Goal: Task Accomplishment & Management: Use online tool/utility

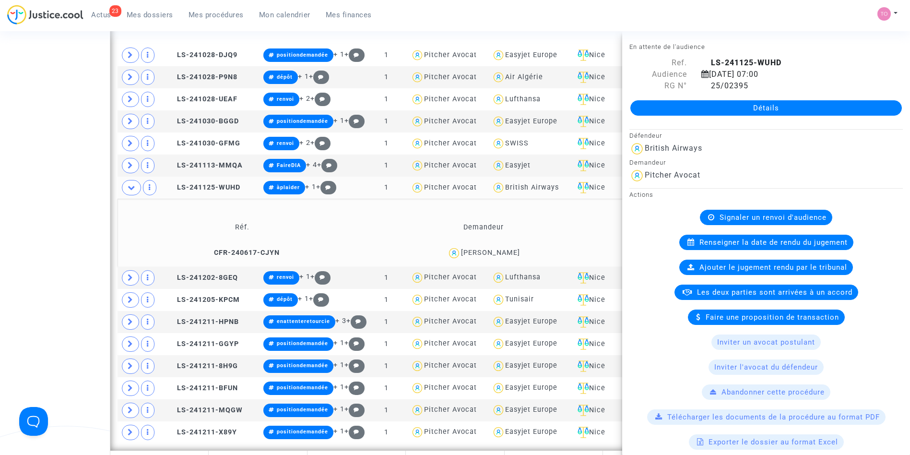
scroll to position [813, 0]
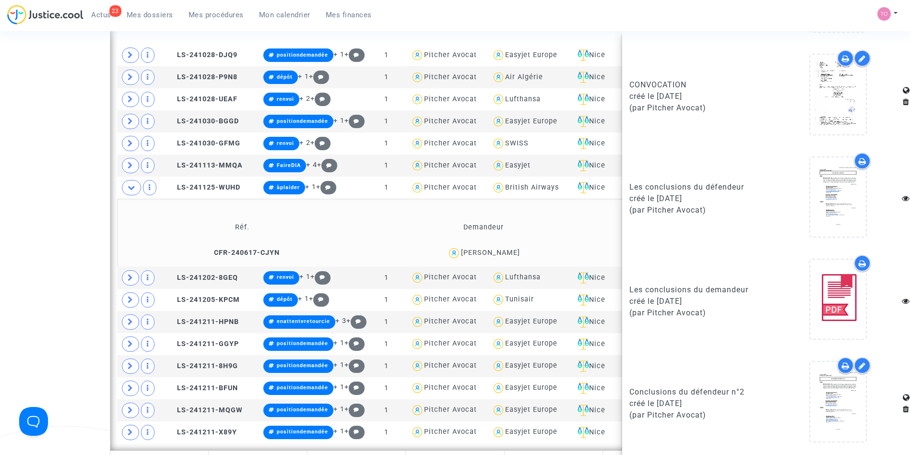
click at [45, 193] on div "Date de clôture d'instruction Date de conciliation Date d'audience Date de juge…" at bounding box center [455, 263] width 910 height 1092
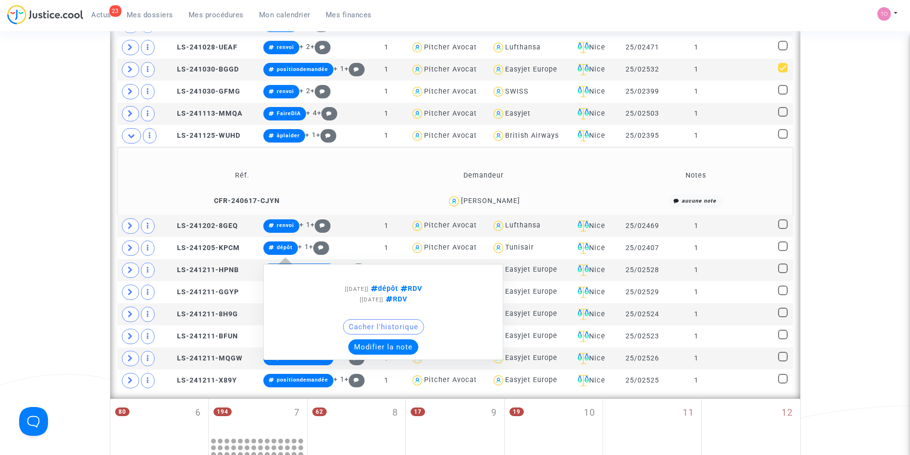
scroll to position [346, 0]
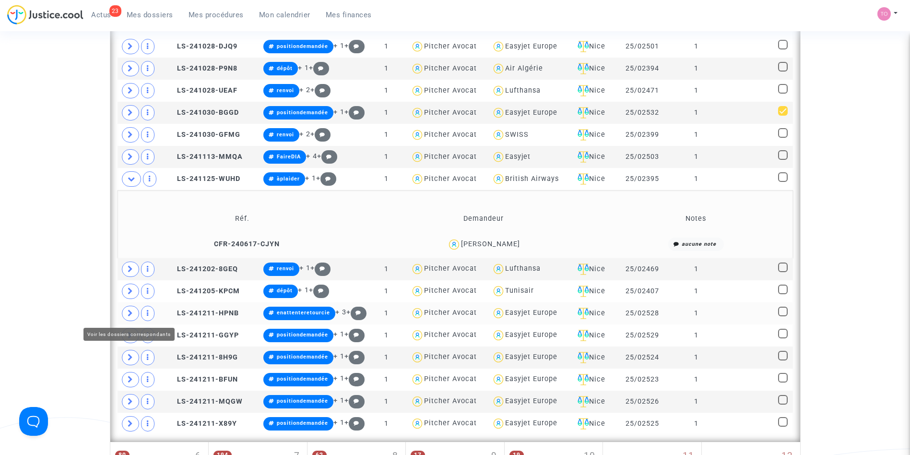
click at [129, 311] on icon at bounding box center [131, 312] width 6 height 7
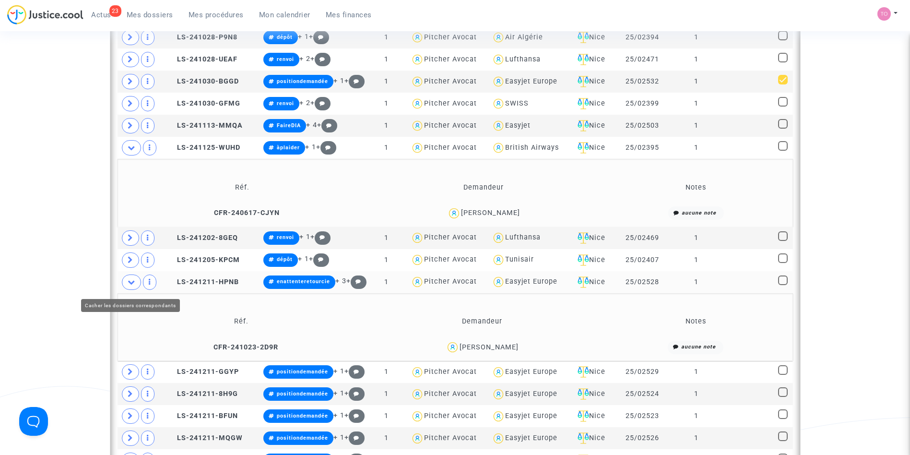
scroll to position [378, 0]
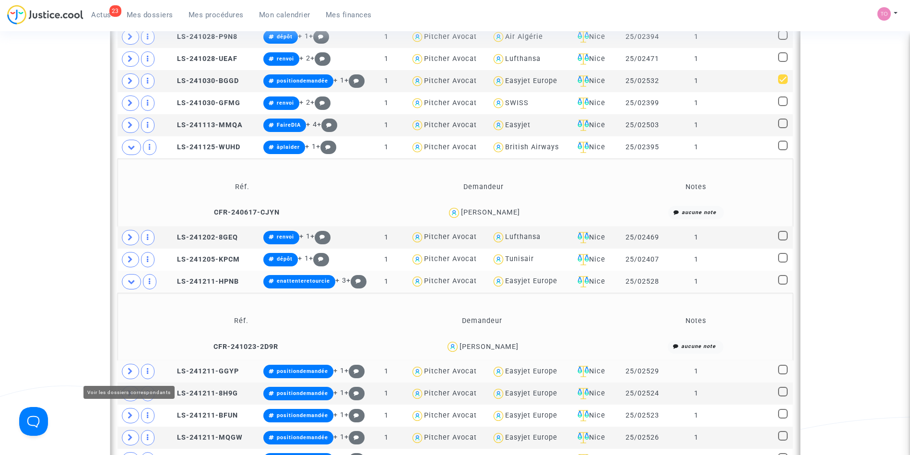
click at [129, 369] on icon at bounding box center [131, 370] width 6 height 7
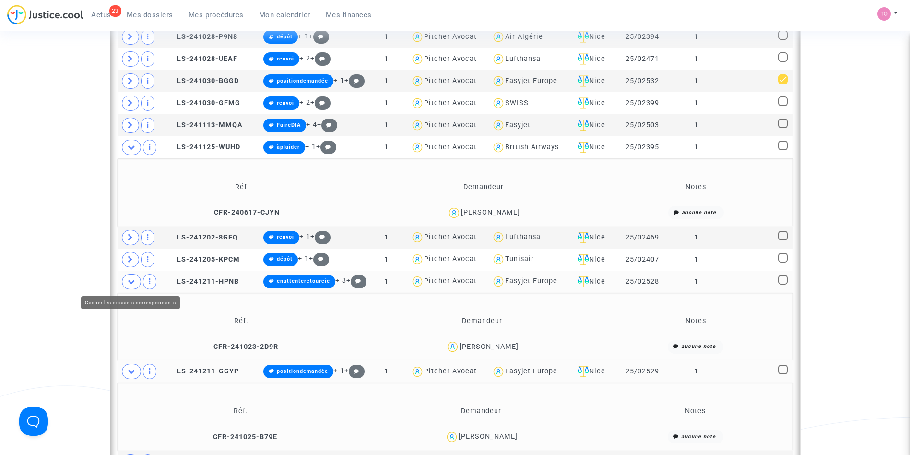
click at [125, 284] on span at bounding box center [131, 281] width 19 height 15
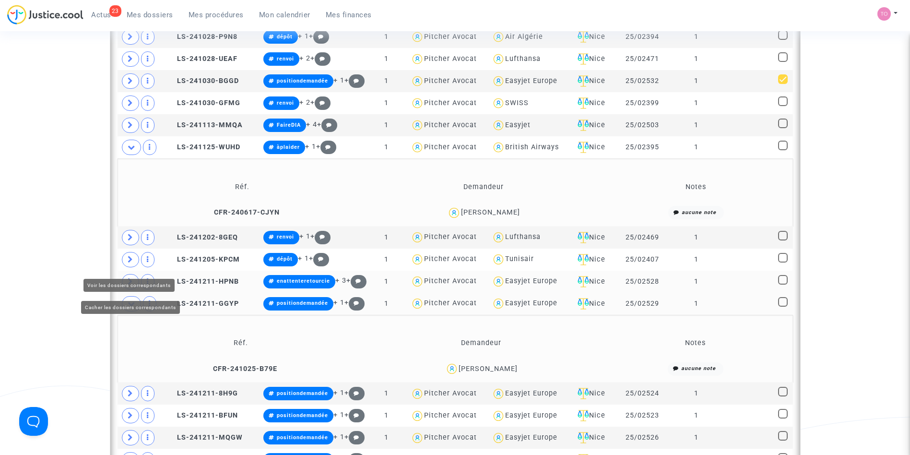
scroll to position [427, 0]
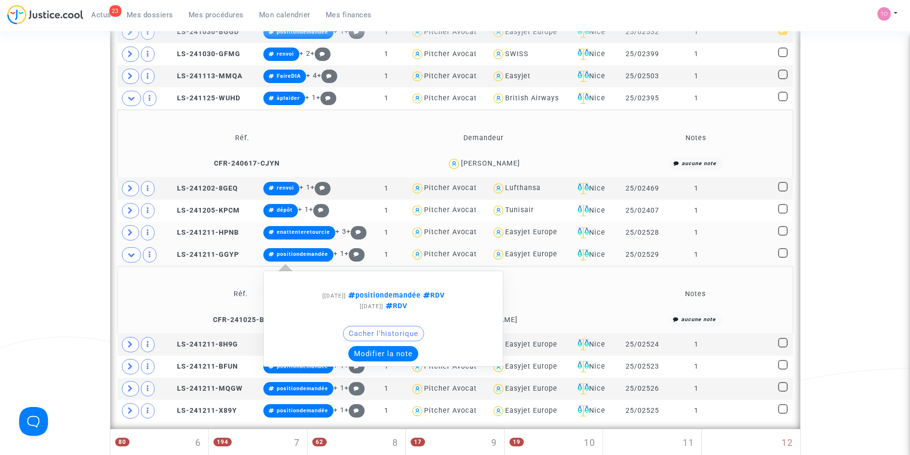
click at [379, 356] on button "Modifier la note" at bounding box center [383, 353] width 70 height 15
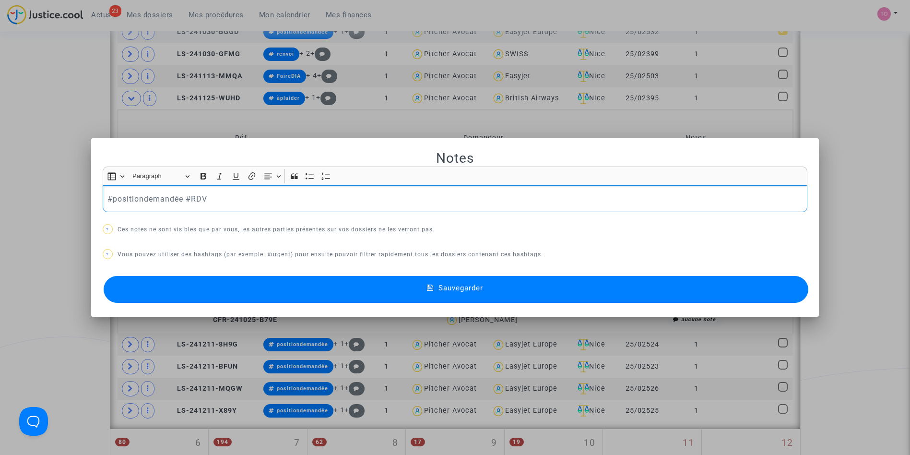
scroll to position [0, 0]
click at [268, 199] on p "#cclsreçues #positionàanalyser #positiondemandée #RDV" at bounding box center [454, 199] width 695 height 12
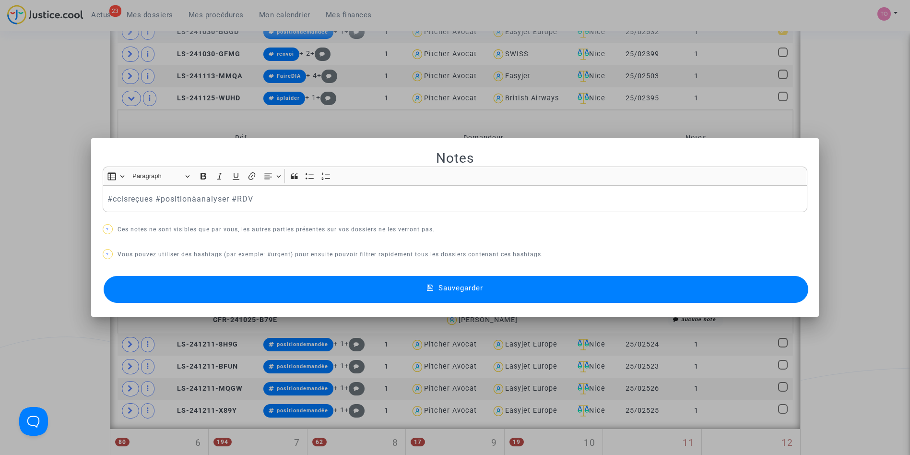
click at [269, 290] on button "Sauvegarder" at bounding box center [456, 289] width 705 height 27
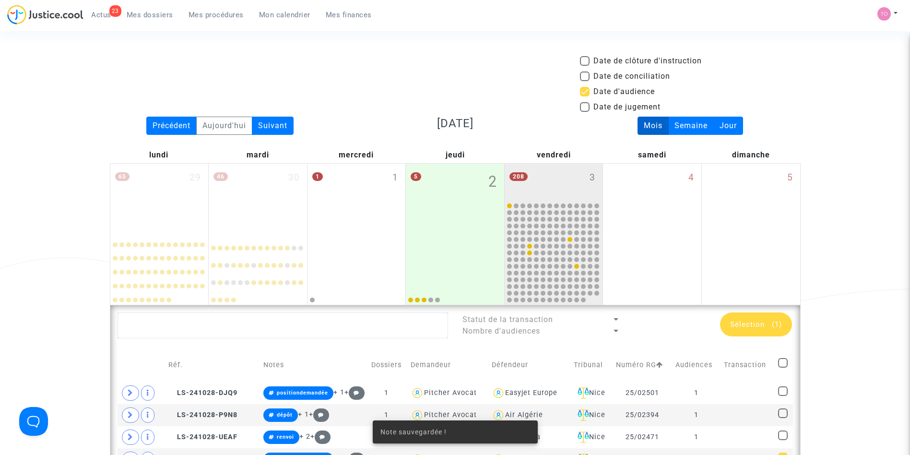
scroll to position [427, 0]
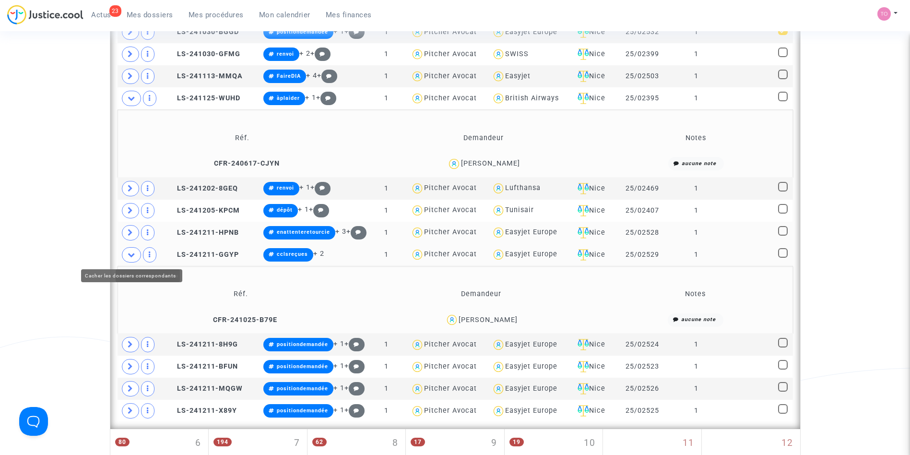
click at [129, 251] on icon at bounding box center [132, 254] width 8 height 7
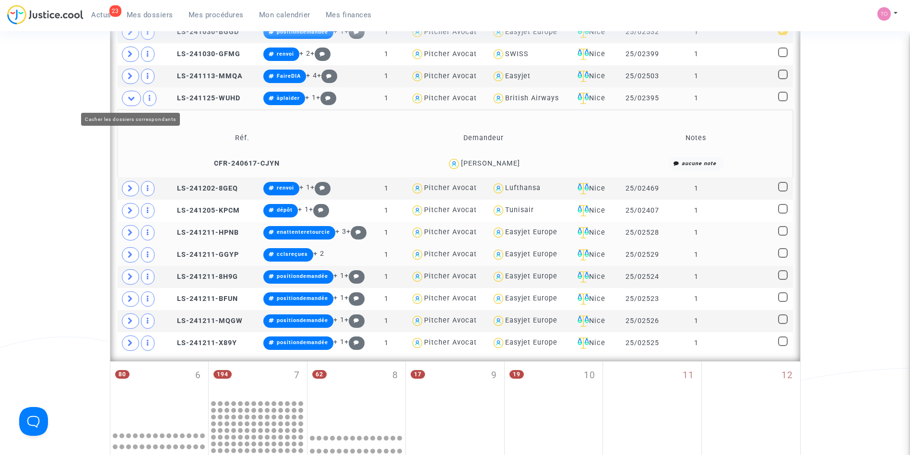
click at [129, 102] on span at bounding box center [131, 98] width 19 height 15
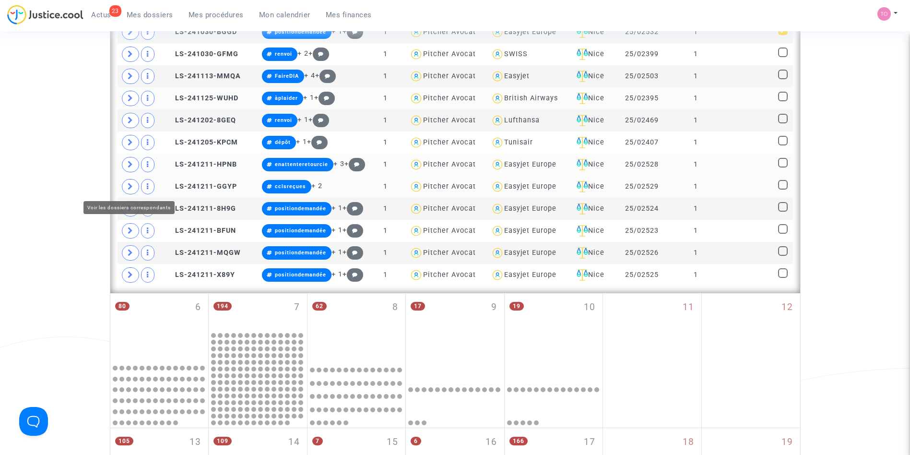
click at [125, 185] on span at bounding box center [130, 186] width 17 height 15
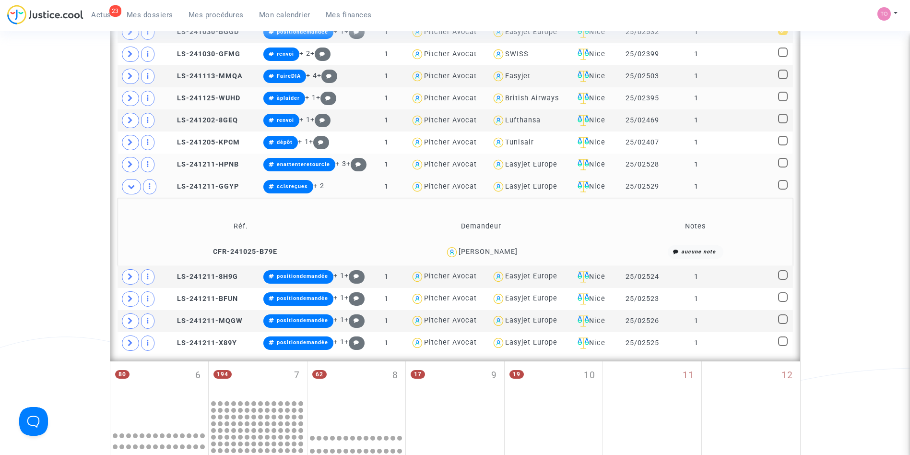
click at [500, 249] on div "[PERSON_NAME]" at bounding box center [488, 252] width 59 height 8
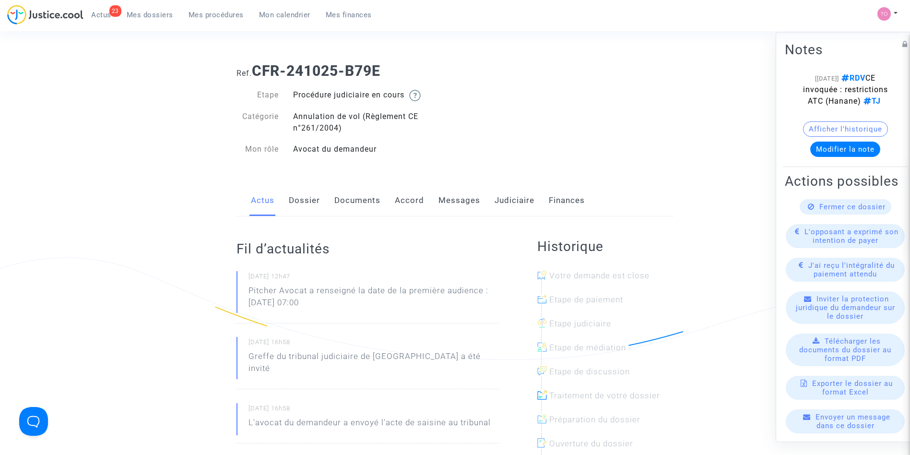
click at [405, 201] on link "Accord" at bounding box center [409, 201] width 29 height 32
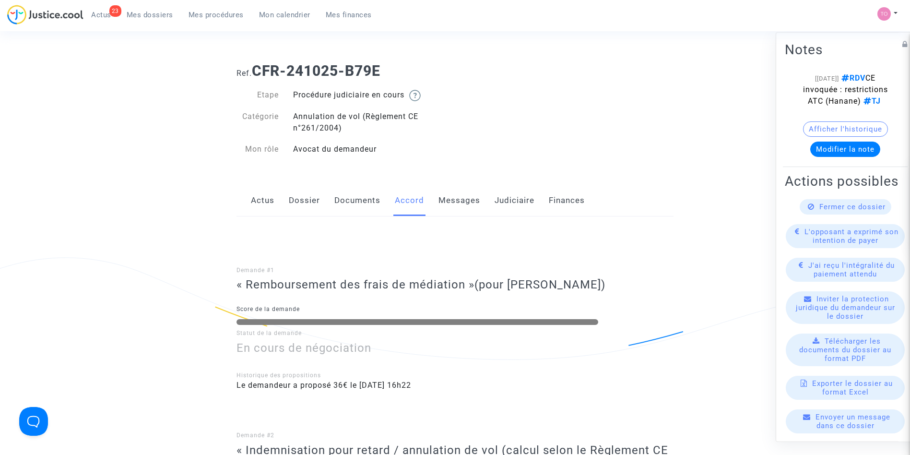
click at [286, 209] on div "Actus Dossier Documents Accord Messages Judiciaire Finances" at bounding box center [455, 201] width 437 height 32
click at [289, 205] on link "Dossier" at bounding box center [304, 201] width 31 height 32
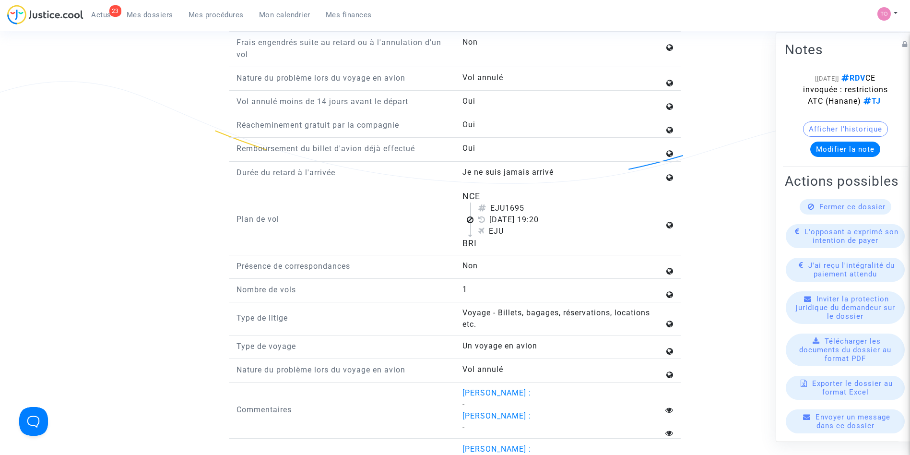
scroll to position [1191, 0]
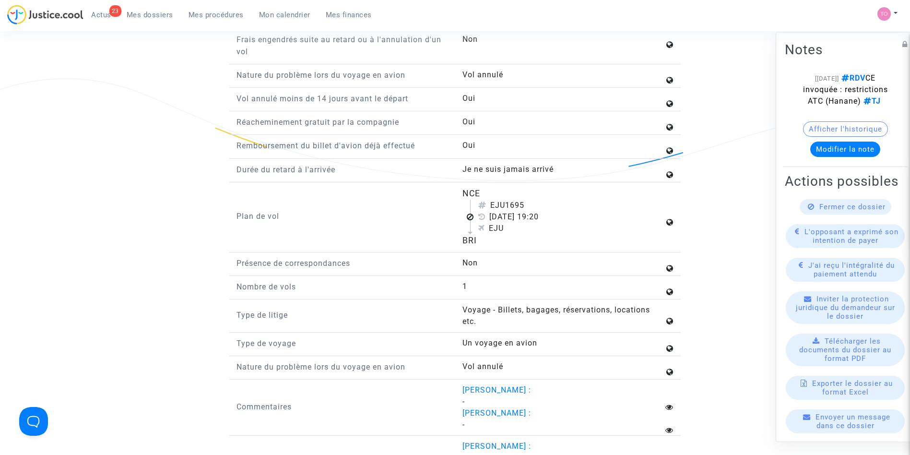
drag, startPoint x: 451, startPoint y: 198, endPoint x: 496, endPoint y: 254, distance: 71.4
click at [496, 252] on div "Plan de vol NCE EJU1695 [DATE] 19:20 EJU BRI" at bounding box center [454, 219] width 451 height 65
copy div "NCE EJU1695 [DATE] 19:20 EJU BRI"
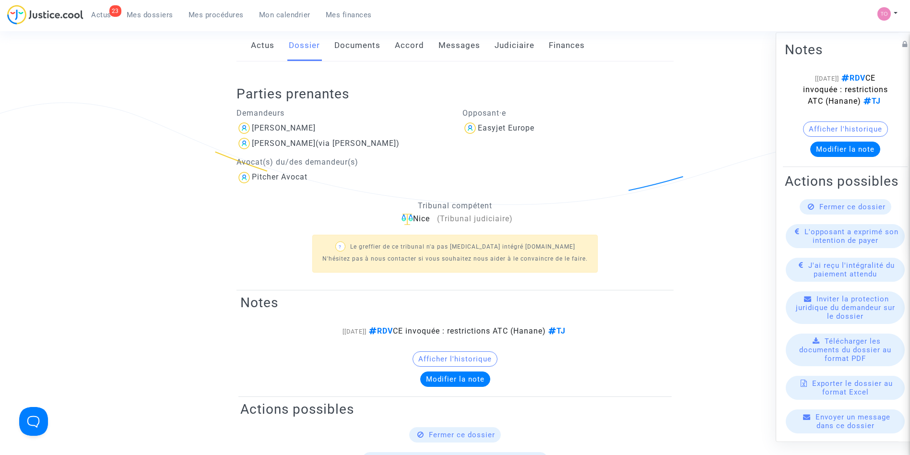
scroll to position [0, 0]
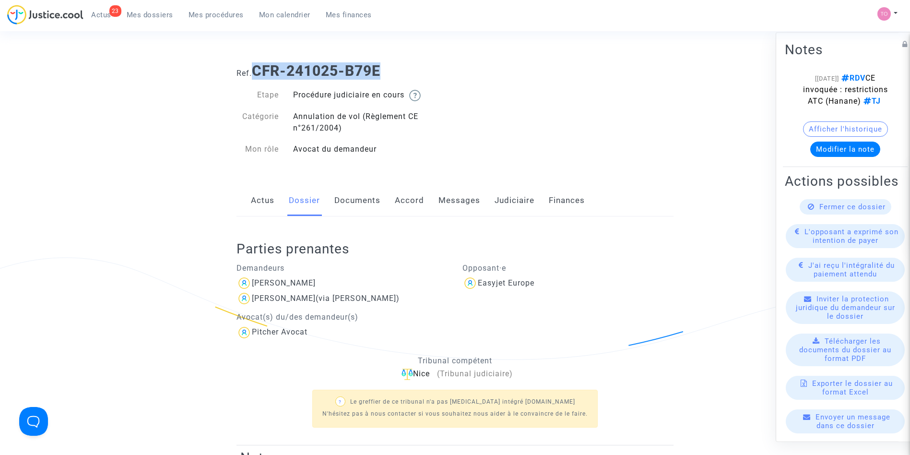
drag, startPoint x: 392, startPoint y: 68, endPoint x: 257, endPoint y: 70, distance: 134.8
click at [257, 70] on h1 "Ref. CFR-241025-B79E" at bounding box center [455, 70] width 437 height 17
copy b "CFR-241025-B79E"
click at [373, 202] on link "Documents" at bounding box center [357, 201] width 46 height 32
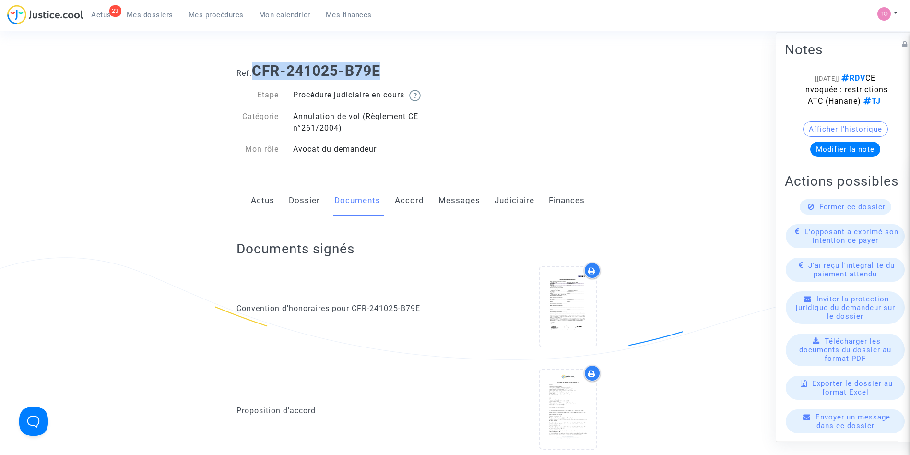
click at [396, 202] on link "Accord" at bounding box center [409, 201] width 29 height 32
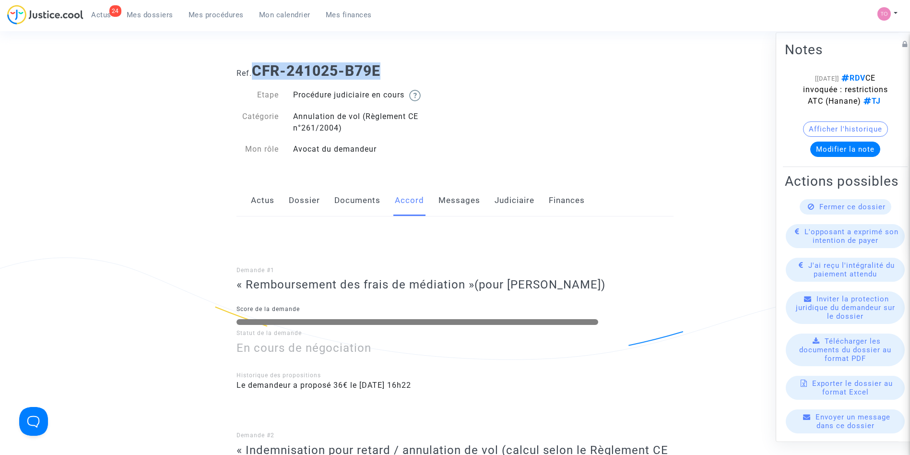
click at [157, 17] on span "Mes dossiers" at bounding box center [150, 15] width 47 height 9
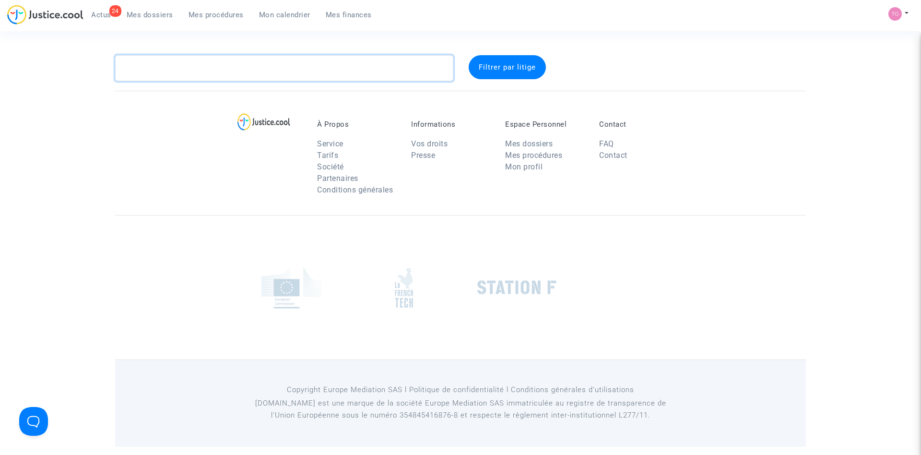
click at [136, 64] on textarea at bounding box center [284, 68] width 338 height 26
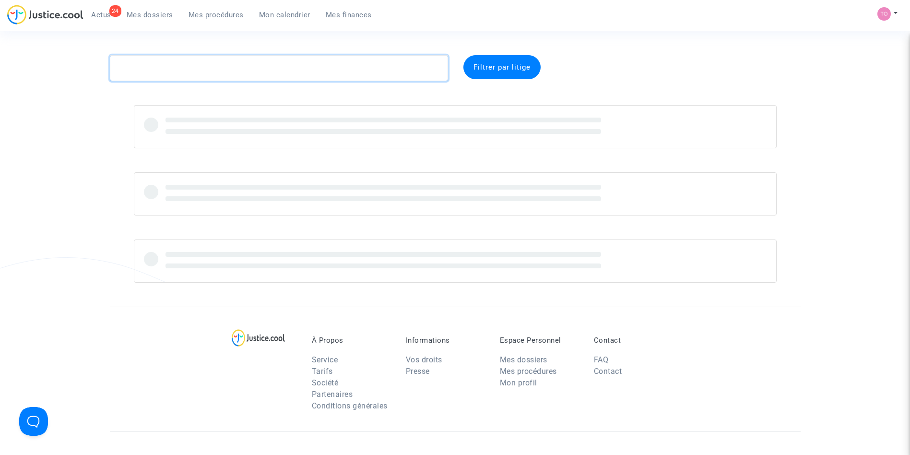
paste textarea "KUBULAN"
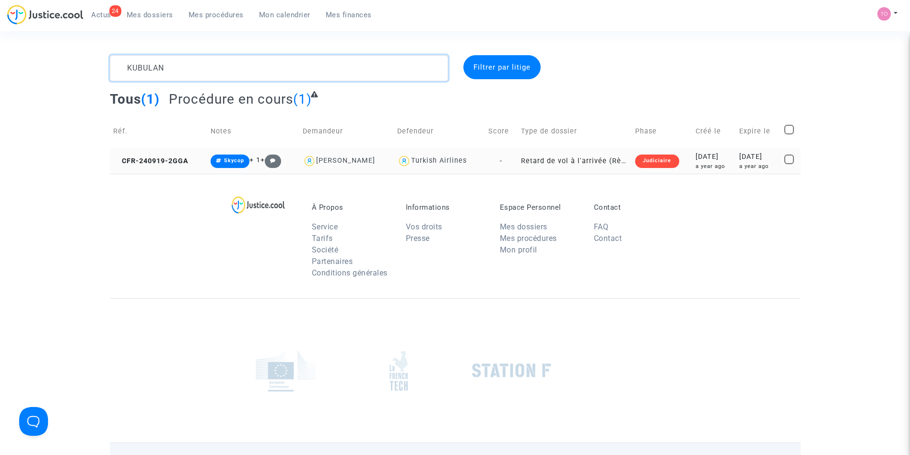
type textarea "KUBULAN"
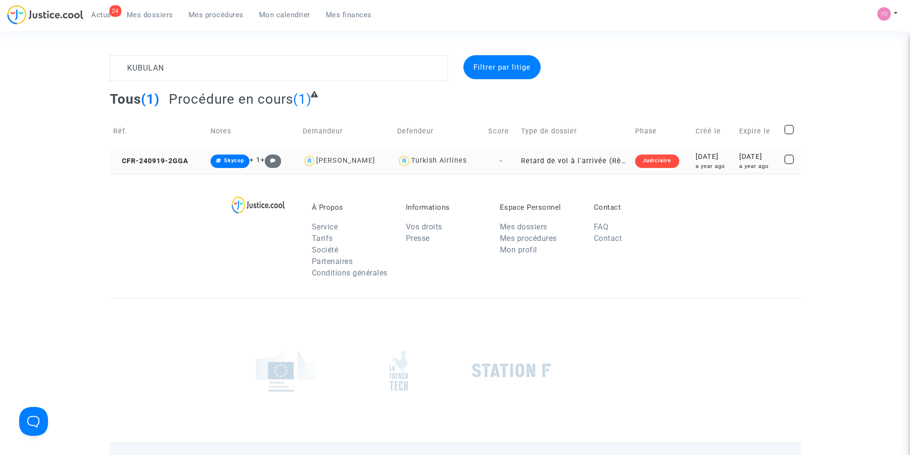
click at [713, 165] on div "a year ago" at bounding box center [714, 166] width 37 height 8
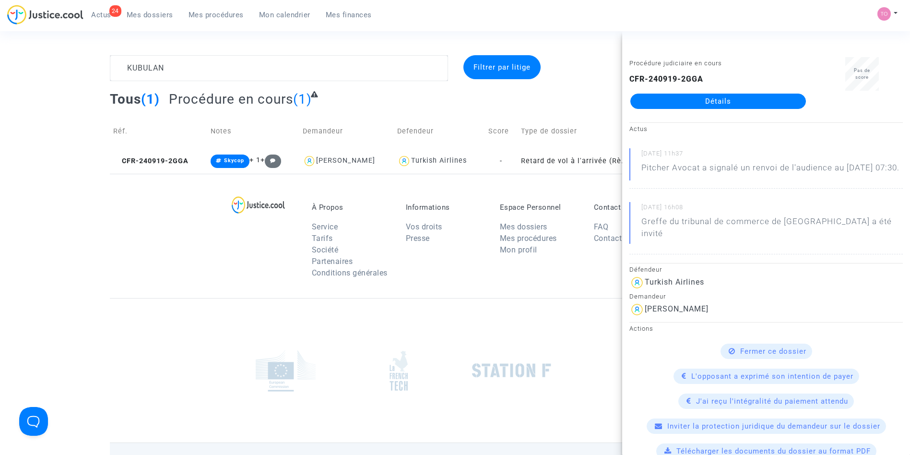
click at [691, 100] on link "Détails" at bounding box center [718, 101] width 176 height 15
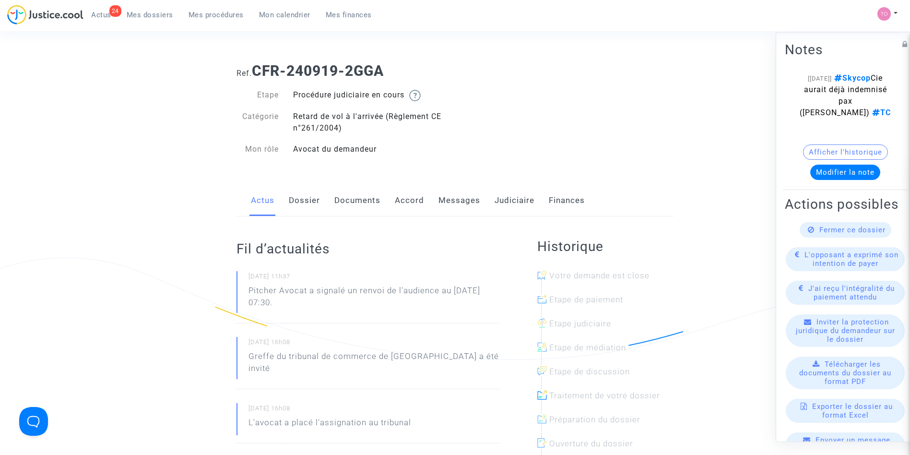
click at [407, 200] on link "Accord" at bounding box center [409, 201] width 29 height 32
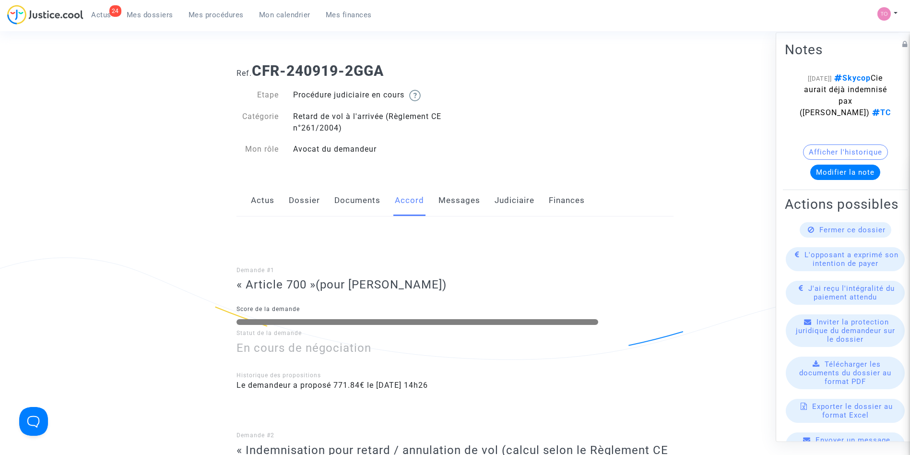
click at [505, 201] on link "Judiciaire" at bounding box center [515, 201] width 40 height 32
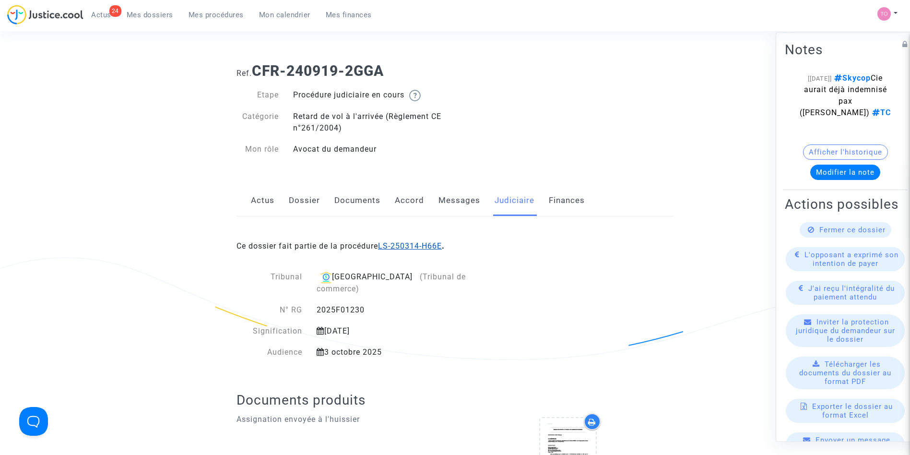
click at [420, 245] on link "LS-250314-H66E" at bounding box center [410, 245] width 64 height 9
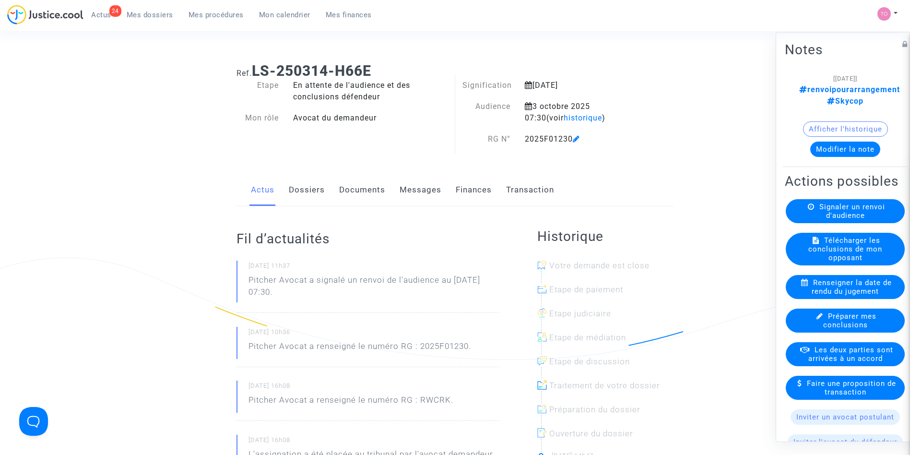
click at [481, 191] on link "Finances" at bounding box center [474, 190] width 36 height 32
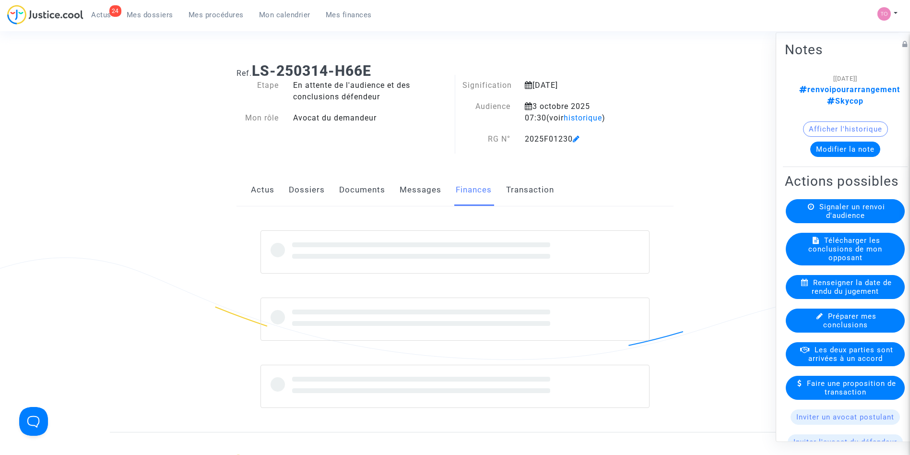
scroll to position [107, 0]
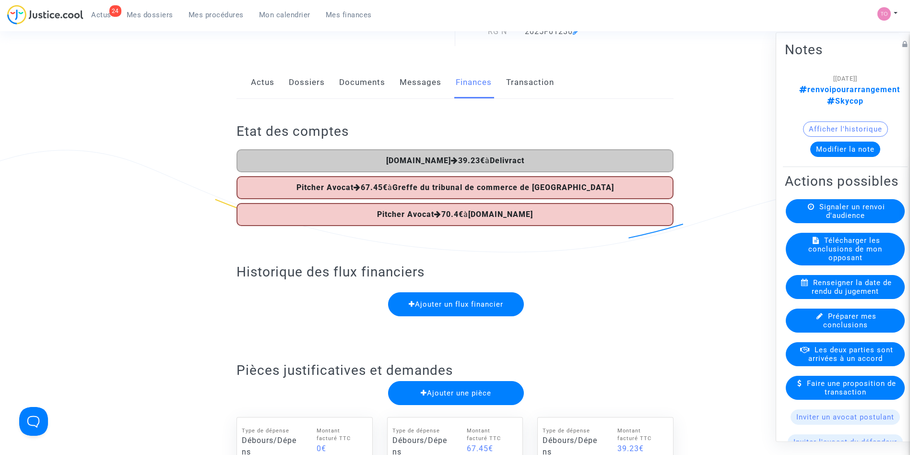
click at [150, 16] on span "Mes dossiers" at bounding box center [150, 15] width 47 height 9
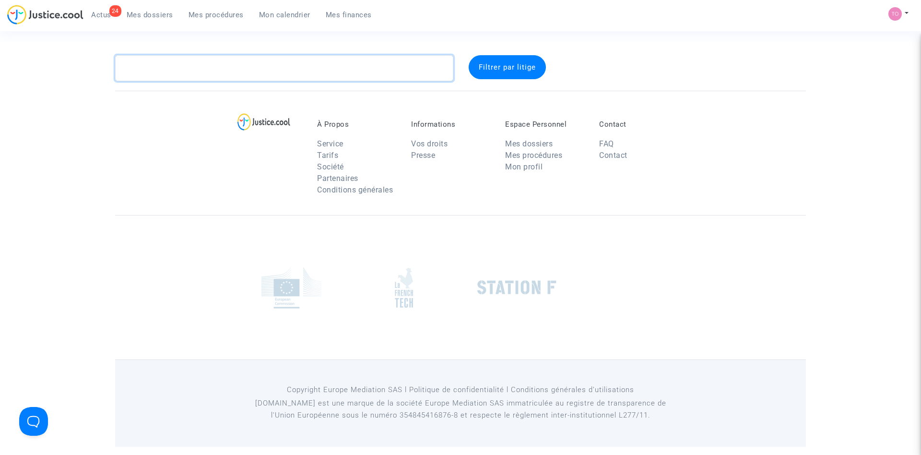
click at [142, 76] on textarea at bounding box center [284, 68] width 338 height 26
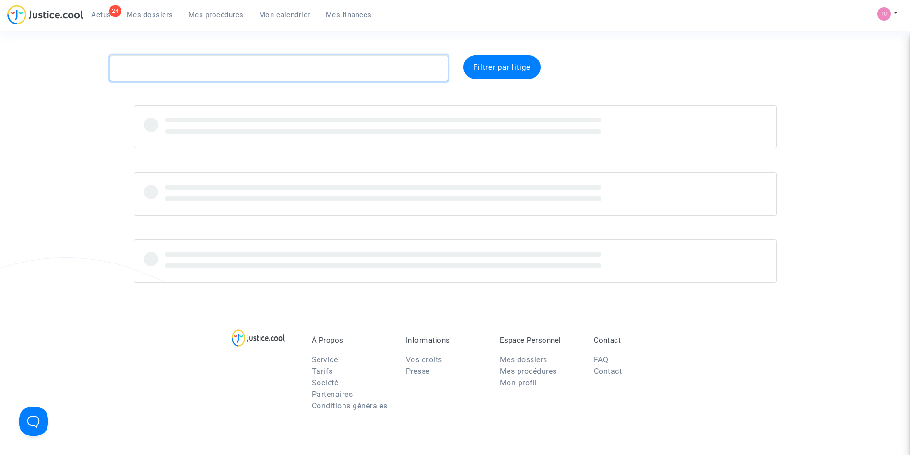
paste textarea "CHIONO"
type textarea "CHIONO"
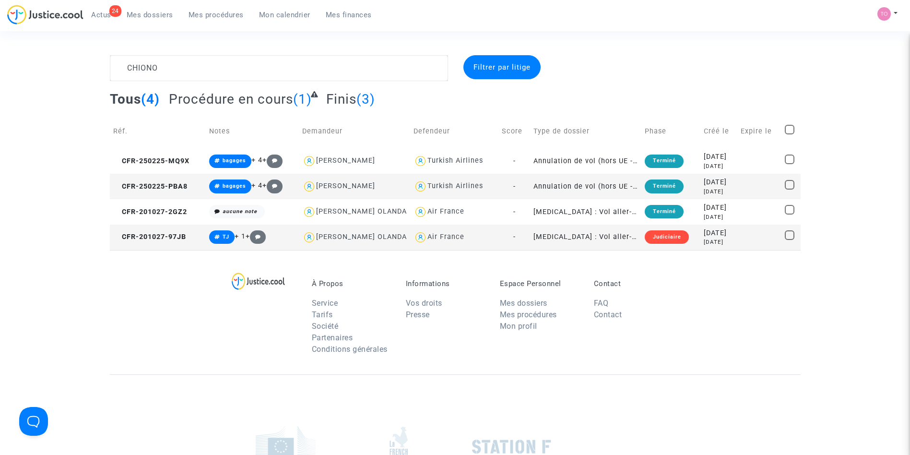
click at [212, 13] on span "Mes procédures" at bounding box center [216, 15] width 55 height 9
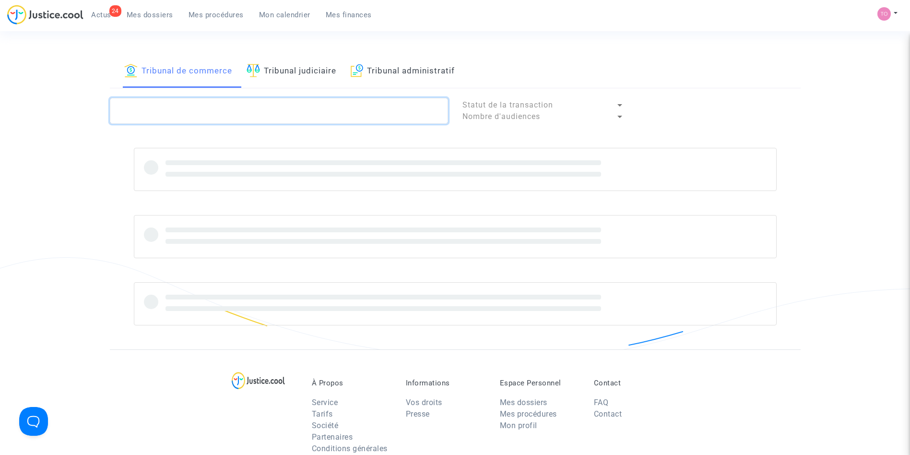
click at [144, 105] on textarea at bounding box center [279, 111] width 338 height 26
paste textarea "CHIONO"
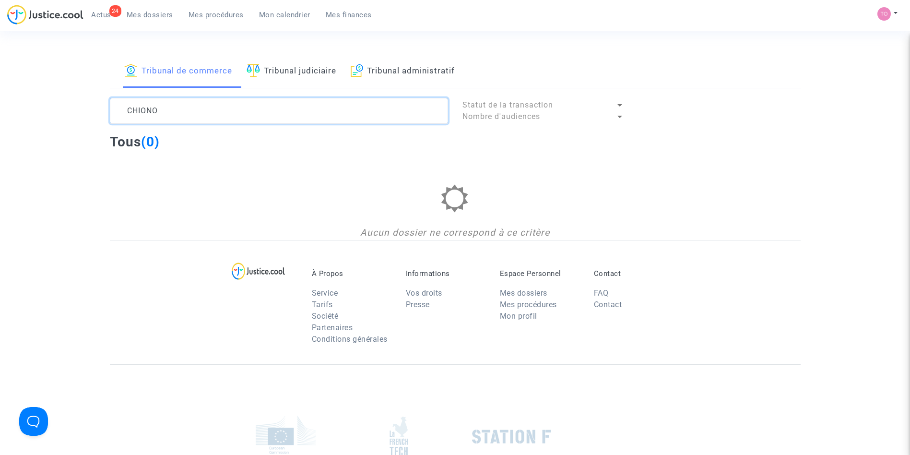
type textarea "CHIONO"
click at [272, 71] on link "Tribunal judiciaire" at bounding box center [292, 71] width 90 height 33
click at [161, 116] on textarea at bounding box center [279, 111] width 338 height 26
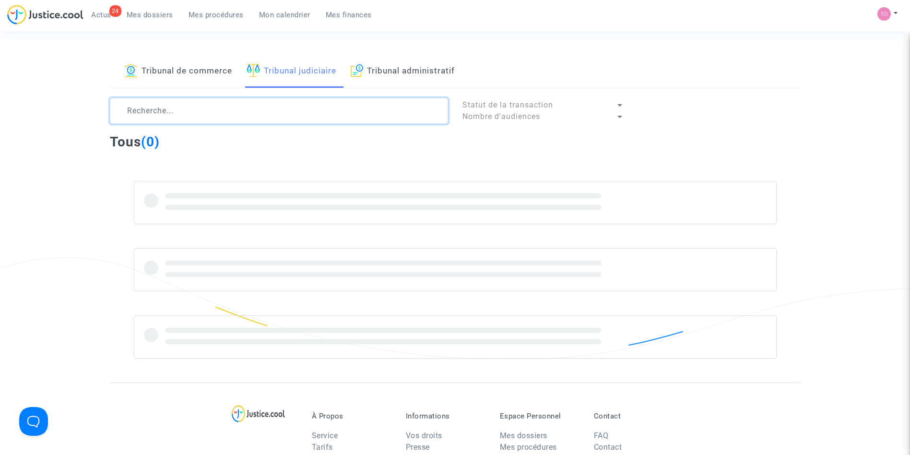
paste textarea "CHIONO"
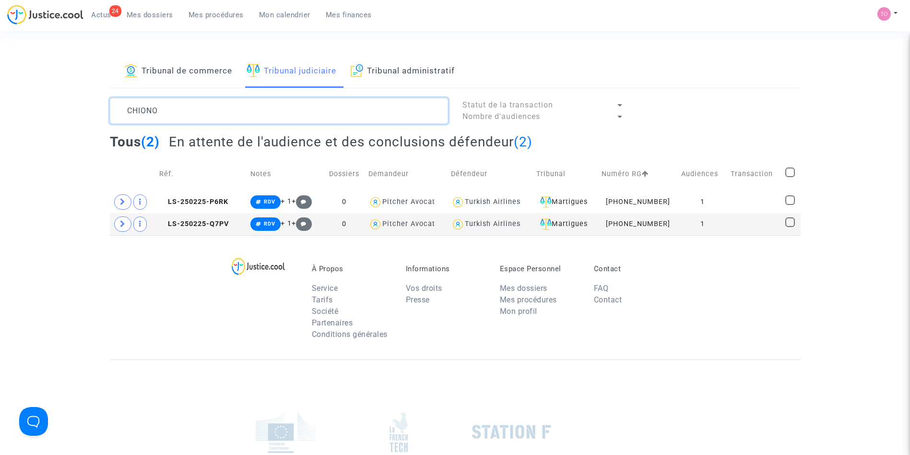
type textarea "CHIONO"
click at [705, 222] on td "1" at bounding box center [702, 224] width 49 height 22
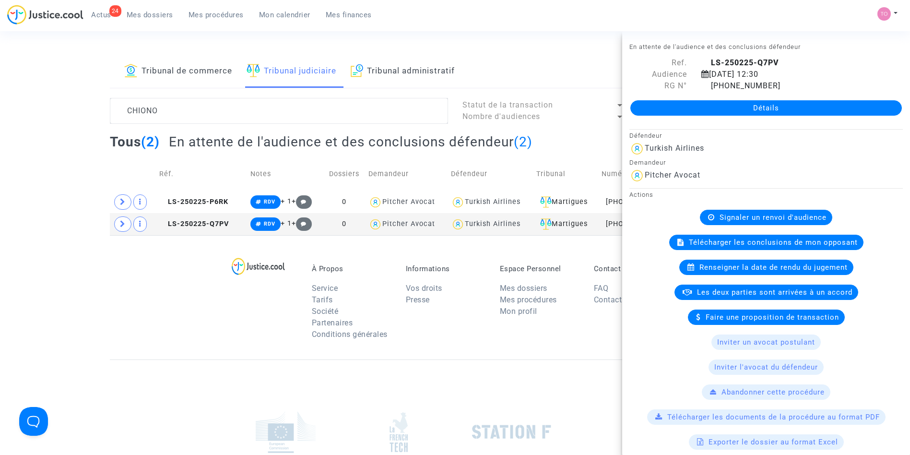
click at [711, 107] on link "Détails" at bounding box center [766, 107] width 272 height 15
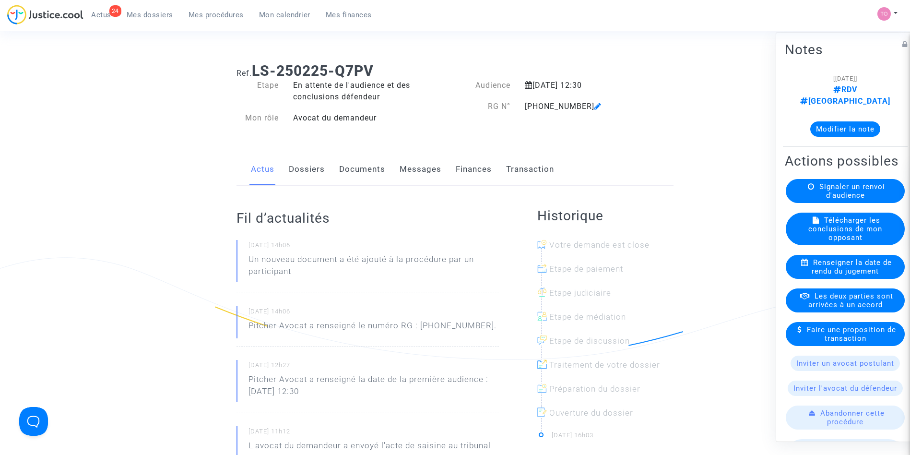
click at [410, 168] on link "Messages" at bounding box center [421, 170] width 42 height 32
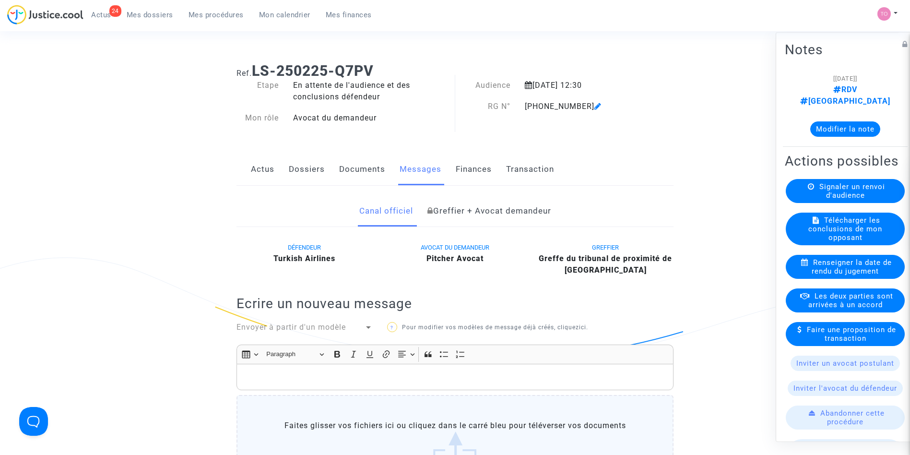
click at [314, 162] on link "Dossiers" at bounding box center [307, 170] width 36 height 32
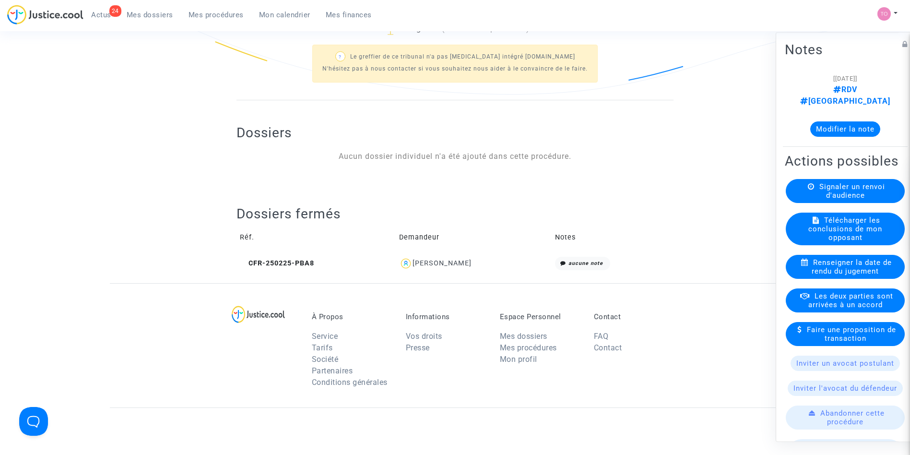
scroll to position [266, 0]
click at [423, 266] on div "Gabriel Chiono" at bounding box center [473, 262] width 149 height 14
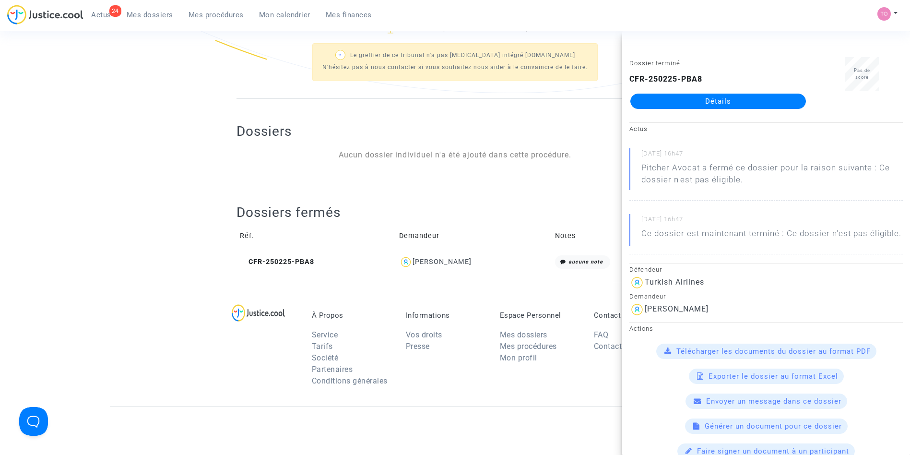
click at [687, 99] on link "Détails" at bounding box center [718, 101] width 176 height 15
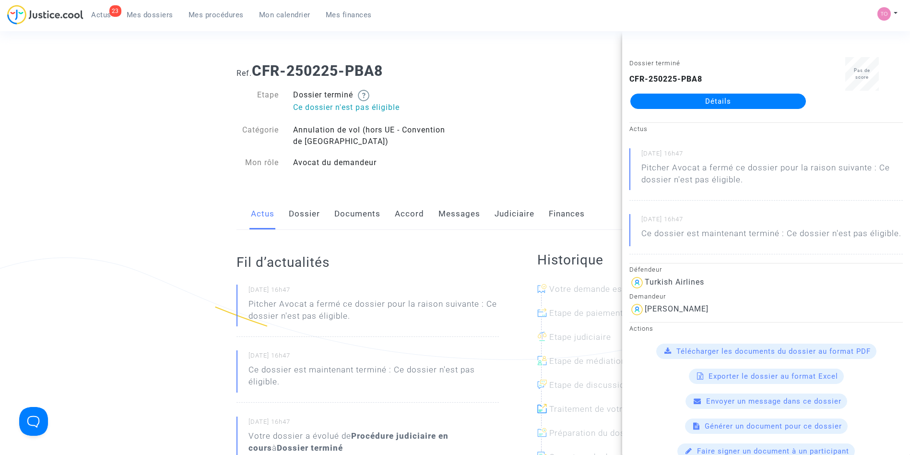
click at [286, 213] on div "Actus Dossier Documents Accord Messages Judiciaire Finances" at bounding box center [455, 214] width 437 height 32
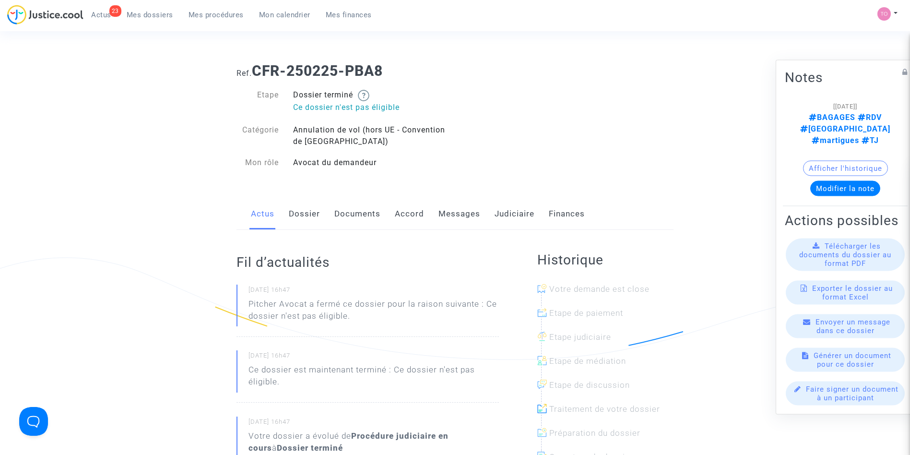
click at [301, 215] on link "Dossier" at bounding box center [304, 214] width 31 height 32
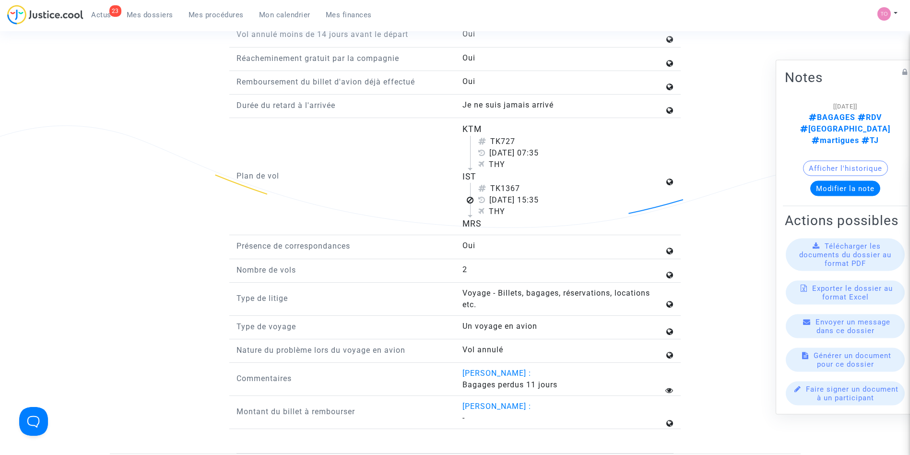
scroll to position [1162, 0]
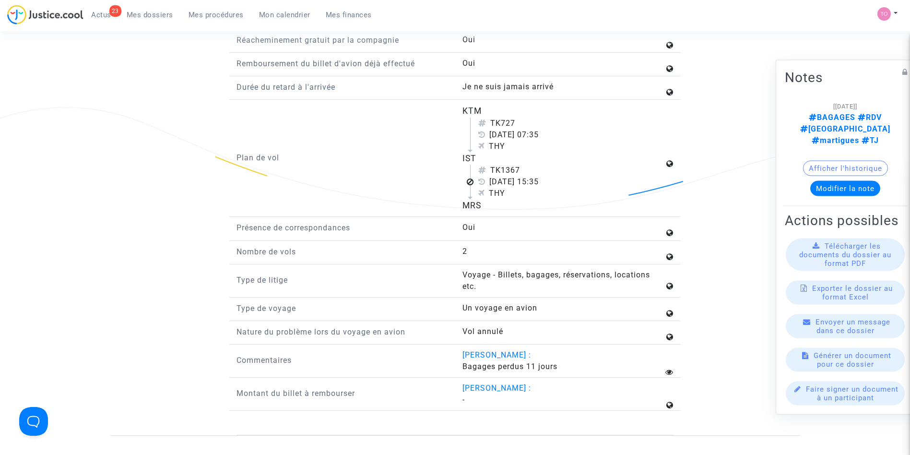
drag, startPoint x: 448, startPoint y: 118, endPoint x: 496, endPoint y: 220, distance: 112.5
click at [496, 217] on div "Plan de vol KTM TK727 22 avril 2024 07:35 THY IST TK1367 22 avril 2024 15:35 TH…" at bounding box center [454, 161] width 451 height 112
copy div "KTM TK727 22 avril 2024 07:35 THY IST TK1367 22 avril 2024 15:35 THY MRS"
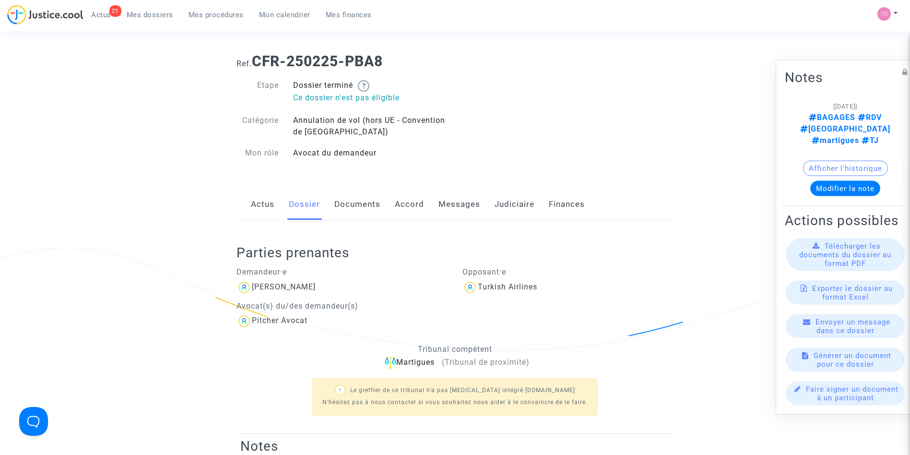
scroll to position [9, 0]
click at [466, 206] on link "Messages" at bounding box center [459, 205] width 42 height 32
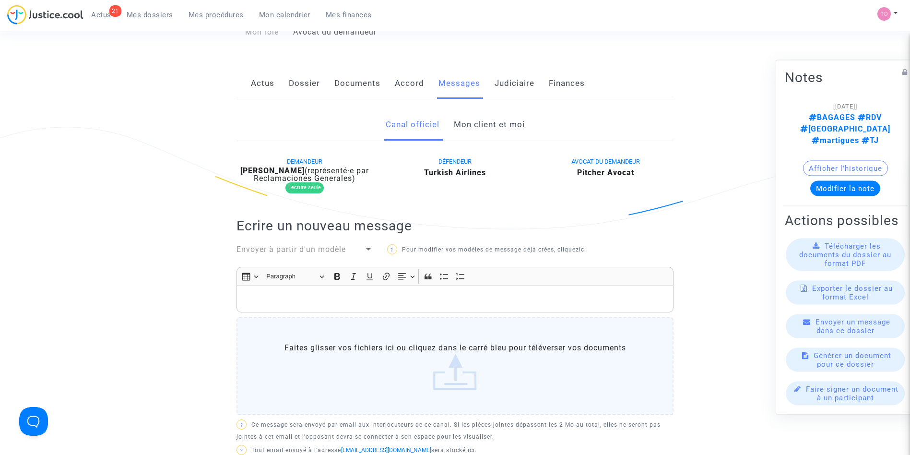
scroll to position [177, 0]
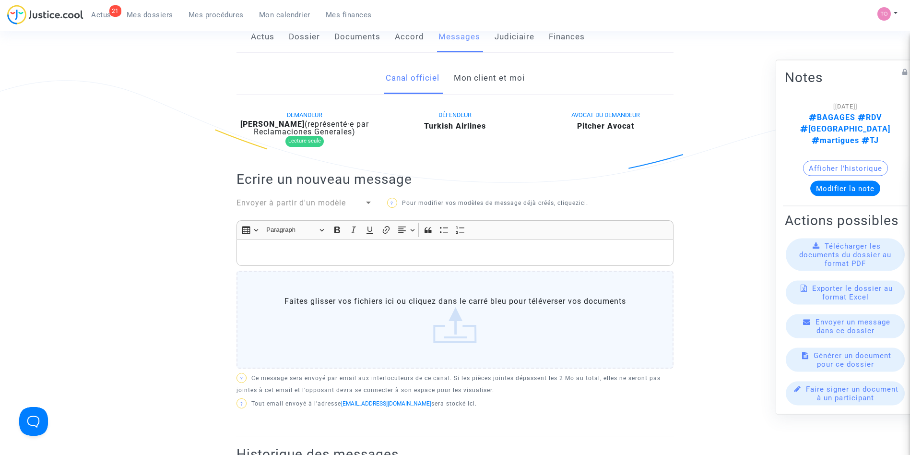
click at [472, 78] on link "Mon client et moi" at bounding box center [489, 78] width 71 height 32
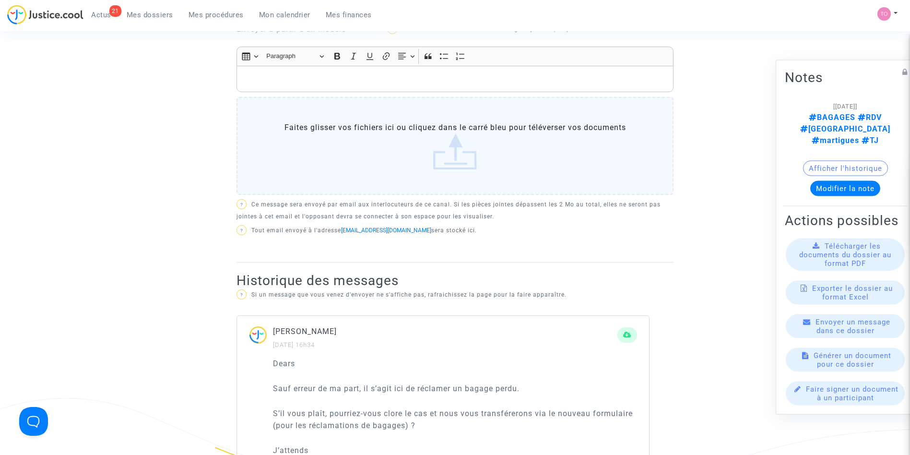
scroll to position [354, 0]
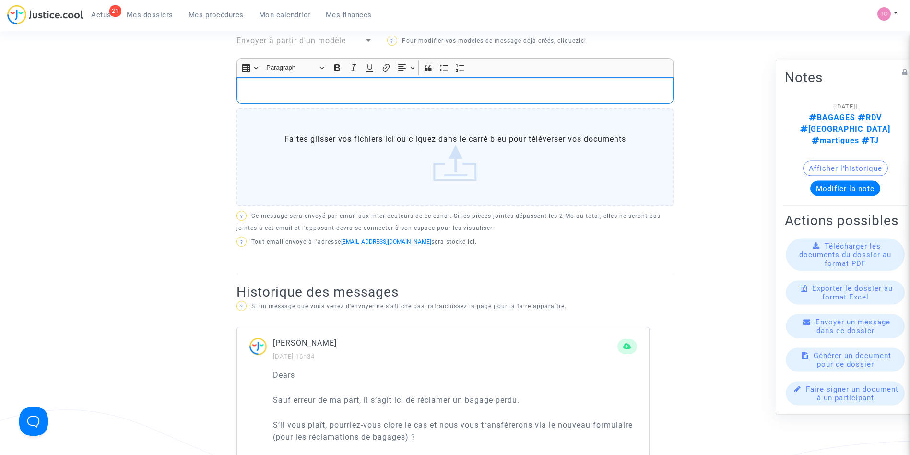
click at [393, 82] on div "Rich Text Editor, main" at bounding box center [455, 90] width 437 height 27
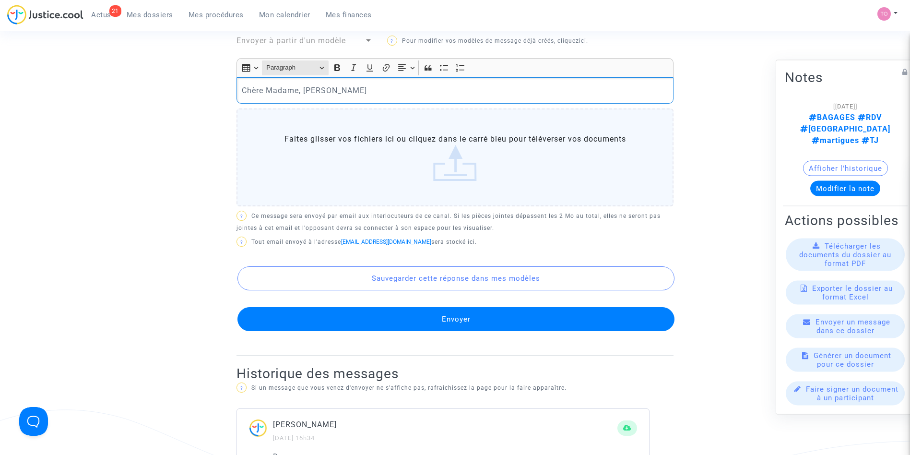
click at [300, 63] on span "Paragraph" at bounding box center [291, 68] width 50 height 12
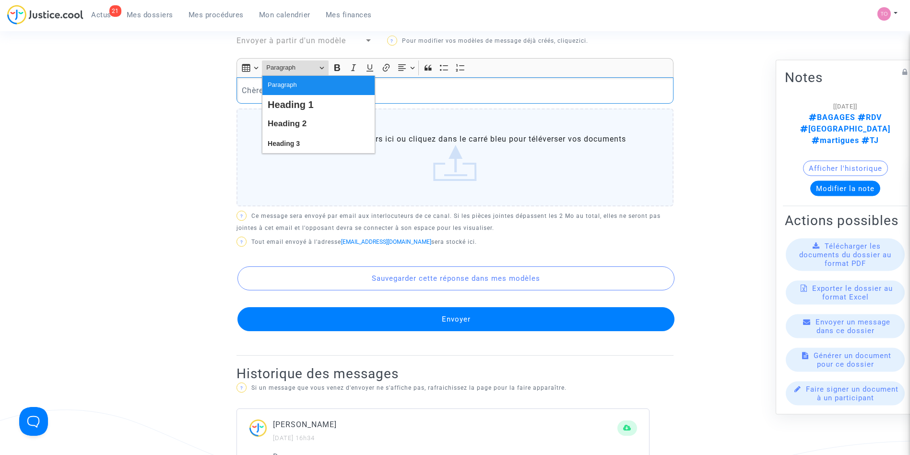
click at [429, 90] on p "Chère Madame, Cher" at bounding box center [455, 90] width 427 height 12
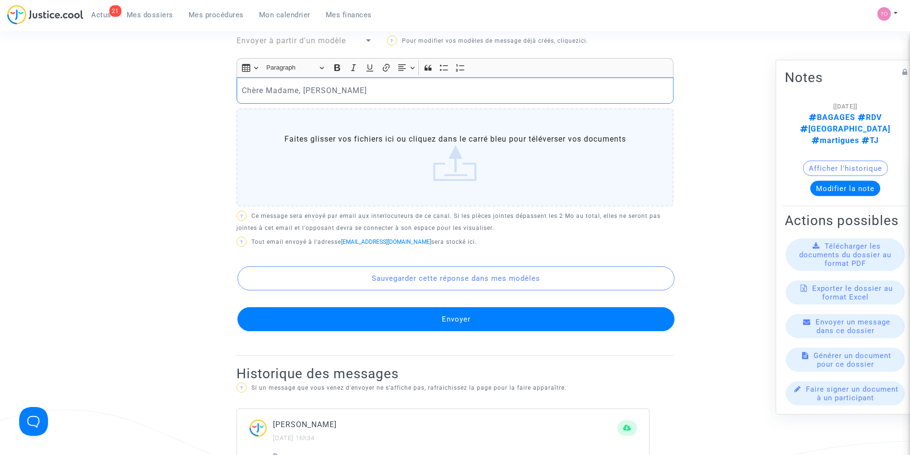
click at [429, 90] on p "Chère Madame, Cher" at bounding box center [455, 90] width 427 height 12
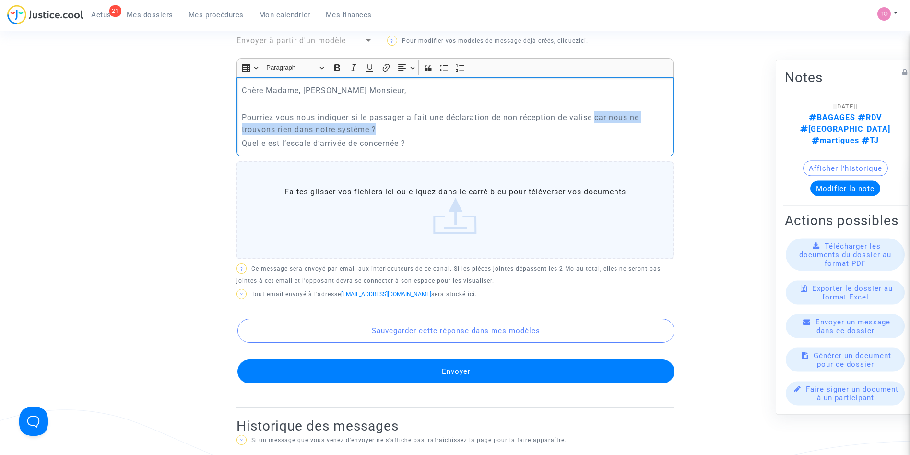
drag, startPoint x: 598, startPoint y: 118, endPoint x: 607, endPoint y: 126, distance: 12.6
click at [607, 126] on p "Pourriez vous nous indiquer si le passager a fait une déclaration de non récept…" at bounding box center [455, 123] width 427 height 24
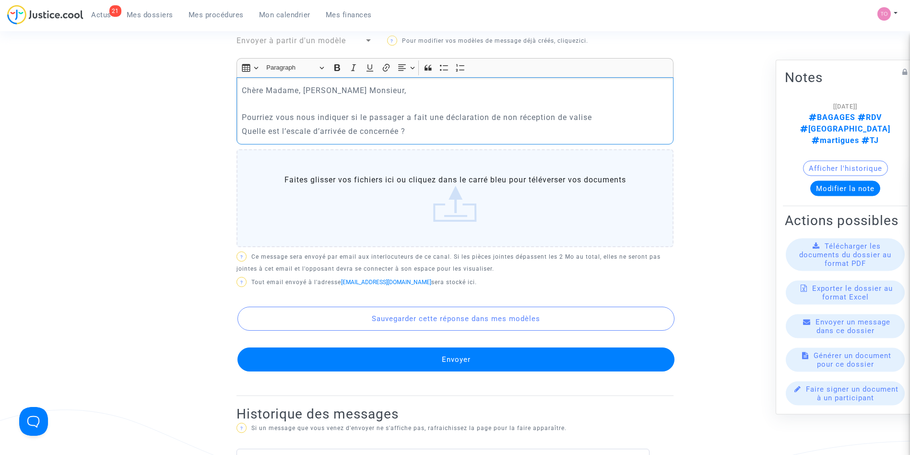
click at [607, 126] on p "Quelle est l’escale d’arrivée de concernée ?" at bounding box center [455, 131] width 427 height 12
click at [607, 117] on p "Pourriez vous nous indiquer si le passager a fait une déclaration de non récept…" at bounding box center [455, 117] width 427 height 12
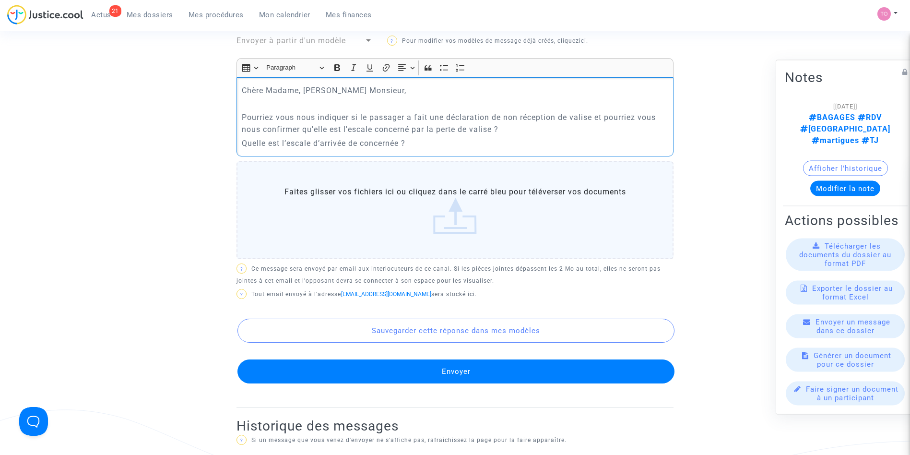
click at [476, 130] on p "Pourriez vous nous indiquer si le passager a fait une déclaration de non récept…" at bounding box center [455, 123] width 427 height 24
drag, startPoint x: 429, startPoint y: 139, endPoint x: 238, endPoint y: 149, distance: 191.2
click at [238, 149] on div "Chère Madame, Cher Monsieur, Pourriez vous nous indiquer si le passager a fait …" at bounding box center [455, 116] width 437 height 79
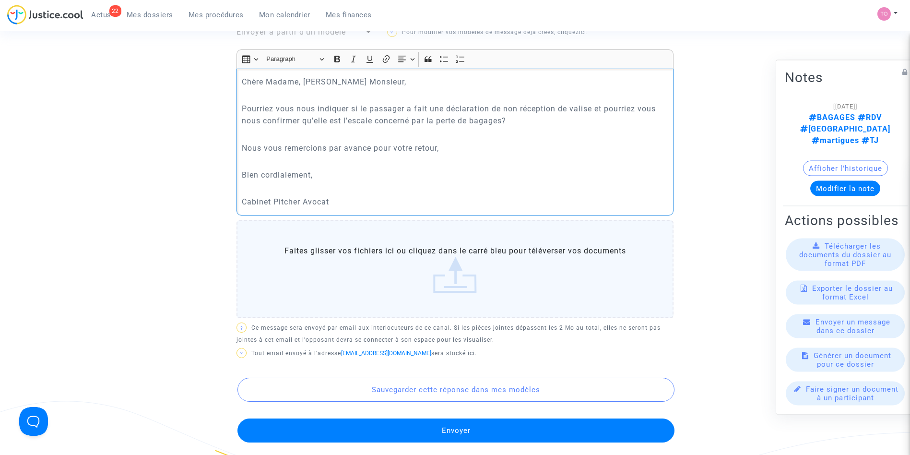
scroll to position [362, 0]
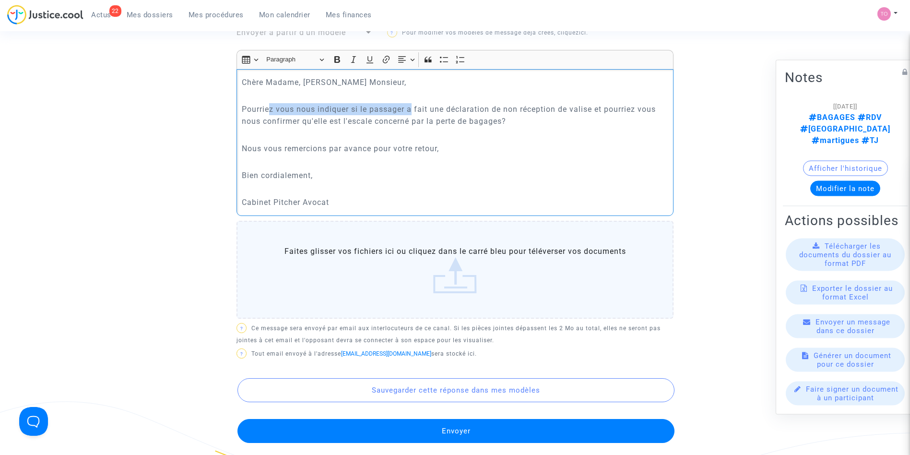
drag, startPoint x: 269, startPoint y: 102, endPoint x: 411, endPoint y: 108, distance: 142.6
click at [411, 108] on div "Chère Madame, Cher Monsieur, Pourriez vous nous indiquer si le passager a fait …" at bounding box center [455, 142] width 437 height 147
drag, startPoint x: 574, startPoint y: 106, endPoint x: 627, endPoint y: 111, distance: 53.1
click at [627, 111] on p "Pourriez vous nous indiquer si le passager a fait une déclaration de non récept…" at bounding box center [455, 115] width 427 height 24
drag, startPoint x: 268, startPoint y: 125, endPoint x: 394, endPoint y: 121, distance: 126.7
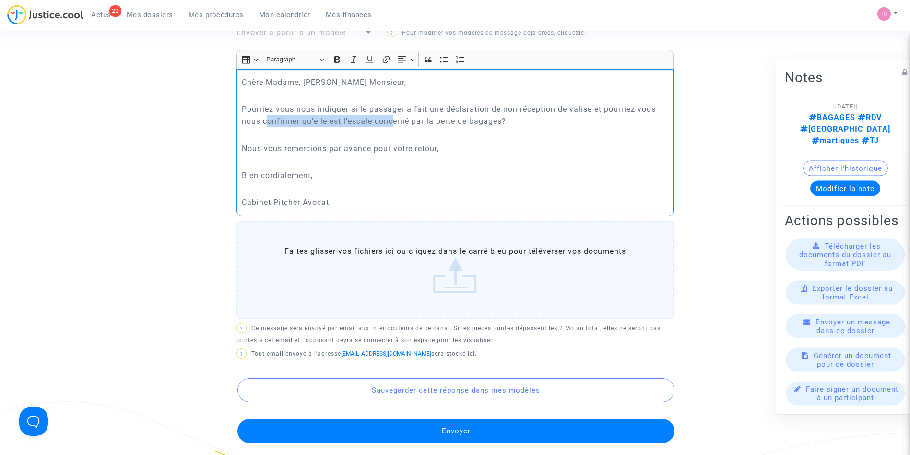
click at [394, 121] on p "Pourriez vous nous indiquer si le passager a fait une déclaration de non récept…" at bounding box center [455, 115] width 427 height 24
click at [410, 119] on p "Pourriez vous nous indiquer si le passager a fait une déclaration de non récept…" at bounding box center [455, 115] width 427 height 24
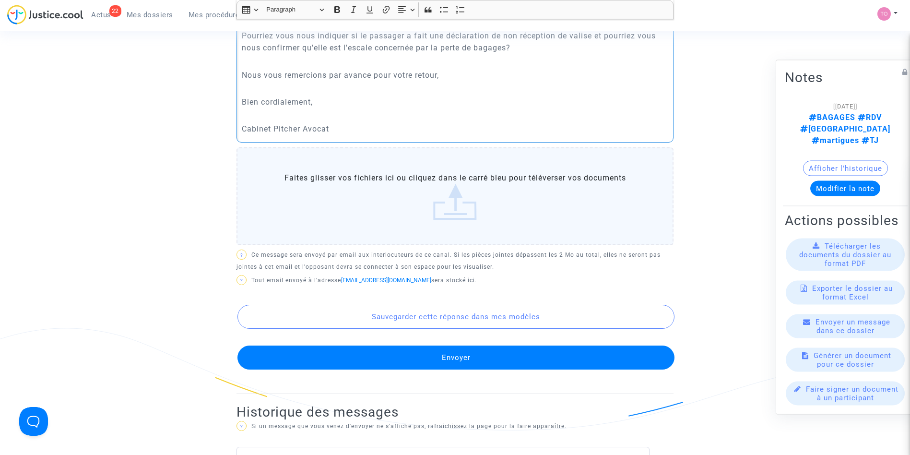
scroll to position [436, 0]
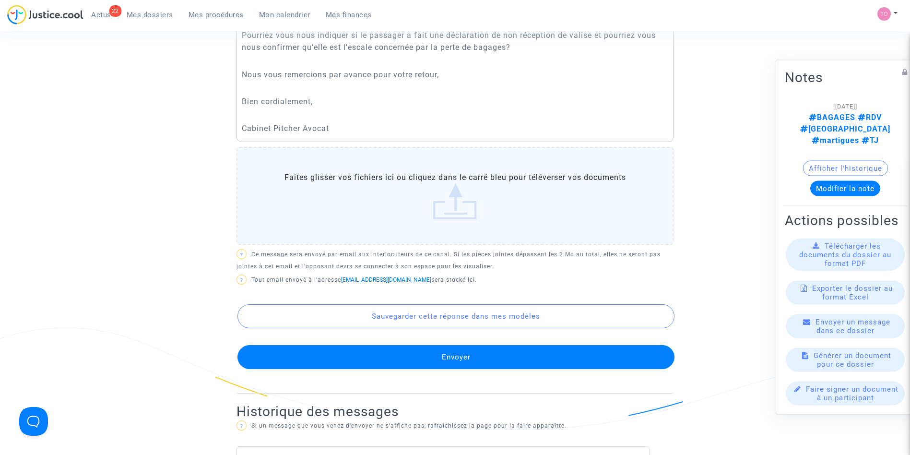
click at [459, 347] on button "Envoyer" at bounding box center [455, 357] width 437 height 24
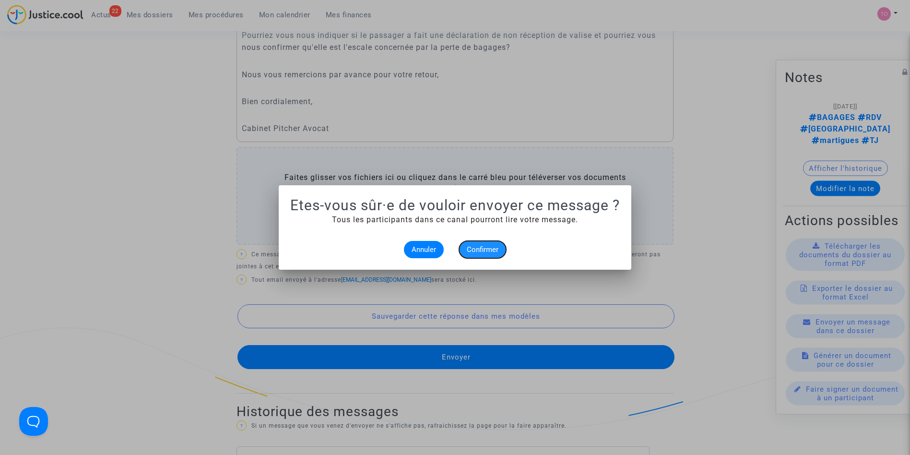
click at [487, 244] on button "Confirmer" at bounding box center [482, 249] width 47 height 17
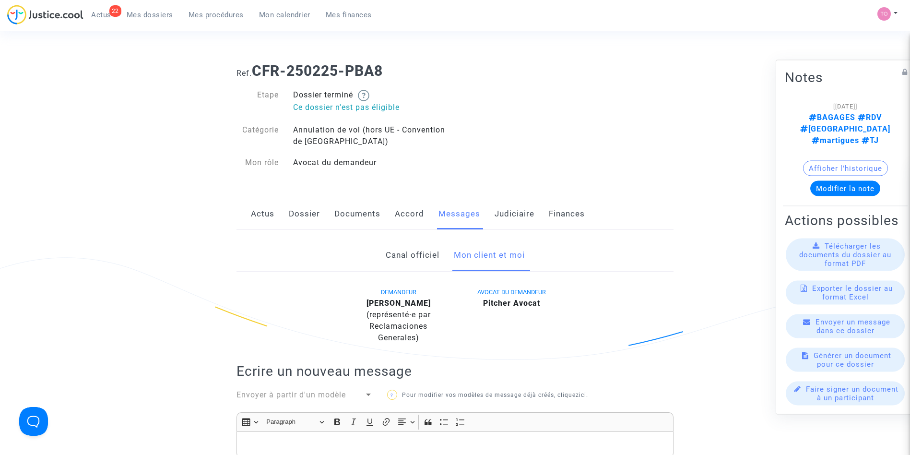
click at [504, 211] on link "Judiciaire" at bounding box center [515, 214] width 40 height 32
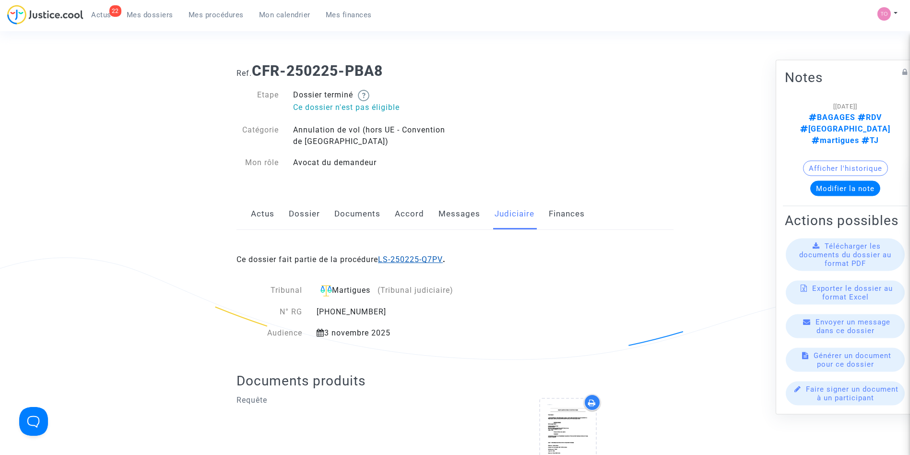
click at [410, 258] on link "LS-250225-Q7PV" at bounding box center [410, 259] width 65 height 9
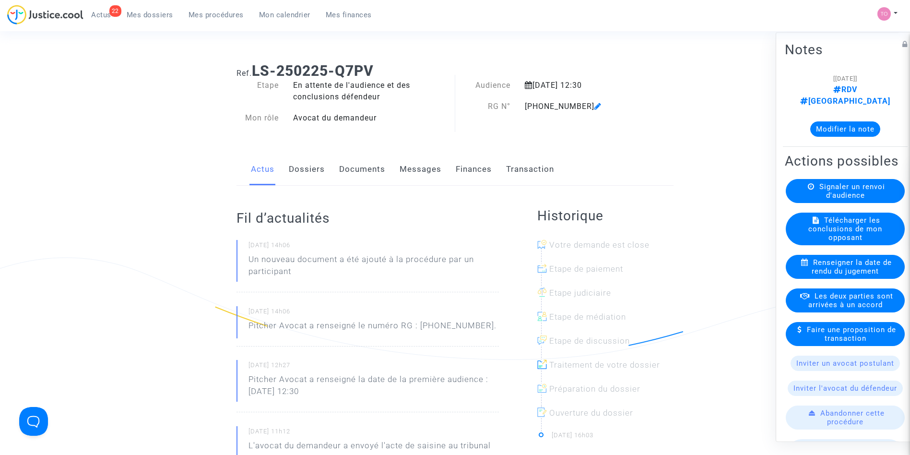
click at [830, 121] on button "Modifier la note" at bounding box center [845, 128] width 70 height 15
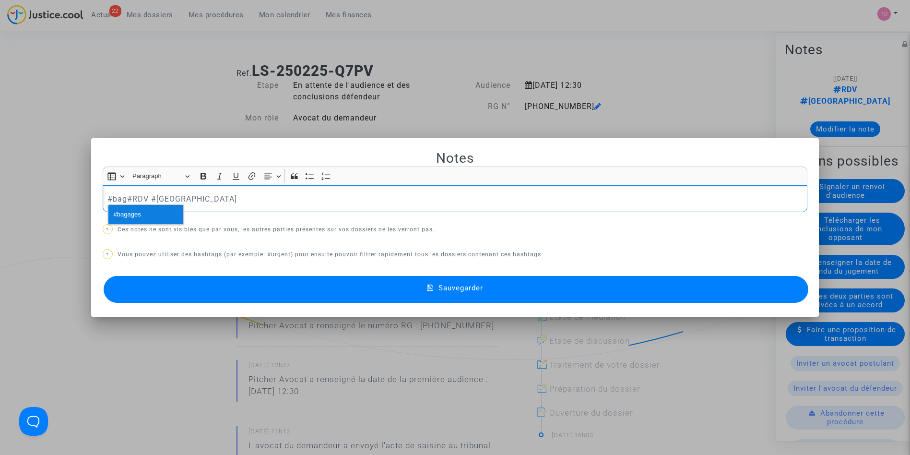
click at [140, 220] on span "#bagages" at bounding box center [127, 215] width 27 height 14
click at [103, 195] on div "​​​​​​​ #bagages #RDV #MONTREAL" at bounding box center [455, 198] width 705 height 27
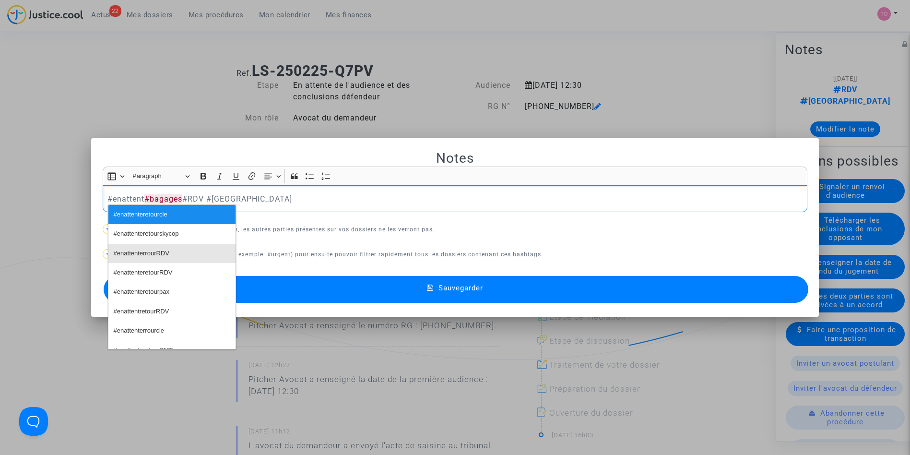
click at [142, 259] on span "#enattenterrourRDV" at bounding box center [142, 254] width 56 height 14
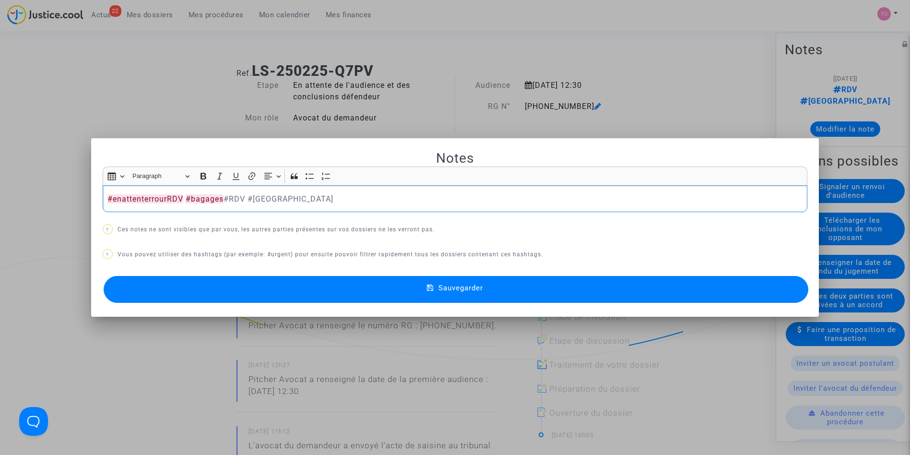
click at [233, 291] on button "Sauvegarder" at bounding box center [456, 289] width 705 height 27
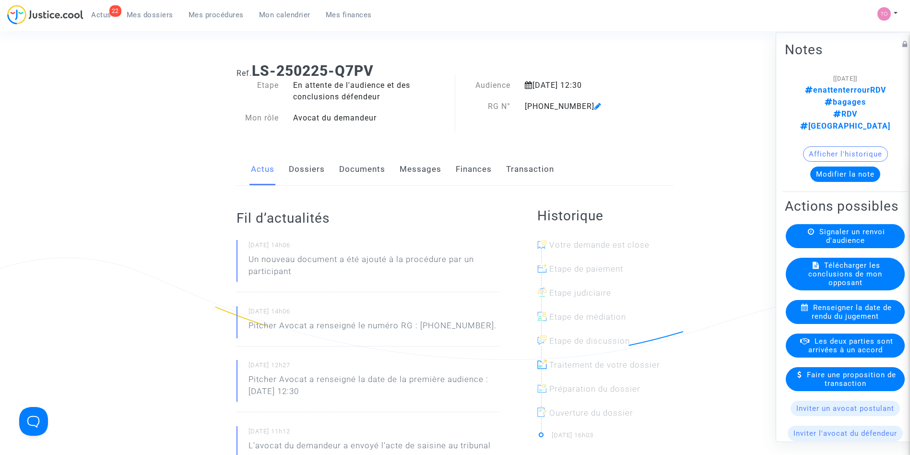
click at [317, 164] on link "Dossiers" at bounding box center [307, 170] width 36 height 32
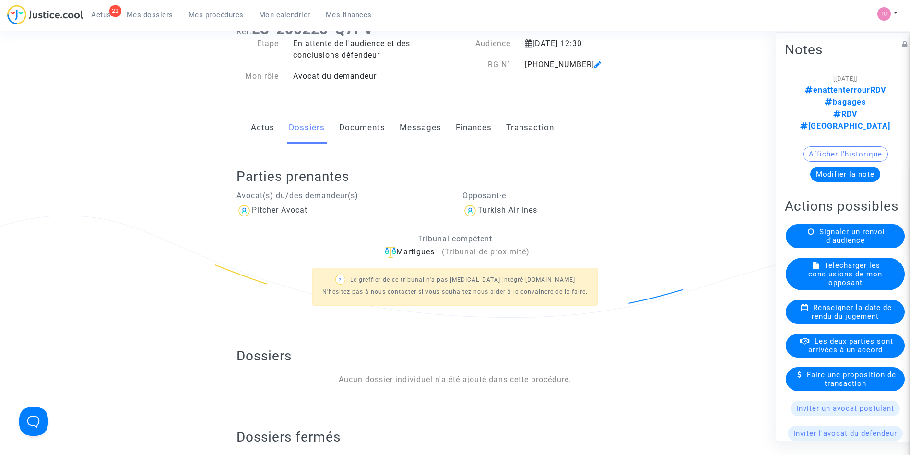
click at [358, 132] on link "Documents" at bounding box center [362, 128] width 46 height 32
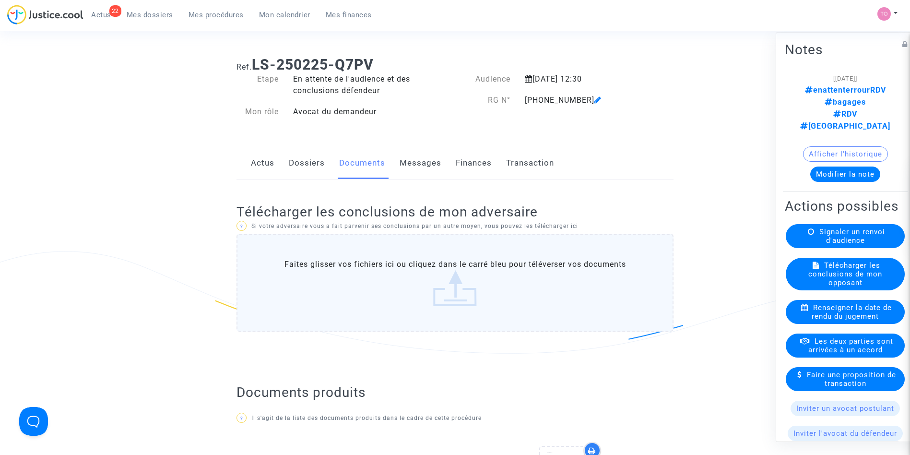
scroll to position [5, 0]
click at [412, 160] on link "Messages" at bounding box center [421, 164] width 42 height 32
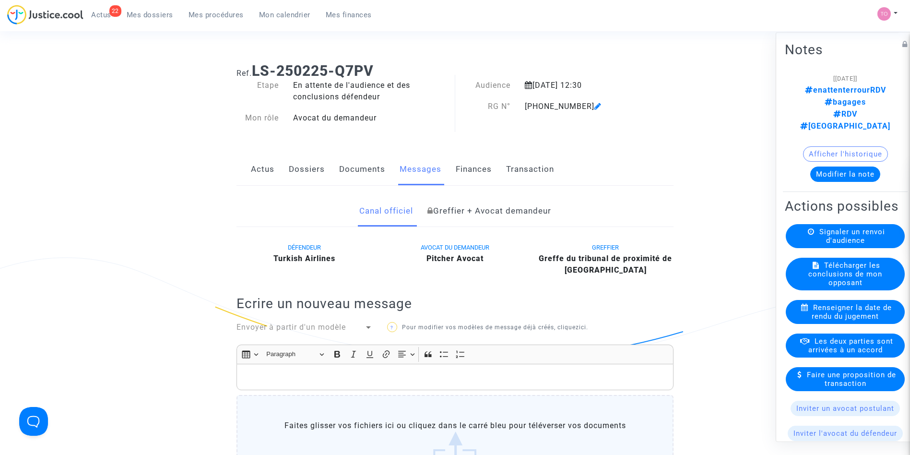
click at [272, 166] on link "Actus" at bounding box center [263, 170] width 24 height 32
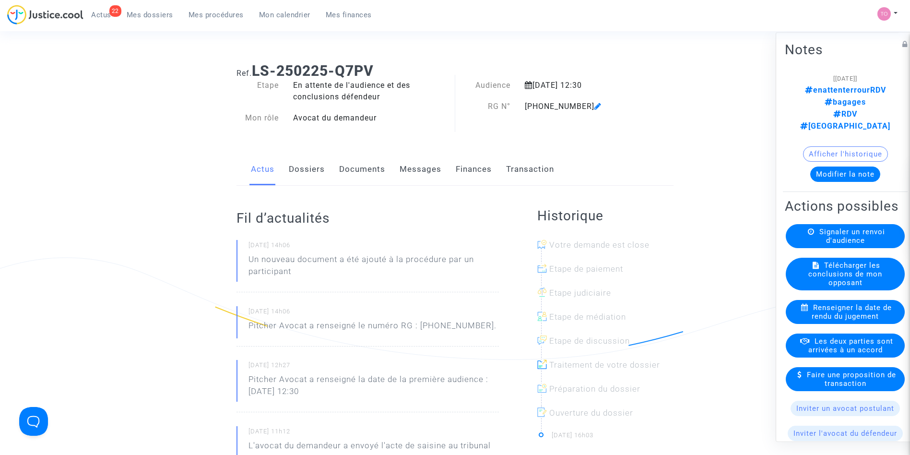
click at [307, 170] on link "Dossiers" at bounding box center [307, 170] width 36 height 32
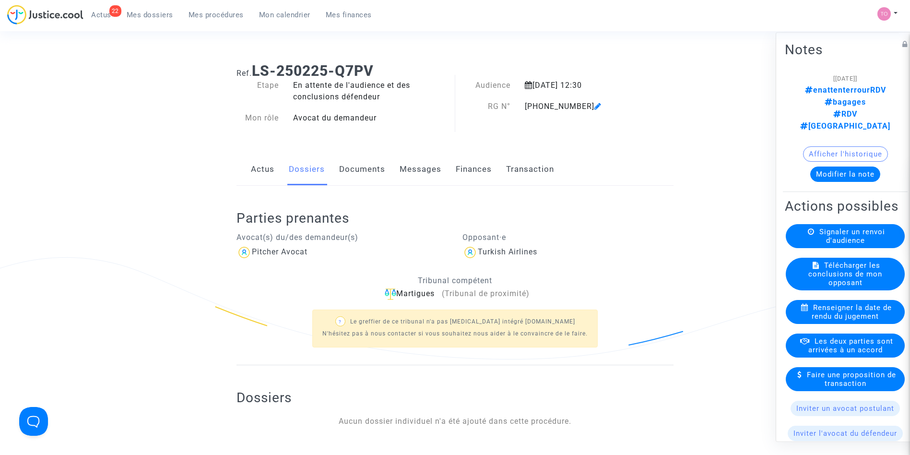
scroll to position [318, 0]
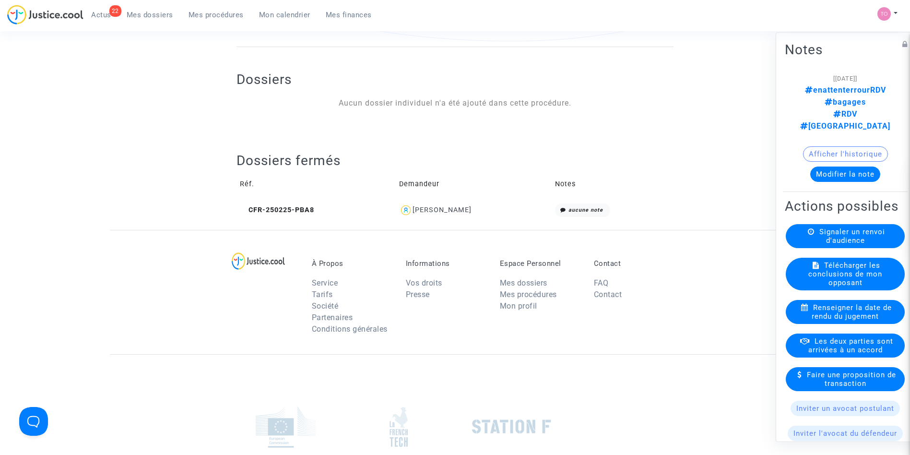
click at [442, 199] on td "Demandeur" at bounding box center [474, 184] width 156 height 31
click at [435, 210] on div "Gabriel Chiono" at bounding box center [442, 210] width 59 height 8
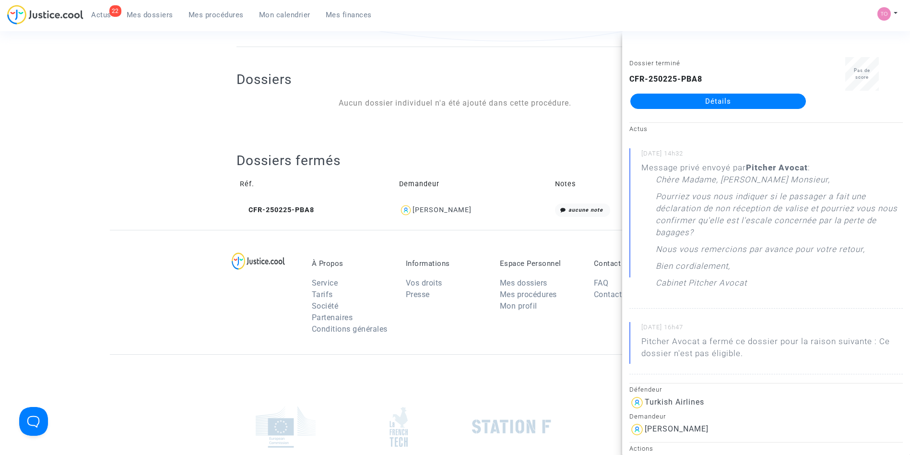
click at [694, 92] on div "CFR-250225-PBA8 Détails" at bounding box center [718, 91] width 178 height 36
click at [686, 103] on link "Détails" at bounding box center [718, 101] width 176 height 15
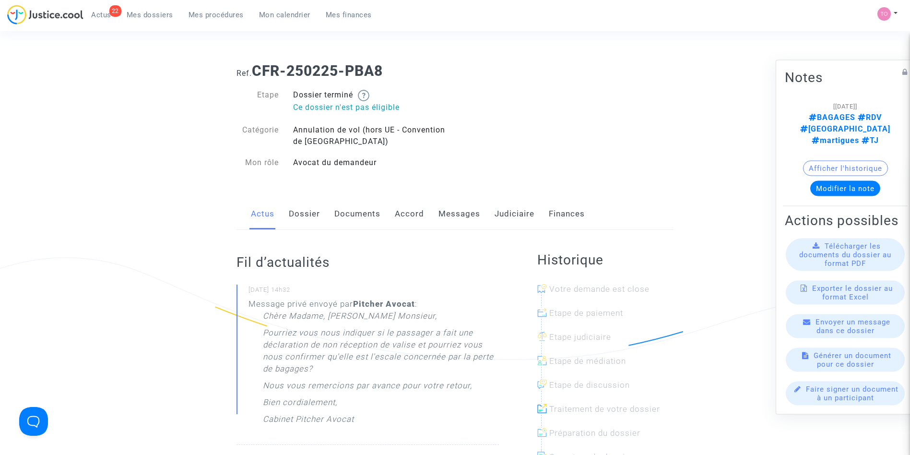
click at [803, 161] on button "Afficher l'historique" at bounding box center [845, 168] width 85 height 15
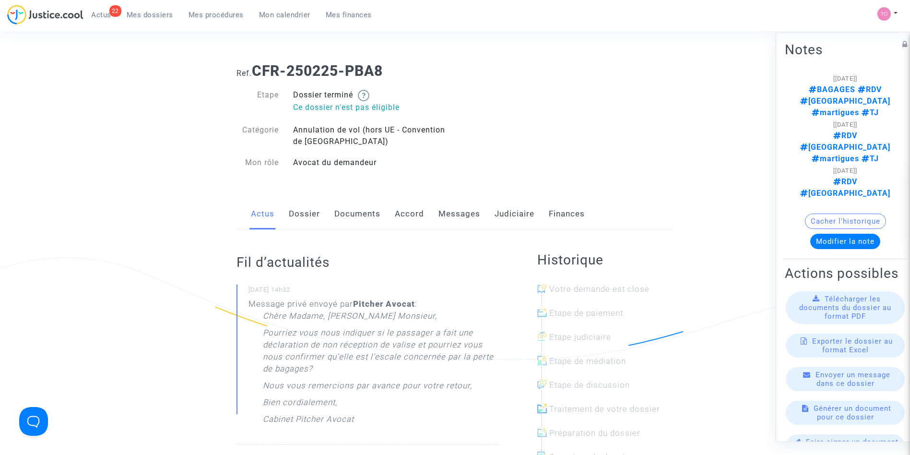
click at [312, 212] on link "Dossier" at bounding box center [304, 214] width 31 height 32
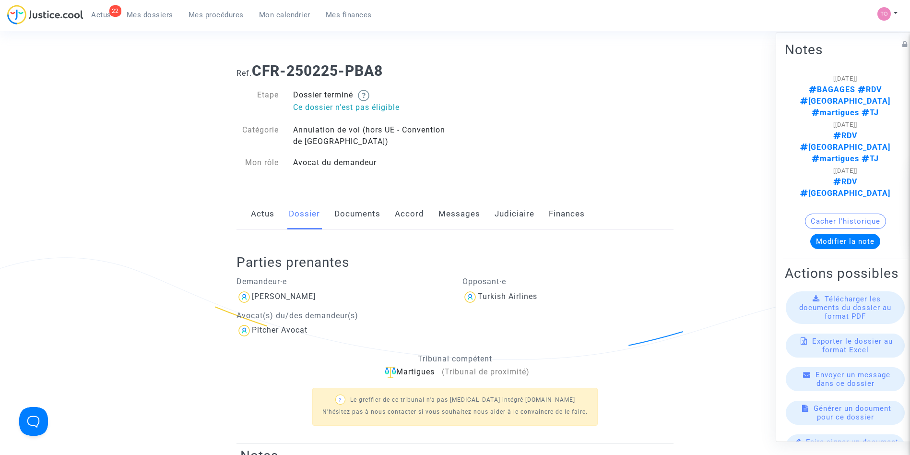
click at [408, 214] on link "Accord" at bounding box center [409, 214] width 29 height 32
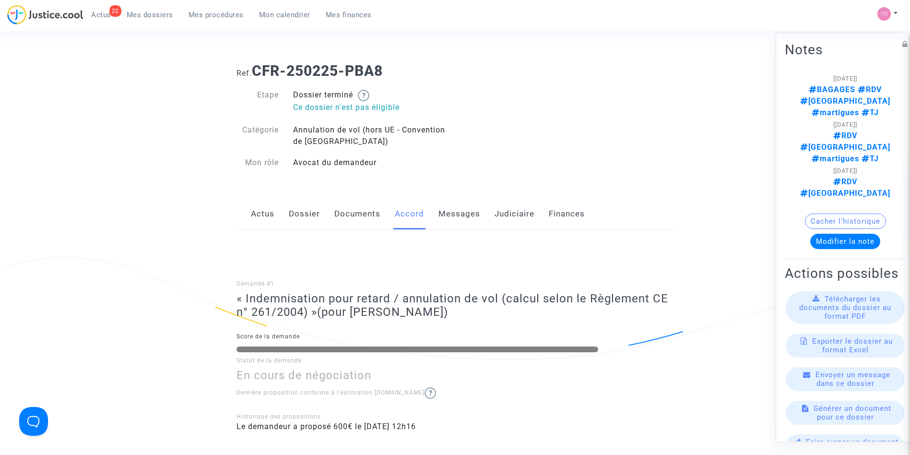
click at [342, 214] on link "Documents" at bounding box center [357, 214] width 46 height 32
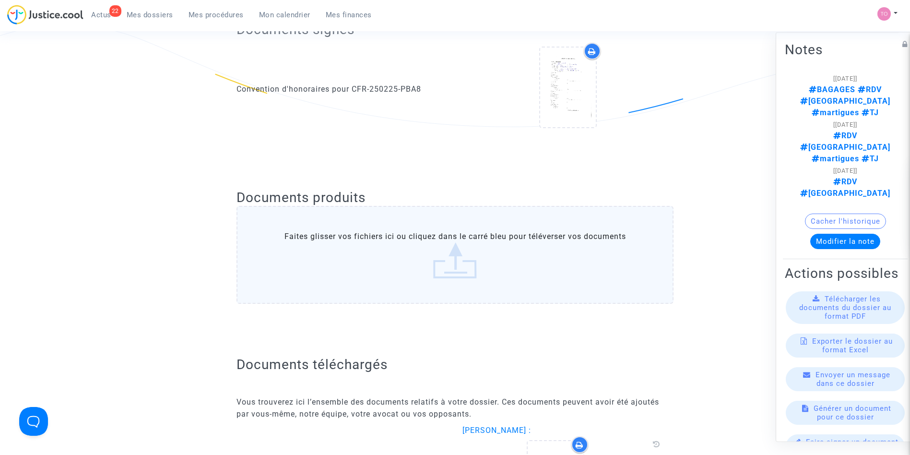
scroll to position [541, 0]
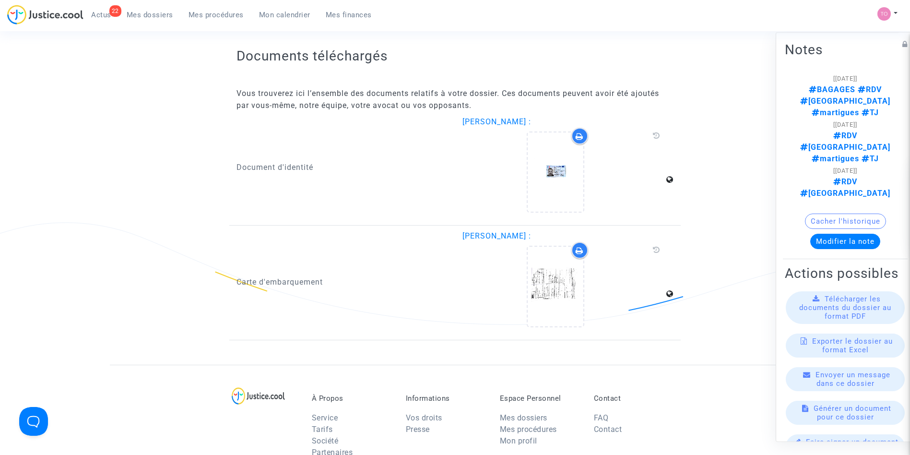
click at [148, 17] on span "Mes dossiers" at bounding box center [150, 15] width 47 height 9
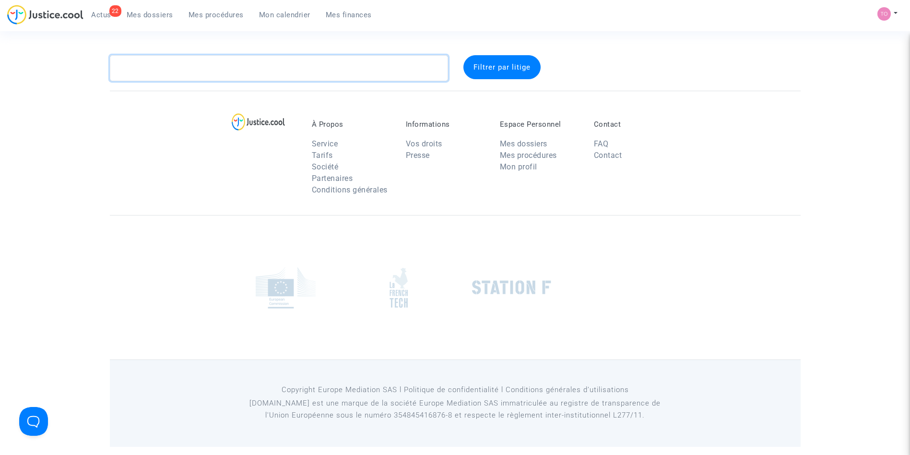
click at [146, 58] on textarea at bounding box center [279, 68] width 338 height 26
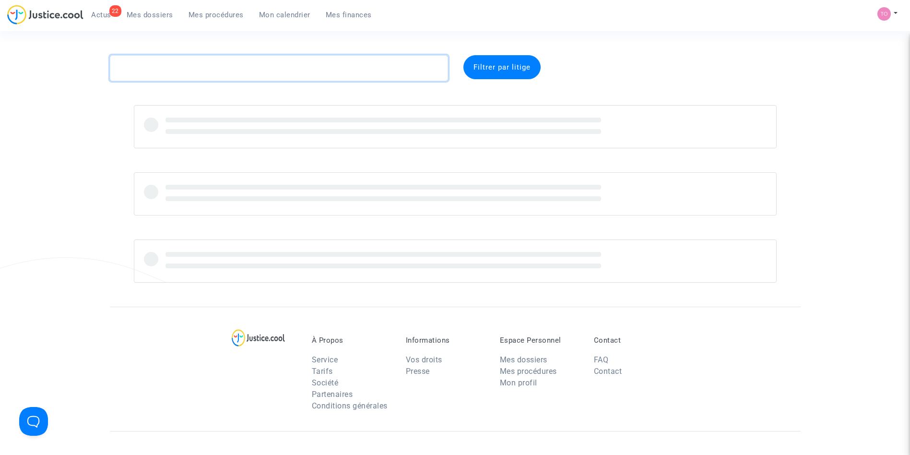
paste textarea "• KONE"
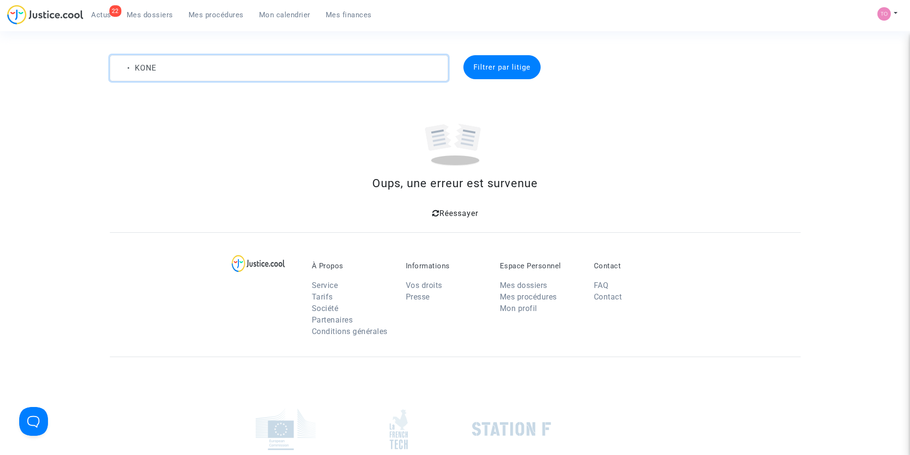
click at [141, 64] on textarea at bounding box center [279, 68] width 338 height 26
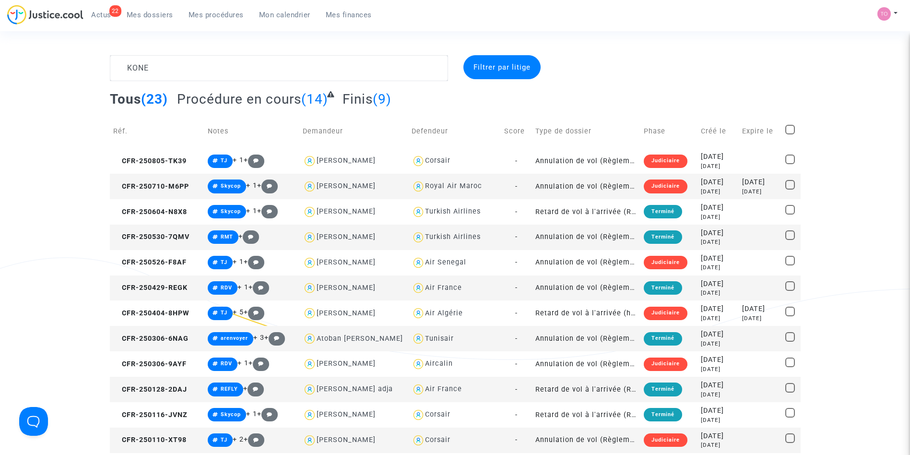
click at [453, 183] on div "Royal Air Maroc" at bounding box center [453, 186] width 57 height 8
type textarea "KONE @"Royal Air Maroc""
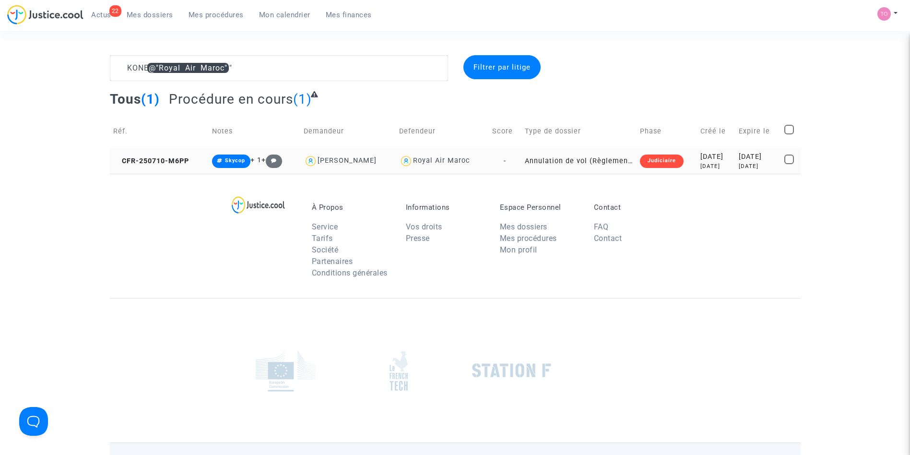
click at [666, 149] on td "Judiciaire" at bounding box center [667, 160] width 60 height 25
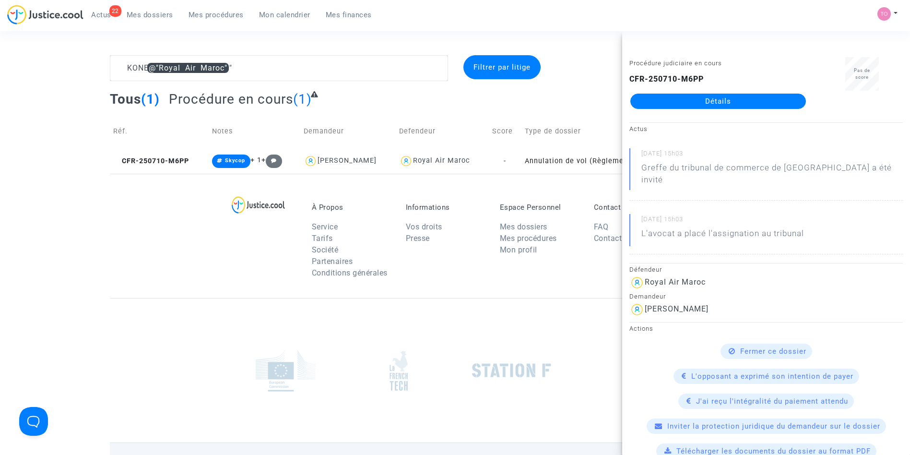
click at [690, 99] on link "Détails" at bounding box center [718, 101] width 176 height 15
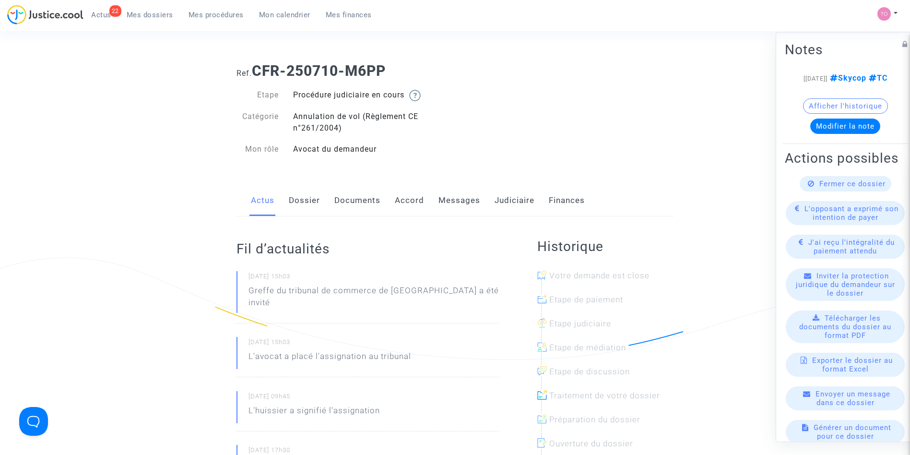
click at [537, 201] on div "Actus Dossier Documents Accord Messages Judiciaire Finances" at bounding box center [455, 201] width 437 height 32
click at [520, 202] on link "Judiciaire" at bounding box center [515, 201] width 40 height 32
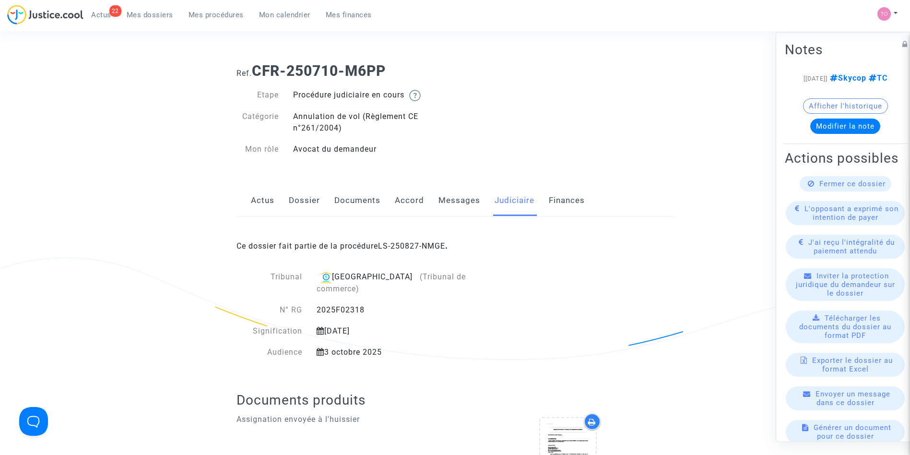
click at [290, 205] on link "Dossier" at bounding box center [304, 201] width 31 height 32
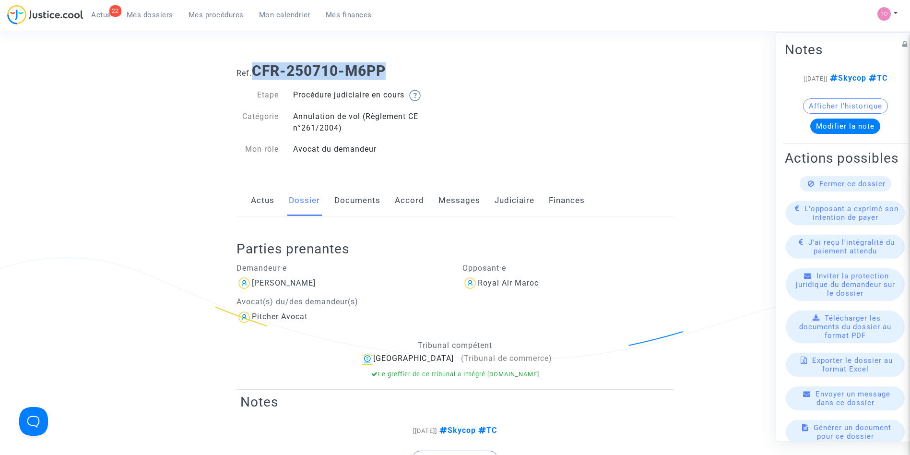
drag, startPoint x: 403, startPoint y: 70, endPoint x: 257, endPoint y: 78, distance: 146.1
click at [257, 78] on h1 "Ref. CFR-250710-M6PP" at bounding box center [455, 70] width 437 height 17
copy b "CFR-250710-M6PP"
drag, startPoint x: 306, startPoint y: 283, endPoint x: 252, endPoint y: 285, distance: 54.2
click at [252, 285] on div "Ibrahim Kone" at bounding box center [343, 282] width 212 height 15
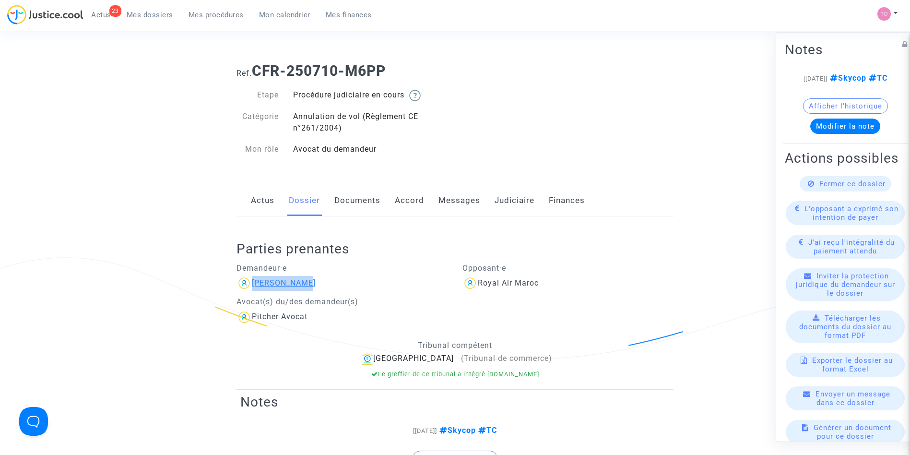
copy div "Ibrahim Kone"
click at [400, 197] on link "Accord" at bounding box center [409, 201] width 29 height 32
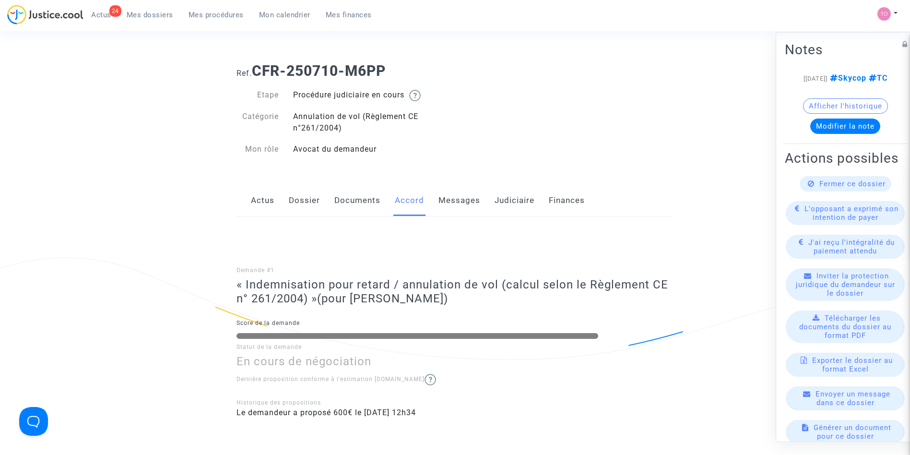
click at [495, 203] on link "Judiciaire" at bounding box center [515, 201] width 40 height 32
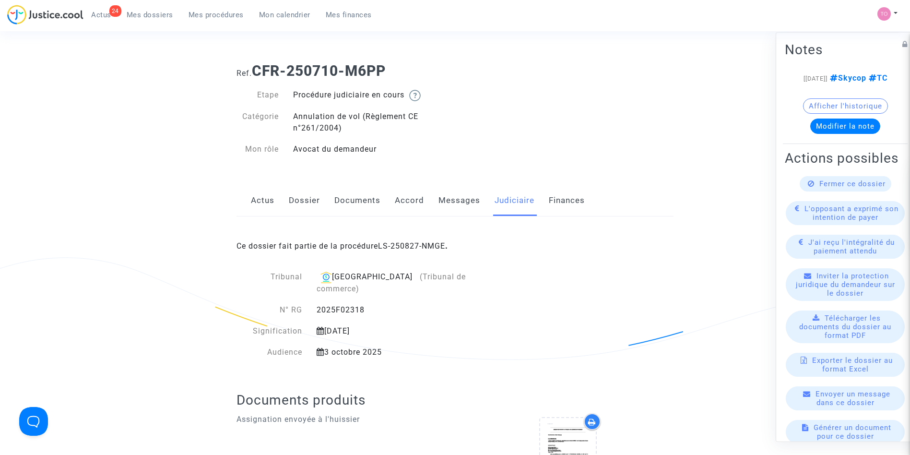
click at [412, 235] on div "Ce dossier fait partie de la procédure LS-250827-NMGE ." at bounding box center [455, 238] width 437 height 45
click at [387, 247] on link "LS-250827-NMGE" at bounding box center [411, 245] width 67 height 9
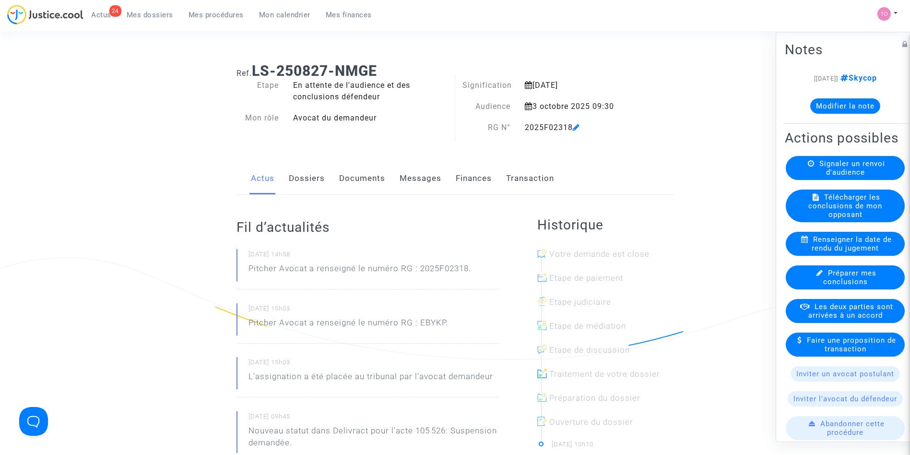
click at [462, 174] on link "Finances" at bounding box center [474, 179] width 36 height 32
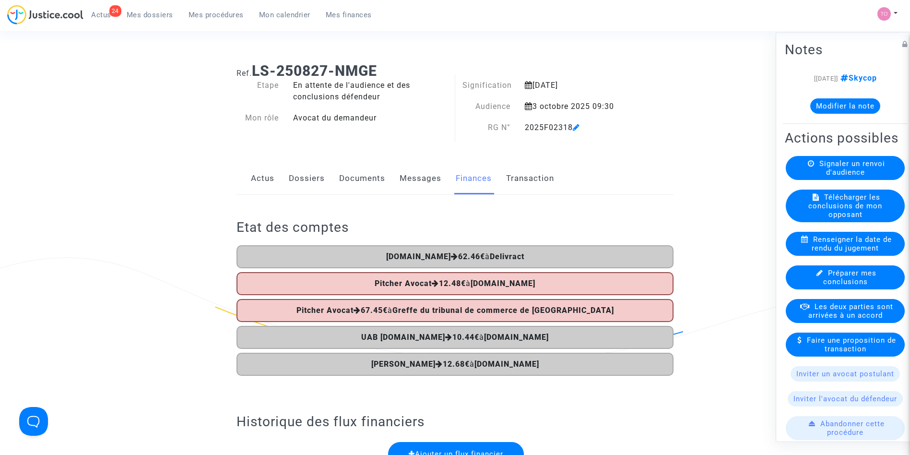
click at [825, 102] on button "Modifier la note" at bounding box center [845, 105] width 70 height 15
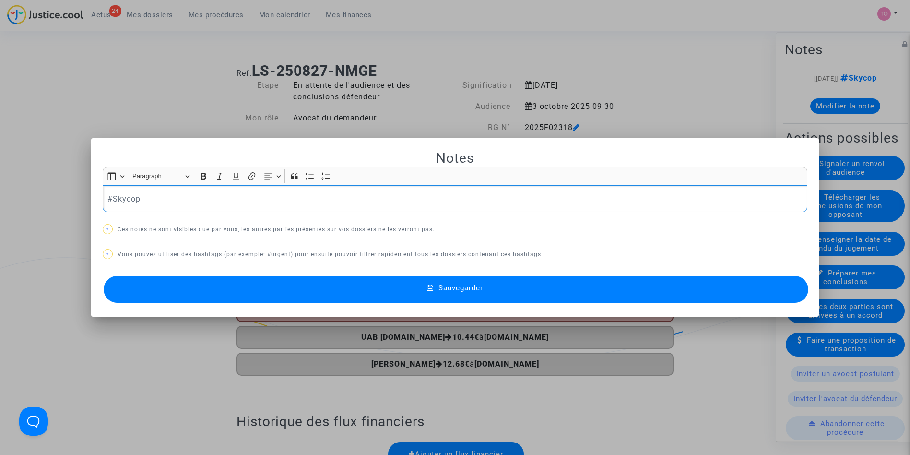
click at [455, 201] on p "#Skycop" at bounding box center [454, 199] width 695 height 12
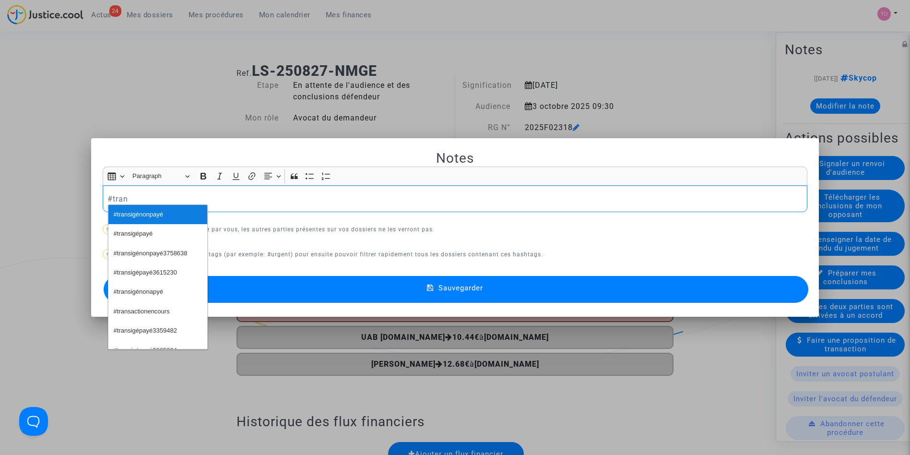
click at [168, 208] on button "#transigénonpayé" at bounding box center [157, 214] width 99 height 19
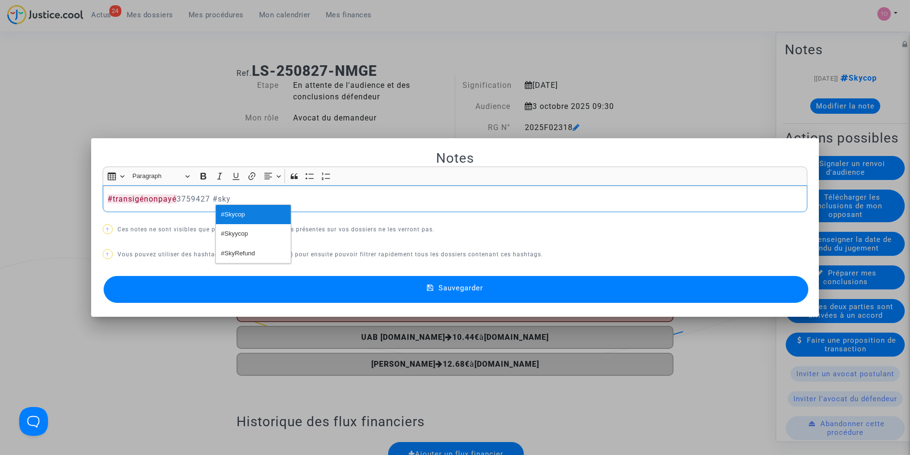
drag, startPoint x: 244, startPoint y: 213, endPoint x: 236, endPoint y: 216, distance: 8.6
click at [236, 216] on span "#Skycop" at bounding box center [233, 215] width 24 height 14
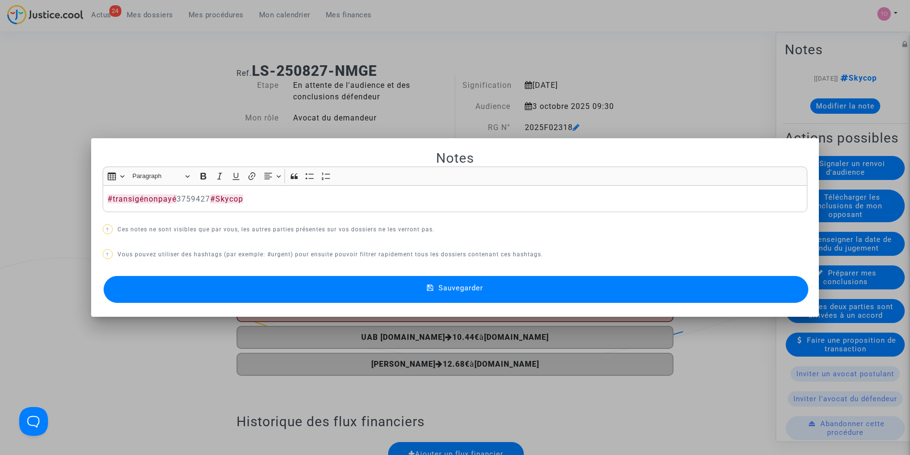
click at [334, 284] on button "Sauvegarder" at bounding box center [456, 289] width 705 height 27
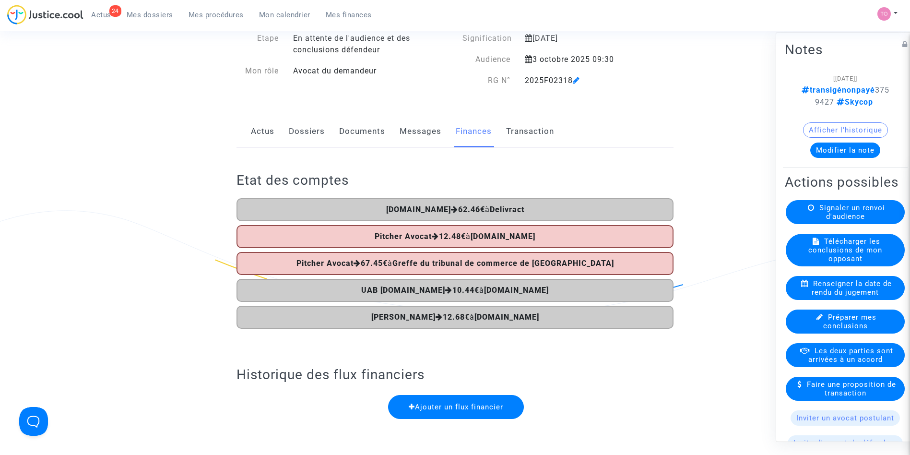
scroll to position [46, 0]
click at [821, 364] on span "Les deux parties sont arrivées à un accord" at bounding box center [850, 354] width 85 height 17
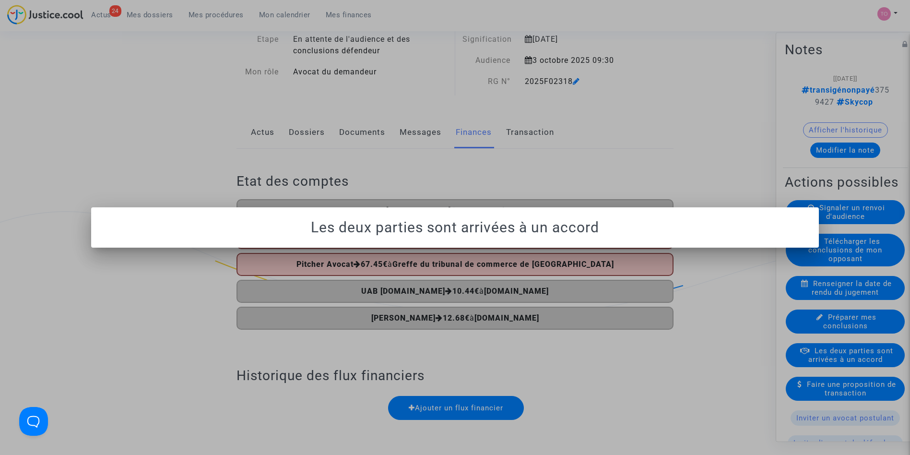
scroll to position [0, 0]
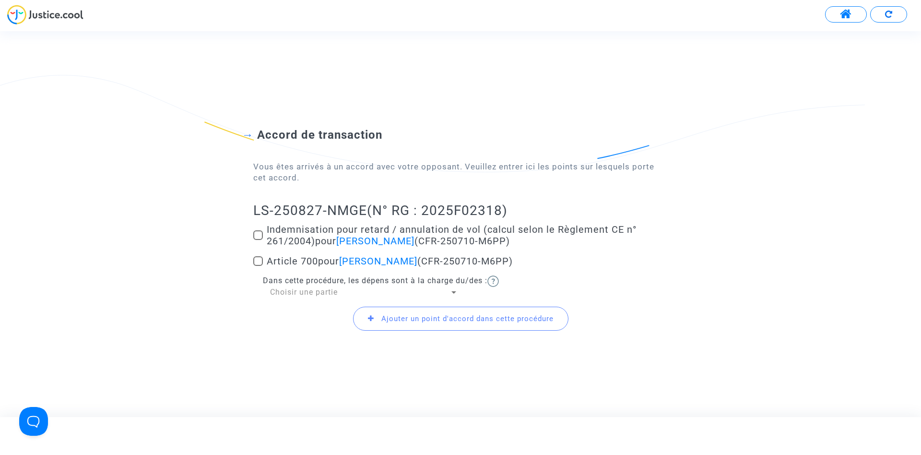
click at [260, 230] on span at bounding box center [258, 235] width 10 height 10
click at [258, 240] on input "Indemnisation pour retard / annulation de vol (calcul selon le Règlement CE n° …" at bounding box center [258, 240] width 0 height 0
checkbox input "true"
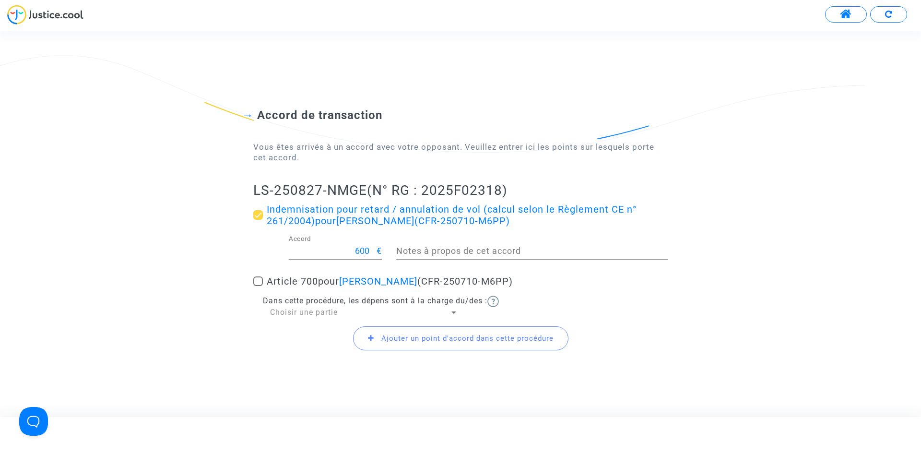
click at [256, 281] on span at bounding box center [258, 281] width 10 height 10
click at [258, 286] on input "Article 700 pour Ibrahim Kone (CFR-250710-M6PP)" at bounding box center [258, 286] width 0 height 0
checkbox input "true"
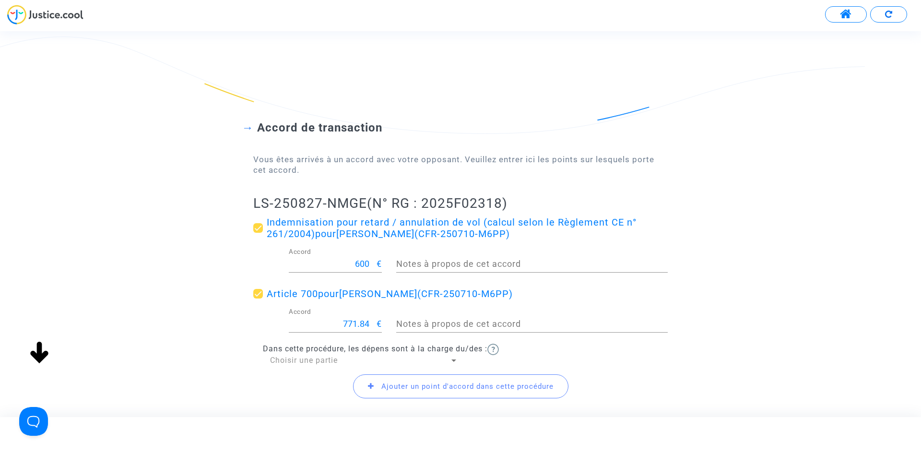
click at [348, 322] on input "771.84" at bounding box center [333, 324] width 88 height 10
type input "300"
click at [298, 360] on span "Choisir une partie" at bounding box center [304, 359] width 68 height 9
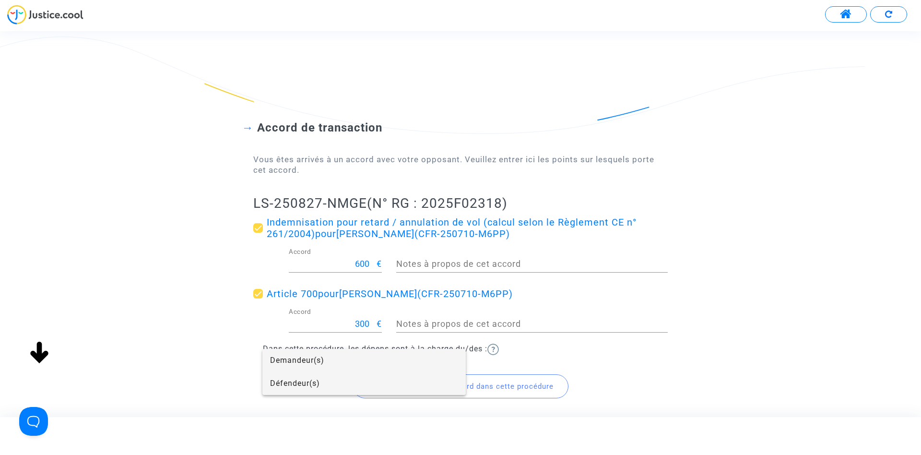
click at [289, 372] on span "Défendeur(s)" at bounding box center [364, 383] width 188 height 23
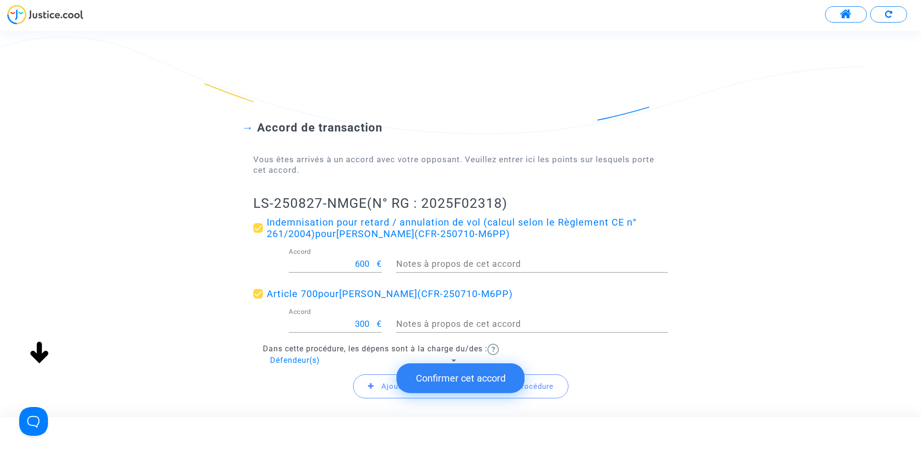
click at [443, 371] on button "Confirmer cet accord" at bounding box center [461, 378] width 128 height 30
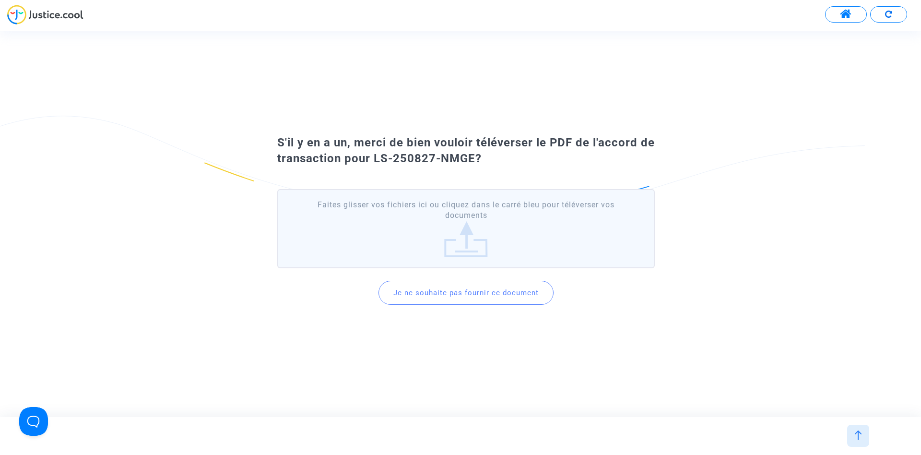
click at [446, 295] on button "Je ne souhaite pas fournir ce document" at bounding box center [466, 293] width 175 height 24
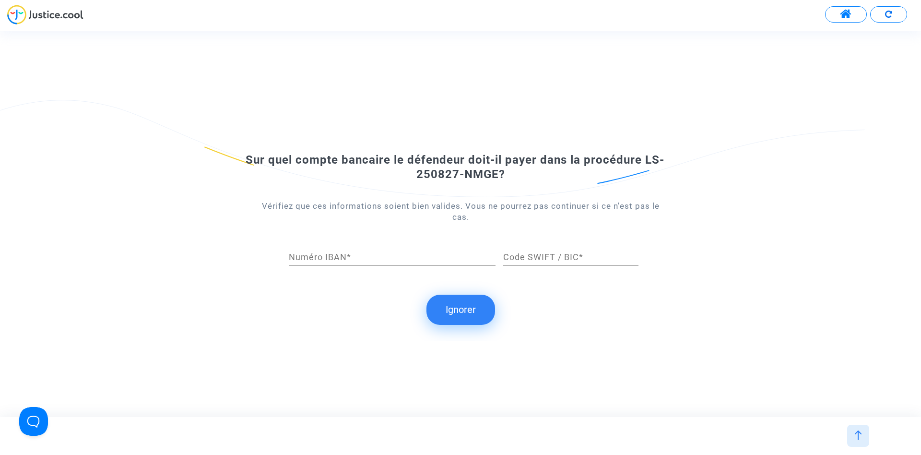
click at [458, 308] on button "Ignorer" at bounding box center [460, 310] width 69 height 30
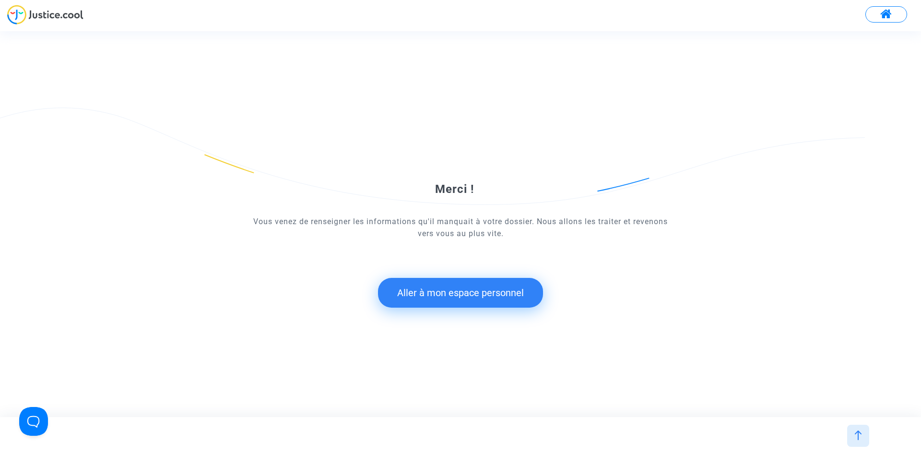
click at [455, 291] on button "Aller à mon espace personnel" at bounding box center [460, 293] width 165 height 30
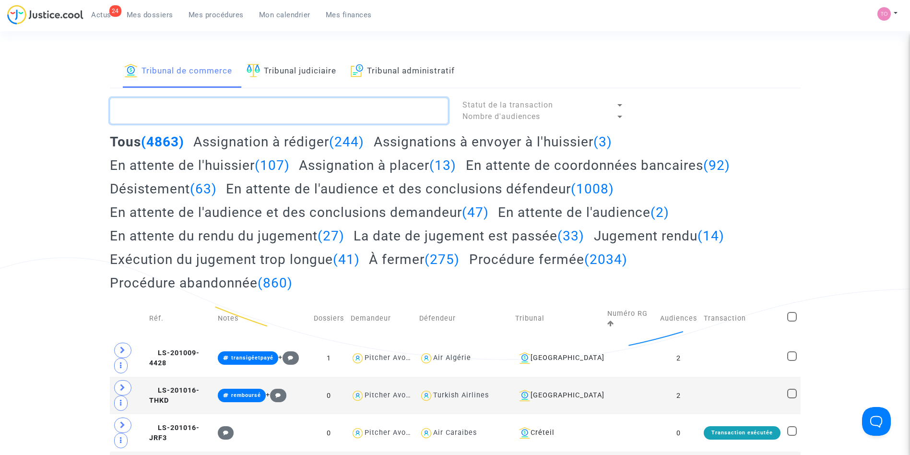
click at [208, 107] on textarea at bounding box center [279, 111] width 338 height 26
paste textarea "SEJOR"
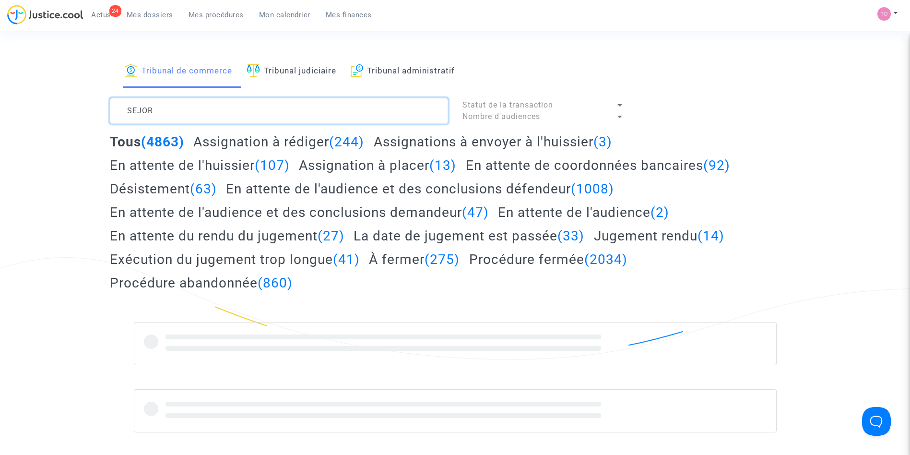
type textarea "SEJOR"
click at [143, 14] on span "Mes dossiers" at bounding box center [150, 15] width 47 height 9
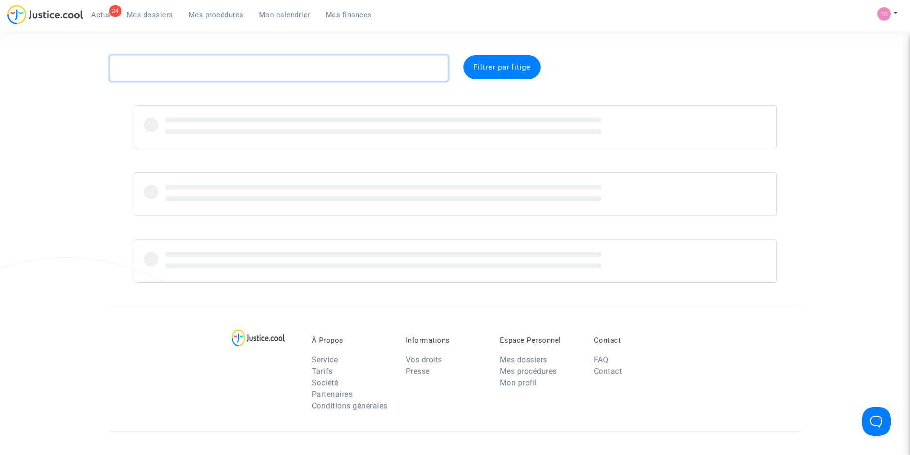
click at [156, 77] on textarea at bounding box center [279, 68] width 338 height 26
paste textarea "SEJOR"
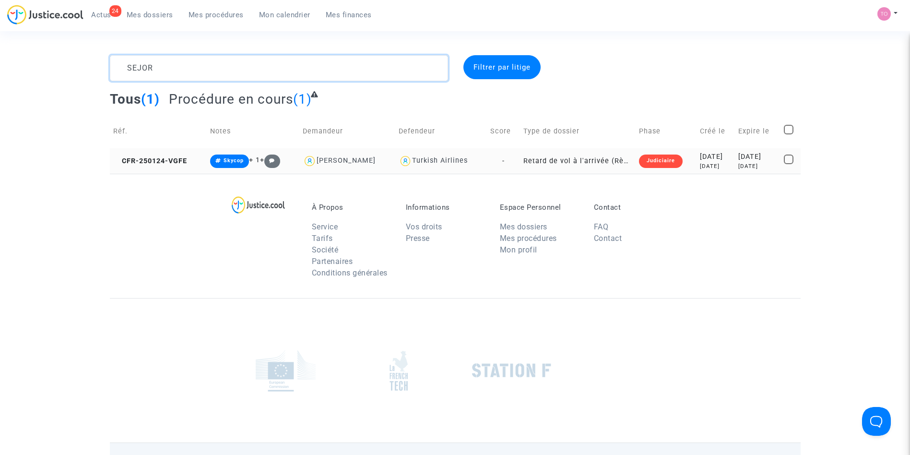
type textarea "SEJOR"
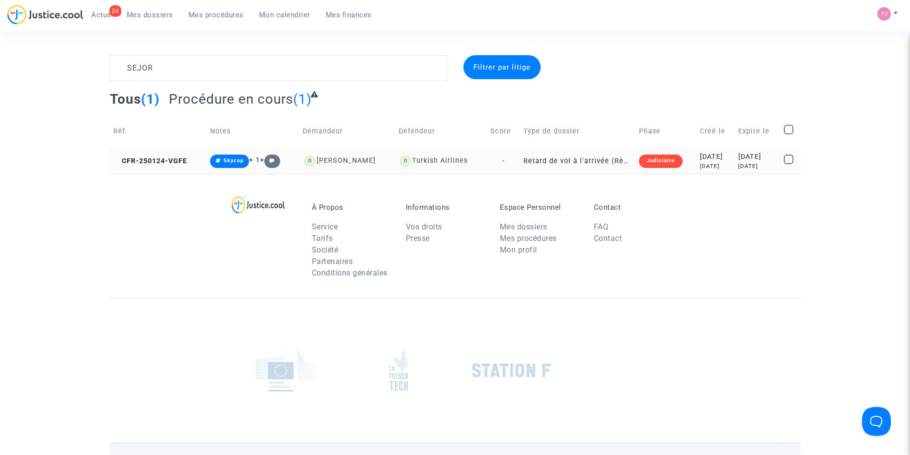
click at [700, 156] on div "2025-01-24" at bounding box center [716, 157] width 32 height 11
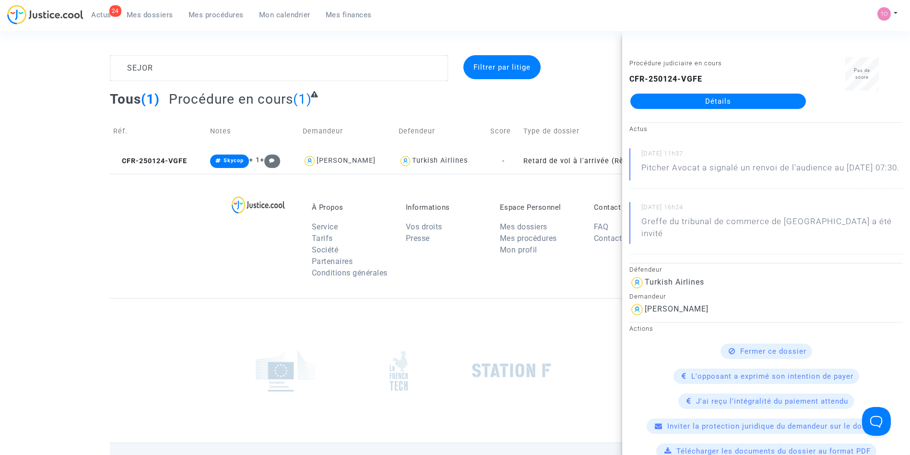
click at [694, 111] on div "Procédure judiciaire en cours CFR-250124-VGFE Détails" at bounding box center [718, 87] width 192 height 60
click at [674, 97] on link "Détails" at bounding box center [718, 101] width 176 height 15
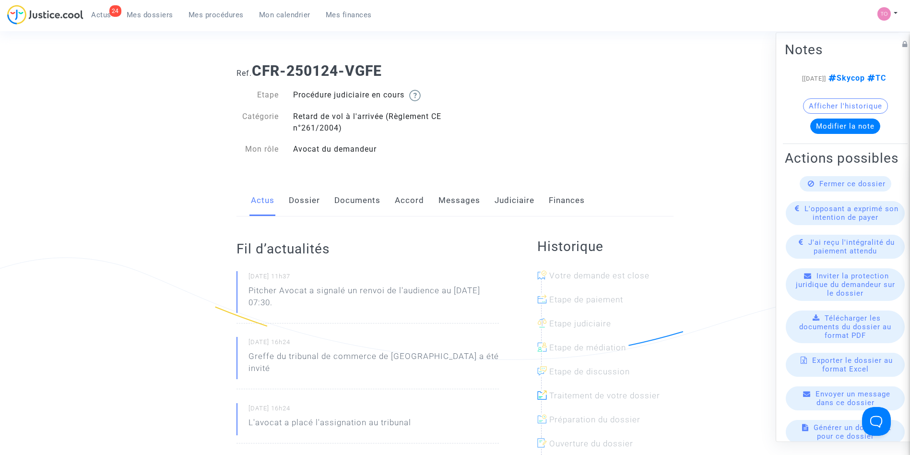
click at [496, 201] on link "Judiciaire" at bounding box center [515, 201] width 40 height 32
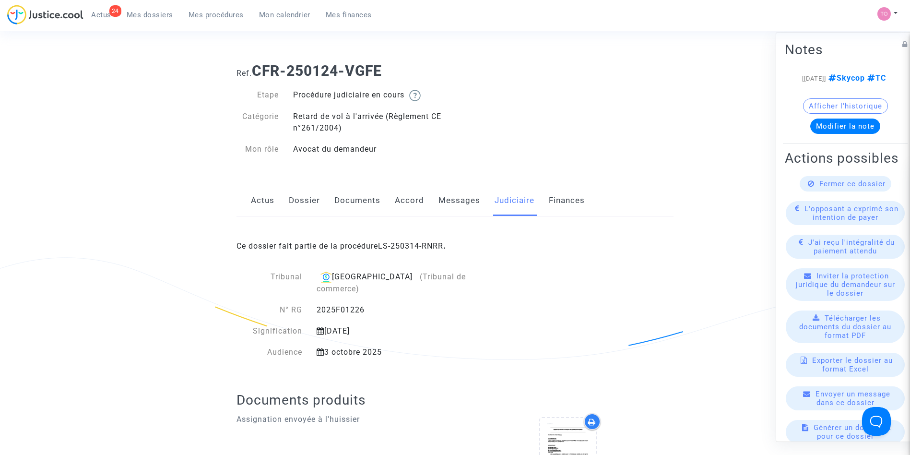
click at [408, 205] on link "Accord" at bounding box center [409, 201] width 29 height 32
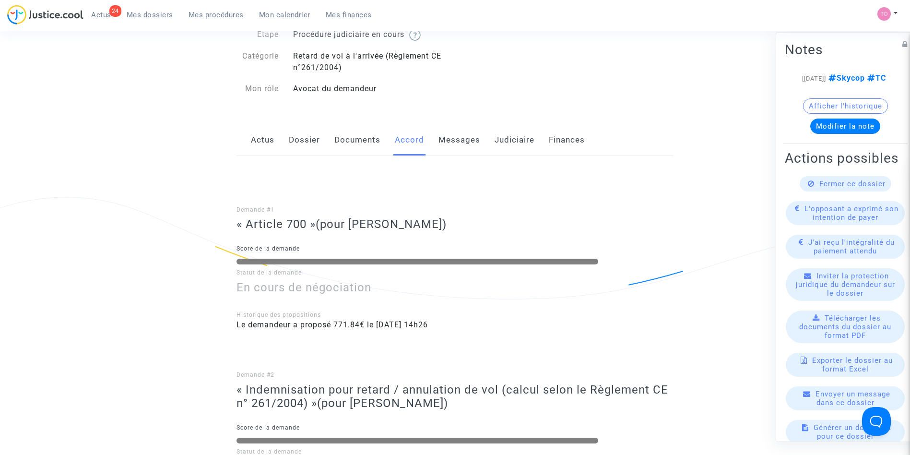
scroll to position [59, 0]
click at [497, 144] on link "Judiciaire" at bounding box center [515, 142] width 40 height 32
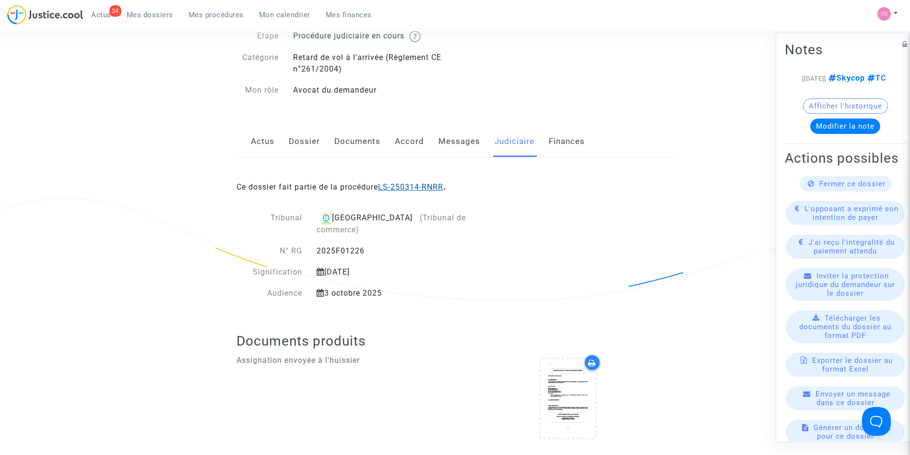
click at [415, 185] on link "LS-250314-RNRR" at bounding box center [410, 186] width 65 height 9
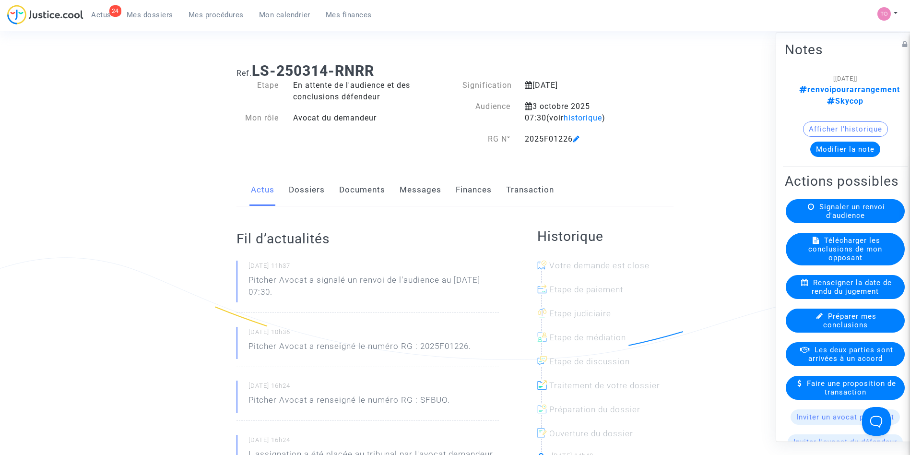
click at [456, 192] on link "Finances" at bounding box center [474, 190] width 36 height 32
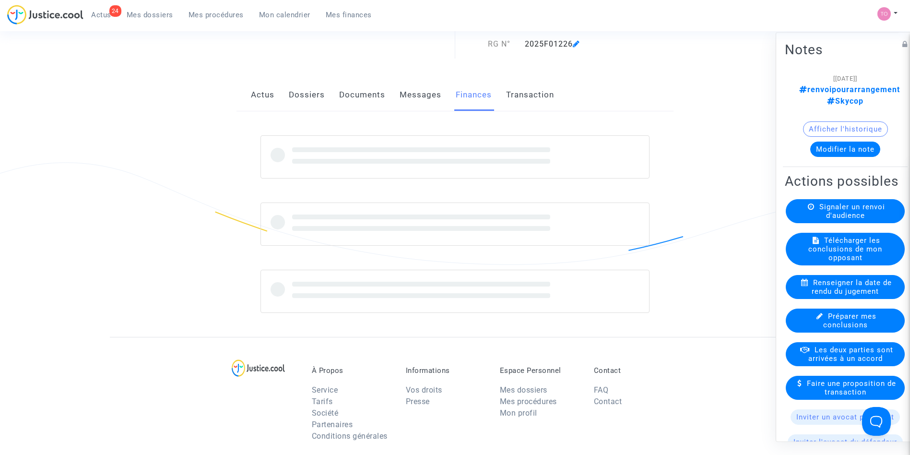
scroll to position [106, 0]
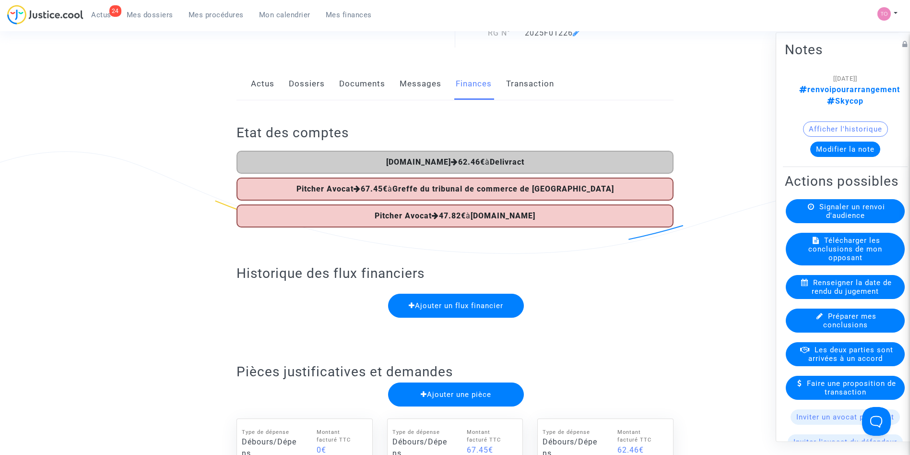
click at [146, 17] on span "Mes dossiers" at bounding box center [150, 15] width 47 height 9
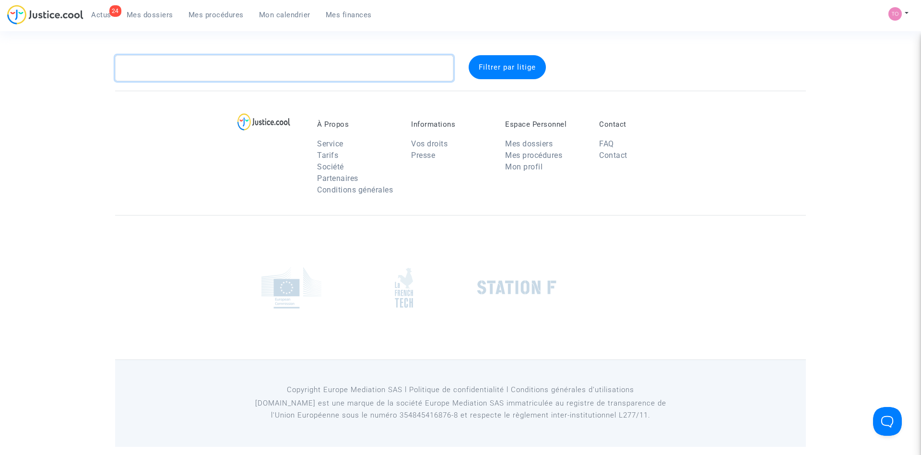
click at [162, 70] on textarea at bounding box center [284, 68] width 338 height 26
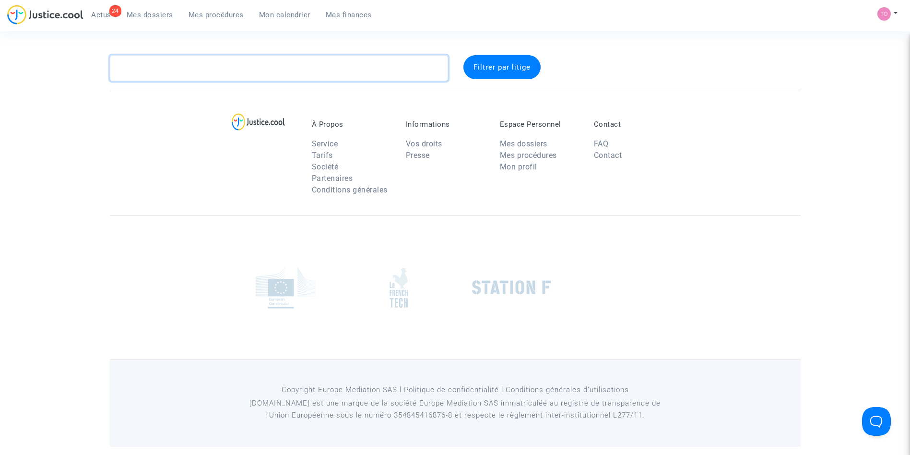
paste textarea "ALIYEVA"
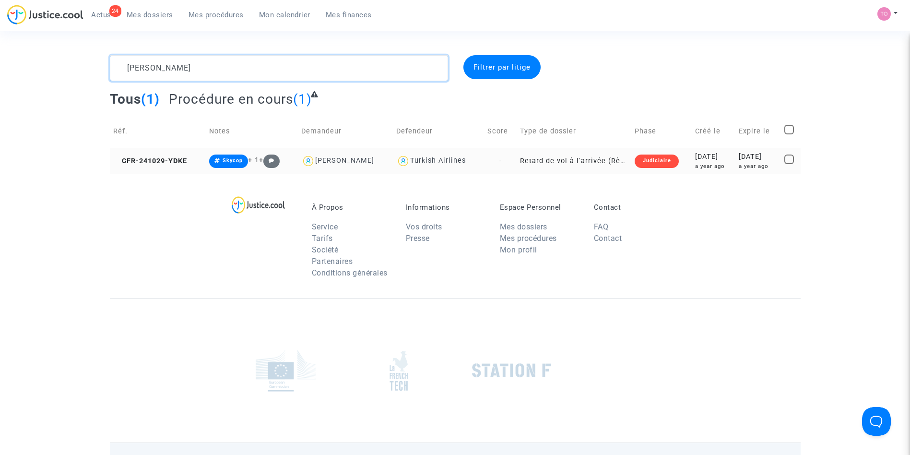
type textarea "ALIYEVA"
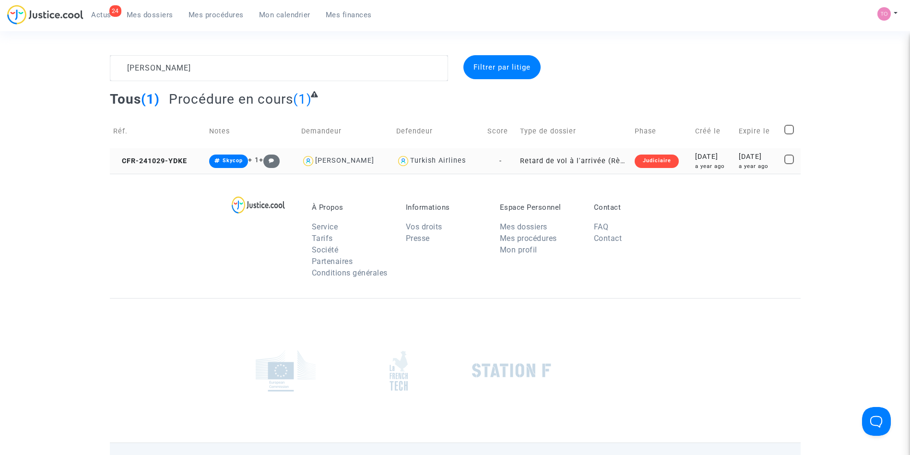
click at [695, 161] on div "2024-10-29" at bounding box center [713, 157] width 37 height 11
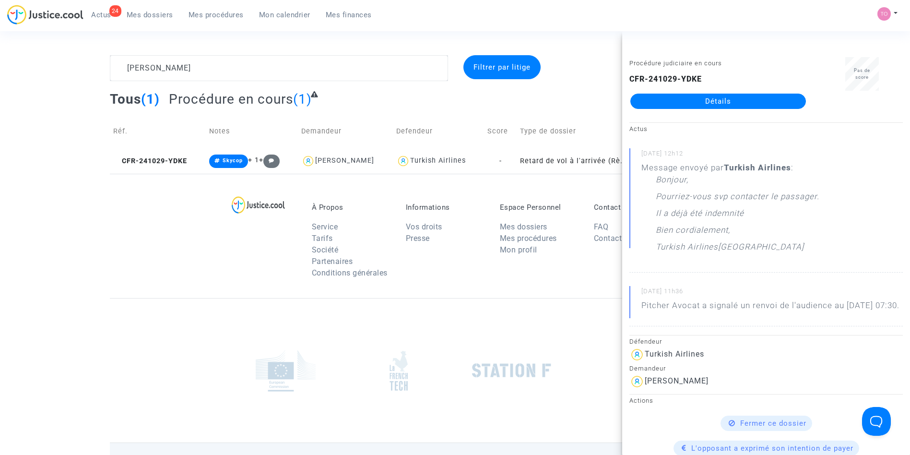
click at [187, 185] on div "À Propos Service Tarifs Société Partenaires Conditions générales Informations V…" at bounding box center [455, 236] width 691 height 124
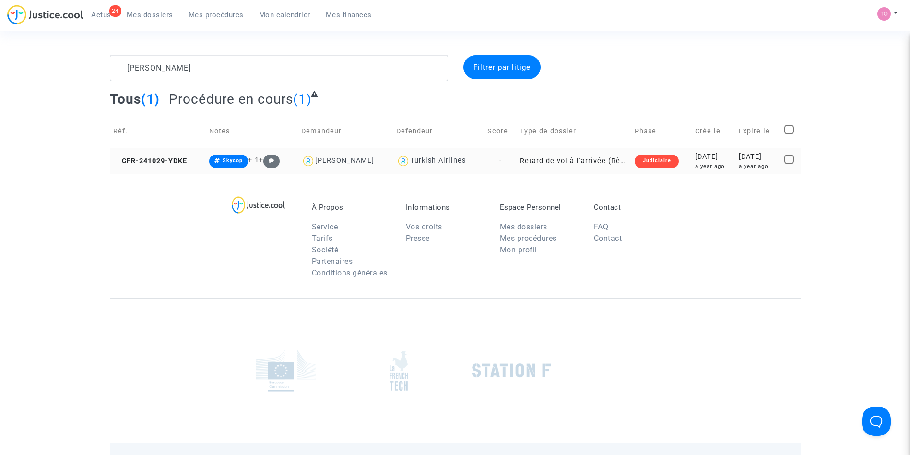
click at [717, 154] on div "2024-10-29" at bounding box center [713, 157] width 37 height 11
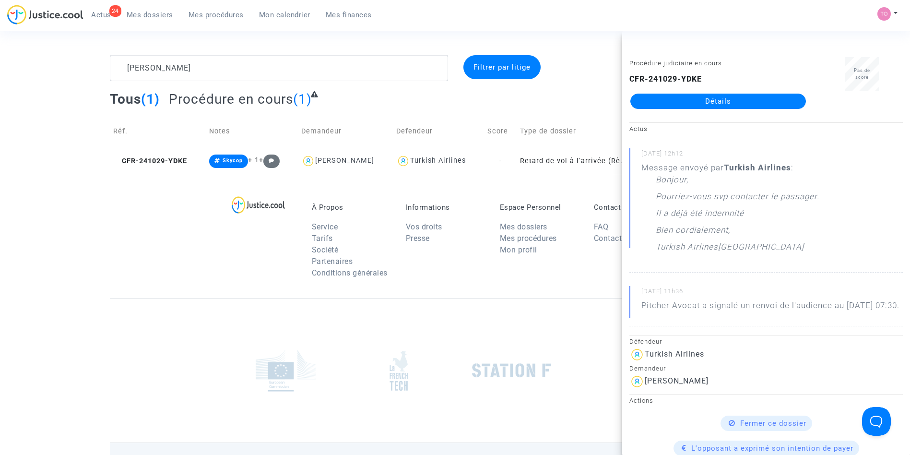
click at [712, 98] on link "Détails" at bounding box center [718, 101] width 176 height 15
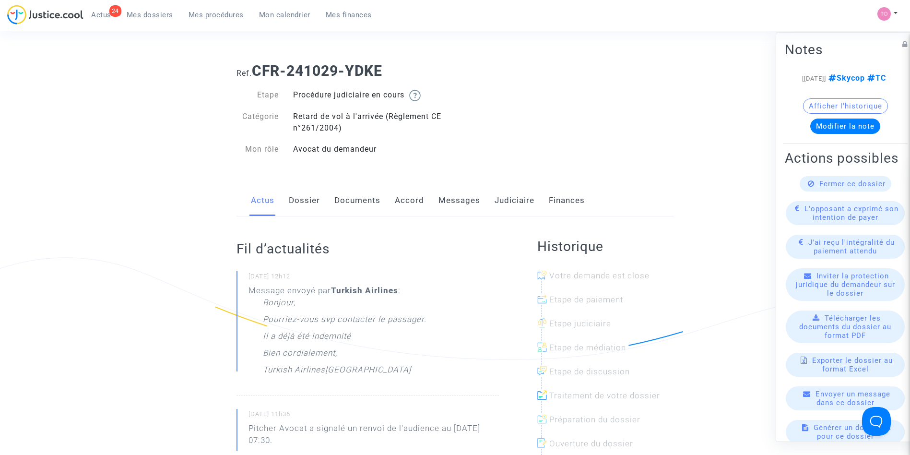
click at [455, 198] on link "Messages" at bounding box center [459, 201] width 42 height 32
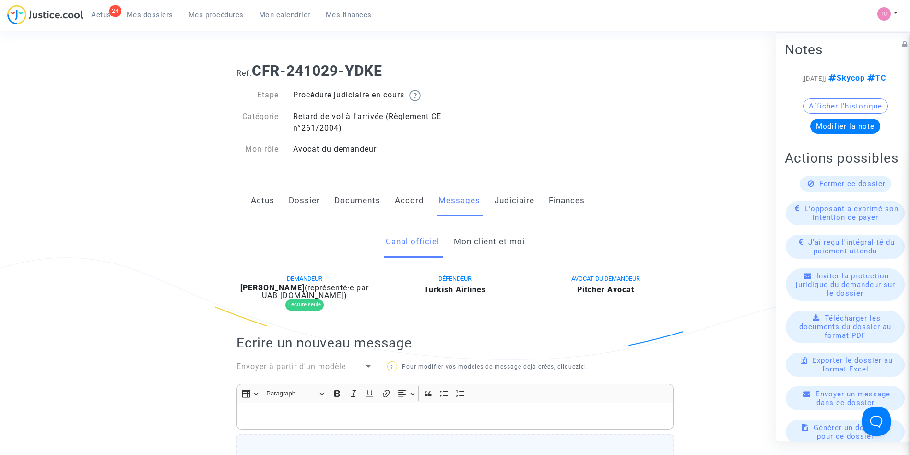
click at [468, 237] on link "Mon client et moi" at bounding box center [489, 242] width 71 height 32
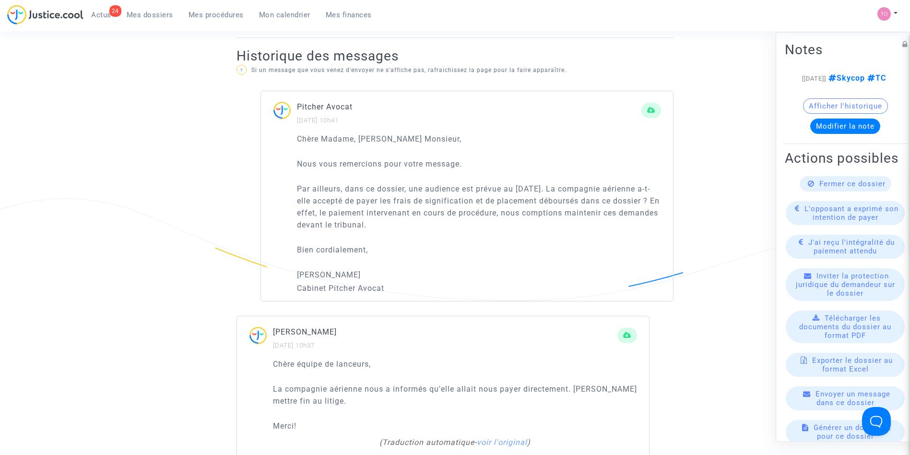
scroll to position [564, 0]
drag, startPoint x: 327, startPoint y: 174, endPoint x: 552, endPoint y: 193, distance: 225.8
click at [552, 193] on div "Chère Madame, Cher Monsieur, Nous vous remercions pour votre message. Par aille…" at bounding box center [479, 215] width 364 height 162
drag, startPoint x: 378, startPoint y: 196, endPoint x: 574, endPoint y: 201, distance: 196.7
click at [574, 201] on p "Par ailleurs, dans ce dossier, une audience est prévue au 6 juin 2025. La compa…" at bounding box center [479, 208] width 364 height 48
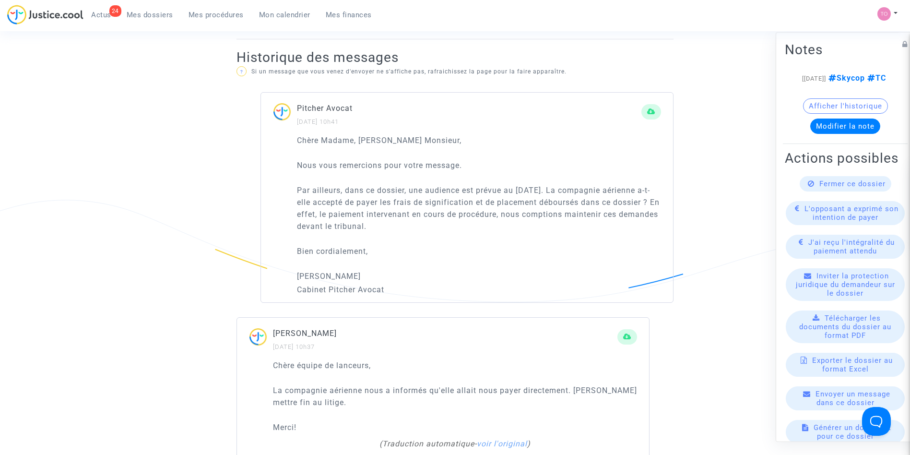
drag, startPoint x: 326, startPoint y: 217, endPoint x: 512, endPoint y: 215, distance: 186.1
click at [512, 215] on p "Par ailleurs, dans ce dossier, une audience est prévue au 6 juin 2025. La compa…" at bounding box center [479, 208] width 364 height 48
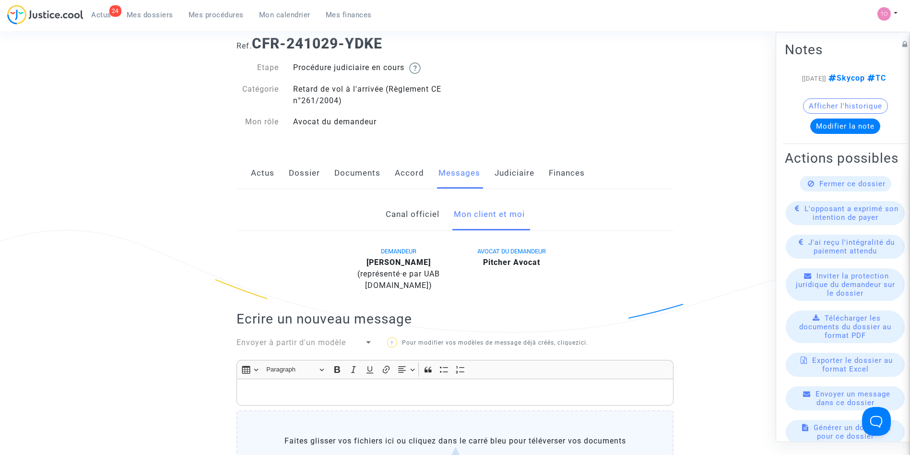
scroll to position [207, 0]
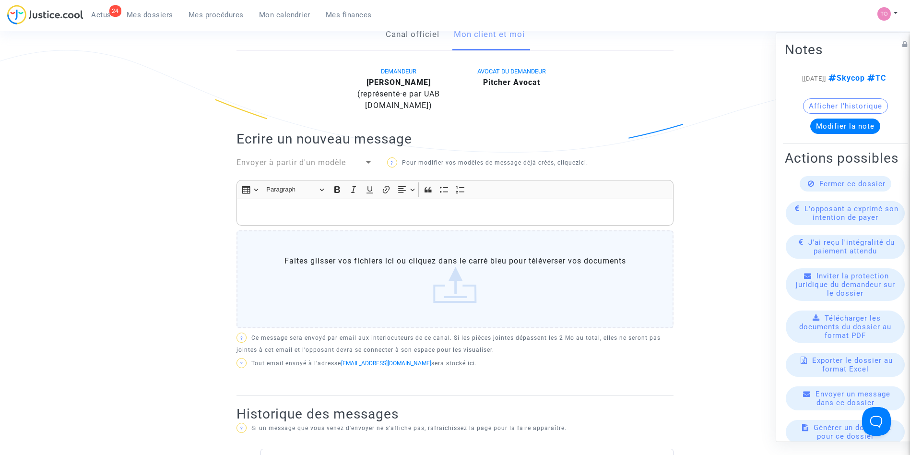
click at [306, 217] on p "Rich Text Editor, main" at bounding box center [455, 212] width 427 height 12
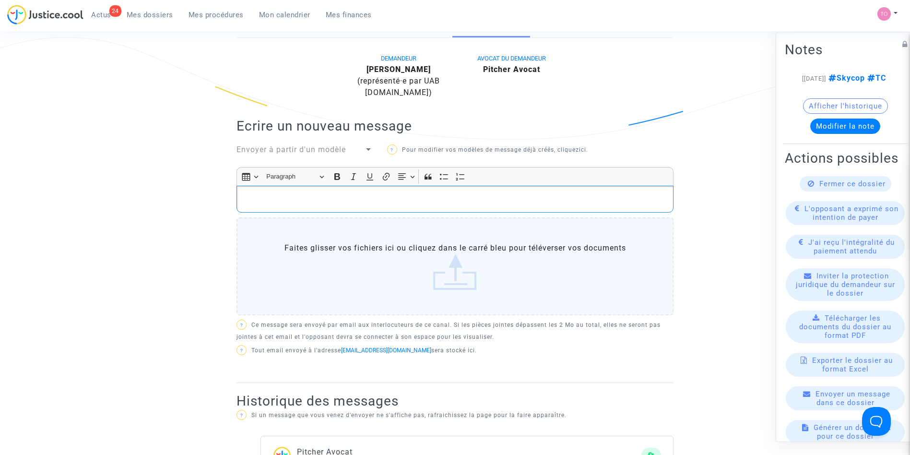
scroll to position [219, 0]
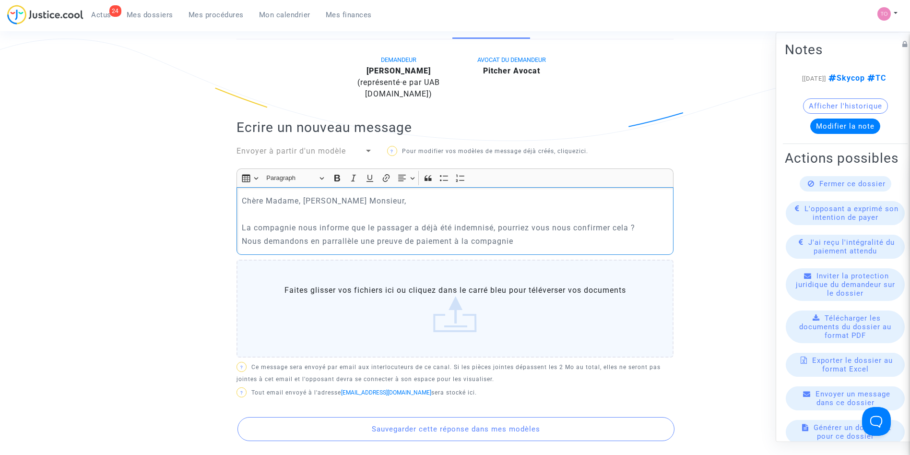
click at [343, 239] on p "Nous demandons en parrallèle une preuve de paiement à la compagnie" at bounding box center [455, 241] width 427 height 12
copy p "parrallèle"
click at [543, 234] on div "Chère Madame, Cher Monsieur, La compagnie nous informe que le passager a déjà é…" at bounding box center [455, 220] width 437 height 67
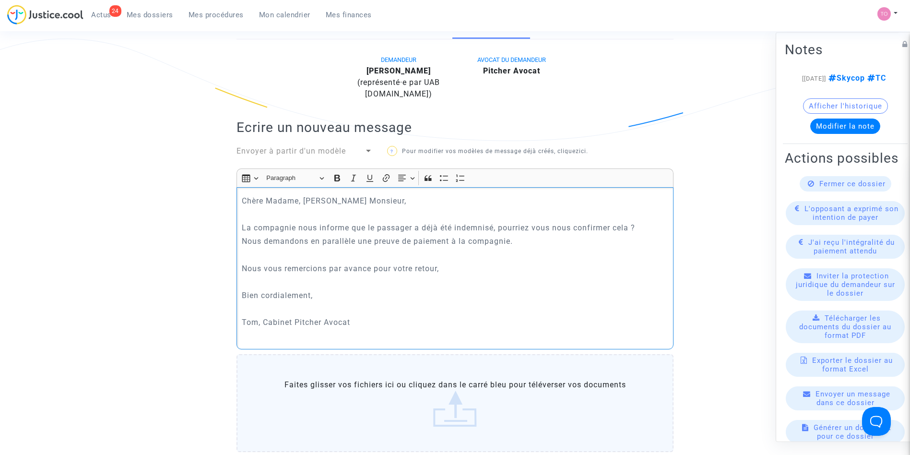
drag, startPoint x: 462, startPoint y: 245, endPoint x: 394, endPoint y: 304, distance: 89.8
click at [394, 304] on p "Rich Text Editor, main" at bounding box center [455, 309] width 427 height 12
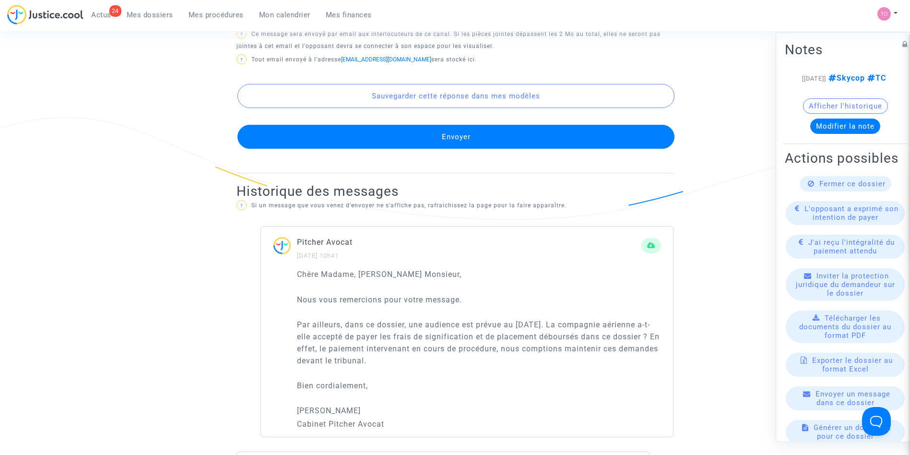
scroll to position [651, 0]
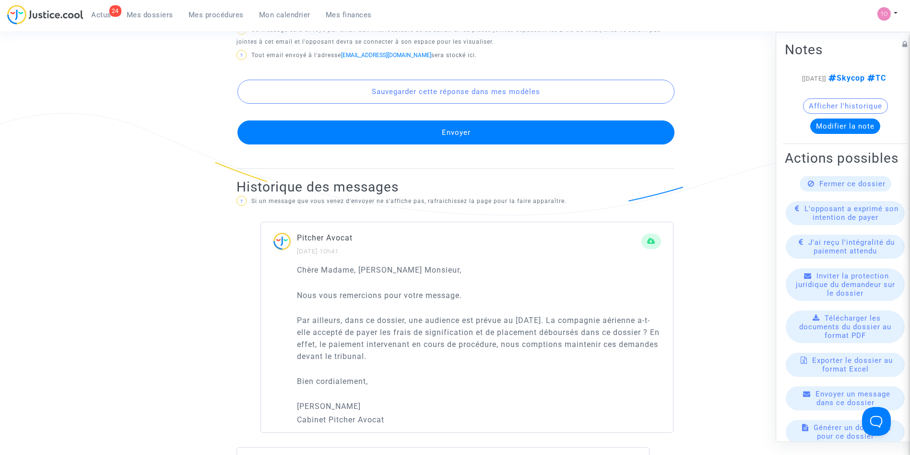
click at [465, 135] on button "Envoyer" at bounding box center [455, 132] width 437 height 24
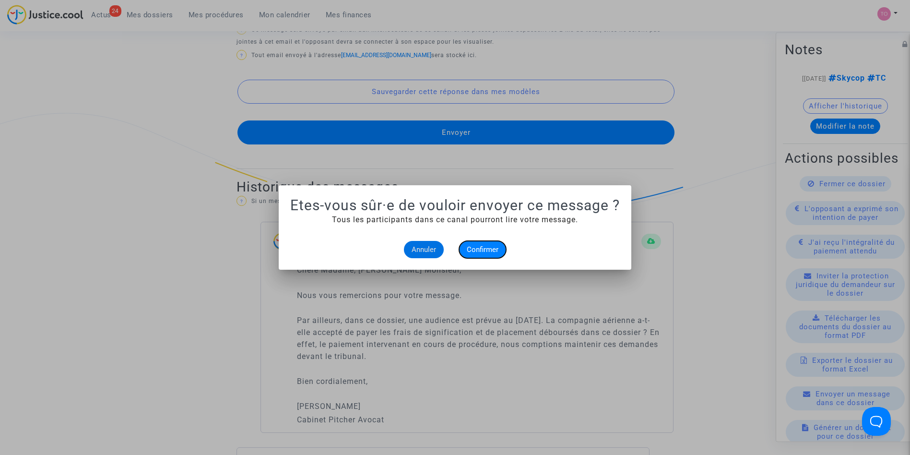
click at [474, 249] on span "Confirmer" at bounding box center [483, 249] width 32 height 9
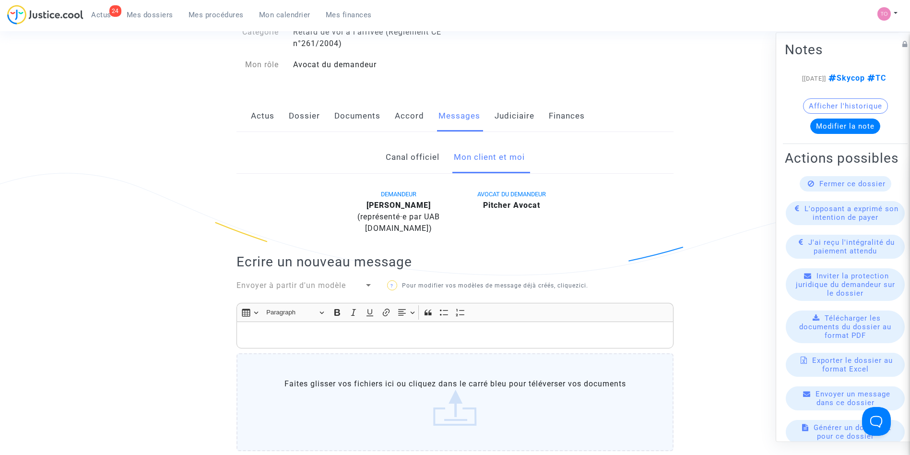
scroll to position [67, 0]
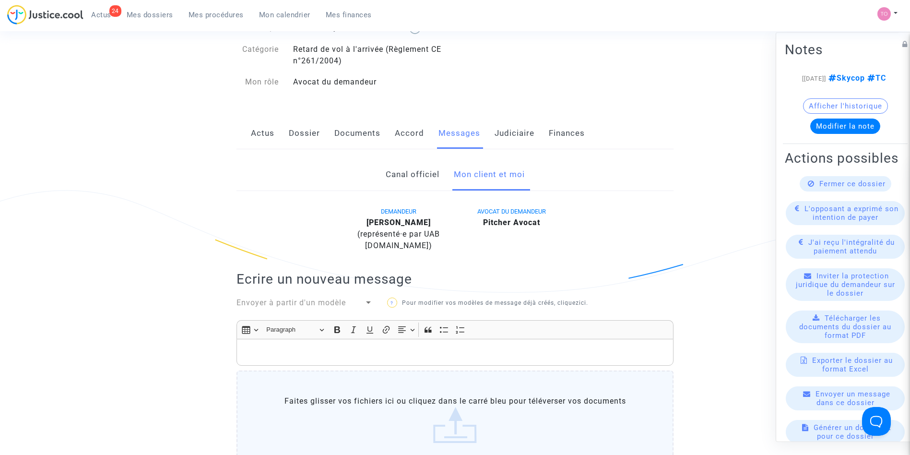
click at [520, 137] on link "Judiciaire" at bounding box center [515, 134] width 40 height 32
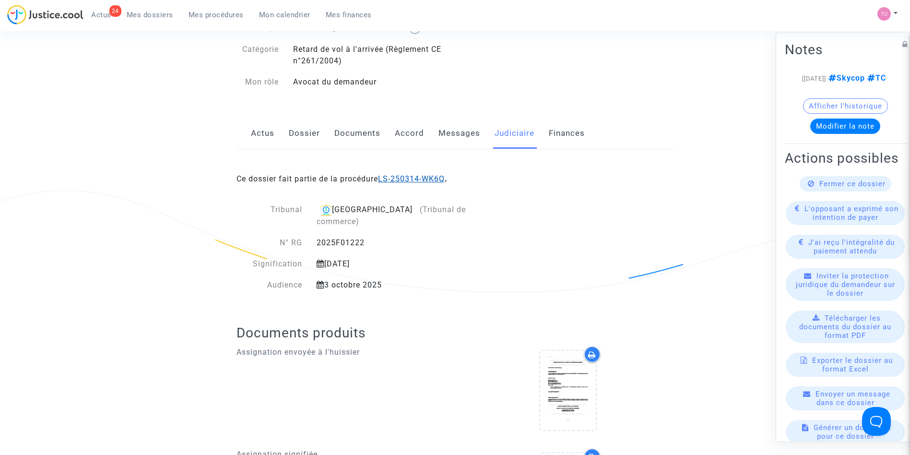
click at [410, 175] on link "LS-250314-WK6Q" at bounding box center [411, 178] width 67 height 9
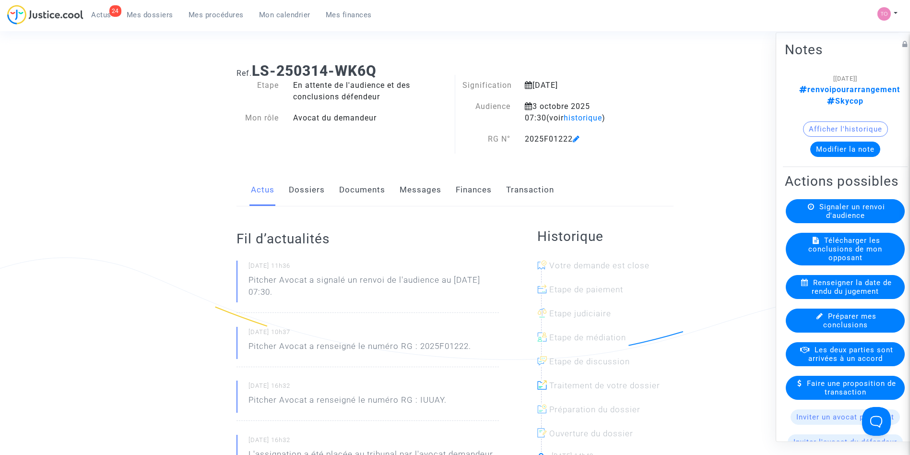
click at [827, 142] on button "Modifier la note" at bounding box center [845, 149] width 70 height 15
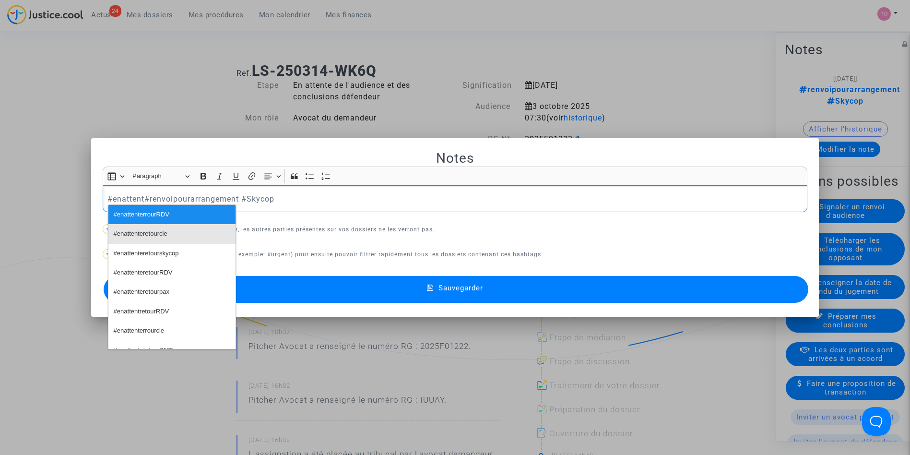
click at [159, 228] on span "#enattenteretourcie" at bounding box center [141, 234] width 54 height 14
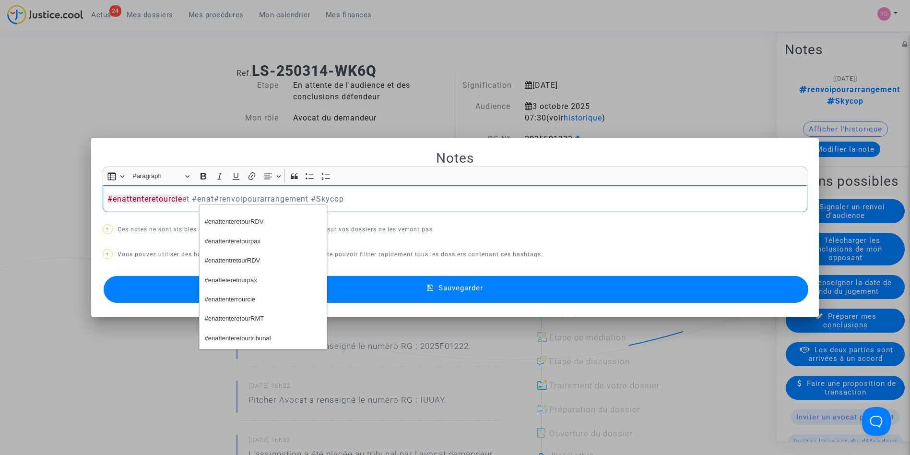
scroll to position [71, 0]
click at [239, 241] on span "#enattenteretourpax" at bounding box center [233, 241] width 56 height 14
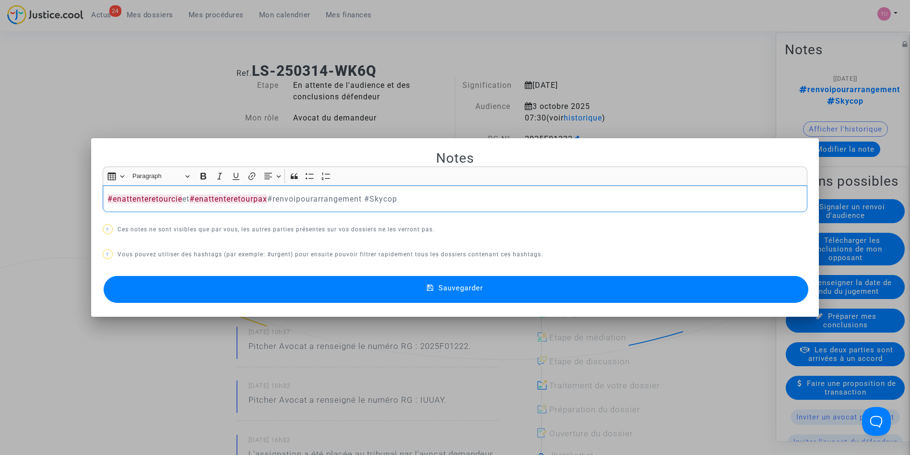
click at [184, 201] on p "#enattenteretourcie et #enattenteretourpax #renvoipourarrangement #Skycop" at bounding box center [454, 199] width 695 height 12
click at [260, 196] on p "#enattenteretourcie pour preuve de paiment et #enattenteretourpax #renvoipourar…" at bounding box center [454, 199] width 695 height 12
click at [255, 196] on p "#enattenteretourcie pour preuve de paiment et #enattenteretourpax #renvoipourar…" at bounding box center [454, 199] width 695 height 12
click at [371, 199] on p "#enattenteretourcie pour preuve de paiement et #enattenteretourpax #renvoipoura…" at bounding box center [454, 199] width 695 height 12
click at [440, 199] on p "#enattenteretourcie pour preuve de paiement et #enattenteretourpax pax indemnis…" at bounding box center [454, 199] width 695 height 12
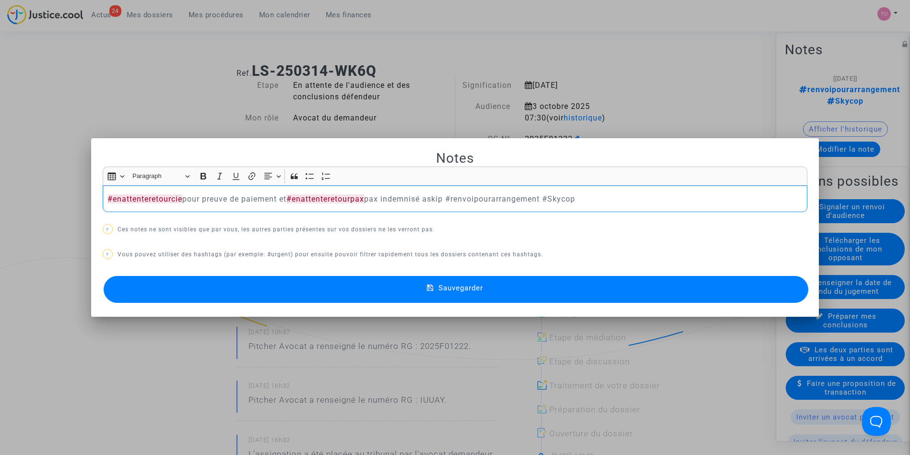
click at [440, 199] on p "#enattenteretourcie pour preuve de paiement et #enattenteretourpax pax indemnis…" at bounding box center [454, 199] width 695 height 12
click at [447, 199] on p "#enattenteretourcie pour preuve de paiement et #enattenteretourpax pax indemnis…" at bounding box center [454, 199] width 695 height 12
click at [453, 200] on p "#enattenteretourcie pour preuve de paiement et #enattenteretourpax pax indemnis…" at bounding box center [454, 199] width 695 height 12
click at [512, 202] on p "#enattenteretourcie pour preuve de paiement et #enattenteretourpax pax indemnis…" at bounding box center [454, 199] width 695 height 12
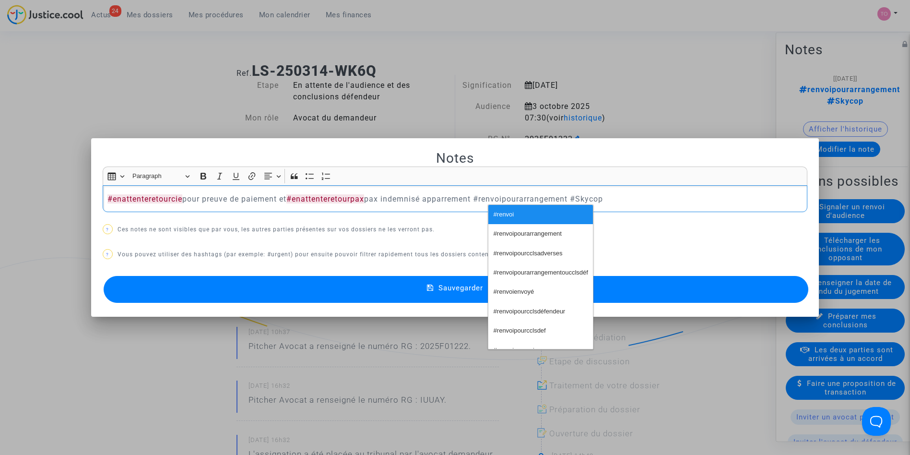
click at [454, 196] on p "#enattenteretourcie pour preuve de paiement et #enattenteretourpax pax indemnis…" at bounding box center [454, 199] width 695 height 12
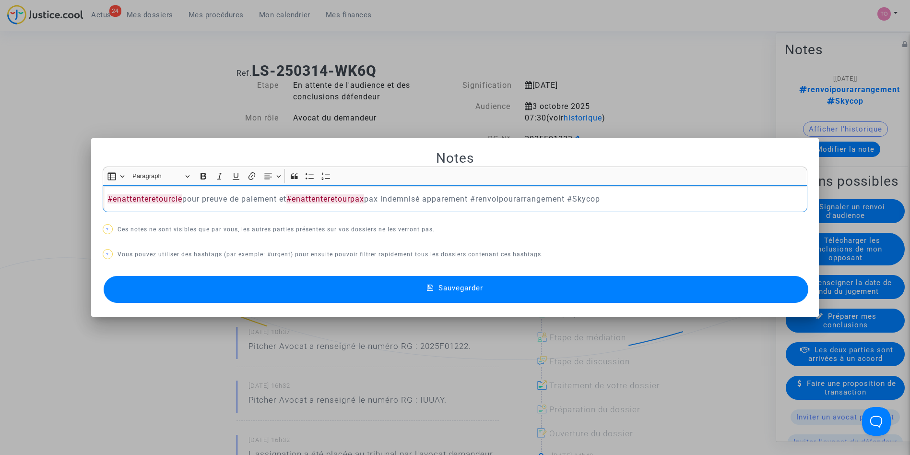
click at [465, 195] on p "#enattenteretourcie pour preuve de paiement et #enattenteretourpax pax indemnis…" at bounding box center [454, 199] width 695 height 12
click at [558, 188] on div "#enattenteretourcie pour preuve de paiement et #enattenteretourpax pax indemnis…" at bounding box center [455, 198] width 705 height 27
click at [660, 193] on p "#enattenteretourcie pour preuve de paiement et #enattenteretourpax pax indemnis…" at bounding box center [454, 199] width 695 height 12
click at [537, 197] on p "#enattenteretourcie pour preuve de paiement et #enattenteretourpax pax indemnis…" at bounding box center [454, 199] width 695 height 12
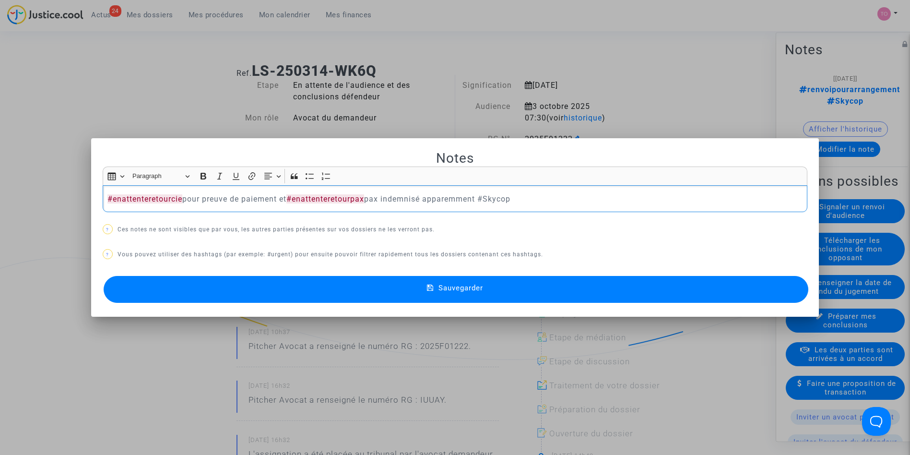
click at [415, 286] on button "Sauvegarder" at bounding box center [456, 289] width 705 height 27
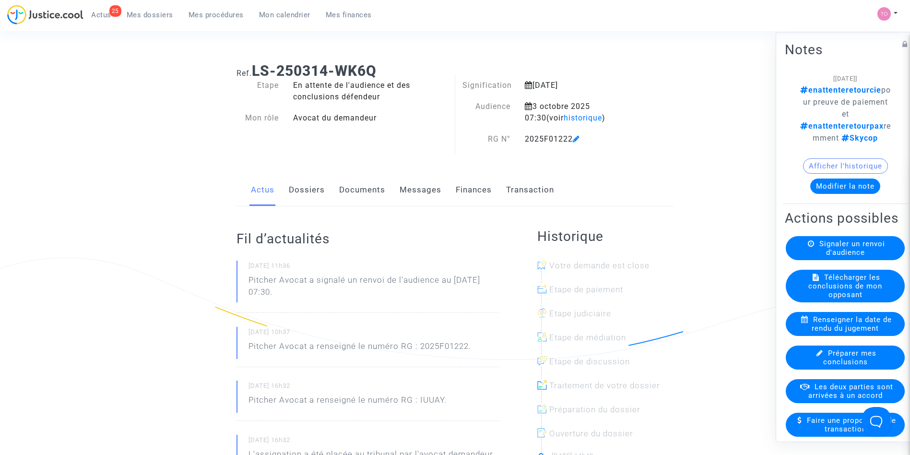
click at [157, 13] on span "Mes dossiers" at bounding box center [150, 15] width 47 height 9
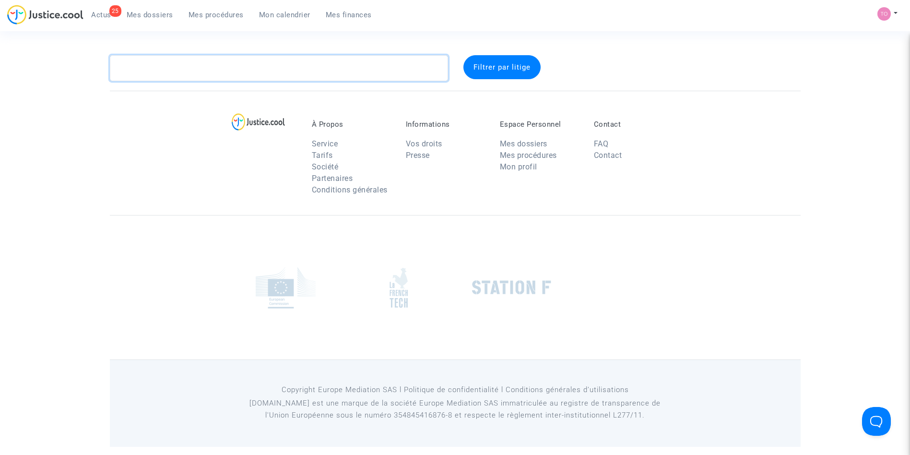
click at [182, 63] on textarea at bounding box center [279, 68] width 338 height 26
paste textarea "HANILCE"
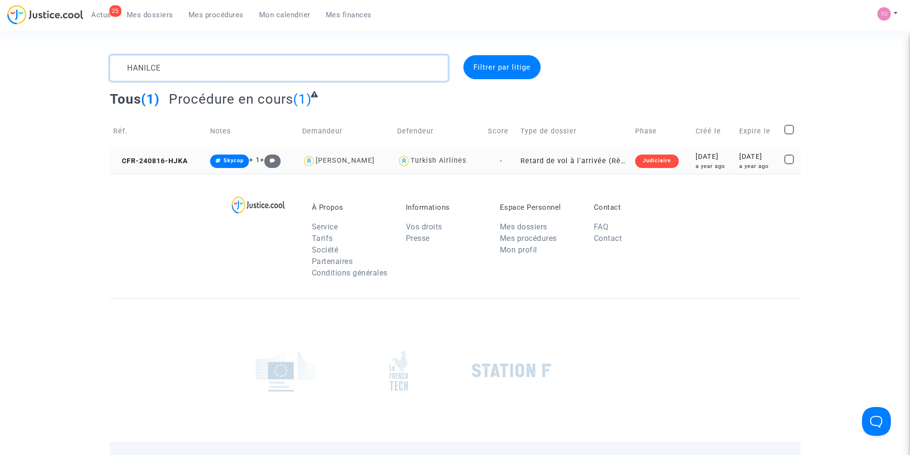
type textarea "HANILCE"
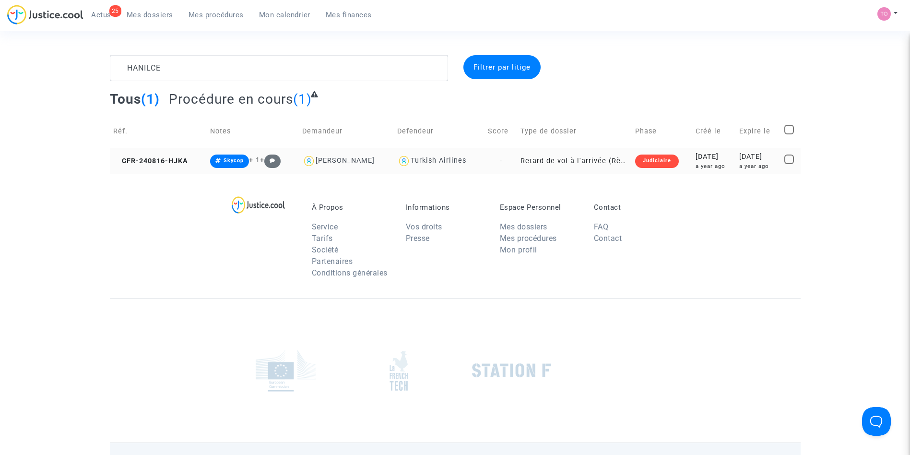
click at [696, 166] on div "a year ago" at bounding box center [714, 166] width 37 height 8
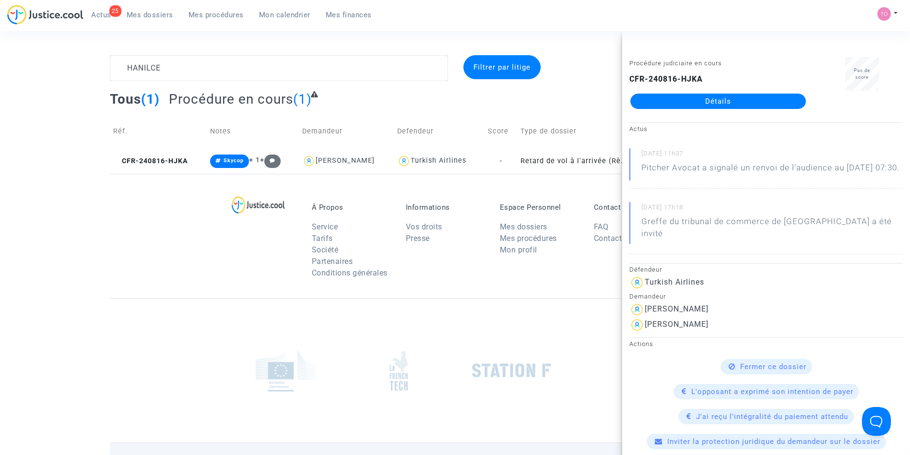
click at [679, 104] on link "Détails" at bounding box center [718, 101] width 176 height 15
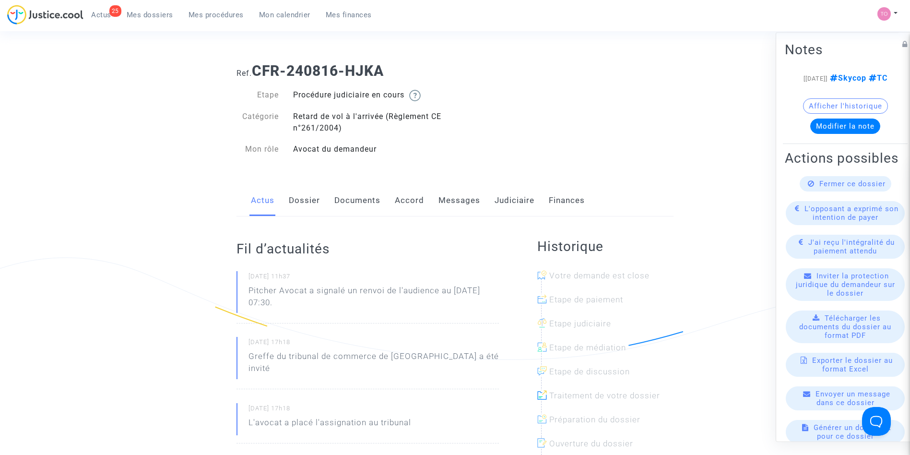
click at [511, 212] on link "Judiciaire" at bounding box center [515, 201] width 40 height 32
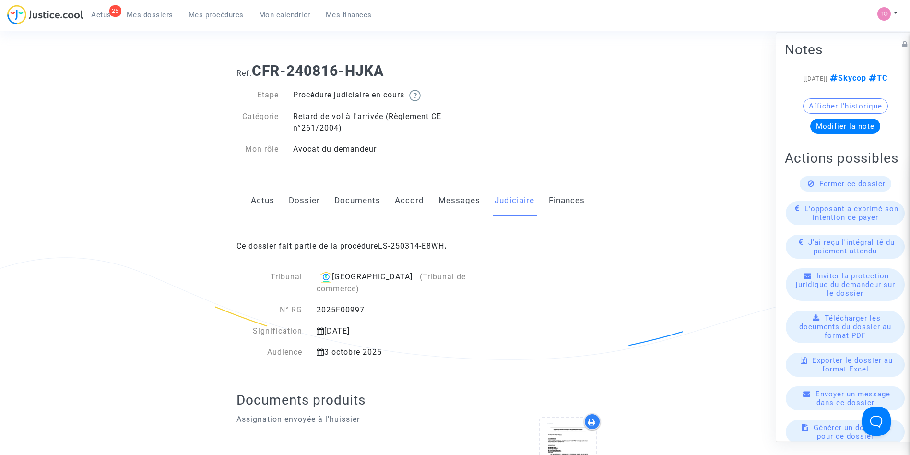
click at [426, 240] on div "Ce dossier fait partie de la procédure LS-250314-E8WH ." at bounding box center [455, 238] width 437 height 45
click at [409, 242] on link "LS-250314-E8WH" at bounding box center [411, 245] width 66 height 9
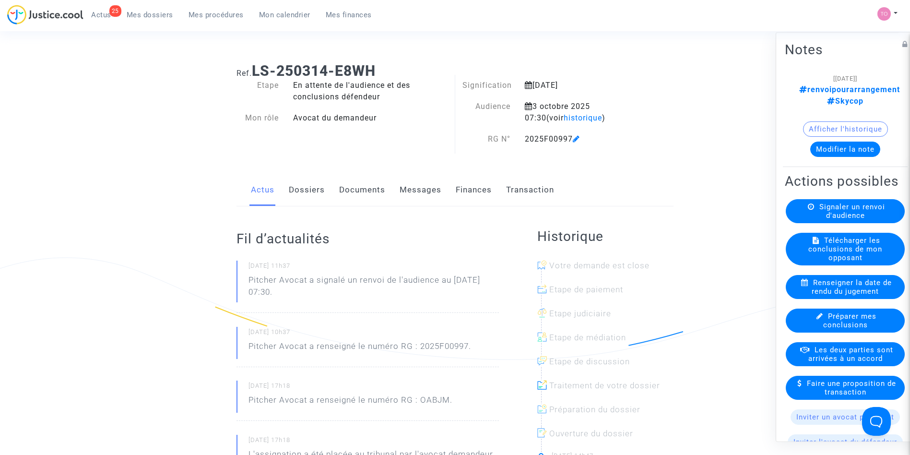
click at [308, 186] on link "Dossiers" at bounding box center [307, 190] width 36 height 32
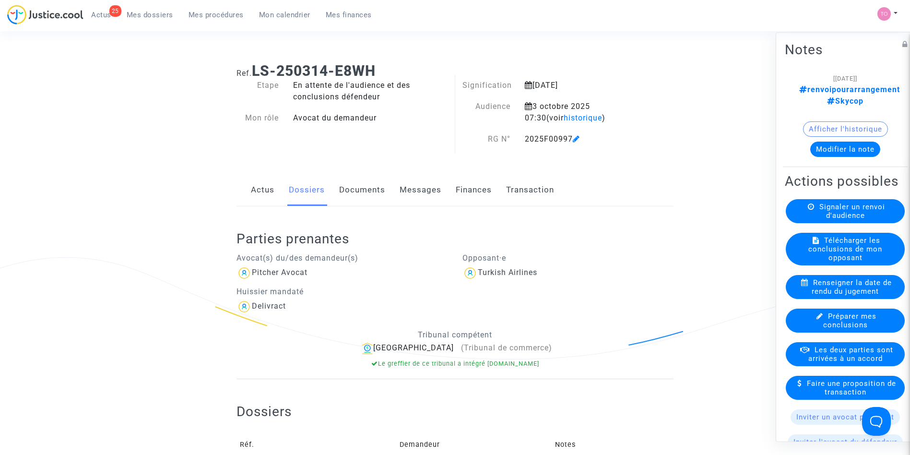
scroll to position [29, 0]
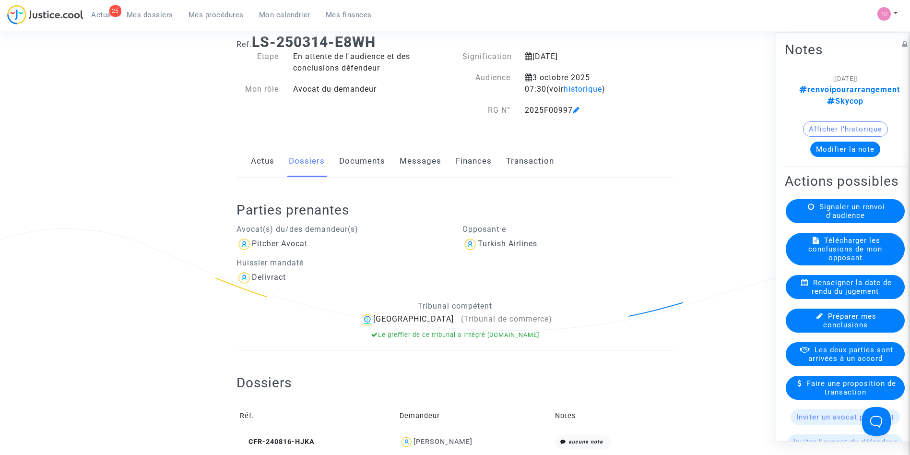
click at [462, 164] on link "Finances" at bounding box center [474, 161] width 36 height 32
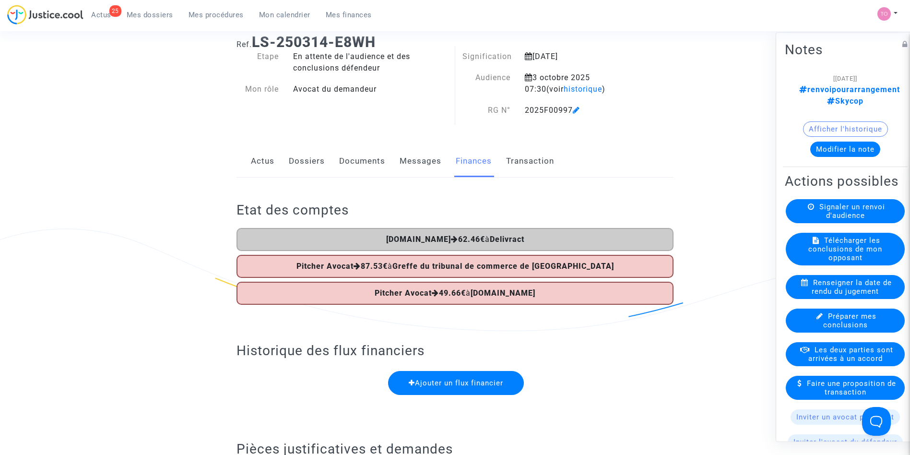
click at [316, 163] on link "Dossiers" at bounding box center [307, 161] width 36 height 32
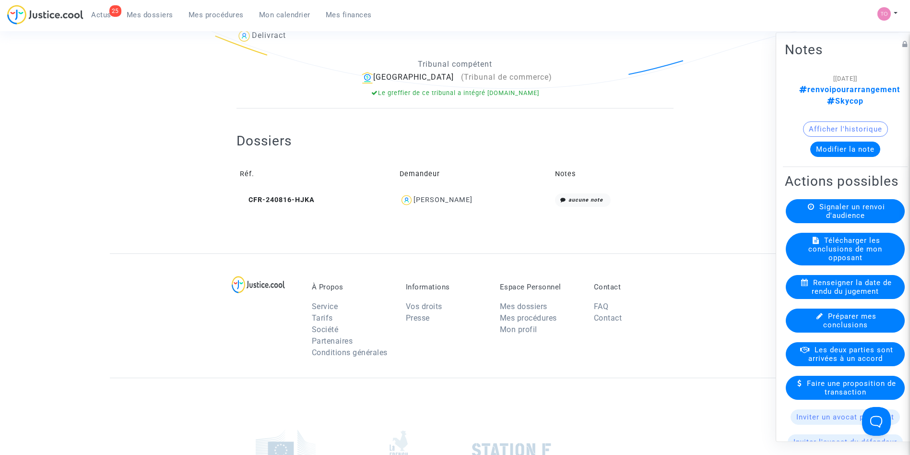
scroll to position [272, 0]
click at [448, 197] on div "Ebru Hanilce" at bounding box center [443, 199] width 59 height 8
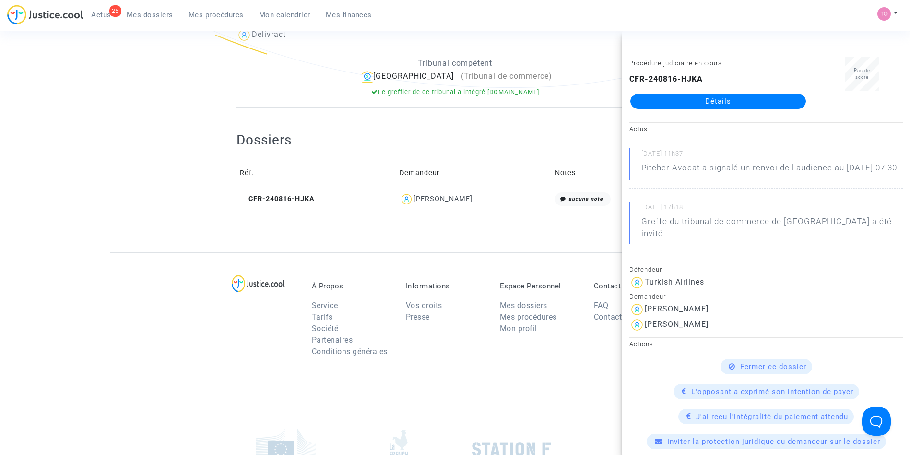
click at [706, 97] on link "Détails" at bounding box center [718, 101] width 176 height 15
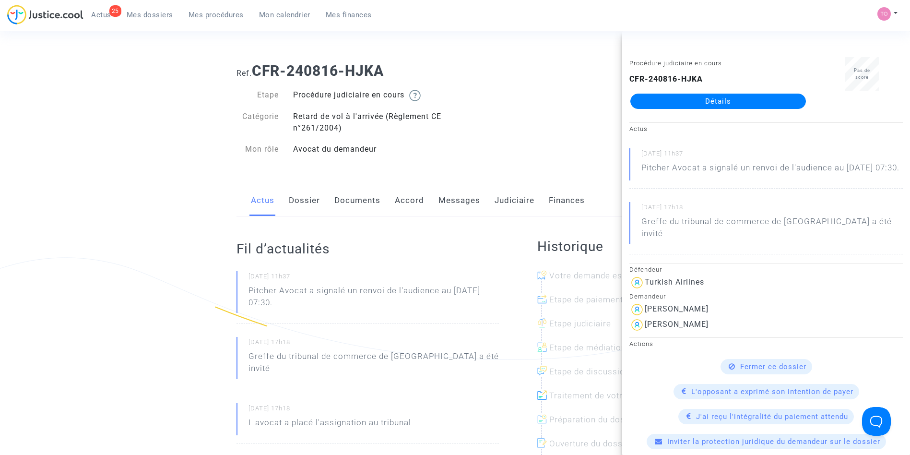
click at [300, 200] on link "Dossier" at bounding box center [304, 201] width 31 height 32
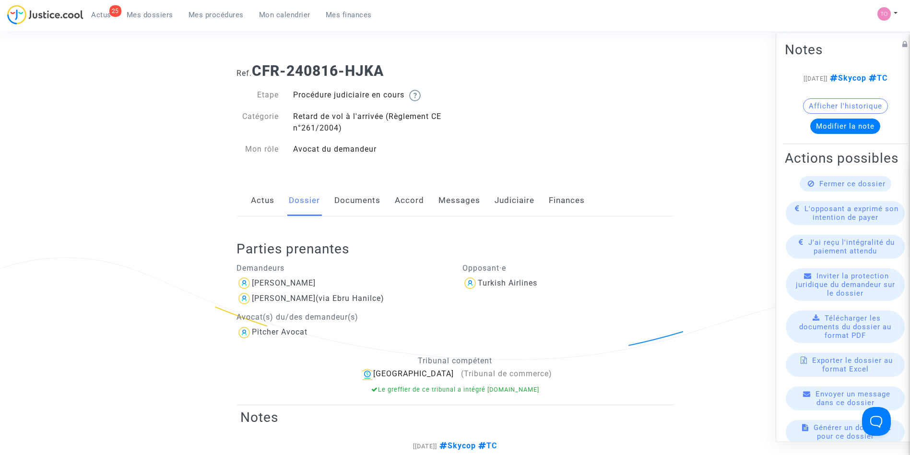
click at [406, 194] on link "Accord" at bounding box center [409, 201] width 29 height 32
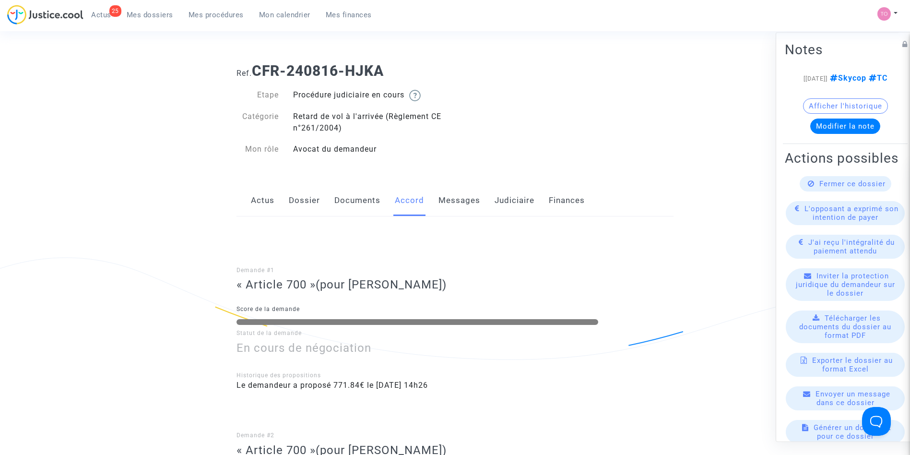
click at [301, 201] on link "Dossier" at bounding box center [304, 201] width 31 height 32
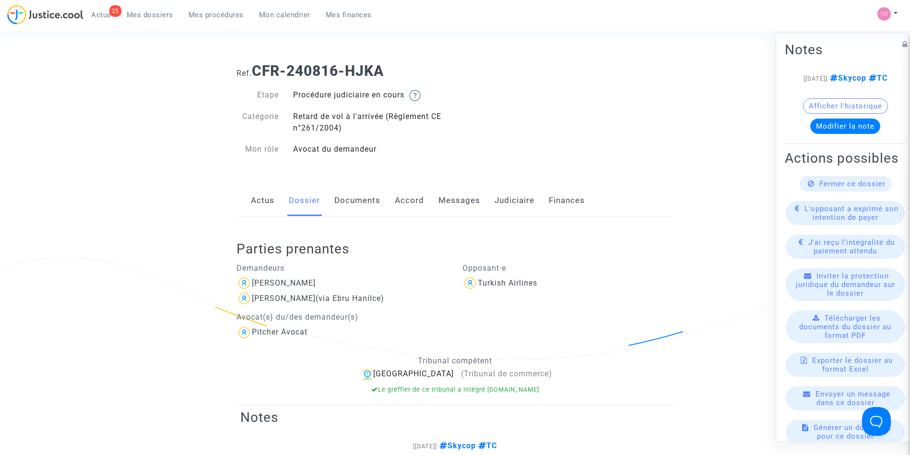
click at [150, 16] on span "Mes dossiers" at bounding box center [150, 15] width 47 height 9
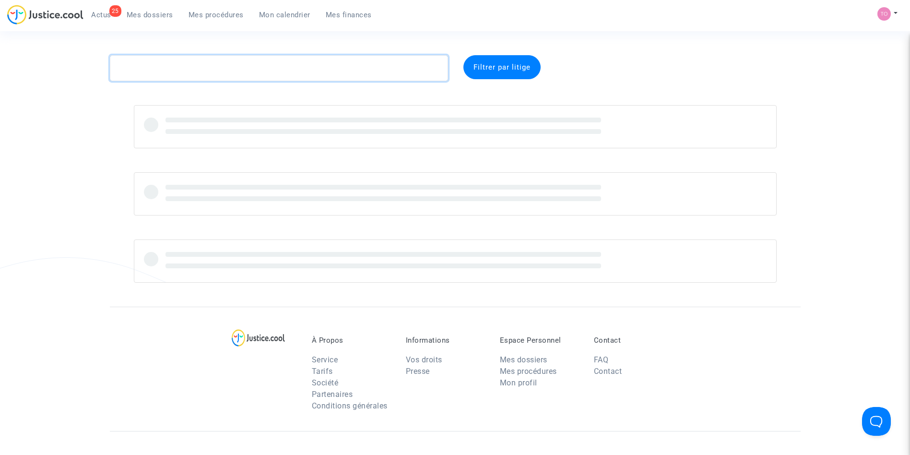
click at [183, 72] on textarea at bounding box center [279, 68] width 338 height 26
paste textarea "Chea"
type textarea "Chea"
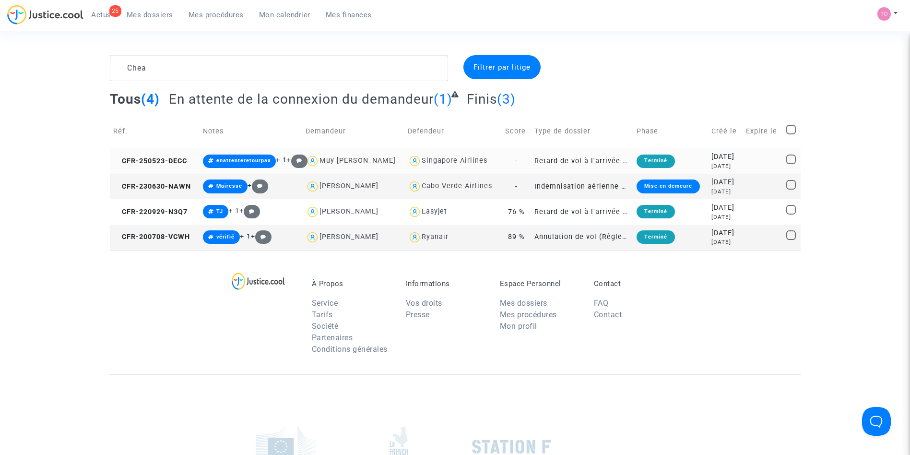
click at [719, 156] on div "2025-05-23" at bounding box center [725, 157] width 28 height 11
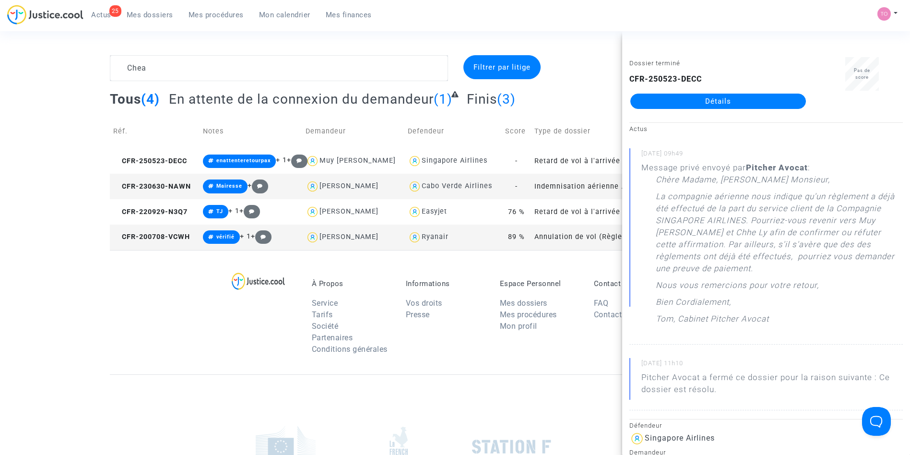
click at [685, 99] on link "Détails" at bounding box center [718, 101] width 176 height 15
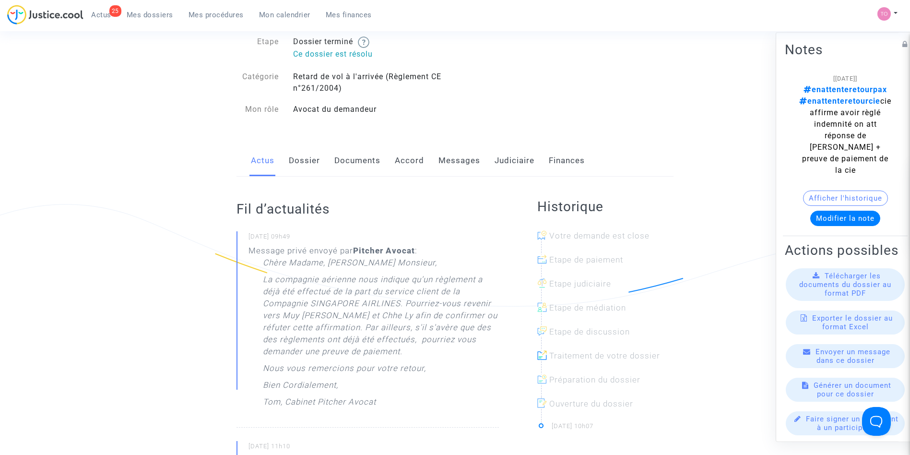
scroll to position [55, 0]
click at [303, 171] on link "Dossier" at bounding box center [304, 159] width 31 height 32
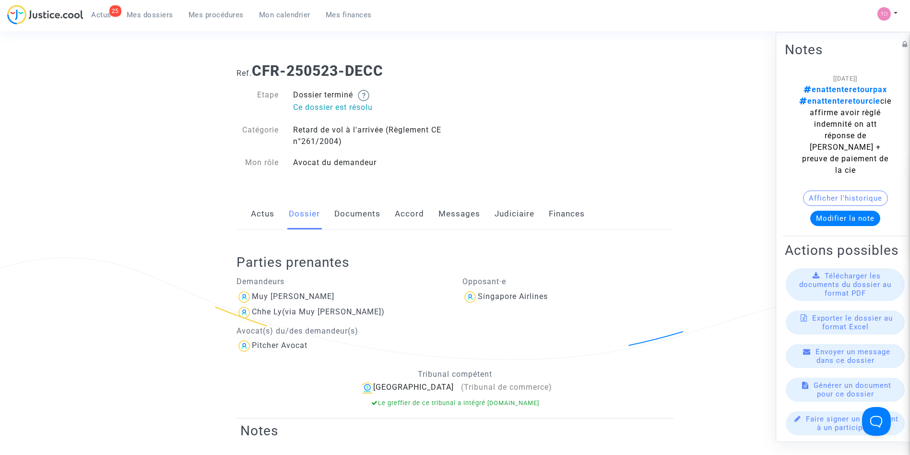
click at [458, 213] on link "Messages" at bounding box center [459, 214] width 42 height 32
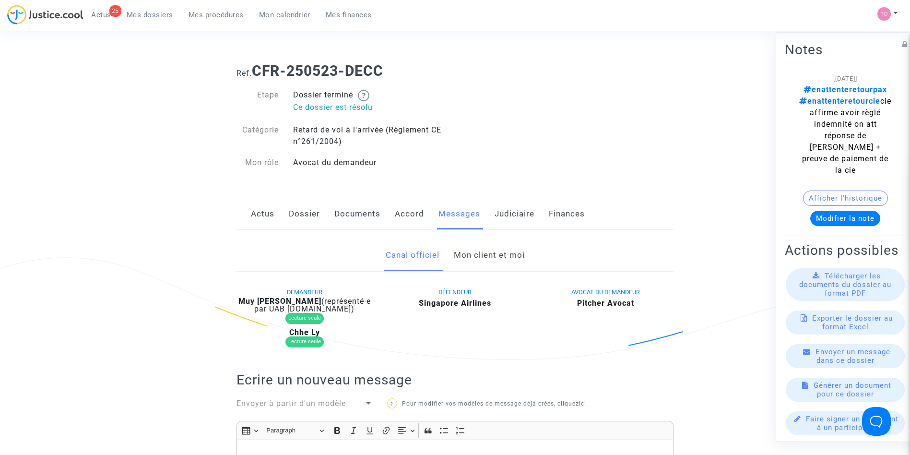
click at [490, 249] on link "Mon client et moi" at bounding box center [489, 255] width 71 height 32
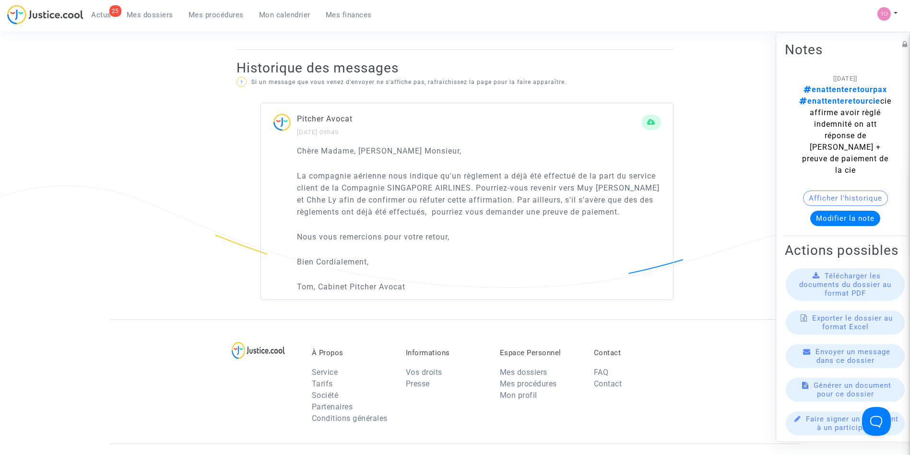
scroll to position [538, 0]
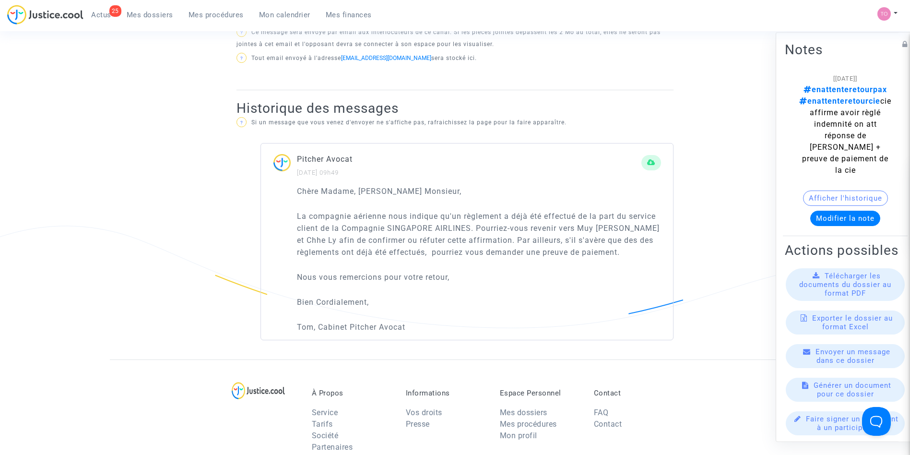
drag, startPoint x: 372, startPoint y: 216, endPoint x: 585, endPoint y: 216, distance: 213.0
click at [585, 216] on p "La compagnie aérienne nous indique qu'un règlement a déjà été effectué de la pa…" at bounding box center [479, 234] width 364 height 48
drag, startPoint x: 323, startPoint y: 225, endPoint x: 433, endPoint y: 245, distance: 112.2
click at [433, 245] on p "La compagnie aérienne nous indique qu'un règlement a déjà été effectué de la pa…" at bounding box center [479, 234] width 364 height 48
click at [484, 239] on p "La compagnie aérienne nous indique qu'un règlement a déjà été effectué de la pa…" at bounding box center [479, 234] width 364 height 48
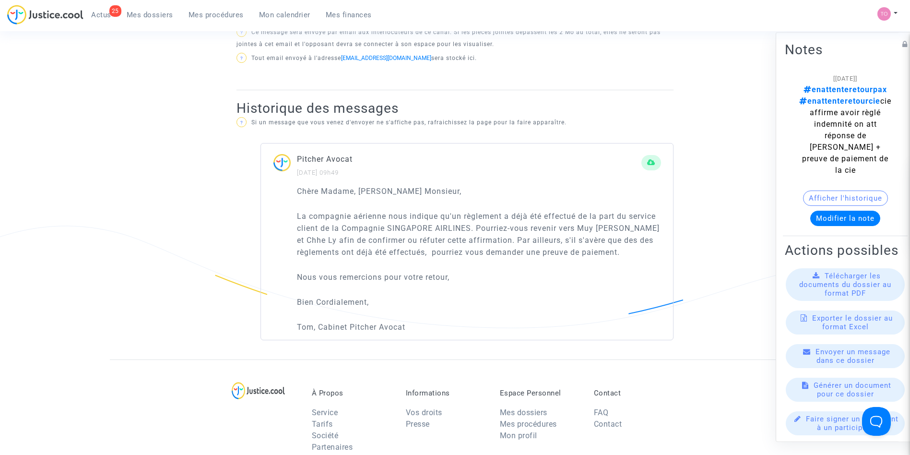
drag, startPoint x: 530, startPoint y: 229, endPoint x: 485, endPoint y: 239, distance: 45.3
click at [485, 239] on p "La compagnie aérienne nous indique qu'un règlement a déjà été effectué de la pa…" at bounding box center [479, 234] width 364 height 48
drag, startPoint x: 522, startPoint y: 237, endPoint x: 383, endPoint y: 252, distance: 139.5
click at [383, 252] on p "La compagnie aérienne nous indique qu'un règlement a déjà été effectué de la pa…" at bounding box center [479, 234] width 364 height 48
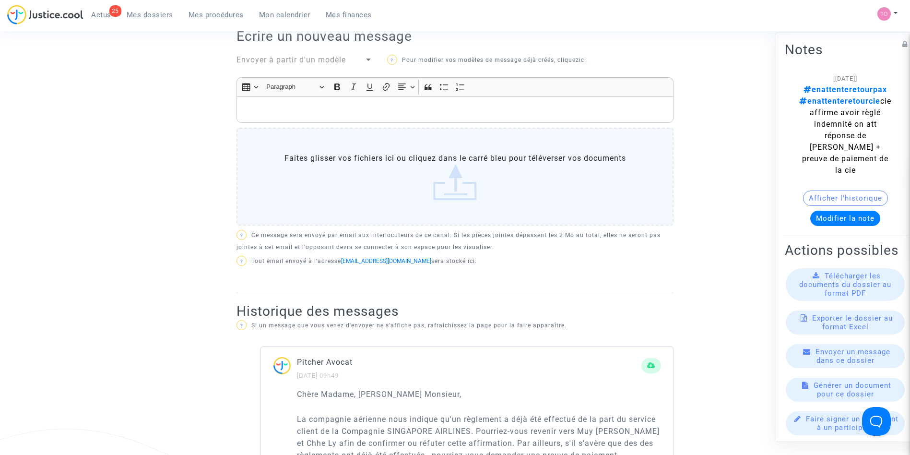
scroll to position [332, 0]
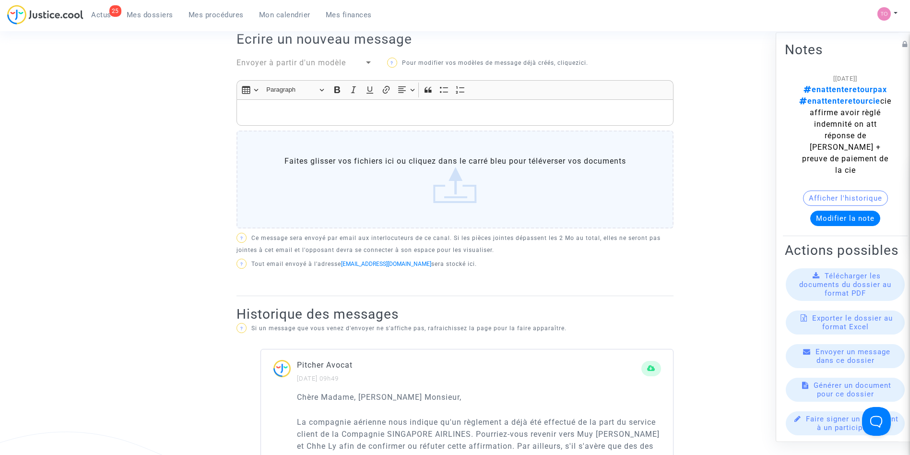
click at [330, 117] on p "Rich Text Editor, main" at bounding box center [455, 113] width 427 height 12
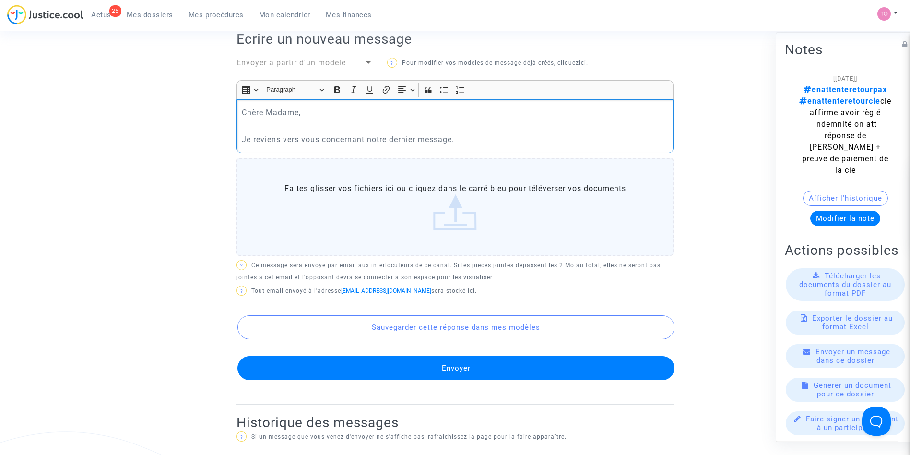
click at [373, 136] on p "Je reviens vers vous concernant notre dernier message." at bounding box center [455, 139] width 427 height 12
click at [474, 142] on p "Je reviens vers vous concernant mon dernier message." at bounding box center [455, 139] width 427 height 12
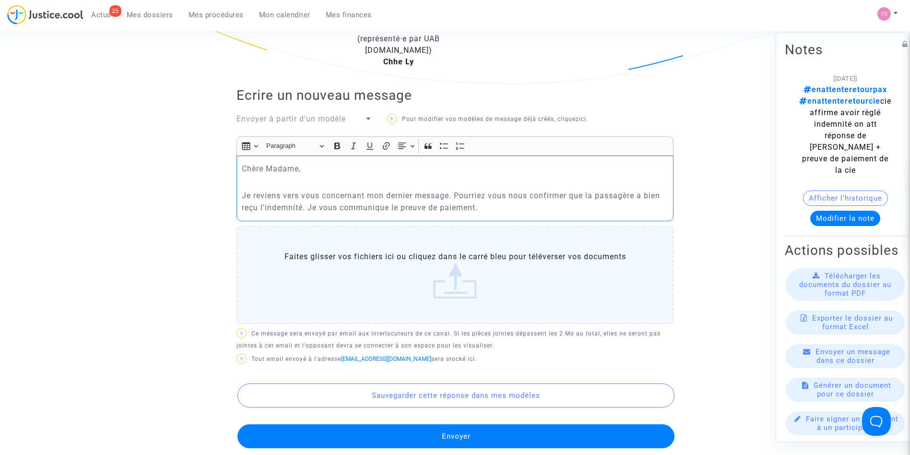
scroll to position [278, 0]
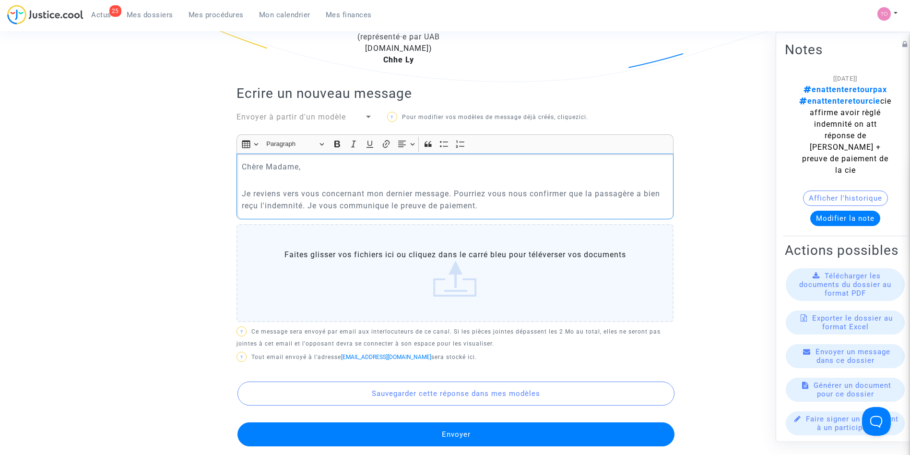
click at [403, 260] on label "Faites glisser vos fichiers ici ou cliquez dans le carré bleu pour téléverser v…" at bounding box center [455, 273] width 437 height 98
click at [0, 0] on input "Faites glisser vos fichiers ici ou cliquez dans le carré bleu pour téléverser v…" at bounding box center [0, 0] width 0 height 0
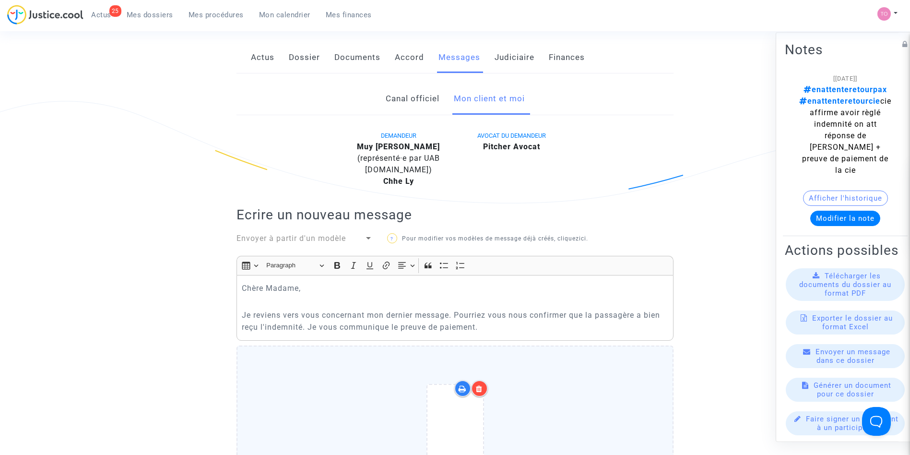
scroll to position [155, 0]
click at [500, 323] on p "Je reviens vers vous concernant mon dernier message. Pourriez vous nous confirm…" at bounding box center [455, 322] width 427 height 24
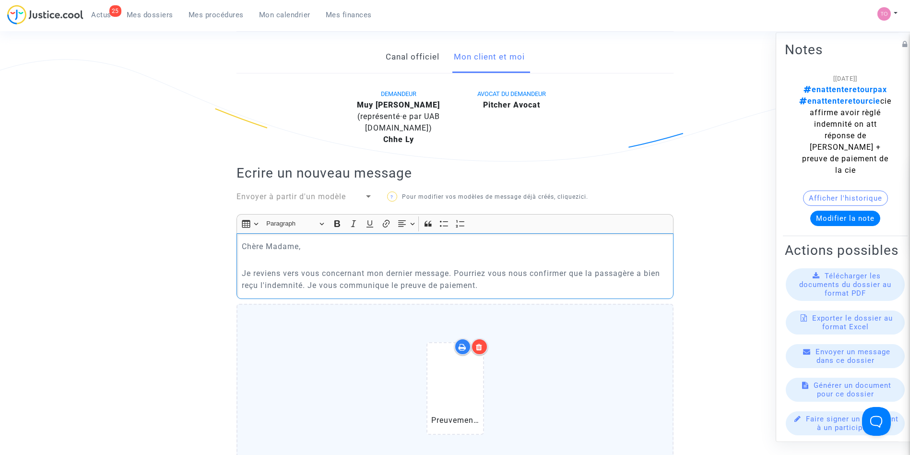
scroll to position [340, 0]
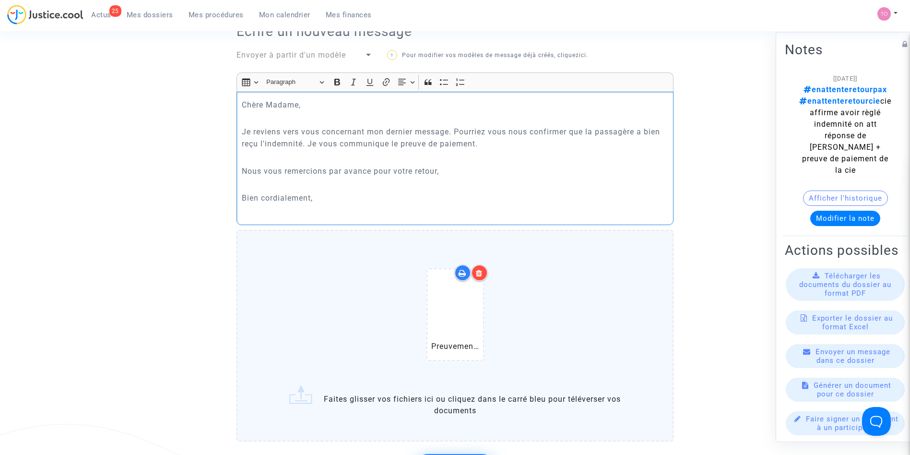
click at [404, 122] on p "Rich Text Editor, main" at bounding box center [455, 118] width 427 height 12
click at [351, 201] on p "Bien cordialement," at bounding box center [455, 198] width 427 height 12
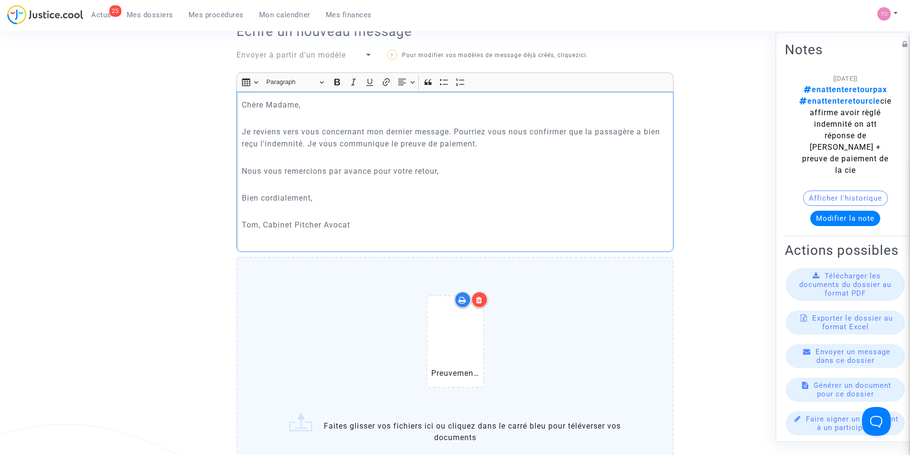
click at [260, 236] on p "Rich Text Editor, main" at bounding box center [455, 239] width 427 height 12
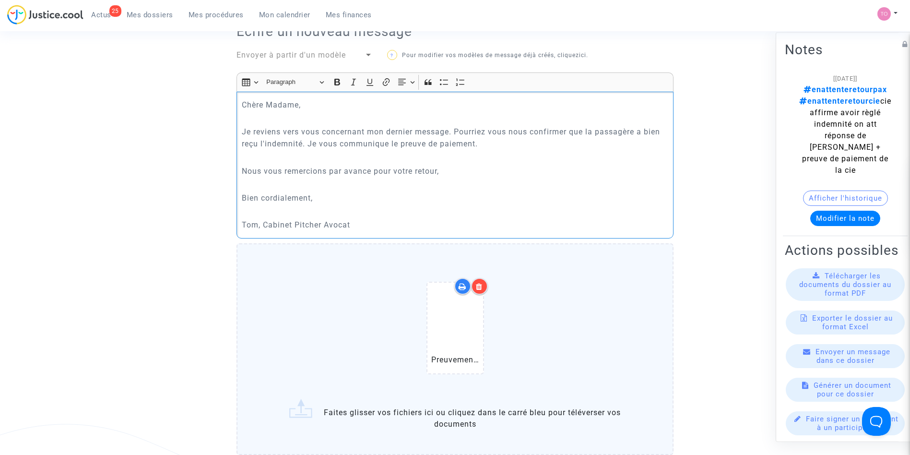
scroll to position [630, 0]
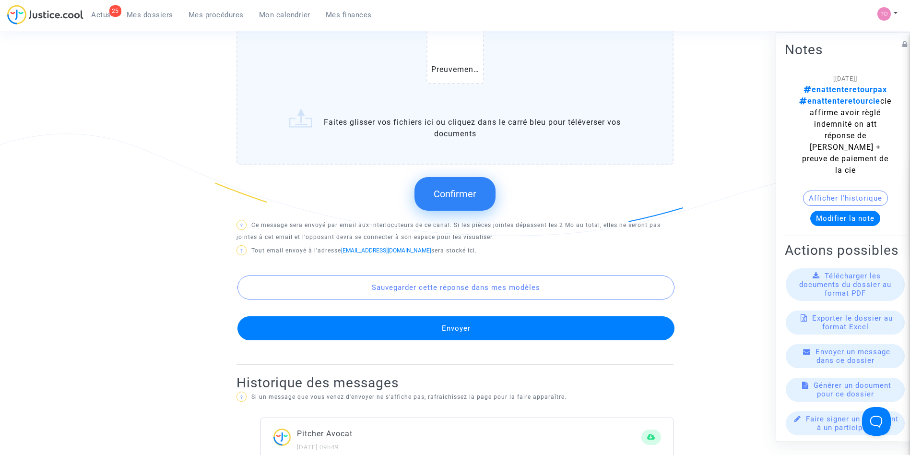
click at [455, 194] on span "Confirmer" at bounding box center [455, 194] width 43 height 12
drag, startPoint x: 455, startPoint y: 194, endPoint x: 457, endPoint y: 301, distance: 107.0
click at [457, 301] on div "DEMANDEUR Muy Leang Chea (représenté·e par UAB Skycop.com) Chhe Ly AVOCAT DU DE…" at bounding box center [455, 10] width 437 height 709
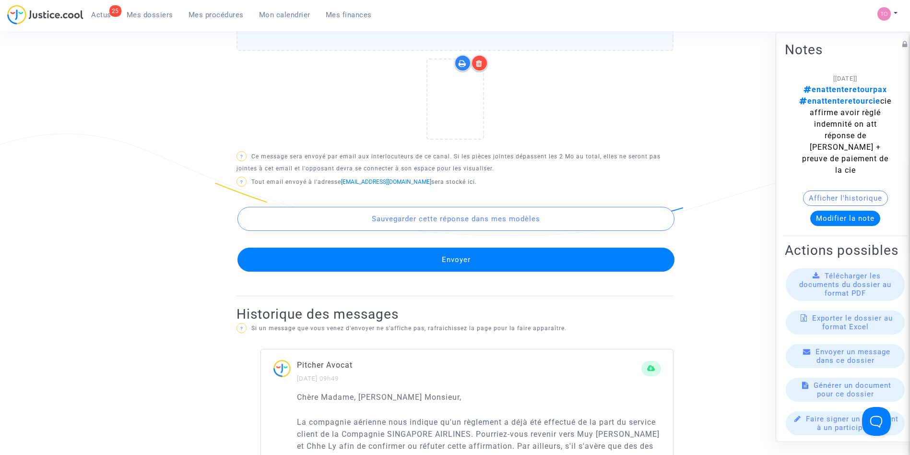
click at [477, 260] on button "Envoyer" at bounding box center [455, 260] width 437 height 24
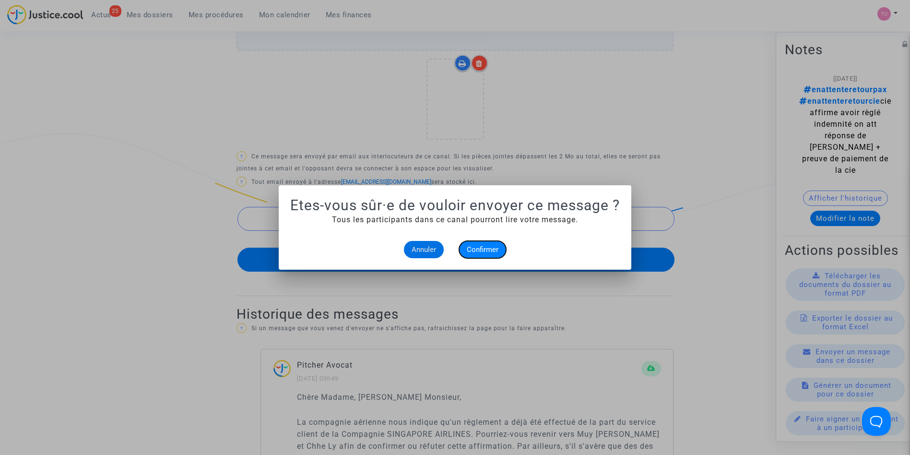
click at [479, 247] on span "Confirmer" at bounding box center [483, 249] width 32 height 9
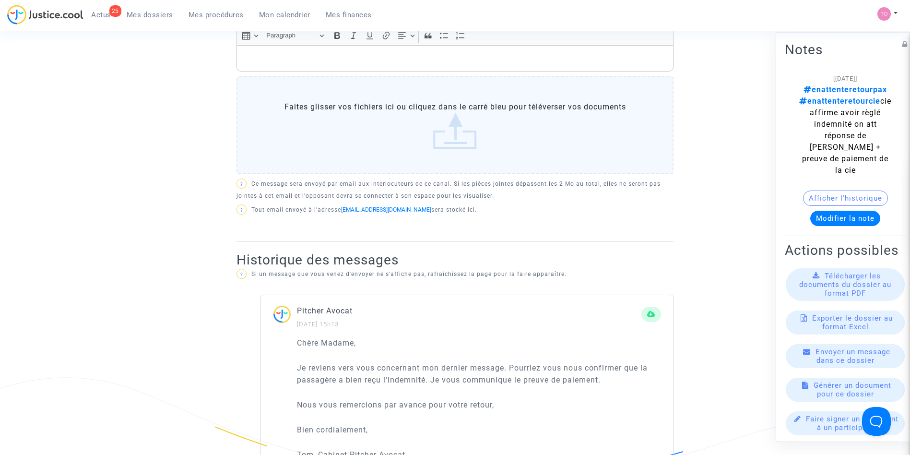
scroll to position [385, 0]
click at [832, 211] on button "Modifier la note" at bounding box center [845, 218] width 70 height 15
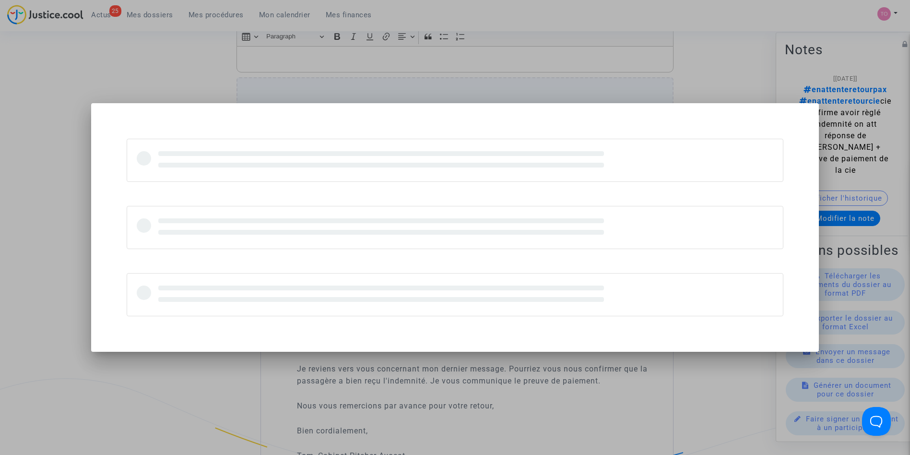
scroll to position [0, 0]
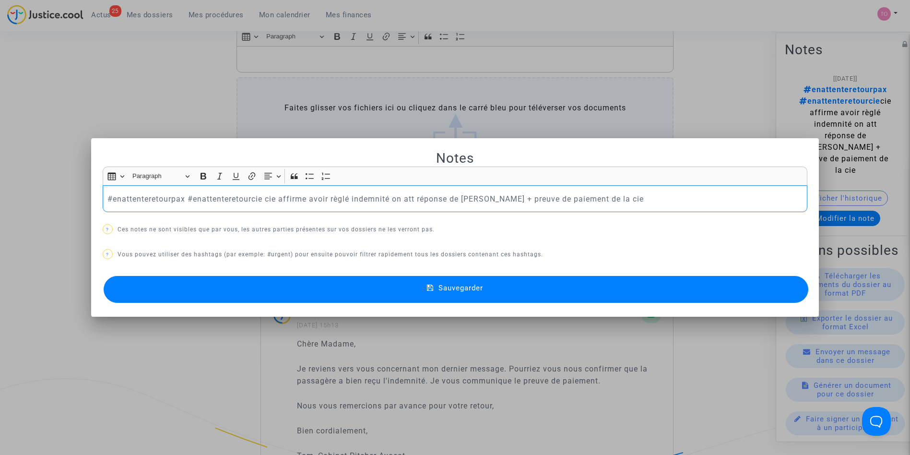
drag, startPoint x: 183, startPoint y: 198, endPoint x: 635, endPoint y: 201, distance: 451.9
click at [635, 201] on p "#enattenteretourpax #enattenteretourcie cie affirme avoir règlé indemnité on at…" at bounding box center [454, 199] width 695 height 12
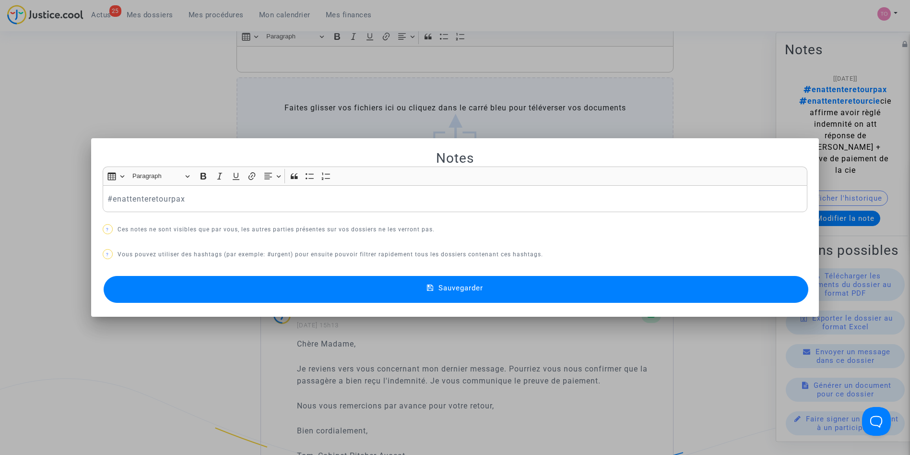
click at [690, 68] on div at bounding box center [455, 227] width 910 height 455
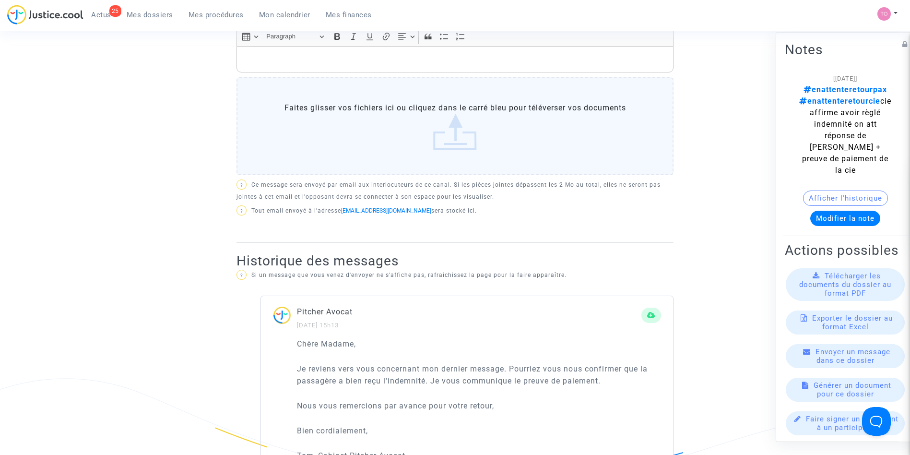
click at [818, 190] on button "Afficher l'historique" at bounding box center [845, 197] width 85 height 15
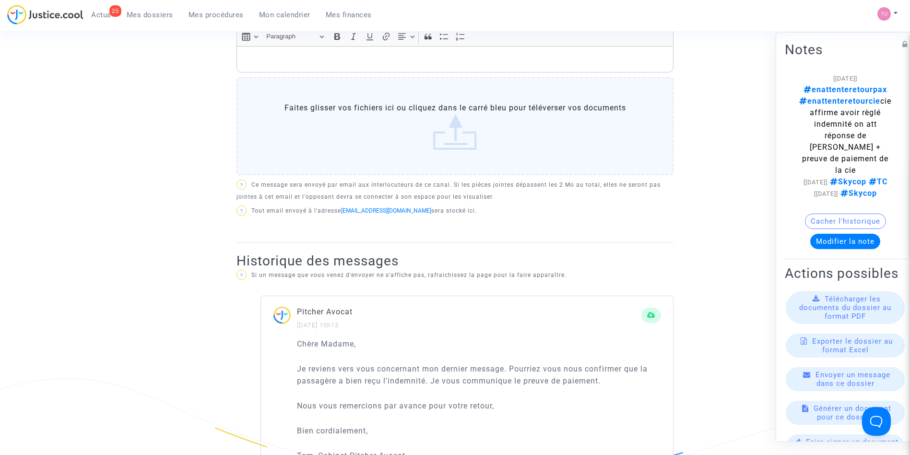
click at [834, 234] on button "Modifier la note" at bounding box center [845, 241] width 70 height 15
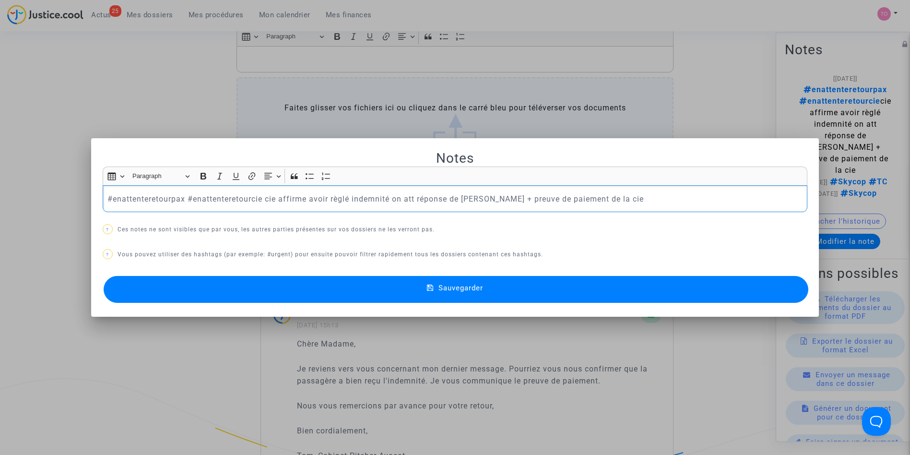
drag, startPoint x: 190, startPoint y: 199, endPoint x: 673, endPoint y: 190, distance: 483.2
click at [673, 190] on div "#enattenteretourpax #enattenteretourcie cie affirme avoir règlé indemnité on at…" at bounding box center [455, 198] width 705 height 27
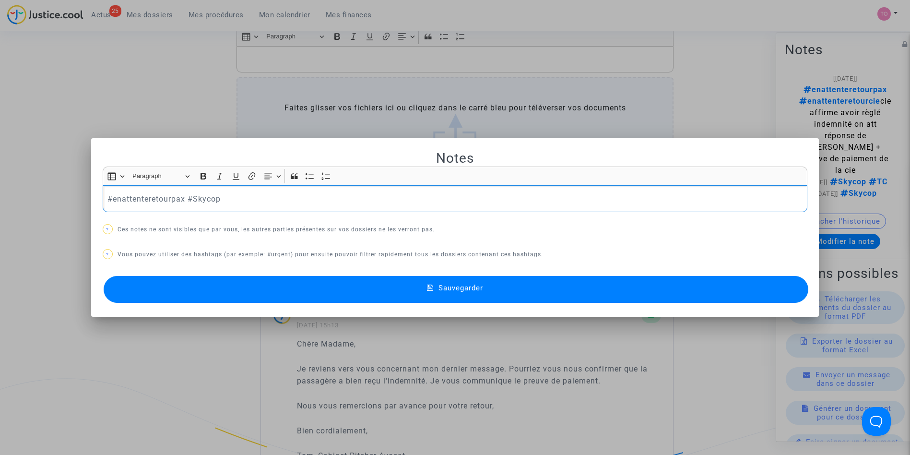
click at [504, 289] on button "Sauvegarder" at bounding box center [456, 289] width 705 height 27
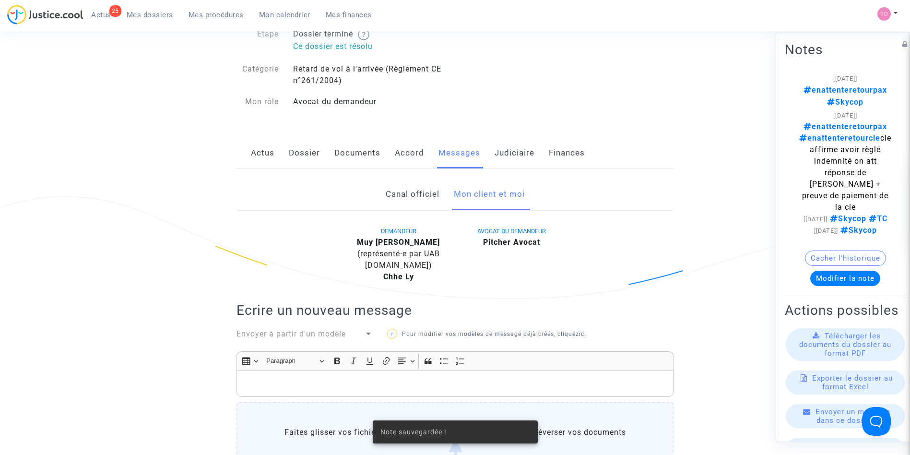
scroll to position [53, 0]
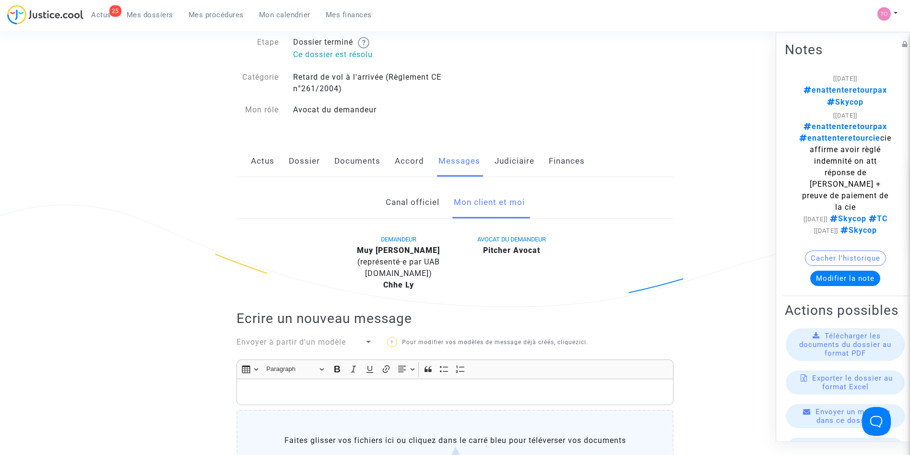
click at [819, 271] on button "Modifier la note" at bounding box center [845, 278] width 70 height 15
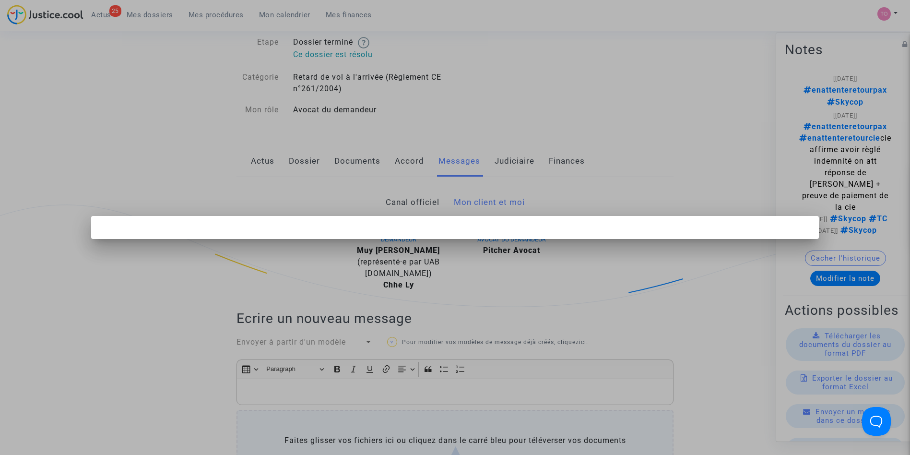
scroll to position [0, 0]
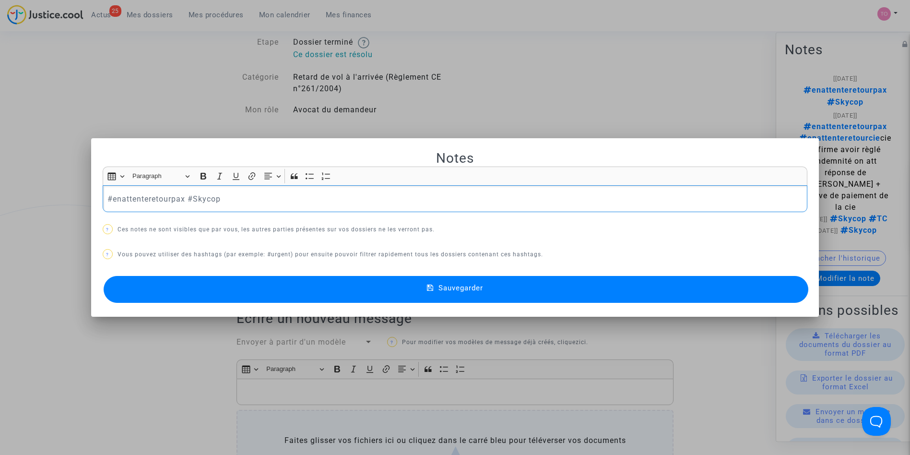
click at [236, 197] on p "#enattenteretourpax #Skycop" at bounding box center [454, 199] width 695 height 12
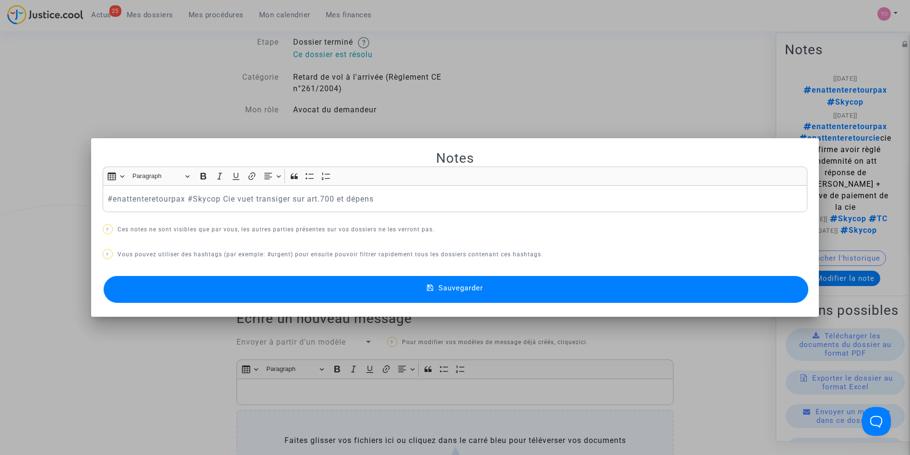
click at [391, 295] on button "Sauvegarder" at bounding box center [456, 289] width 705 height 27
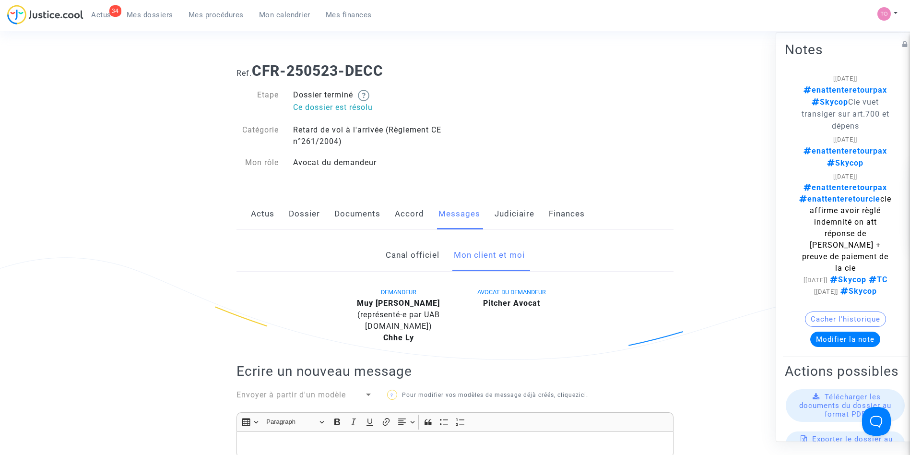
drag, startPoint x: 144, startPoint y: 13, endPoint x: 152, endPoint y: 21, distance: 10.9
click at [144, 13] on span "Mes dossiers" at bounding box center [150, 15] width 47 height 9
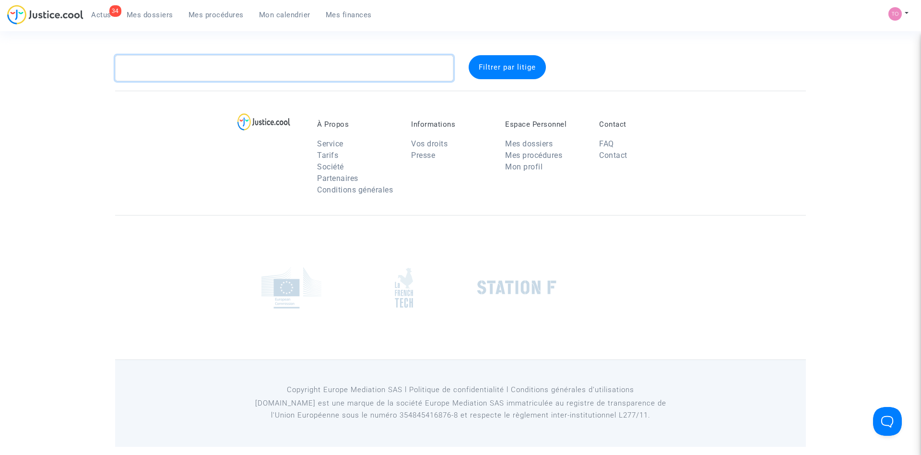
click at [180, 66] on textarea at bounding box center [284, 68] width 338 height 26
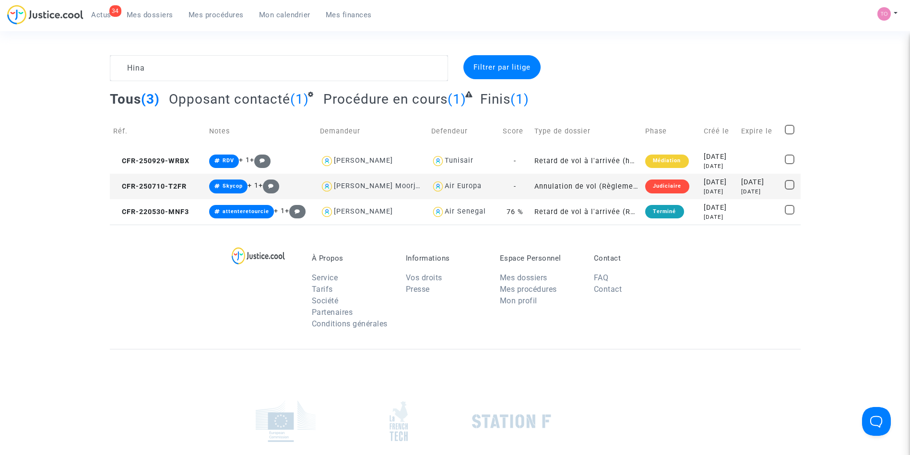
click at [459, 185] on div "Air Europa" at bounding box center [463, 186] width 37 height 8
type textarea "Hina @"Air Europa""
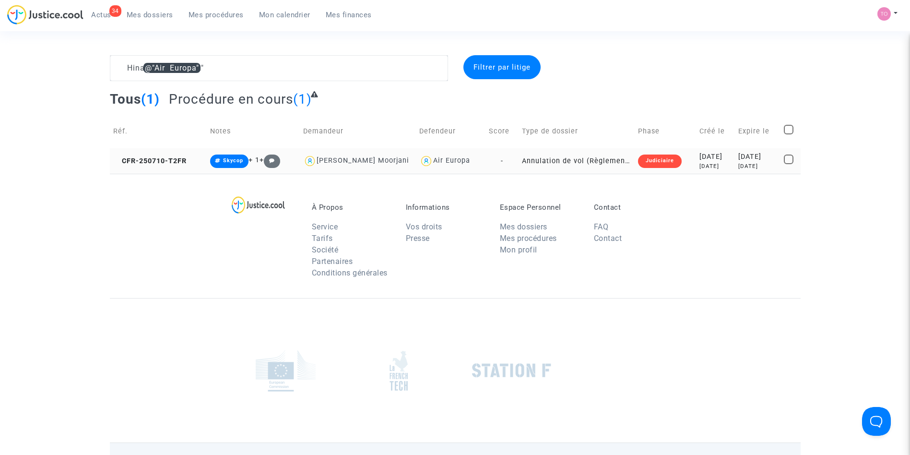
click at [720, 162] on div "3 months ago" at bounding box center [715, 166] width 32 height 8
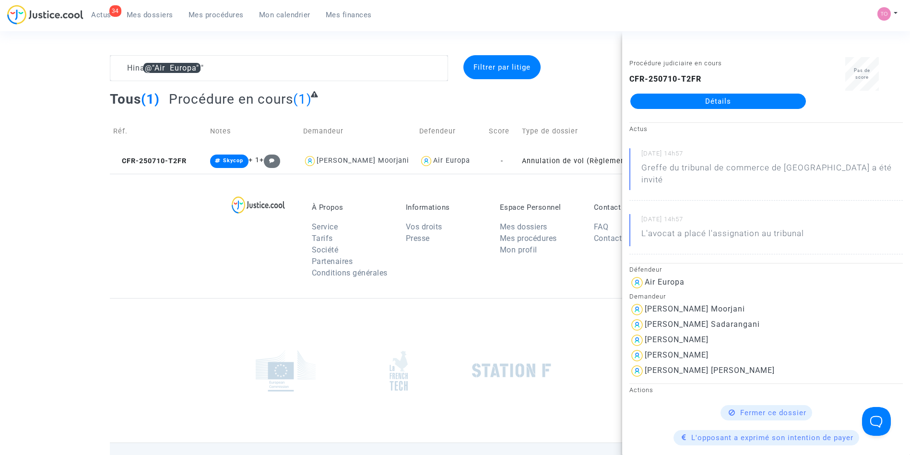
click at [719, 97] on link "Détails" at bounding box center [718, 101] width 176 height 15
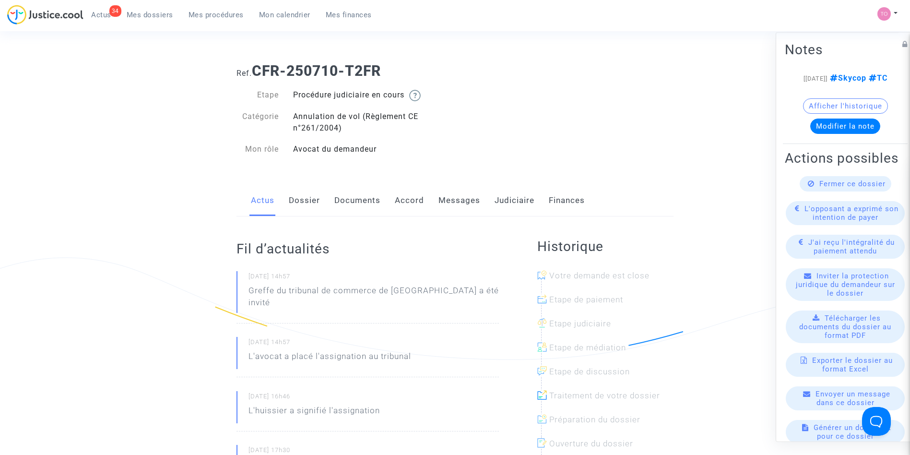
click at [502, 200] on link "Judiciaire" at bounding box center [515, 201] width 40 height 32
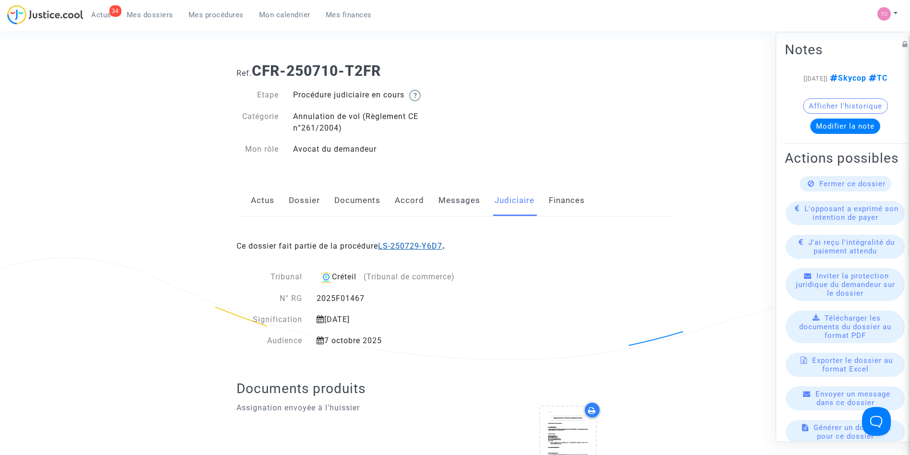
click at [417, 246] on link "LS-250729-Y6D7" at bounding box center [410, 245] width 64 height 9
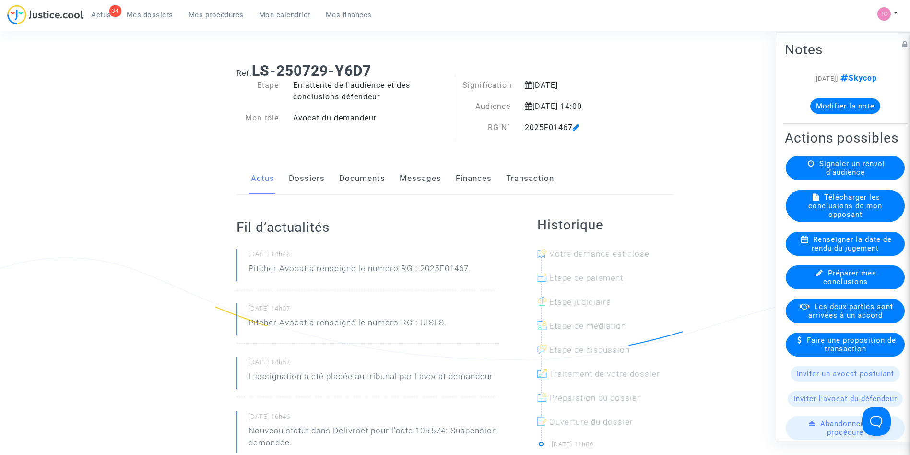
click at [368, 181] on link "Documents" at bounding box center [362, 179] width 46 height 32
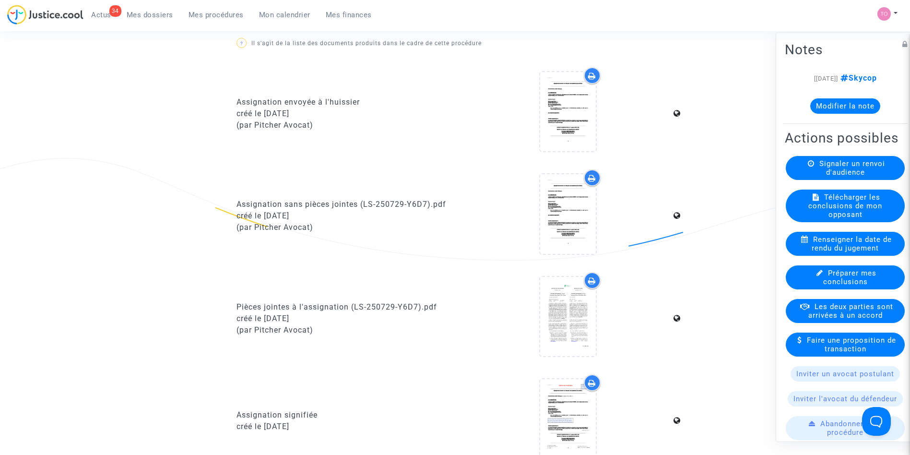
scroll to position [619, 0]
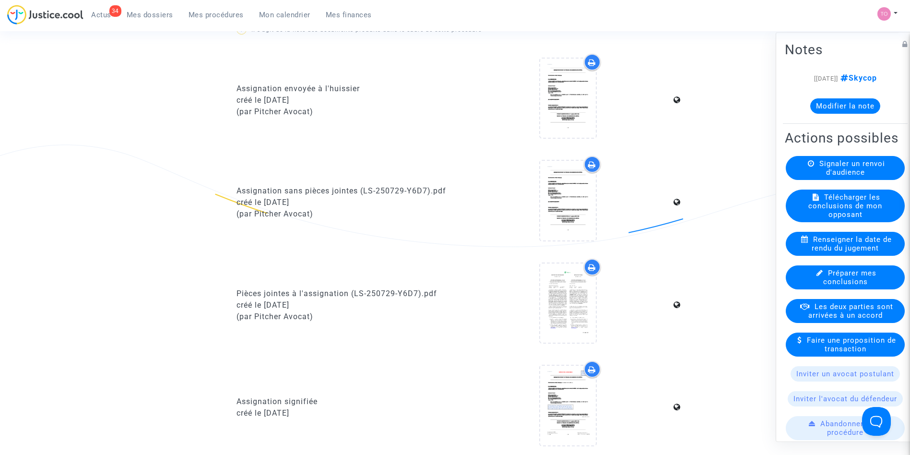
click at [594, 266] on icon at bounding box center [592, 267] width 8 height 8
click at [145, 12] on span "Mes dossiers" at bounding box center [150, 15] width 47 height 9
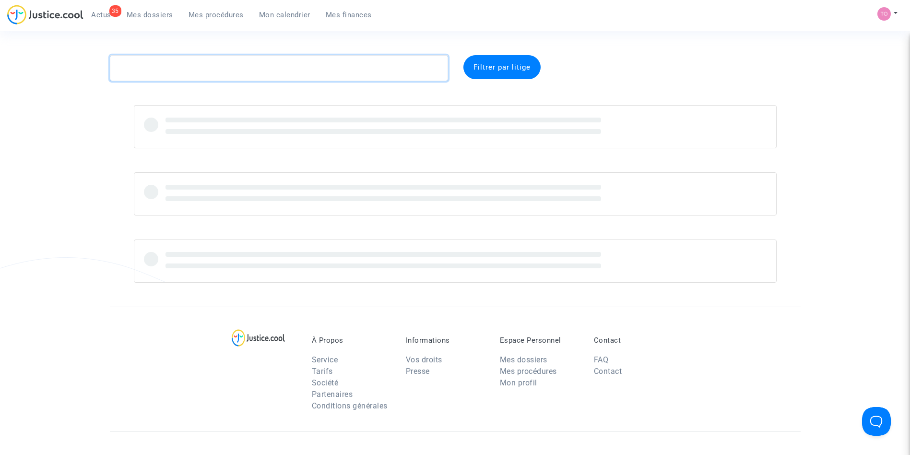
click at [149, 66] on textarea at bounding box center [279, 68] width 338 height 26
paste textarea "CALONNE"
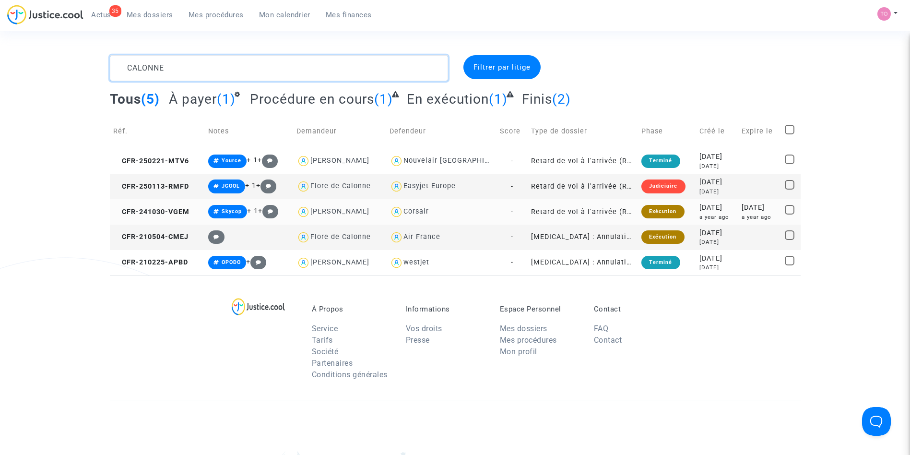
type textarea "CALONNE"
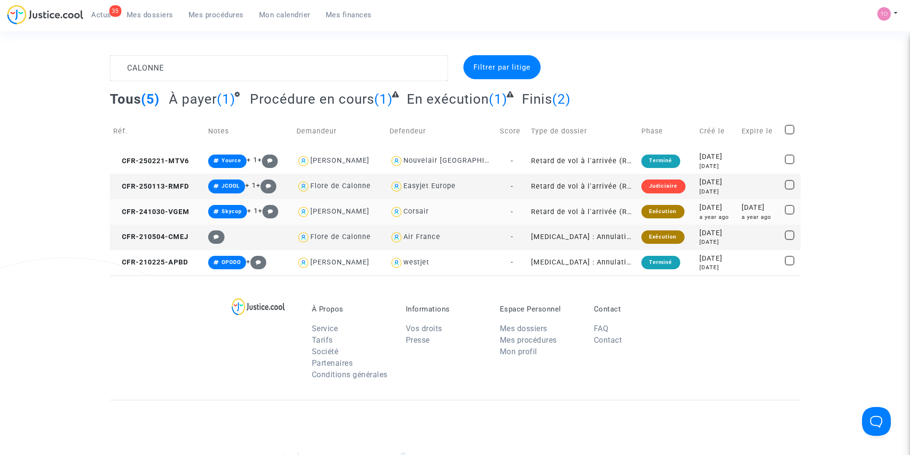
click at [699, 203] on div "2024-10-30" at bounding box center [716, 207] width 35 height 11
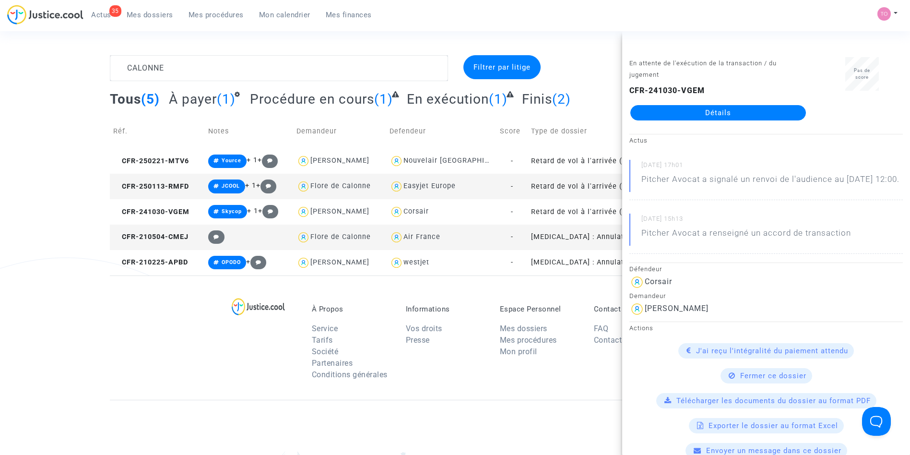
click at [697, 114] on link "Détails" at bounding box center [718, 112] width 176 height 15
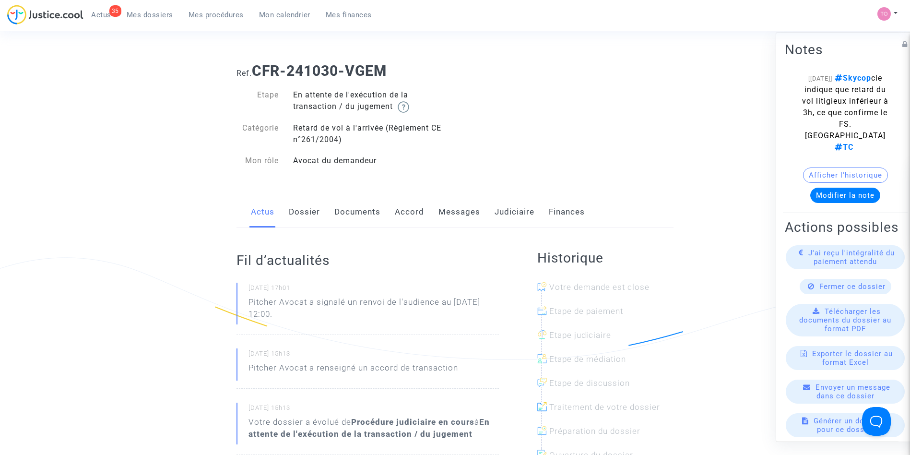
click at [459, 214] on link "Messages" at bounding box center [459, 212] width 42 height 32
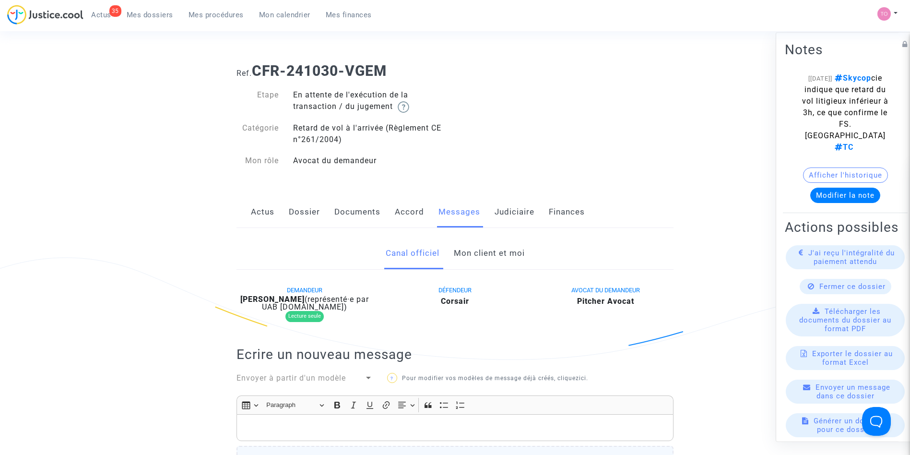
click at [515, 210] on link "Judiciaire" at bounding box center [515, 212] width 40 height 32
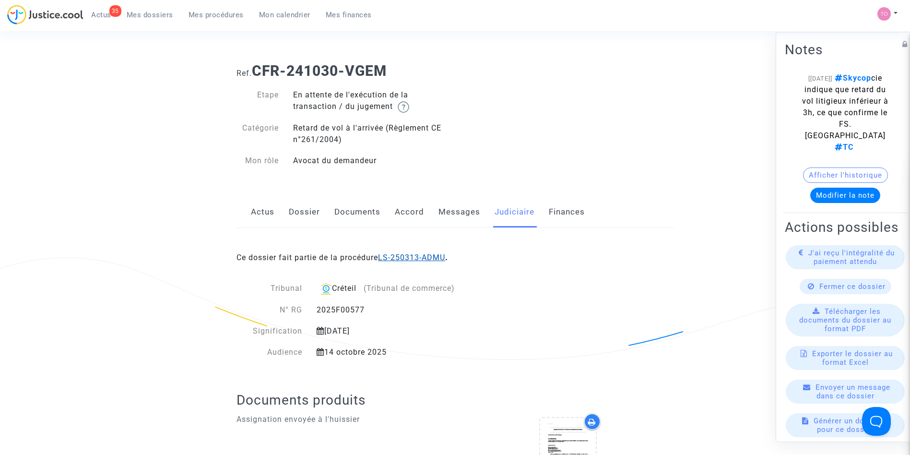
click at [425, 258] on link "LS-250313-ADMU" at bounding box center [411, 257] width 67 height 9
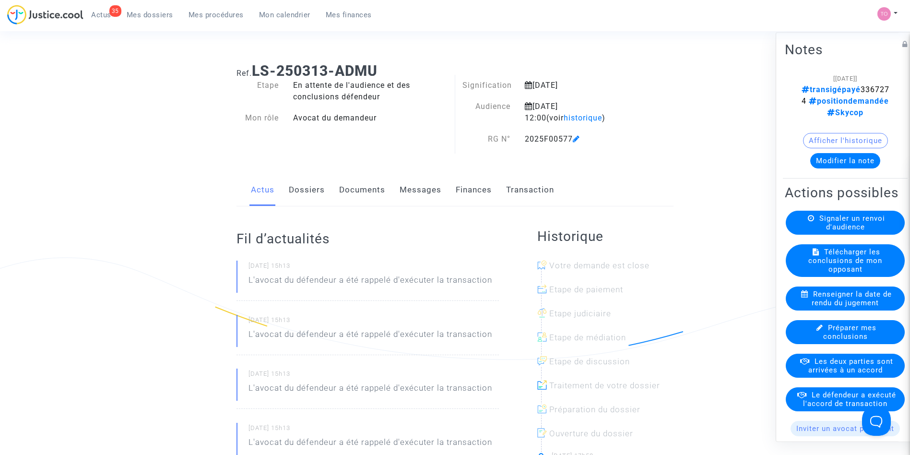
click at [828, 158] on button "Modifier la note" at bounding box center [845, 160] width 70 height 15
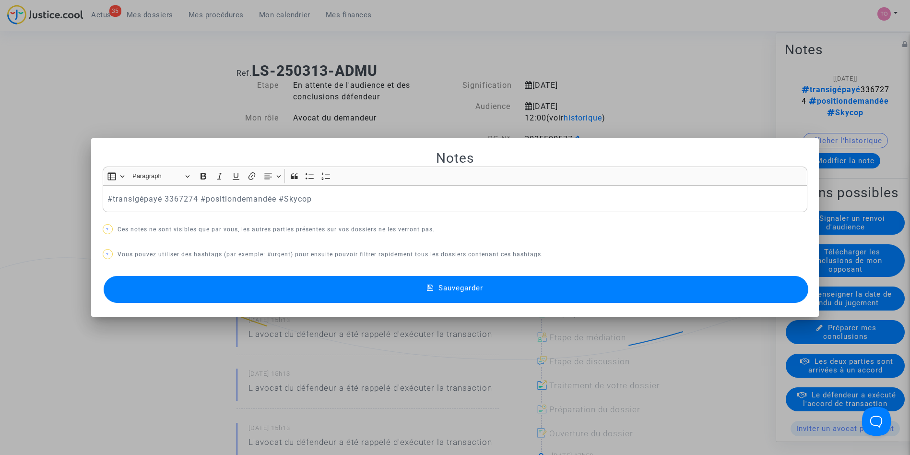
click at [485, 240] on div "Notes Rich Text Editor Insert table Insert table Heading Paragraph Paragraph He…" at bounding box center [455, 228] width 705 height 156
click at [103, 200] on div "#transigépayé 3367274 #positiondemandée #Skycop" at bounding box center [455, 198] width 705 height 27
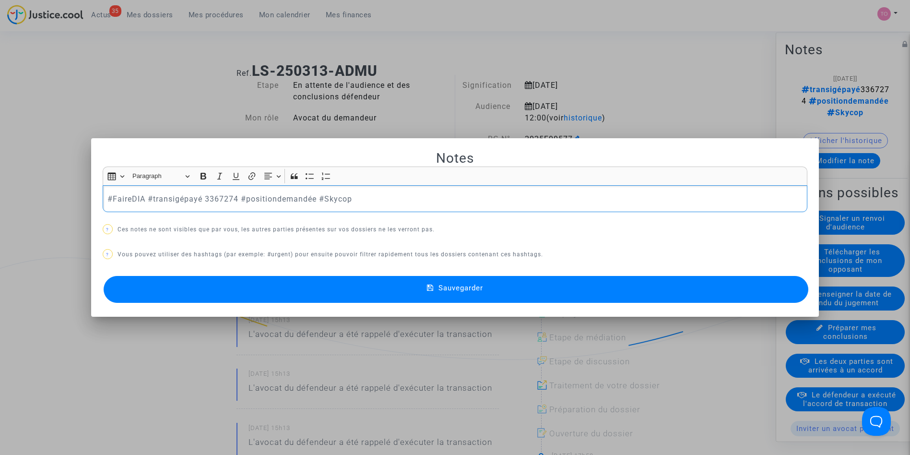
click at [236, 287] on button "Sauvegarder" at bounding box center [456, 289] width 705 height 27
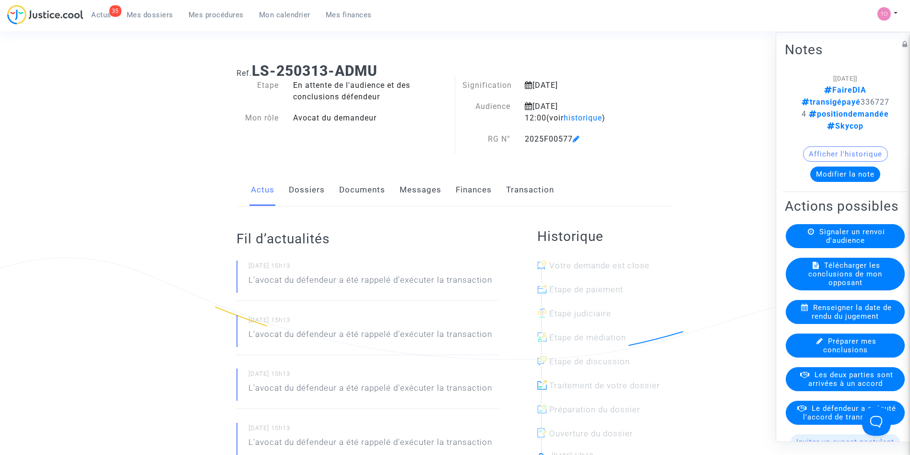
click at [158, 11] on span "Mes dossiers" at bounding box center [150, 15] width 47 height 9
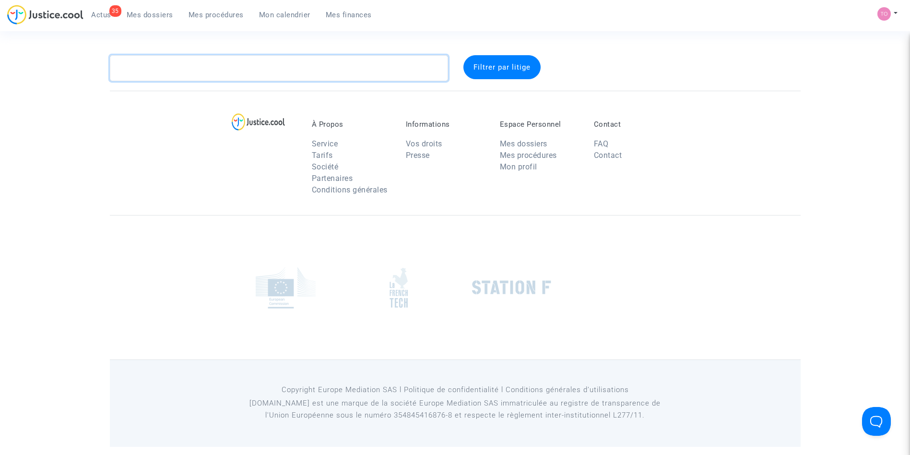
click at [166, 66] on textarea at bounding box center [279, 68] width 338 height 26
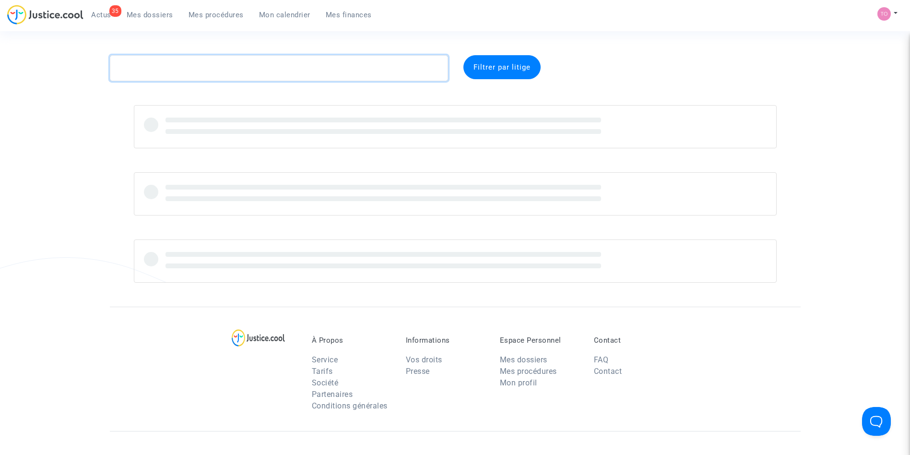
paste textarea "MAHE"
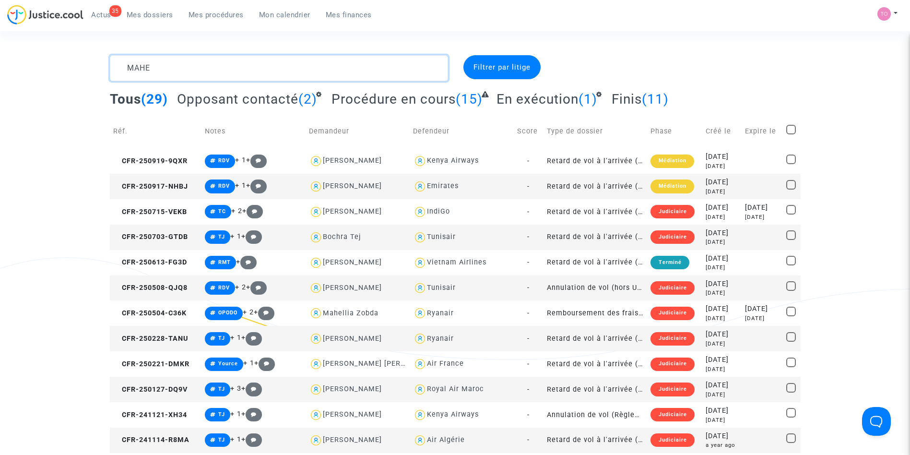
drag, startPoint x: 61, startPoint y: 79, endPoint x: 49, endPoint y: 79, distance: 12.0
drag, startPoint x: 84, startPoint y: 74, endPoint x: 71, endPoint y: 74, distance: 13.4
drag, startPoint x: 268, startPoint y: 60, endPoint x: 0, endPoint y: 61, distance: 268.2
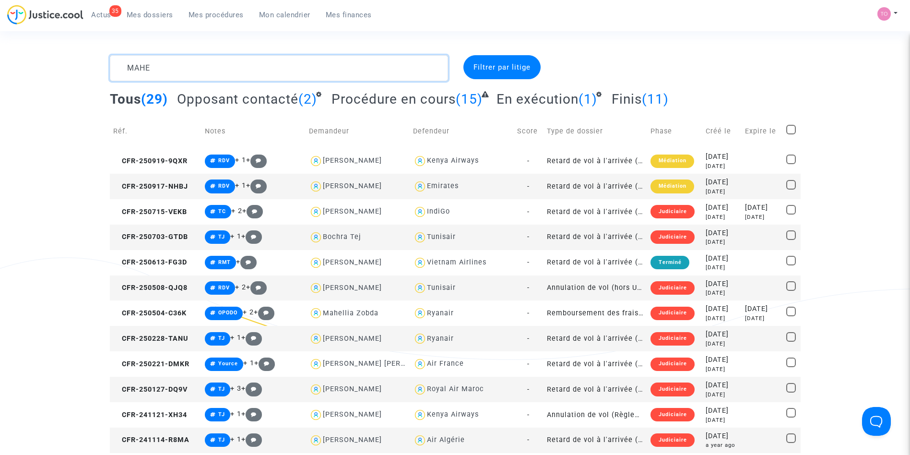
drag, startPoint x: 0, startPoint y: 61, endPoint x: 247, endPoint y: 56, distance: 246.6
click at [247, 56] on textarea at bounding box center [279, 68] width 338 height 26
paste textarea "DAROUECHE"
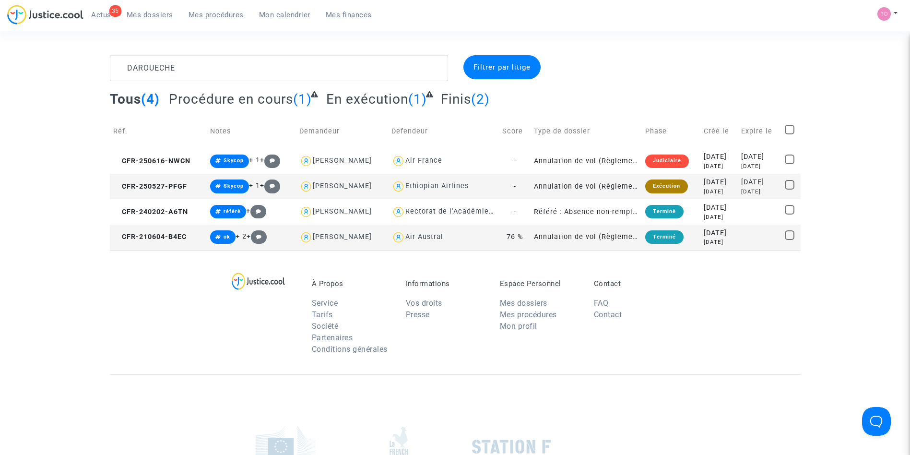
click at [441, 185] on div "Ethiopian Airlines" at bounding box center [436, 186] width 63 height 8
type textarea "DAROUECHE @"Ethiopian Airlines""
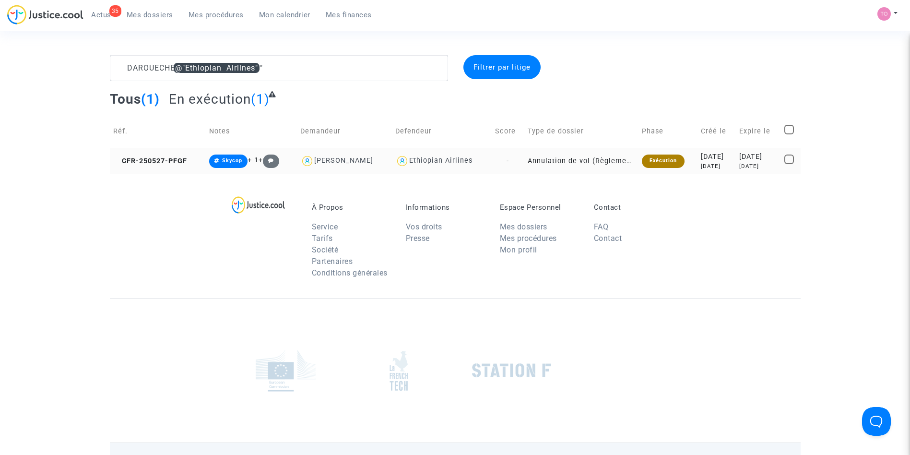
click at [701, 164] on div "4 months ago" at bounding box center [717, 166] width 32 height 8
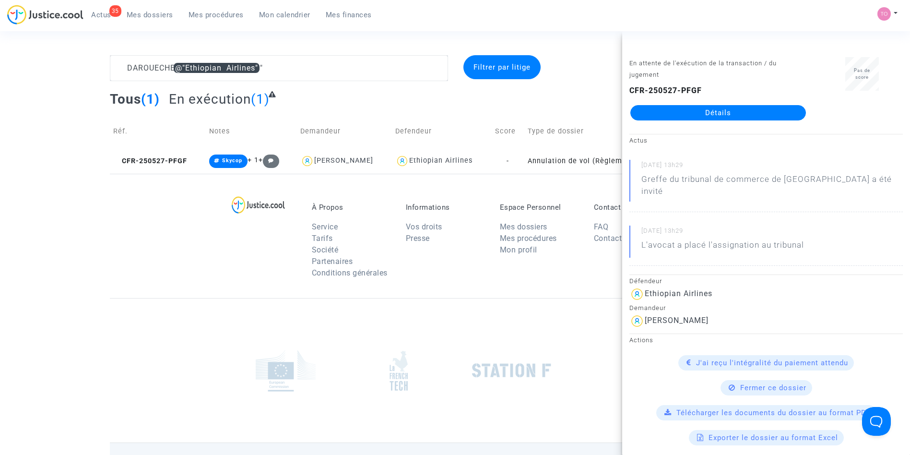
click at [686, 114] on link "Détails" at bounding box center [718, 112] width 176 height 15
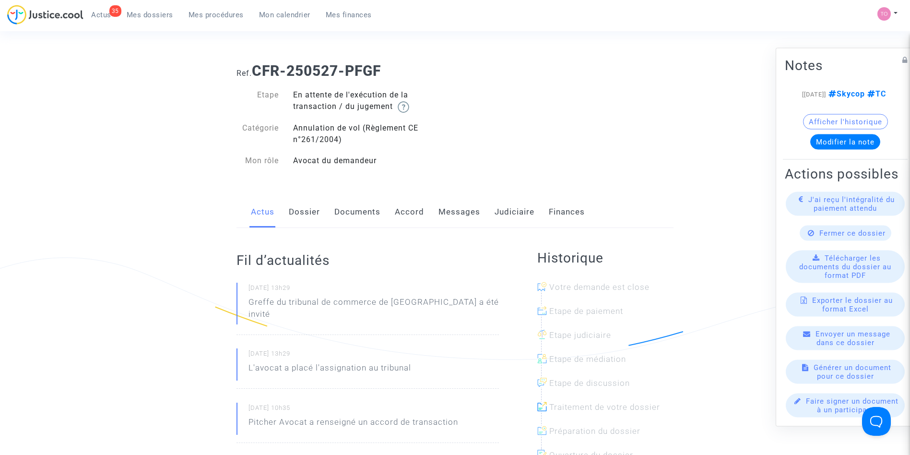
click at [307, 216] on link "Dossier" at bounding box center [304, 212] width 31 height 32
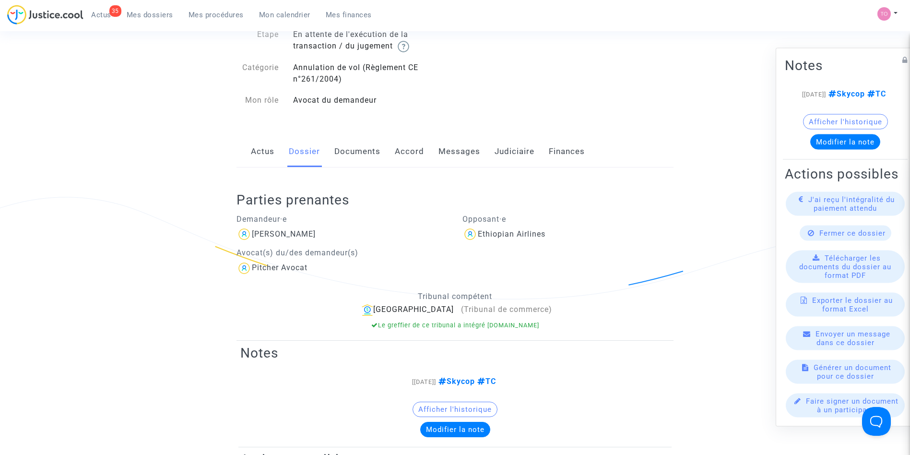
scroll to position [73, 0]
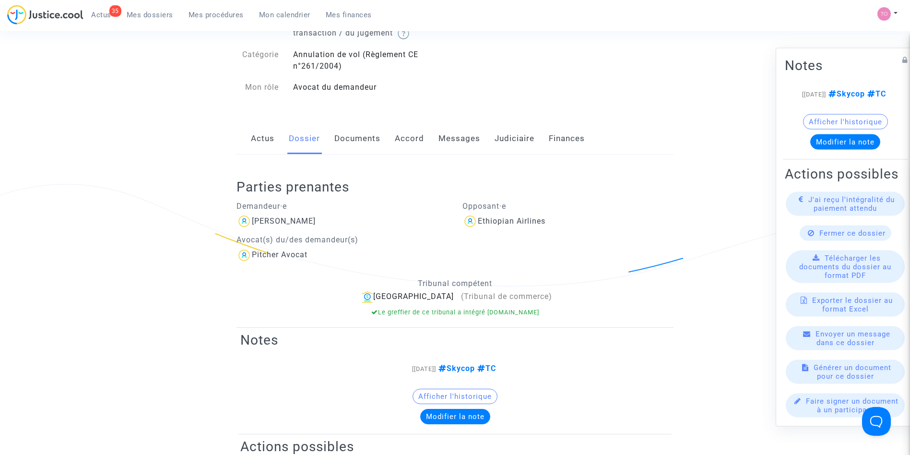
click at [412, 133] on link "Accord" at bounding box center [409, 139] width 29 height 32
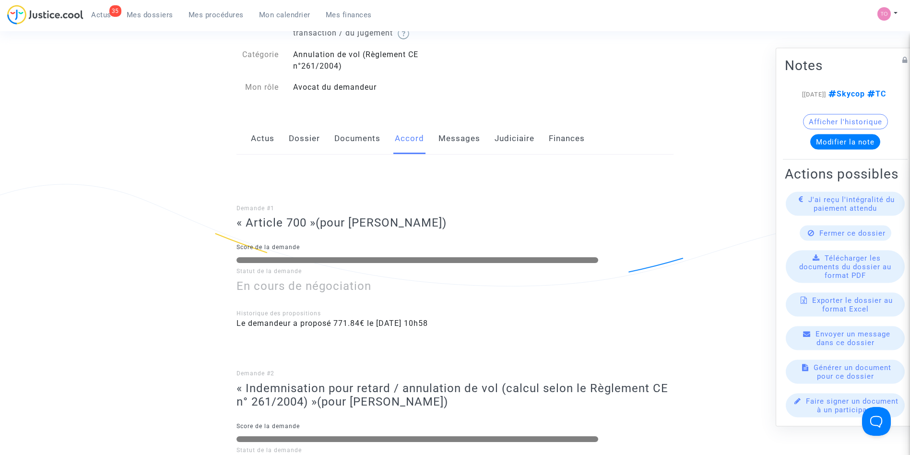
click at [460, 139] on link "Messages" at bounding box center [459, 139] width 42 height 32
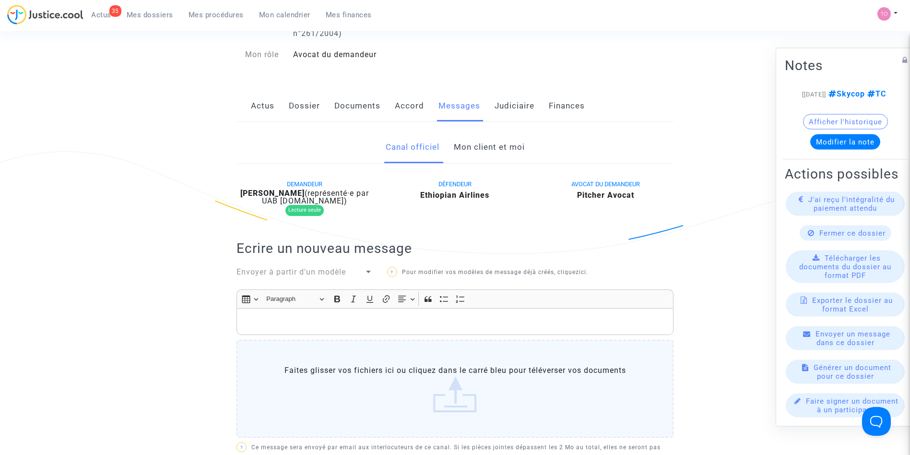
scroll to position [104, 0]
click at [296, 107] on link "Dossier" at bounding box center [304, 109] width 31 height 32
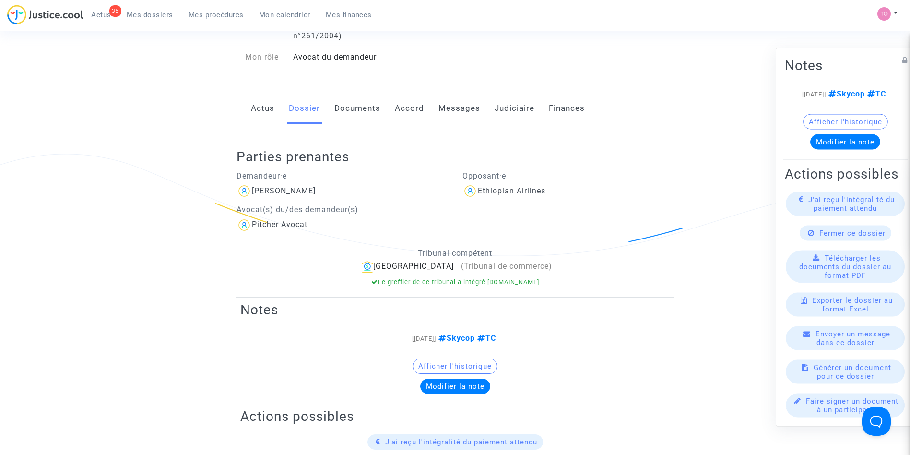
click at [510, 107] on link "Judiciaire" at bounding box center [515, 109] width 40 height 32
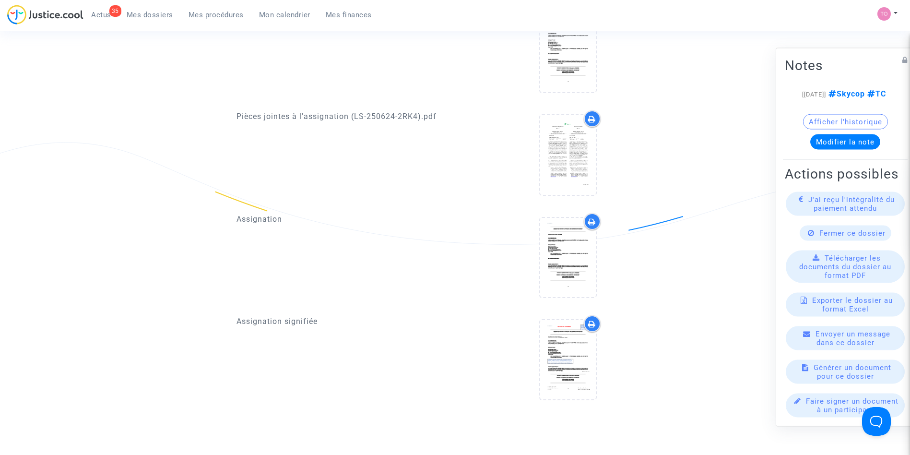
scroll to position [721, 0]
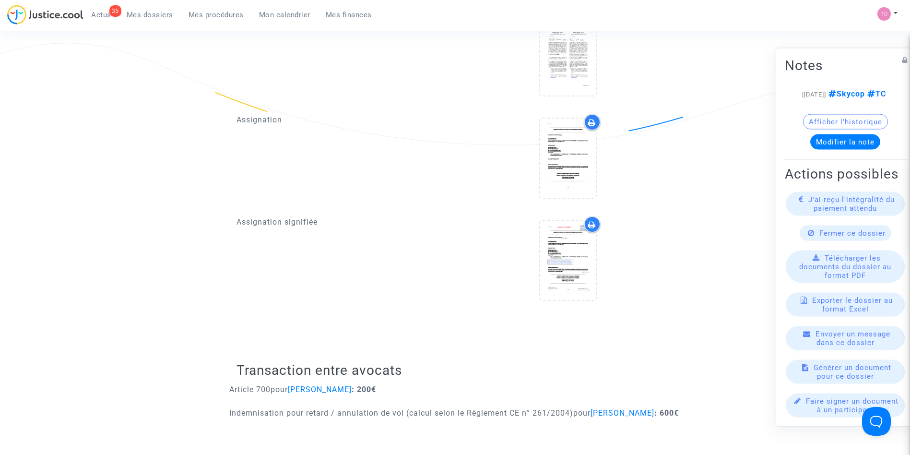
click at [594, 221] on icon at bounding box center [592, 225] width 8 height 8
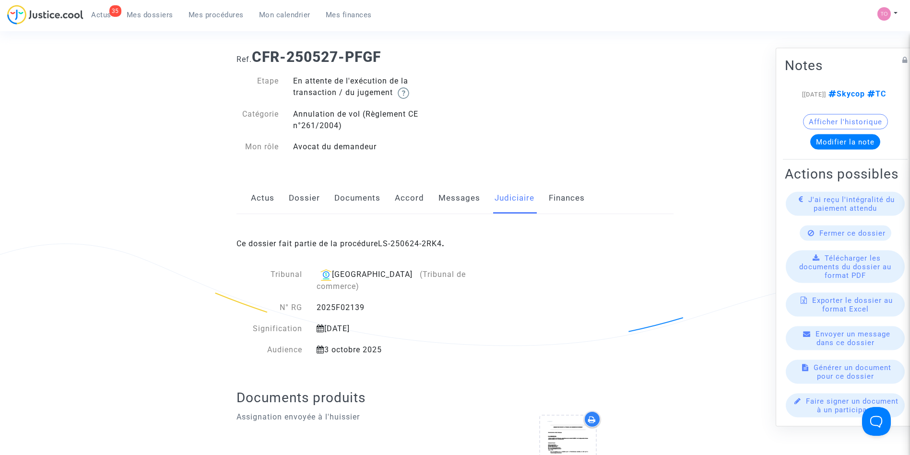
scroll to position [0, 0]
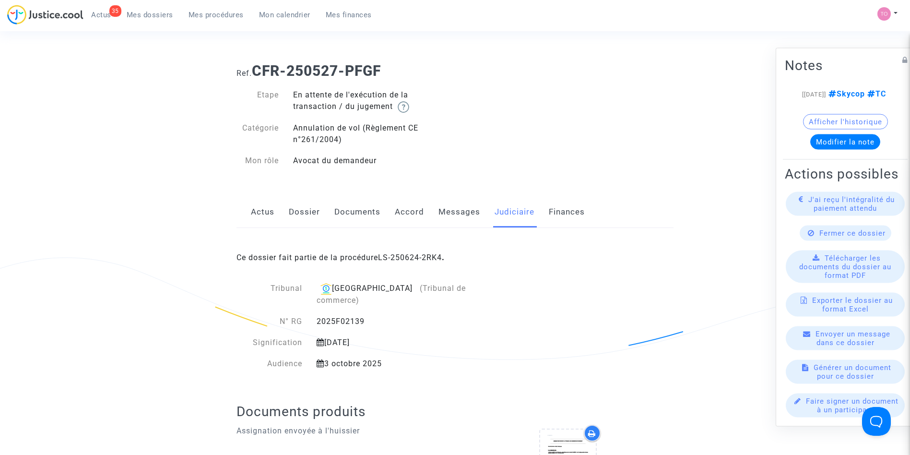
click at [457, 210] on link "Messages" at bounding box center [459, 212] width 42 height 32
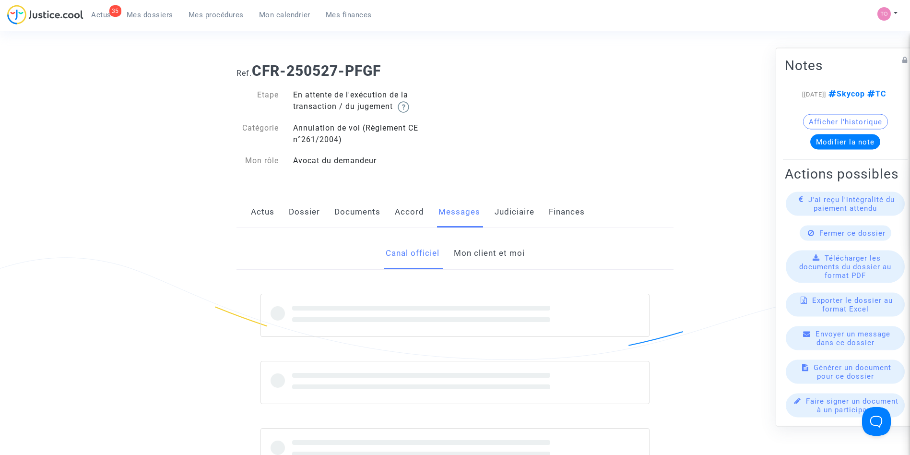
click at [410, 210] on link "Accord" at bounding box center [409, 212] width 29 height 32
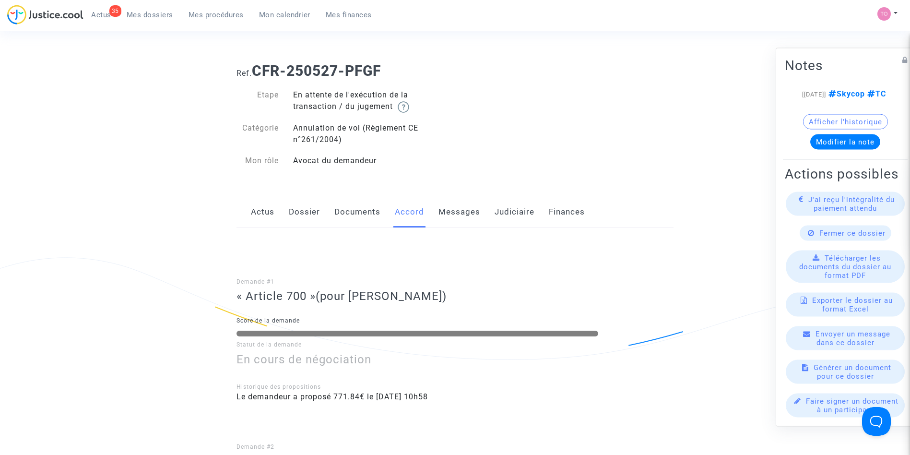
click at [298, 215] on link "Dossier" at bounding box center [304, 212] width 31 height 32
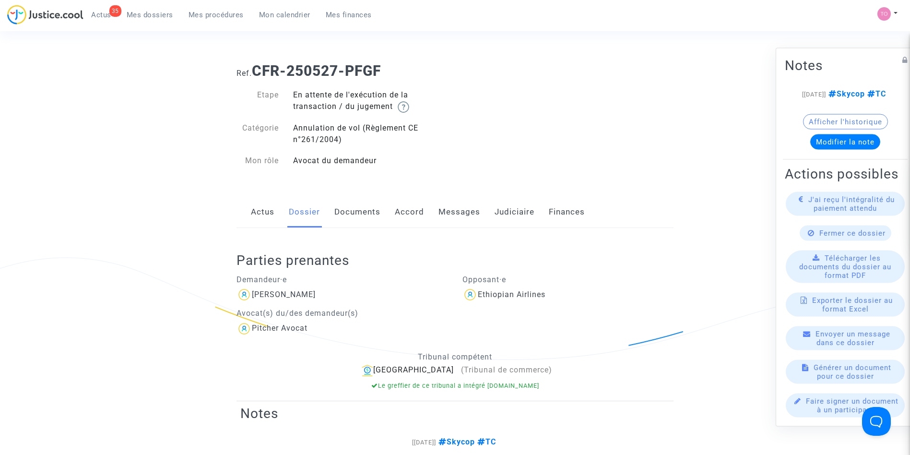
click at [350, 217] on link "Documents" at bounding box center [357, 212] width 46 height 32
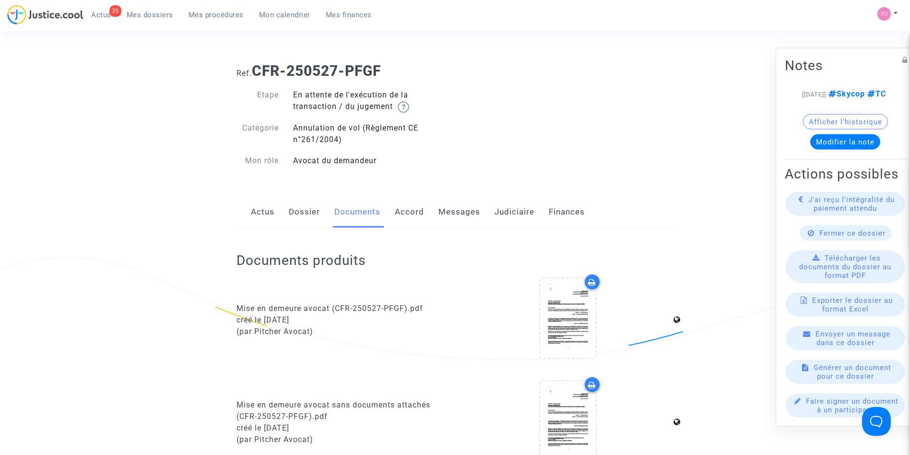
click at [294, 211] on link "Dossier" at bounding box center [304, 212] width 31 height 32
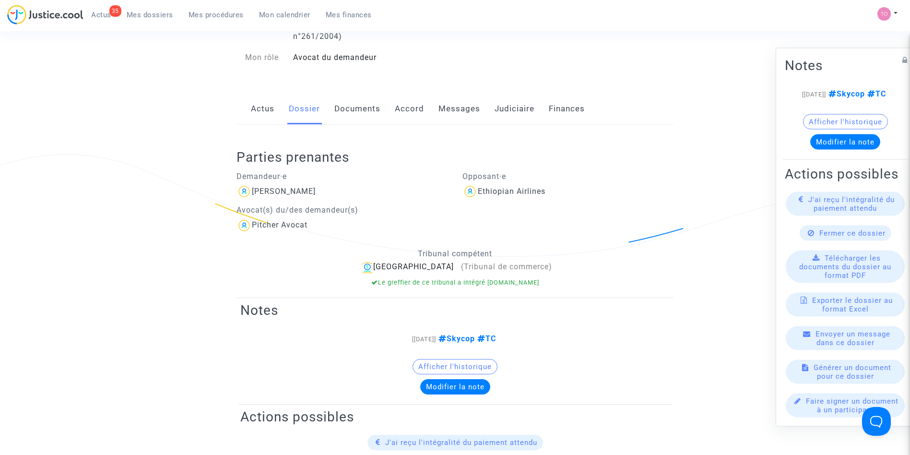
click at [346, 118] on link "Documents" at bounding box center [357, 109] width 46 height 32
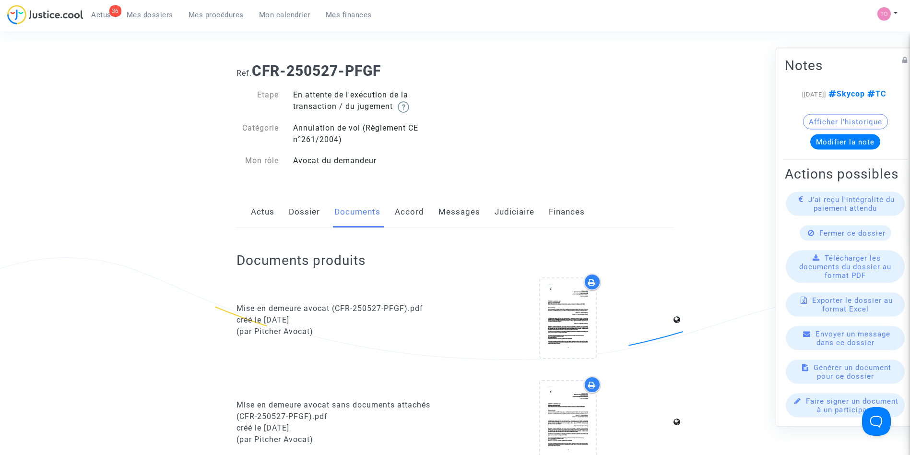
click at [290, 226] on link "Dossier" at bounding box center [304, 212] width 31 height 32
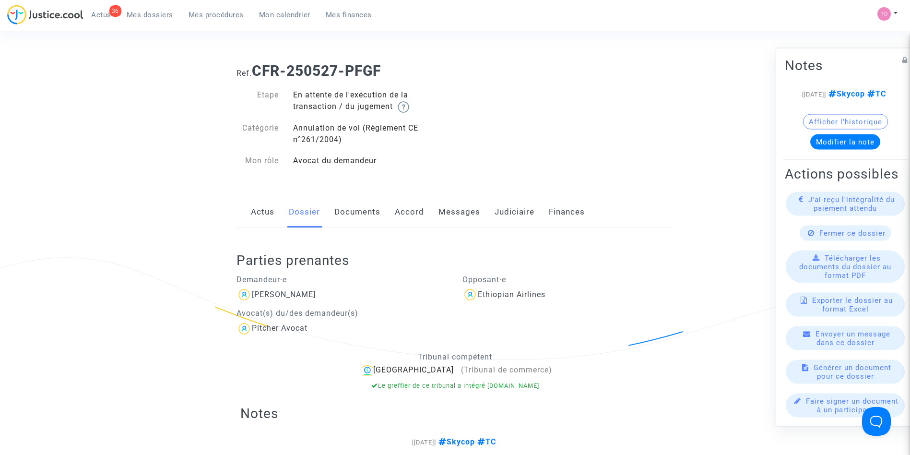
click at [264, 17] on span "Mon calendrier" at bounding box center [284, 15] width 51 height 9
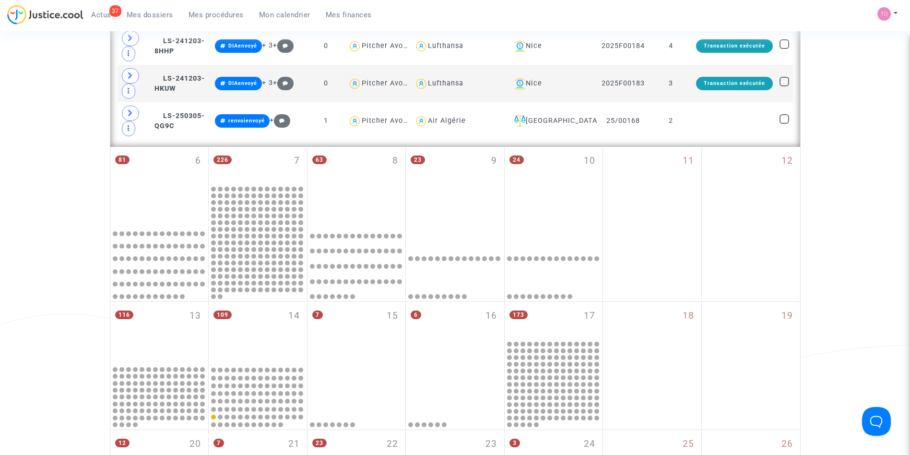
scroll to position [450, 0]
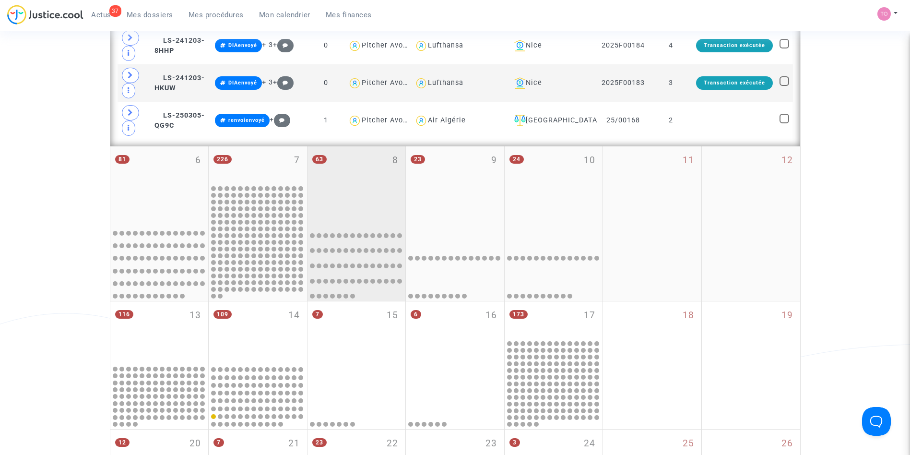
click at [387, 181] on div "63 8" at bounding box center [357, 184] width 98 height 76
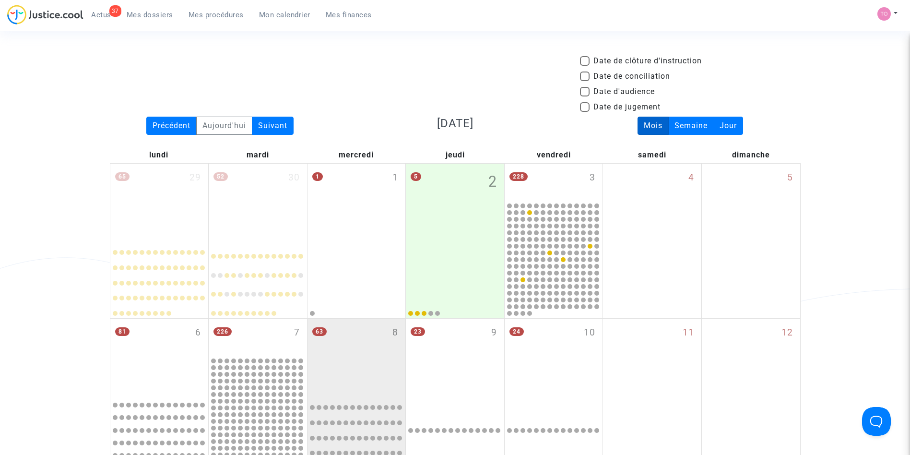
click at [590, 91] on label "Date d'audience" at bounding box center [617, 92] width 75 height 12
click at [585, 96] on input "Date d'audience" at bounding box center [584, 96] width 0 height 0
checkbox input "true"
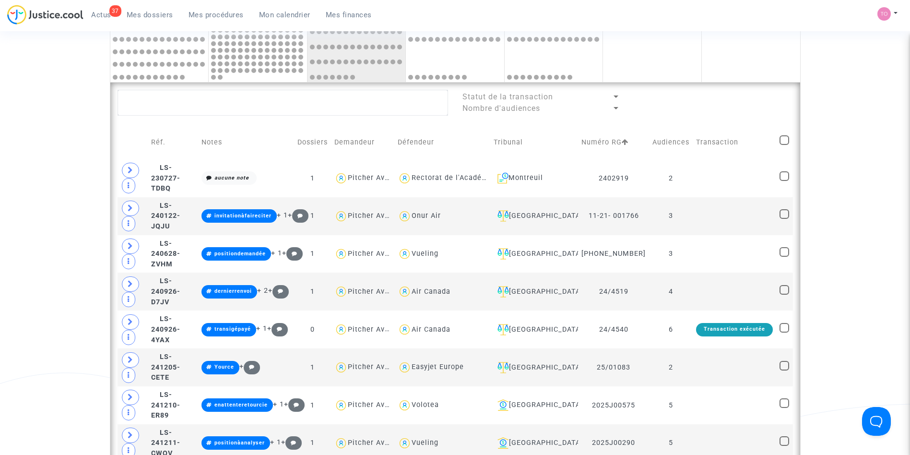
scroll to position [575, 0]
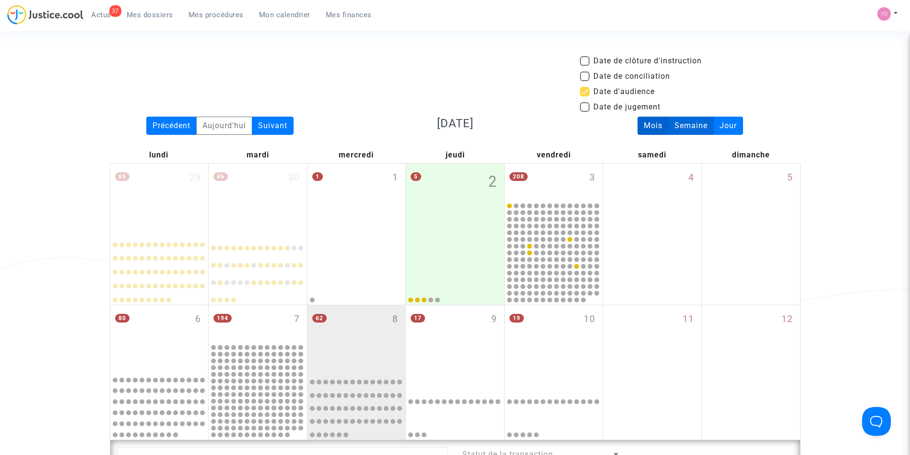
click at [683, 125] on div "Semaine" at bounding box center [691, 126] width 46 height 18
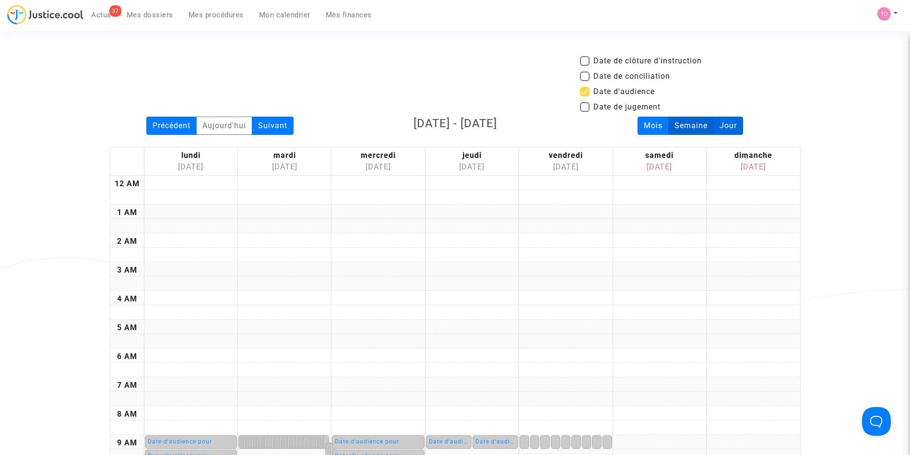
click at [726, 130] on div "Jour" at bounding box center [728, 126] width 30 height 18
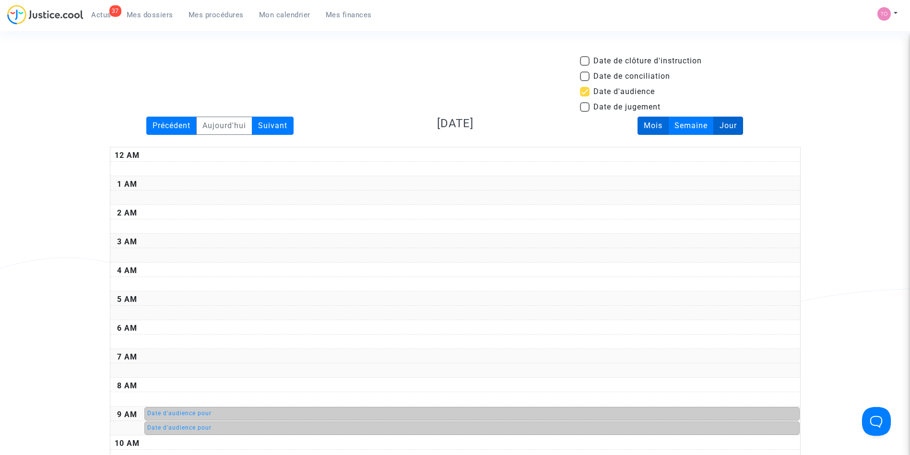
click at [653, 128] on div "Mois" at bounding box center [653, 126] width 31 height 18
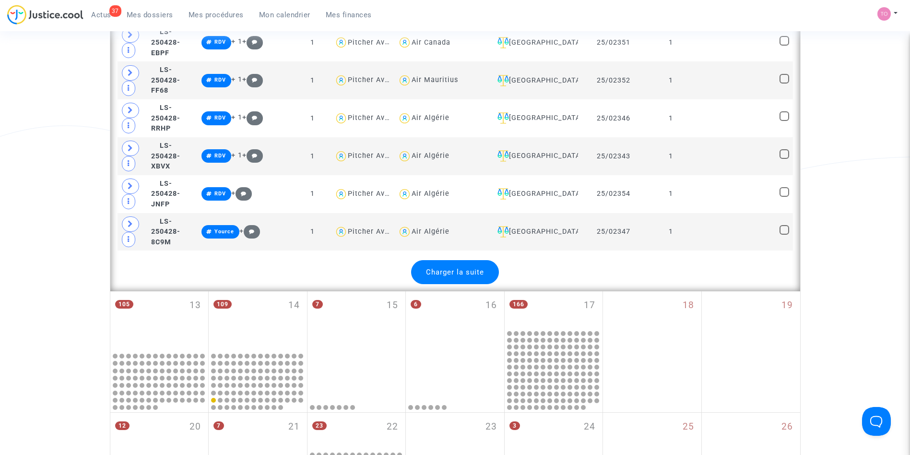
scroll to position [2158, 0]
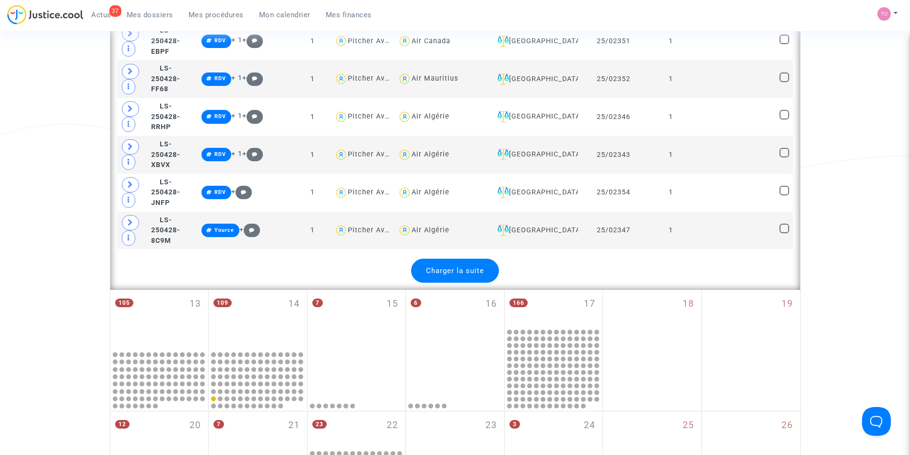
click at [433, 266] on span "Charger la suite" at bounding box center [455, 270] width 58 height 9
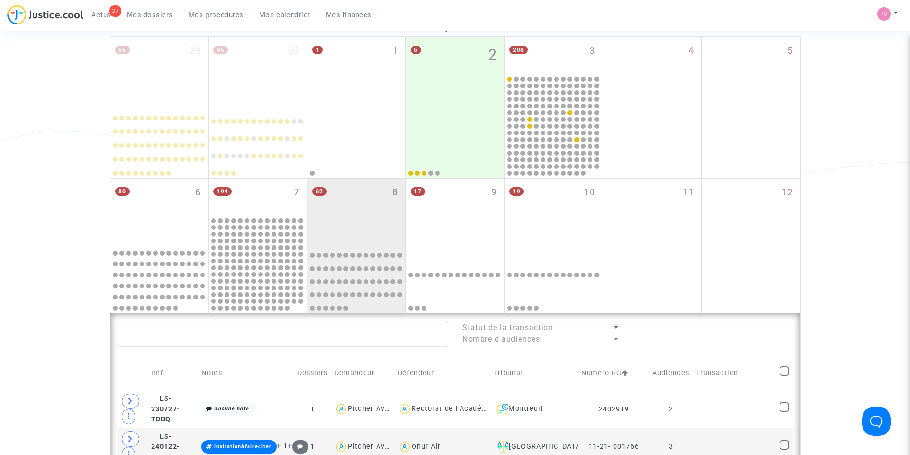
scroll to position [116, 0]
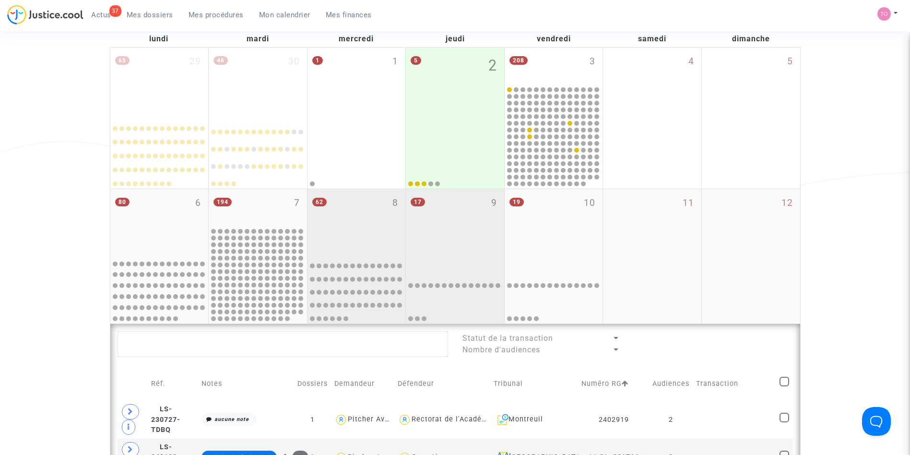
click at [454, 240] on div "17 9" at bounding box center [455, 222] width 98 height 66
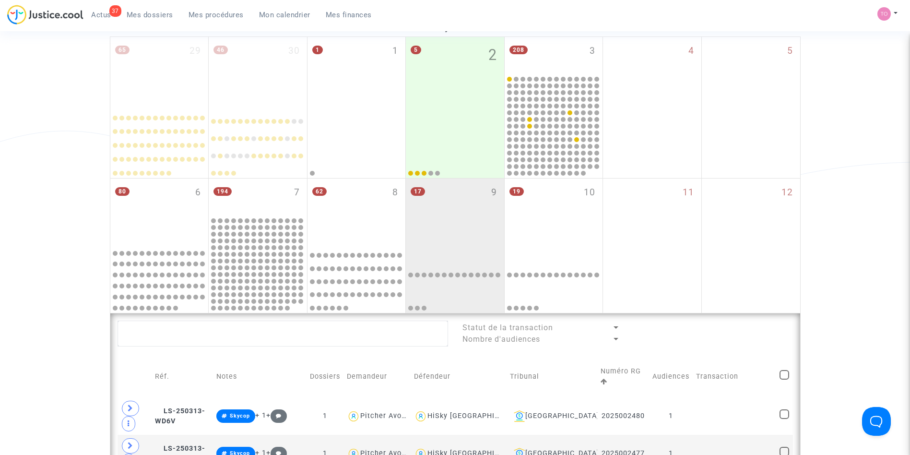
scroll to position [124, 0]
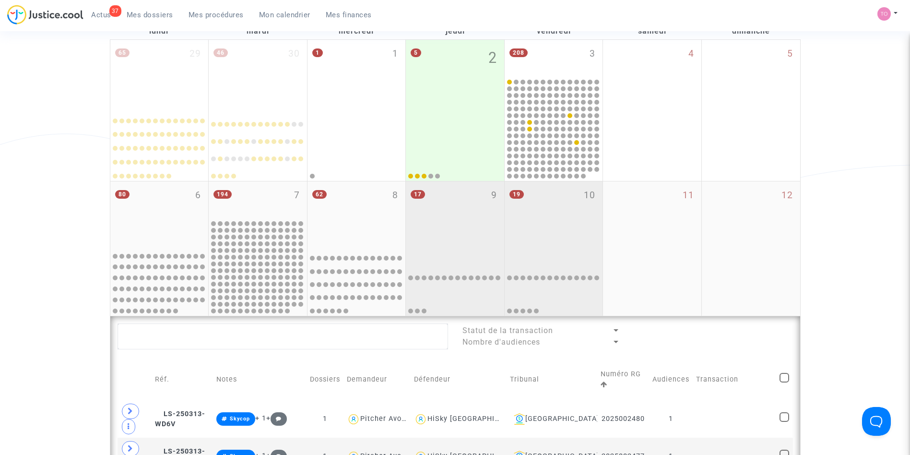
click at [559, 222] on div "19 10" at bounding box center [554, 214] width 98 height 66
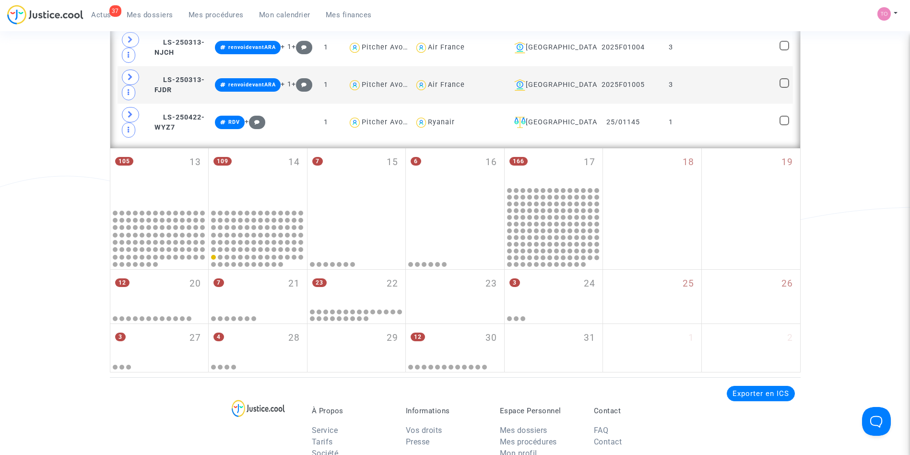
scroll to position [1095, 0]
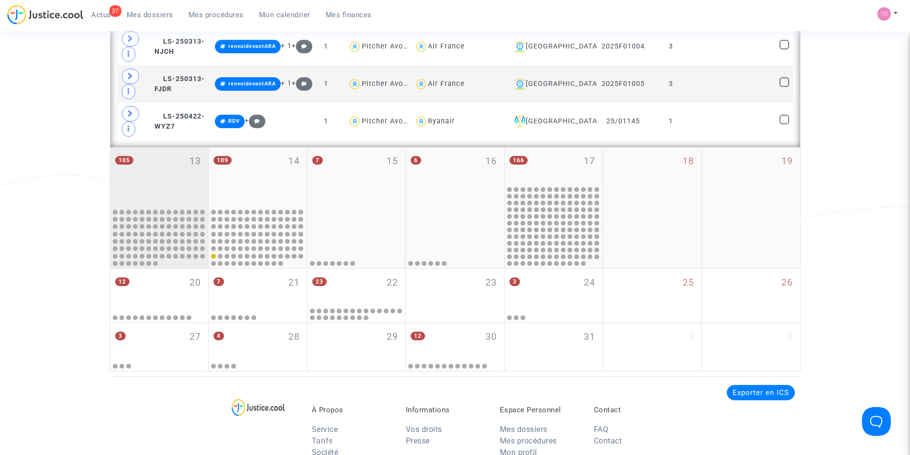
click at [179, 184] on div "105 13" at bounding box center [159, 176] width 98 height 59
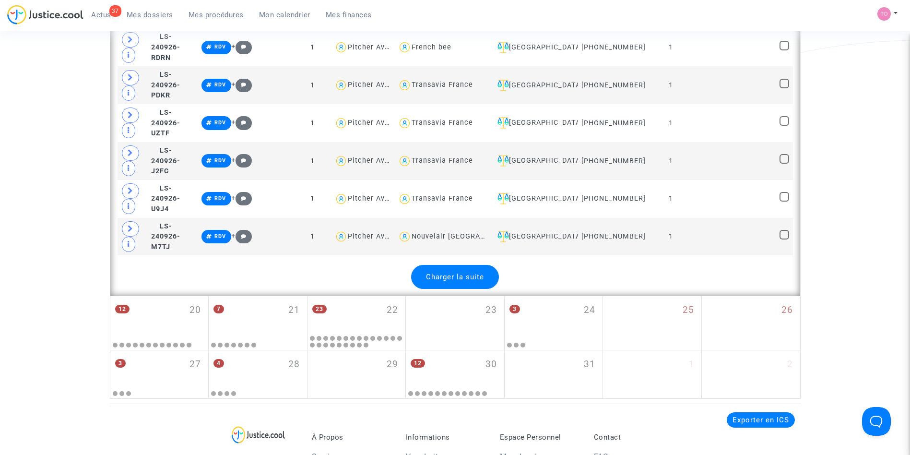
scroll to position [2358, 0]
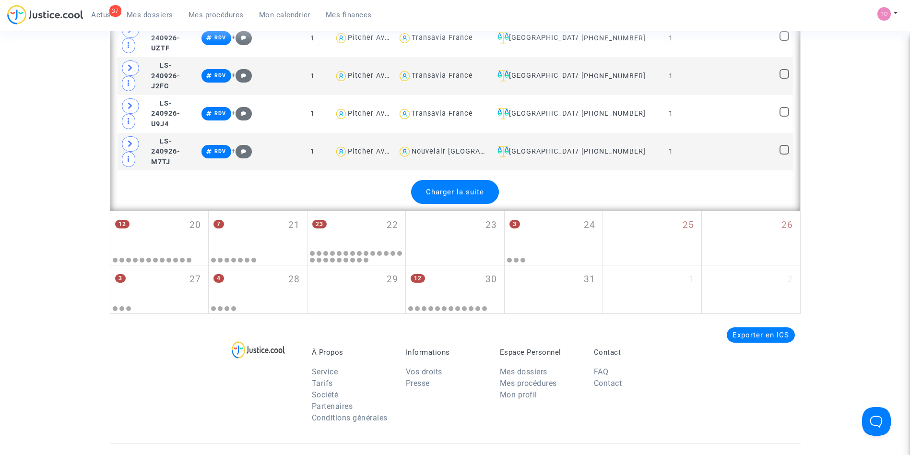
click at [447, 188] on span "Charger la suite" at bounding box center [455, 192] width 58 height 9
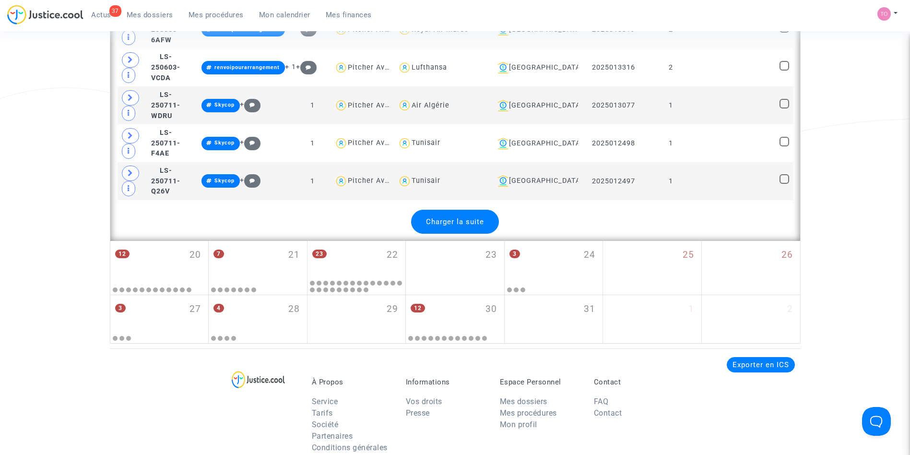
scroll to position [4222, 0]
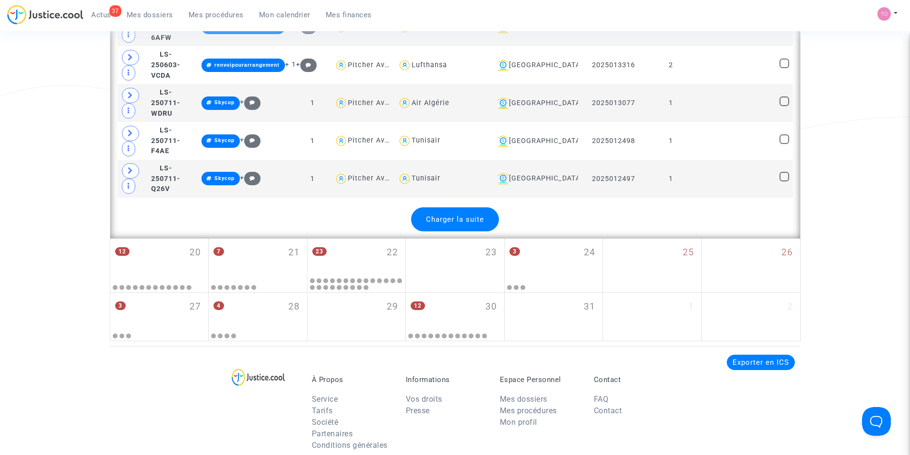
click at [458, 215] on span "Charger la suite" at bounding box center [455, 219] width 58 height 9
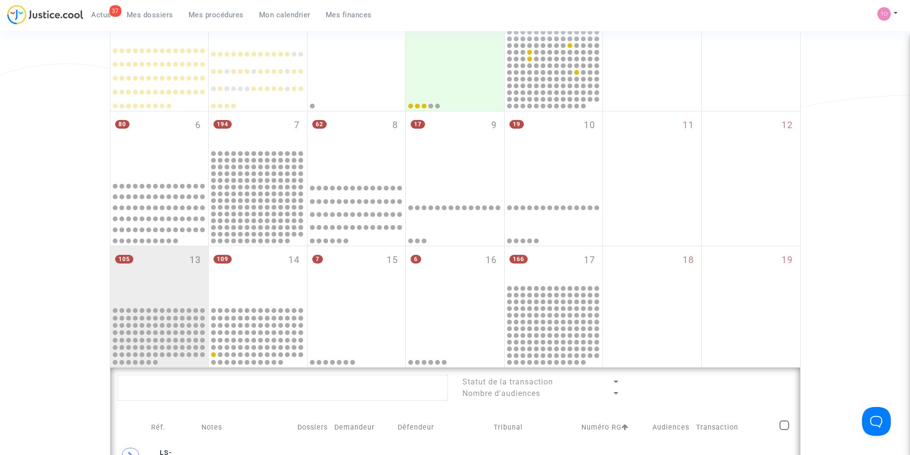
scroll to position [216, 0]
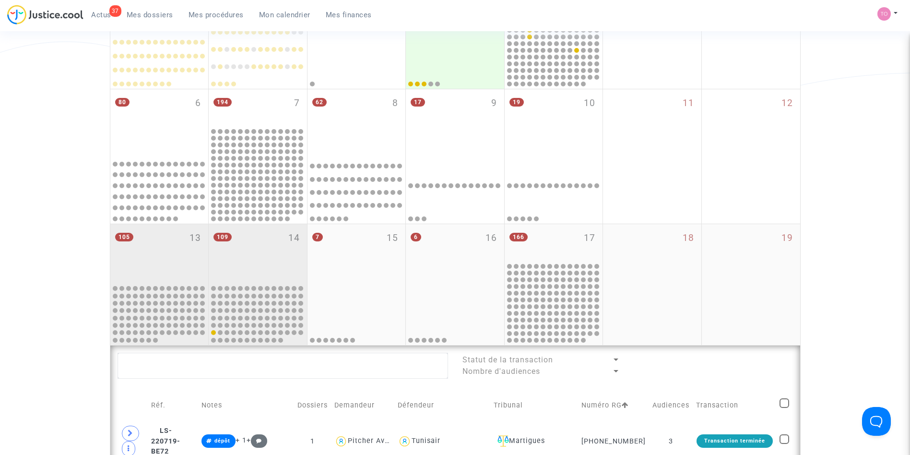
click at [260, 245] on div "109 14" at bounding box center [258, 253] width 98 height 59
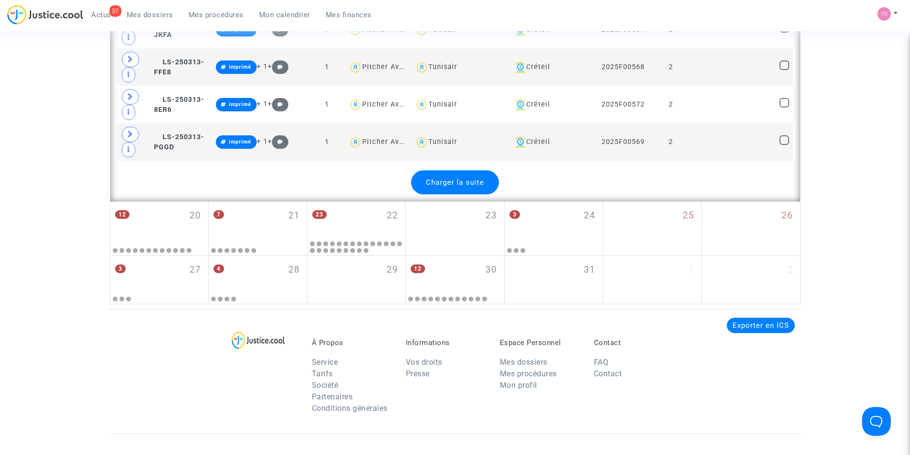
scroll to position [2356, 0]
click at [461, 183] on span "Charger la suite" at bounding box center [455, 182] width 58 height 9
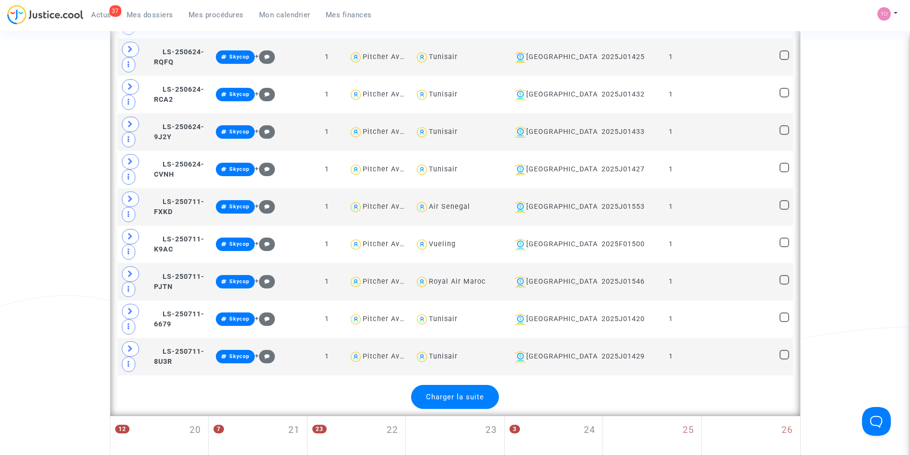
scroll to position [4132, 0]
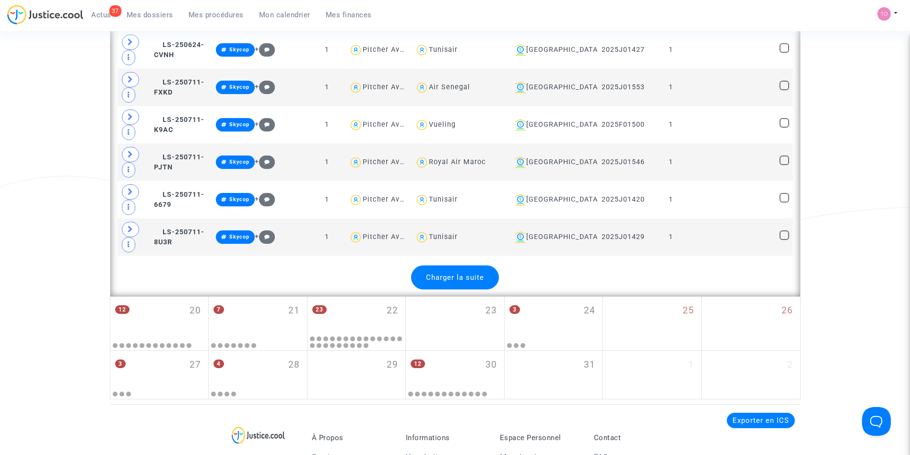
click at [446, 284] on div "Charger la suite" at bounding box center [455, 277] width 88 height 24
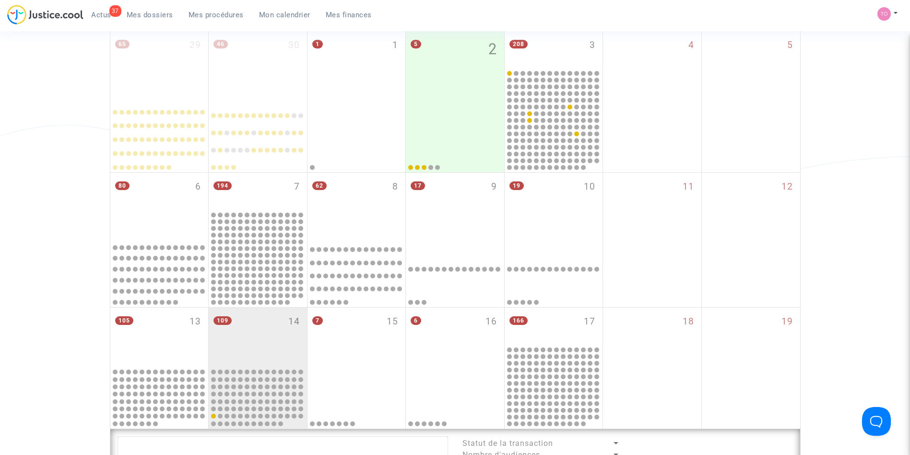
scroll to position [197, 0]
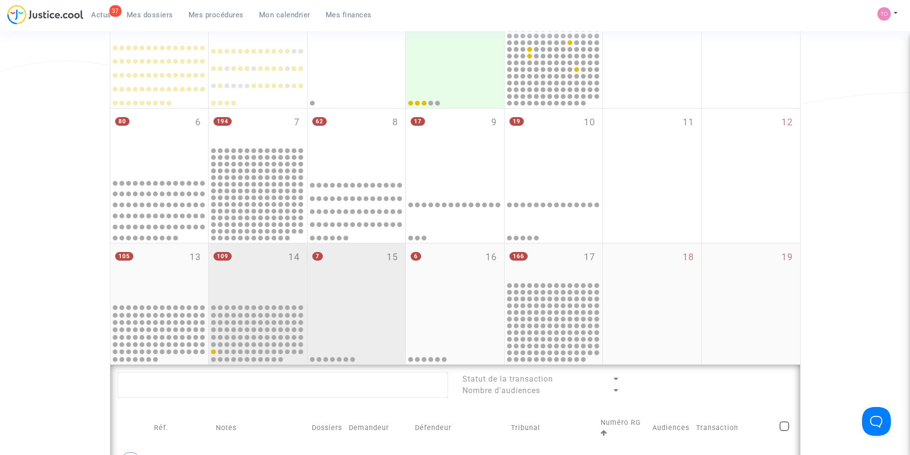
click at [370, 288] on div "7 15" at bounding box center [357, 272] width 98 height 59
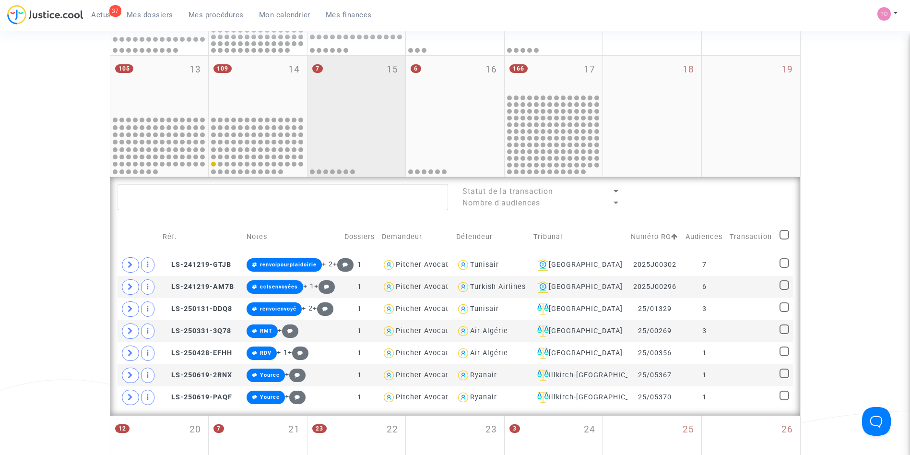
scroll to position [379, 0]
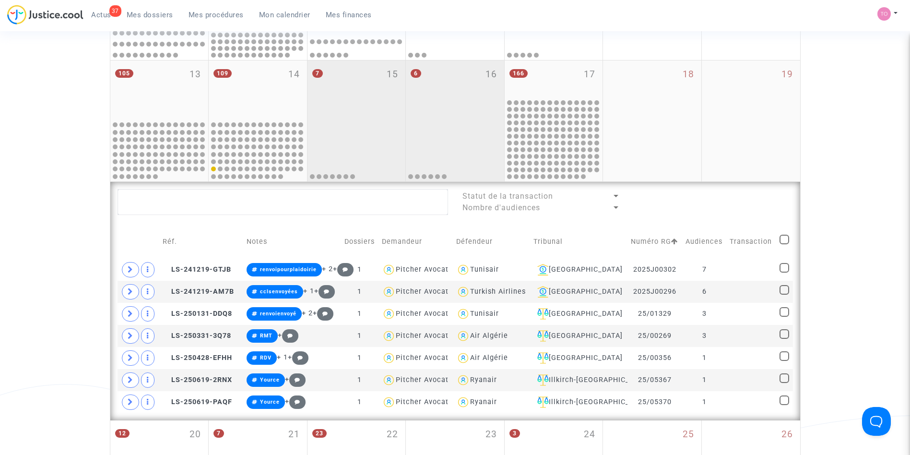
click at [439, 121] on div at bounding box center [454, 150] width 95 height 59
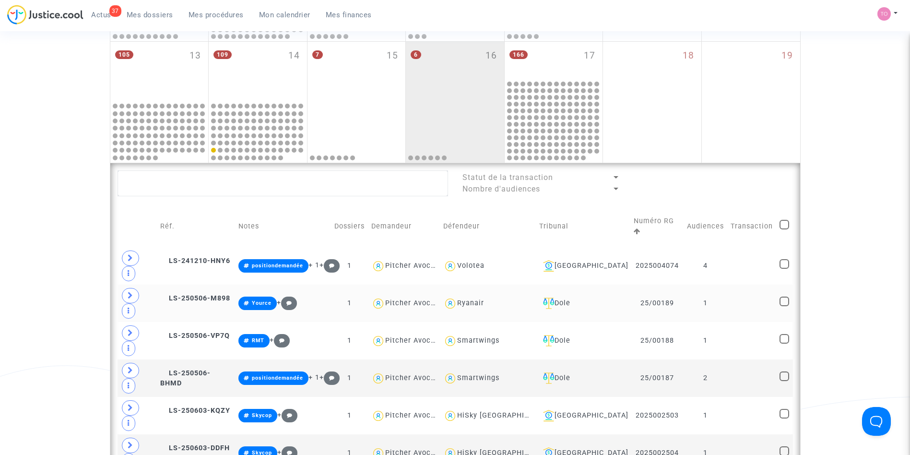
scroll to position [401, 0]
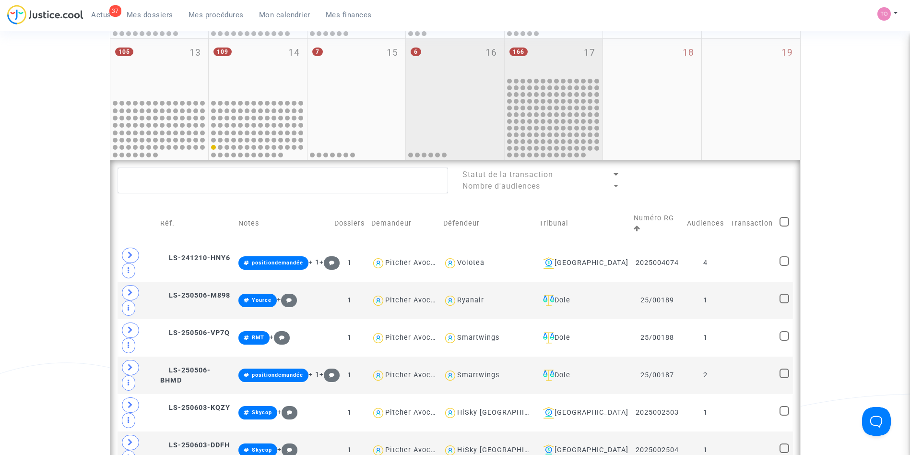
click at [556, 49] on div "166 17" at bounding box center [554, 57] width 98 height 37
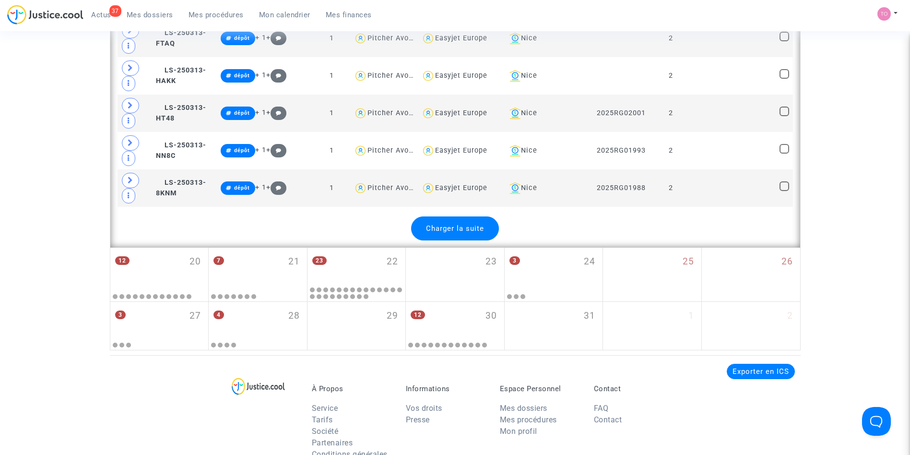
scroll to position [2303, 0]
click at [461, 232] on span "Charger la suite" at bounding box center [455, 228] width 58 height 9
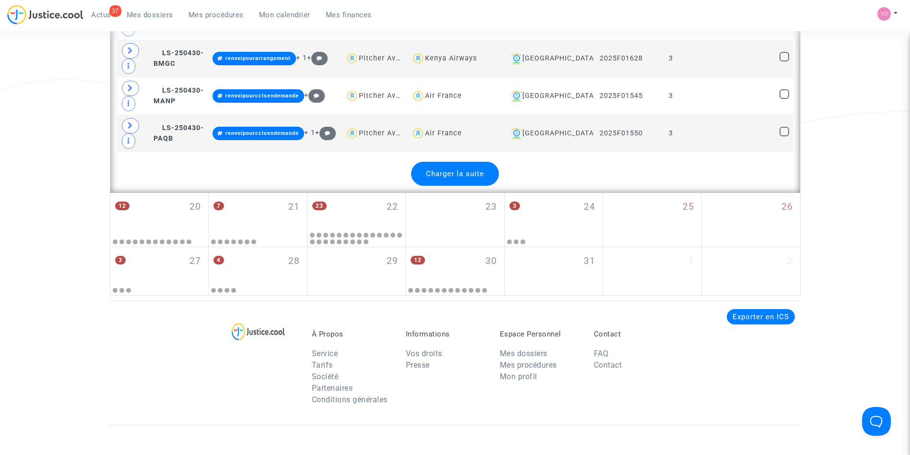
scroll to position [4257, 0]
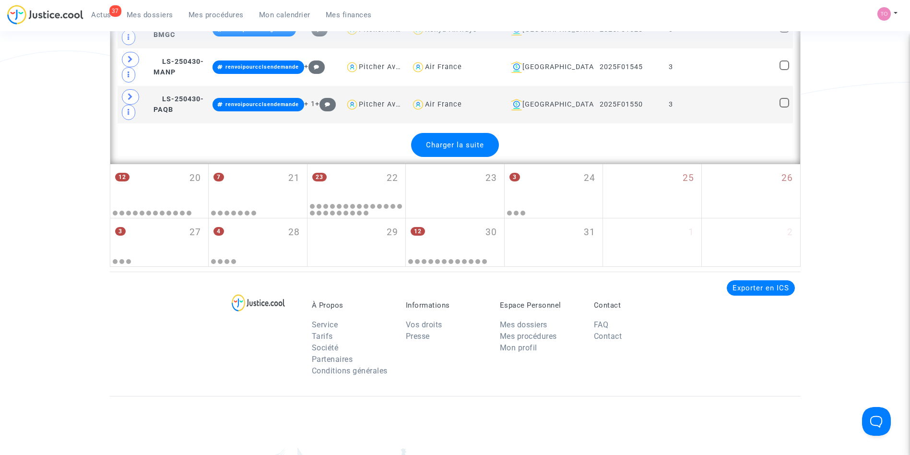
click at [444, 157] on div "Charger la suite" at bounding box center [455, 145] width 88 height 24
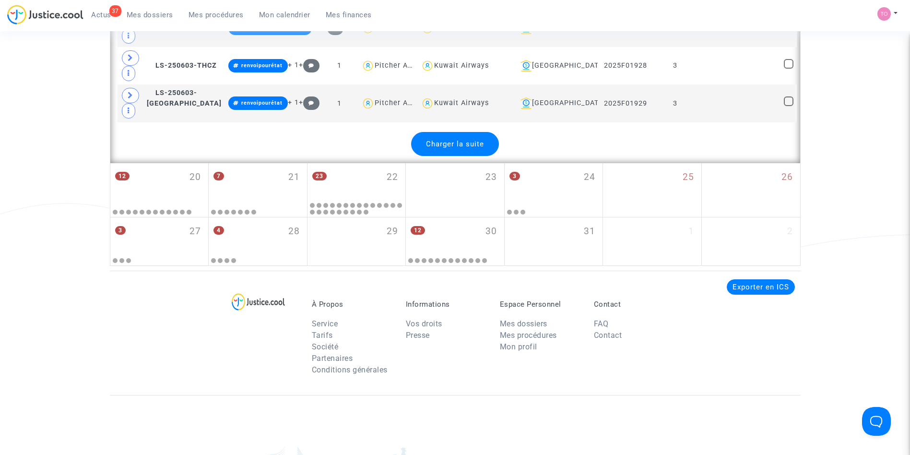
scroll to position [6130, 0]
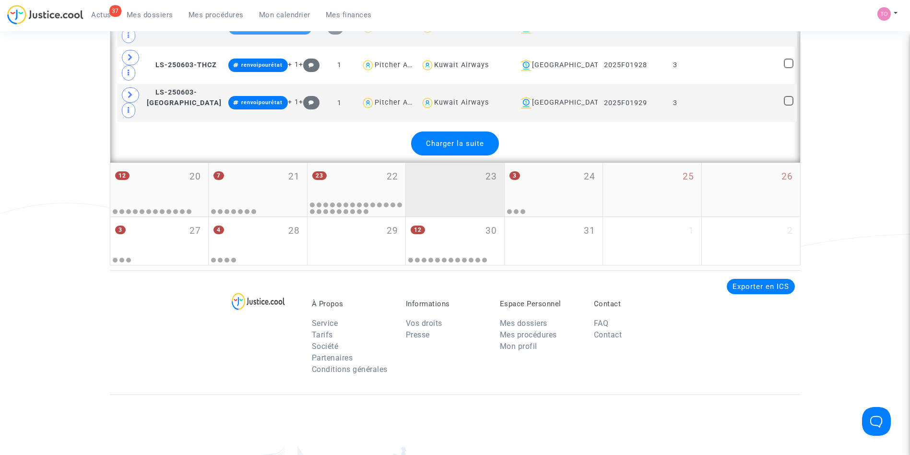
click at [433, 144] on div "Charger la suite" at bounding box center [455, 143] width 88 height 24
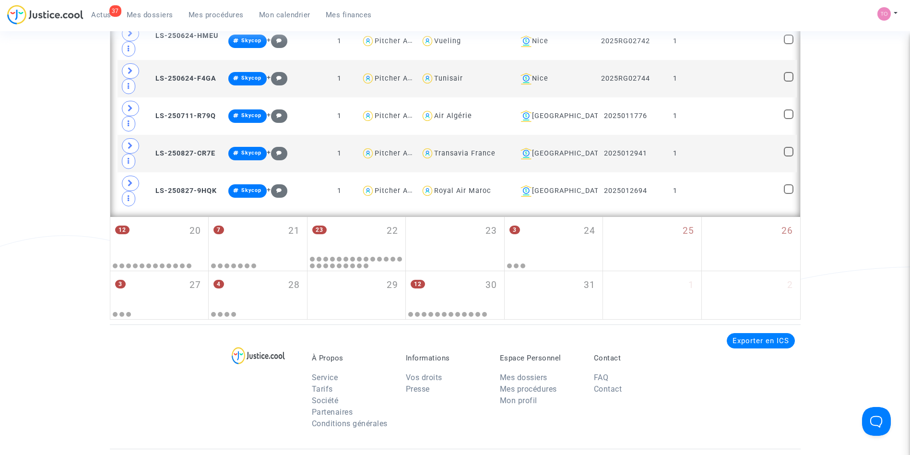
scroll to position [6608, 0]
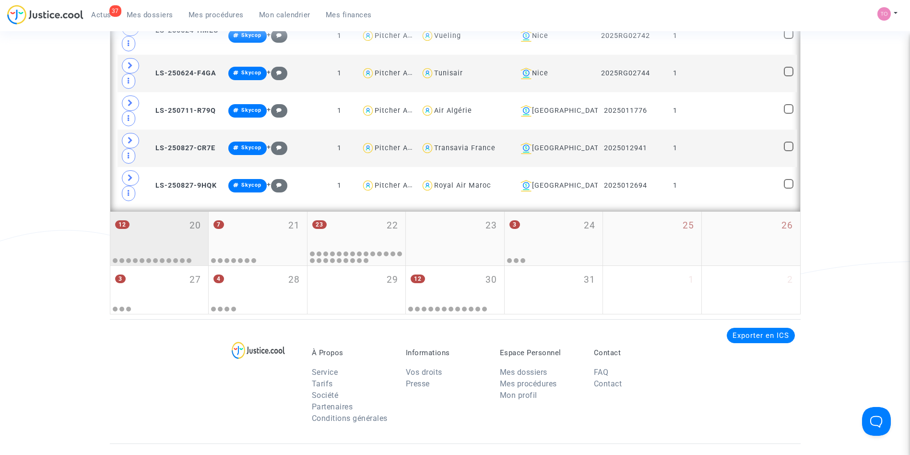
click at [166, 241] on div "12 20" at bounding box center [159, 230] width 98 height 37
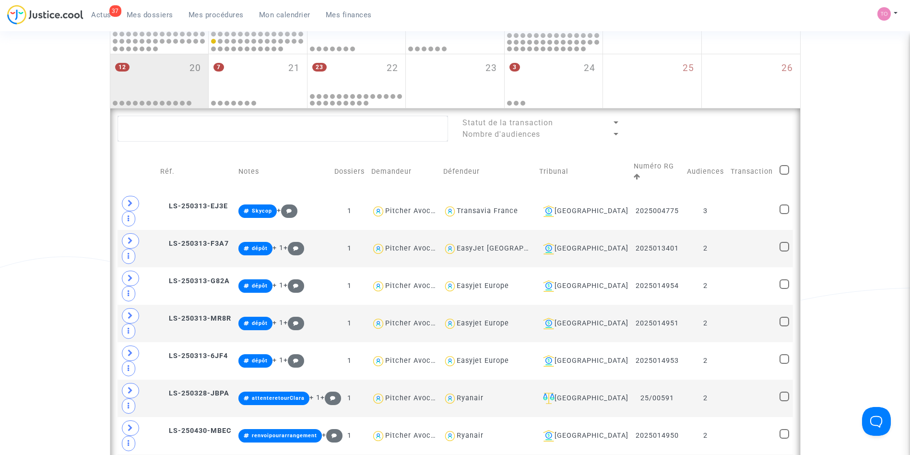
scroll to position [464, 0]
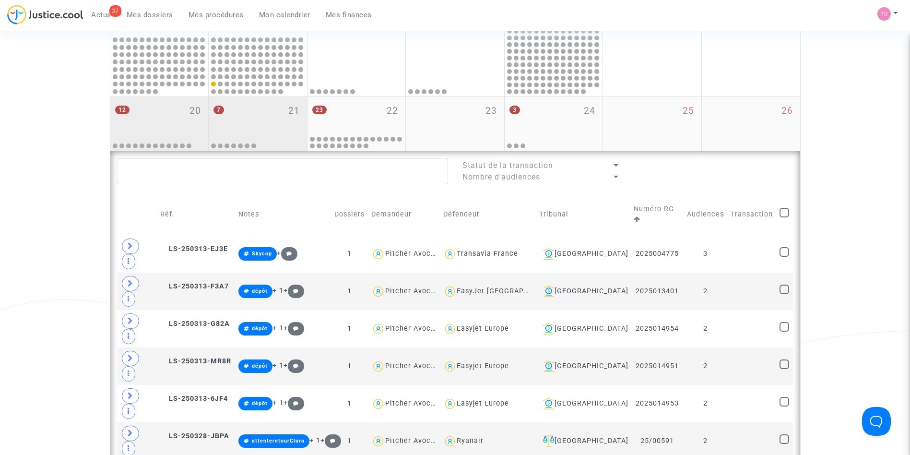
click at [256, 123] on div "7 21" at bounding box center [258, 115] width 98 height 37
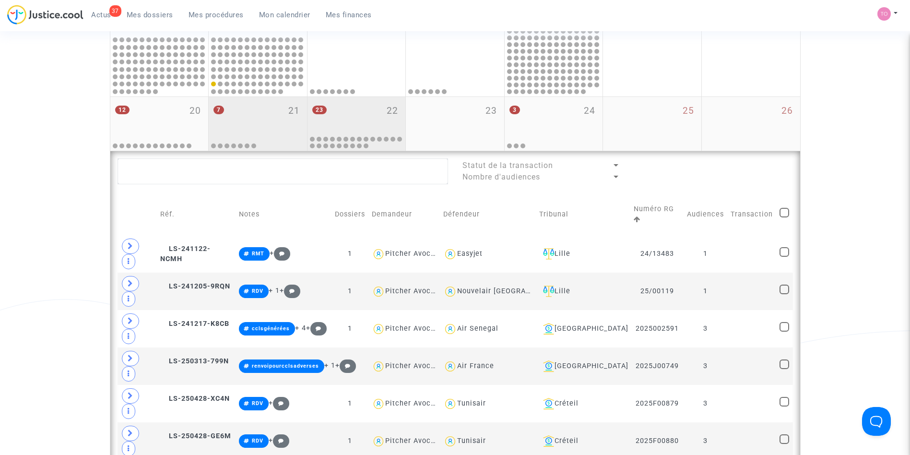
click at [369, 102] on div "23 22" at bounding box center [357, 115] width 98 height 37
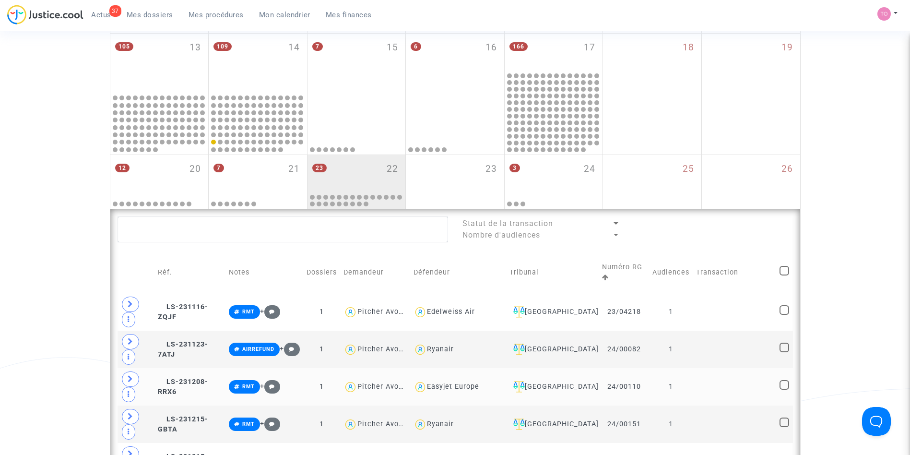
scroll to position [398, 0]
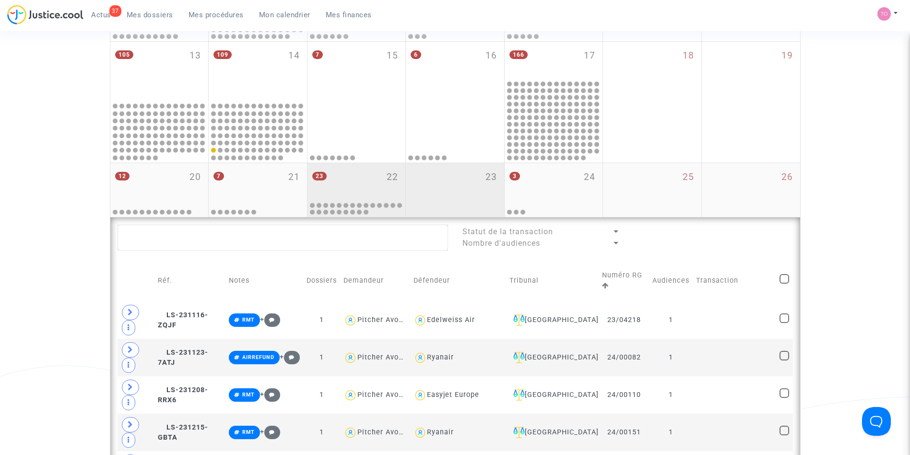
click at [462, 175] on div "23" at bounding box center [455, 190] width 98 height 54
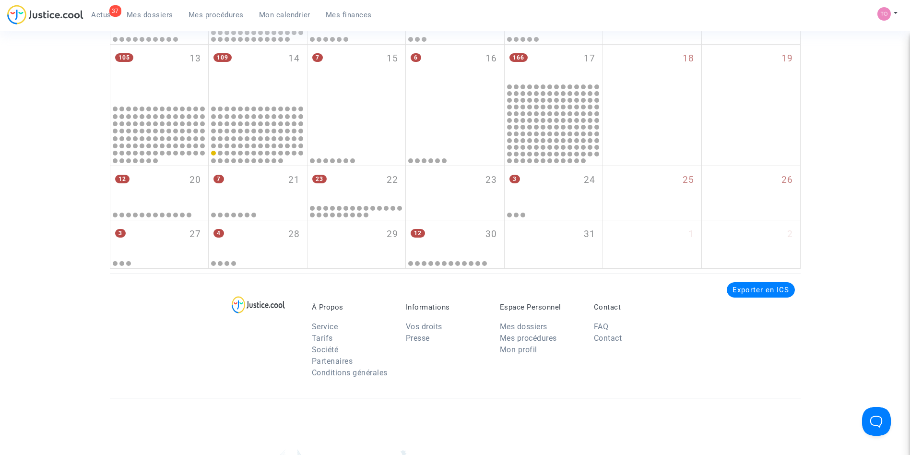
scroll to position [394, 0]
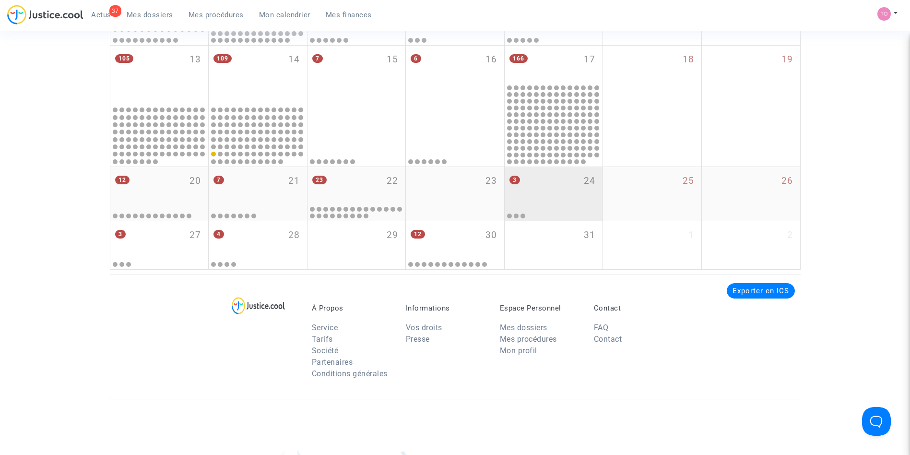
click at [551, 190] on div "3 24" at bounding box center [554, 185] width 98 height 37
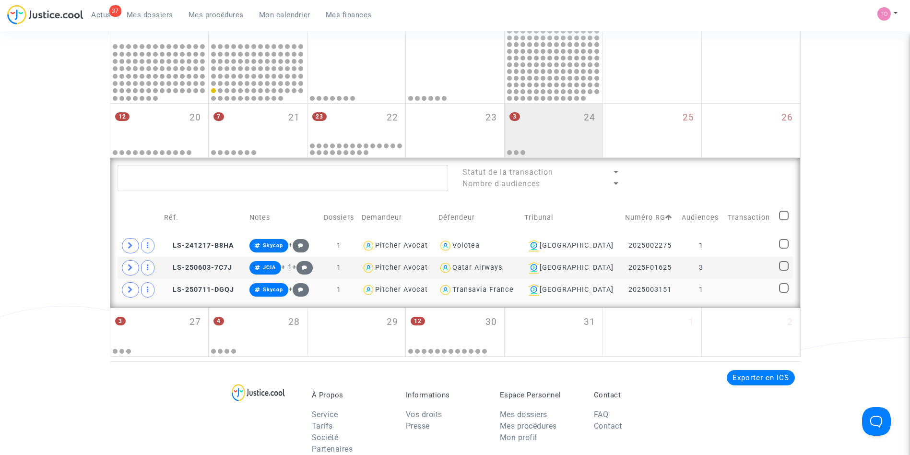
scroll to position [533, 0]
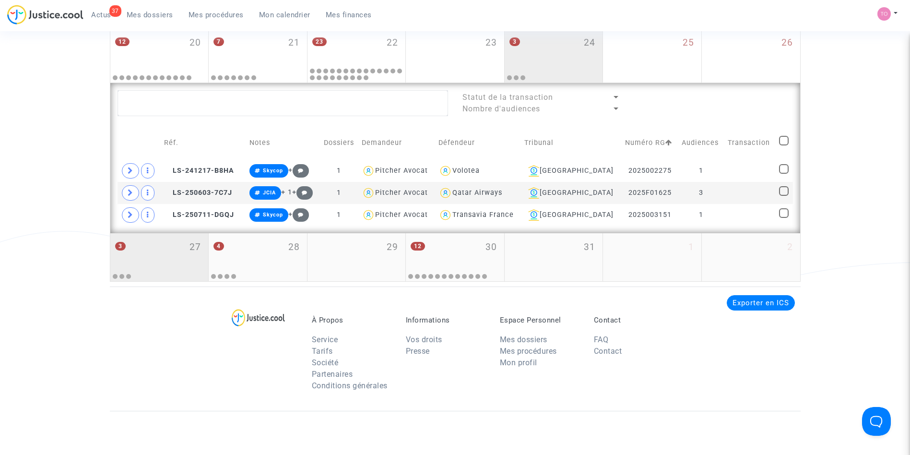
click at [165, 267] on div "3 27" at bounding box center [159, 251] width 98 height 37
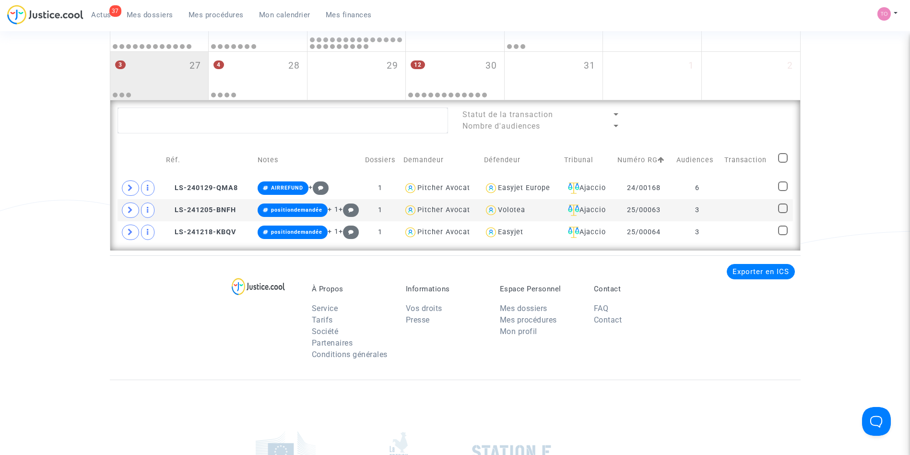
scroll to position [510, 0]
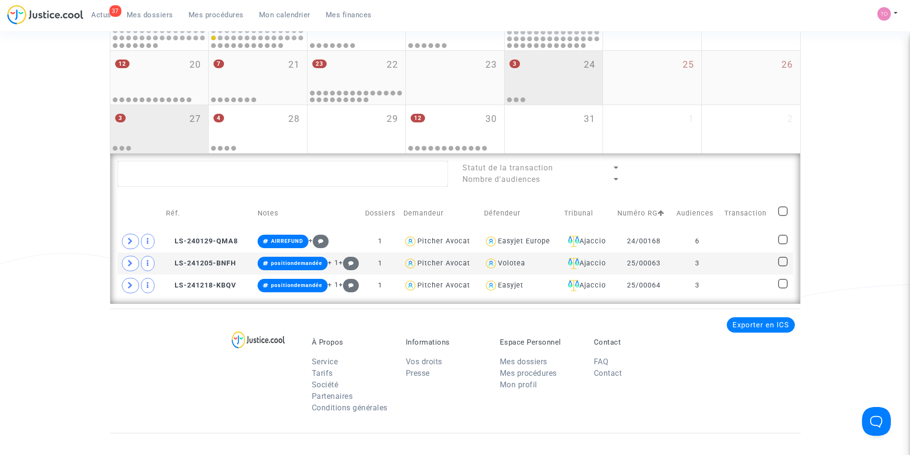
click at [523, 92] on div at bounding box center [553, 96] width 95 height 13
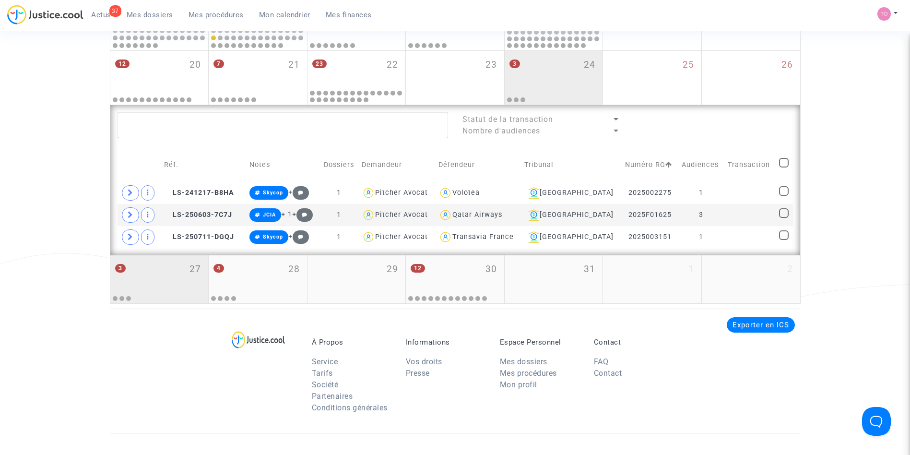
click at [182, 272] on div "3 27" at bounding box center [159, 273] width 98 height 37
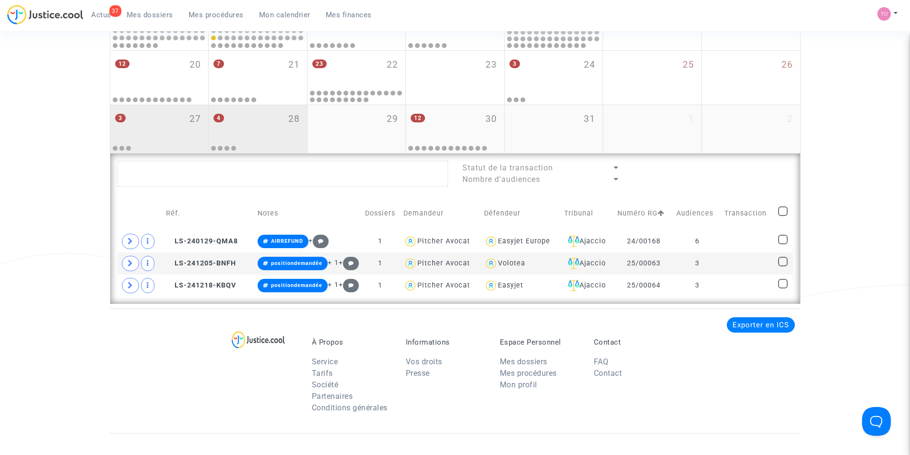
click at [258, 119] on div "4 28" at bounding box center [258, 123] width 98 height 37
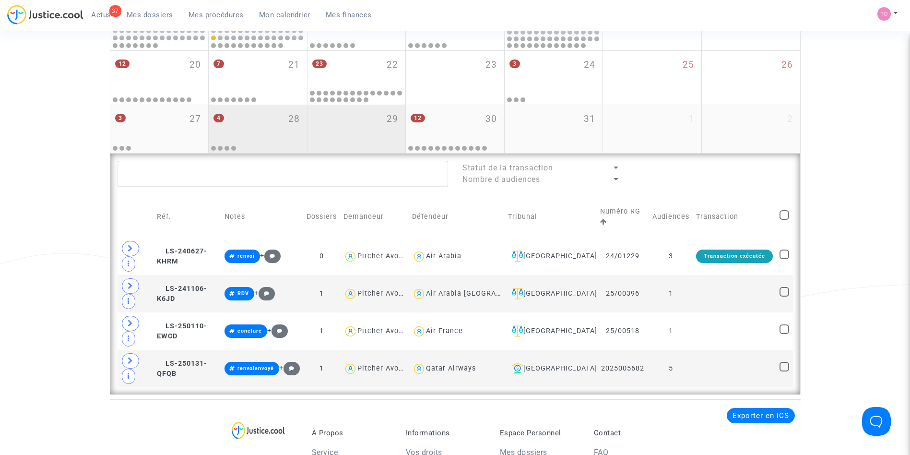
click at [350, 138] on div "29" at bounding box center [357, 129] width 98 height 48
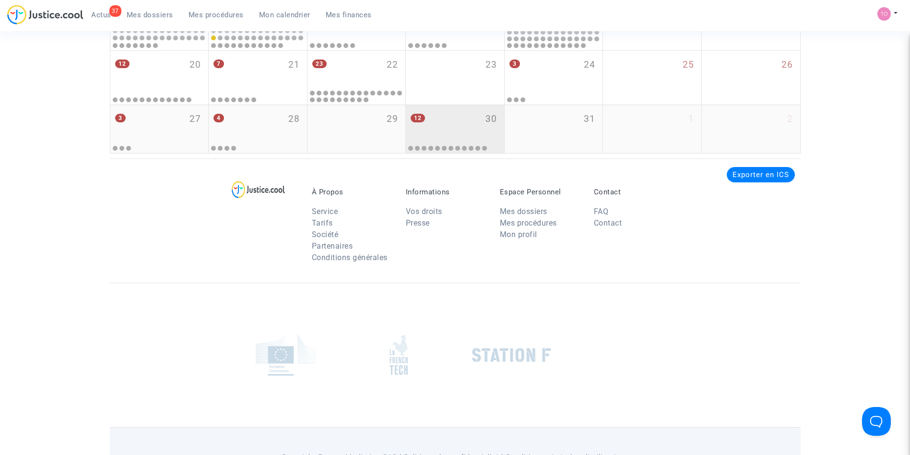
click at [462, 125] on div "12 30" at bounding box center [455, 123] width 98 height 37
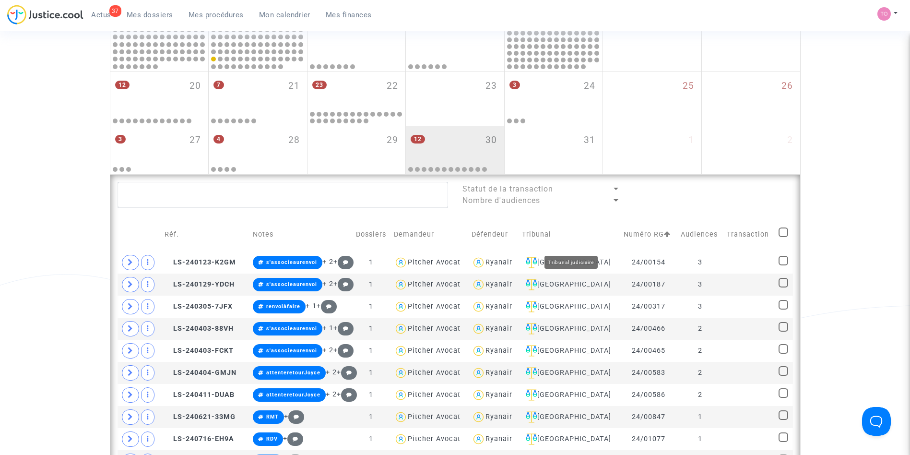
scroll to position [484, 0]
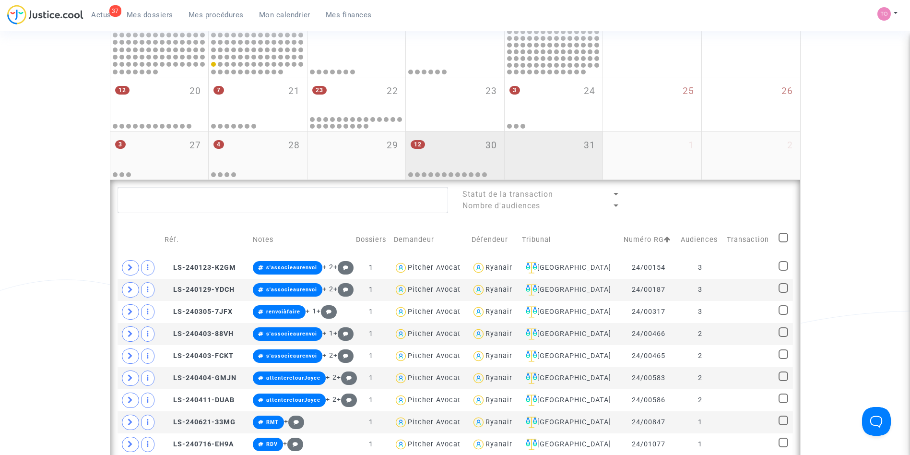
click at [559, 153] on div "31" at bounding box center [554, 155] width 98 height 48
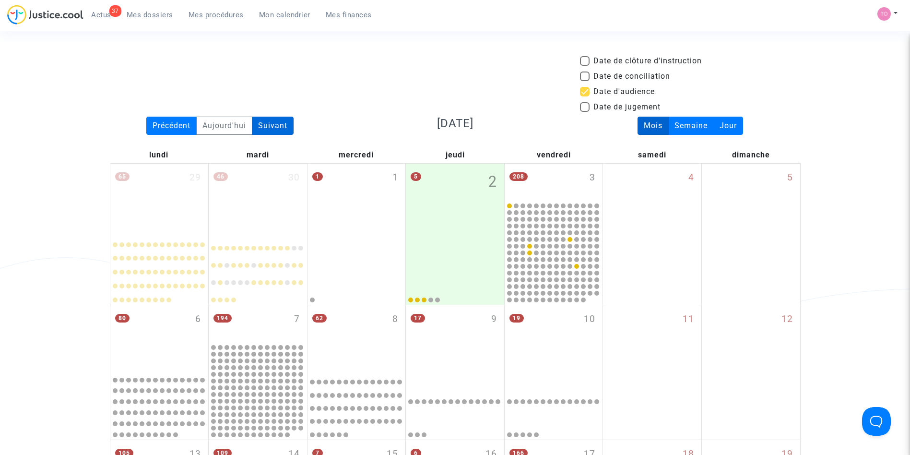
click at [284, 118] on div "Suivant" at bounding box center [273, 126] width 42 height 18
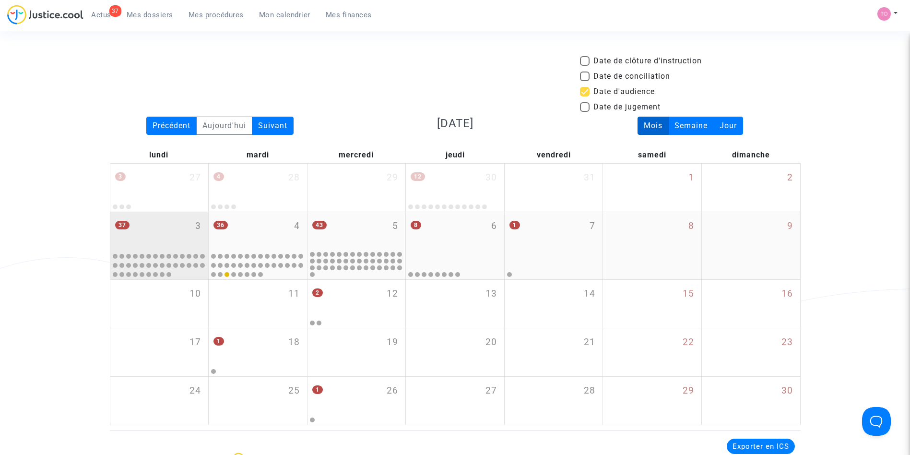
click at [159, 227] on div "37 3" at bounding box center [159, 230] width 98 height 37
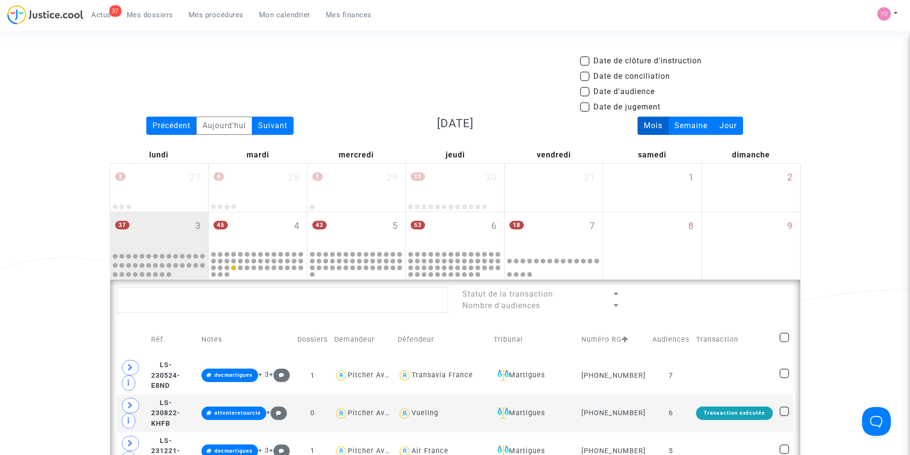
click at [582, 87] on span at bounding box center [585, 92] width 10 height 10
click at [584, 96] on input "Date d'audience" at bounding box center [584, 96] width 0 height 0
checkbox input "true"
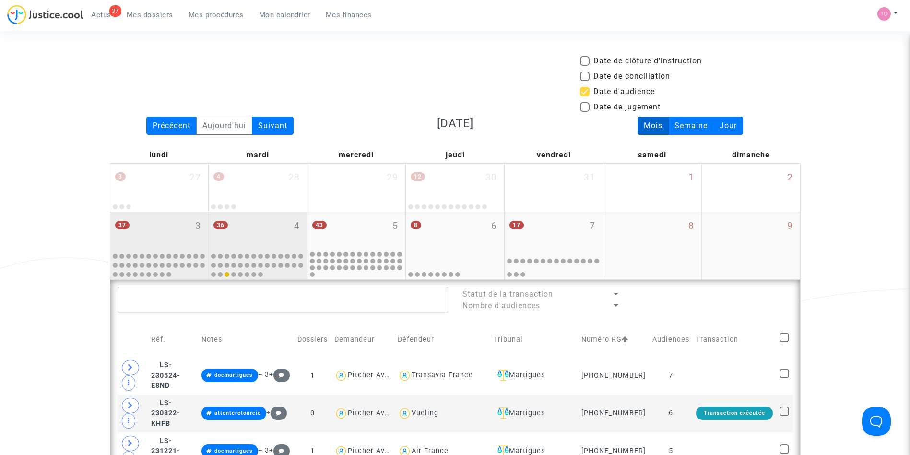
click at [246, 221] on div "36 4" at bounding box center [258, 230] width 98 height 37
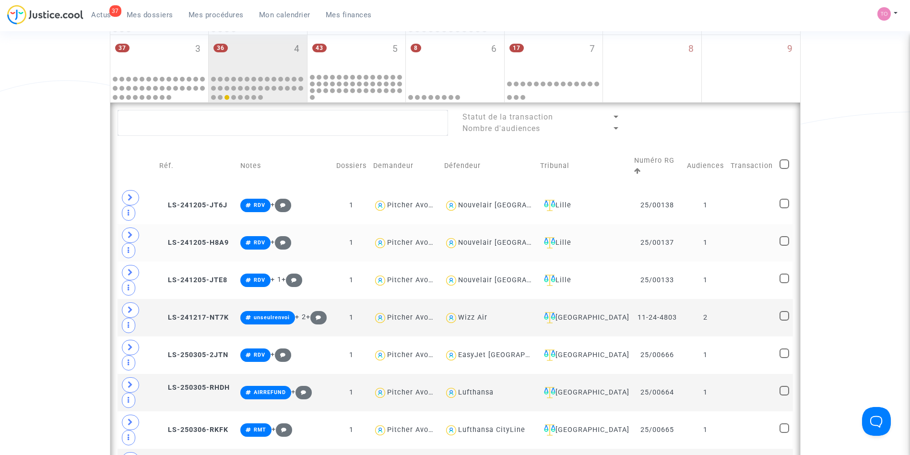
scroll to position [168, 0]
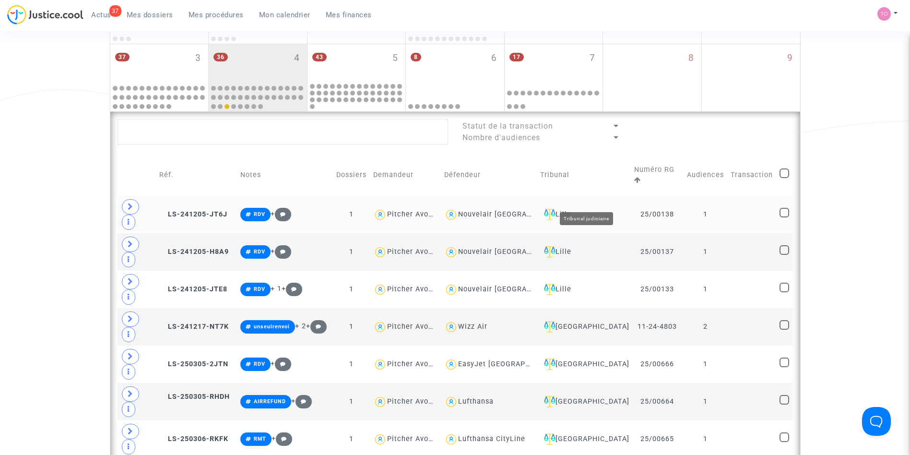
click at [586, 209] on div "Lille" at bounding box center [583, 215] width 87 height 12
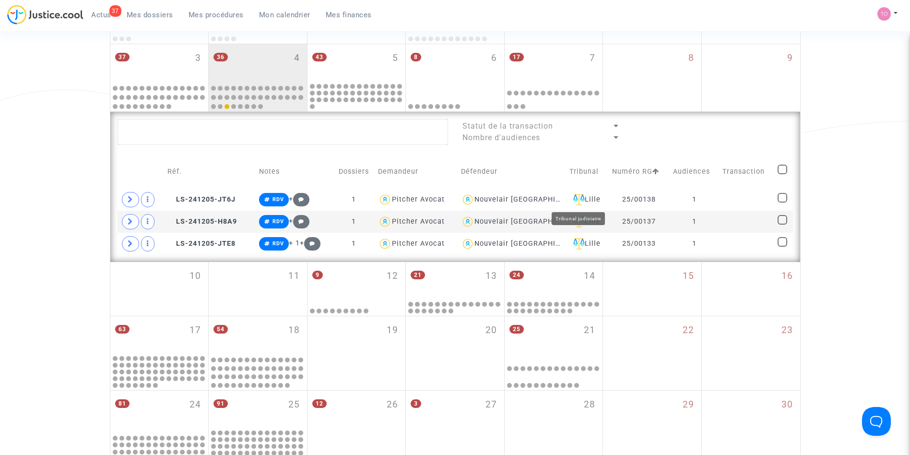
click at [586, 196] on div "Lille" at bounding box center [587, 200] width 36 height 12
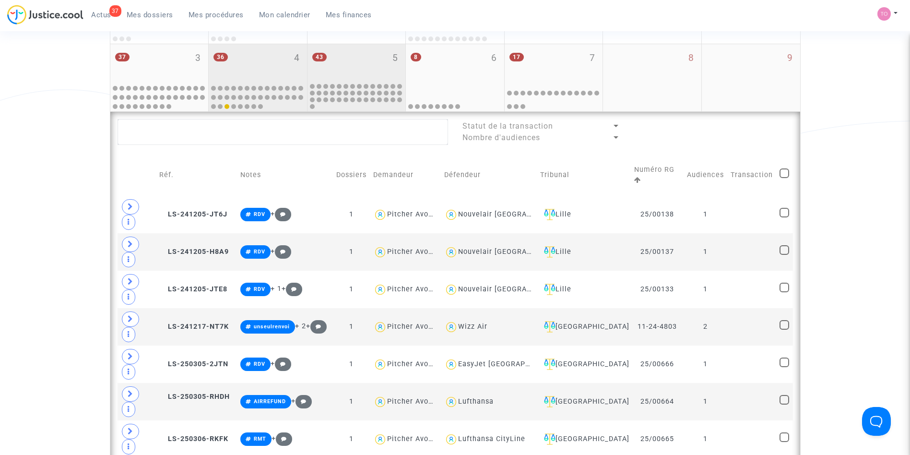
click at [348, 60] on div "43 5" at bounding box center [357, 62] width 98 height 37
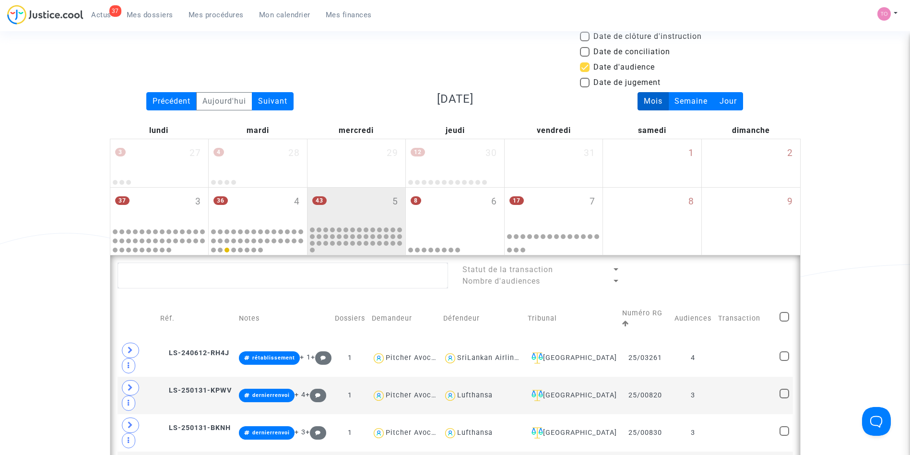
scroll to position [95, 0]
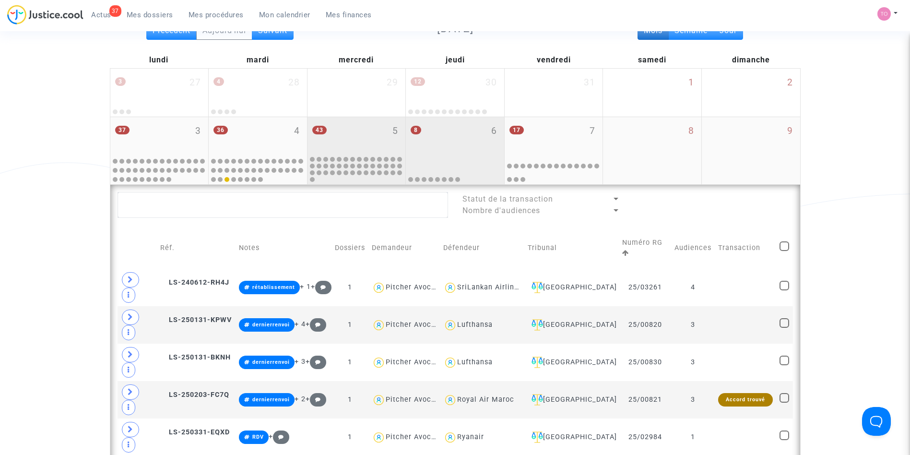
click at [460, 147] on div "8 6" at bounding box center [455, 135] width 98 height 37
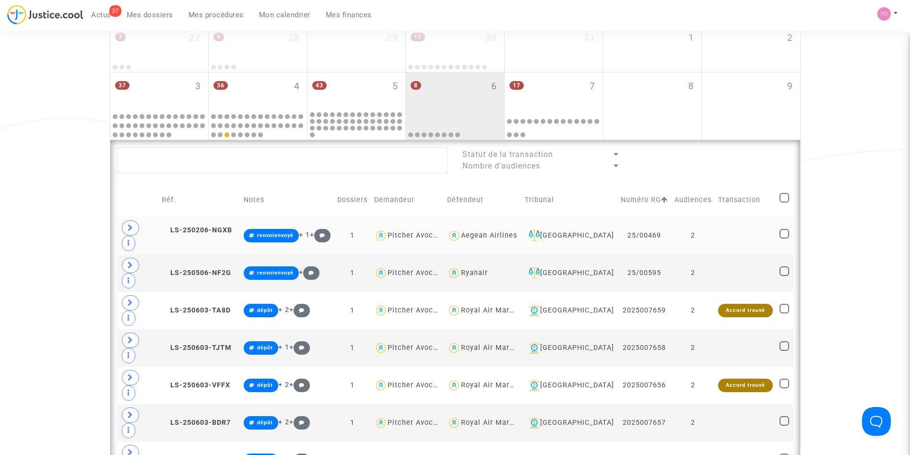
scroll to position [139, 0]
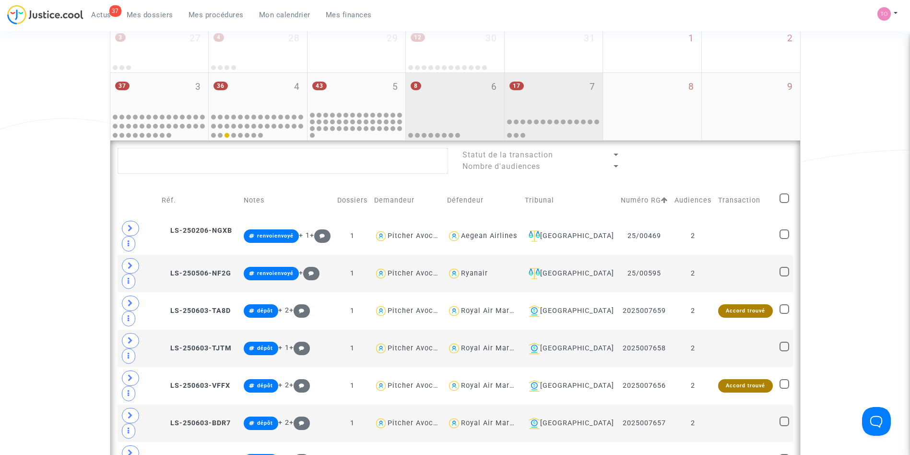
click at [553, 99] on div "17 7" at bounding box center [554, 91] width 98 height 37
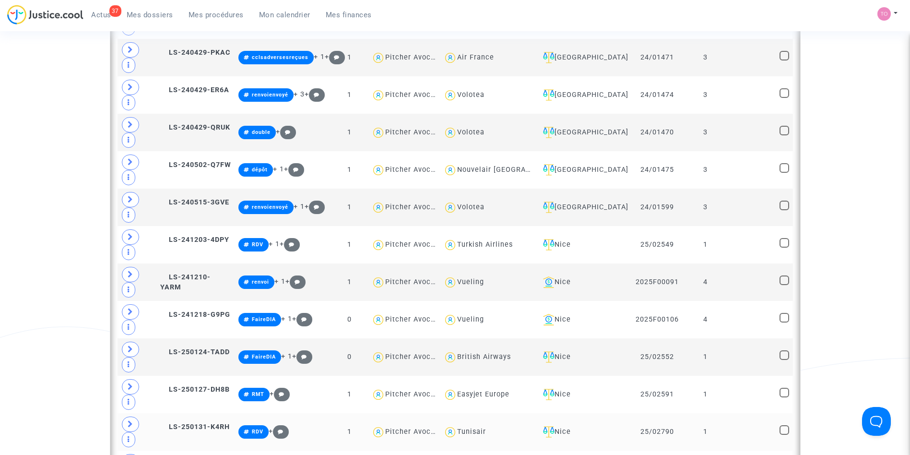
scroll to position [436, 0]
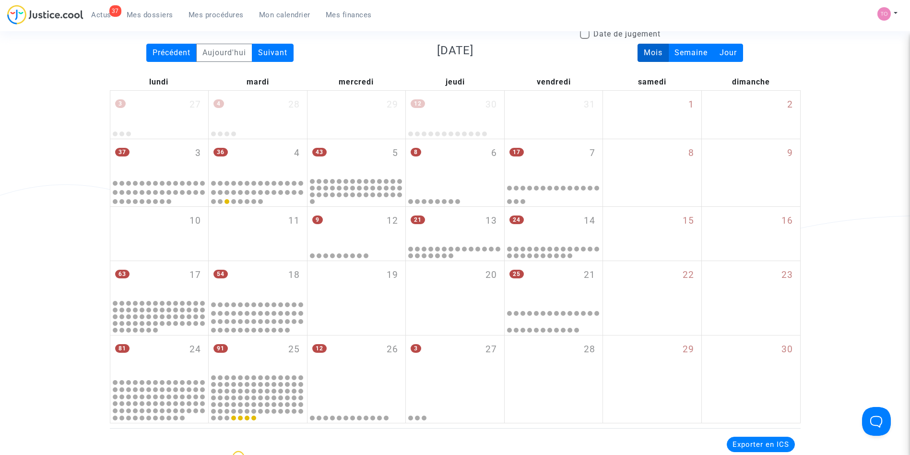
scroll to position [73, 0]
click at [271, 233] on div "11" at bounding box center [258, 234] width 98 height 54
click at [367, 232] on div "9 12" at bounding box center [357, 225] width 98 height 37
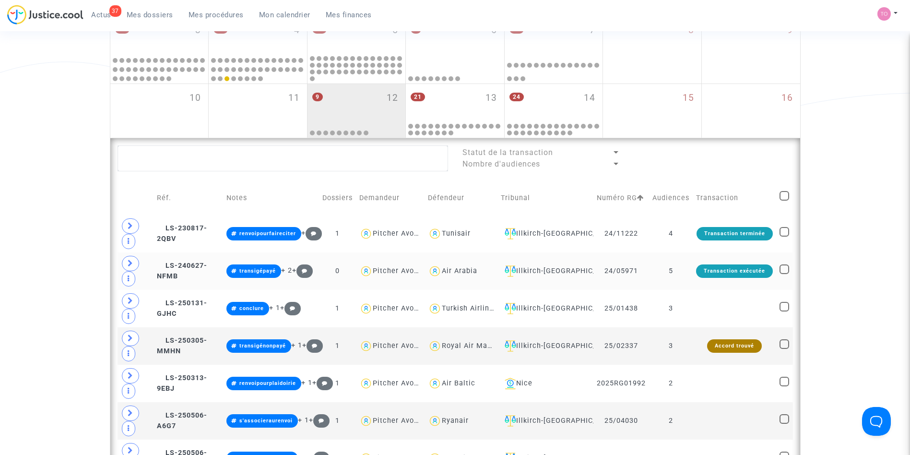
scroll to position [191, 0]
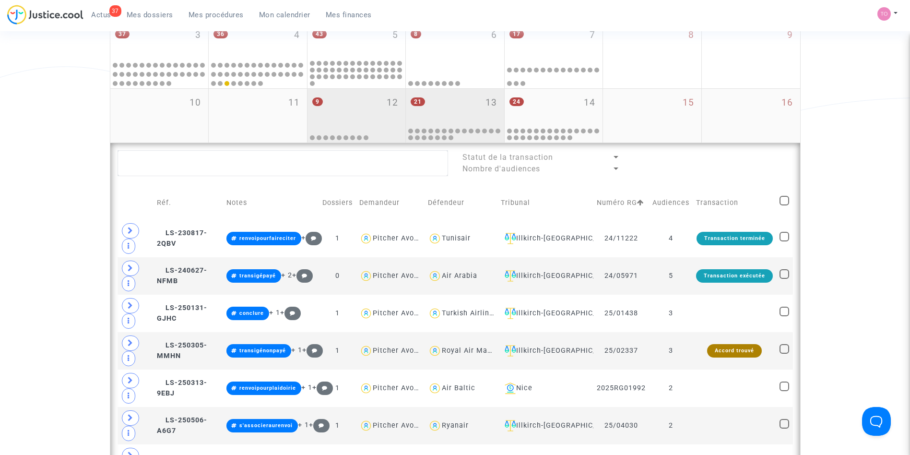
click at [445, 90] on div "21 13" at bounding box center [455, 107] width 98 height 37
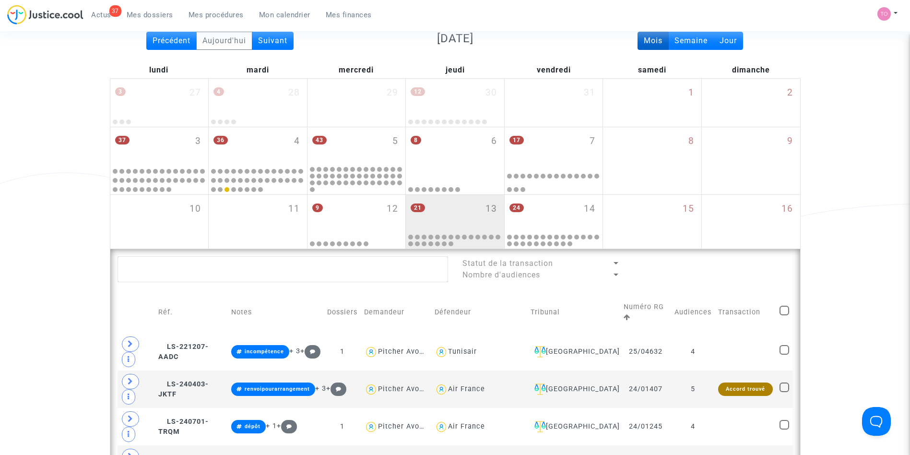
scroll to position [81, 0]
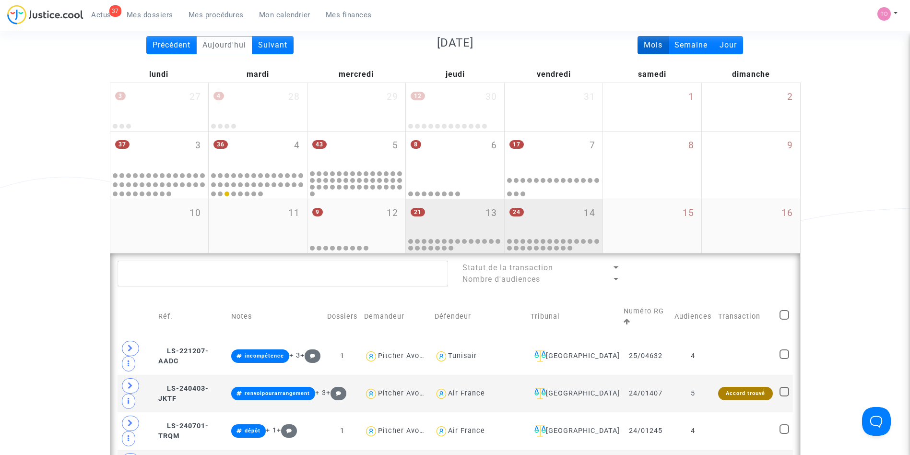
click at [554, 214] on div "24 14" at bounding box center [554, 217] width 98 height 37
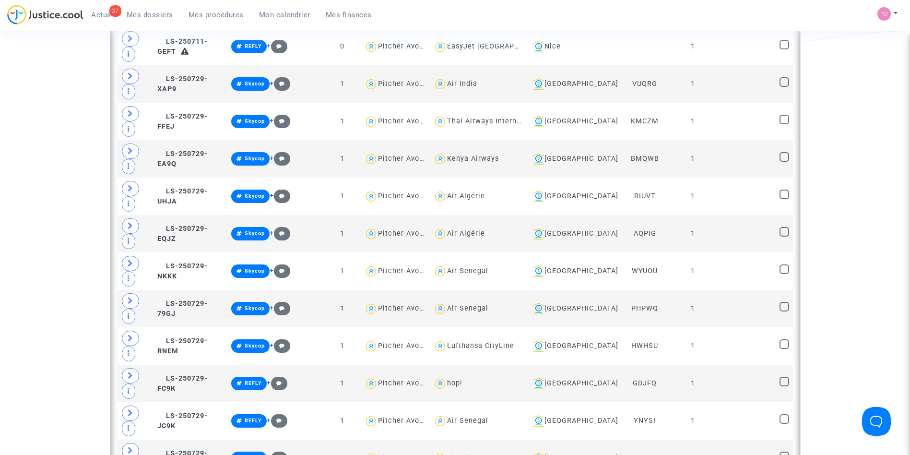
scroll to position [764, 0]
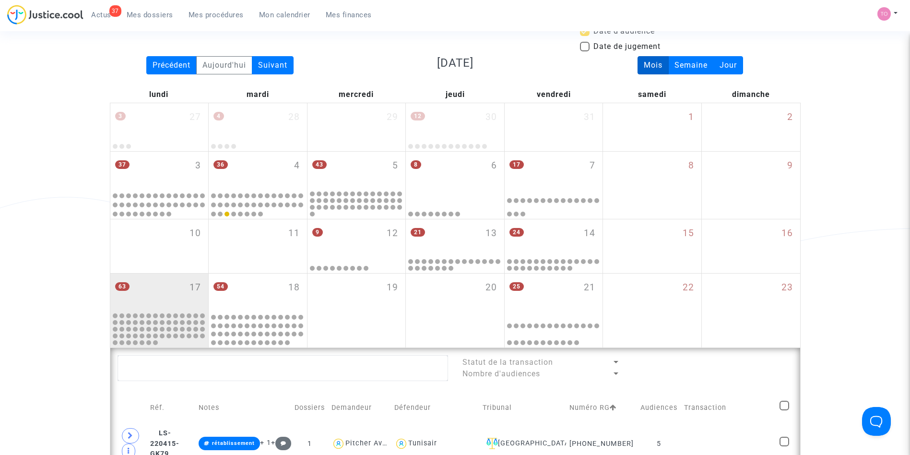
scroll to position [50, 0]
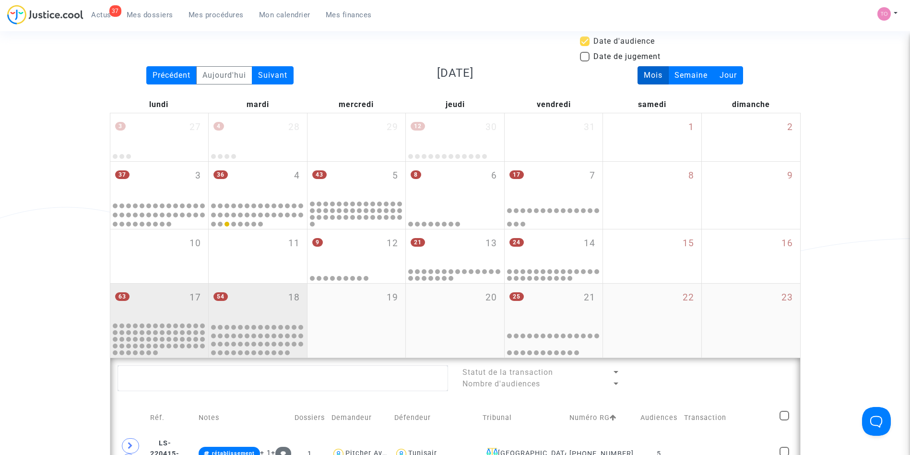
click at [253, 300] on div "54 18" at bounding box center [258, 302] width 98 height 37
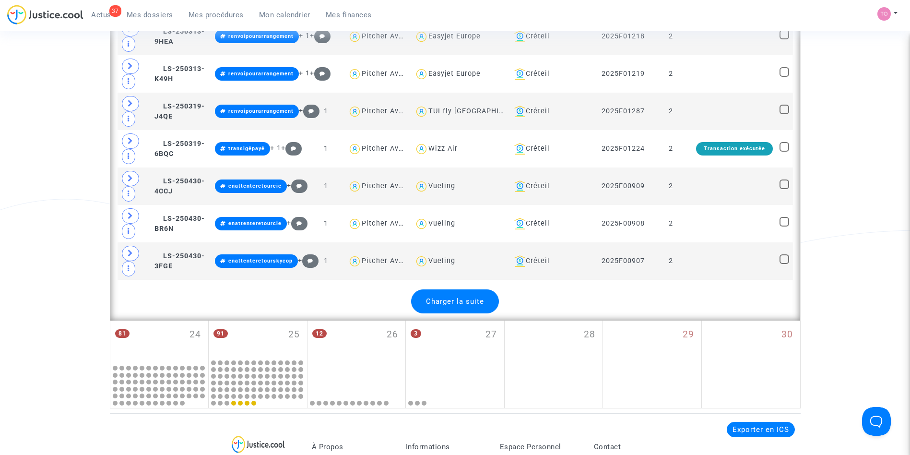
scroll to position [2108, 0]
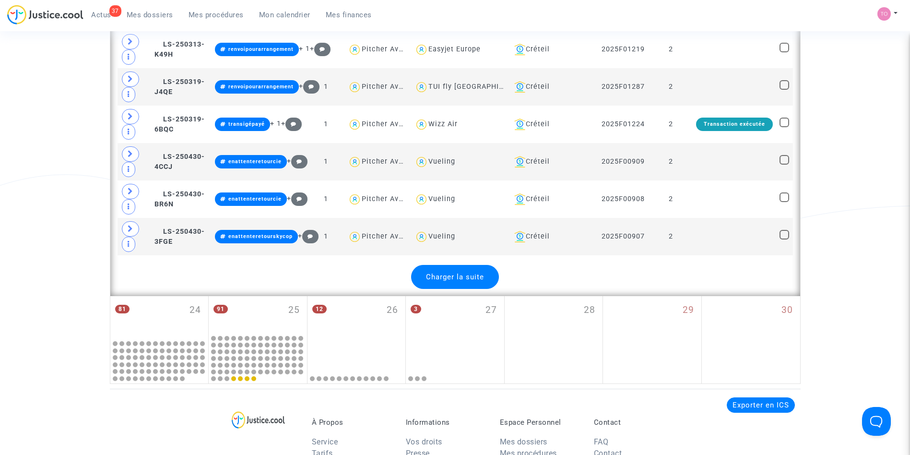
click at [466, 282] on div "Charger la suite" at bounding box center [455, 277] width 88 height 24
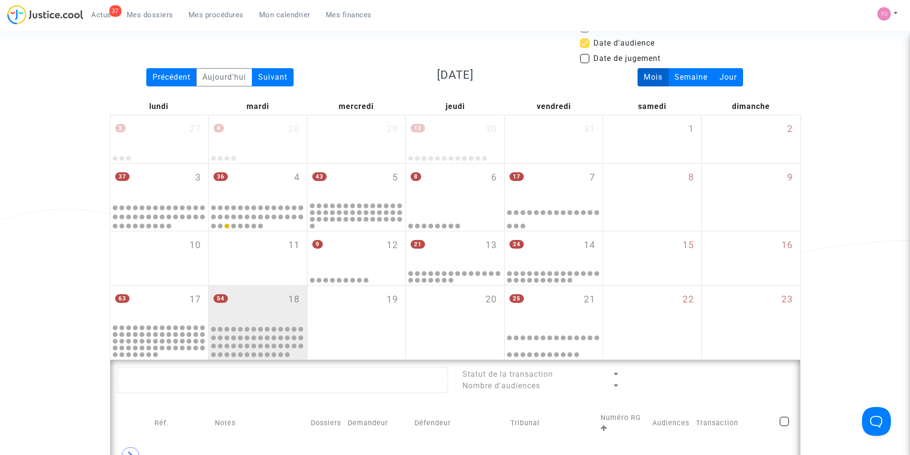
scroll to position [49, 0]
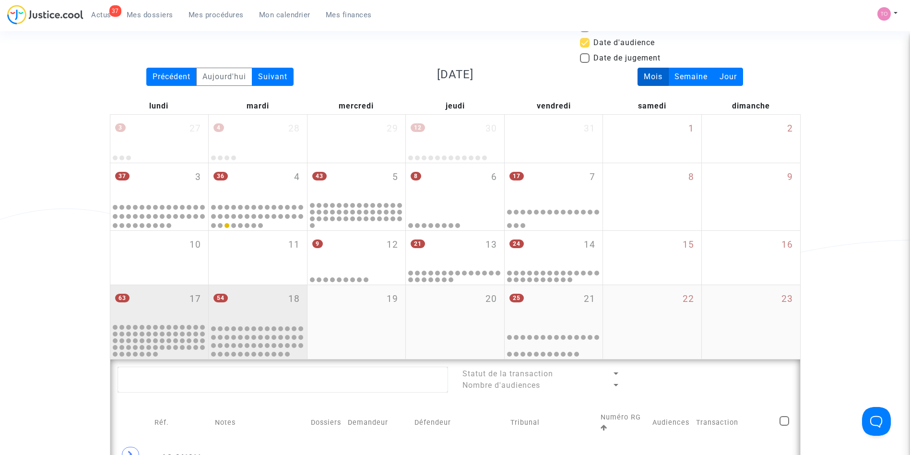
click at [178, 297] on div "63 17" at bounding box center [159, 303] width 98 height 37
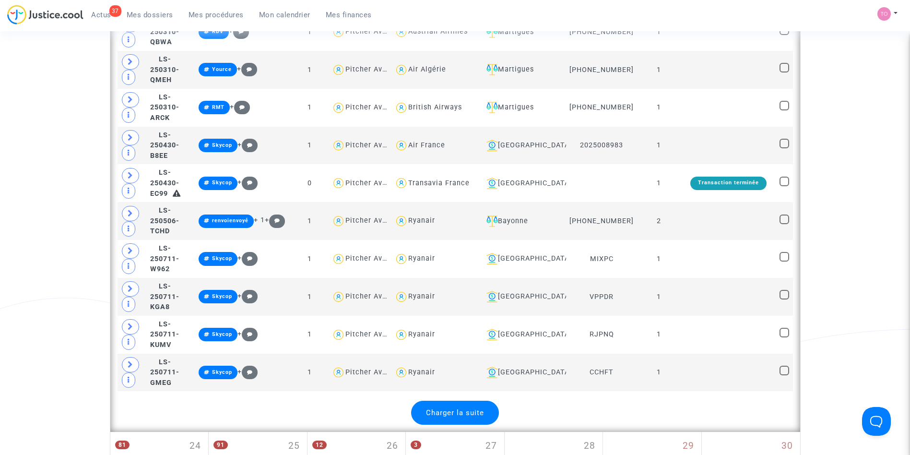
scroll to position [2035, 0]
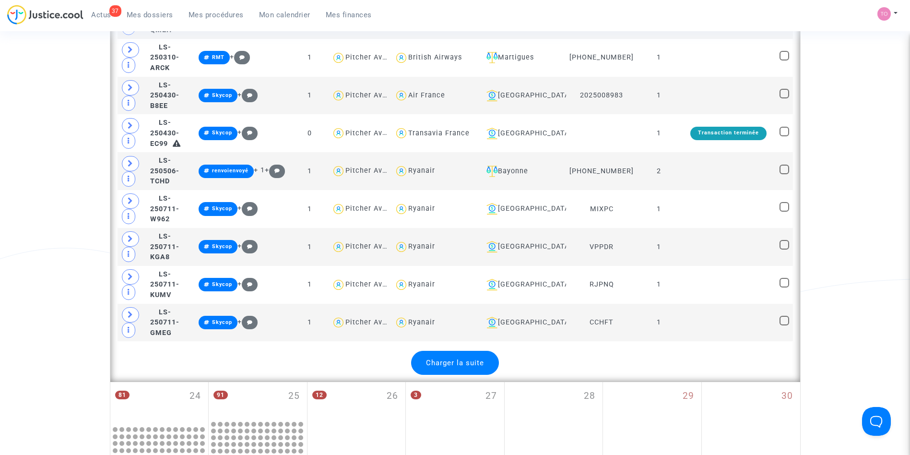
click at [449, 358] on span "Charger la suite" at bounding box center [455, 362] width 58 height 9
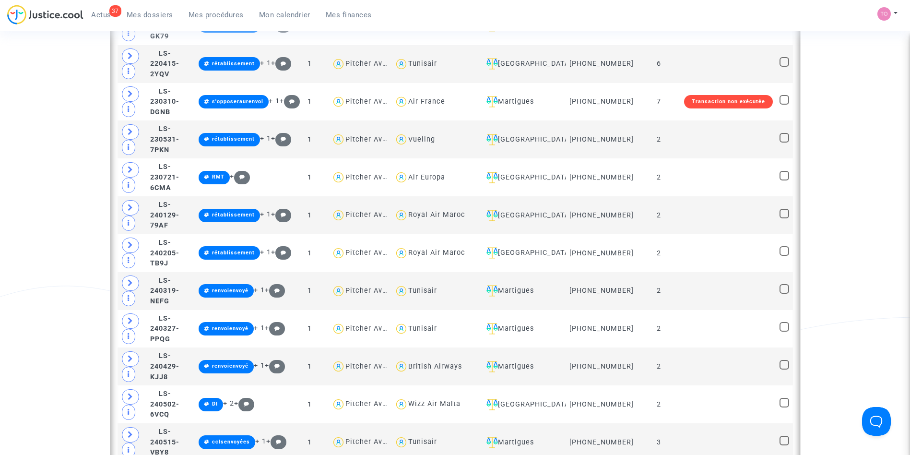
scroll to position [0, 0]
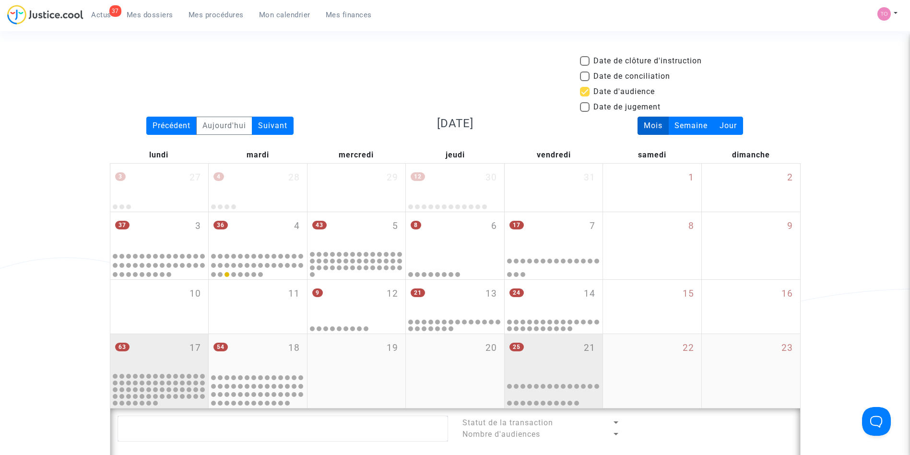
click at [536, 347] on div "25 21" at bounding box center [554, 352] width 98 height 37
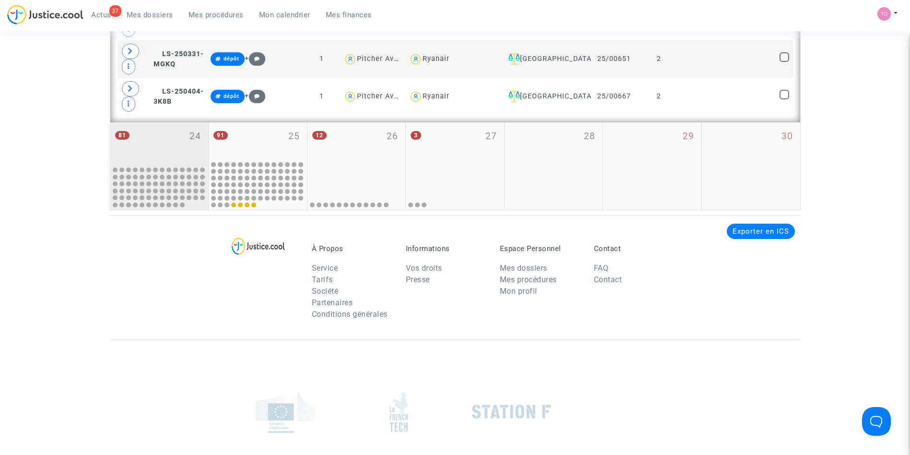
click at [171, 142] on div "81 24" at bounding box center [159, 143] width 98 height 42
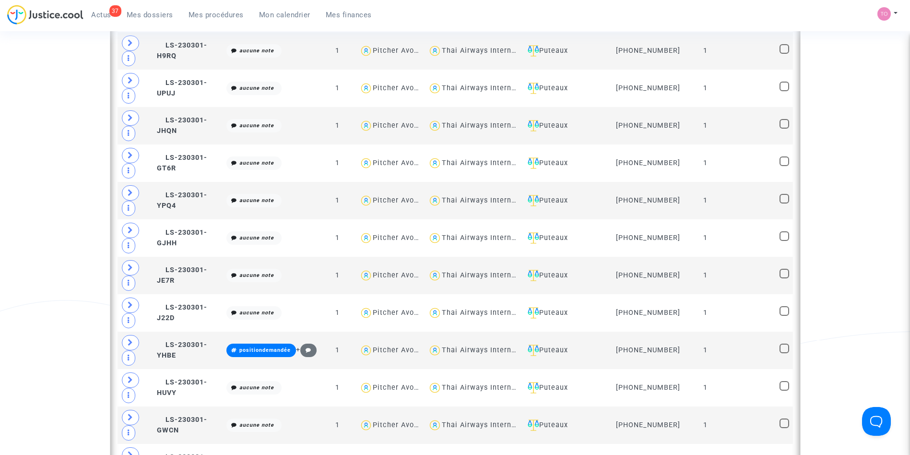
scroll to position [1491, 0]
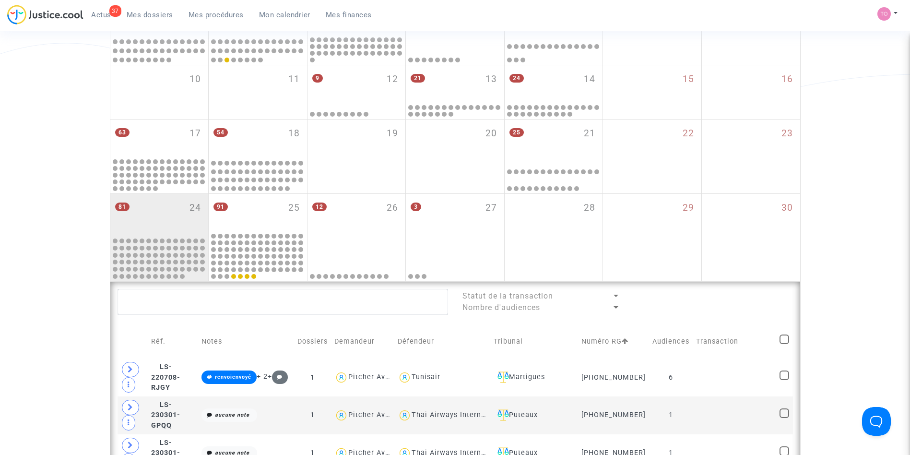
scroll to position [213, 0]
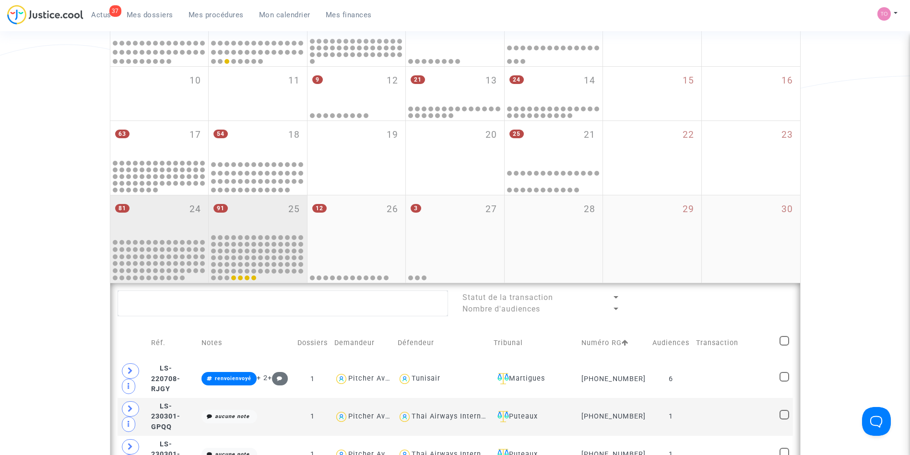
click at [225, 210] on span "91" at bounding box center [220, 208] width 14 height 9
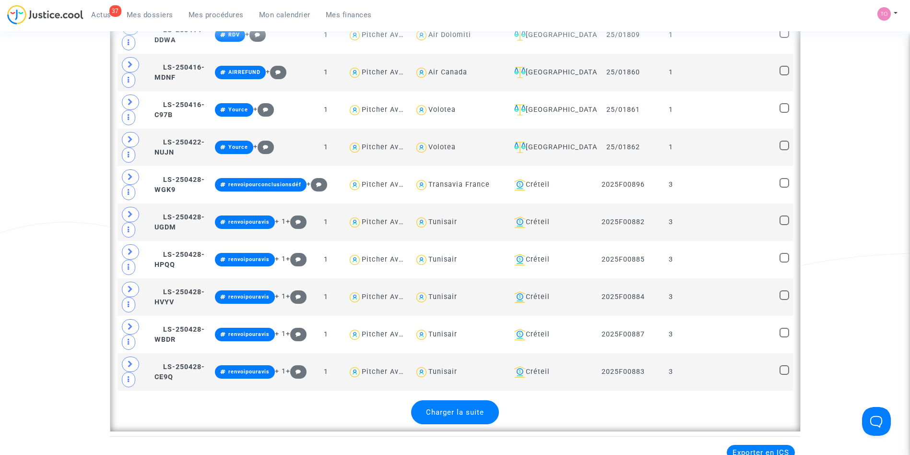
scroll to position [2134, 0]
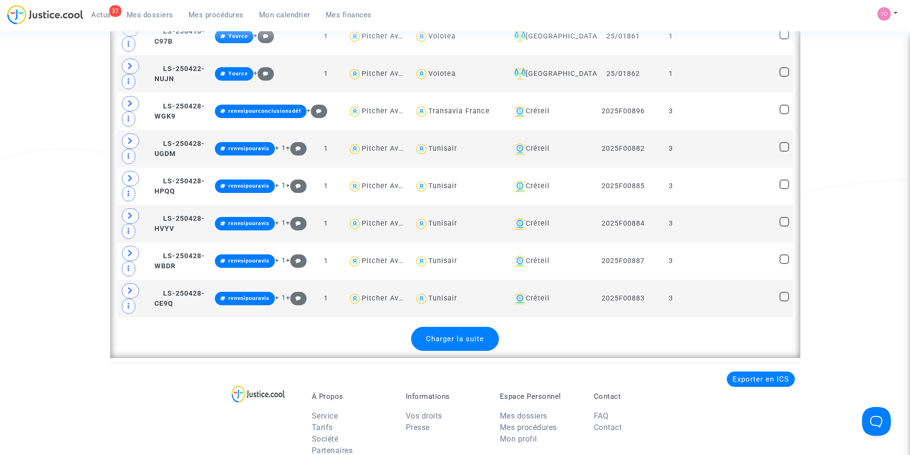
click at [454, 338] on span "Charger la suite" at bounding box center [455, 338] width 58 height 9
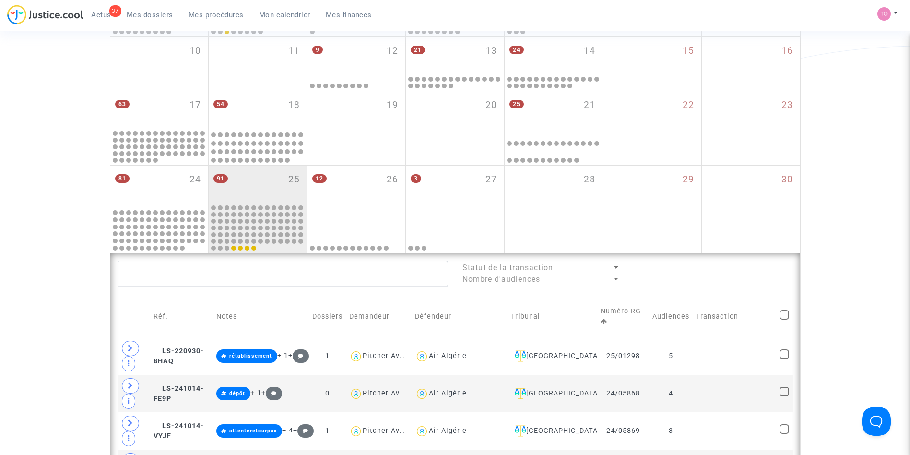
scroll to position [241, 0]
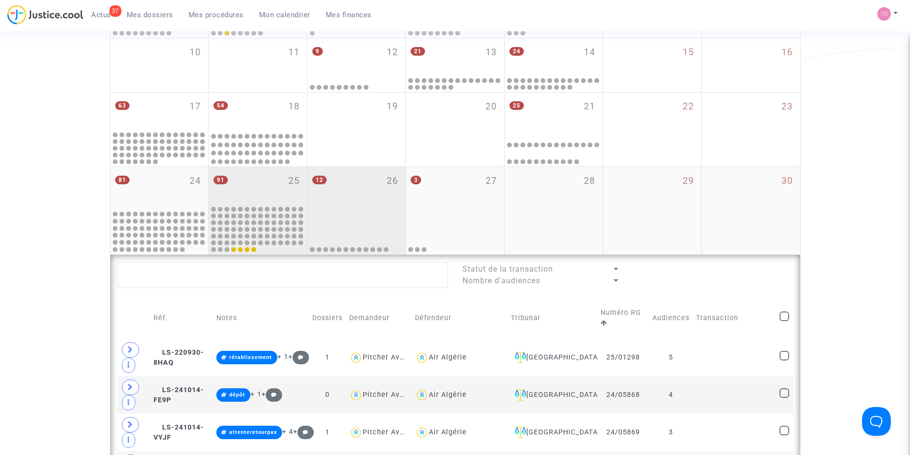
click at [361, 184] on div "12 26" at bounding box center [357, 188] width 98 height 42
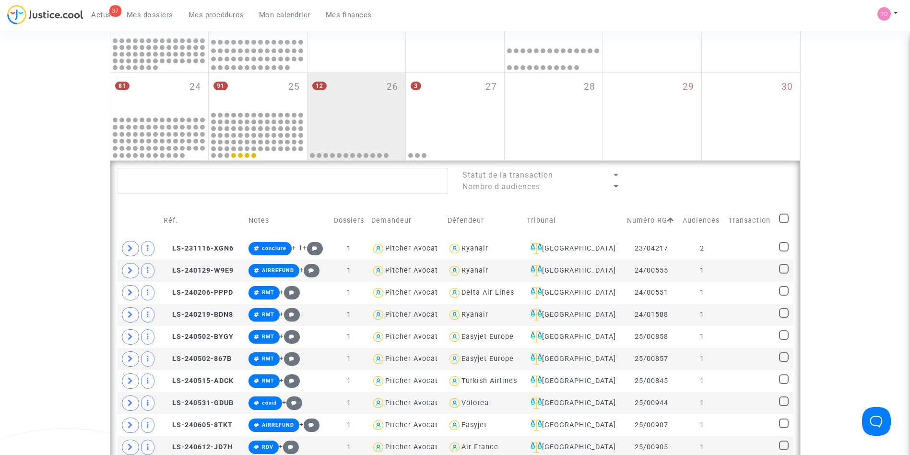
scroll to position [333, 0]
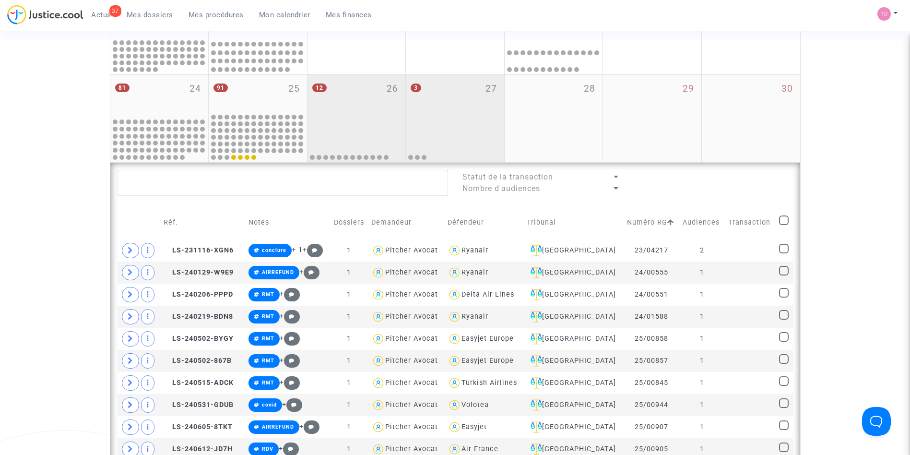
click at [448, 85] on div "3 27" at bounding box center [455, 96] width 98 height 42
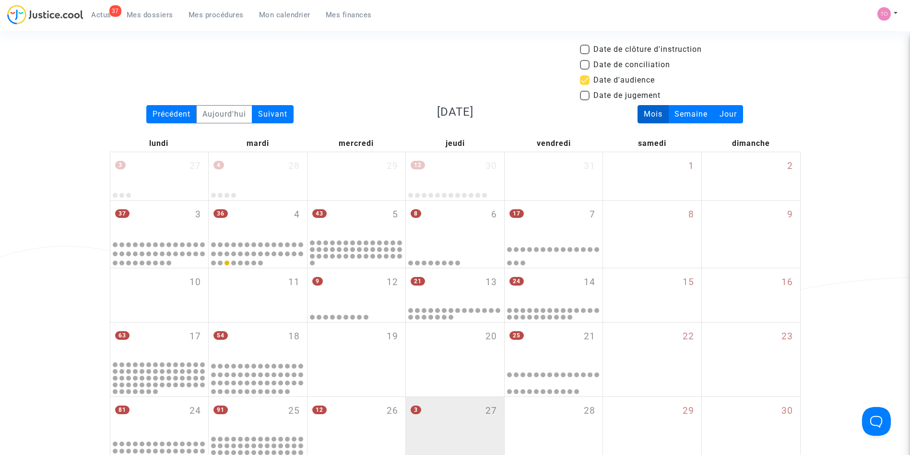
scroll to position [13, 0]
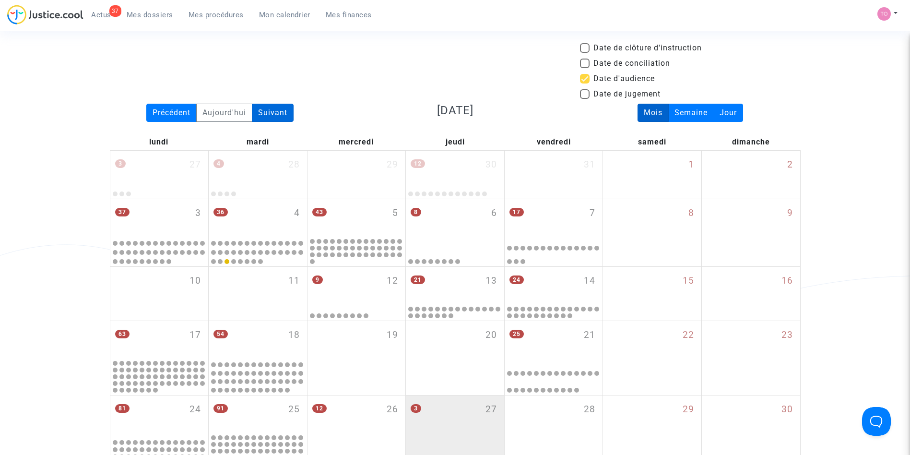
click at [268, 115] on div "Suivant" at bounding box center [273, 113] width 42 height 18
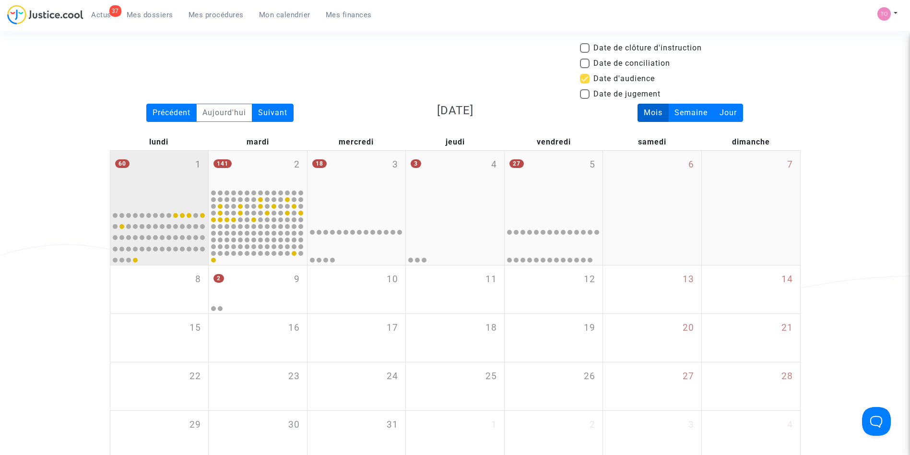
click at [158, 177] on div "60 1" at bounding box center [159, 179] width 98 height 56
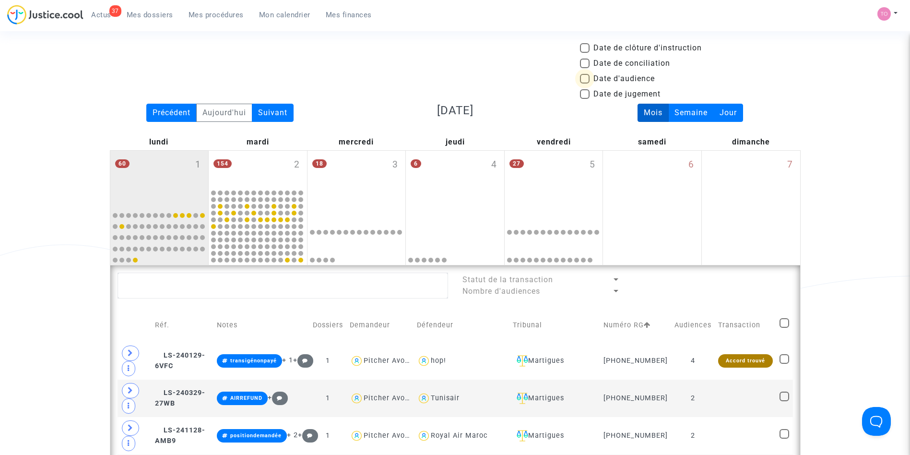
click at [586, 75] on span at bounding box center [585, 79] width 10 height 10
click at [585, 83] on input "Date d'audience" at bounding box center [584, 83] width 0 height 0
checkbox input "true"
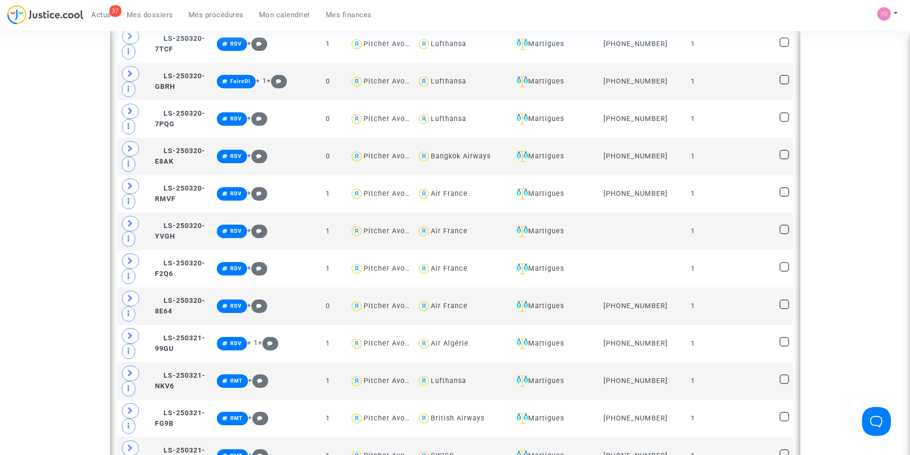
scroll to position [1301, 0]
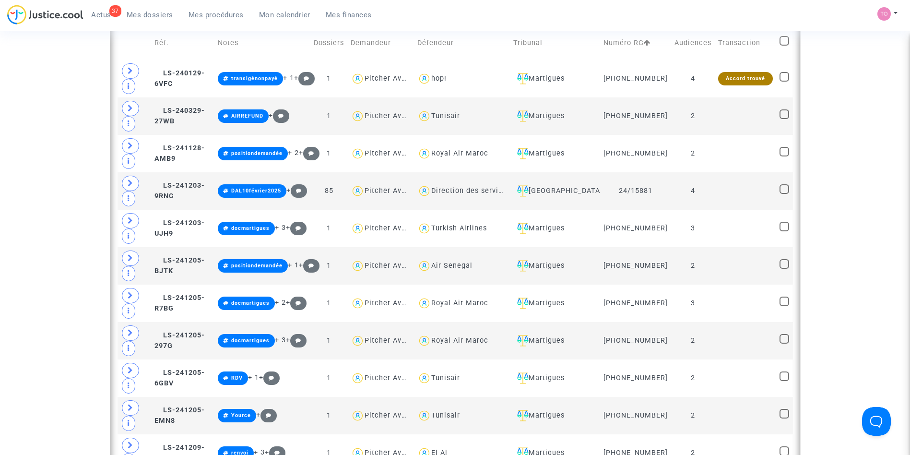
scroll to position [0, 0]
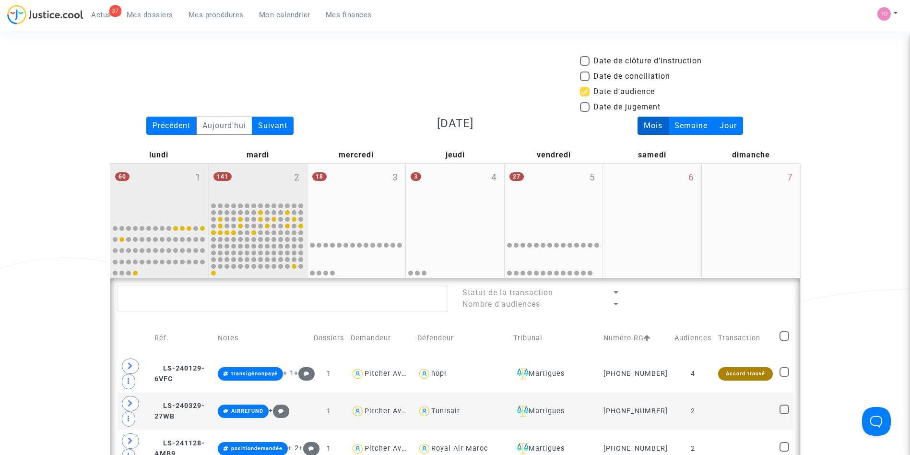
click at [273, 173] on div "141 2" at bounding box center [258, 182] width 98 height 37
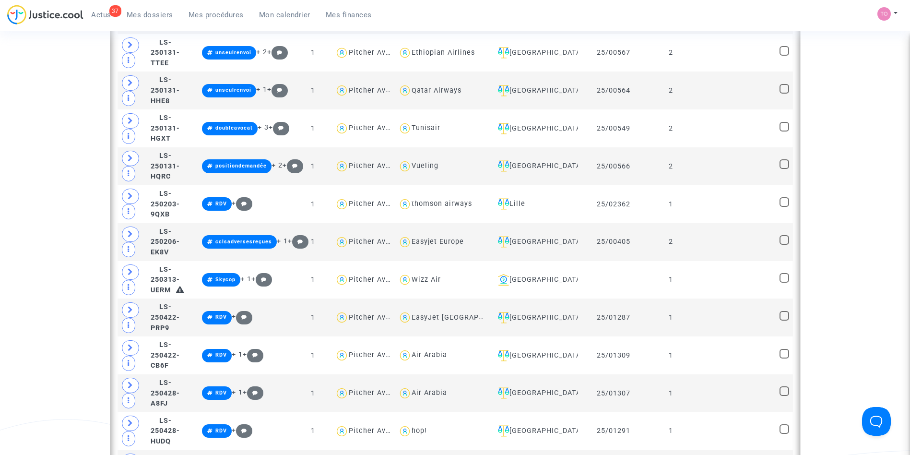
scroll to position [850, 0]
click at [559, 205] on div "Lille" at bounding box center [534, 205] width 81 height 12
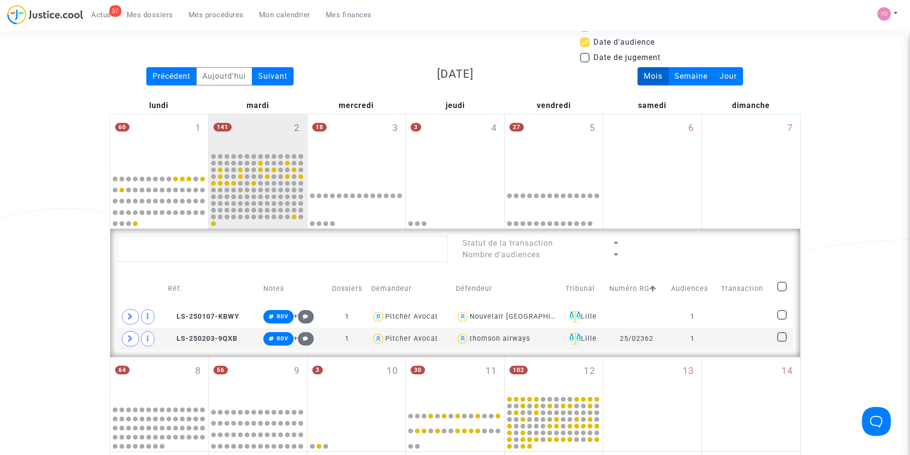
scroll to position [47, 0]
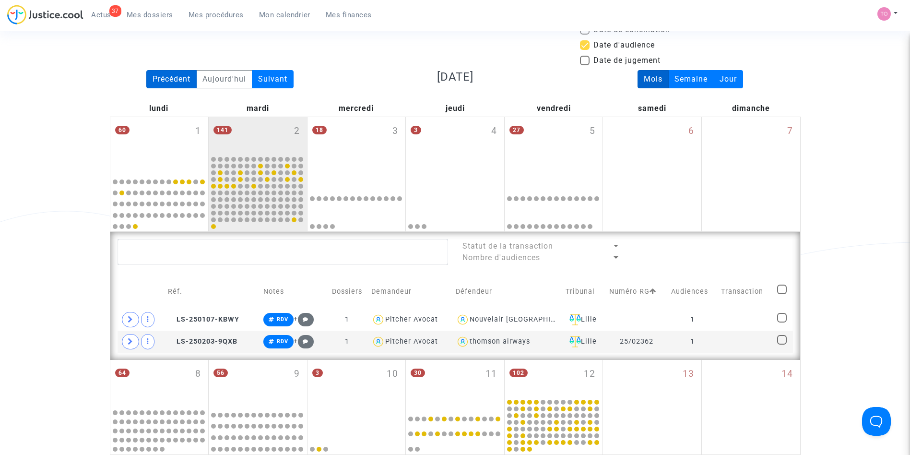
click at [156, 85] on div "Précédent" at bounding box center [171, 79] width 50 height 18
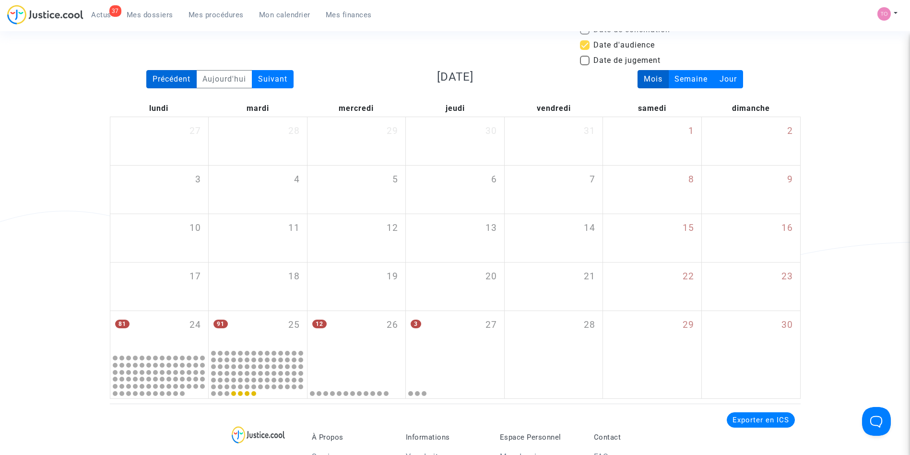
click at [156, 85] on div "Précédent" at bounding box center [171, 79] width 50 height 18
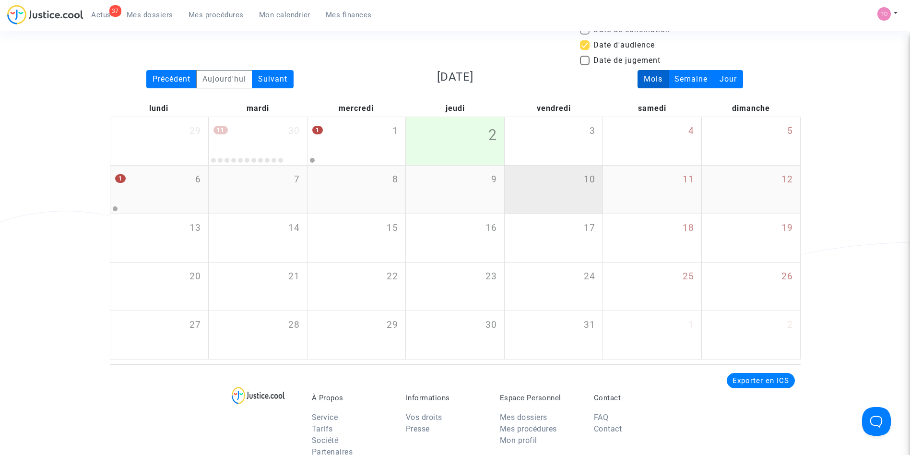
scroll to position [0, 0]
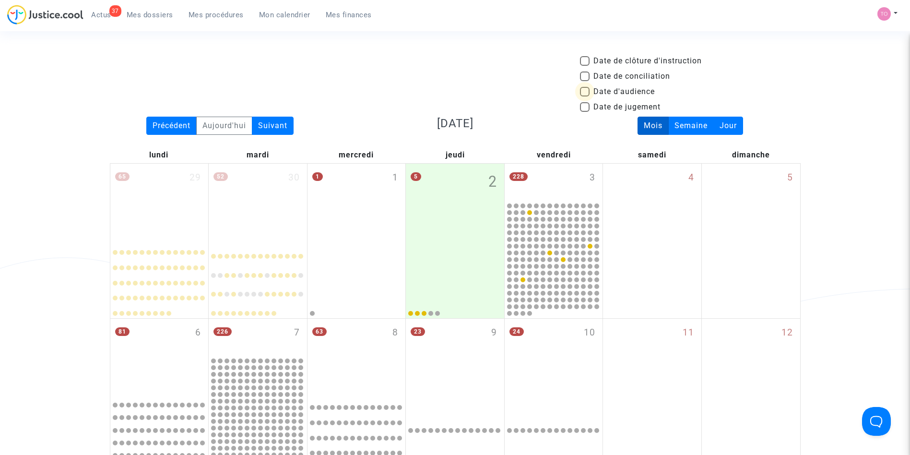
click at [583, 93] on span at bounding box center [585, 92] width 10 height 10
click at [584, 96] on input "Date d'audience" at bounding box center [584, 96] width 0 height 0
checkbox input "true"
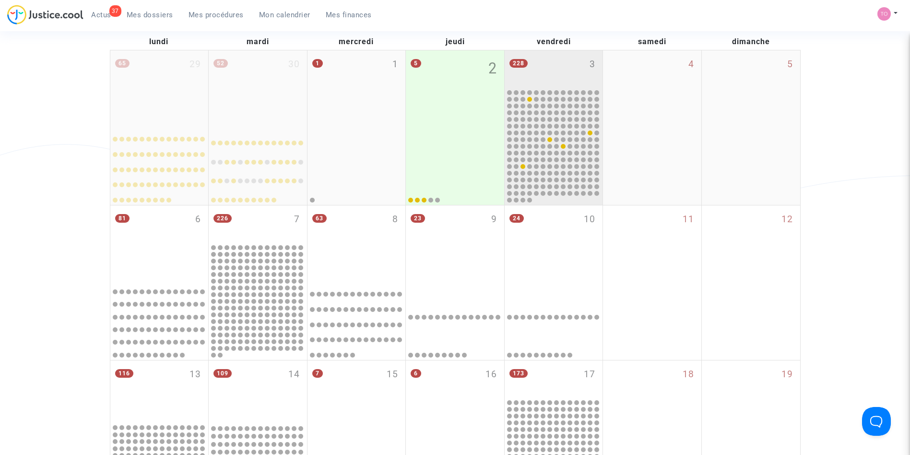
scroll to position [114, 0]
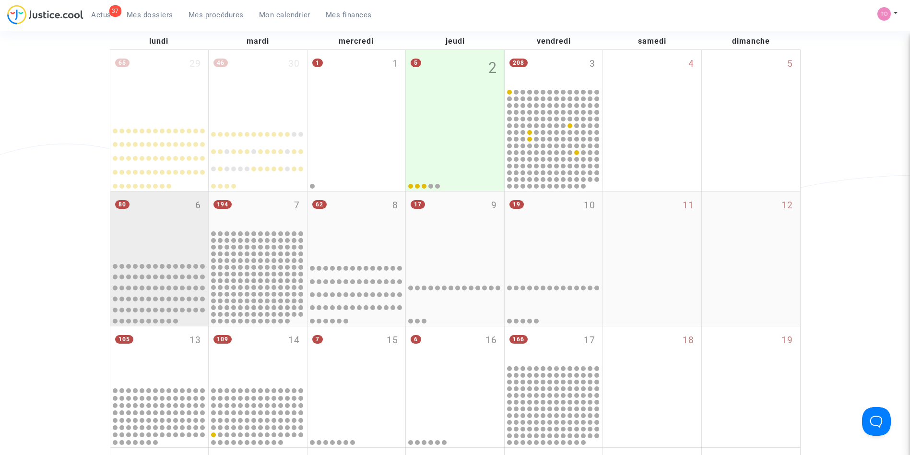
click at [167, 212] on div "80 6" at bounding box center [159, 224] width 98 height 66
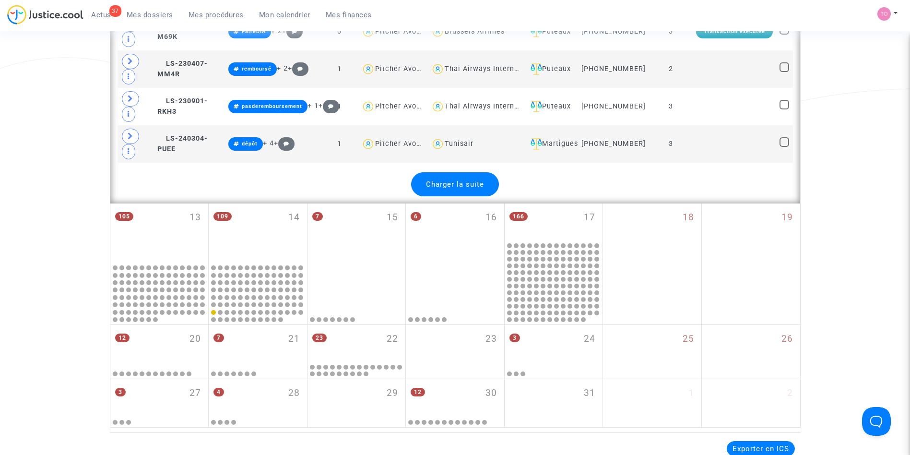
scroll to position [2238, 0]
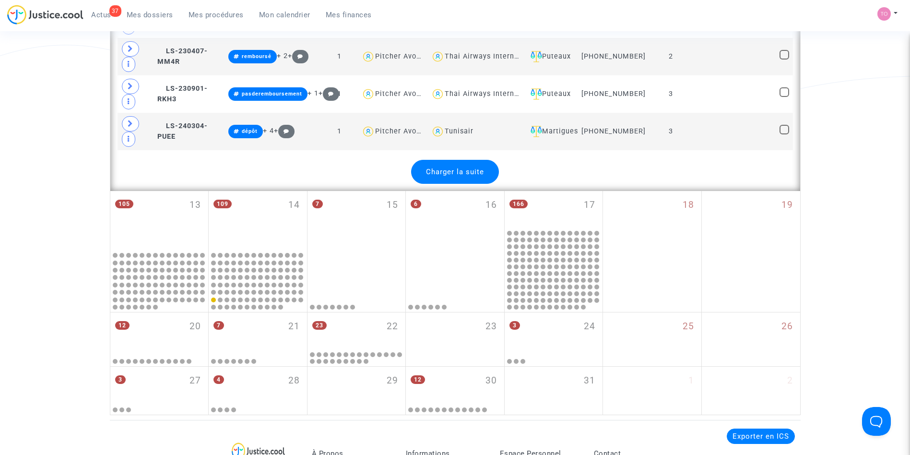
click at [453, 172] on div "Charger la suite" at bounding box center [455, 172] width 88 height 24
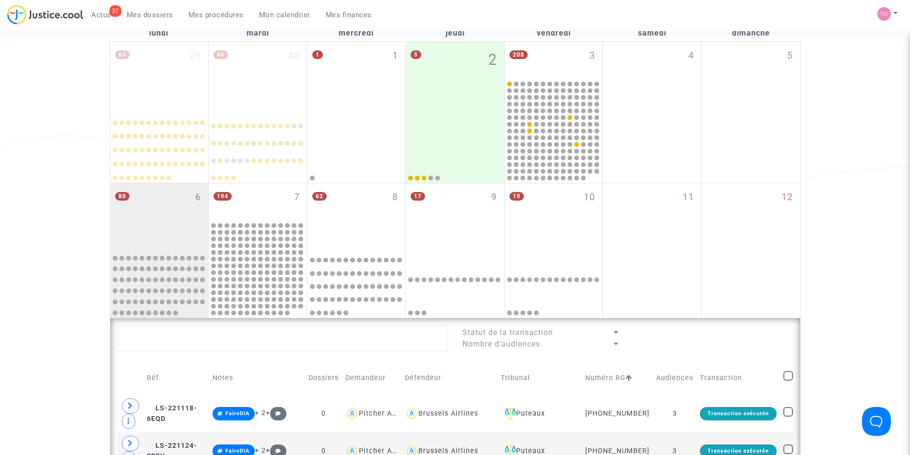
scroll to position [124, 0]
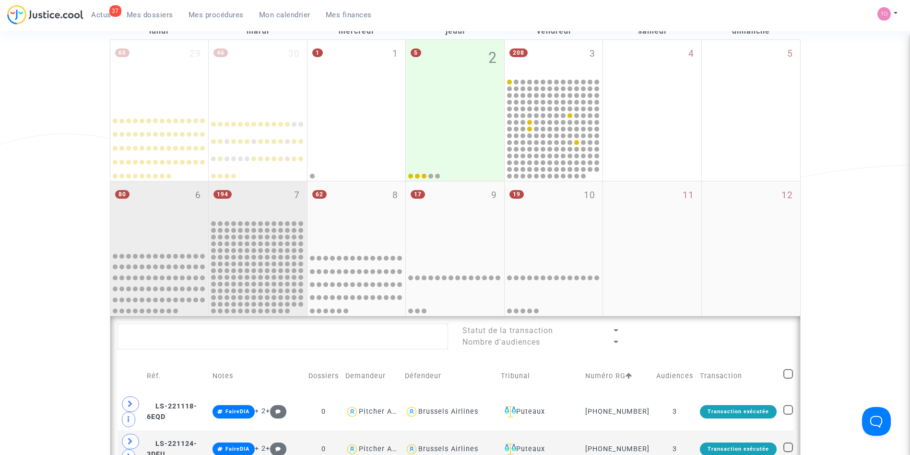
click at [257, 197] on div "194 7" at bounding box center [258, 199] width 98 height 37
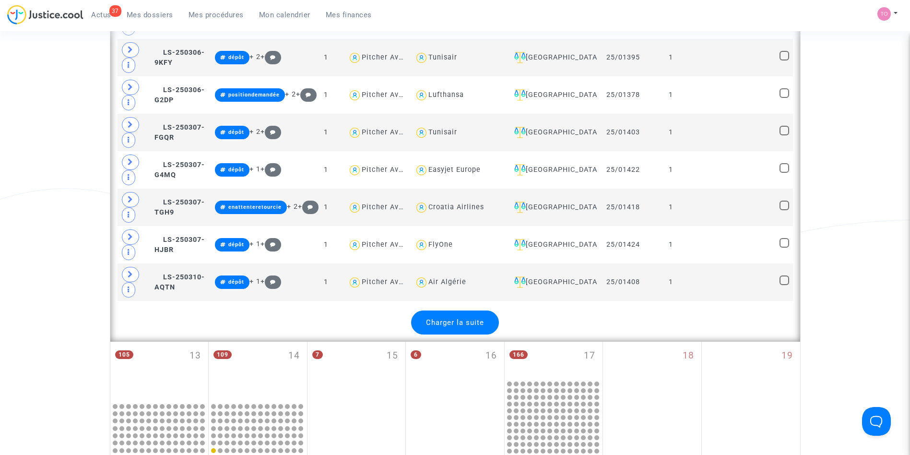
scroll to position [2241, 0]
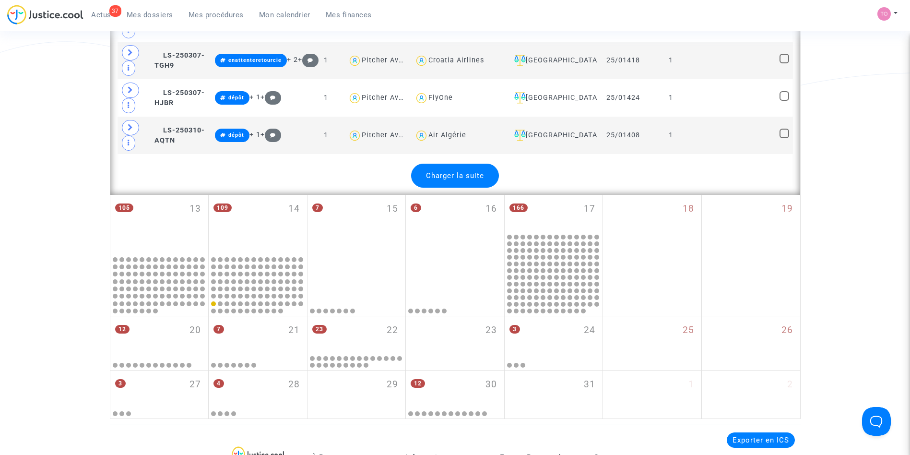
click at [461, 181] on div "Charger la suite" at bounding box center [455, 176] width 88 height 24
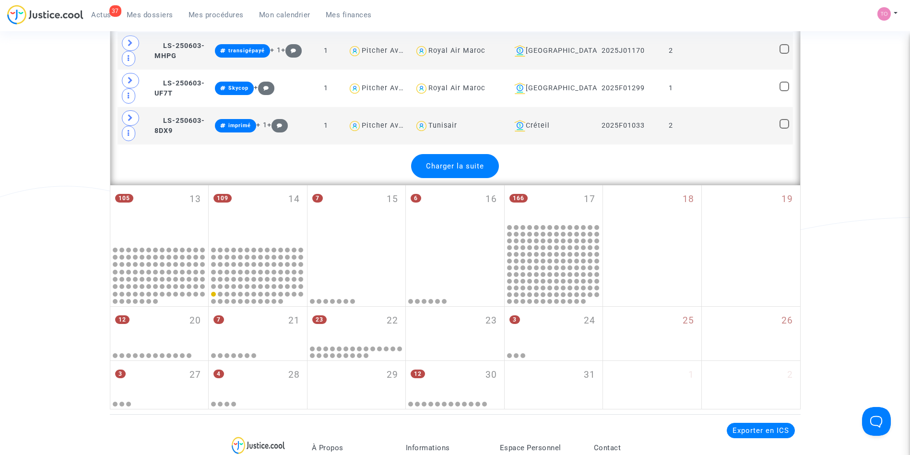
scroll to position [4149, 0]
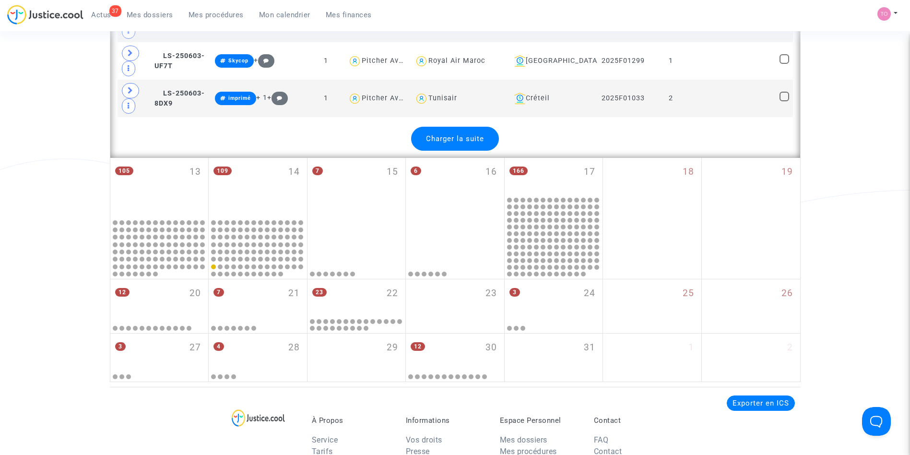
click at [451, 132] on div "Charger la suite" at bounding box center [455, 139] width 88 height 24
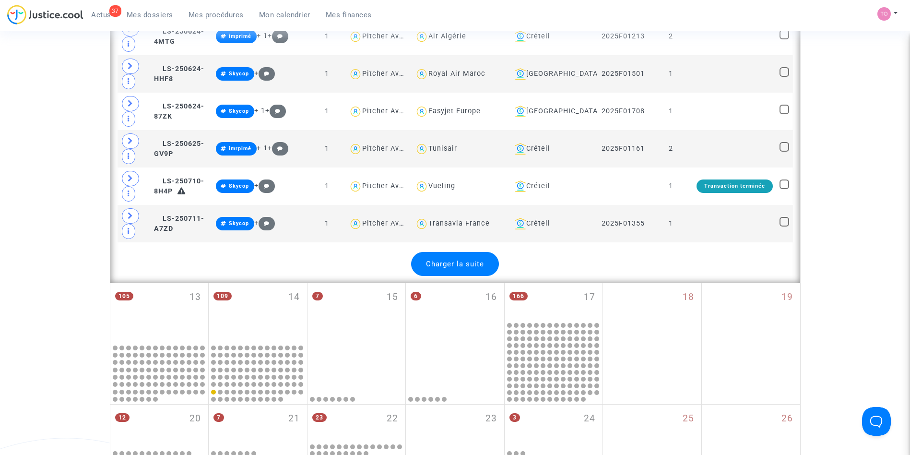
scroll to position [5951, 0]
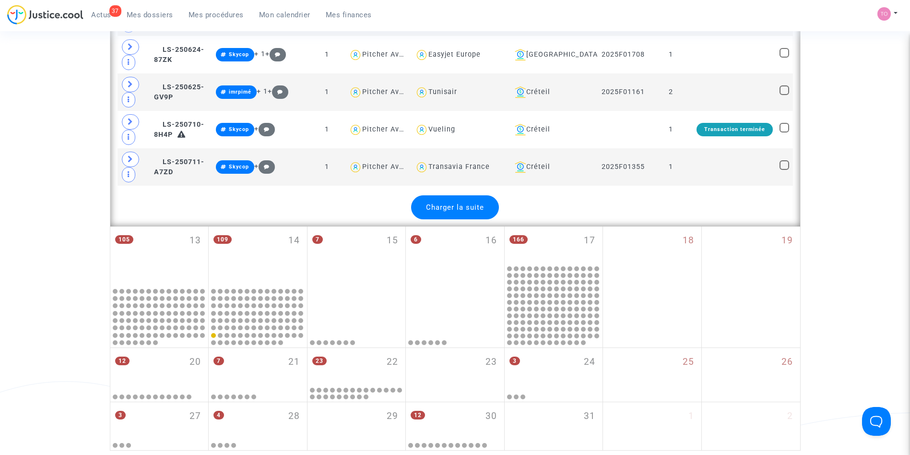
click at [441, 200] on div "Charger la suite" at bounding box center [455, 207] width 88 height 24
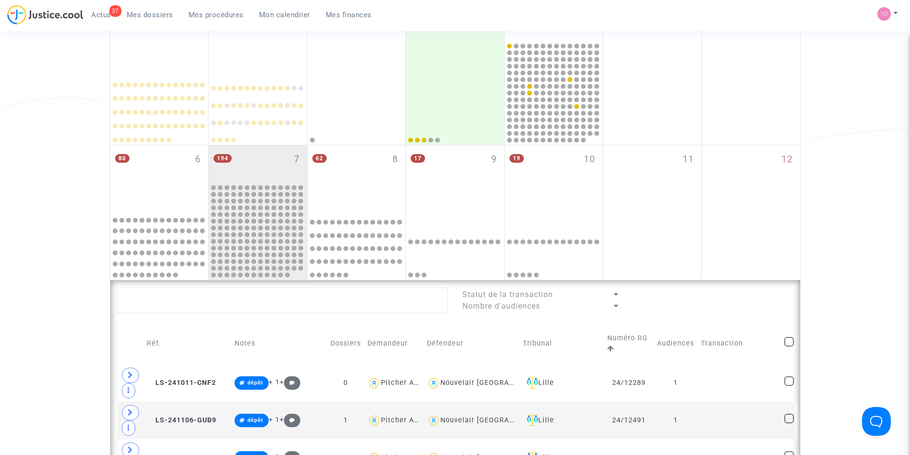
scroll to position [153, 0]
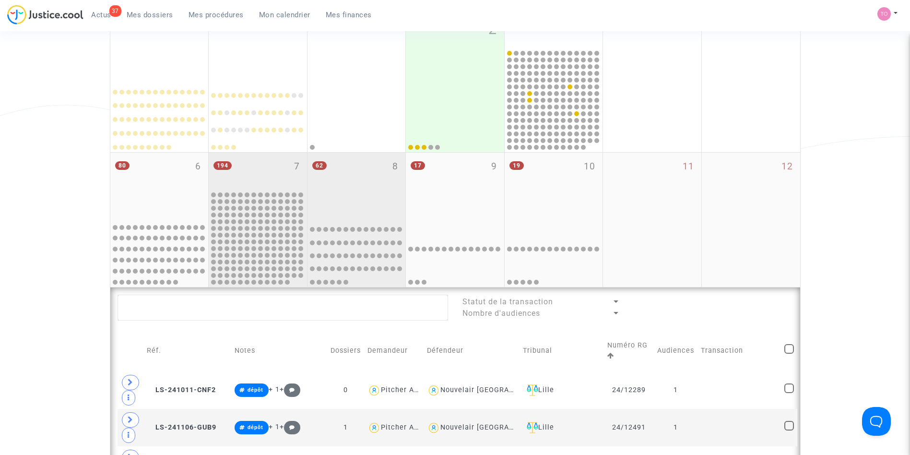
click at [378, 196] on div "62 8" at bounding box center [357, 186] width 98 height 66
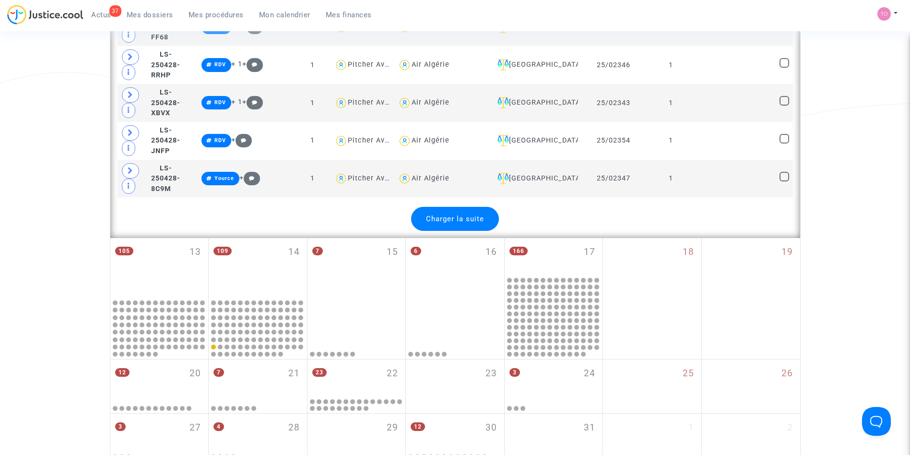
scroll to position [2239, 0]
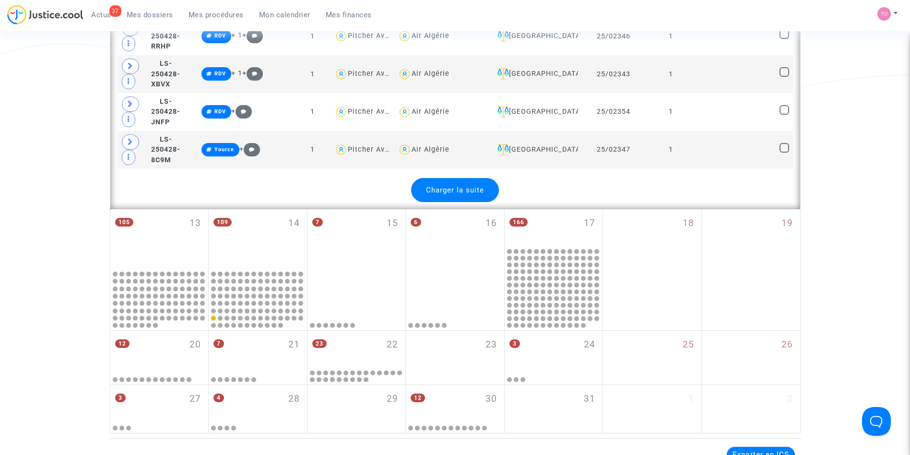
click at [458, 178] on div "Charger la suite" at bounding box center [455, 190] width 88 height 24
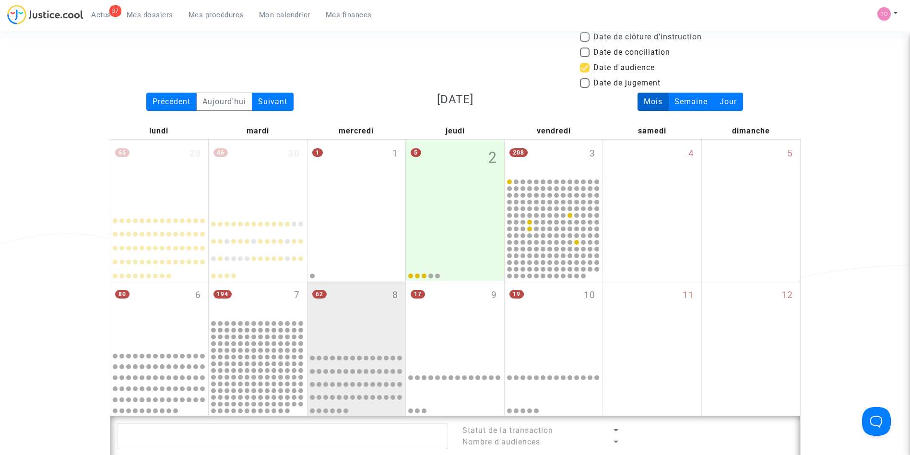
scroll to position [23, 0]
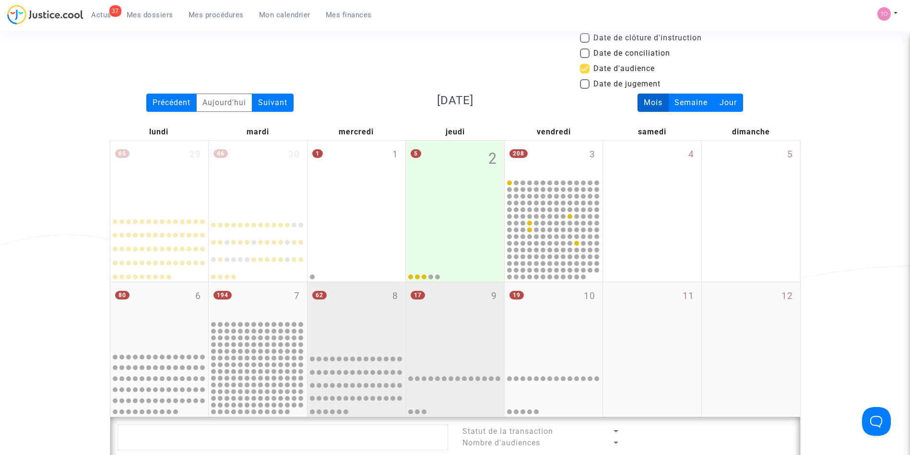
click at [449, 305] on div "17 9" at bounding box center [455, 315] width 98 height 66
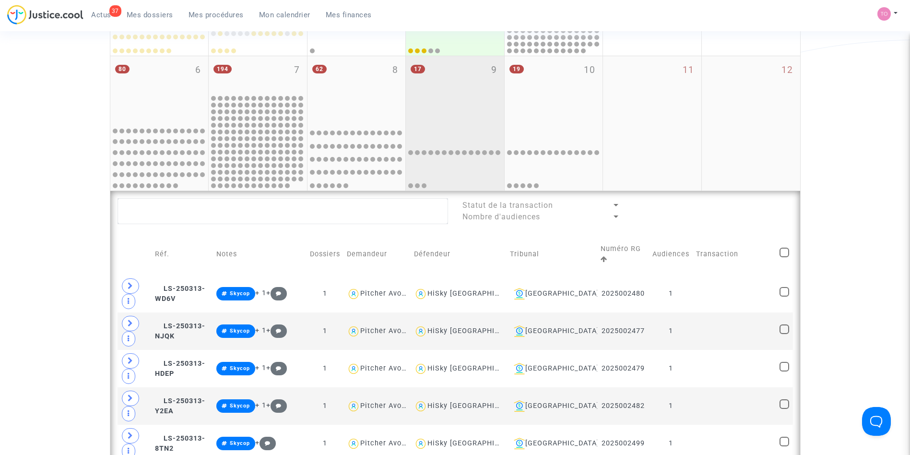
scroll to position [217, 0]
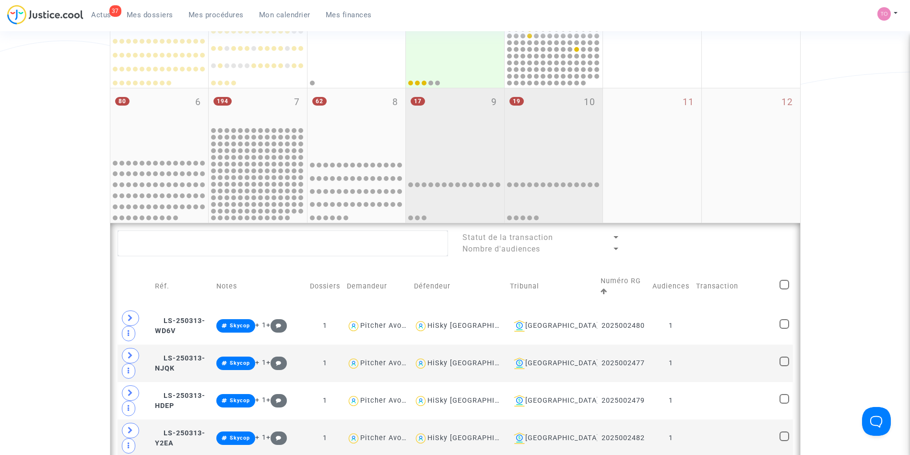
click at [549, 100] on div "19 10" at bounding box center [554, 121] width 98 height 66
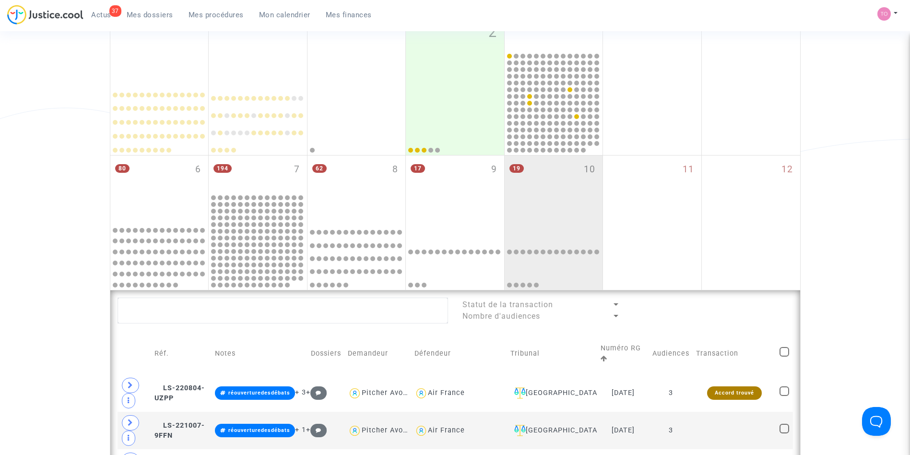
scroll to position [149, 0]
click at [546, 186] on div "19 10" at bounding box center [554, 189] width 98 height 66
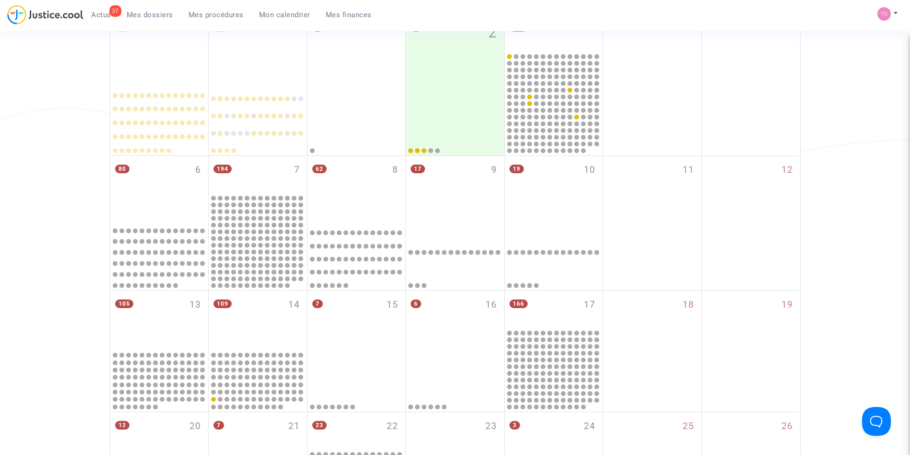
click at [546, 186] on div "19 10" at bounding box center [554, 189] width 98 height 66
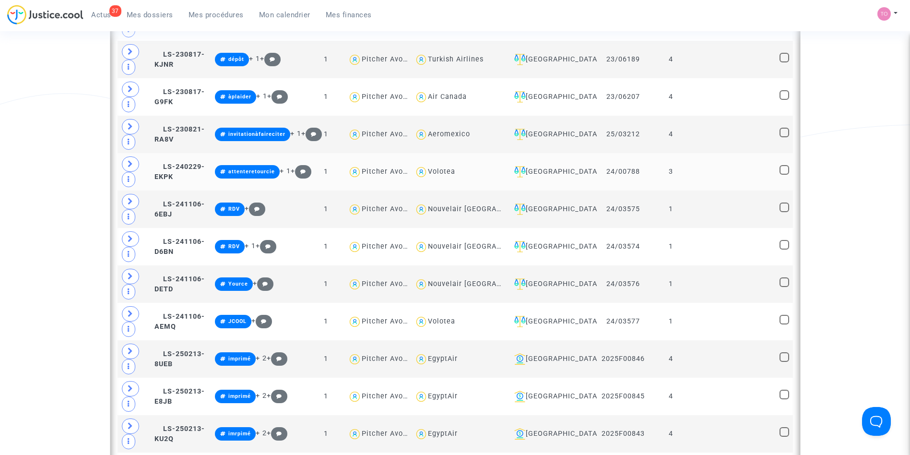
scroll to position [697, 0]
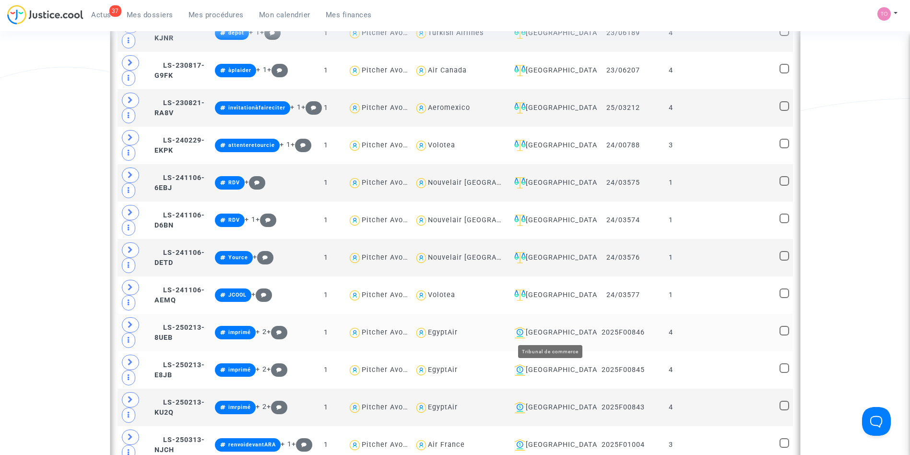
click at [543, 333] on div "[GEOGRAPHIC_DATA]" at bounding box center [551, 333] width 83 height 12
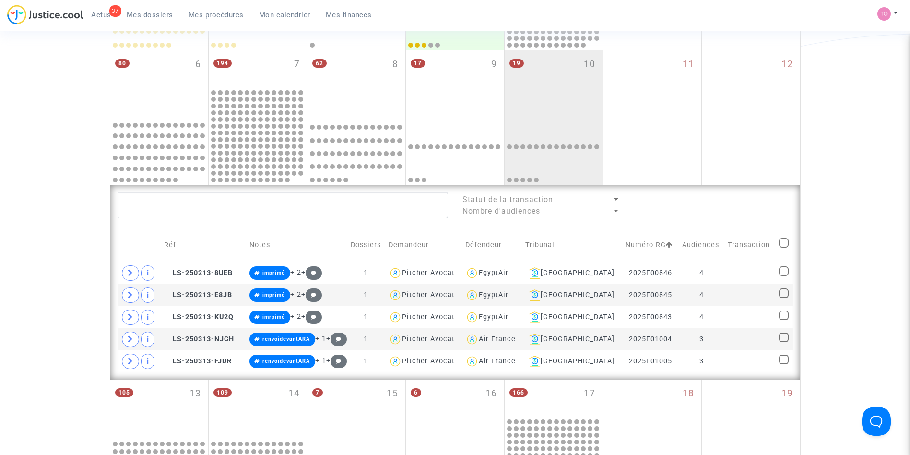
scroll to position [320, 0]
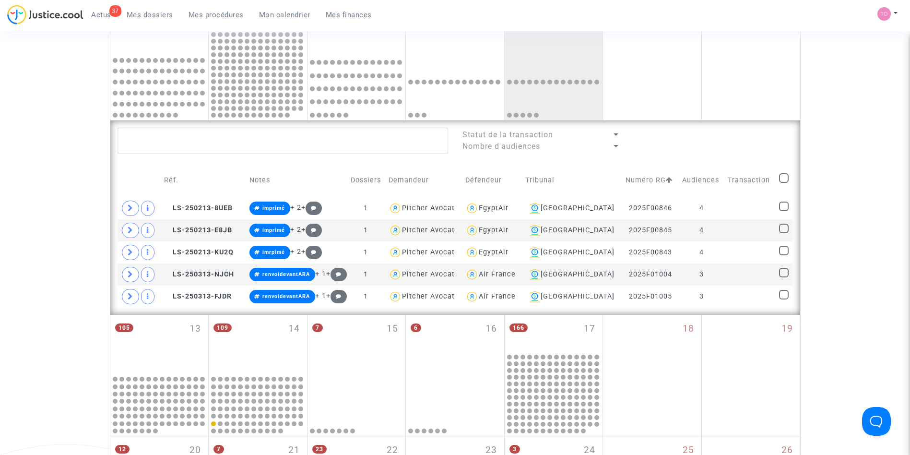
click at [781, 176] on span at bounding box center [784, 178] width 10 height 10
click at [783, 183] on input "checkbox" at bounding box center [783, 183] width 0 height 0
checkbox input "true"
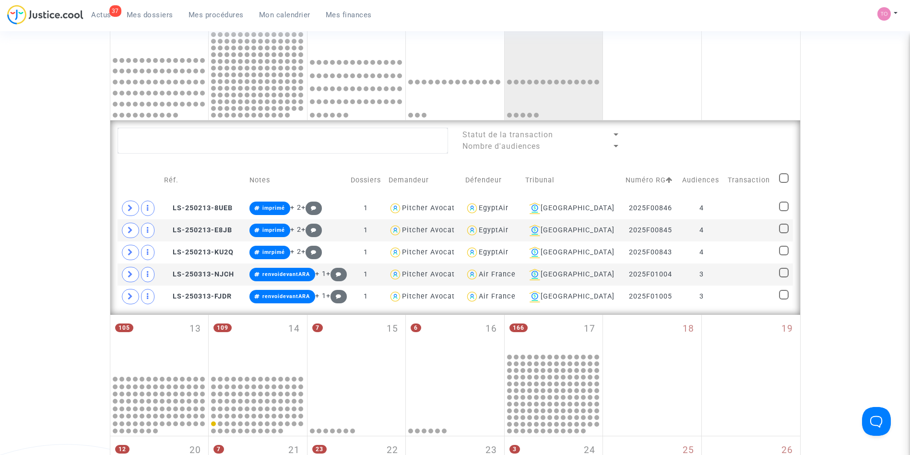
checkbox input "true"
click at [759, 142] on span "Sélection" at bounding box center [747, 139] width 35 height 9
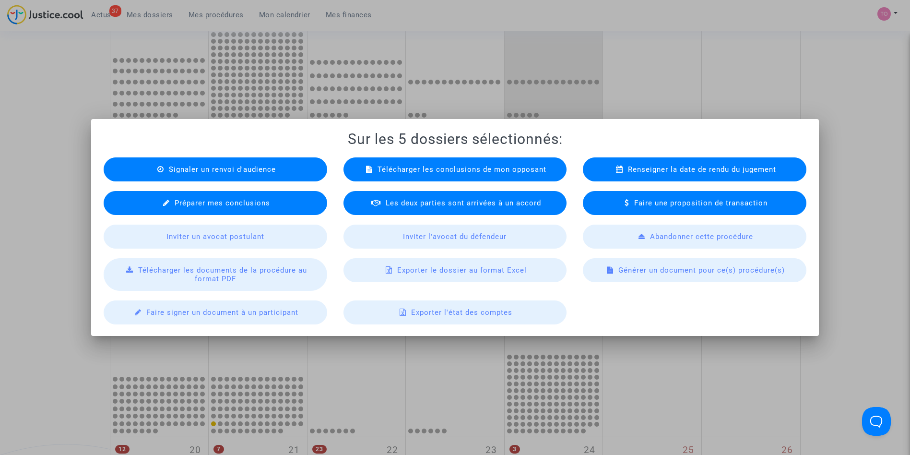
click at [432, 273] on span "Exporter le dossier au format Excel" at bounding box center [462, 270] width 130 height 9
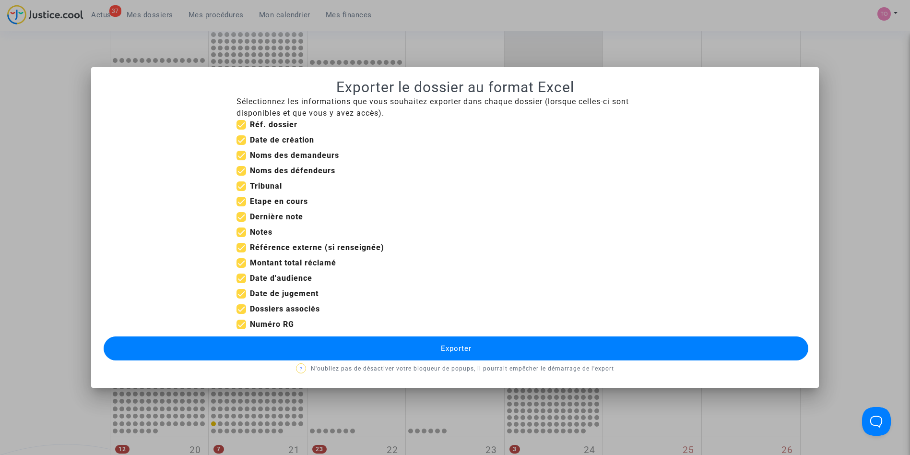
click at [340, 346] on button "Exporter" at bounding box center [456, 348] width 705 height 24
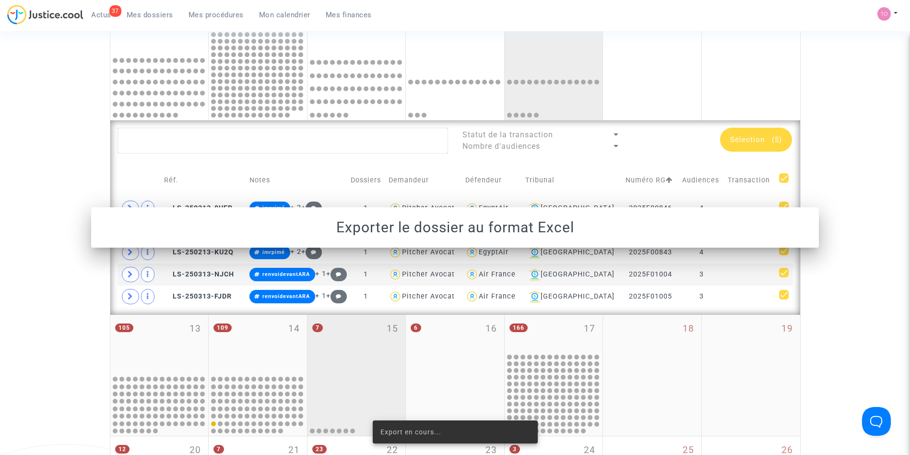
scroll to position [320, 0]
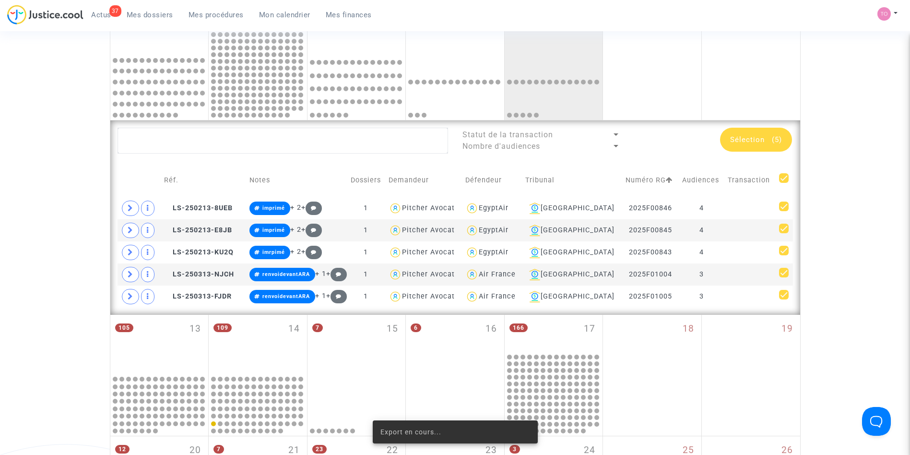
click at [859, 144] on div "Date de clôture d'instruction Date de conciliation Date d'audience Date de juge…" at bounding box center [455, 137] width 910 height 803
click at [765, 136] on span "Sélection (5)" at bounding box center [756, 139] width 52 height 9
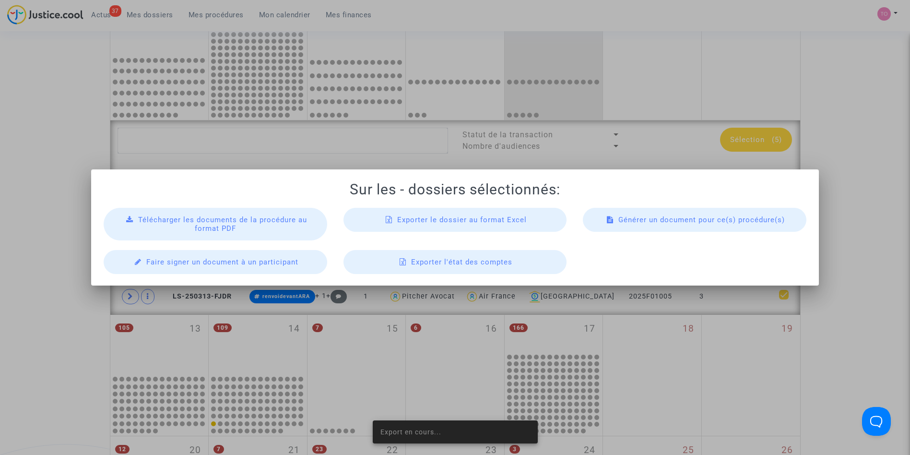
scroll to position [0, 0]
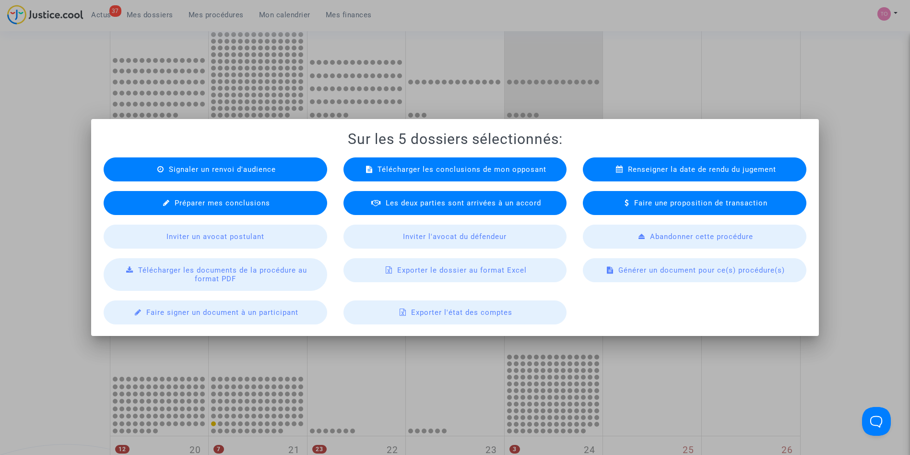
click at [456, 271] on span "Exporter le dossier au format Excel" at bounding box center [462, 270] width 130 height 9
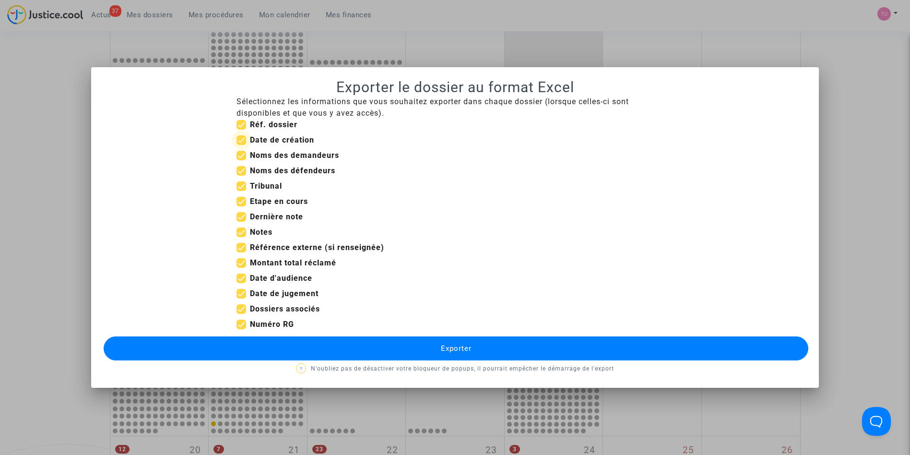
click at [240, 142] on span at bounding box center [242, 140] width 10 height 10
click at [241, 145] on input "Date de création" at bounding box center [241, 145] width 0 height 0
checkbox input "false"
click at [239, 203] on span at bounding box center [242, 202] width 10 height 10
click at [241, 206] on input "Etape en cours" at bounding box center [241, 206] width 0 height 0
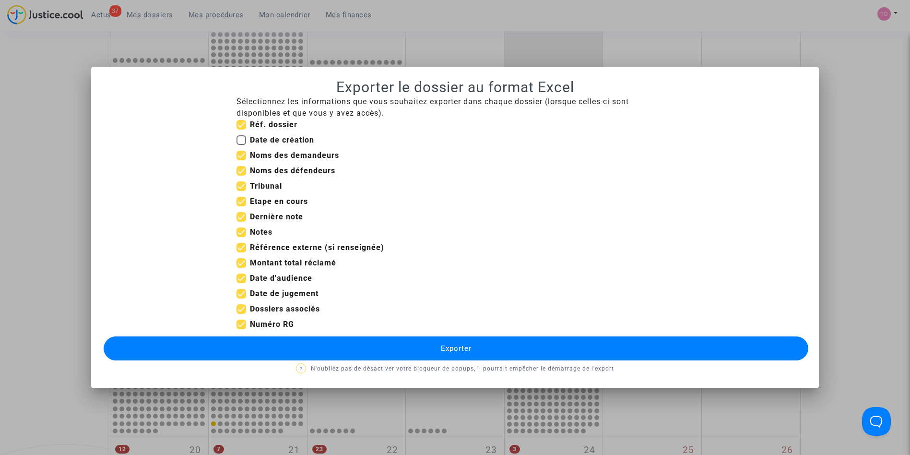
checkbox input "false"
click at [244, 219] on span at bounding box center [242, 217] width 10 height 10
click at [241, 222] on input "Dernière note" at bounding box center [241, 222] width 0 height 0
checkbox input "false"
click at [242, 231] on span at bounding box center [242, 232] width 10 height 10
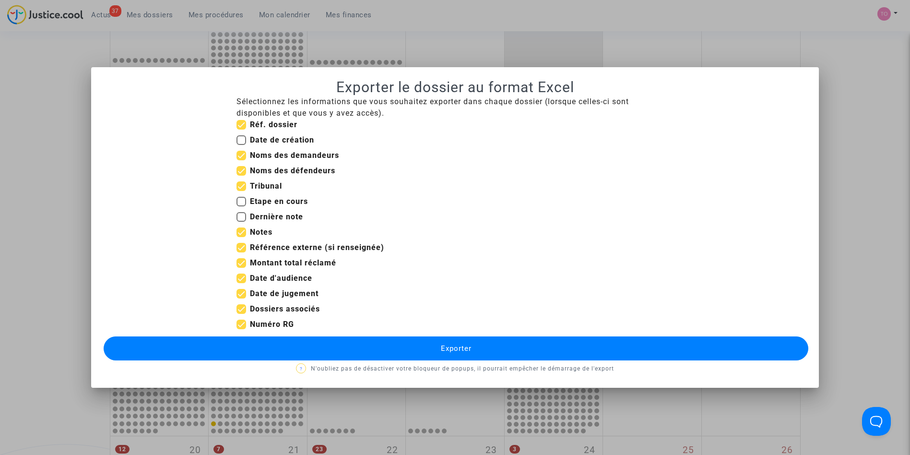
click at [241, 237] on input "Notes" at bounding box center [241, 237] width 0 height 0
checkbox input "false"
click at [241, 249] on span at bounding box center [242, 248] width 10 height 10
click at [241, 252] on input "Référence externe (si renseignée)" at bounding box center [241, 252] width 0 height 0
checkbox input "false"
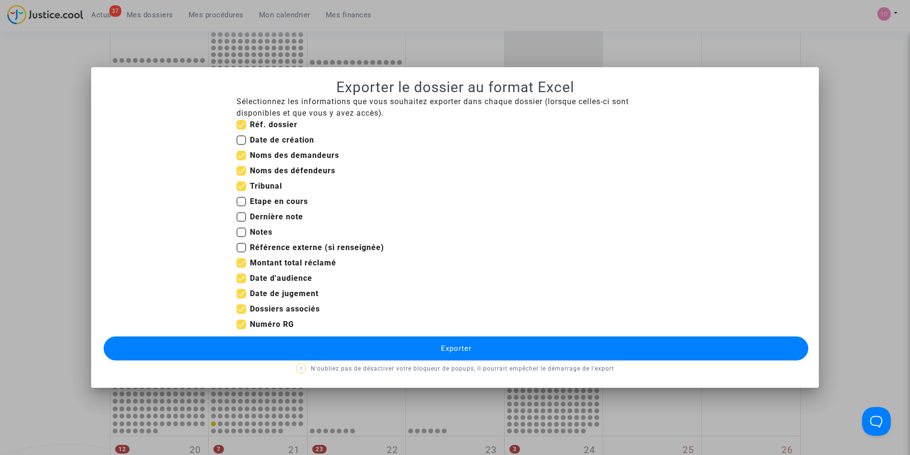
click at [241, 265] on span at bounding box center [242, 263] width 10 height 10
click at [241, 268] on input "Montant total réclamé" at bounding box center [241, 268] width 0 height 0
checkbox input "false"
click at [240, 294] on span at bounding box center [242, 294] width 10 height 10
click at [241, 298] on input "Date de jugement" at bounding box center [241, 298] width 0 height 0
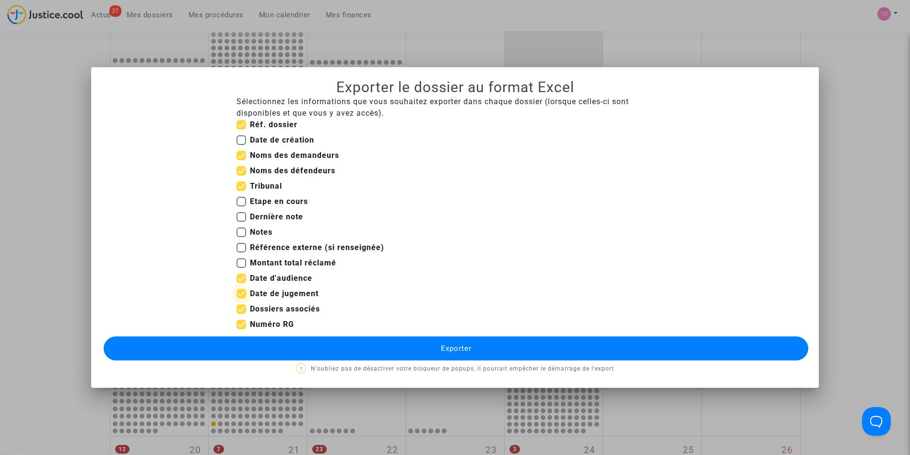
checkbox input "false"
click at [238, 324] on span at bounding box center [242, 325] width 10 height 10
click at [241, 329] on input "Numéro RG" at bounding box center [241, 329] width 0 height 0
checkbox input "false"
click at [285, 346] on button "Exporter" at bounding box center [456, 348] width 705 height 24
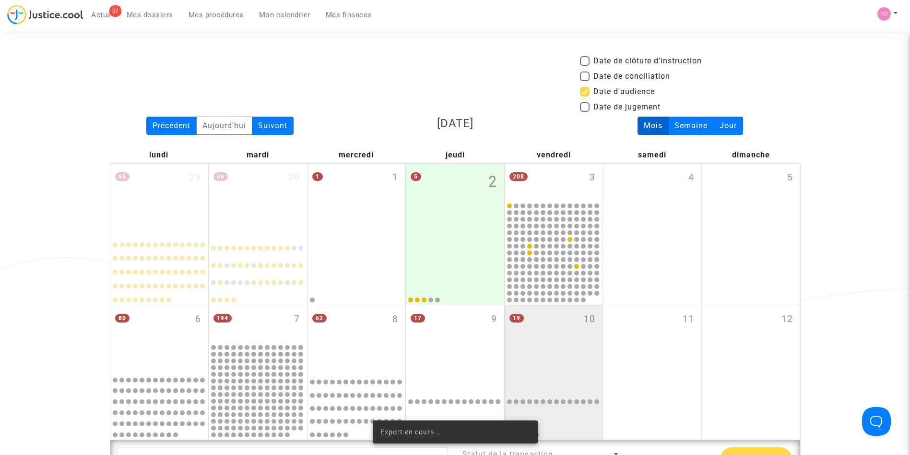
scroll to position [320, 0]
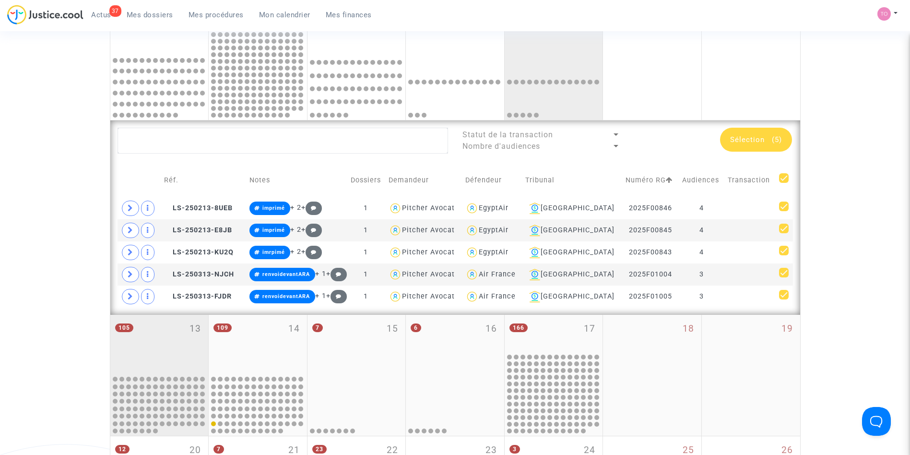
click at [201, 355] on div "105 13" at bounding box center [159, 344] width 98 height 59
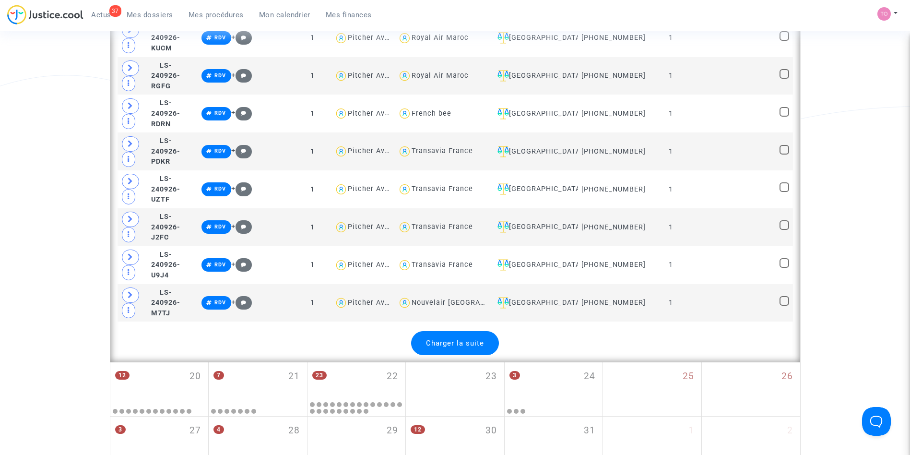
scroll to position [2208, 0]
click at [442, 338] on span "Charger la suite" at bounding box center [455, 342] width 58 height 9
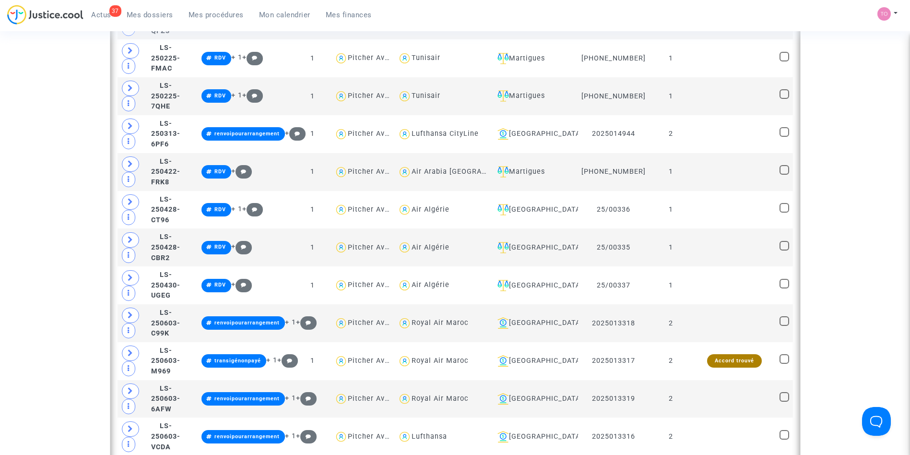
scroll to position [4035, 0]
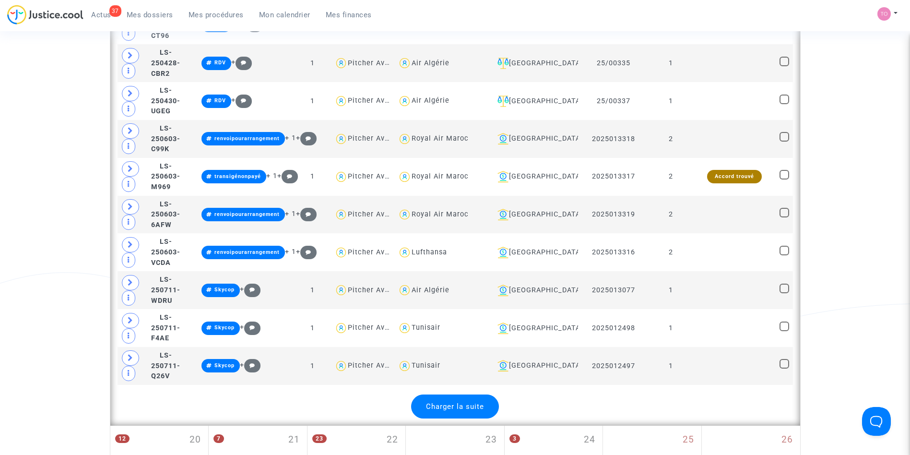
click at [444, 394] on div "Charger la suite" at bounding box center [455, 406] width 88 height 24
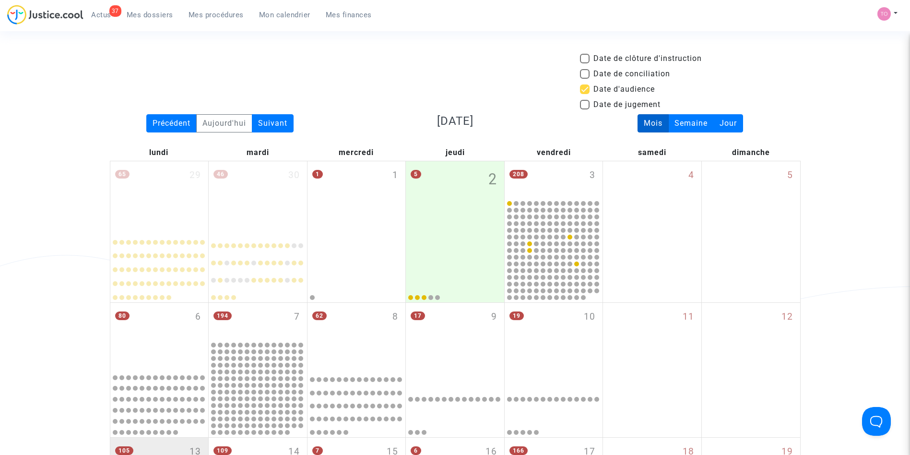
scroll to position [0, 0]
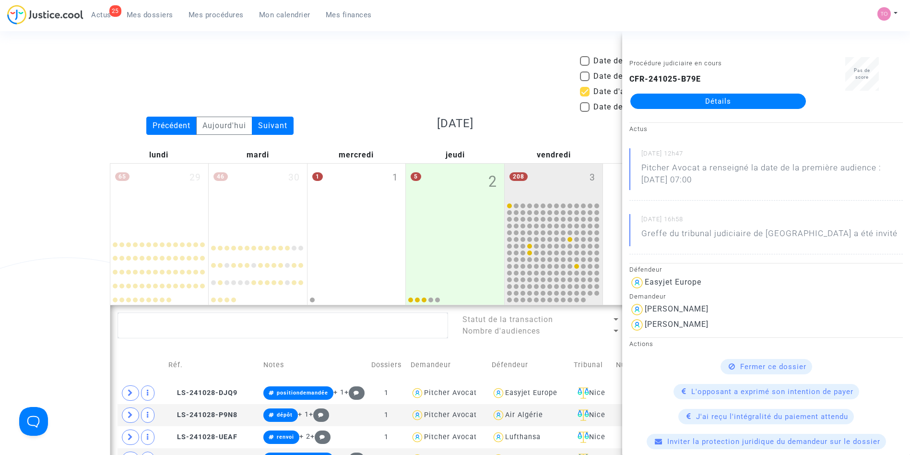
click at [155, 8] on link "Mes dossiers" at bounding box center [150, 15] width 62 height 14
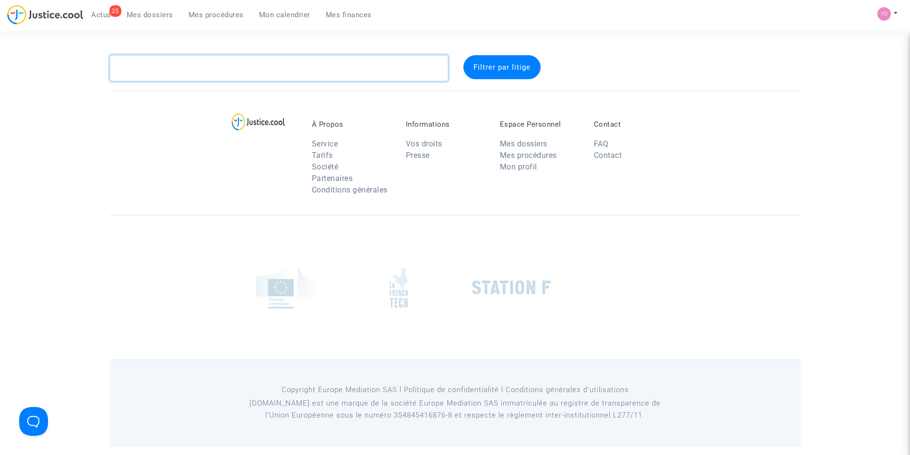
click at [186, 72] on textarea at bounding box center [279, 68] width 338 height 26
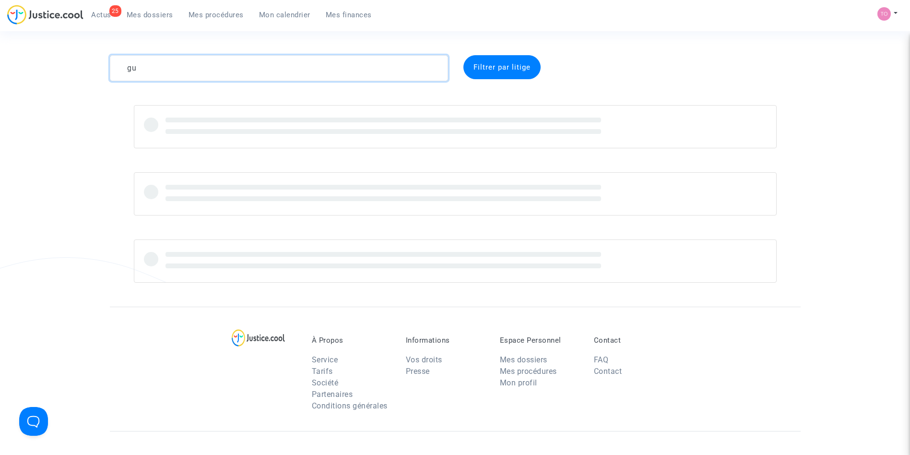
click at [186, 72] on textarea at bounding box center [279, 68] width 338 height 26
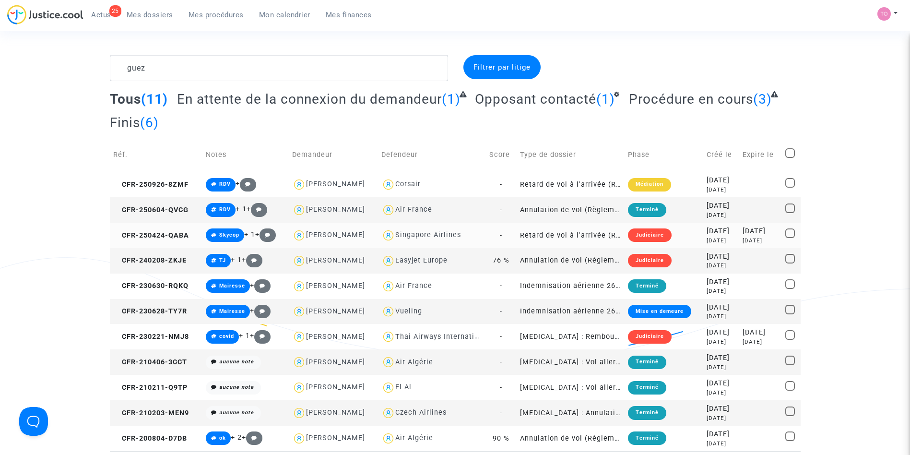
click at [449, 235] on div "Singapore Airlines" at bounding box center [428, 235] width 66 height 8
type textarea "guez @"Singapore Airlines""
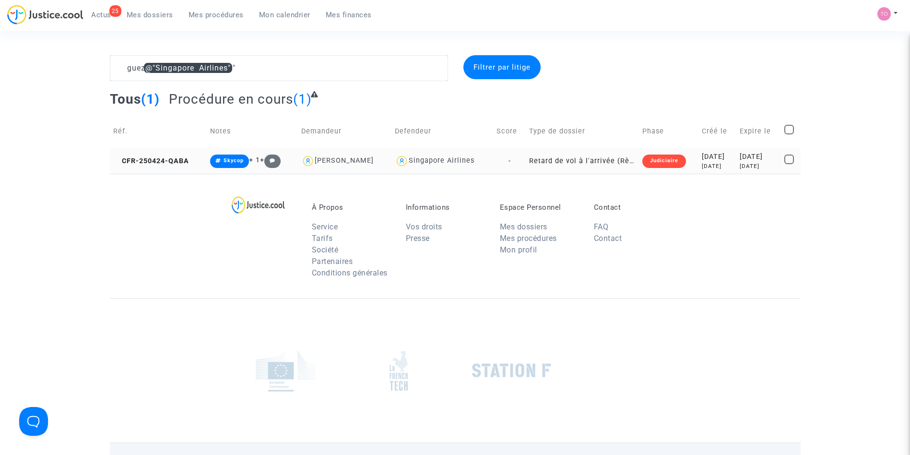
click at [718, 159] on div "2025-04-24" at bounding box center [717, 157] width 31 height 11
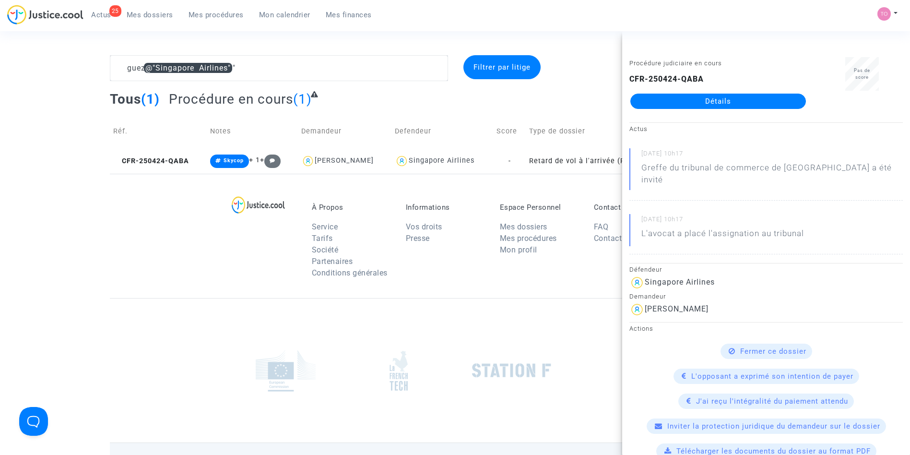
click at [673, 99] on link "Détails" at bounding box center [718, 101] width 176 height 15
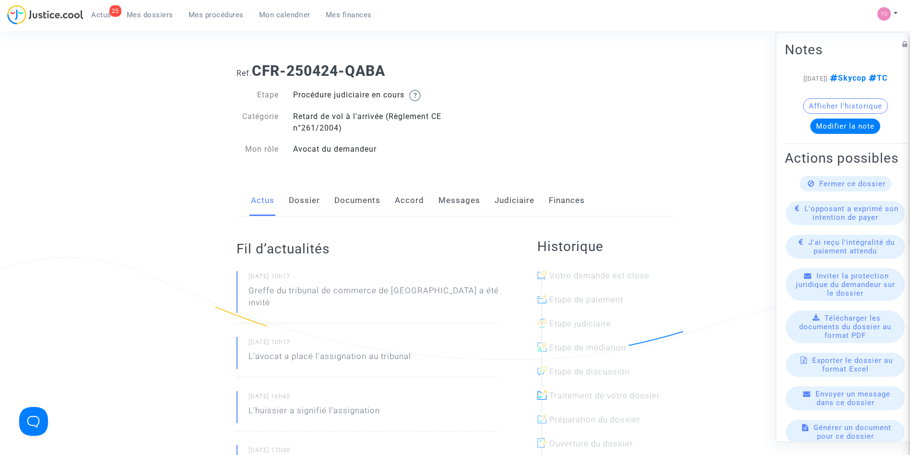
click at [318, 209] on link "Dossier" at bounding box center [304, 201] width 31 height 32
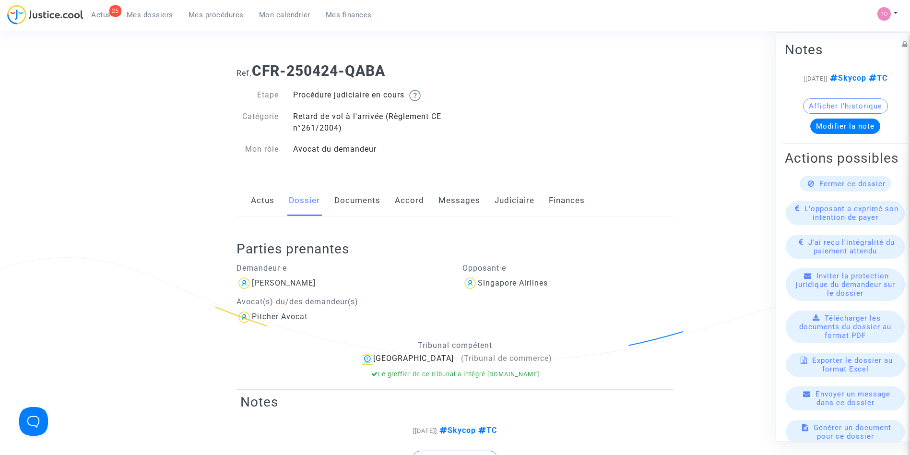
click at [403, 207] on link "Accord" at bounding box center [409, 201] width 29 height 32
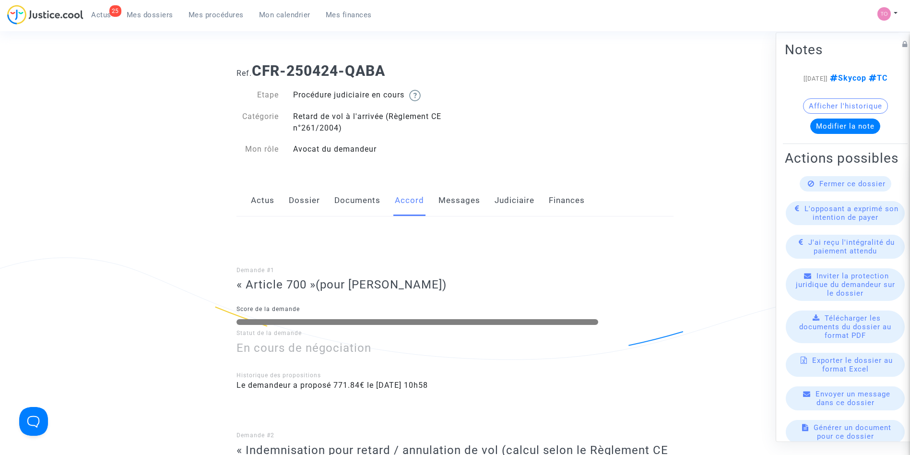
click at [452, 199] on link "Messages" at bounding box center [459, 201] width 42 height 32
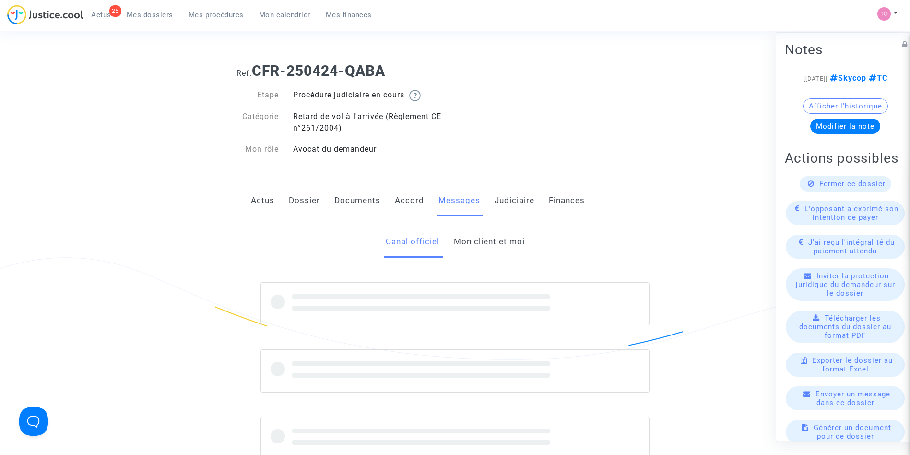
click at [517, 203] on link "Judiciaire" at bounding box center [515, 201] width 40 height 32
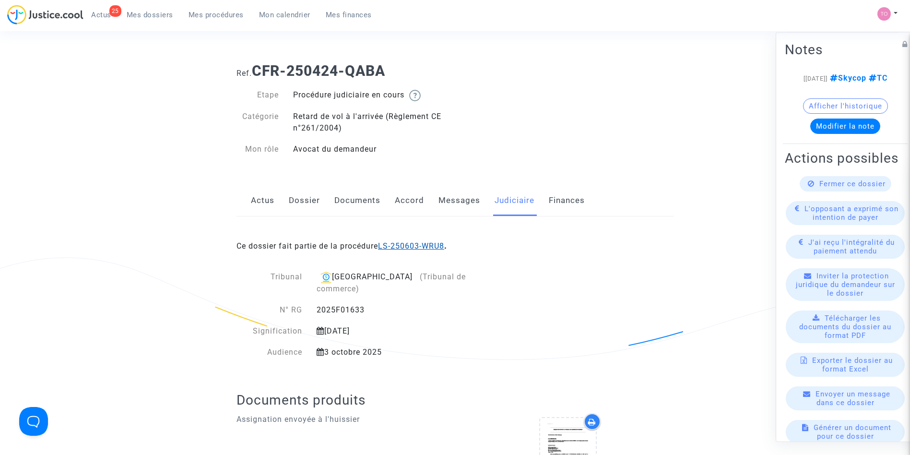
click at [424, 248] on link "LS-250603-WRU8" at bounding box center [411, 245] width 66 height 9
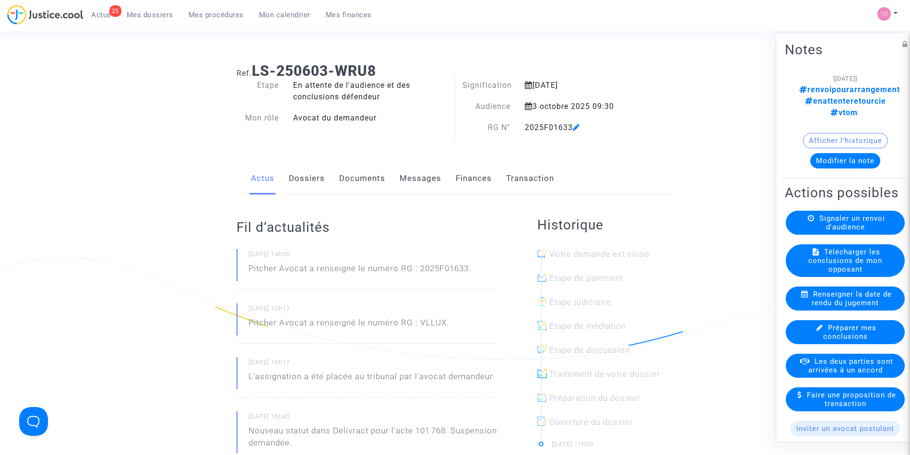
click at [413, 181] on link "Messages" at bounding box center [421, 179] width 42 height 32
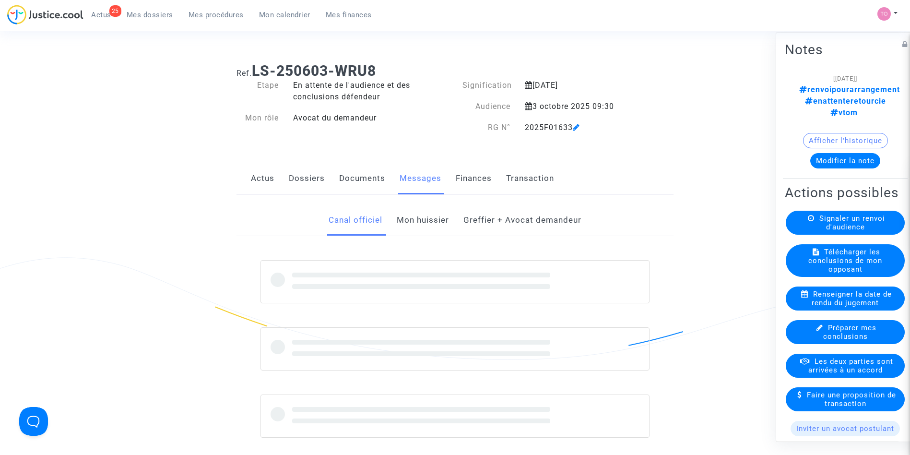
click at [450, 185] on div "Actus Dossiers Documents Messages Finances Transaction" at bounding box center [455, 179] width 437 height 32
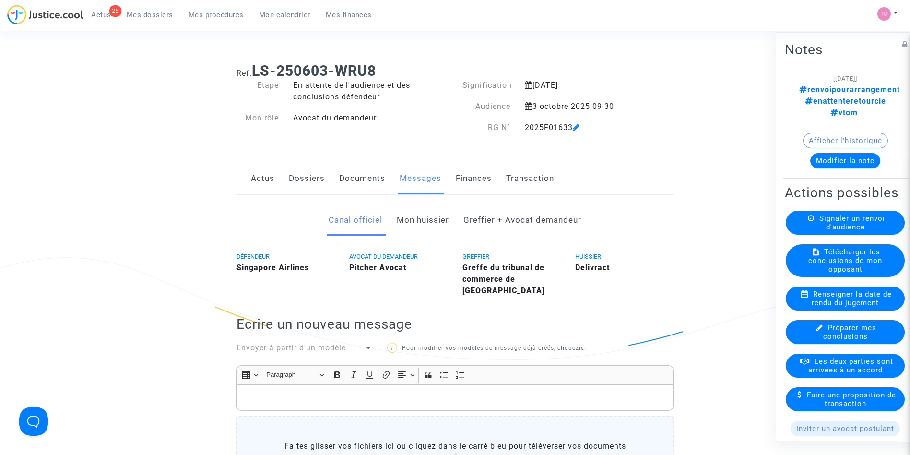
click at [476, 185] on link "Finances" at bounding box center [474, 179] width 36 height 32
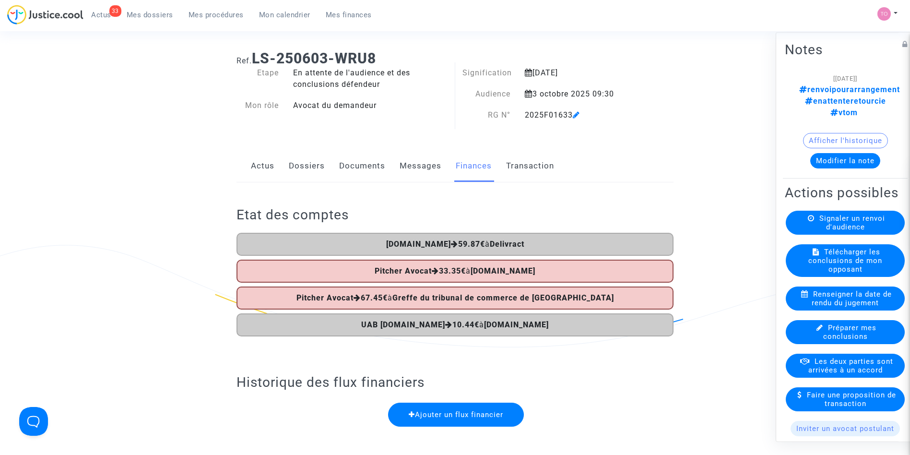
scroll to position [13, 0]
click at [413, 166] on link "Messages" at bounding box center [421, 166] width 42 height 32
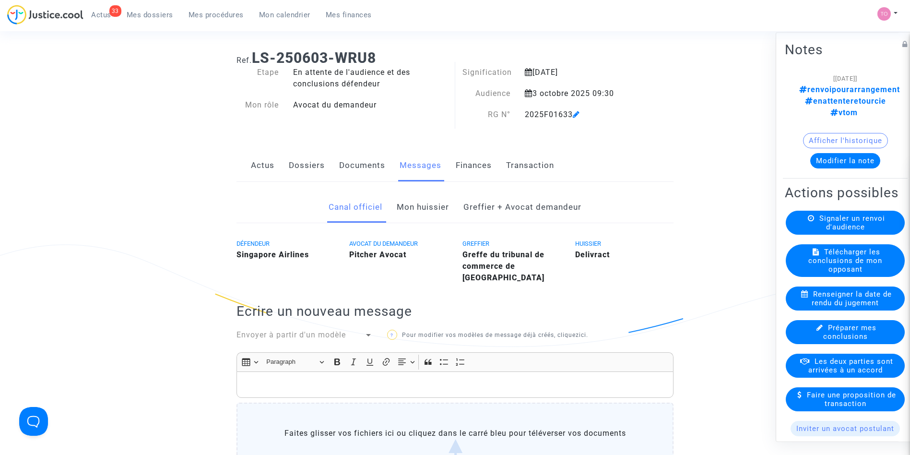
click at [837, 133] on button "Afficher l'historique" at bounding box center [845, 140] width 85 height 15
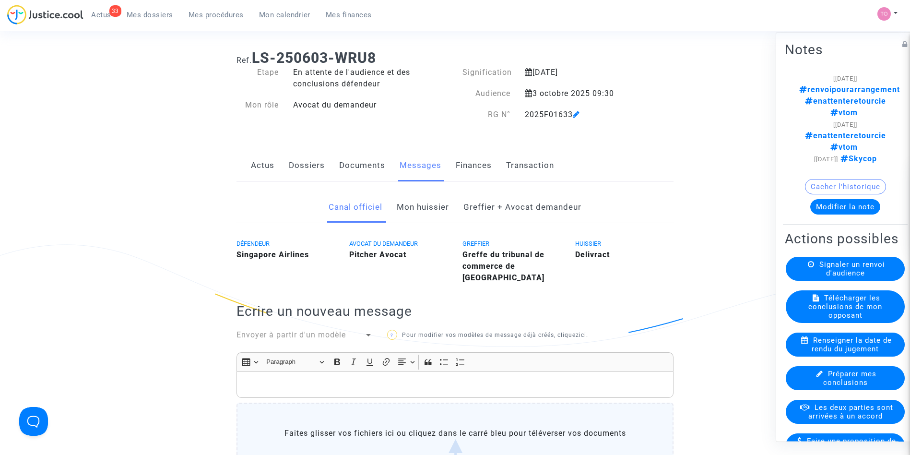
click at [837, 199] on button "Modifier la note" at bounding box center [845, 206] width 70 height 15
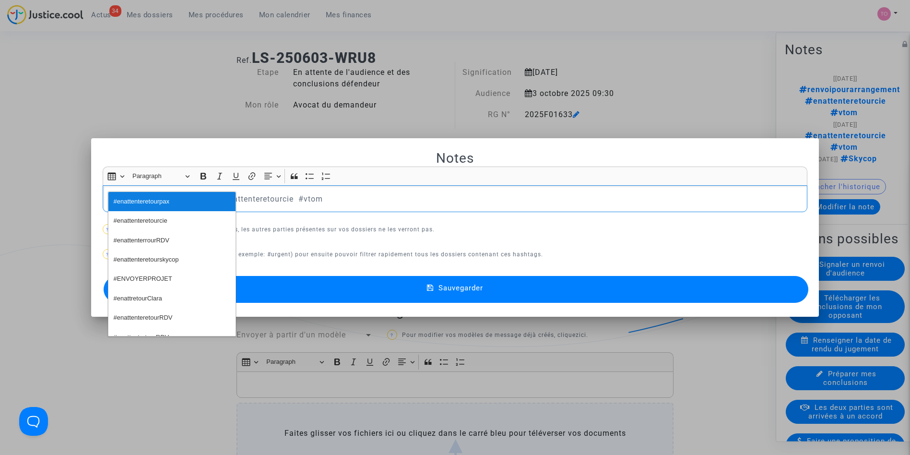
click at [175, 199] on button "#enattenteretourpax" at bounding box center [171, 201] width 127 height 19
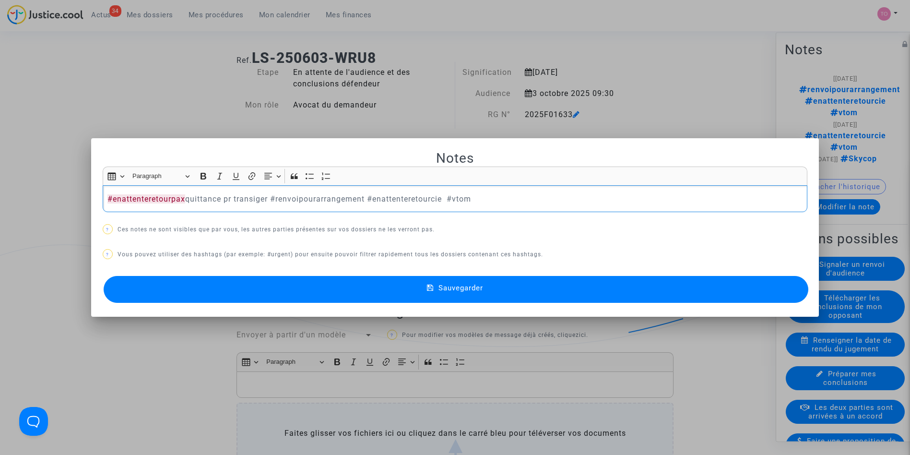
click at [298, 193] on p "#enattenteretourpax quittance pr transiger #renvoipourarrangement #enattenteret…" at bounding box center [454, 199] width 695 height 12
click at [298, 193] on p "#enattenteretourpax quittance pr transiger #enattenteretourcie #vtom" at bounding box center [454, 199] width 695 height 12
click at [298, 193] on p "#enattenteretourpax quittance pr transiger #vtom" at bounding box center [454, 199] width 695 height 12
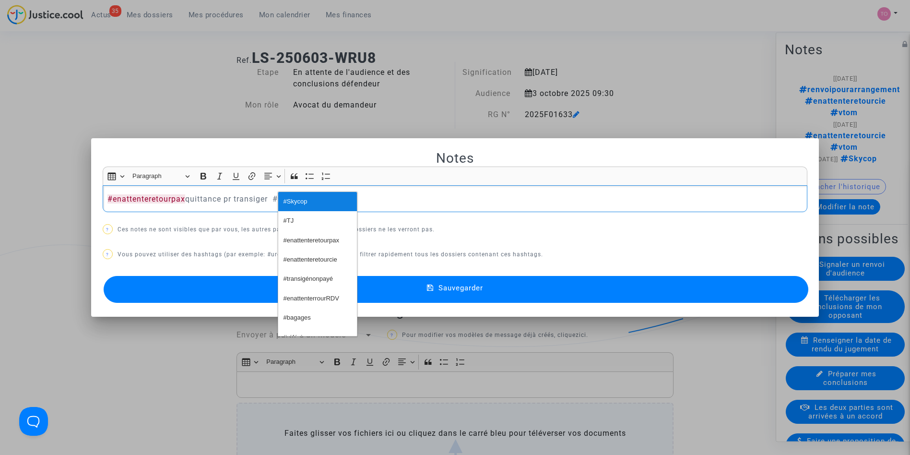
drag, startPoint x: 298, startPoint y: 192, endPoint x: 282, endPoint y: 202, distance: 19.2
click at [282, 202] on button "#Skycop" at bounding box center [317, 201] width 79 height 19
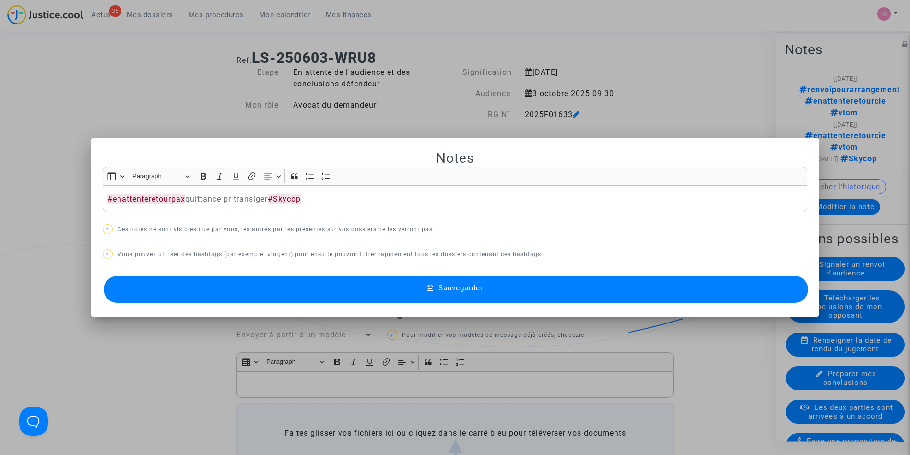
click at [254, 279] on button "Sauvegarder" at bounding box center [456, 289] width 705 height 27
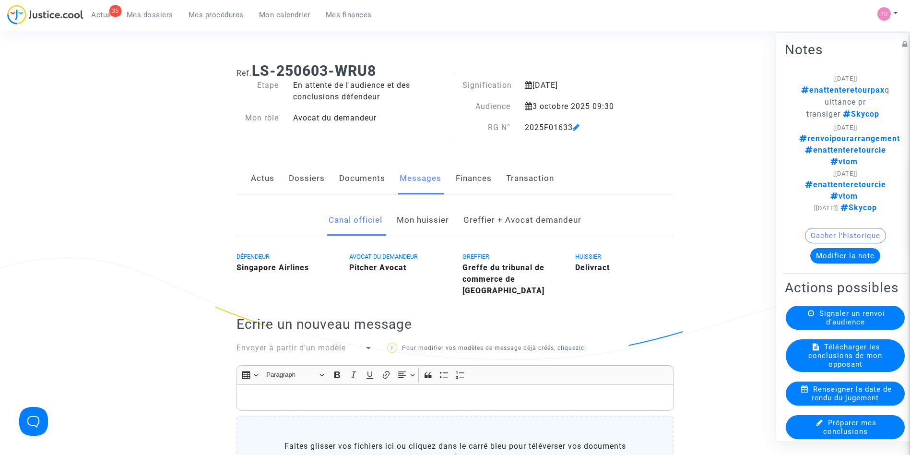
click at [305, 182] on link "Dossiers" at bounding box center [307, 179] width 36 height 32
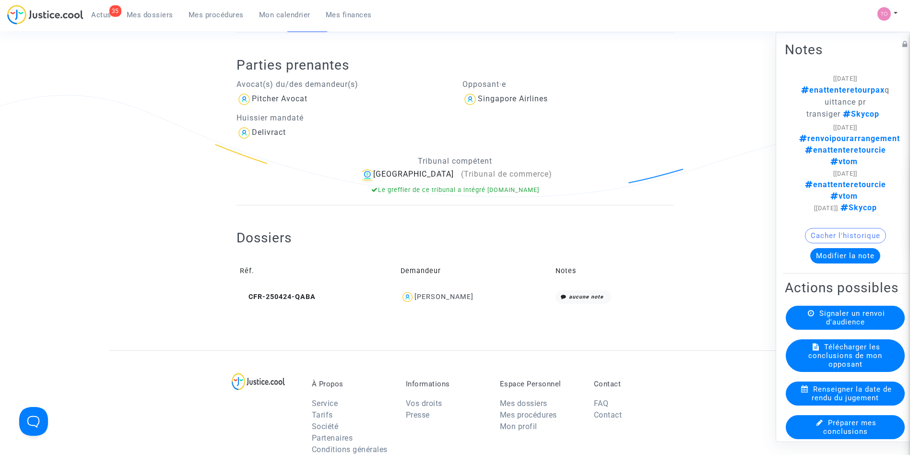
scroll to position [163, 0]
click at [460, 298] on div "Blanche Guez" at bounding box center [443, 296] width 59 height 8
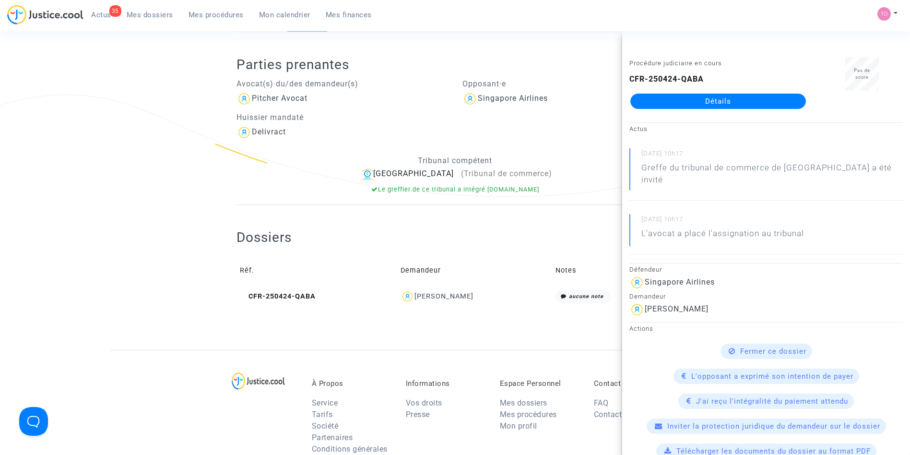
click at [697, 106] on link "Détails" at bounding box center [718, 101] width 176 height 15
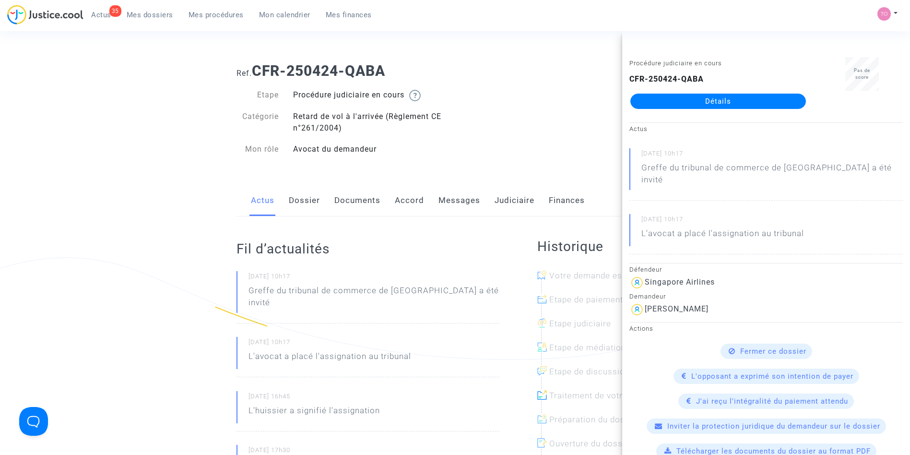
click at [460, 201] on link "Messages" at bounding box center [459, 201] width 42 height 32
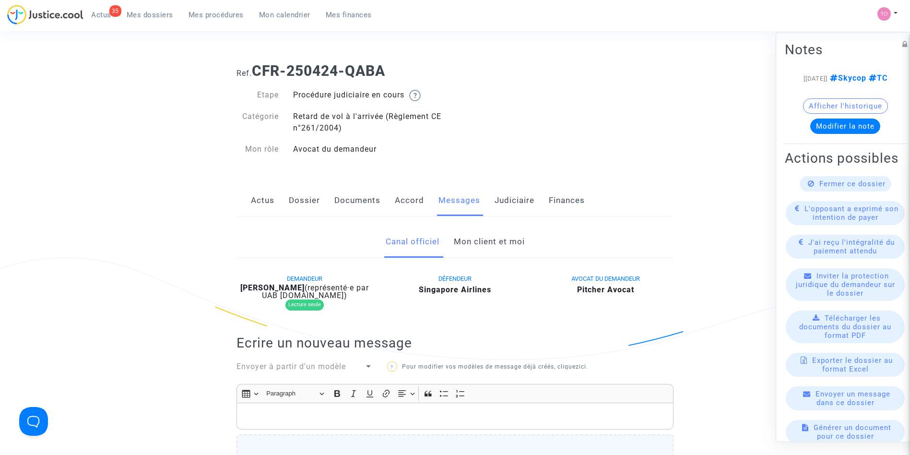
click at [468, 246] on link "Mon client et moi" at bounding box center [489, 242] width 71 height 32
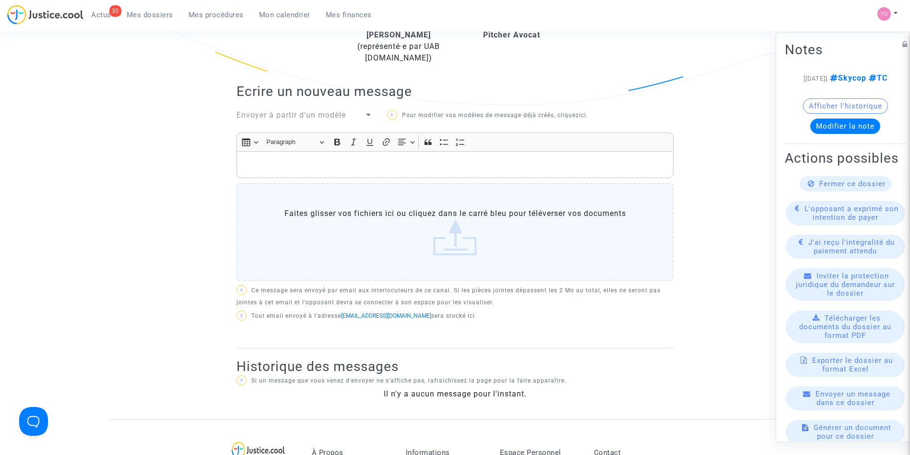
scroll to position [262, 0]
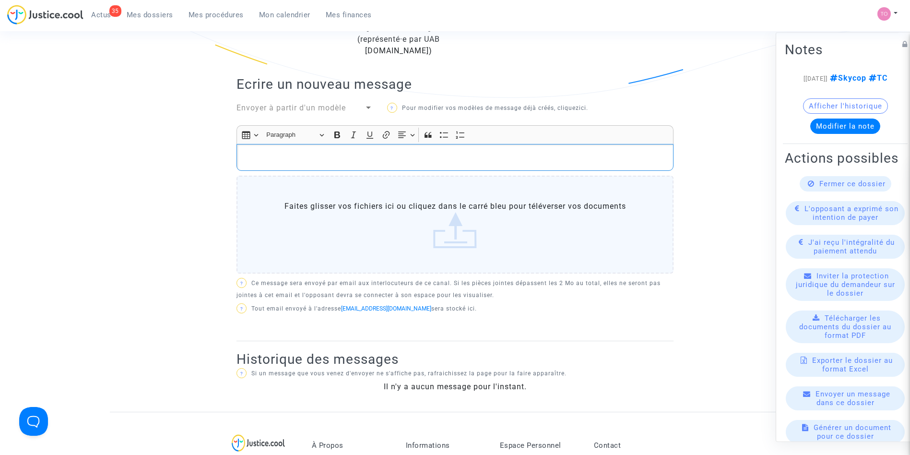
click at [301, 146] on div "Rich Text Editor, main" at bounding box center [455, 157] width 437 height 27
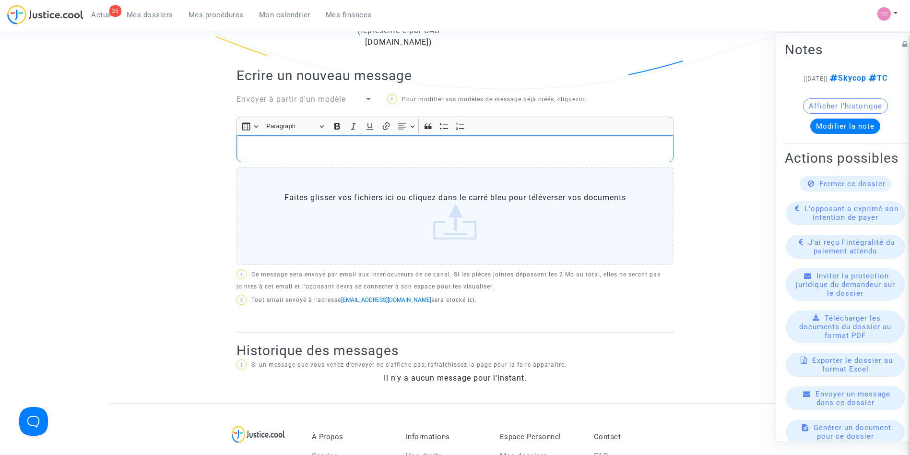
scroll to position [269, 0]
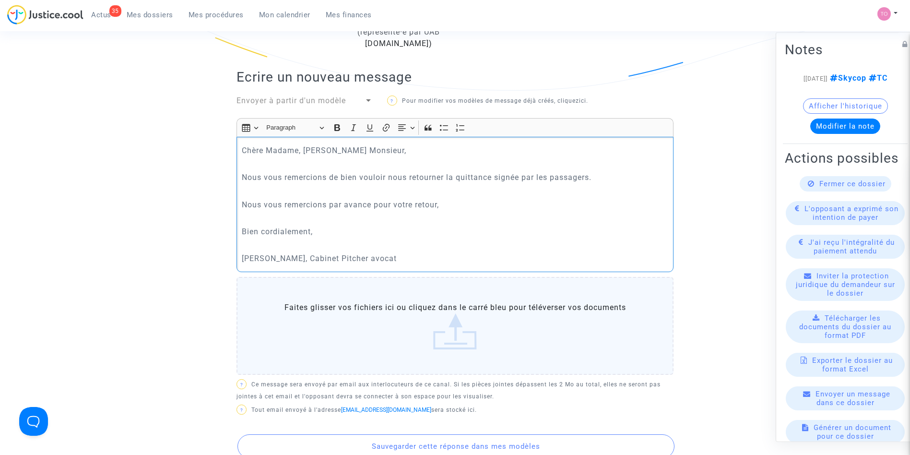
click at [242, 172] on p "Nous vous remercions de bien vouloir nous retourner la quittance signée par les…" at bounding box center [455, 177] width 427 height 12
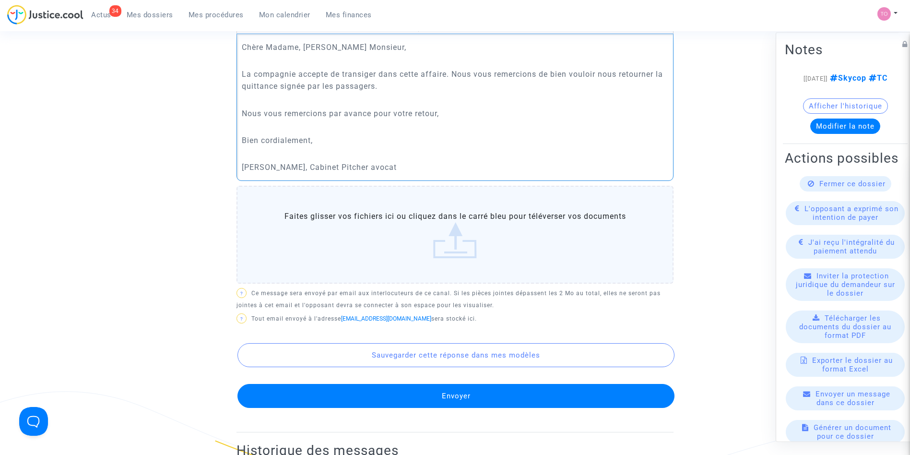
scroll to position [373, 0]
click at [426, 392] on button "Envoyer" at bounding box center [455, 395] width 437 height 24
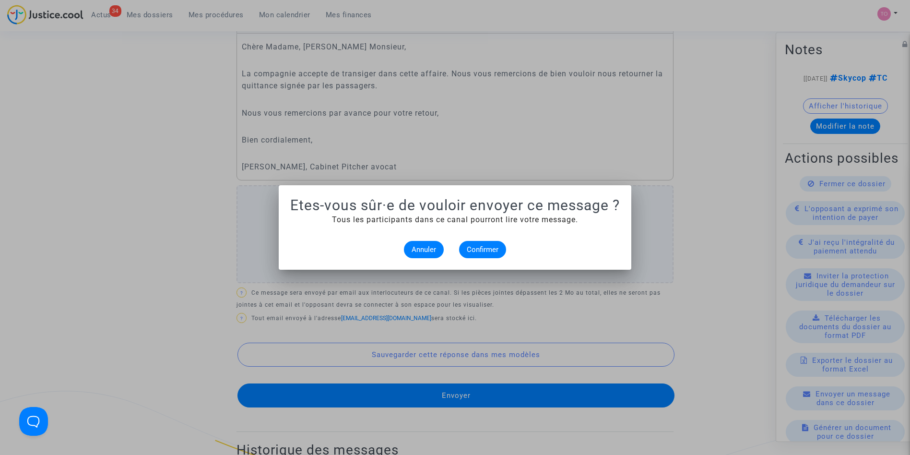
scroll to position [0, 0]
click at [429, 252] on span "Annuler" at bounding box center [424, 249] width 24 height 9
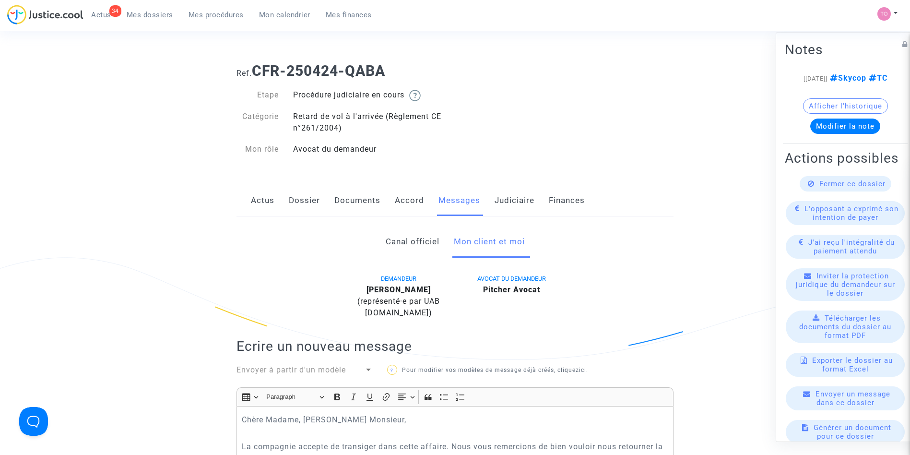
scroll to position [373, 0]
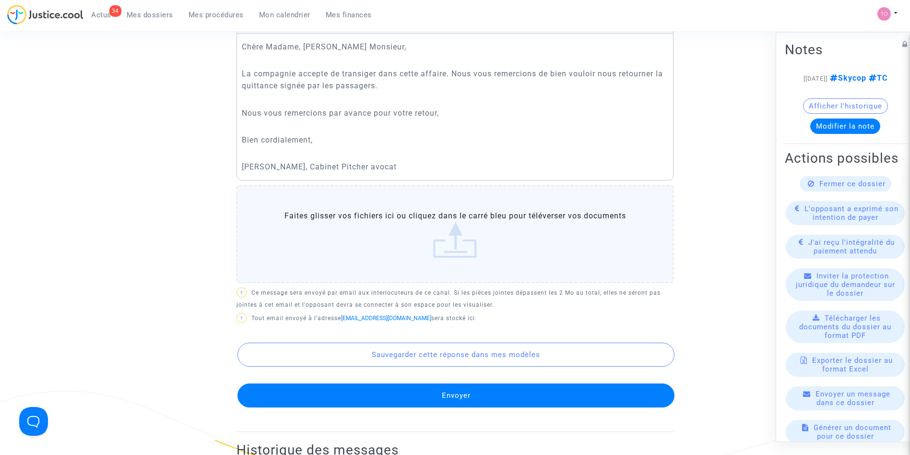
click at [414, 250] on label "Faites glisser vos fichiers ici ou cliquez dans le carré bleu pour téléverser v…" at bounding box center [455, 234] width 437 height 98
click at [0, 0] on input "Faites glisser vos fichiers ici ou cliquez dans le carré bleu pour téléverser v…" at bounding box center [0, 0] width 0 height 0
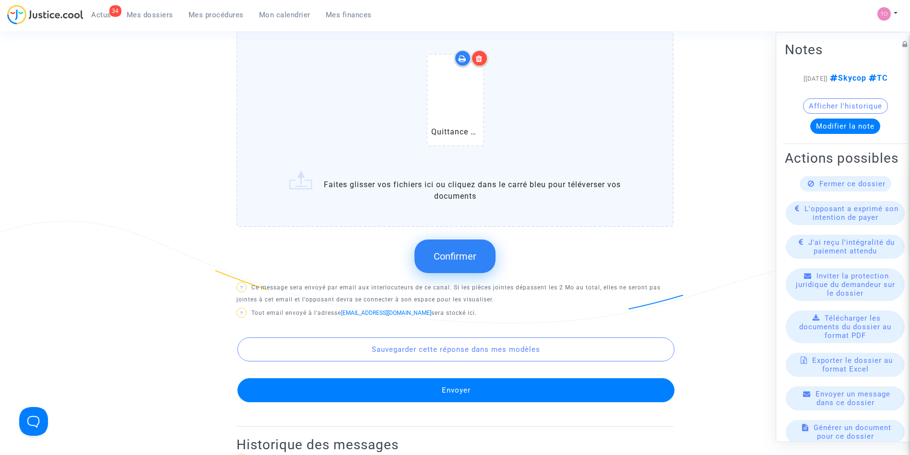
scroll to position [542, 0]
click at [450, 260] on span "Confirmer" at bounding box center [455, 257] width 43 height 12
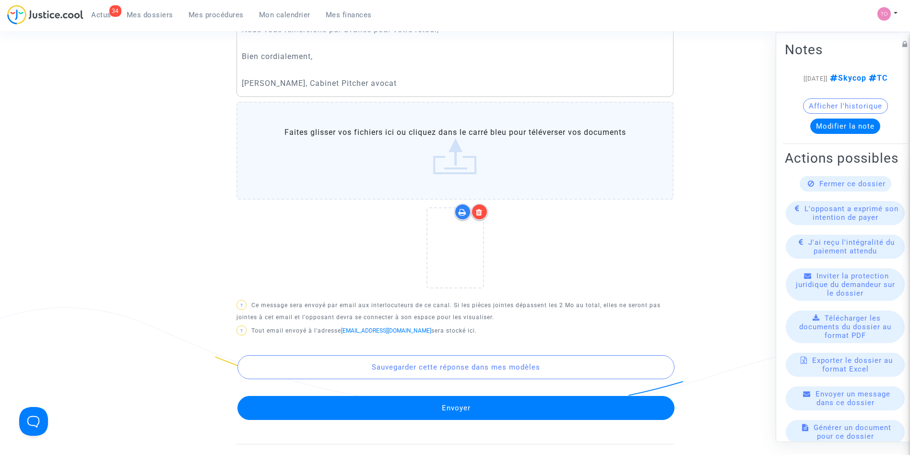
scroll to position [536, 0]
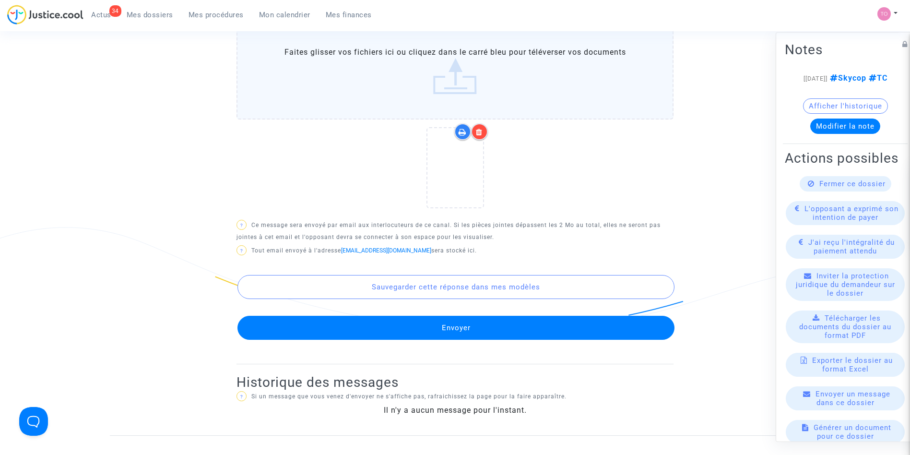
click at [444, 324] on button "Envoyer" at bounding box center [455, 328] width 437 height 24
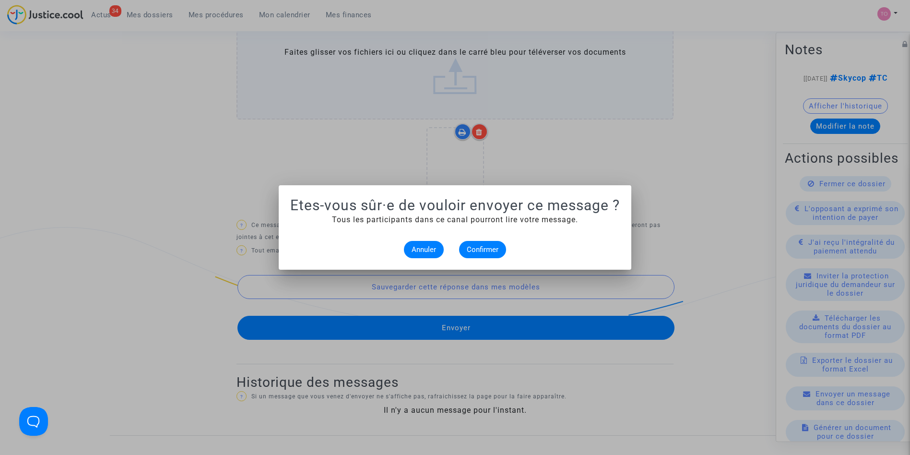
scroll to position [0, 0]
click at [476, 244] on button "Confirmer" at bounding box center [482, 249] width 47 height 17
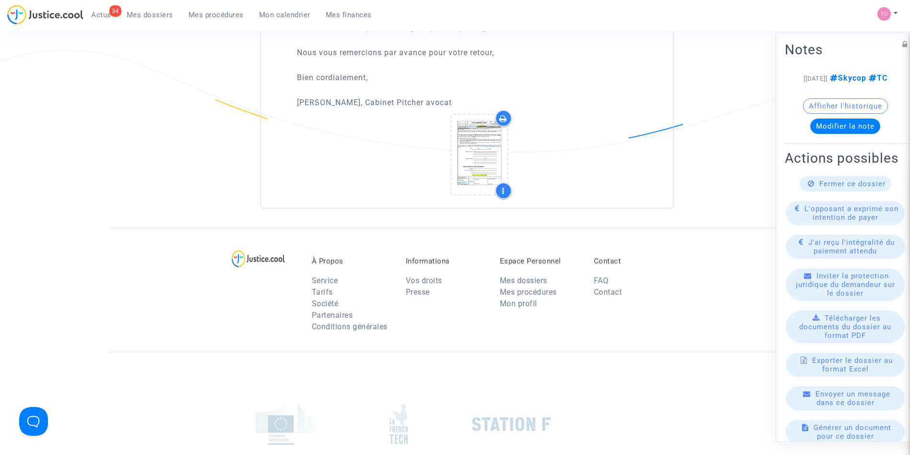
scroll to position [567, 0]
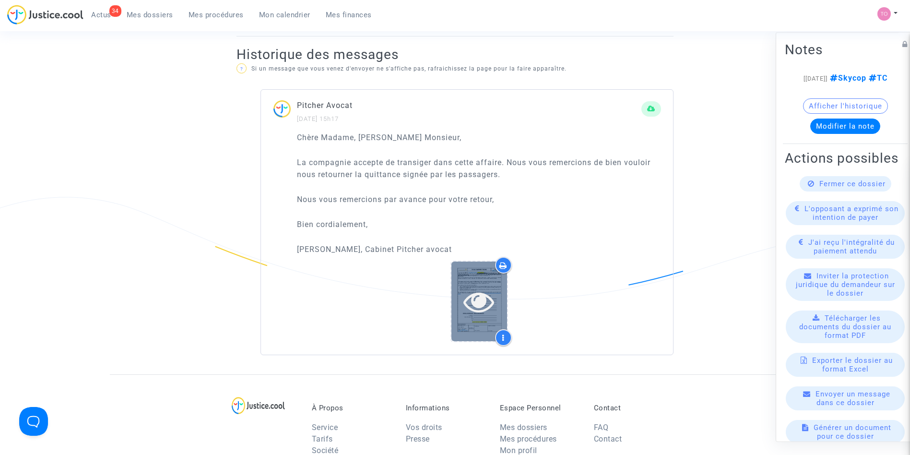
click at [474, 284] on div at bounding box center [479, 300] width 56 height 79
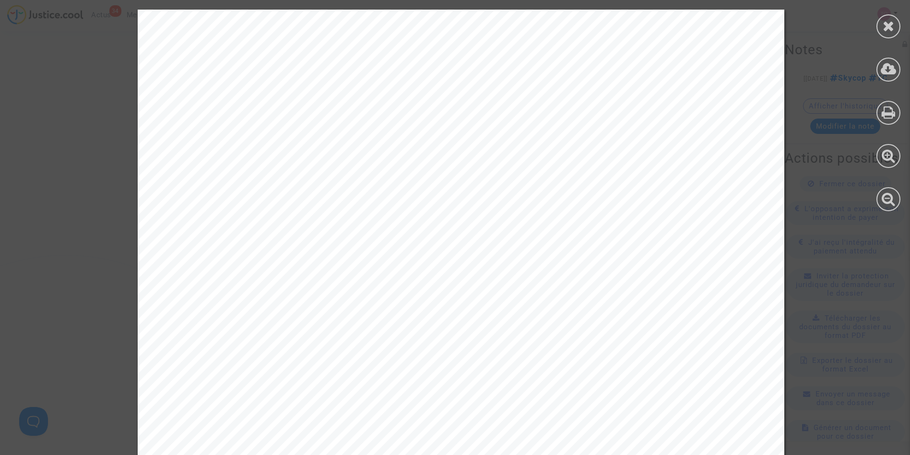
scroll to position [0, 0]
click at [888, 32] on icon at bounding box center [889, 26] width 12 height 14
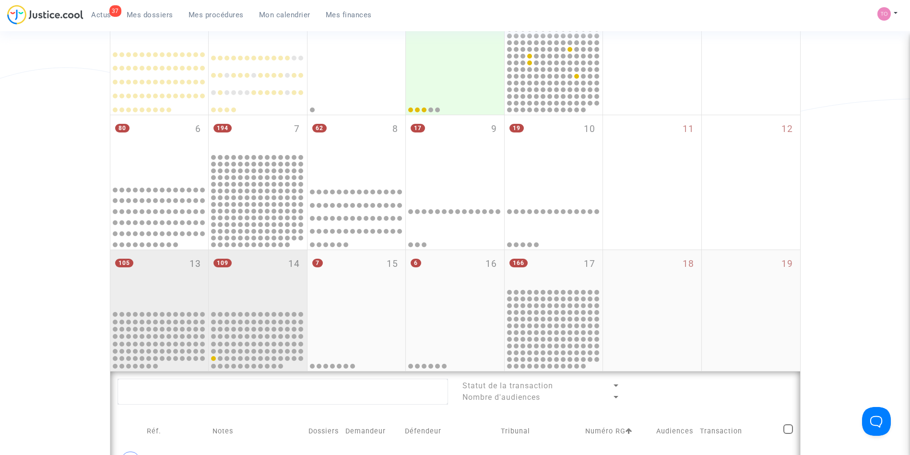
click at [272, 273] on div "109 14" at bounding box center [258, 279] width 98 height 59
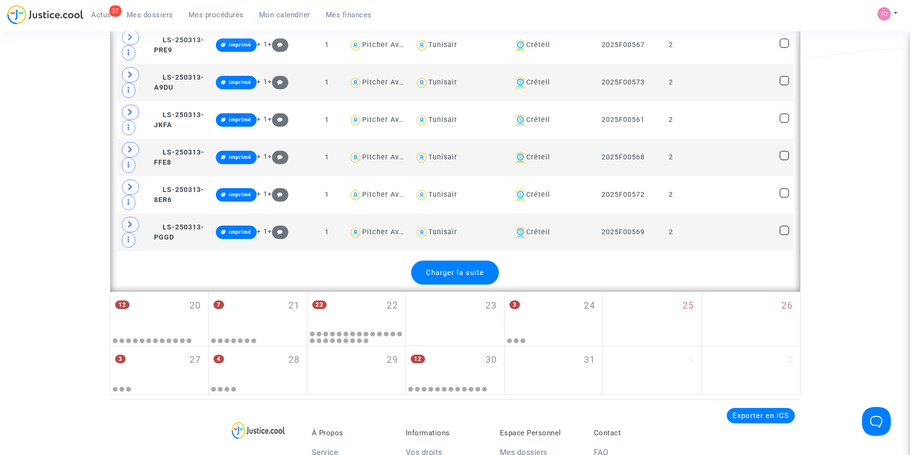
scroll to position [2266, 0]
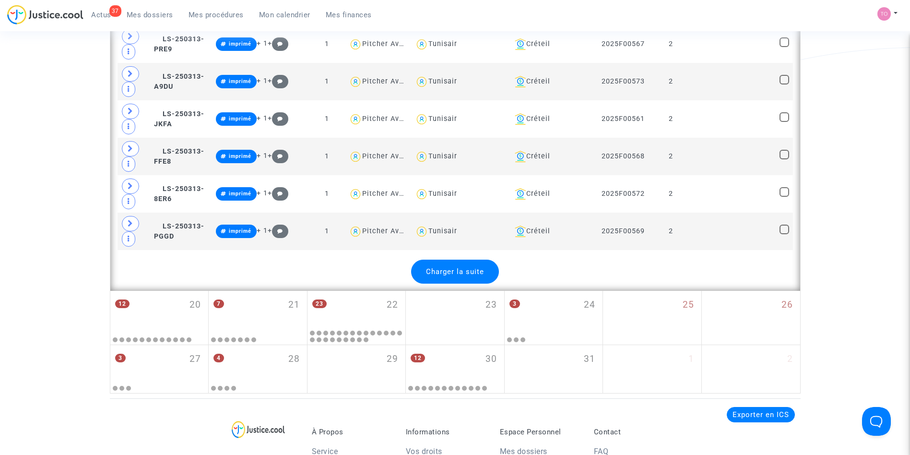
click at [457, 269] on span "Charger la suite" at bounding box center [455, 271] width 58 height 9
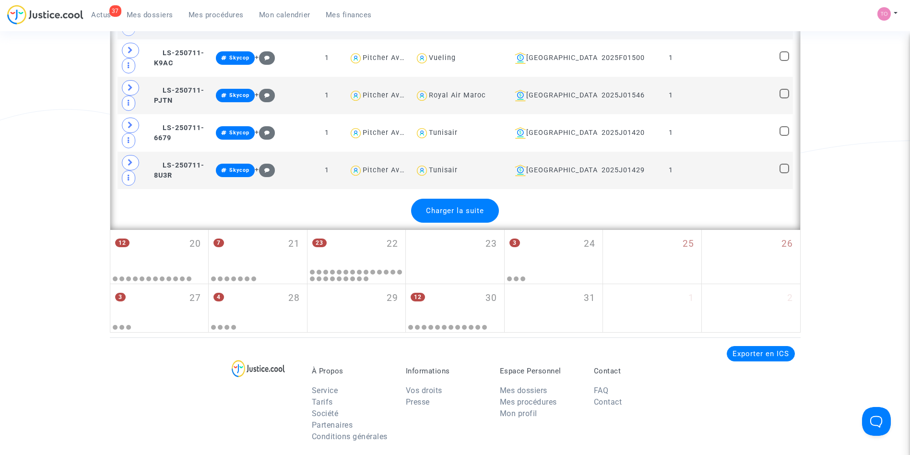
scroll to position [4199, 0]
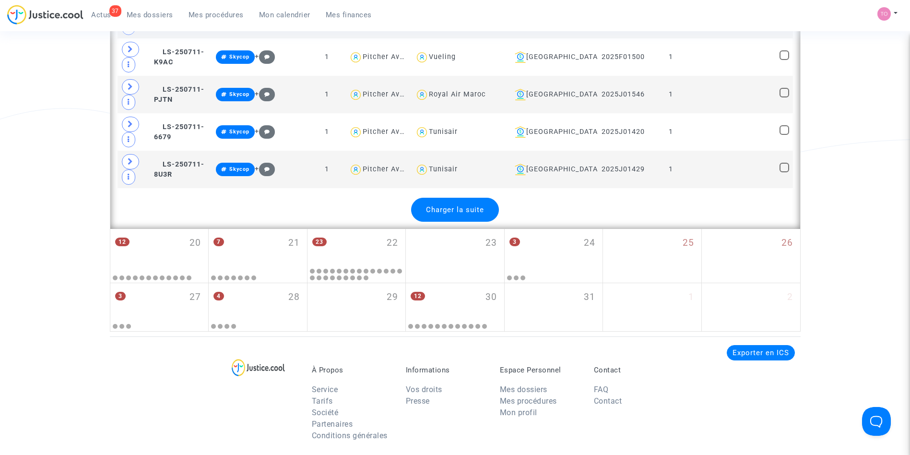
click at [438, 206] on span "Charger la suite" at bounding box center [455, 209] width 58 height 9
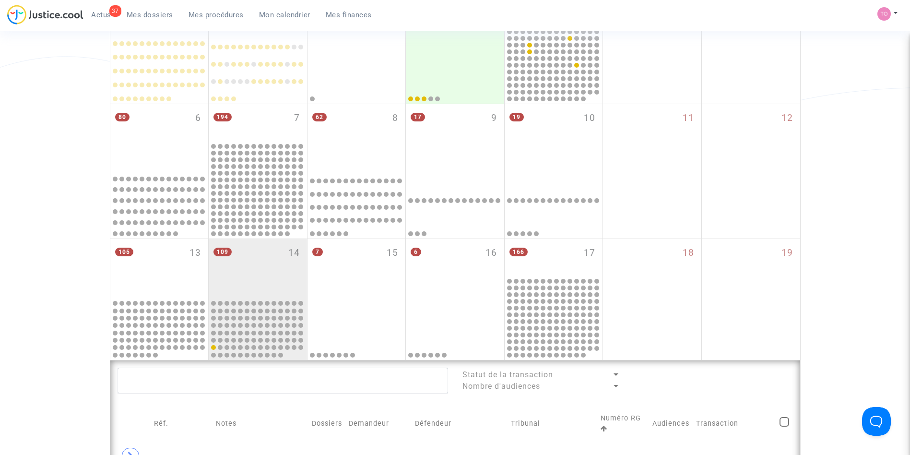
scroll to position [269, 0]
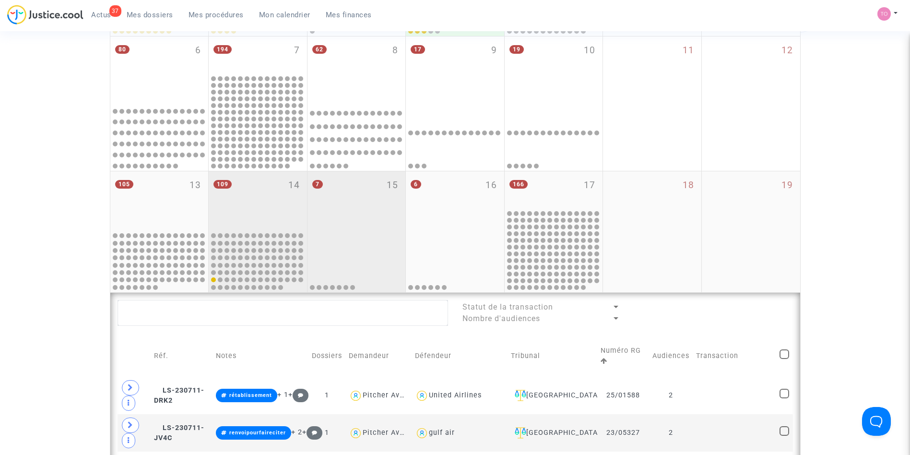
click at [356, 212] on div "7 15" at bounding box center [357, 200] width 98 height 59
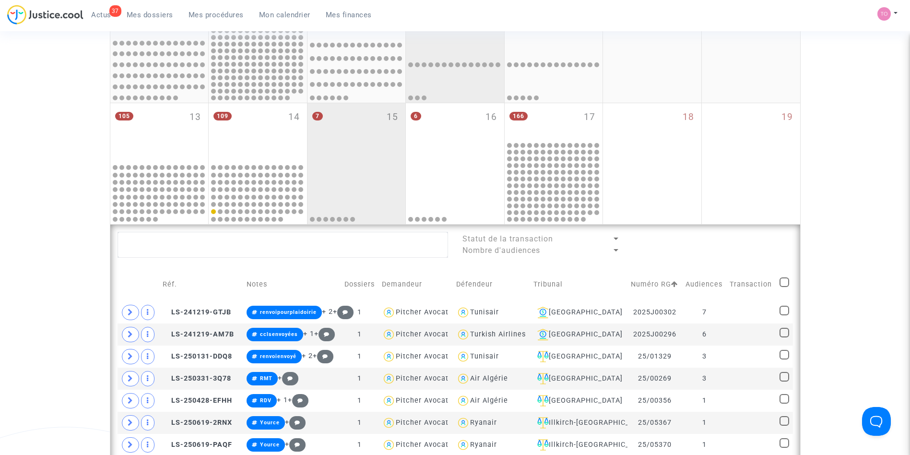
scroll to position [336, 0]
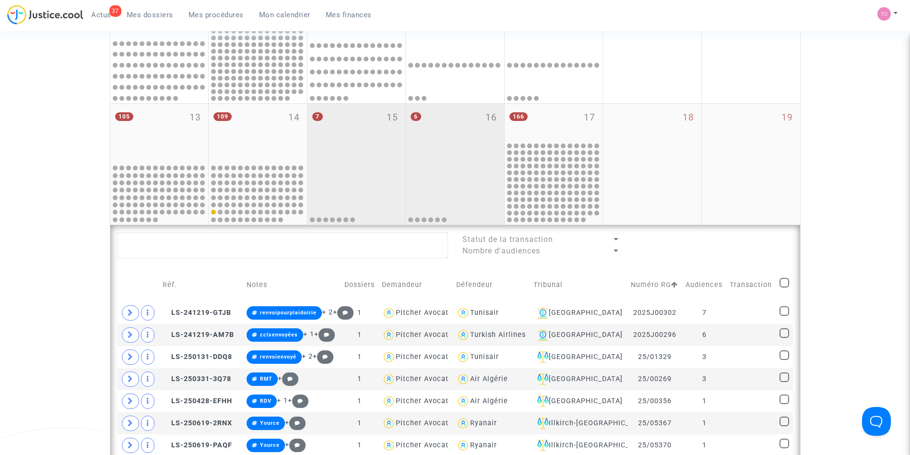
click at [441, 129] on div "6 16" at bounding box center [455, 133] width 98 height 59
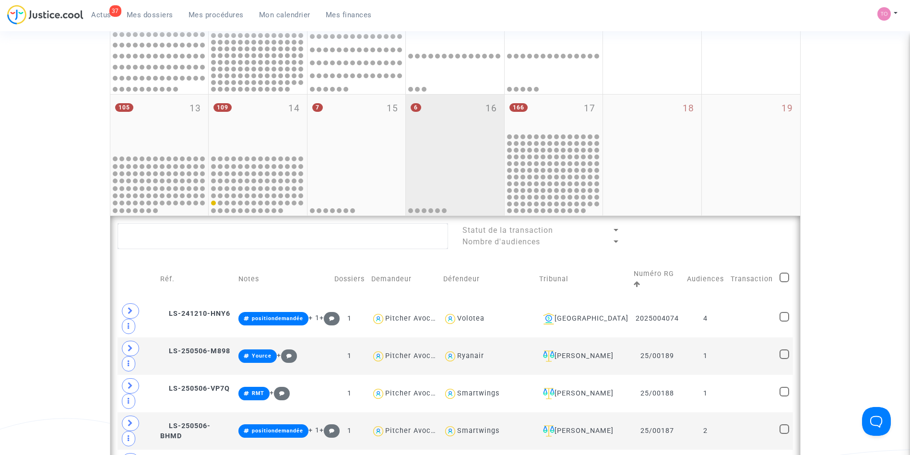
scroll to position [346, 0]
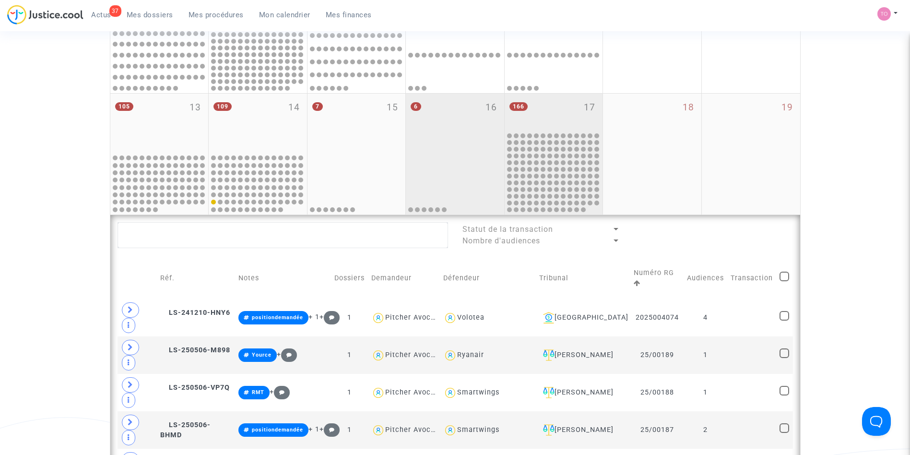
click at [546, 114] on div "166 17" at bounding box center [554, 112] width 98 height 37
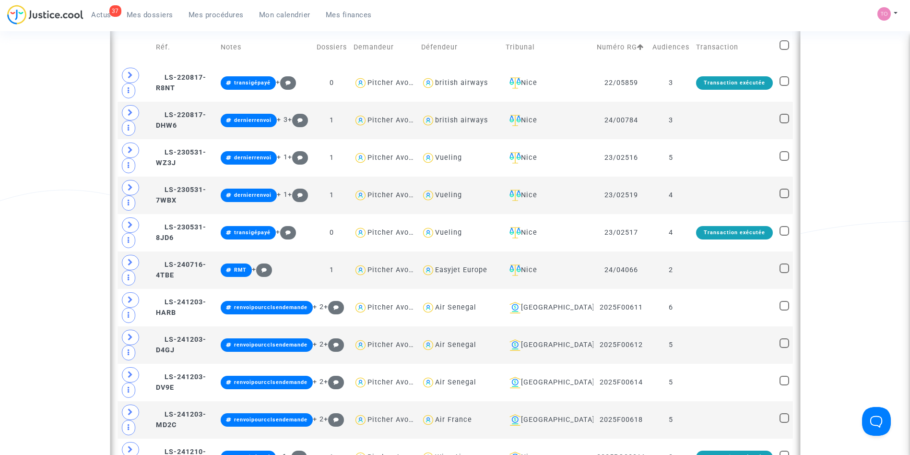
scroll to position [574, 0]
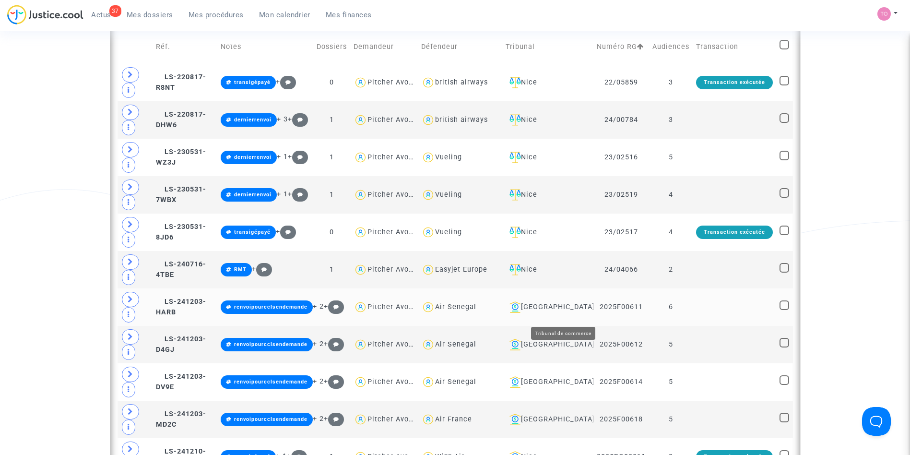
click at [569, 312] on div "[GEOGRAPHIC_DATA]" at bounding box center [548, 307] width 84 height 12
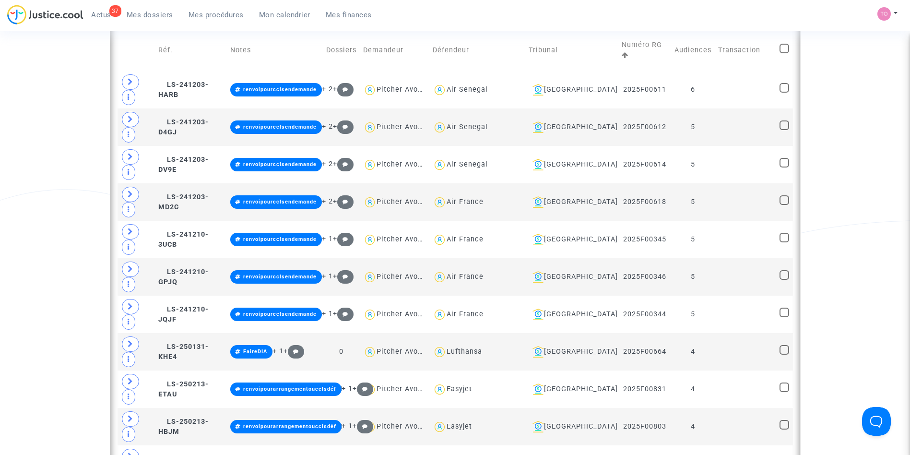
click at [781, 44] on span at bounding box center [785, 49] width 10 height 10
click at [784, 53] on input "checkbox" at bounding box center [784, 53] width 0 height 0
checkbox input "true"
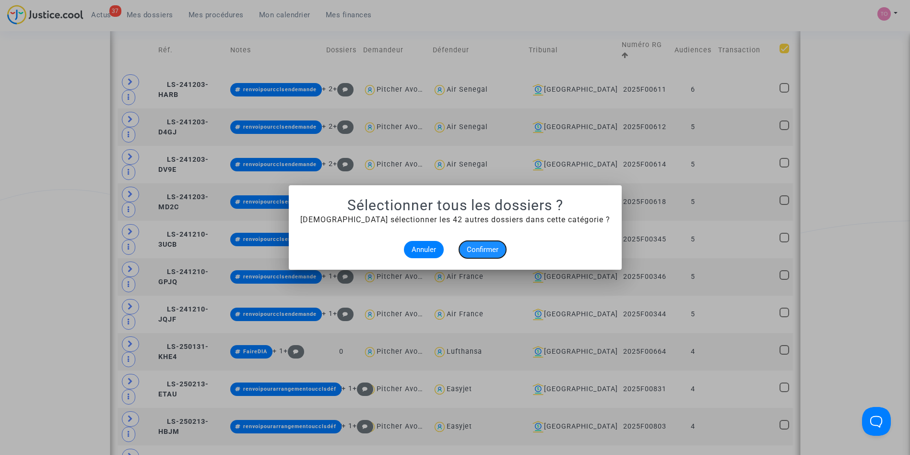
click at [477, 251] on span "Confirmer" at bounding box center [483, 249] width 32 height 9
checkbox input "true"
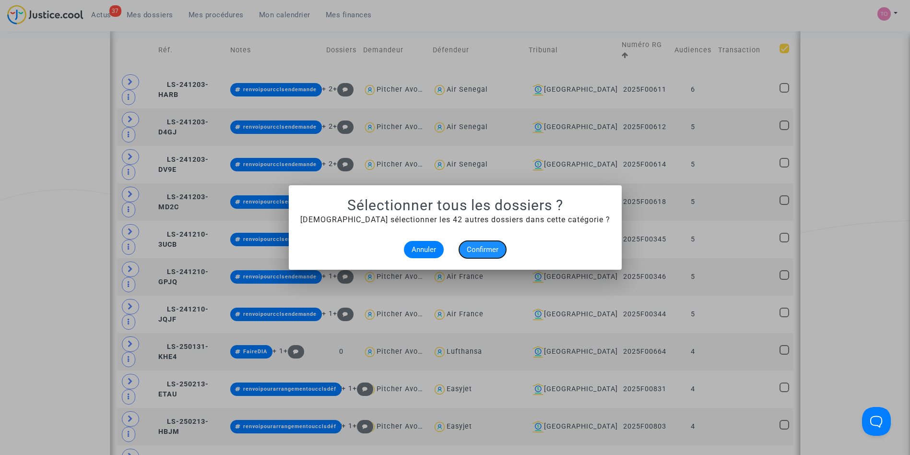
checkbox input "true"
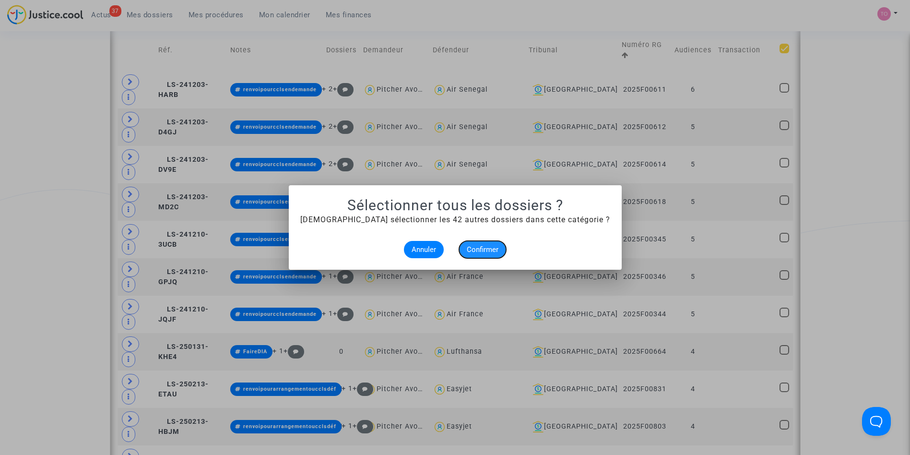
checkbox input "true"
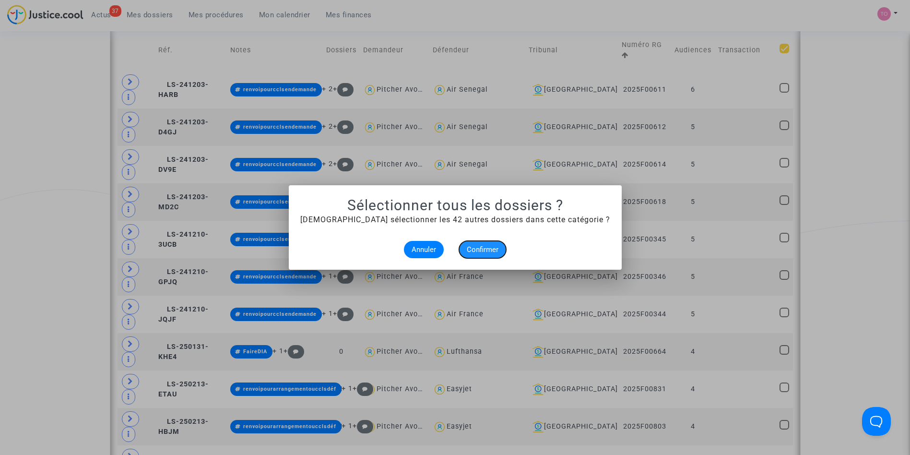
checkbox input "true"
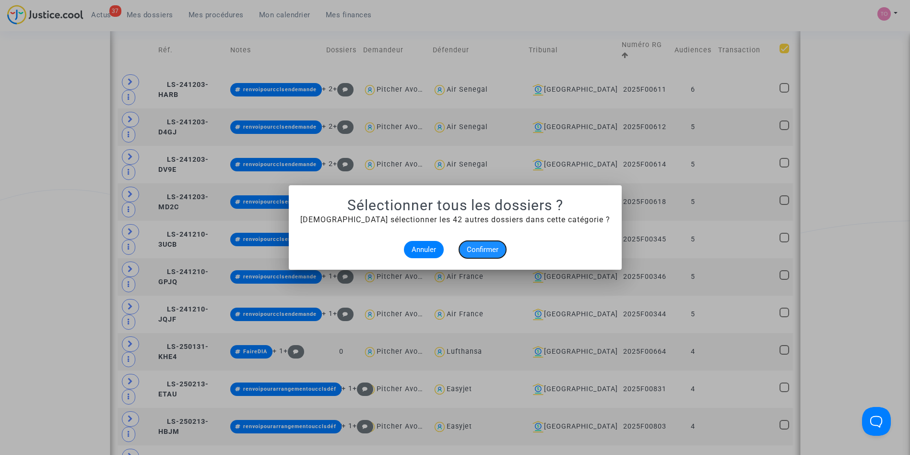
checkbox input "true"
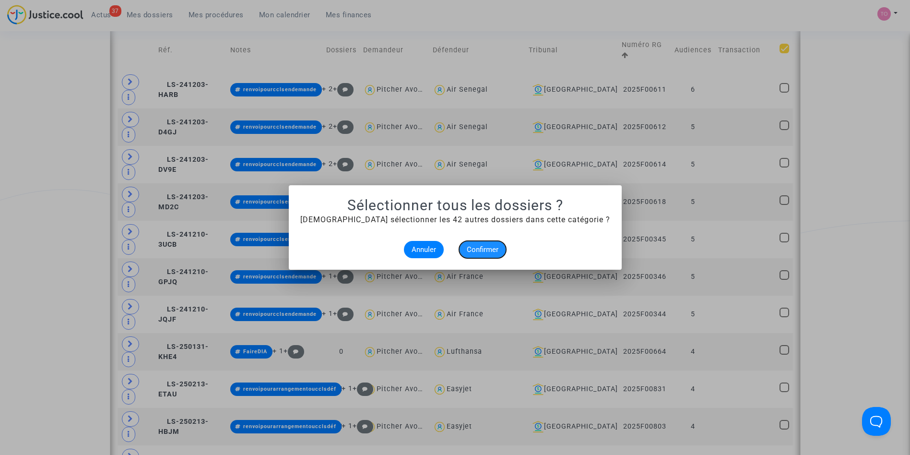
checkbox input "true"
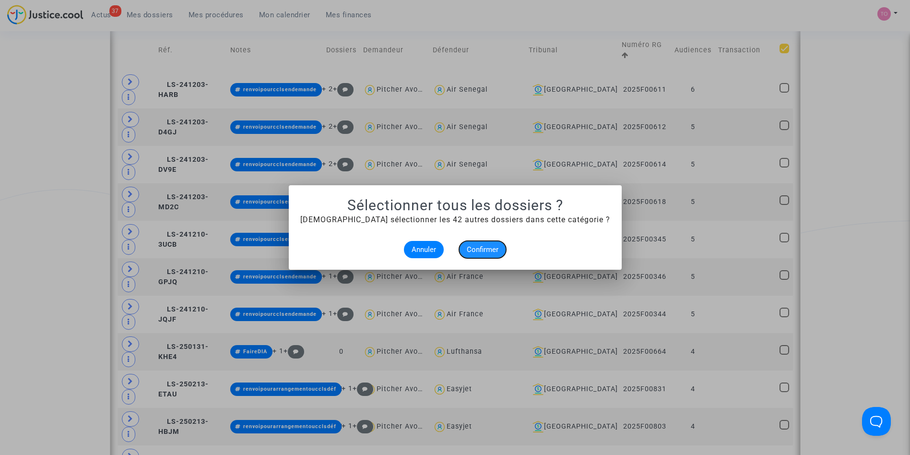
checkbox input "true"
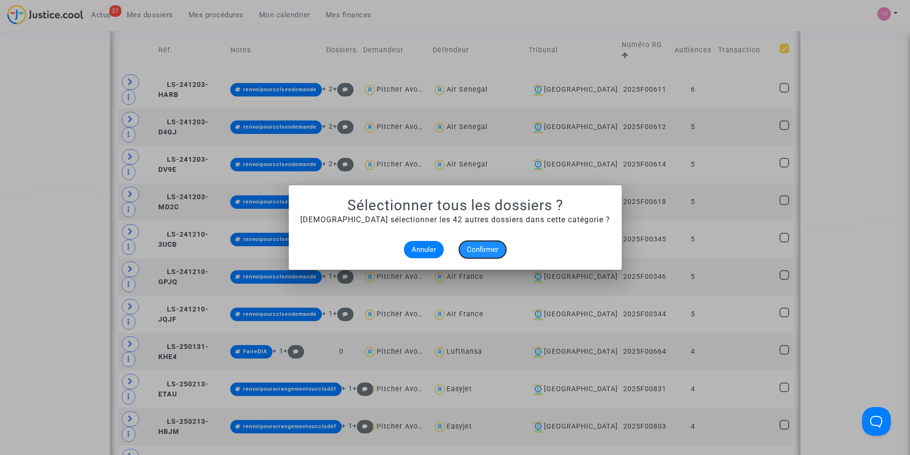
checkbox input "true"
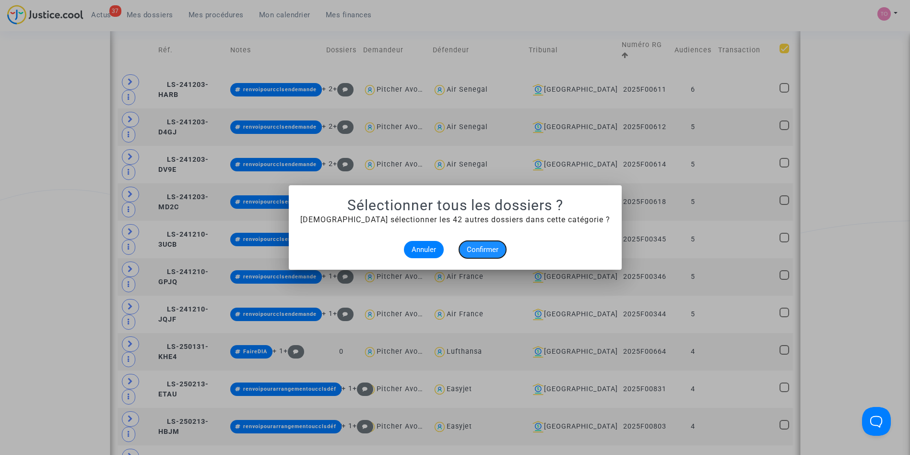
checkbox input "true"
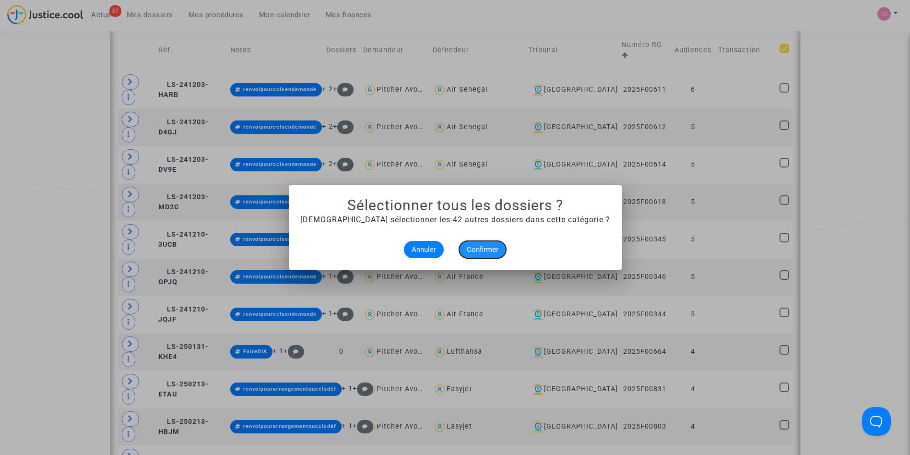
checkbox input "true"
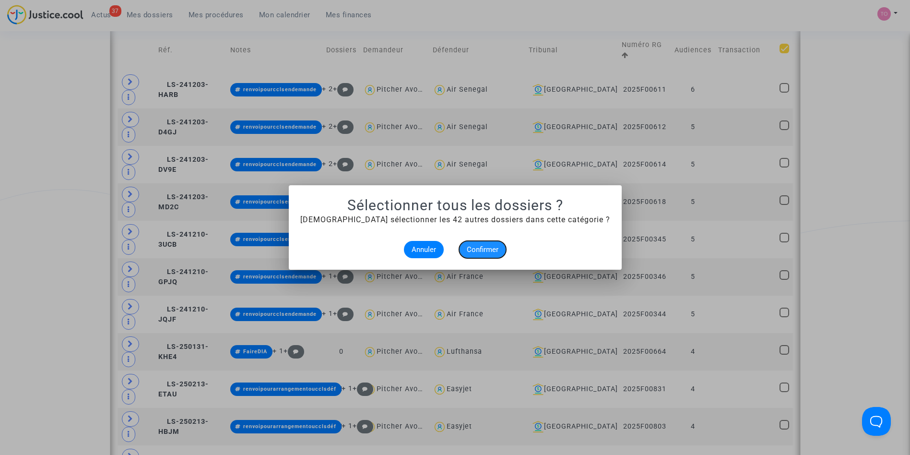
checkbox input "true"
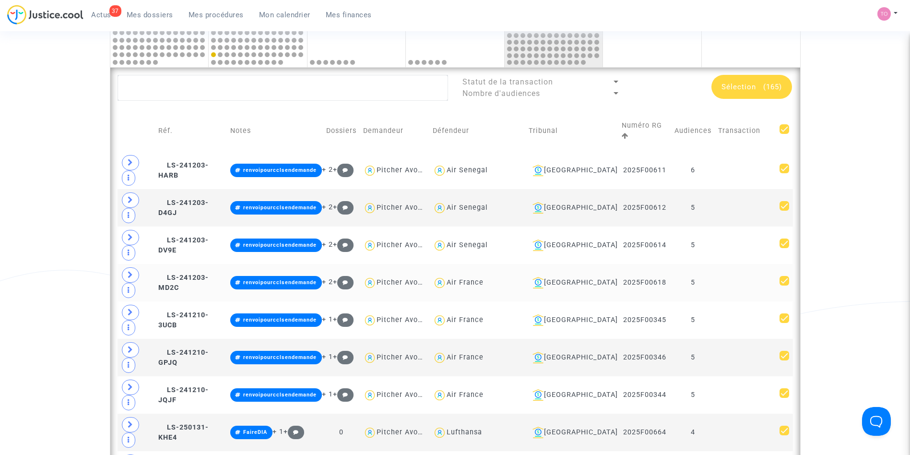
scroll to position [492, 0]
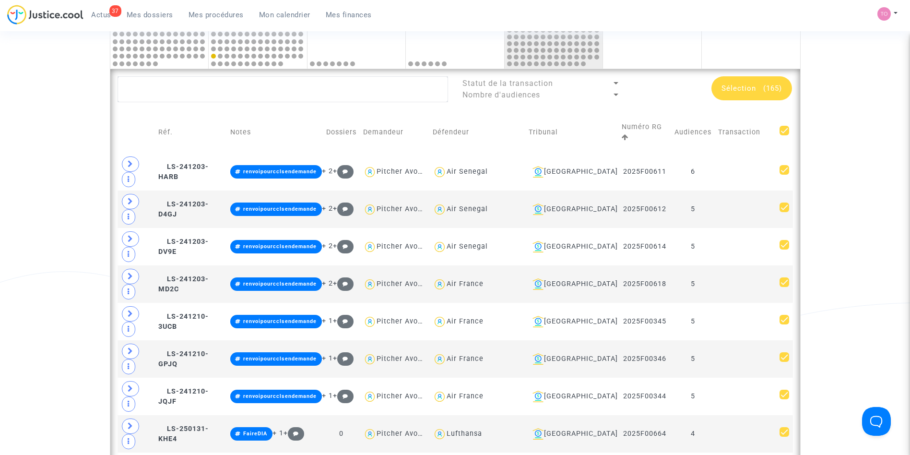
click at [748, 98] on div "Sélection (165)" at bounding box center [751, 88] width 81 height 24
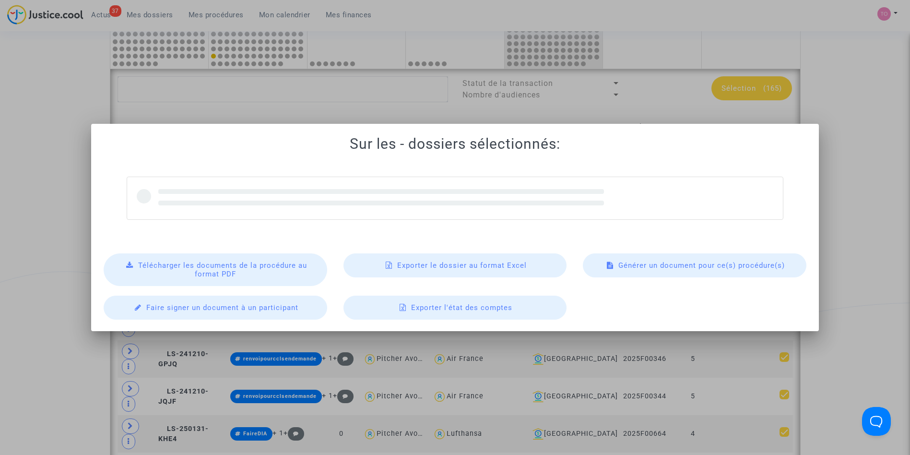
scroll to position [0, 0]
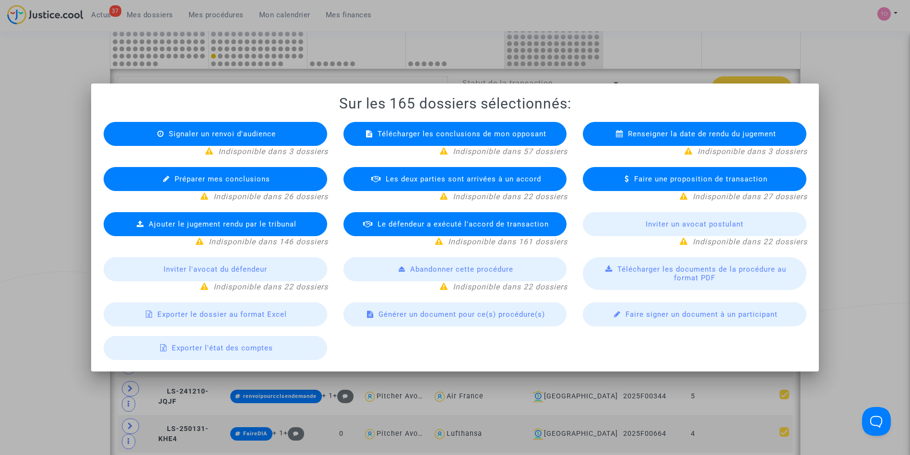
click at [230, 310] on span "Exporter le dossier au format Excel" at bounding box center [222, 314] width 130 height 9
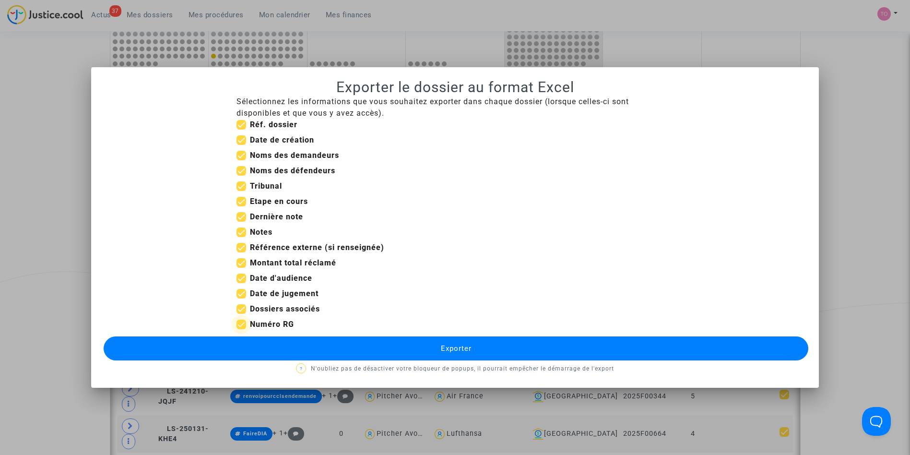
click at [240, 325] on span at bounding box center [242, 325] width 10 height 10
click at [241, 329] on input "Numéro RG" at bounding box center [241, 329] width 0 height 0
checkbox input "false"
click at [241, 293] on span at bounding box center [242, 294] width 10 height 10
click at [241, 298] on input "Date de jugement" at bounding box center [241, 298] width 0 height 0
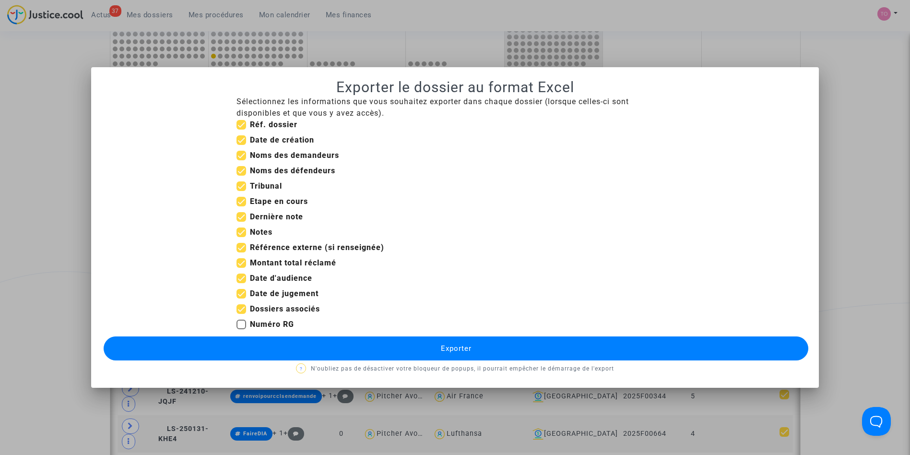
checkbox input "false"
click at [241, 263] on span at bounding box center [242, 263] width 10 height 10
click at [241, 268] on input "Montant total réclamé" at bounding box center [241, 268] width 0 height 0
checkbox input "false"
click at [242, 247] on span at bounding box center [242, 248] width 10 height 10
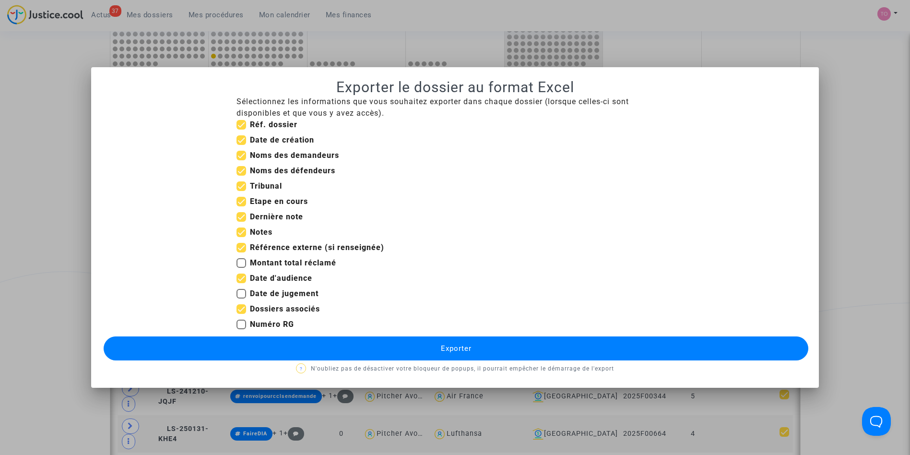
click at [241, 252] on input "Référence externe (si renseignée)" at bounding box center [241, 252] width 0 height 0
checkbox input "false"
click at [241, 231] on span at bounding box center [242, 232] width 10 height 10
click at [241, 237] on input "Notes" at bounding box center [241, 237] width 0 height 0
checkbox input "false"
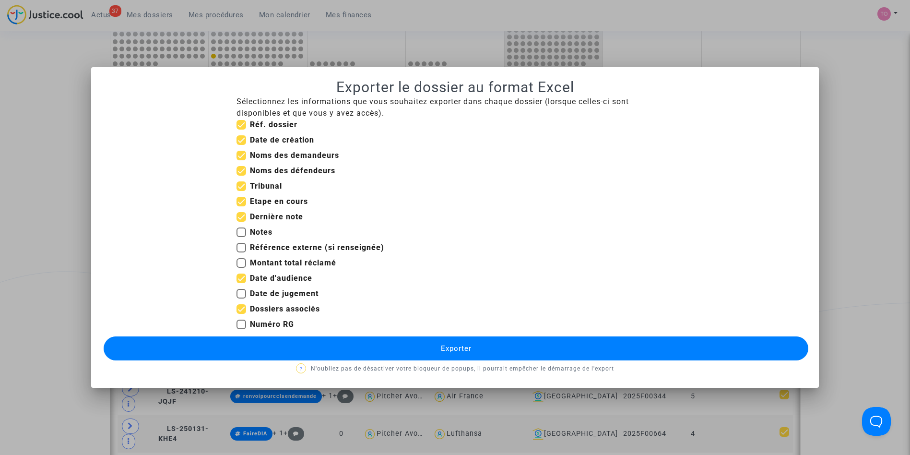
click at [238, 213] on span at bounding box center [242, 217] width 10 height 10
click at [241, 222] on input "Dernière note" at bounding box center [241, 222] width 0 height 0
checkbox input "false"
click at [241, 198] on span at bounding box center [242, 202] width 10 height 10
click at [241, 206] on input "Etape en cours" at bounding box center [241, 206] width 0 height 0
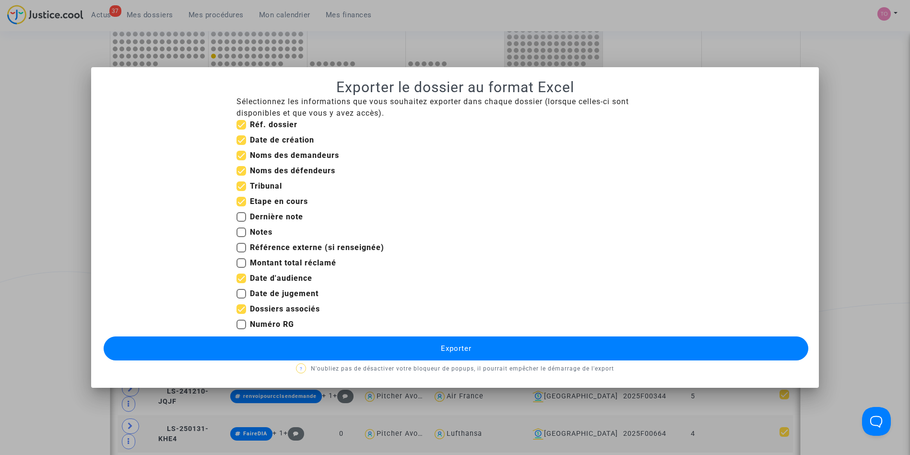
checkbox input "false"
click at [239, 137] on span at bounding box center [242, 140] width 10 height 10
click at [241, 145] on input "Date de création" at bounding box center [241, 145] width 0 height 0
checkbox input "false"
click at [383, 352] on button "Exporter" at bounding box center [456, 348] width 705 height 24
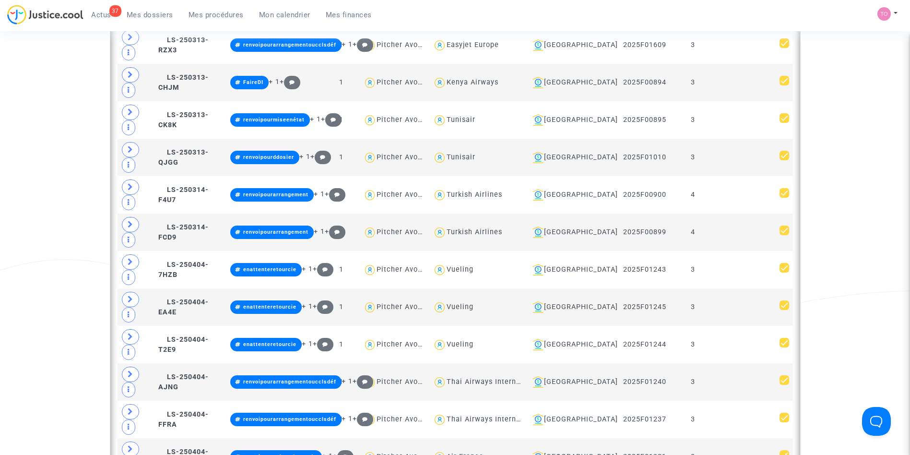
scroll to position [1494, 0]
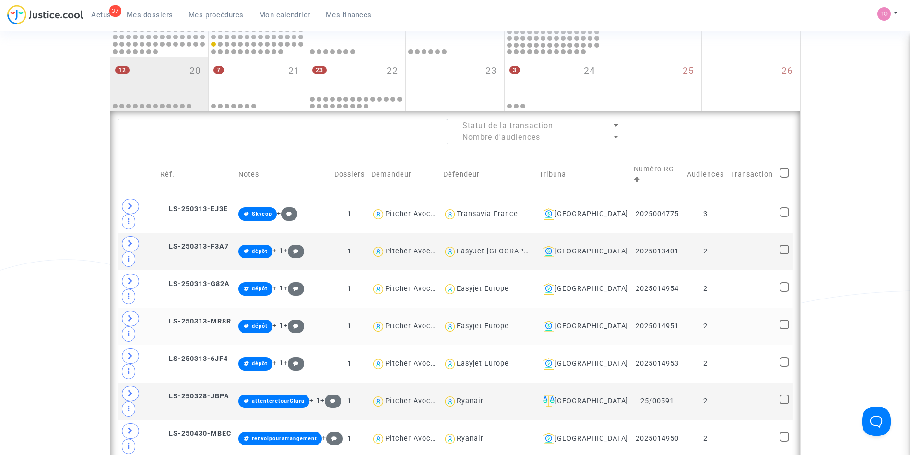
scroll to position [419, 0]
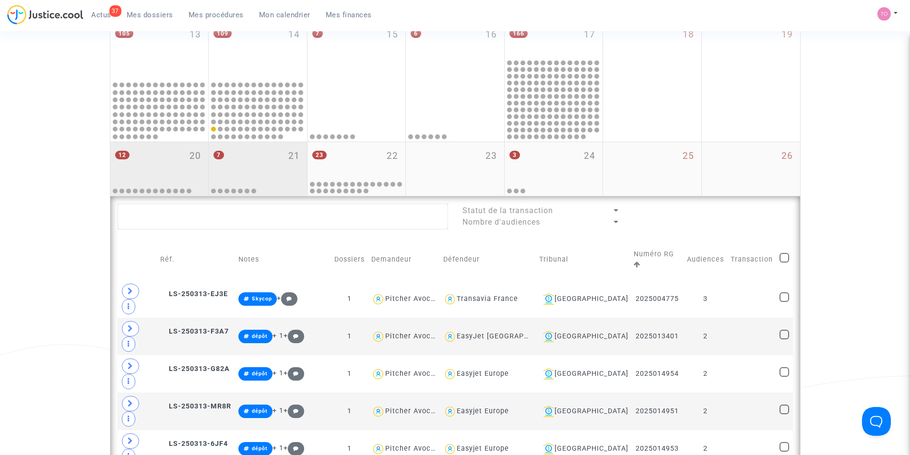
click at [265, 152] on div "7 21" at bounding box center [258, 160] width 98 height 37
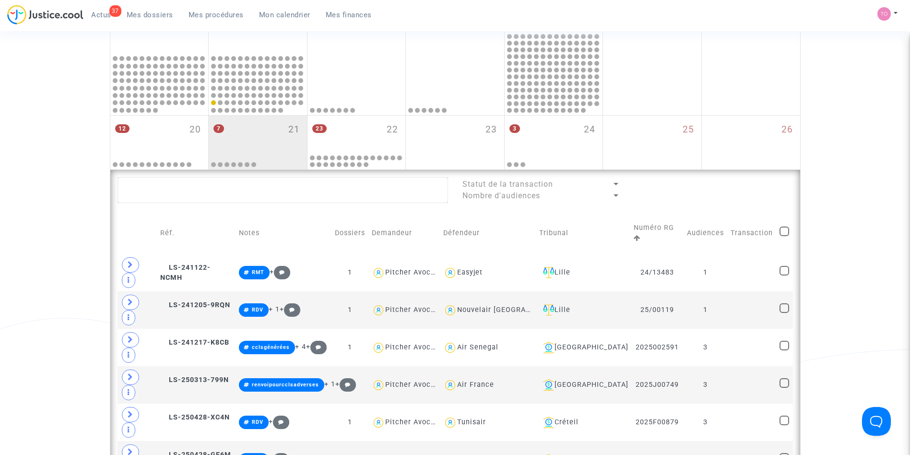
scroll to position [447, 0]
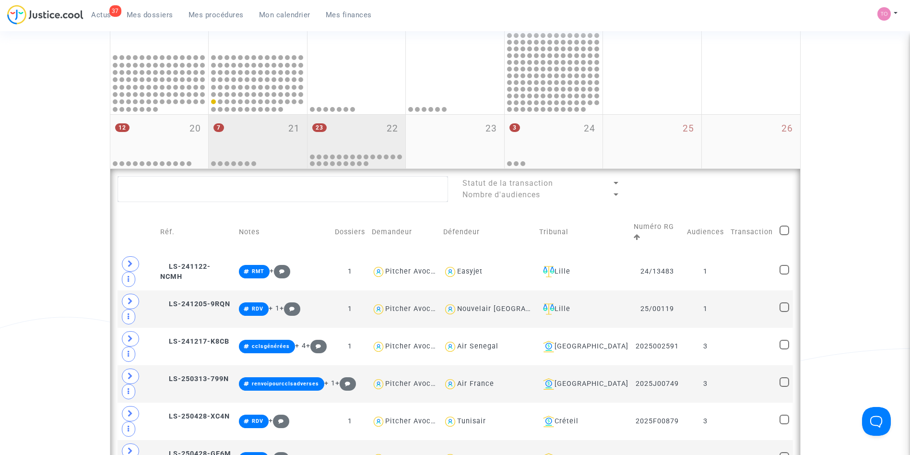
click at [346, 130] on div "23 22" at bounding box center [357, 133] width 98 height 37
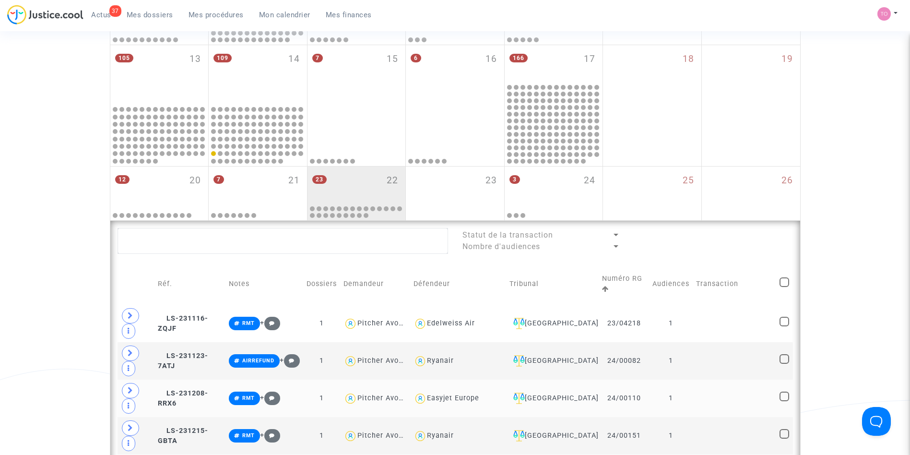
scroll to position [362, 0]
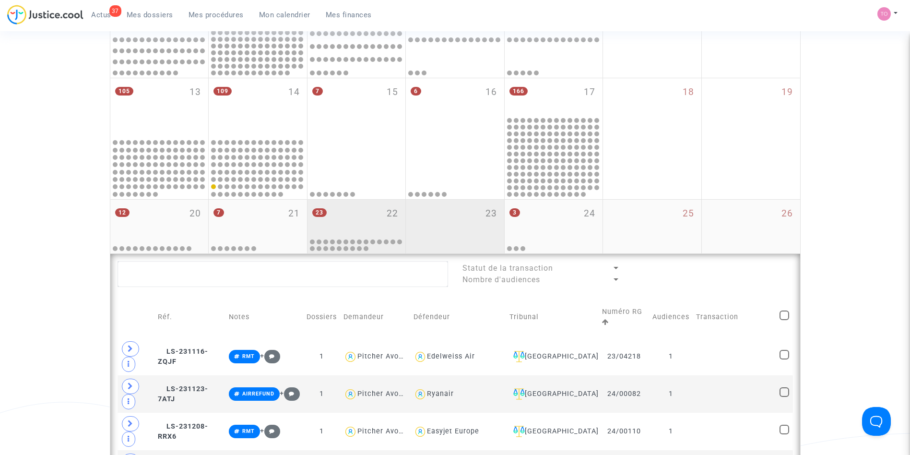
click at [445, 209] on div "23" at bounding box center [455, 227] width 98 height 54
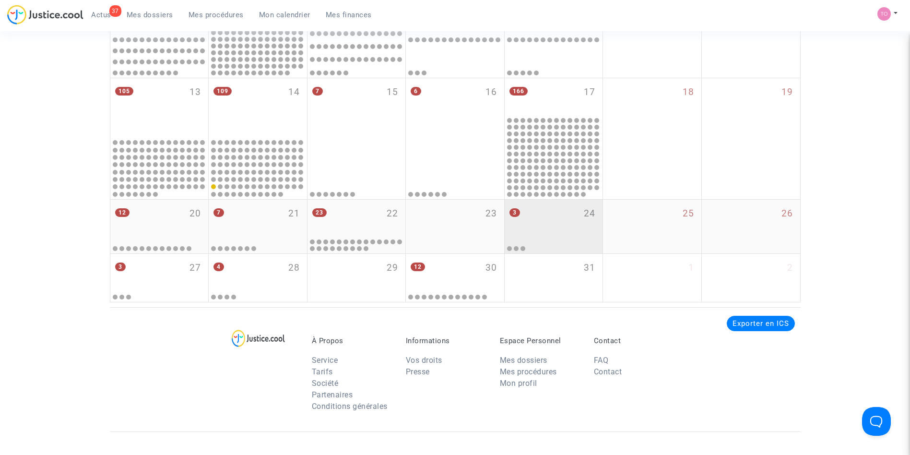
click at [558, 215] on div "3 24" at bounding box center [554, 218] width 98 height 37
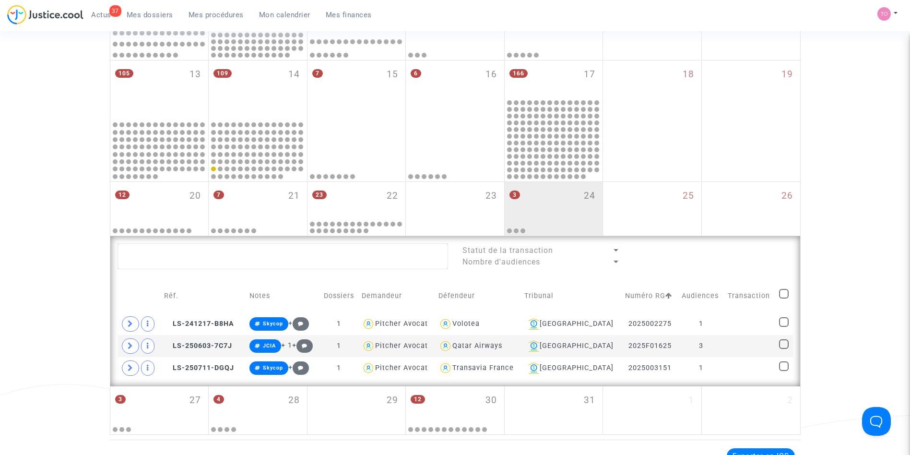
scroll to position [380, 0]
click at [781, 344] on span at bounding box center [784, 343] width 10 height 10
click at [783, 348] on input "checkbox" at bounding box center [783, 348] width 0 height 0
checkbox input "true"
click at [751, 243] on div "Sélection (1)" at bounding box center [756, 254] width 72 height 24
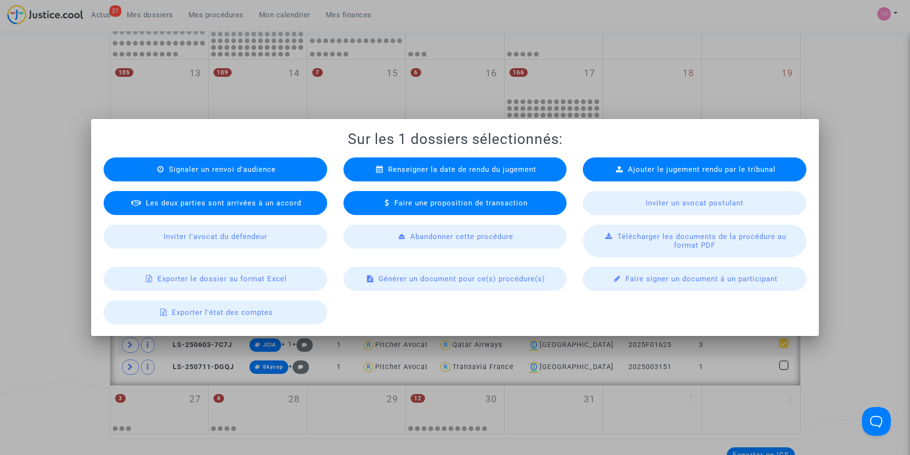
scroll to position [0, 0]
click at [228, 275] on span "Exporter le dossier au format Excel" at bounding box center [222, 278] width 130 height 9
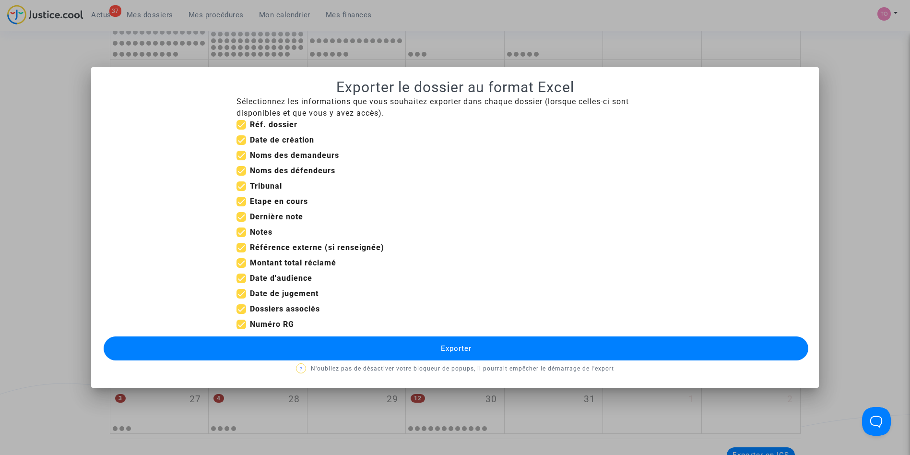
click at [242, 323] on span at bounding box center [242, 325] width 10 height 10
click at [241, 329] on input "Numéro RG" at bounding box center [241, 329] width 0 height 0
checkbox input "false"
drag, startPoint x: 245, startPoint y: 292, endPoint x: 237, endPoint y: 293, distance: 8.3
click at [237, 293] on div "Date de jugement" at bounding box center [454, 295] width 451 height 15
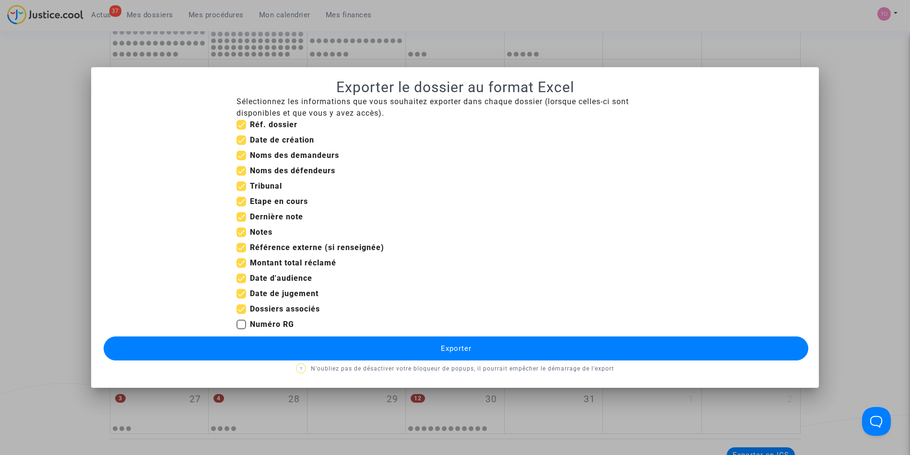
click at [243, 293] on span at bounding box center [242, 294] width 10 height 10
click at [241, 298] on input "Date de jugement" at bounding box center [241, 298] width 0 height 0
checkbox input "false"
click at [244, 263] on span at bounding box center [242, 263] width 10 height 10
click at [241, 268] on input "Montant total réclamé" at bounding box center [241, 268] width 0 height 0
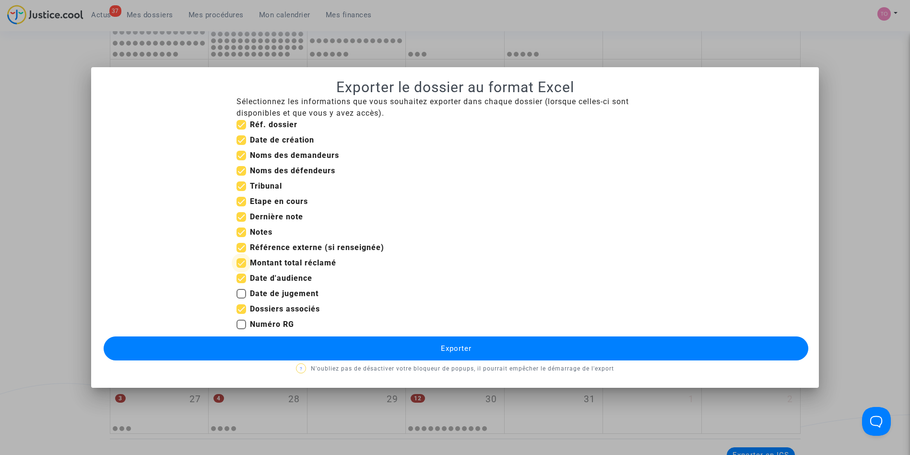
checkbox input "false"
click at [242, 245] on span at bounding box center [242, 248] width 10 height 10
click at [241, 252] on input "Référence externe (si renseignée)" at bounding box center [241, 252] width 0 height 0
checkbox input "false"
click at [238, 224] on mat-checkbox "Dernière note" at bounding box center [270, 218] width 67 height 15
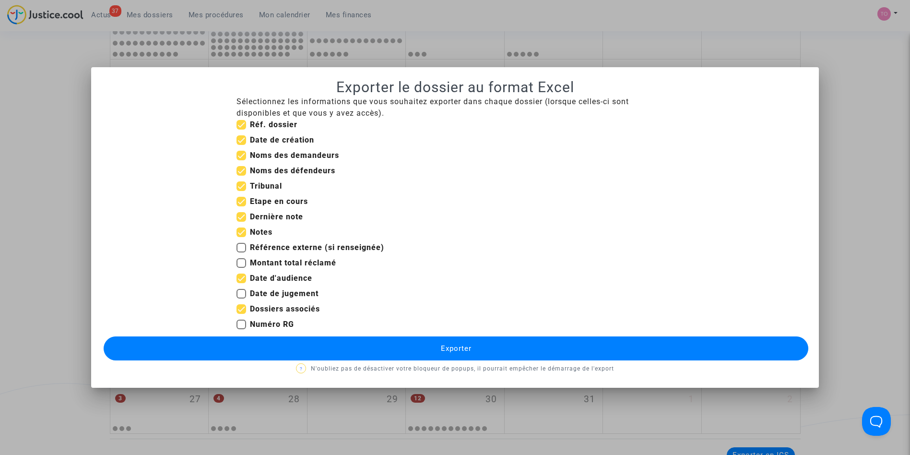
click at [243, 208] on mat-checkbox "Etape en cours" at bounding box center [272, 203] width 71 height 15
click at [242, 222] on label "Dernière note" at bounding box center [270, 217] width 67 height 12
click at [241, 222] on input "Dernière note" at bounding box center [241, 222] width 0 height 0
checkbox input "false"
click at [242, 231] on span at bounding box center [242, 232] width 10 height 10
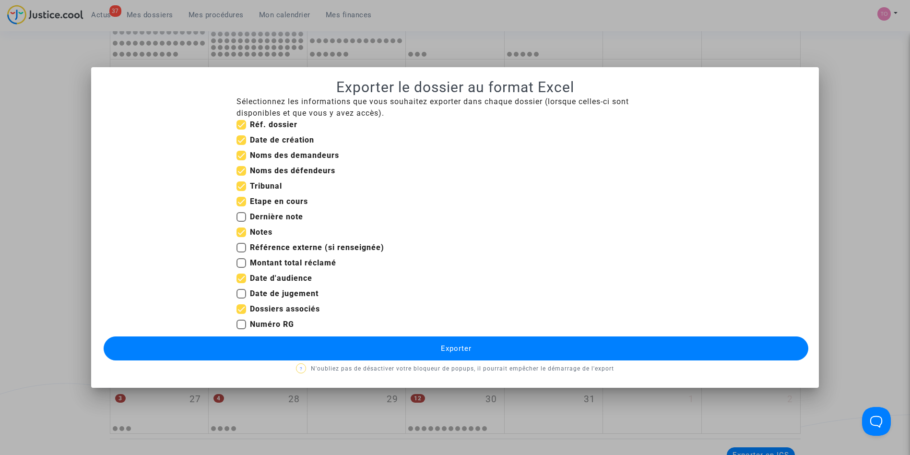
click at [241, 237] on input "Notes" at bounding box center [241, 237] width 0 height 0
checkbox input "false"
click at [239, 199] on span at bounding box center [242, 202] width 10 height 10
click at [241, 206] on input "Etape en cours" at bounding box center [241, 206] width 0 height 0
checkbox input "false"
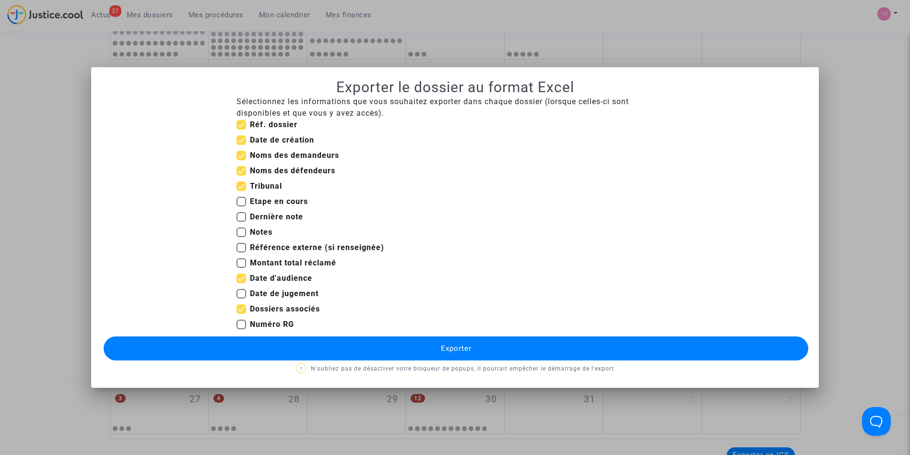
click at [241, 141] on span at bounding box center [242, 140] width 10 height 10
click at [241, 145] on input "Date de création" at bounding box center [241, 145] width 0 height 0
checkbox input "false"
click at [345, 353] on button "Exporter" at bounding box center [456, 348] width 705 height 24
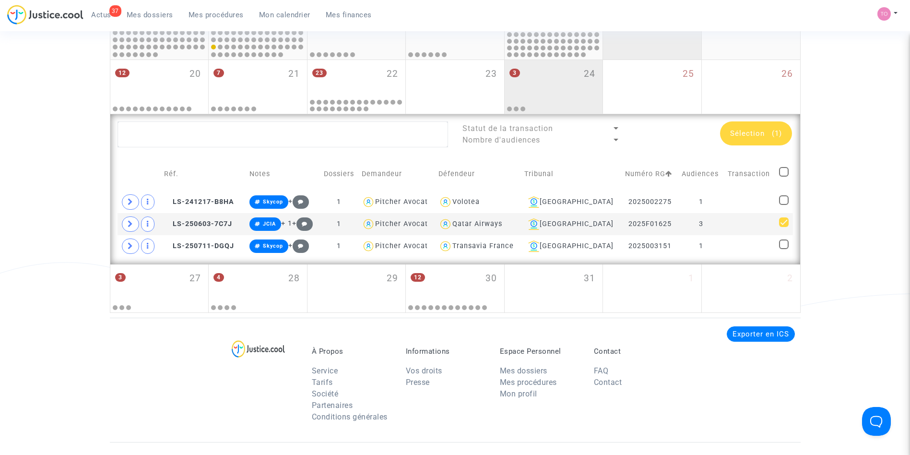
scroll to position [518, 0]
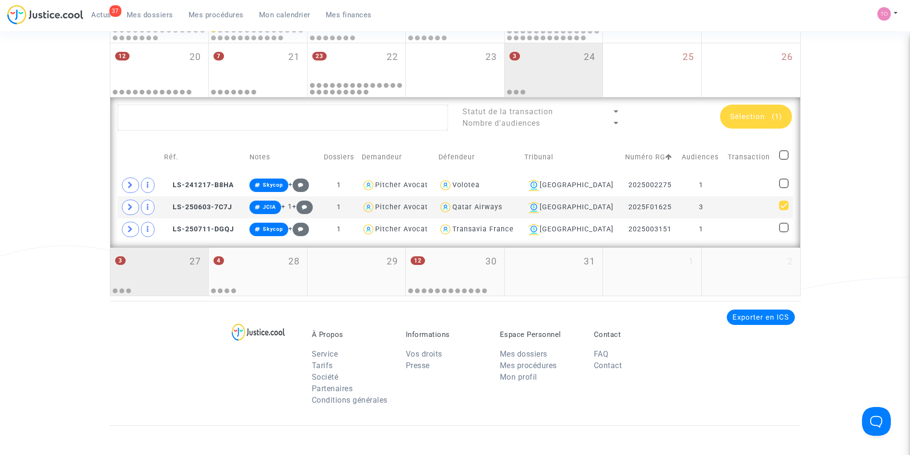
click at [146, 272] on div "3 27" at bounding box center [159, 266] width 98 height 37
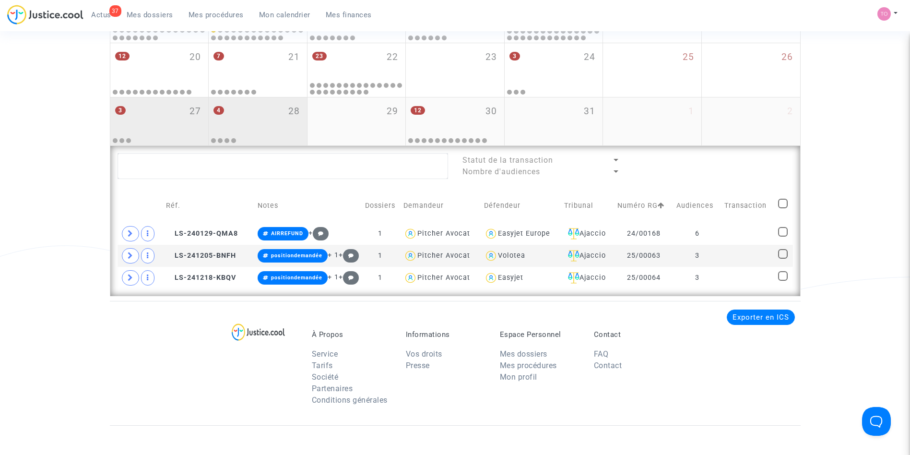
click at [257, 104] on div "4 28" at bounding box center [258, 115] width 98 height 37
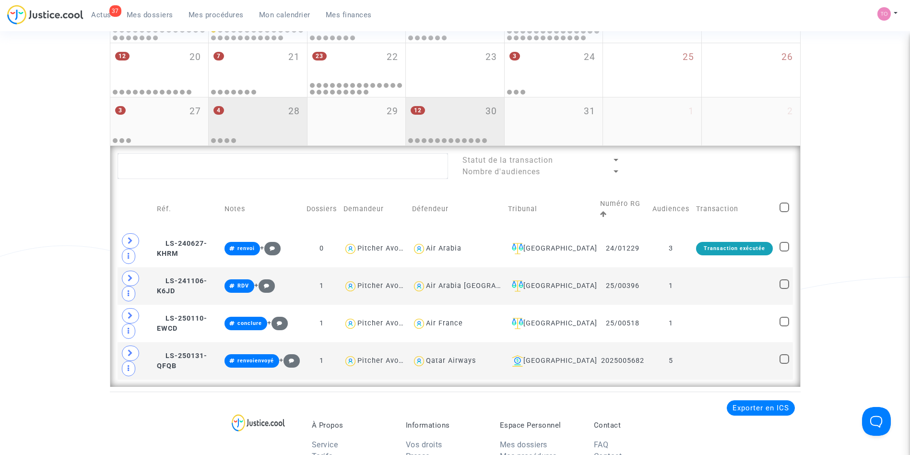
click at [436, 119] on div "12 30" at bounding box center [455, 115] width 98 height 37
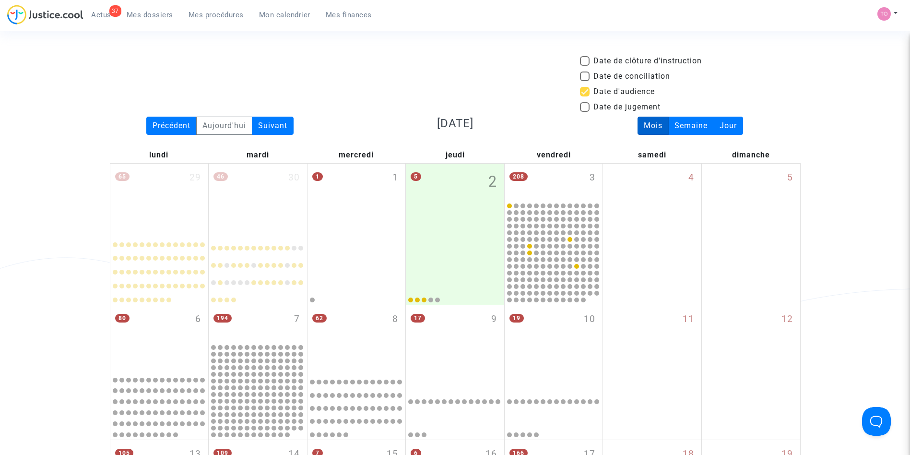
click at [270, 134] on div "Suivant" at bounding box center [273, 126] width 42 height 18
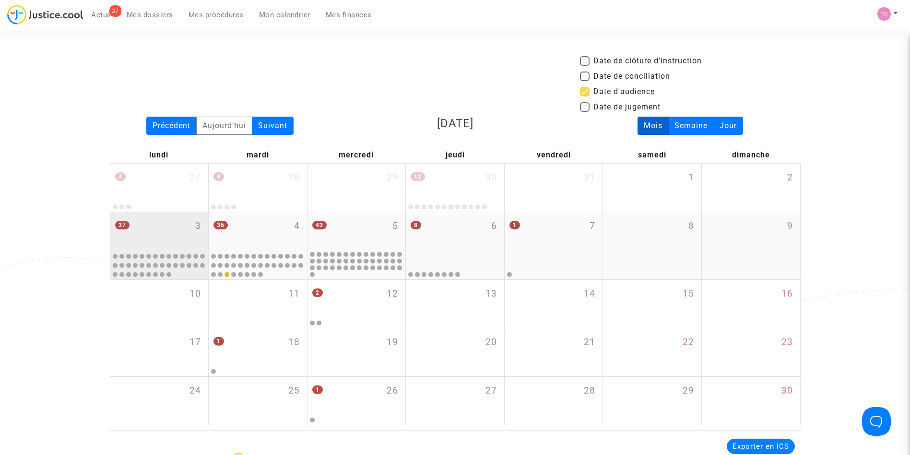
click at [147, 231] on div "37 3" at bounding box center [159, 230] width 98 height 37
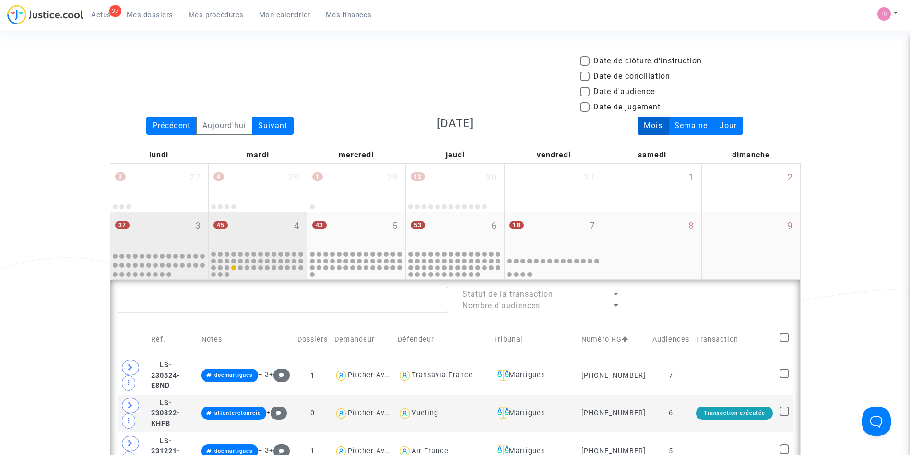
click at [265, 225] on div "45 4" at bounding box center [258, 230] width 98 height 37
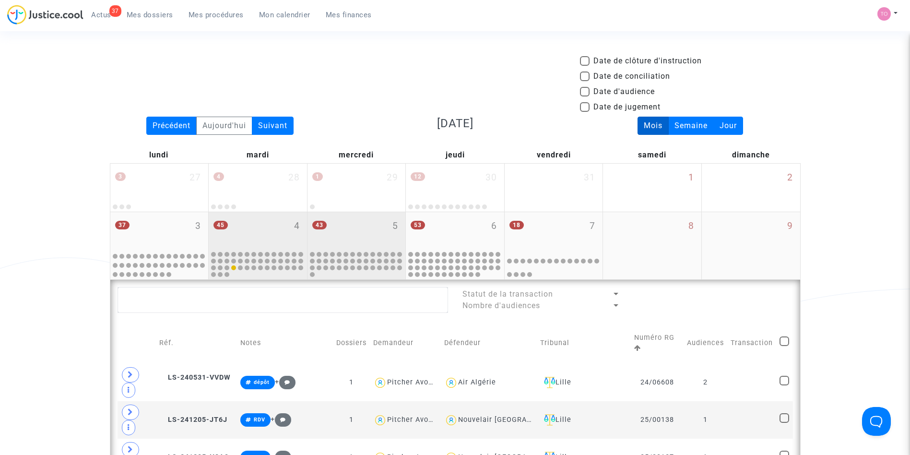
click at [359, 225] on div "43 5" at bounding box center [357, 230] width 98 height 37
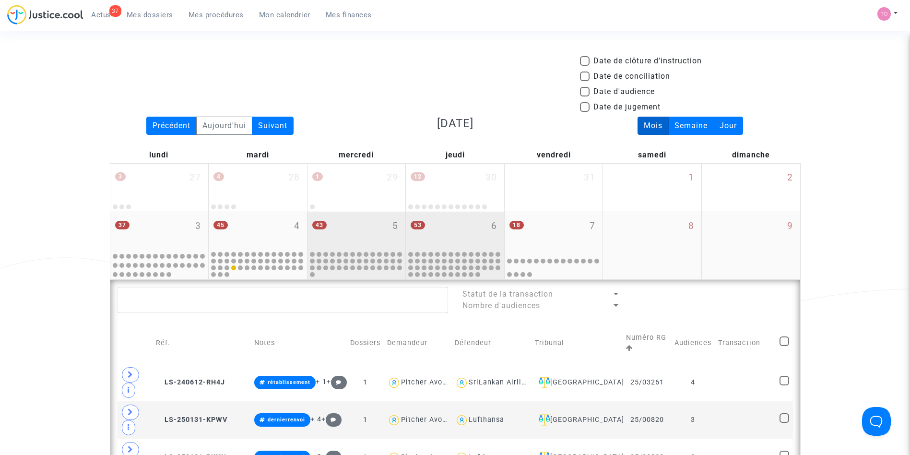
click at [447, 231] on div "53 6" at bounding box center [455, 230] width 98 height 37
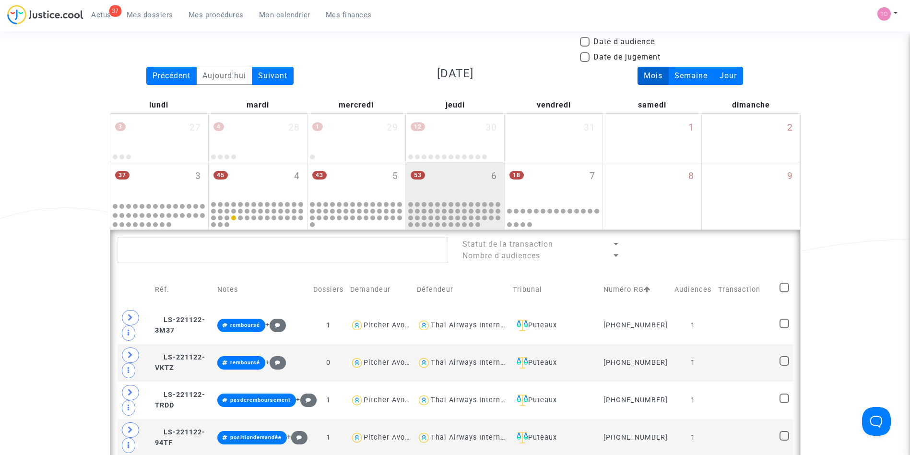
scroll to position [45, 0]
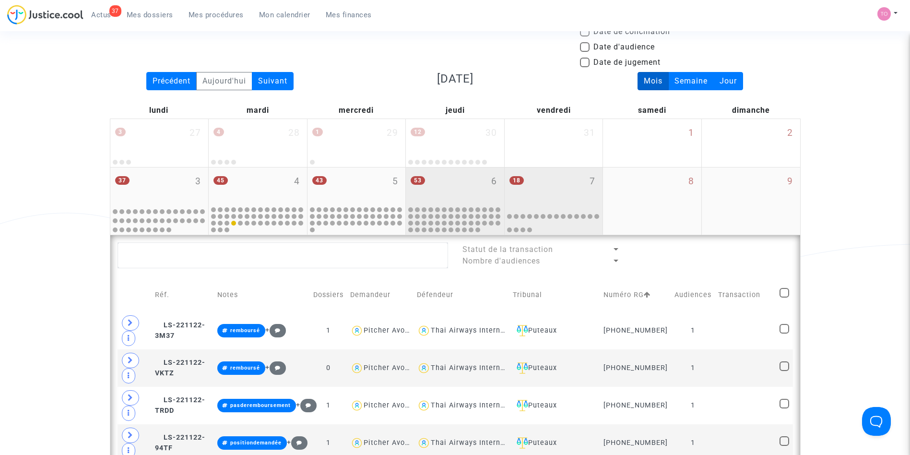
click at [548, 188] on div "18 7" at bounding box center [554, 185] width 98 height 37
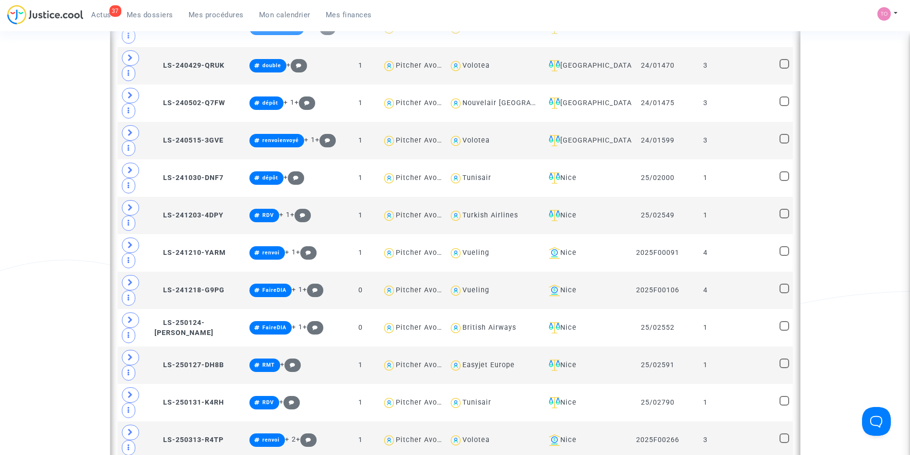
scroll to position [505, 0]
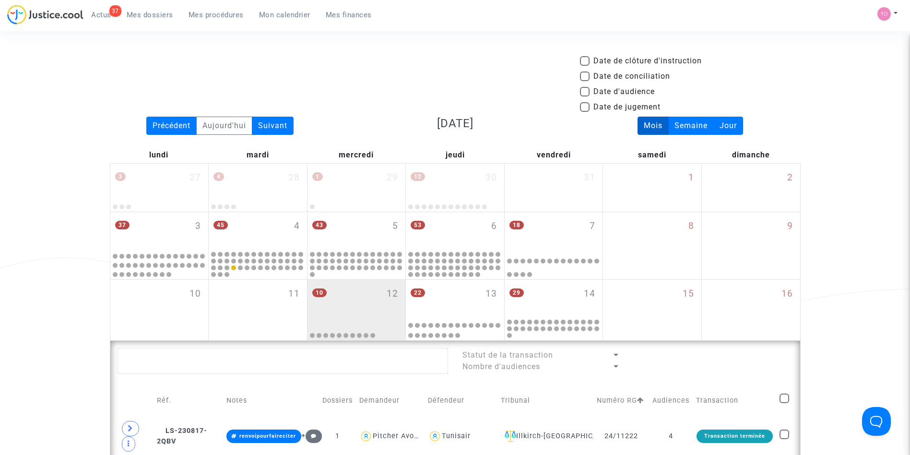
click at [582, 89] on span at bounding box center [585, 92] width 10 height 10
click at [584, 96] on input "Date d'audience" at bounding box center [584, 96] width 0 height 0
checkbox input "true"
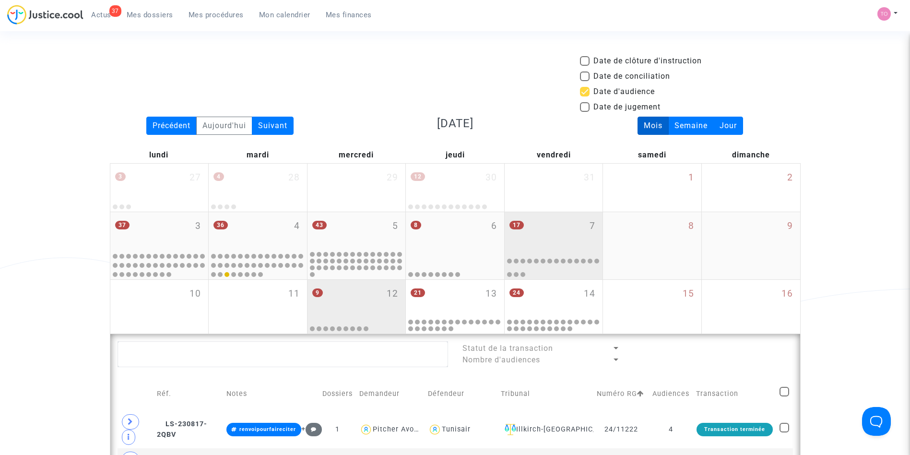
click at [519, 222] on span "17" at bounding box center [516, 225] width 14 height 9
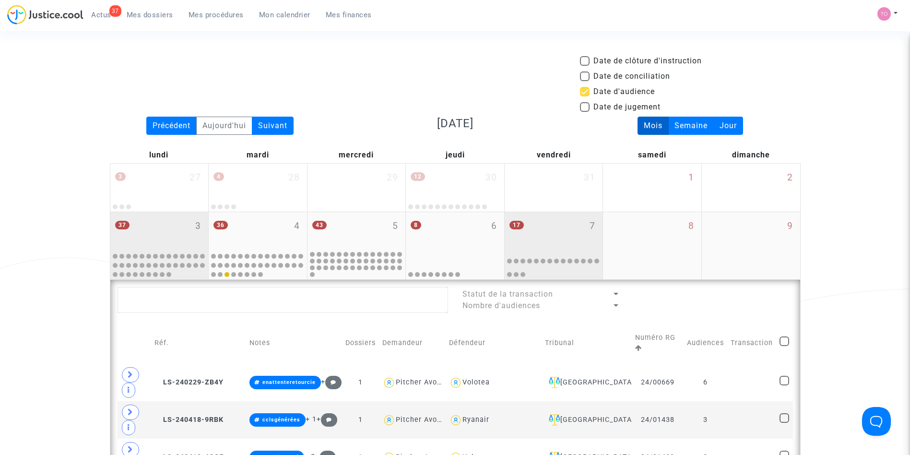
click at [187, 232] on div "37 3" at bounding box center [159, 230] width 98 height 37
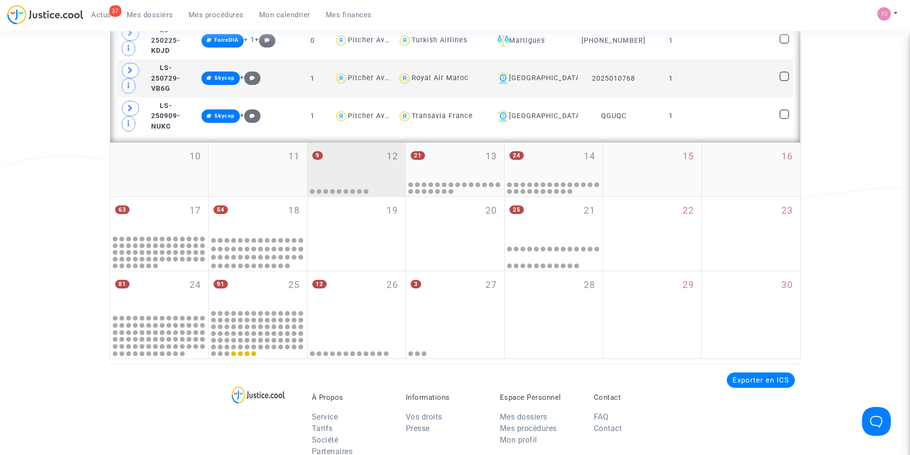
click at [365, 145] on div "9 12" at bounding box center [357, 160] width 98 height 37
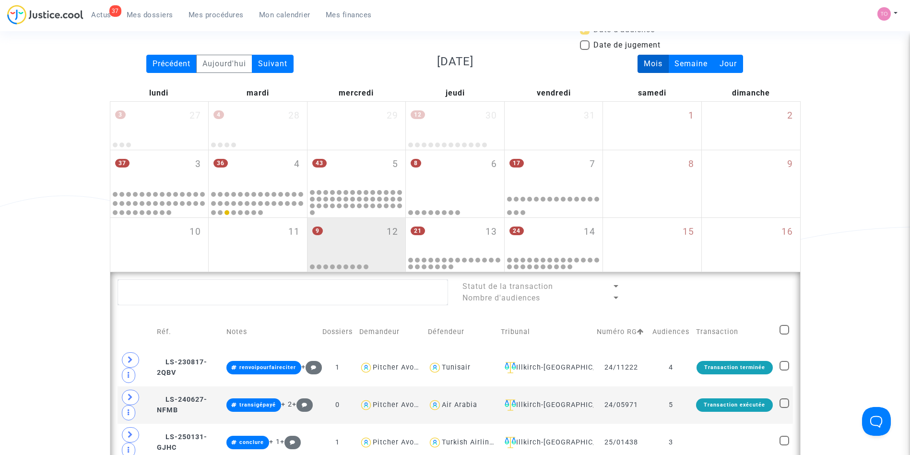
scroll to position [59, 0]
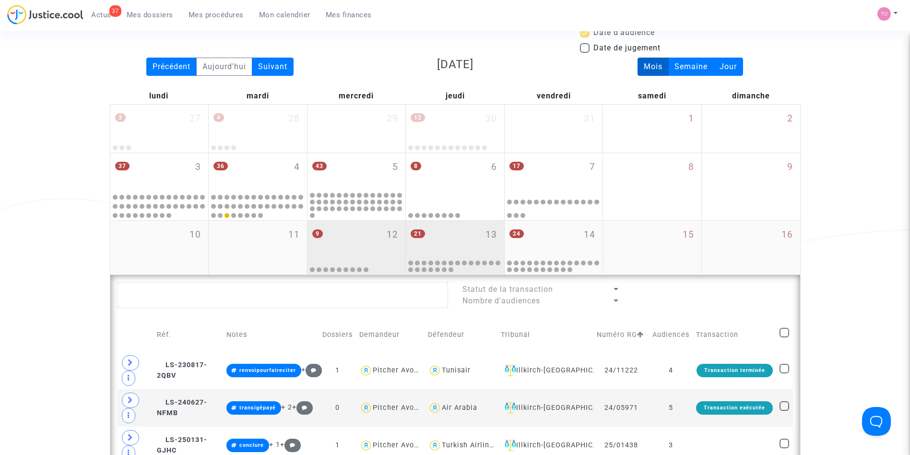
click at [472, 237] on div "21 13" at bounding box center [455, 239] width 98 height 37
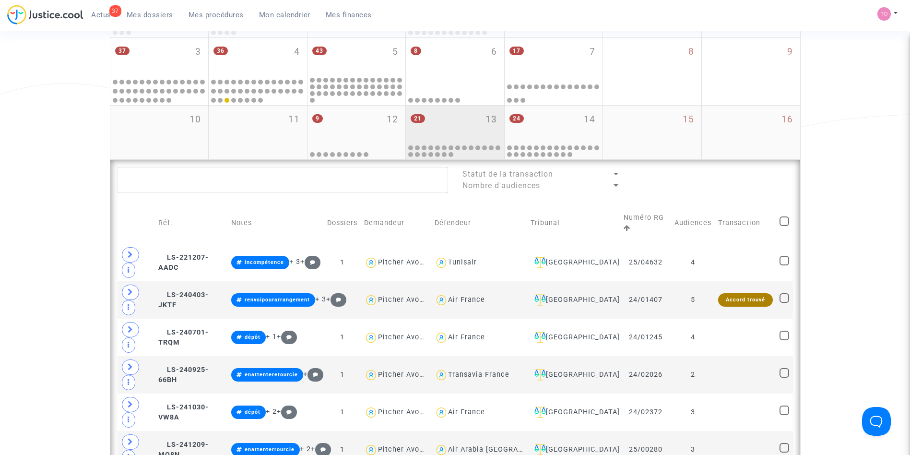
scroll to position [170, 0]
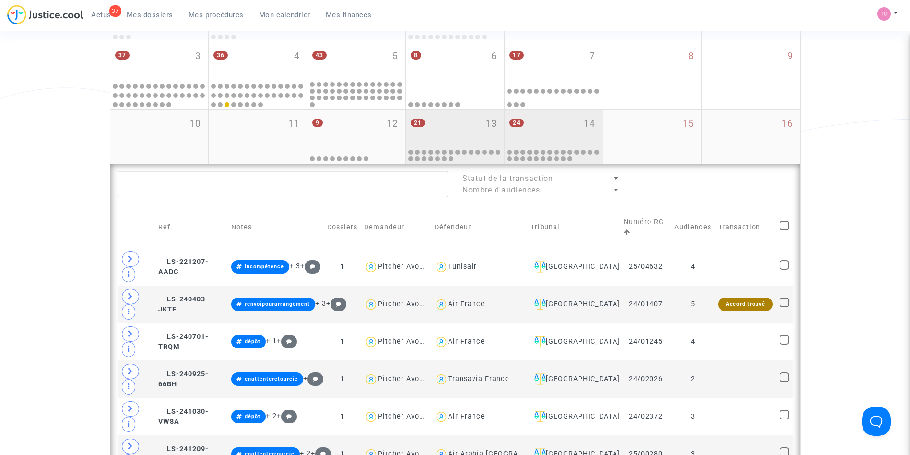
click at [552, 131] on div "24 14" at bounding box center [554, 128] width 98 height 37
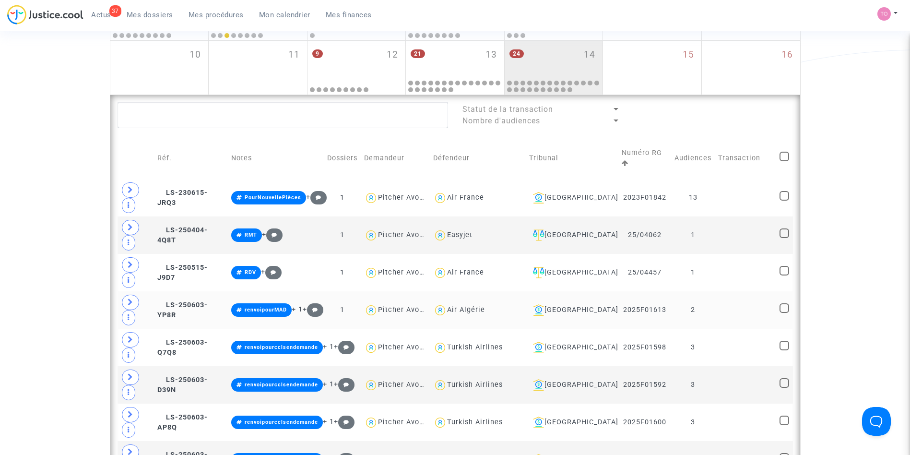
scroll to position [240, 0]
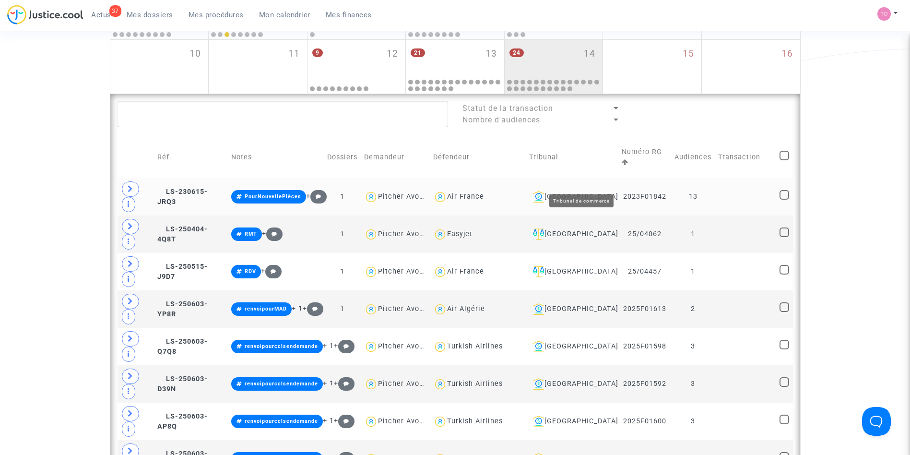
click at [587, 191] on div "[GEOGRAPHIC_DATA]" at bounding box center [572, 197] width 86 height 12
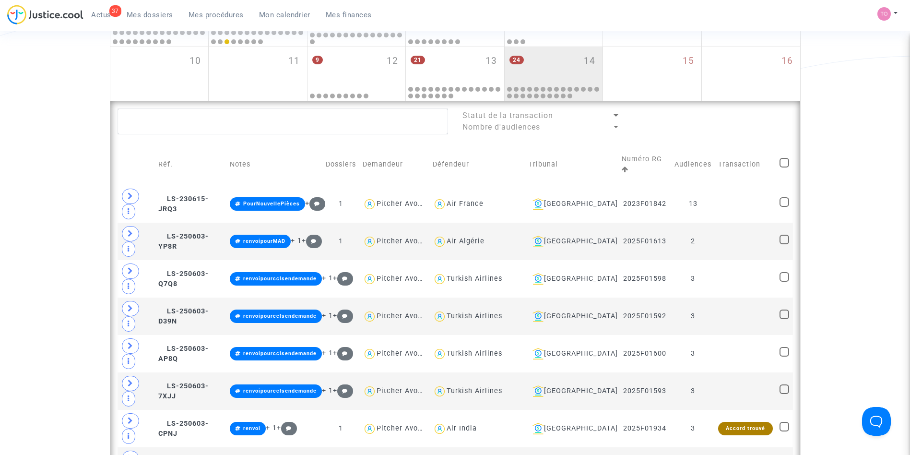
scroll to position [233, 0]
click at [786, 158] on span at bounding box center [785, 162] width 10 height 10
click at [784, 167] on input "checkbox" at bounding box center [784, 167] width 0 height 0
checkbox input "true"
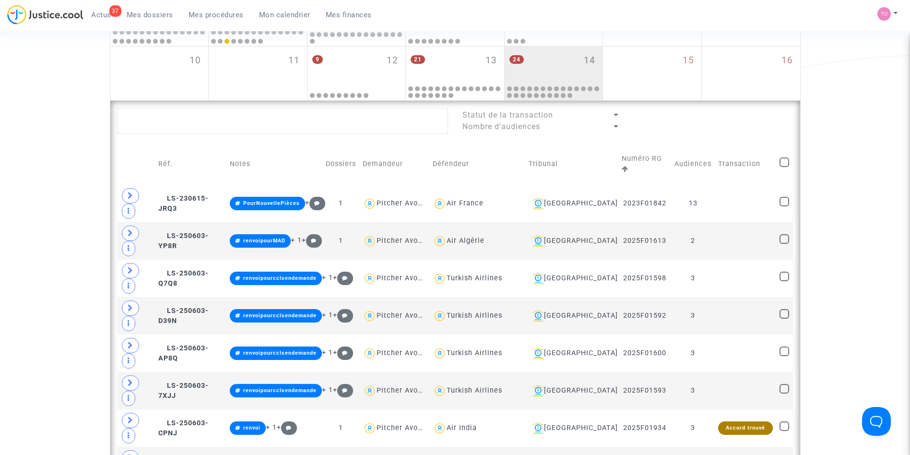
checkbox input "true"
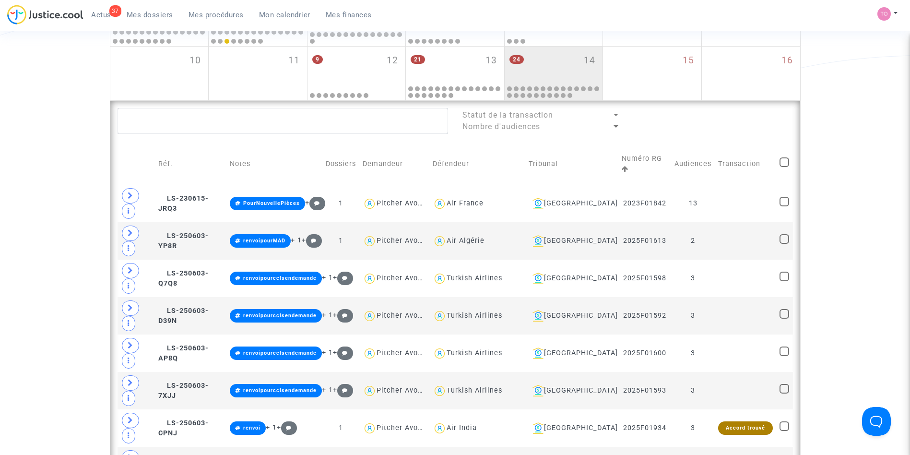
checkbox input "true"
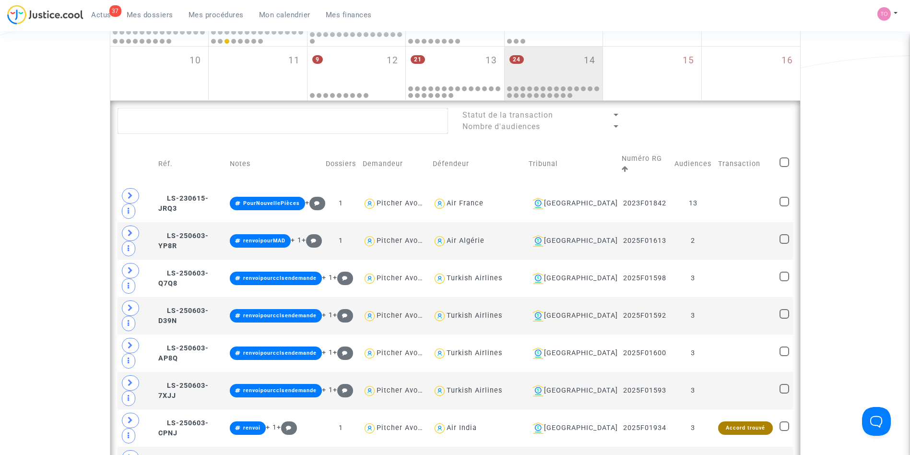
checkbox input "true"
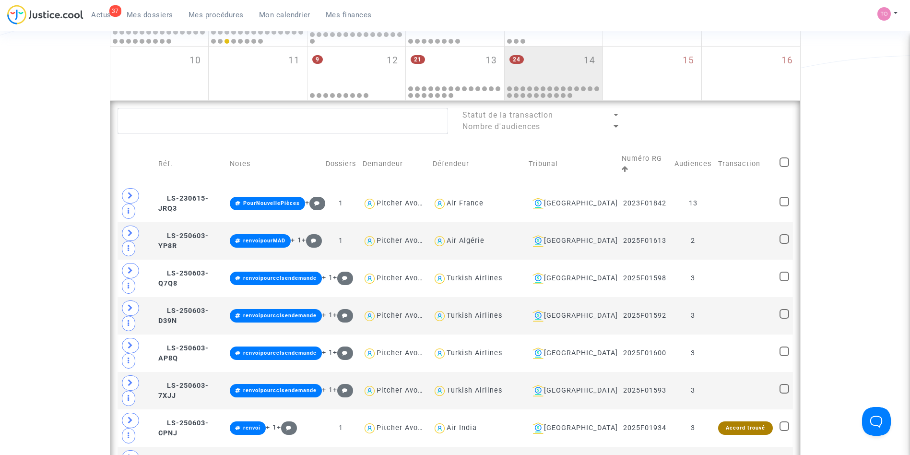
checkbox input "true"
click at [747, 119] on span "Sélection" at bounding box center [743, 120] width 35 height 9
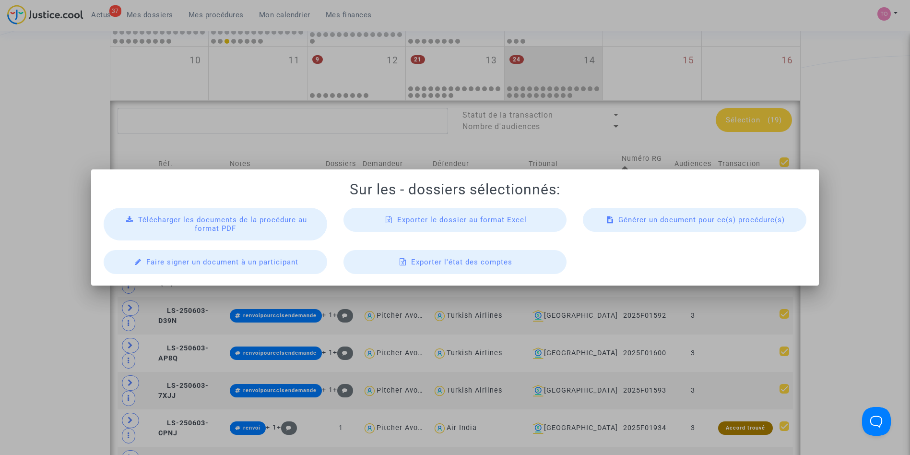
scroll to position [0, 0]
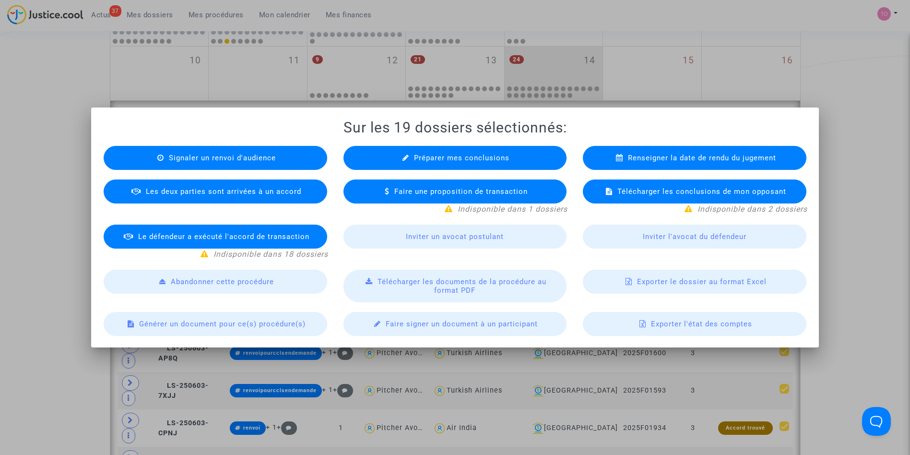
click at [653, 284] on span "Exporter le dossier au format Excel" at bounding box center [702, 281] width 130 height 9
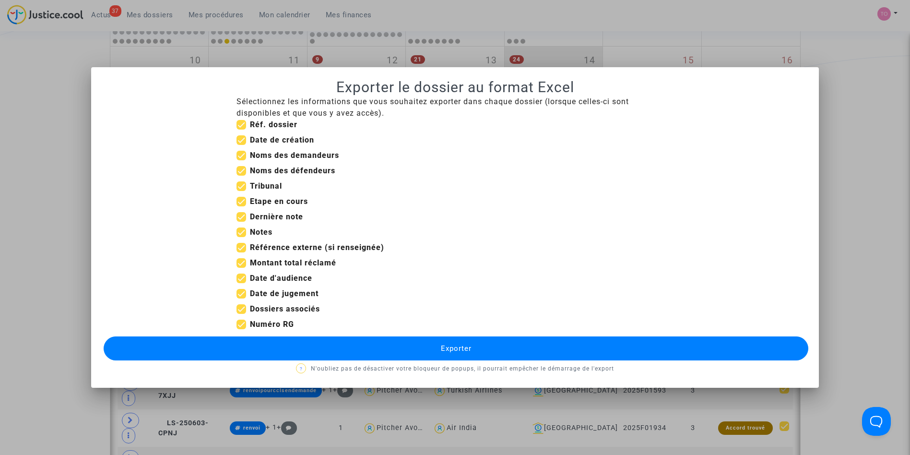
click at [242, 323] on span at bounding box center [242, 325] width 10 height 10
click at [241, 329] on input "Numéro RG" at bounding box center [241, 329] width 0 height 0
checkbox input "false"
click at [240, 291] on span at bounding box center [242, 294] width 10 height 10
click at [241, 298] on input "Date de jugement" at bounding box center [241, 298] width 0 height 0
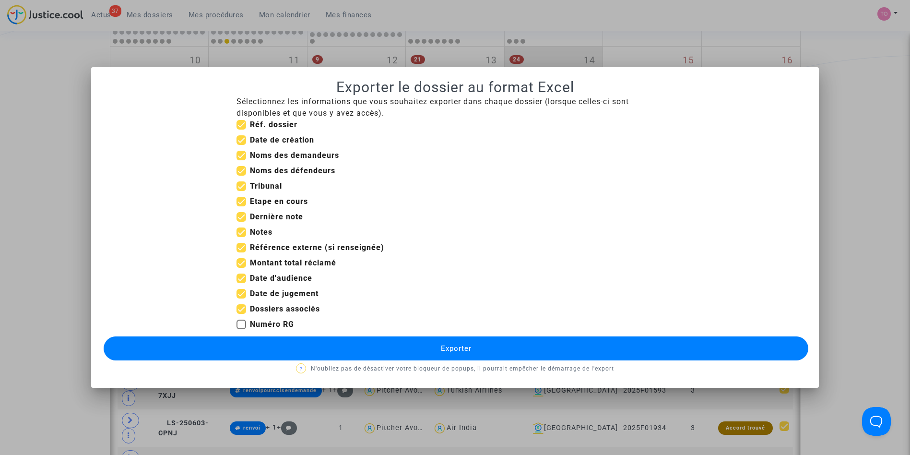
checkbox input "false"
click at [242, 255] on mat-checkbox "Référence externe (si renseignée)" at bounding box center [311, 249] width 148 height 15
click at [242, 259] on span at bounding box center [242, 263] width 10 height 10
click at [241, 268] on input "Montant total réclamé" at bounding box center [241, 268] width 0 height 0
checkbox input "false"
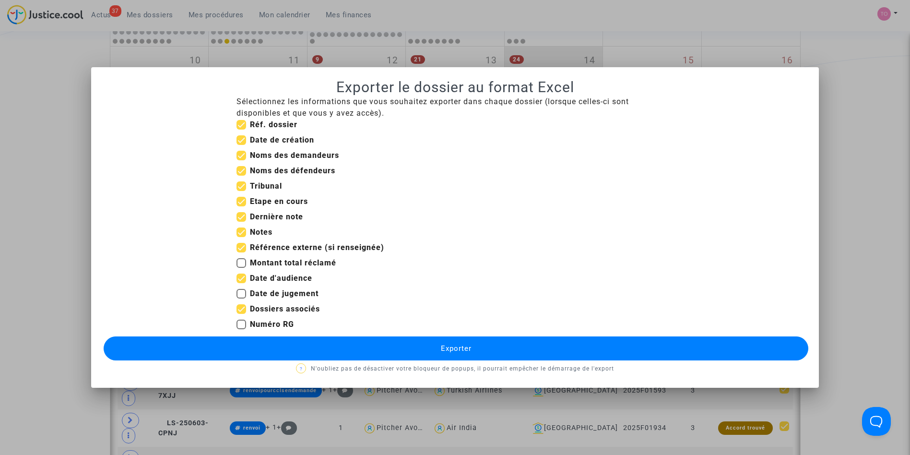
click at [240, 244] on span at bounding box center [242, 248] width 10 height 10
click at [241, 252] on input "Référence externe (si renseignée)" at bounding box center [241, 252] width 0 height 0
checkbox input "false"
click at [244, 225] on mat-checkbox "Dernière note" at bounding box center [270, 218] width 67 height 15
click at [242, 232] on span at bounding box center [242, 232] width 10 height 10
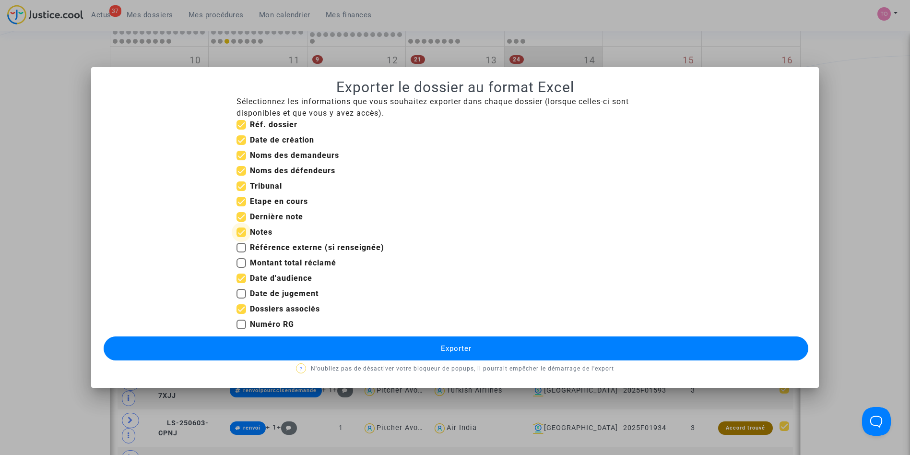
click at [241, 237] on input "Notes" at bounding box center [241, 237] width 0 height 0
checkbox input "false"
click at [242, 218] on span at bounding box center [242, 217] width 10 height 10
click at [241, 222] on input "Dernière note" at bounding box center [241, 222] width 0 height 0
checkbox input "false"
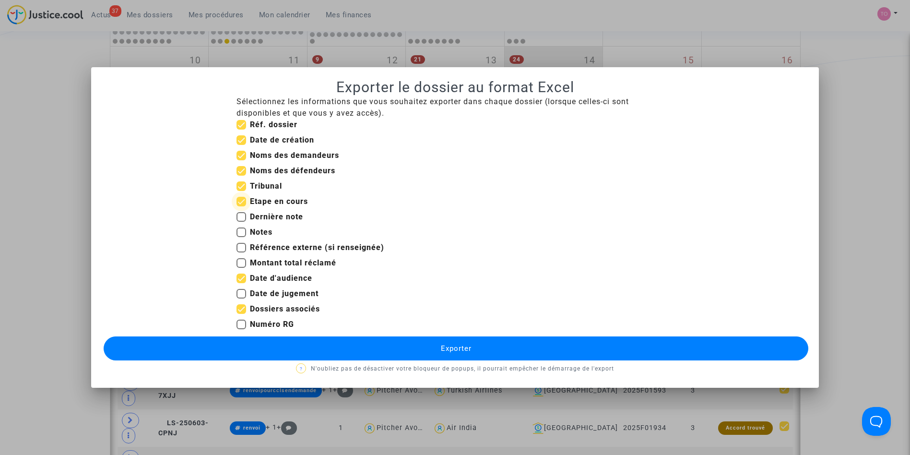
click at [241, 200] on span at bounding box center [242, 202] width 10 height 10
click at [241, 206] on input "Etape en cours" at bounding box center [241, 206] width 0 height 0
checkbox input "false"
click at [243, 140] on span at bounding box center [242, 140] width 10 height 10
click at [241, 145] on input "Date de création" at bounding box center [241, 145] width 0 height 0
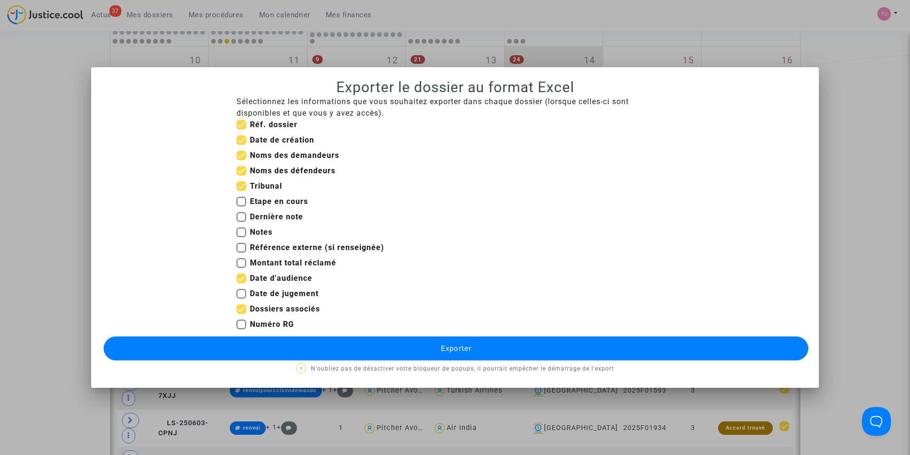
checkbox input "false"
click at [305, 341] on button "Exporter" at bounding box center [456, 348] width 705 height 24
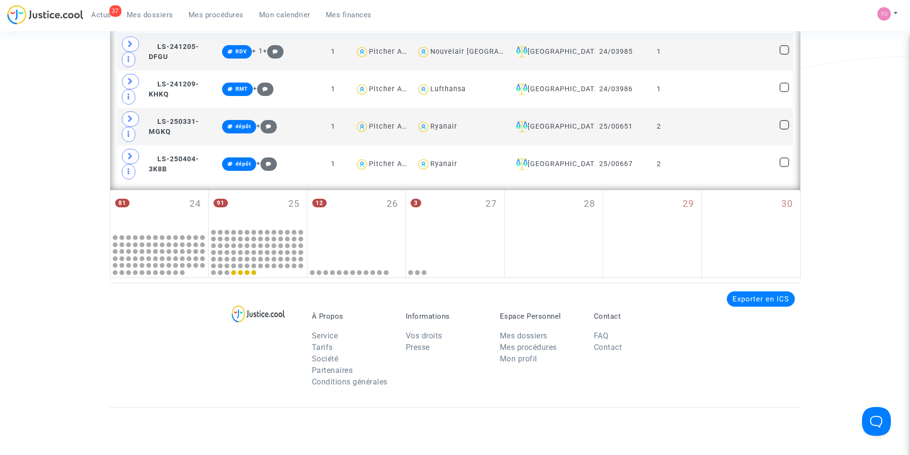
scroll to position [1249, 0]
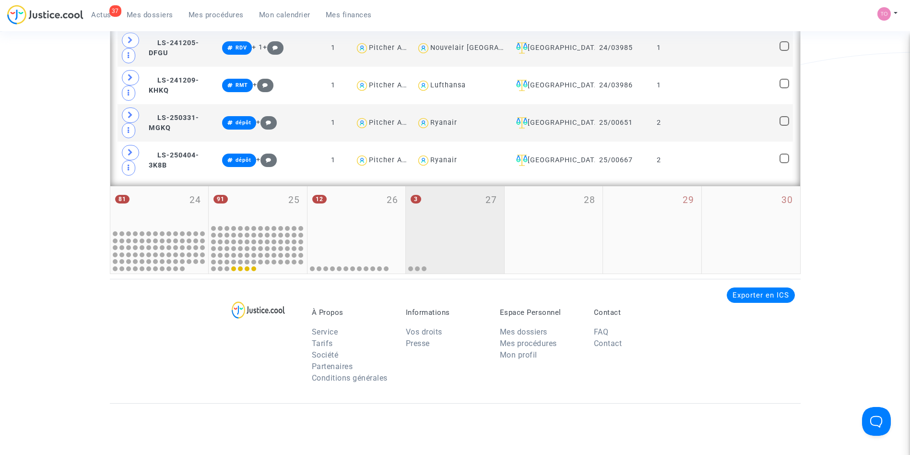
click at [458, 244] on div at bounding box center [454, 251] width 95 height 42
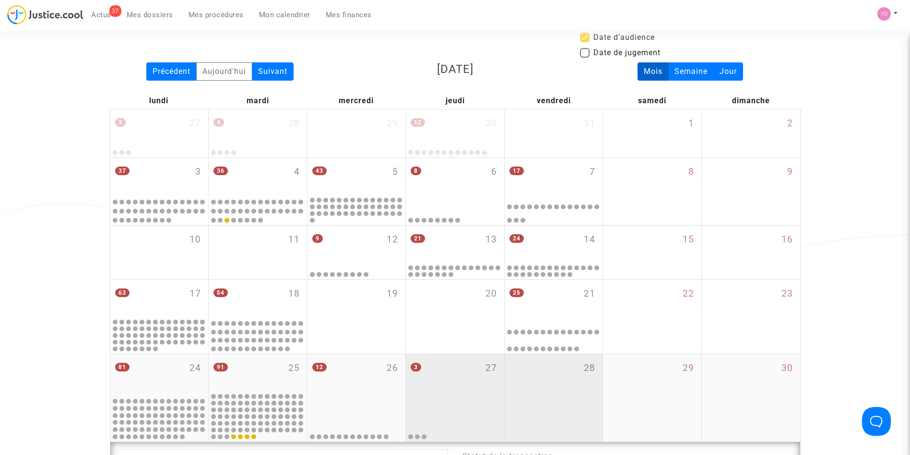
scroll to position [200, 0]
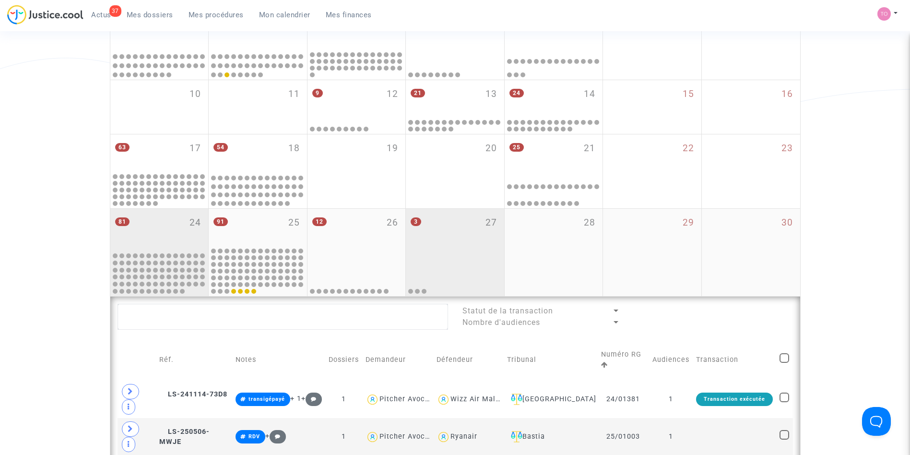
click at [163, 237] on div "81 24" at bounding box center [159, 230] width 98 height 42
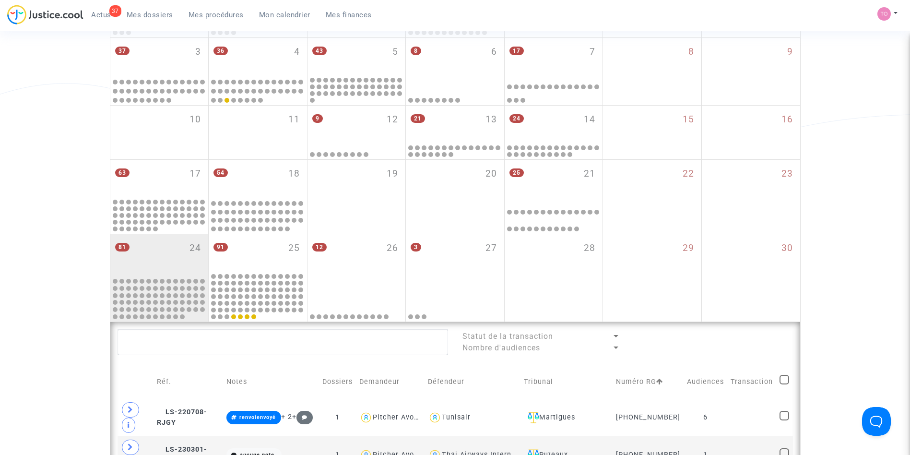
scroll to position [174, 0]
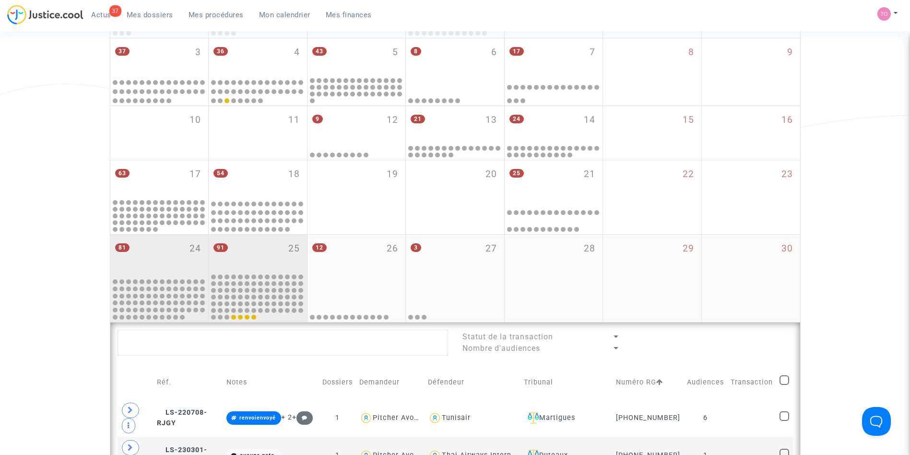
click at [220, 238] on span "91 25" at bounding box center [218, 242] width 19 height 9
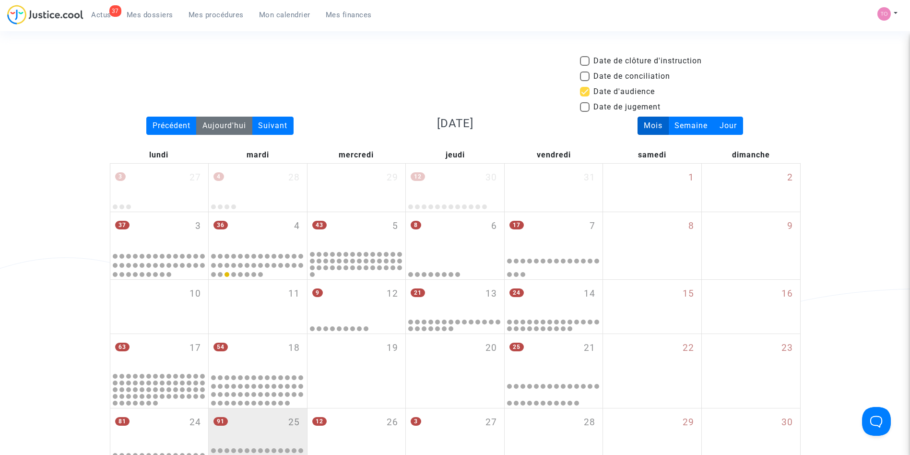
click at [198, 126] on div "Aujourd'hui" at bounding box center [224, 126] width 56 height 18
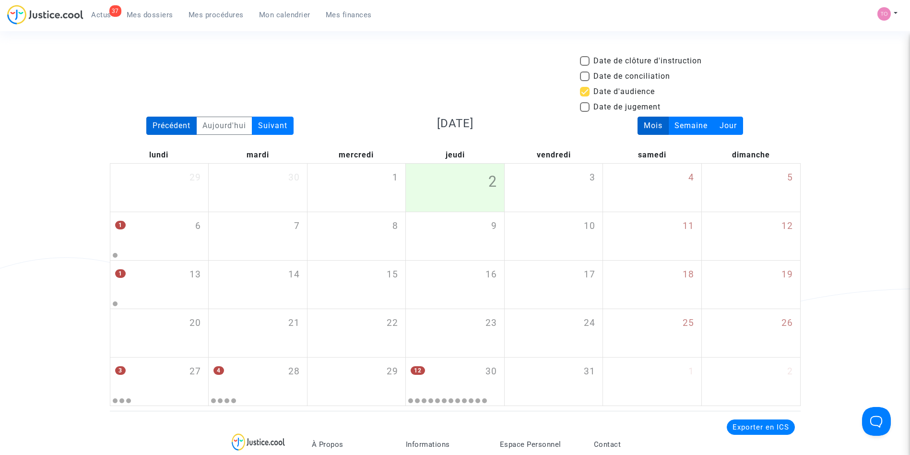
click at [176, 124] on div "Précédent" at bounding box center [171, 126] width 50 height 18
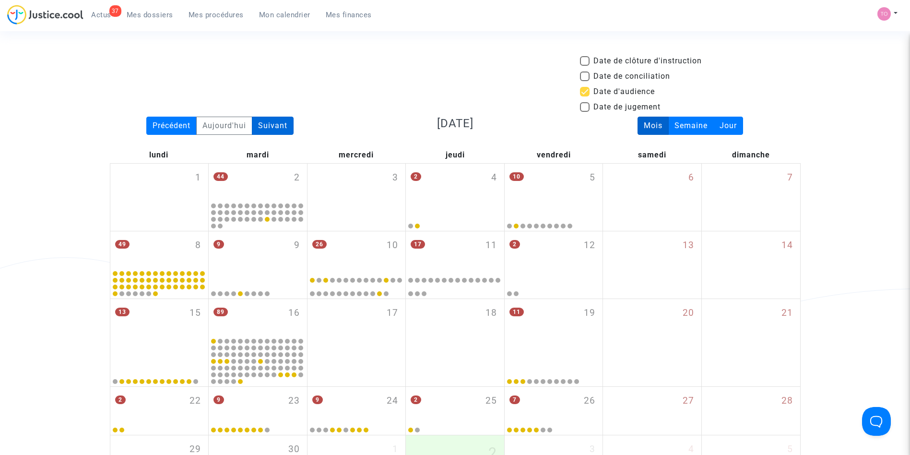
click at [282, 124] on div "Suivant" at bounding box center [273, 126] width 42 height 18
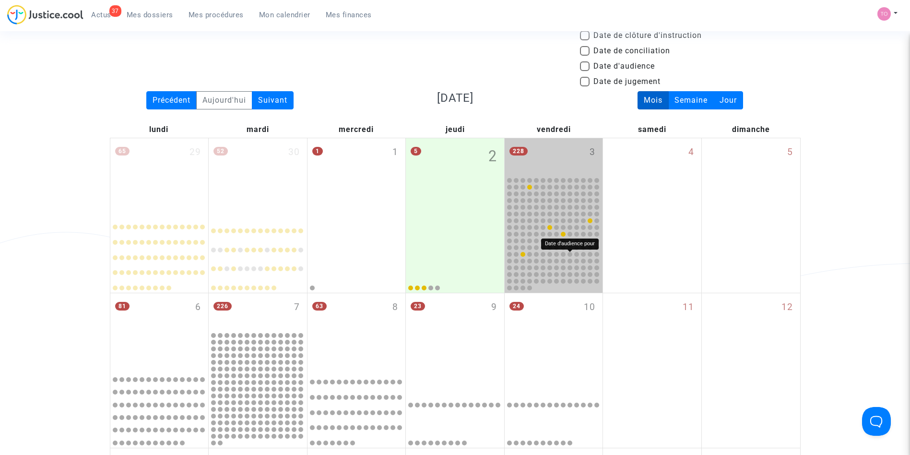
scroll to position [26, 0]
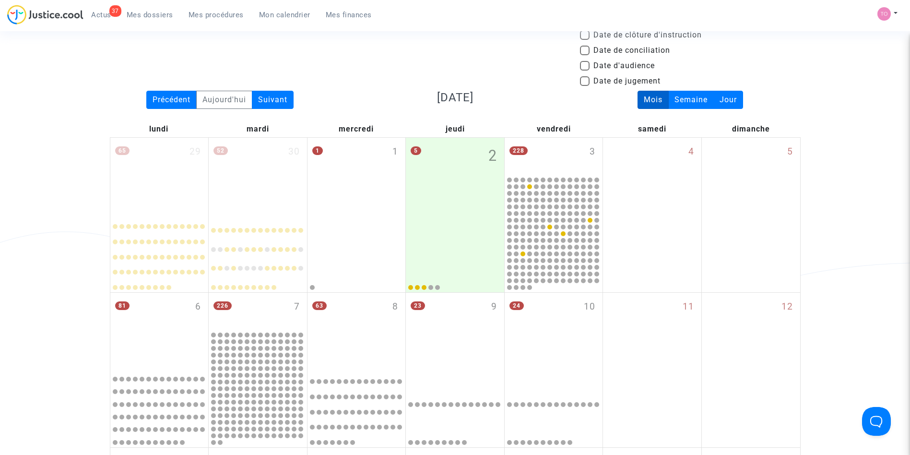
click at [585, 61] on span at bounding box center [585, 66] width 10 height 10
click at [585, 71] on input "Date d'audience" at bounding box center [584, 71] width 0 height 0
checkbox input "true"
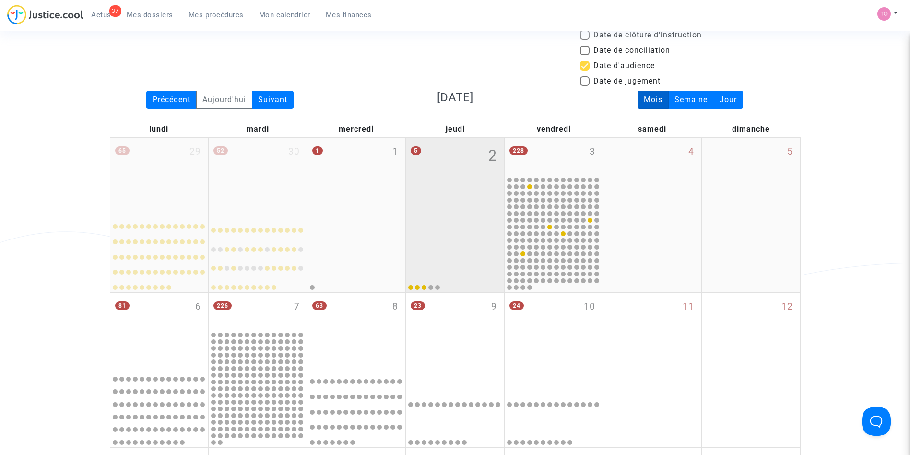
scroll to position [73, 0]
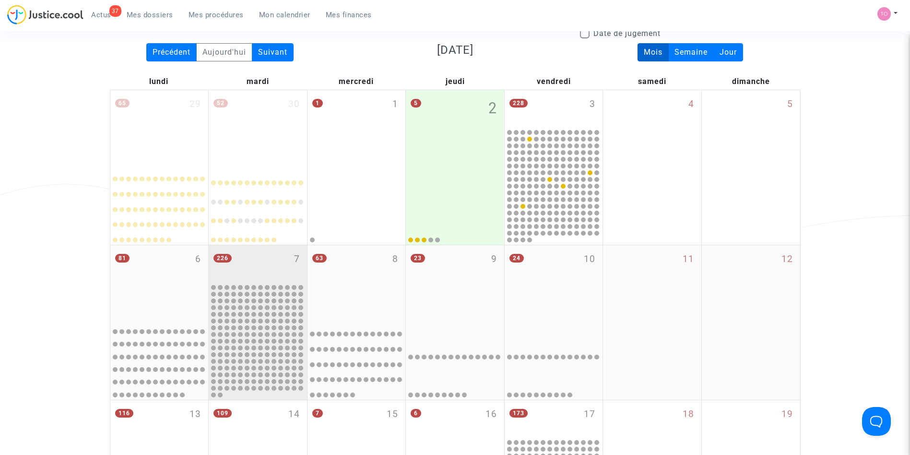
click at [268, 255] on div "226 7" at bounding box center [258, 263] width 98 height 37
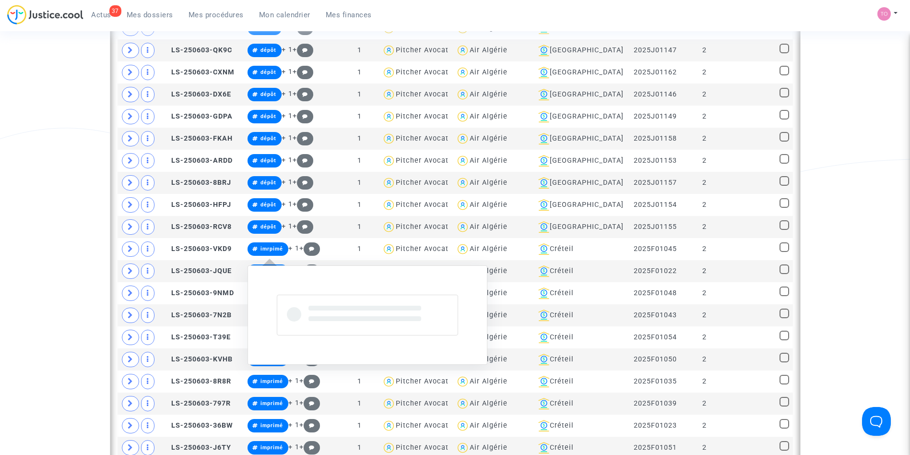
scroll to position [784, 0]
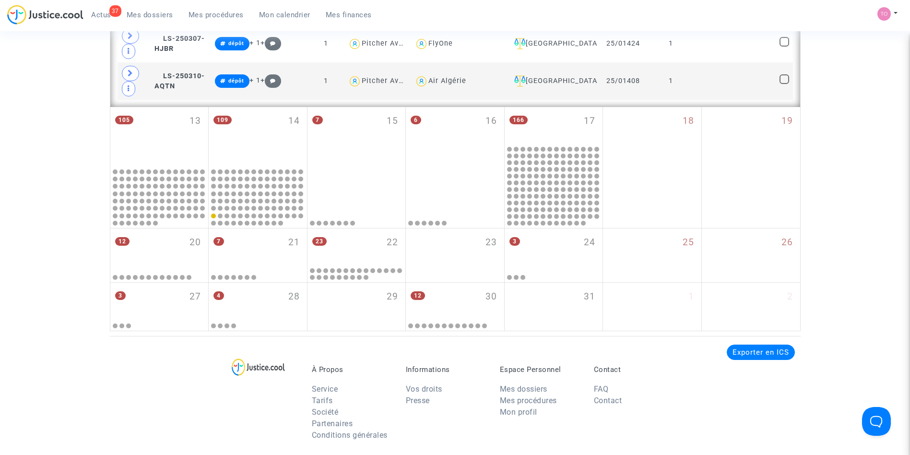
scroll to position [2294, 0]
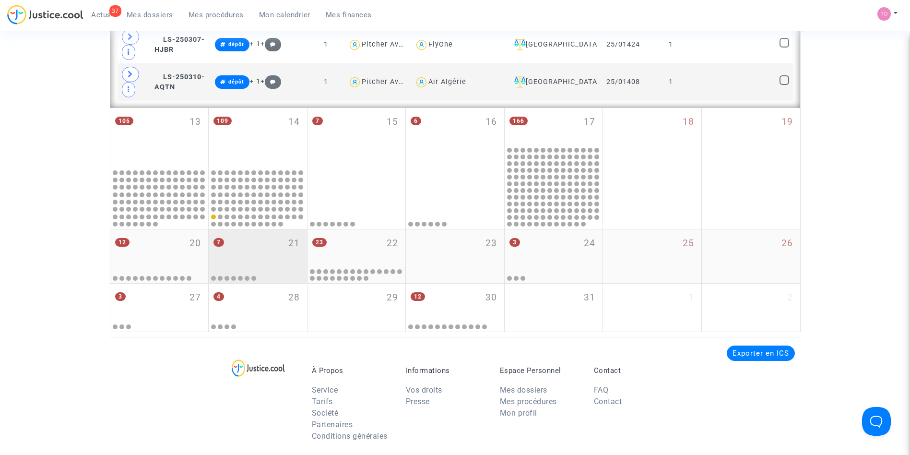
click at [278, 259] on div "7 21" at bounding box center [258, 247] width 98 height 37
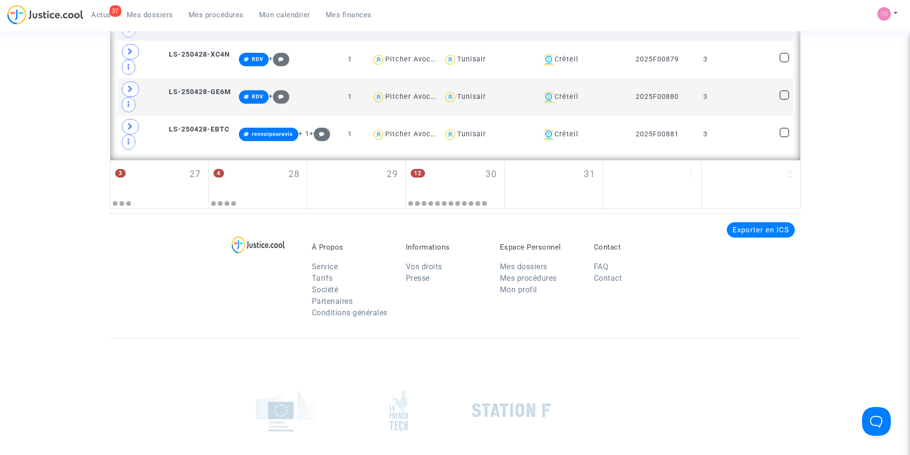
scroll to position [576, 0]
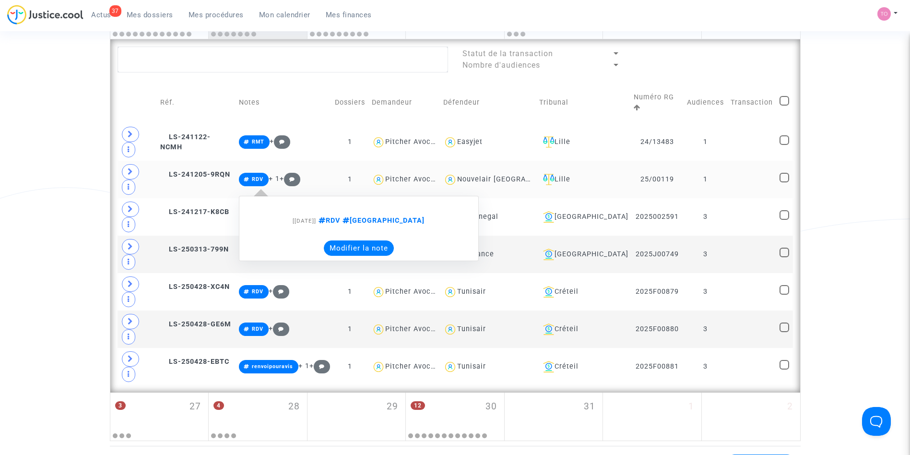
click at [370, 240] on button "Modifier la note" at bounding box center [359, 247] width 70 height 15
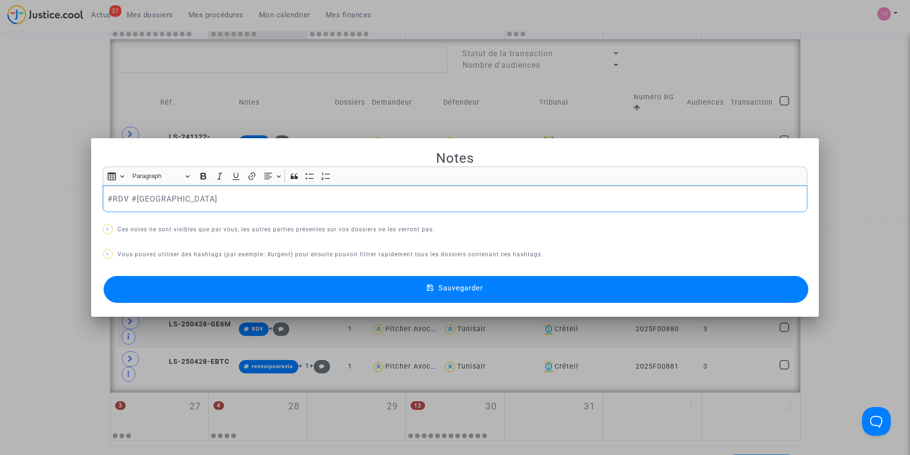
scroll to position [0, 0]
click at [356, 288] on button "Sauvegarder" at bounding box center [456, 289] width 705 height 27
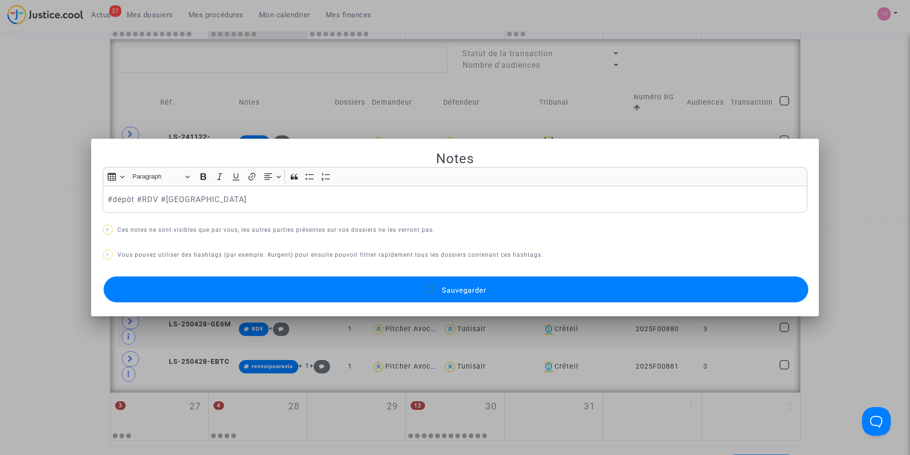
scroll to position [576, 0]
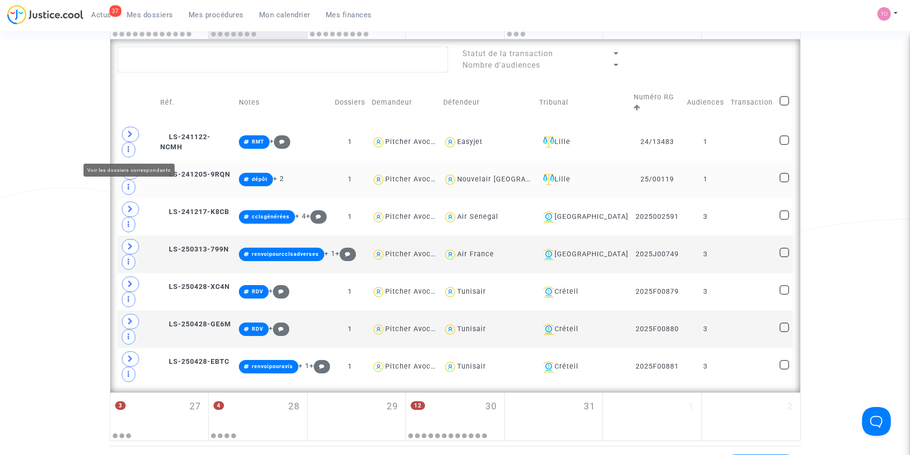
click at [127, 164] on span at bounding box center [130, 171] width 17 height 15
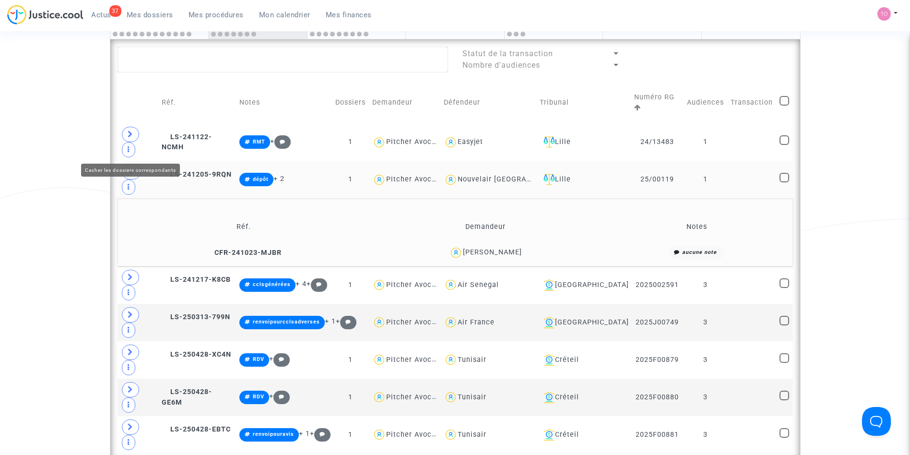
click at [131, 168] on icon at bounding box center [132, 171] width 8 height 7
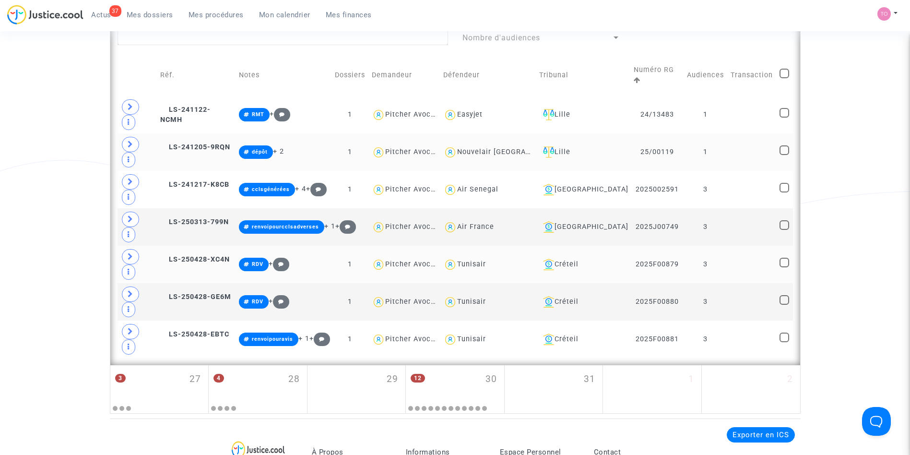
scroll to position [604, 0]
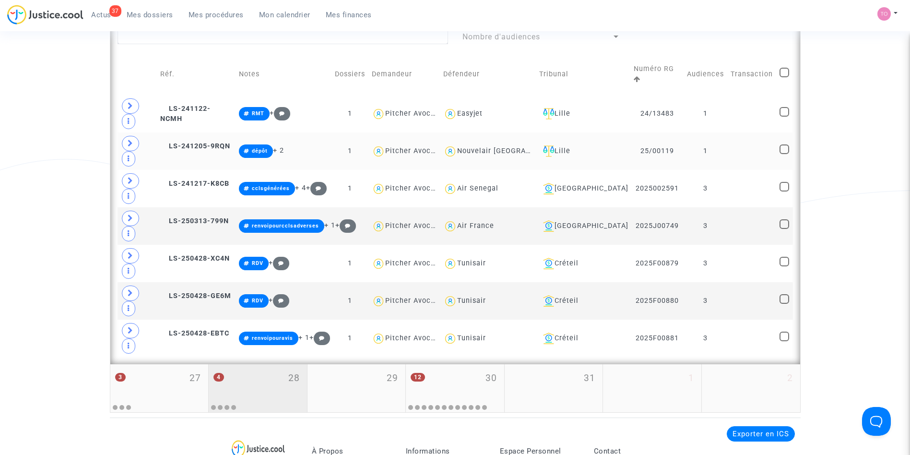
click at [258, 364] on div "4 28" at bounding box center [258, 382] width 98 height 37
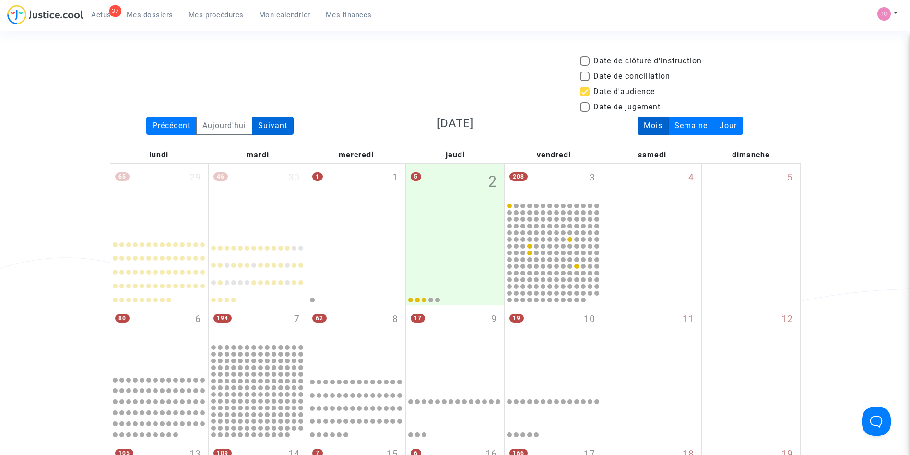
click at [277, 124] on div "Suivant" at bounding box center [273, 126] width 42 height 18
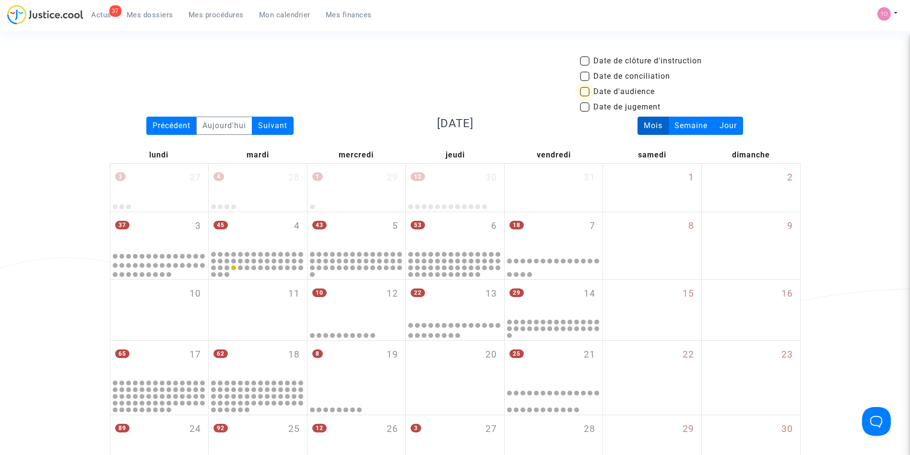
click at [587, 93] on span at bounding box center [585, 92] width 10 height 10
click at [585, 96] on input "Date d'audience" at bounding box center [584, 96] width 0 height 0
checkbox input "true"
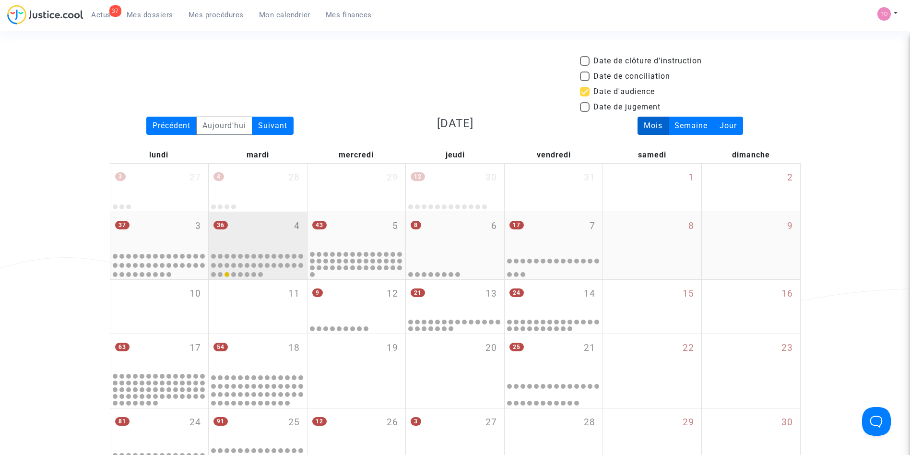
click at [272, 233] on div "36 4" at bounding box center [258, 230] width 98 height 37
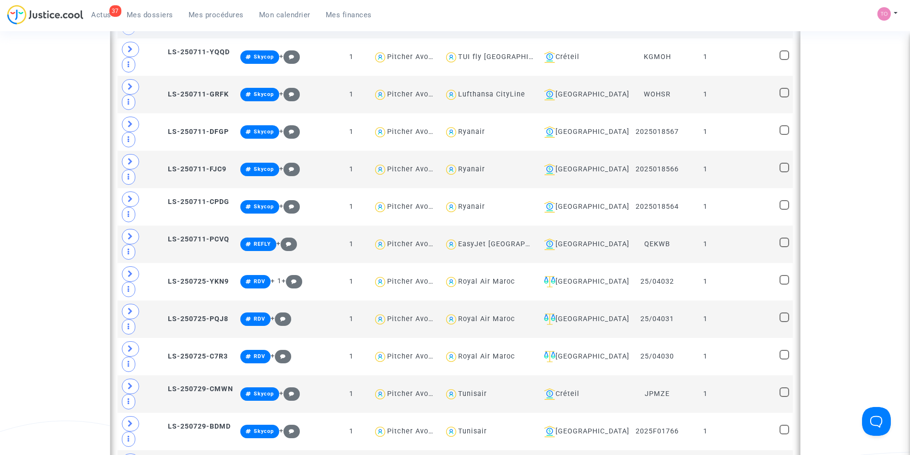
scroll to position [906, 0]
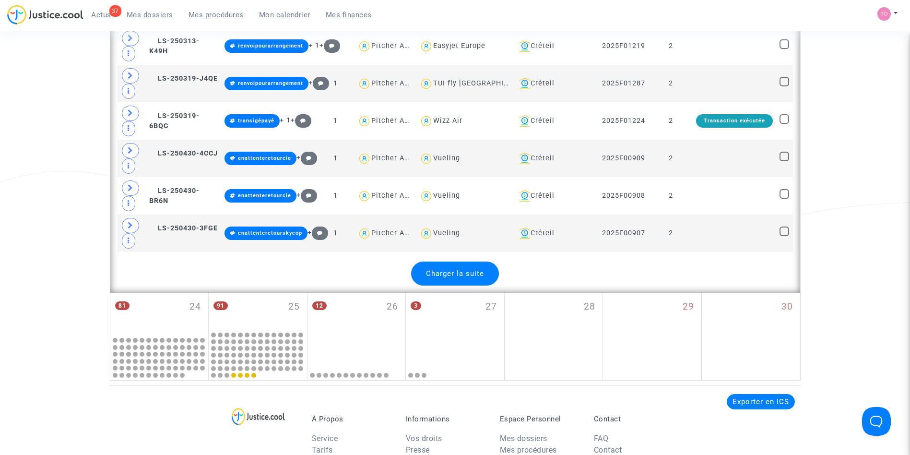
scroll to position [2112, 0]
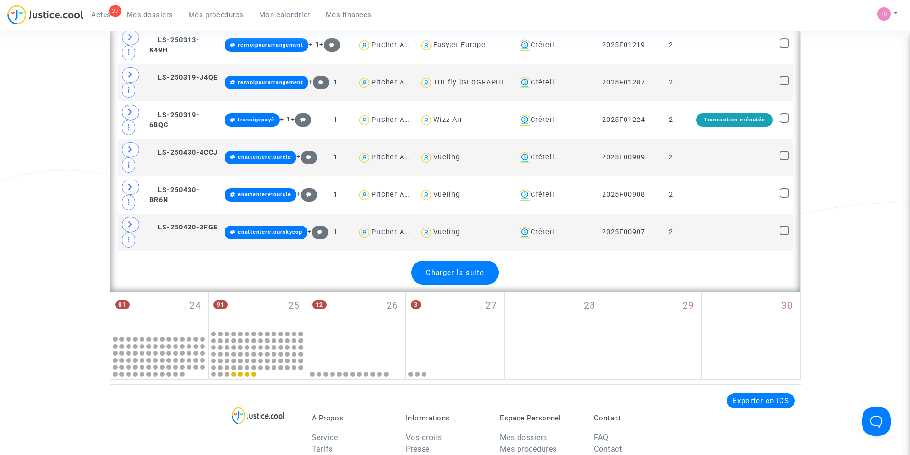
click at [432, 269] on span "Charger la suite" at bounding box center [455, 272] width 58 height 9
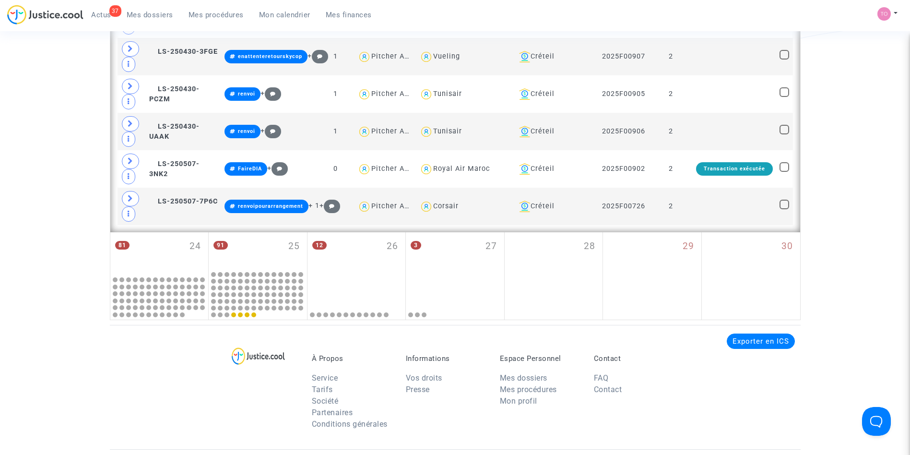
scroll to position [2294, 0]
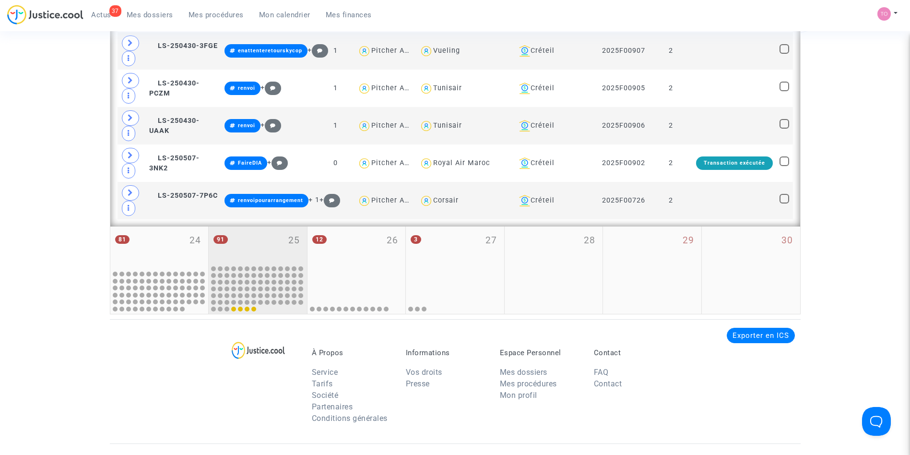
click at [252, 256] on div "91 25" at bounding box center [258, 244] width 98 height 37
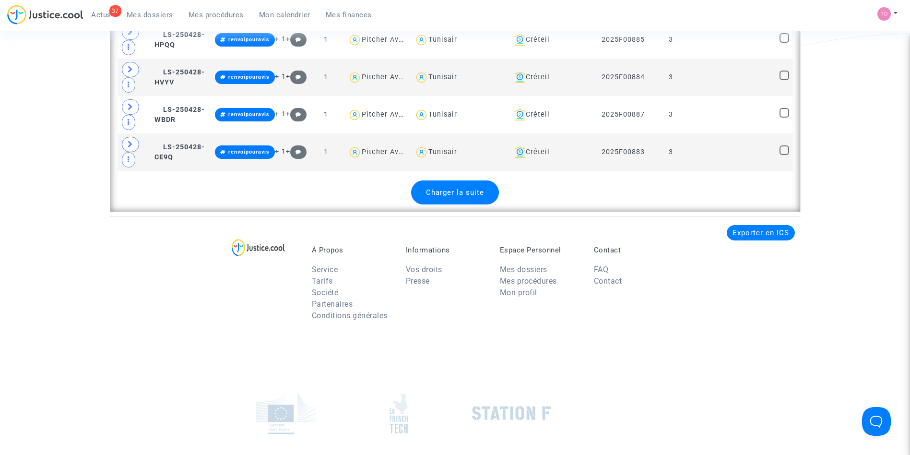
scroll to position [2277, 0]
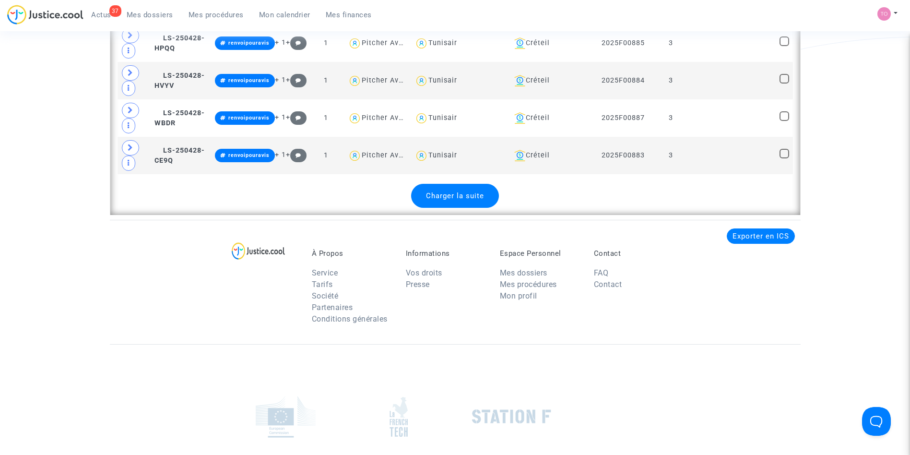
click at [441, 200] on span "Charger la suite" at bounding box center [455, 195] width 58 height 9
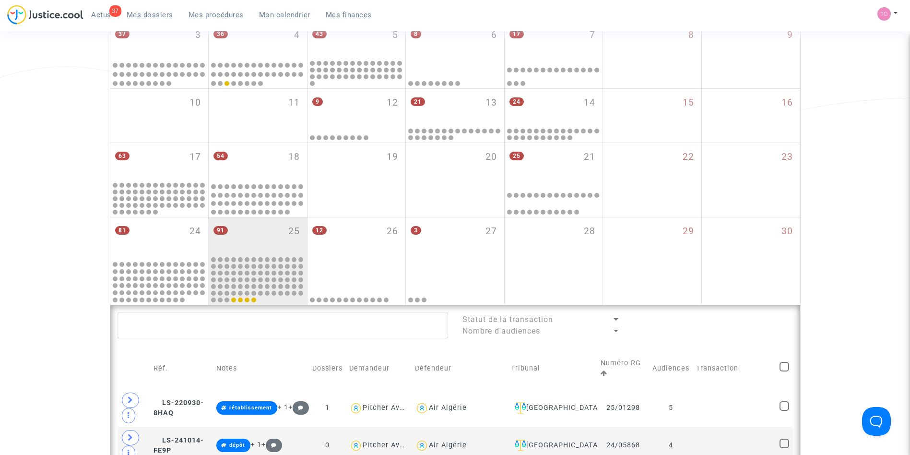
scroll to position [193, 0]
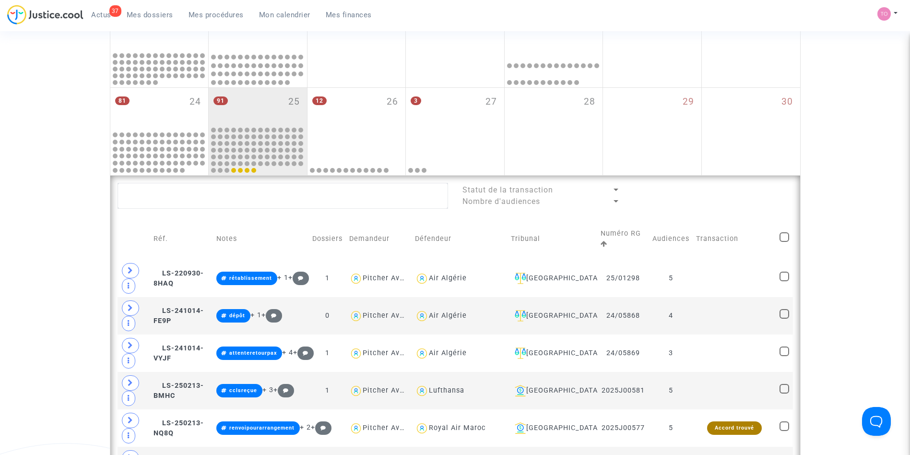
scroll to position [0, 0]
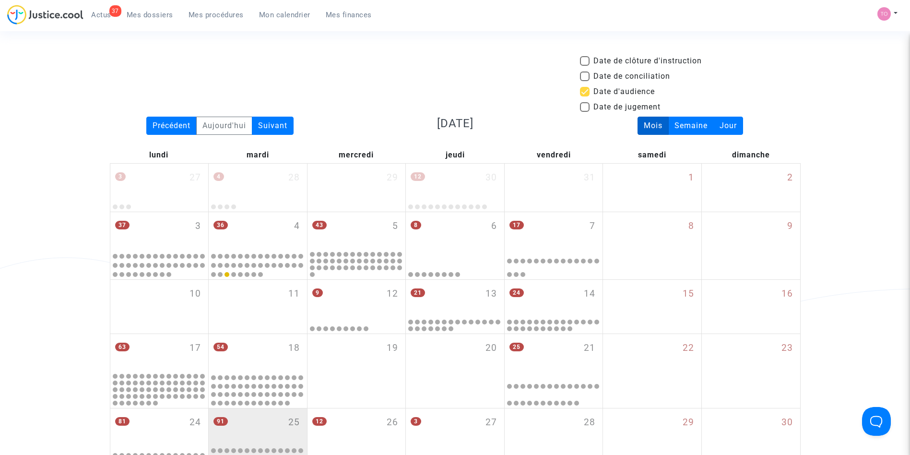
click at [163, 114] on div "Date de clôture d'instruction Date de conciliation Date d'audience Date de juge…" at bounding box center [455, 85] width 705 height 61
click at [166, 124] on div "Précédent" at bounding box center [171, 126] width 50 height 18
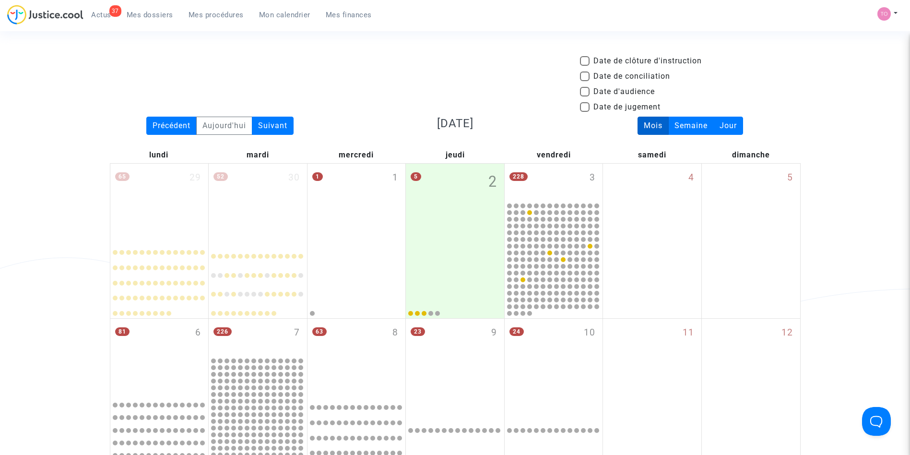
click at [588, 93] on span at bounding box center [585, 92] width 10 height 10
click at [585, 96] on input "Date d'audience" at bounding box center [584, 96] width 0 height 0
checkbox input "true"
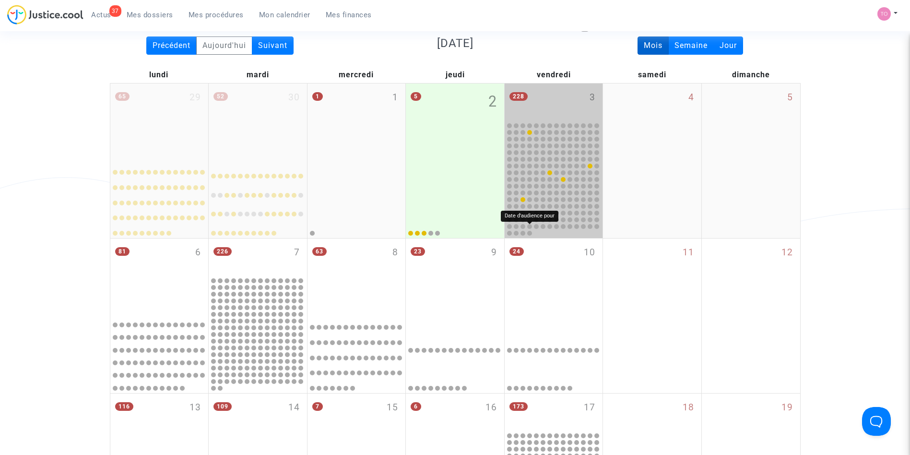
scroll to position [113, 0]
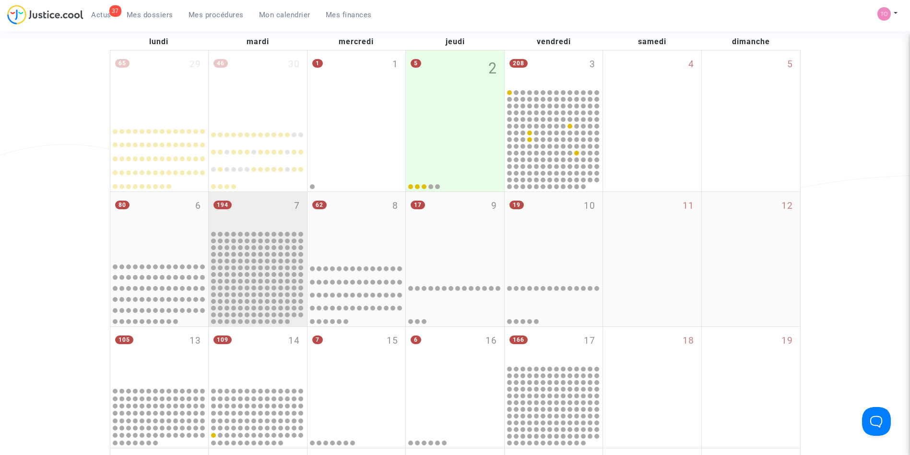
click at [275, 225] on div "194 7" at bounding box center [258, 210] width 98 height 37
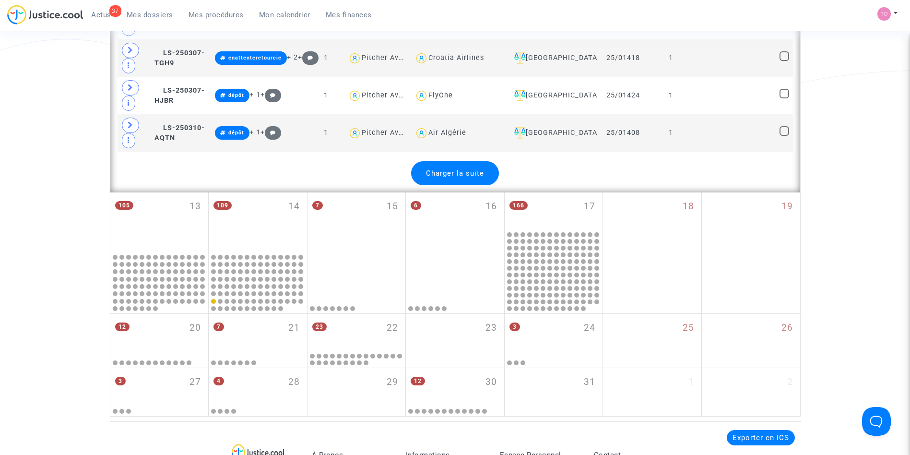
scroll to position [2245, 0]
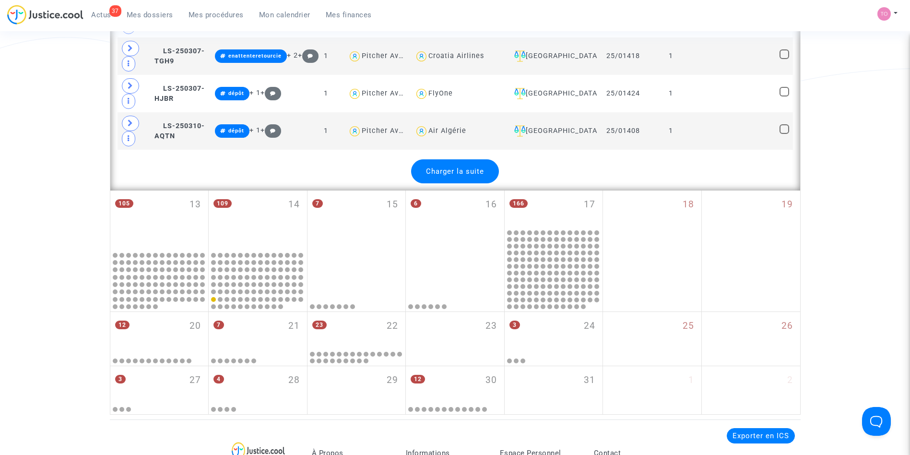
click at [441, 173] on span "Charger la suite" at bounding box center [455, 171] width 58 height 9
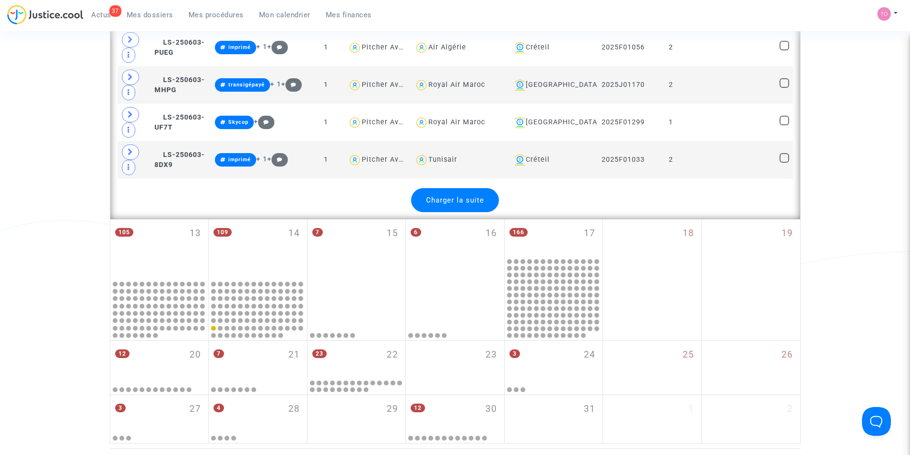
scroll to position [4105, 0]
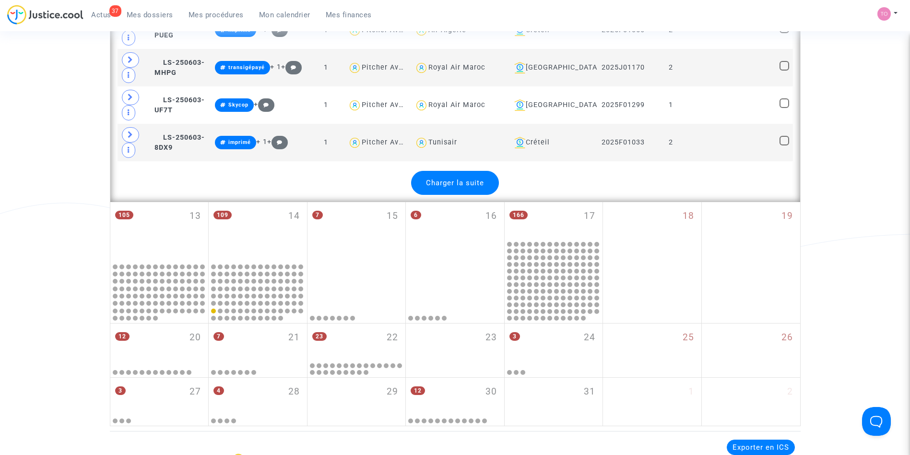
click at [471, 181] on span "Charger la suite" at bounding box center [455, 182] width 58 height 9
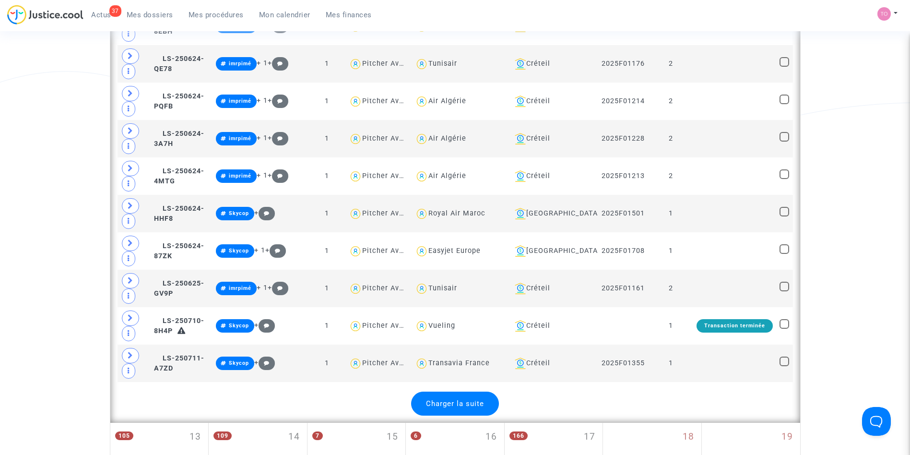
scroll to position [5795, 0]
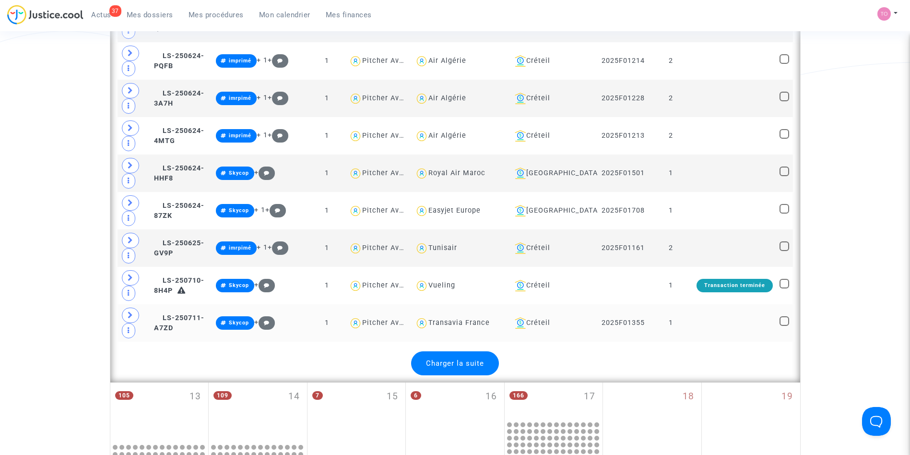
click at [459, 360] on span "Charger la suite" at bounding box center [455, 363] width 58 height 9
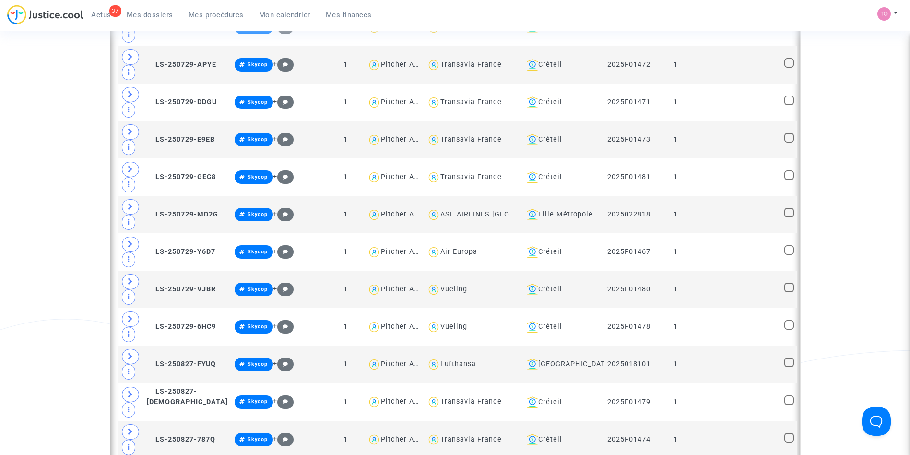
scroll to position [7367, 0]
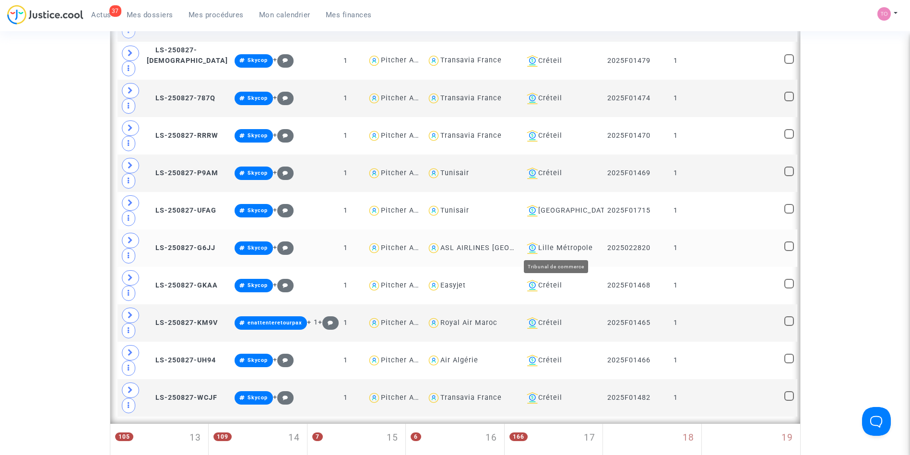
click at [563, 243] on div "Lille Métropole" at bounding box center [562, 248] width 78 height 12
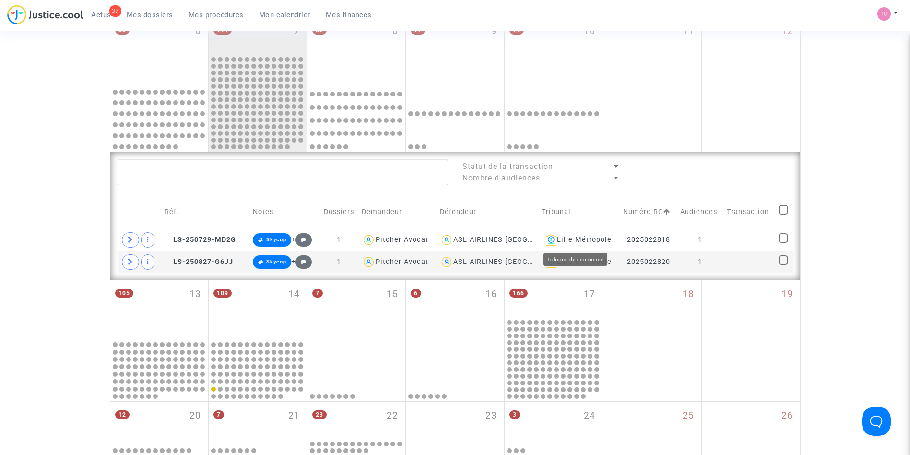
scroll to position [287, 0]
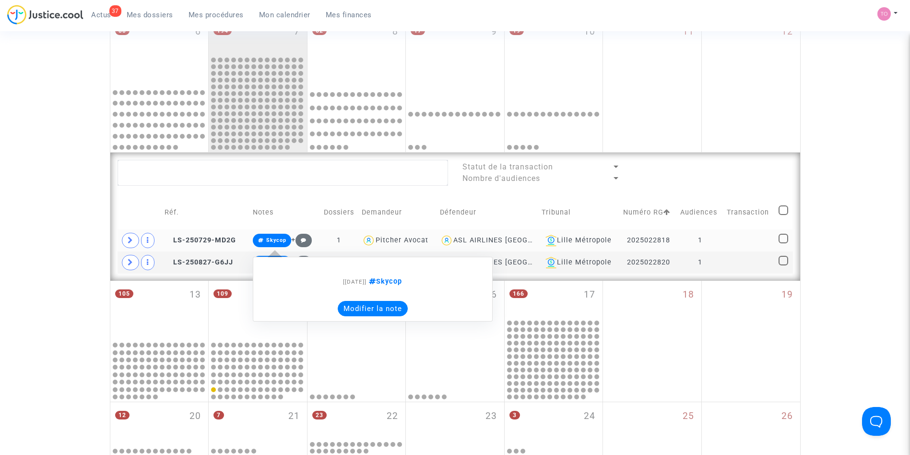
click at [372, 309] on button "Modifier la note" at bounding box center [373, 308] width 70 height 15
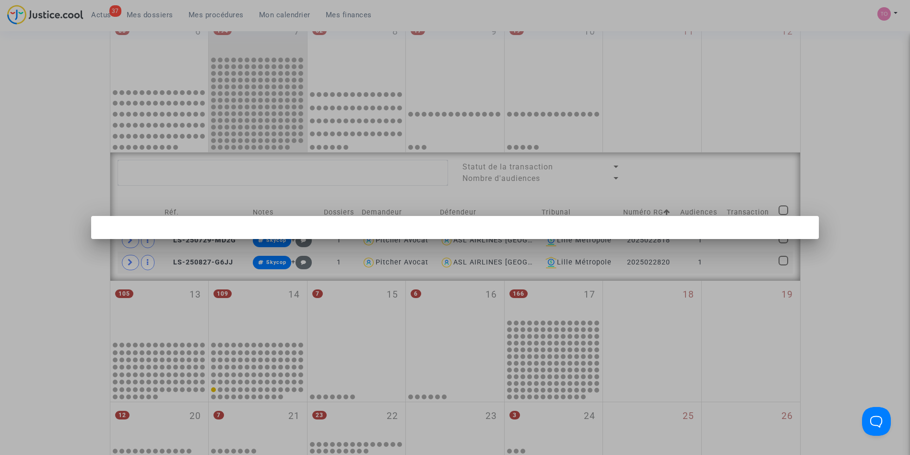
scroll to position [0, 0]
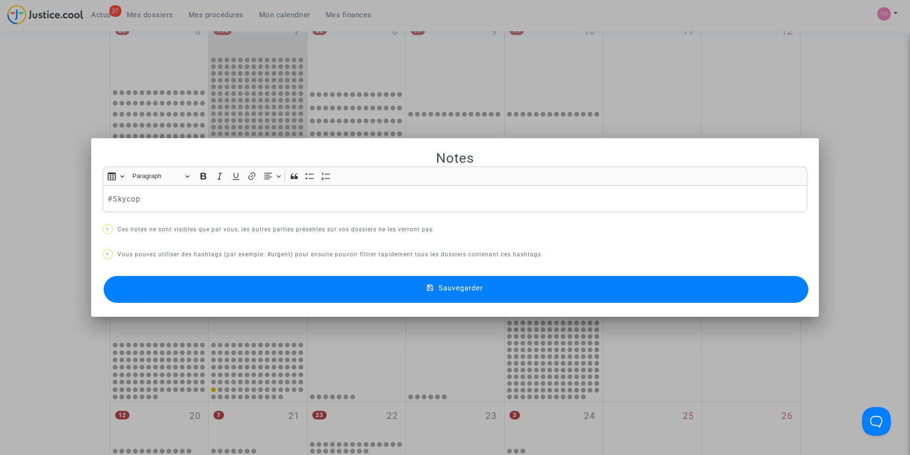
click at [41, 230] on div at bounding box center [455, 227] width 910 height 455
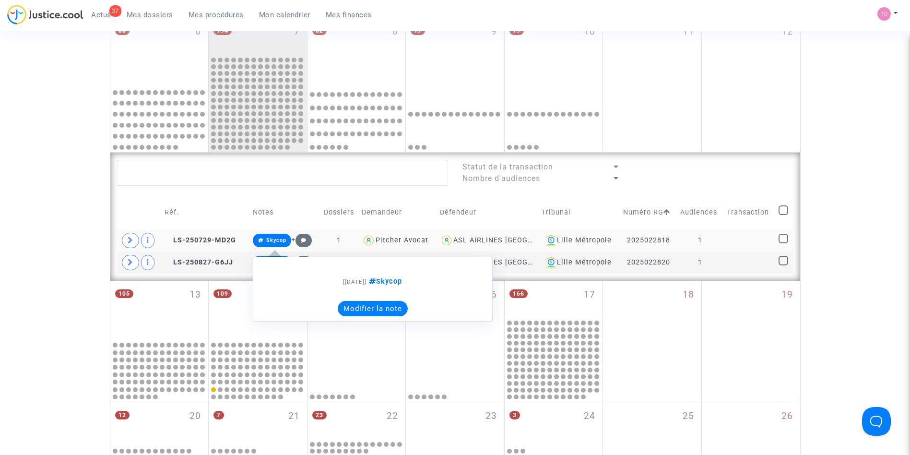
click at [367, 308] on button "Modifier la note" at bounding box center [373, 308] width 70 height 15
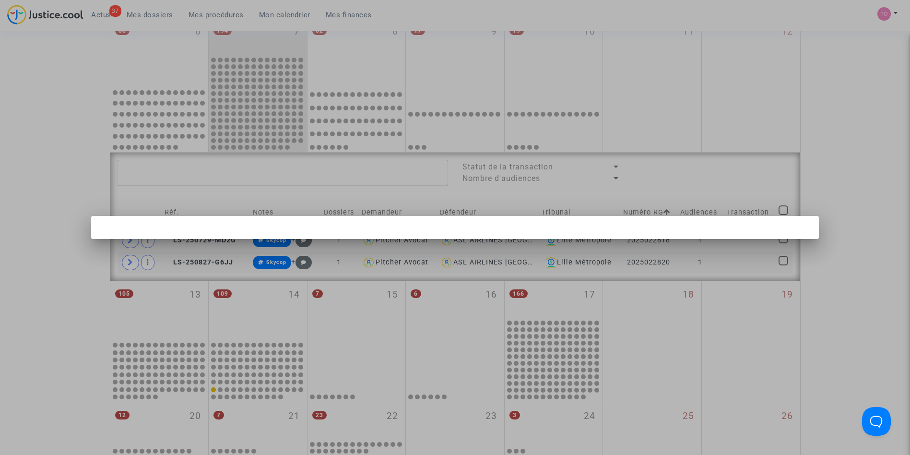
scroll to position [0, 0]
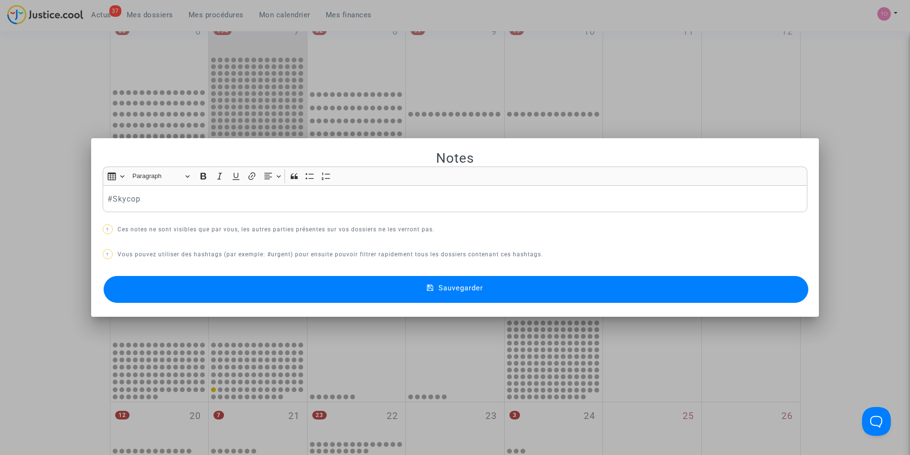
click at [0, 186] on div at bounding box center [455, 227] width 910 height 455
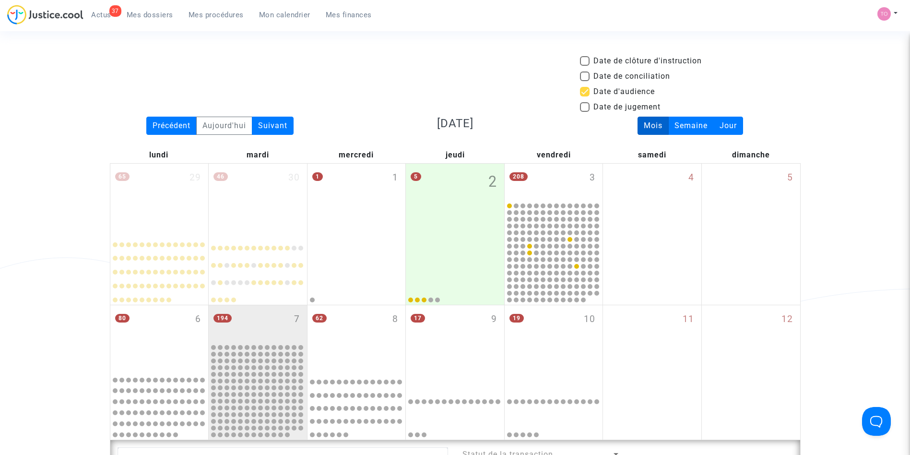
scroll to position [287, 0]
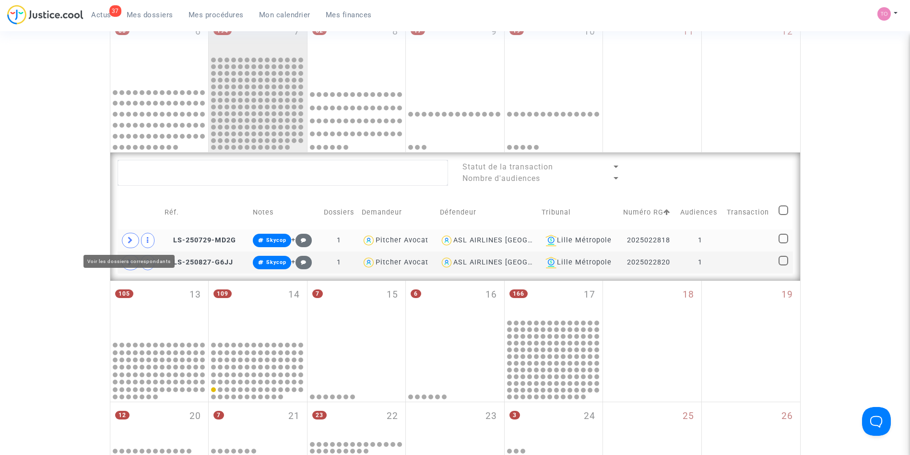
click at [129, 236] on span at bounding box center [130, 240] width 17 height 15
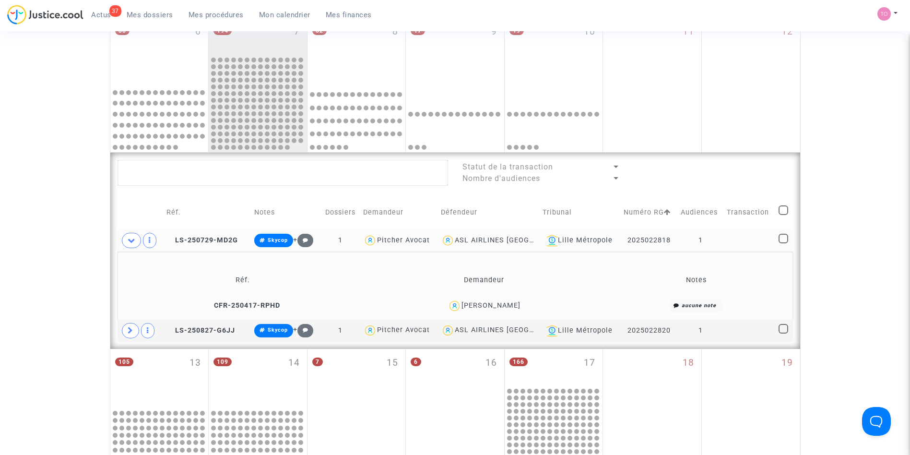
drag, startPoint x: 512, startPoint y: 304, endPoint x: 479, endPoint y: 308, distance: 32.8
click at [479, 308] on div "Ines Mir" at bounding box center [484, 306] width 232 height 14
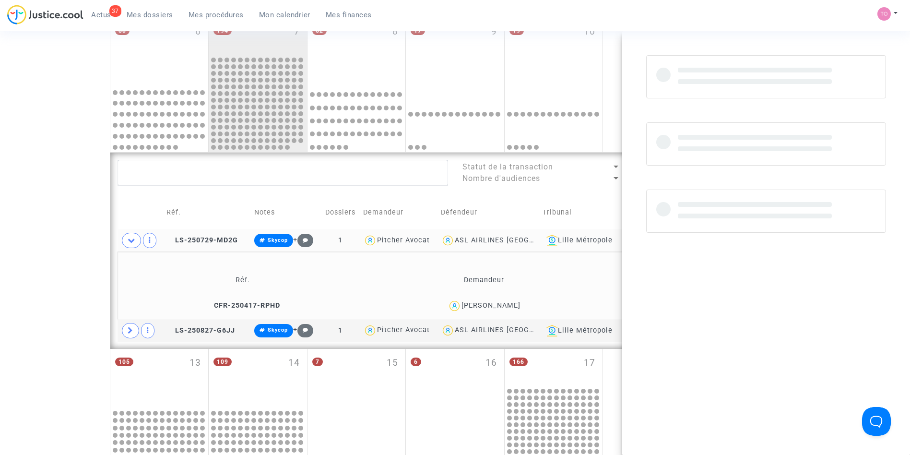
copy div "Ines Mir"
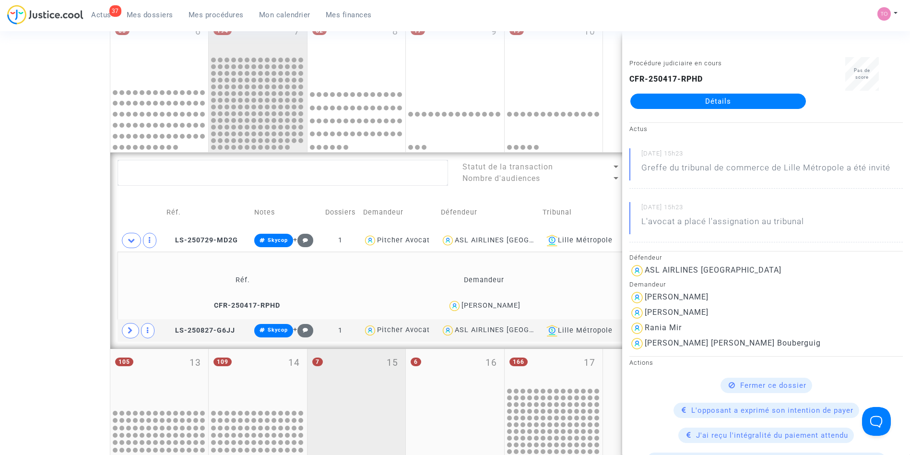
drag, startPoint x: 452, startPoint y: 238, endPoint x: 312, endPoint y: 449, distance: 252.3
click at [312, 449] on div "65 29 46 30 1 1 5 2 208 3 4 5 80 6 194 7 62 8 17 9 19 10 11 12 Statut de la tra…" at bounding box center [455, 224] width 691 height 697
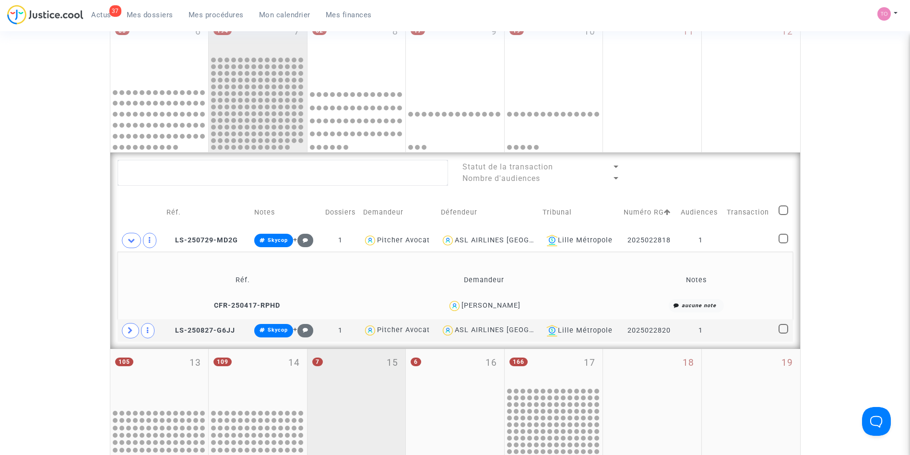
scroll to position [296, 0]
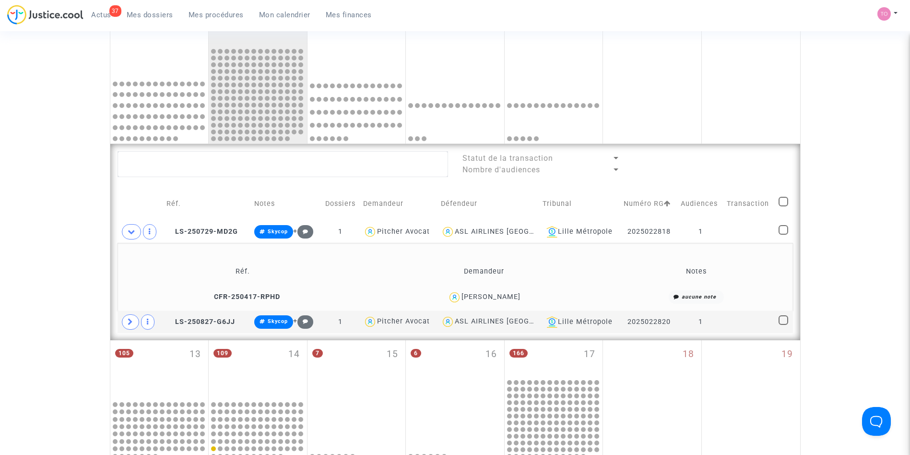
click at [6, 274] on div "Date de clôture d'instruction Date de conciliation Date d'audience Date de juge…" at bounding box center [455, 161] width 910 height 805
click at [509, 288] on td "Ines Mir" at bounding box center [484, 297] width 238 height 21
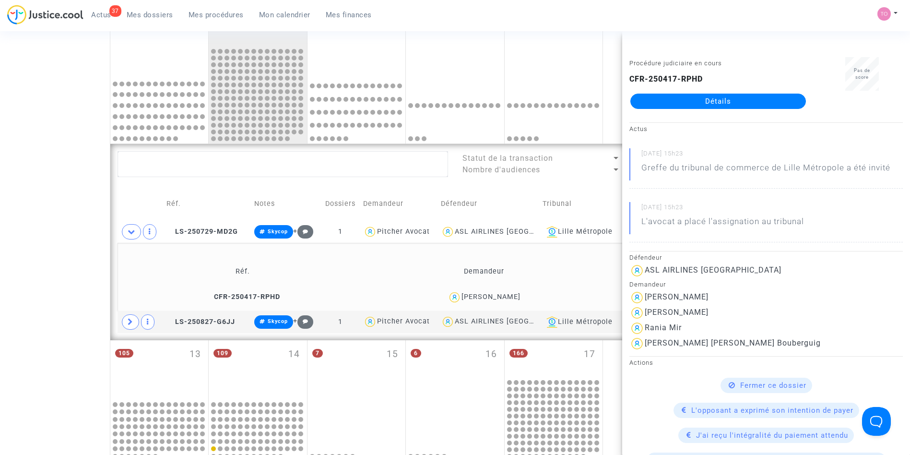
drag, startPoint x: 756, startPoint y: 270, endPoint x: 641, endPoint y: 270, distance: 114.7
click at [641, 270] on div "ASL AIRLINES FRANCE" at bounding box center [765, 270] width 273 height 15
copy div "ASL AIRLINES FRANCE"
click at [123, 322] on span at bounding box center [130, 321] width 17 height 15
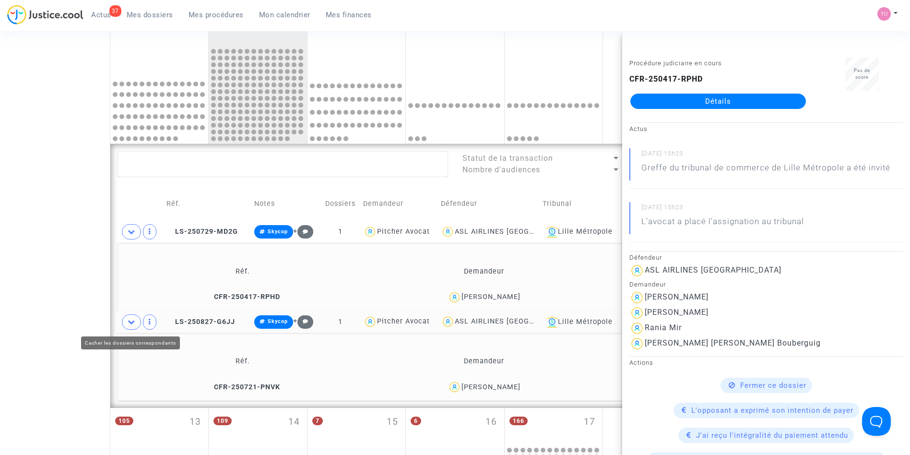
click at [99, 313] on div "Date de clôture d'instruction Date de conciliation Date d'audience Date de juge…" at bounding box center [455, 195] width 910 height 873
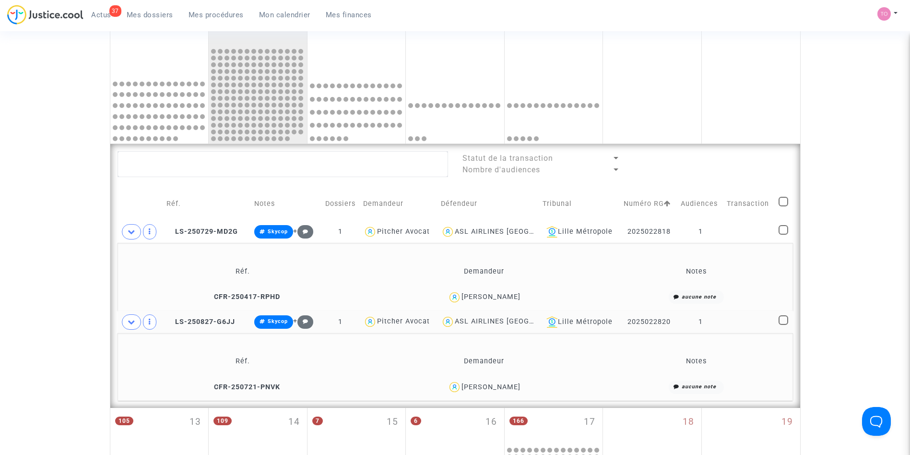
drag, startPoint x: 527, startPoint y: 387, endPoint x: 469, endPoint y: 388, distance: 58.5
click at [469, 388] on div "Amine Khodja" at bounding box center [484, 387] width 232 height 14
copy div "Amine Khodja"
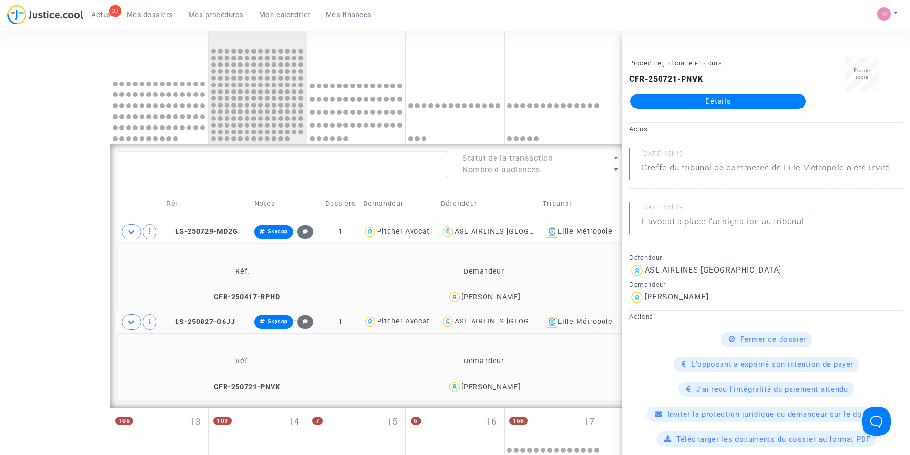
click at [66, 279] on div "Date de clôture d'instruction Date de conciliation Date d'audience Date de juge…" at bounding box center [455, 195] width 910 height 873
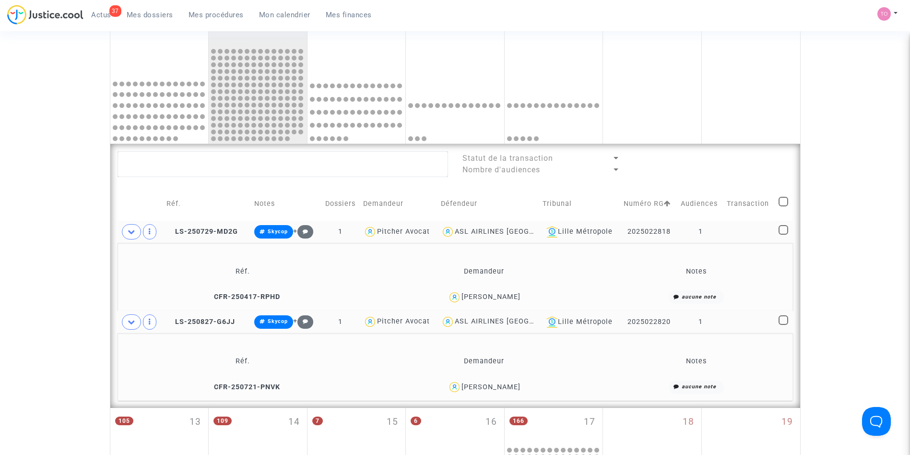
drag, startPoint x: 683, startPoint y: 230, endPoint x: 628, endPoint y: 231, distance: 54.2
click at [628, 231] on tr "LS-250729-MD2G Skycop + 1 Pitcher Avocat ASL AIRLINES FRANCE Lille Métropole 20…" at bounding box center [455, 232] width 675 height 22
copy td "2025022818"
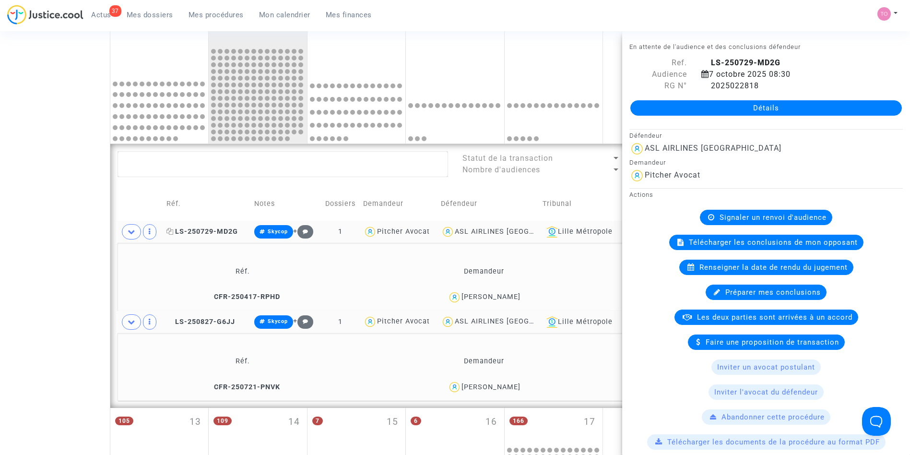
click at [218, 227] on span "LS-250729-MD2G" at bounding box center [201, 231] width 71 height 8
click at [706, 86] on icon at bounding box center [705, 86] width 8 height 8
click at [208, 319] on span "LS-250827-G6JJ" at bounding box center [200, 322] width 69 height 8
click at [705, 86] on icon at bounding box center [705, 86] width 8 height 8
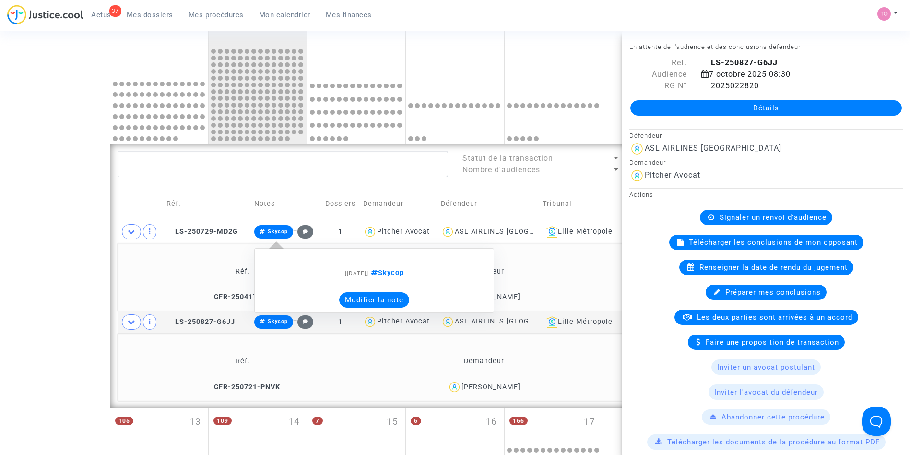
click at [357, 295] on button "Modifier la note" at bounding box center [374, 299] width 70 height 15
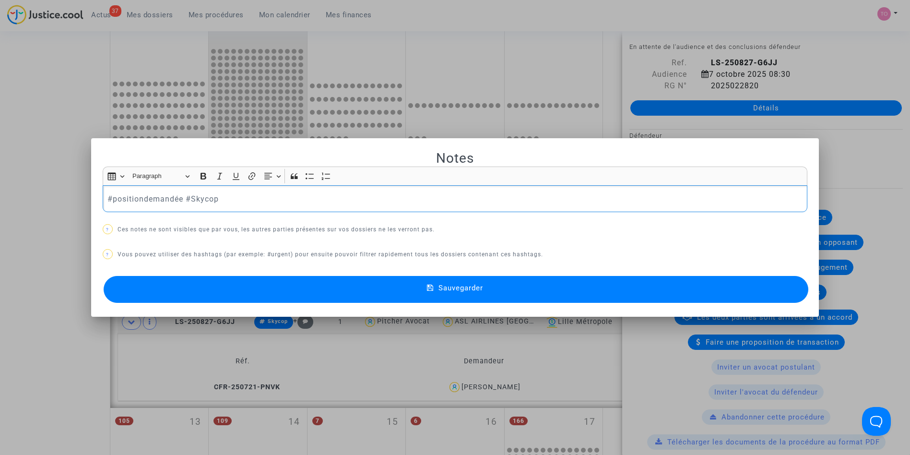
copy p "#positiondemandée #Skycop"
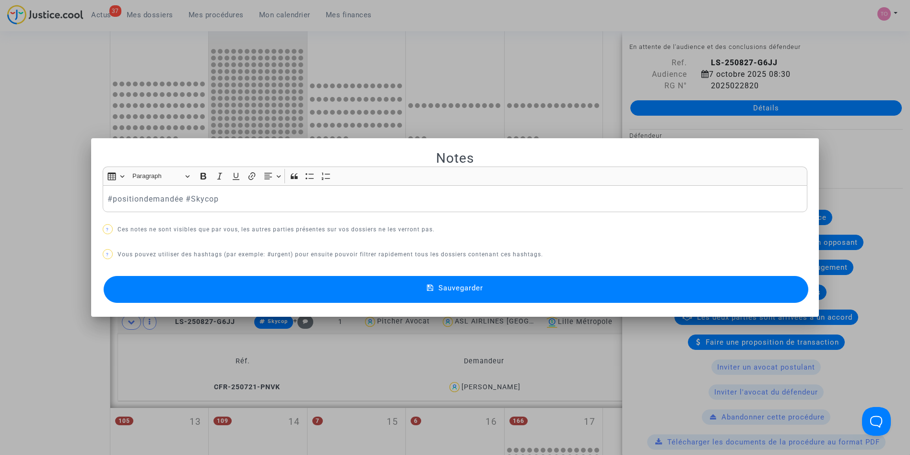
click at [204, 289] on button "Sauvegarder" at bounding box center [456, 289] width 705 height 27
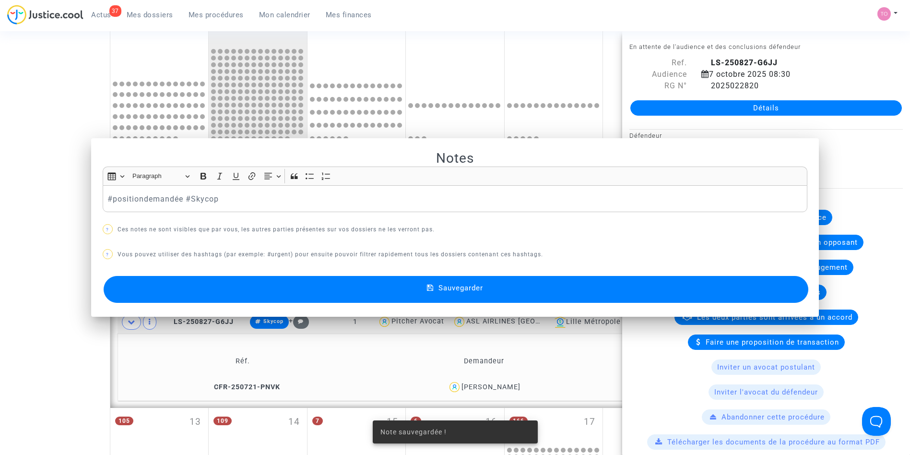
scroll to position [296, 0]
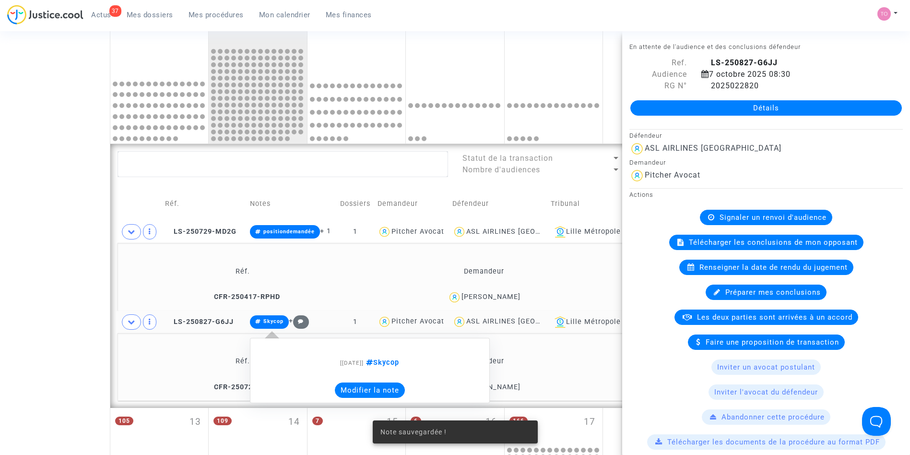
click at [362, 389] on button "Modifier la note" at bounding box center [370, 389] width 70 height 15
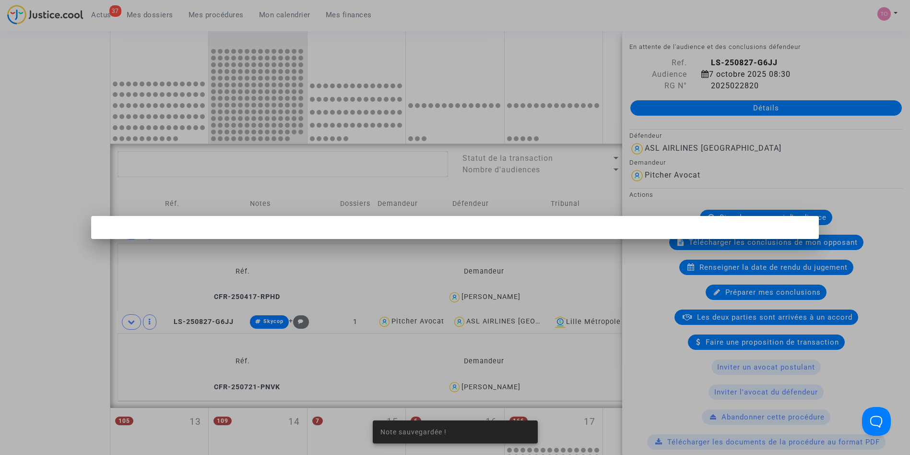
scroll to position [0, 0]
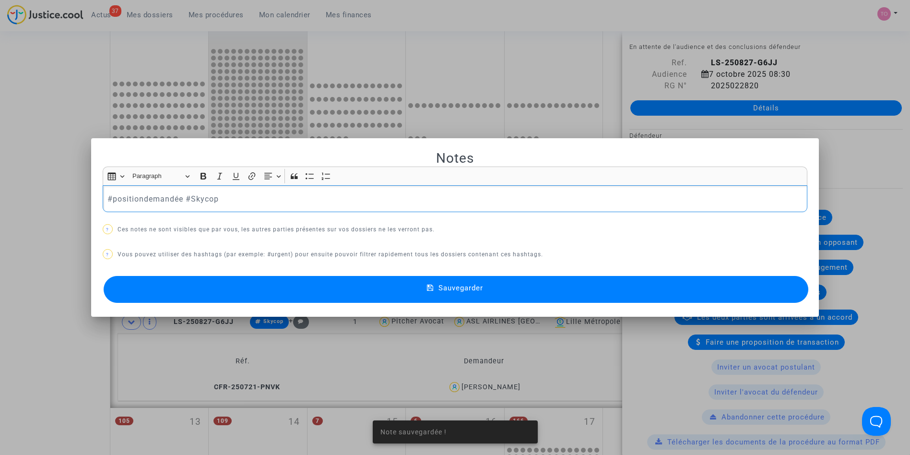
click at [362, 389] on div at bounding box center [455, 227] width 910 height 455
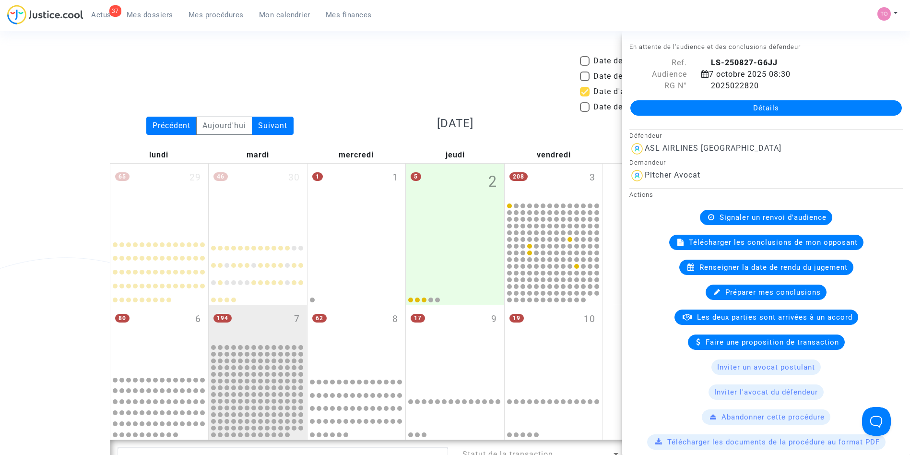
scroll to position [296, 0]
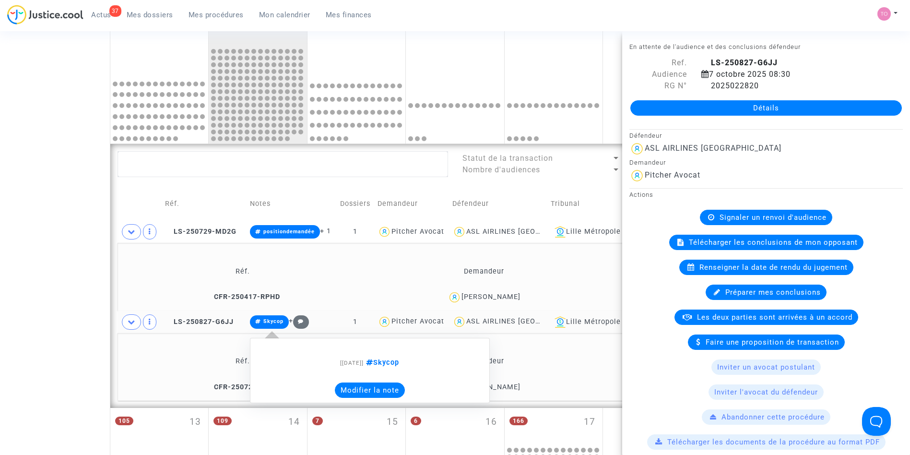
click at [260, 326] on span "Skycop" at bounding box center [269, 321] width 39 height 13
click at [363, 388] on button "Modifier la note" at bounding box center [370, 389] width 70 height 15
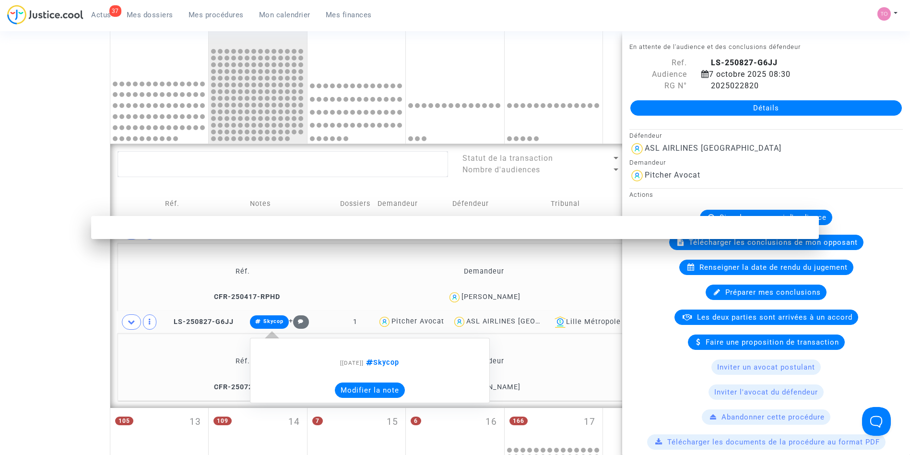
scroll to position [0, 0]
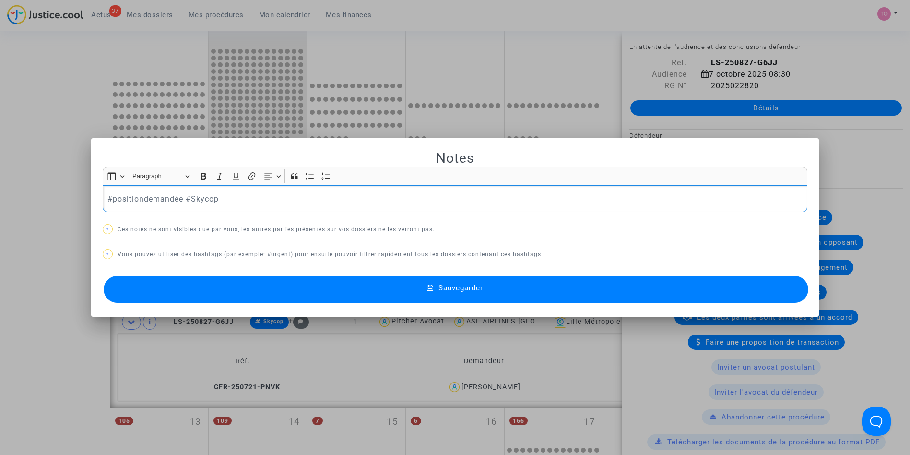
click at [265, 288] on button "Sauvegarder" at bounding box center [456, 289] width 705 height 27
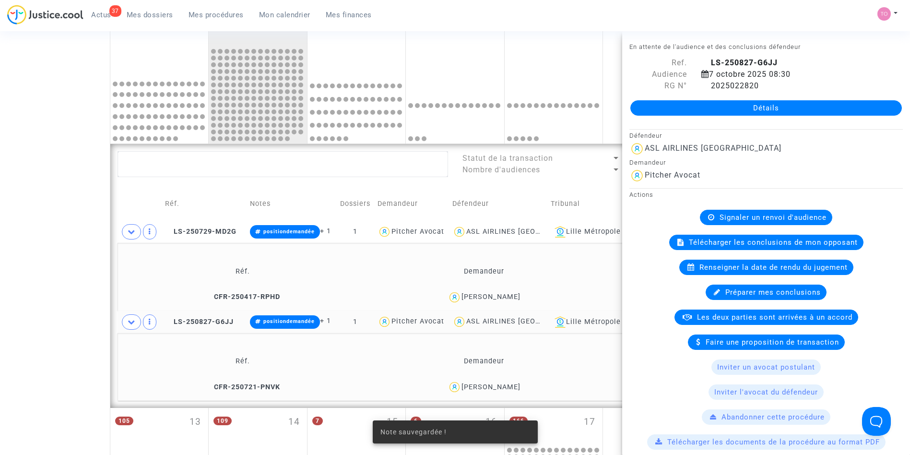
click at [66, 272] on div "Date de clôture d'instruction Date de conciliation Date d'audience Date de juge…" at bounding box center [455, 195] width 910 height 873
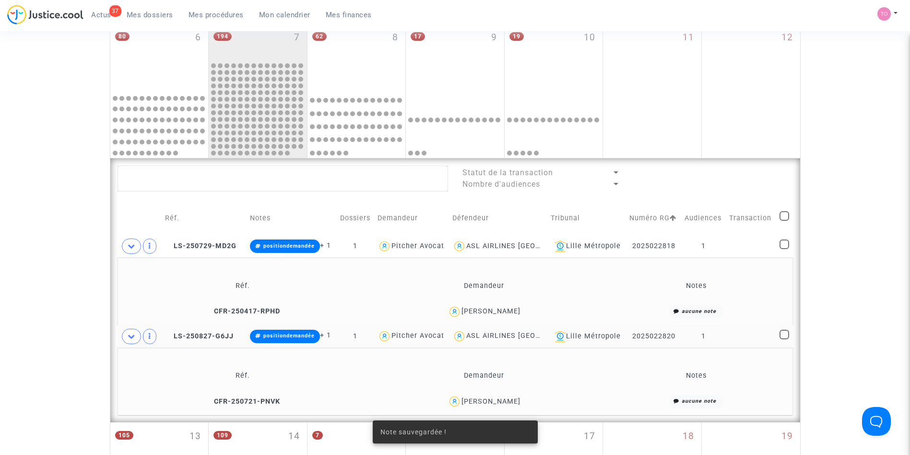
scroll to position [280, 0]
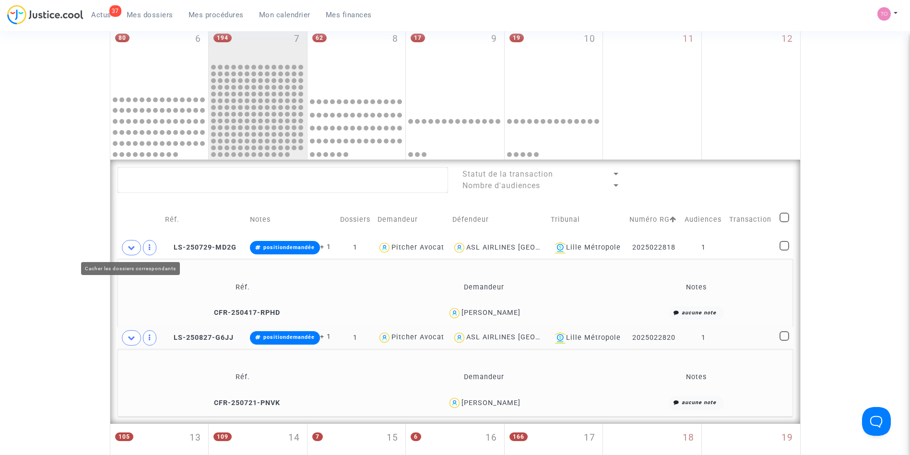
click at [129, 244] on icon at bounding box center [132, 247] width 8 height 7
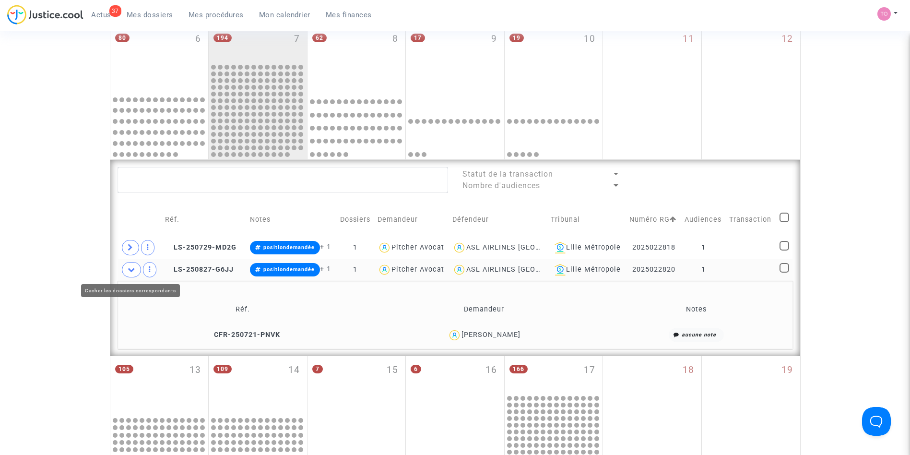
click at [130, 267] on icon at bounding box center [132, 269] width 8 height 7
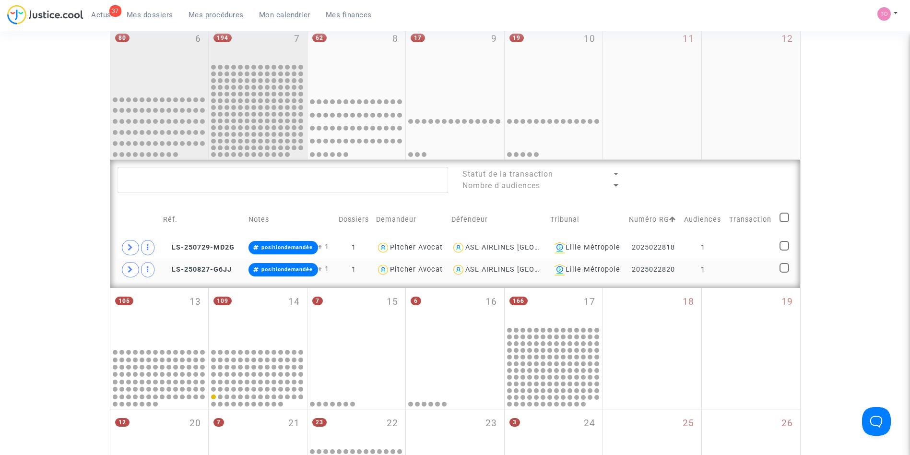
click at [183, 84] on div "80 6" at bounding box center [159, 58] width 98 height 66
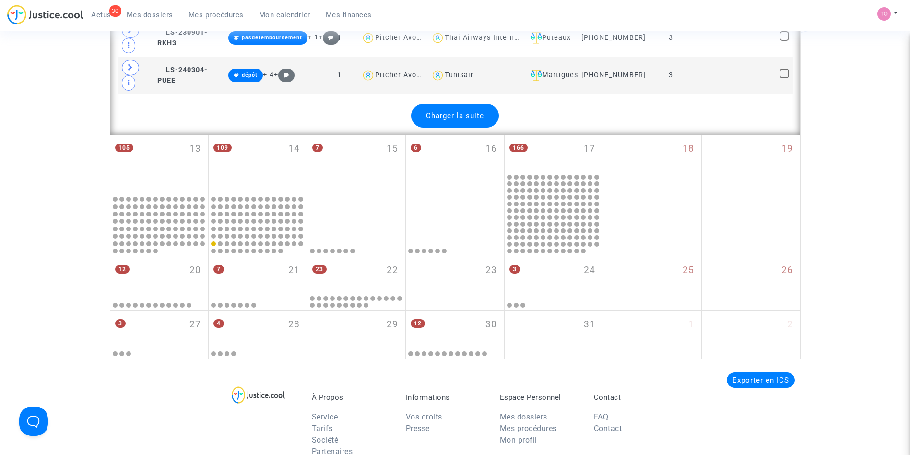
scroll to position [2325, 0]
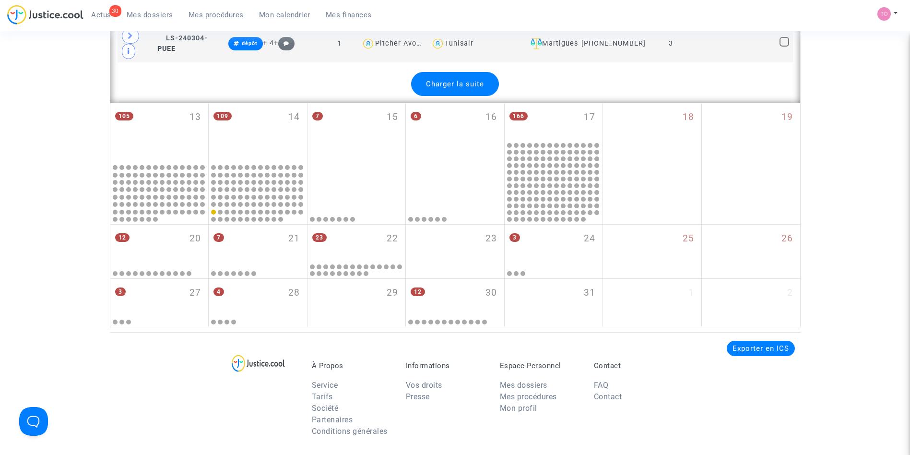
click at [469, 95] on div "Charger la suite" at bounding box center [455, 84] width 88 height 24
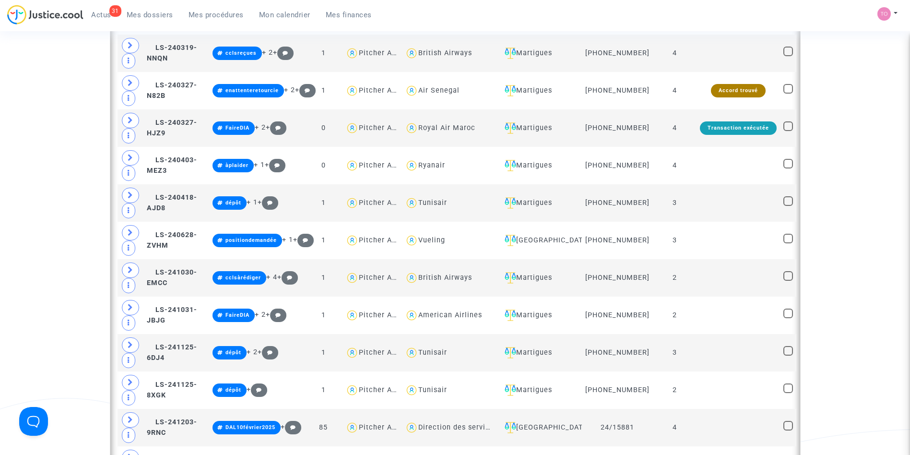
scroll to position [2389, 0]
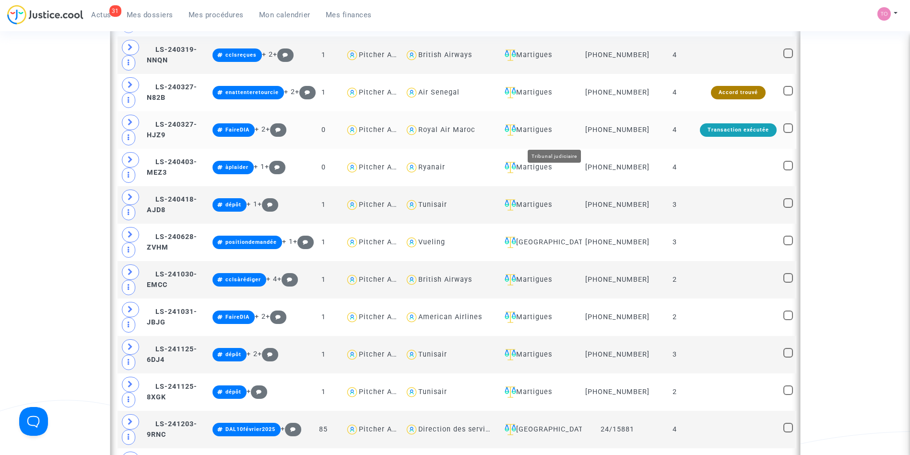
click at [556, 136] on div "Martigues" at bounding box center [540, 130] width 78 height 12
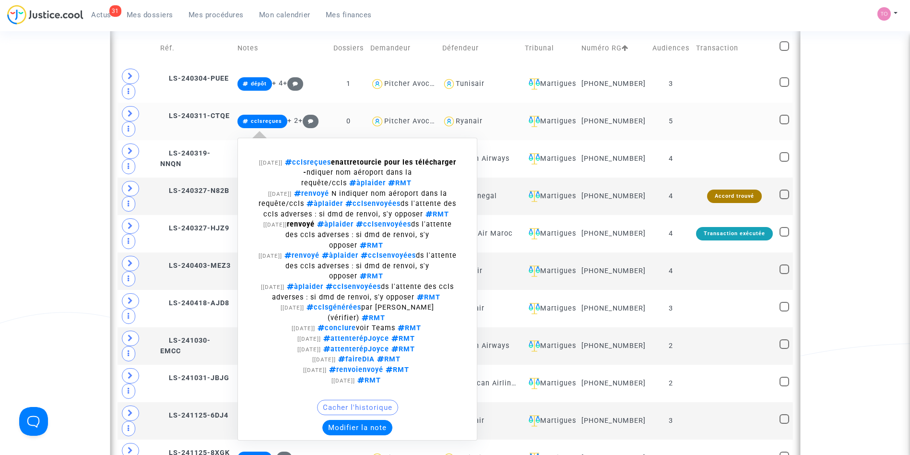
scroll to position [453, 0]
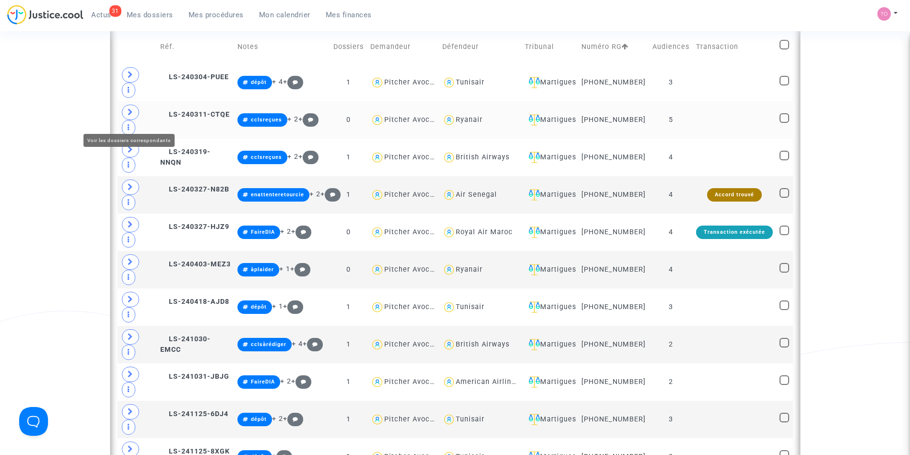
click at [127, 117] on span at bounding box center [130, 112] width 17 height 15
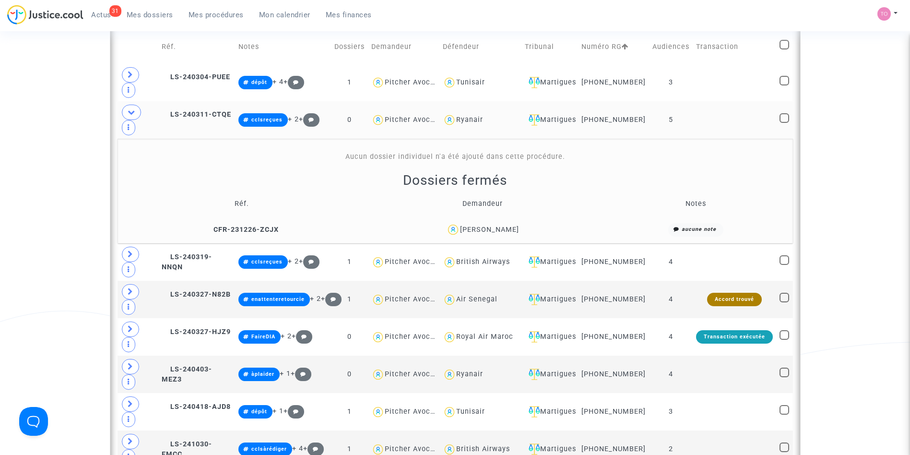
click at [510, 225] on div "[PERSON_NAME]" at bounding box center [489, 229] width 59 height 8
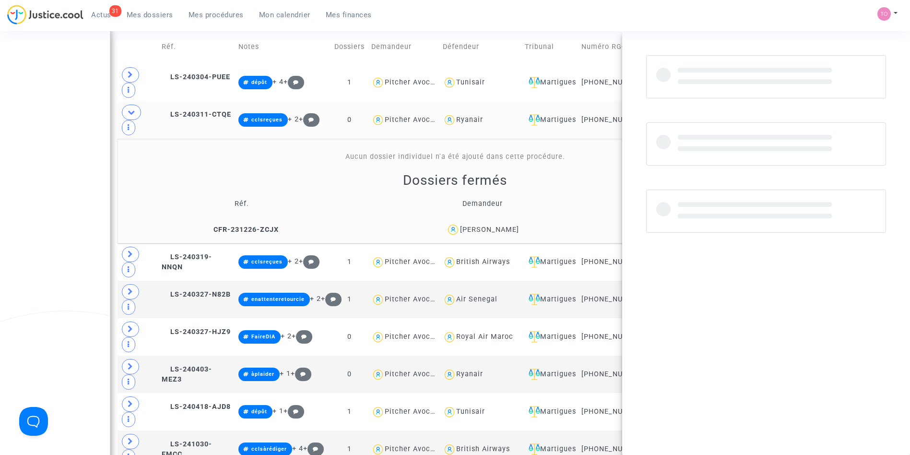
click at [510, 225] on div "[PERSON_NAME]" at bounding box center [489, 229] width 59 height 8
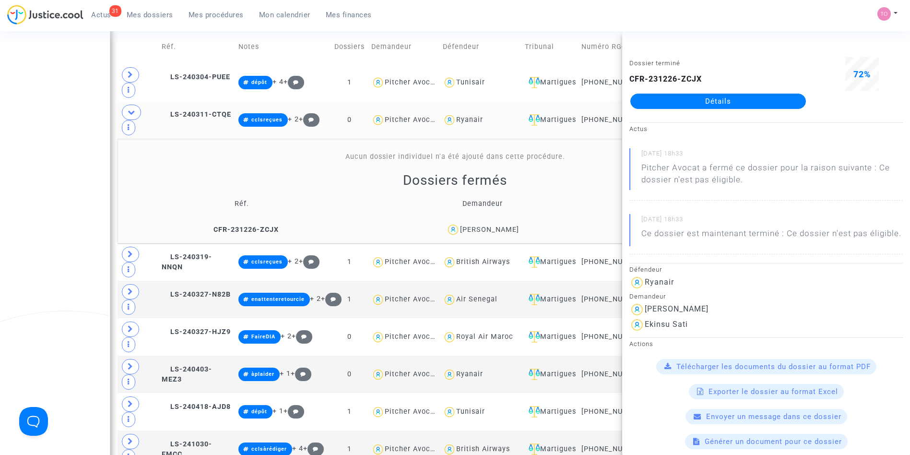
click at [62, 173] on div "Date de clôture d'instruction Date de conciliation Date d'audience Date de juge…" at bounding box center [455, 225] width 910 height 1246
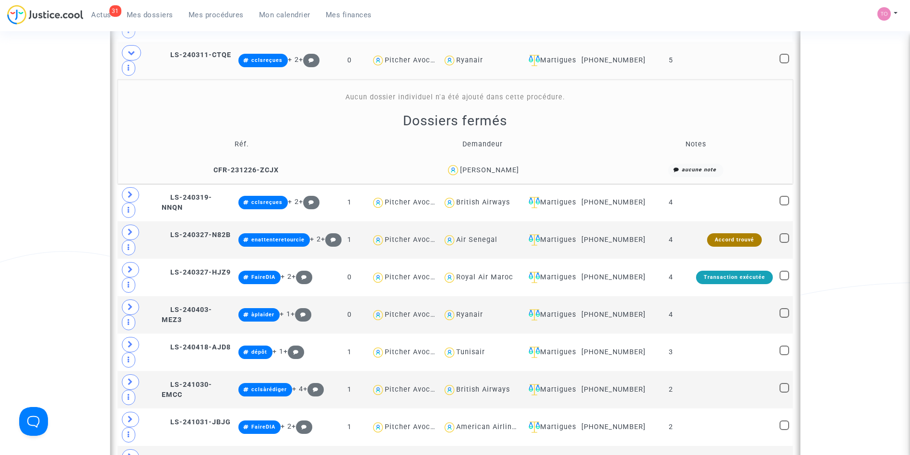
scroll to position [513, 0]
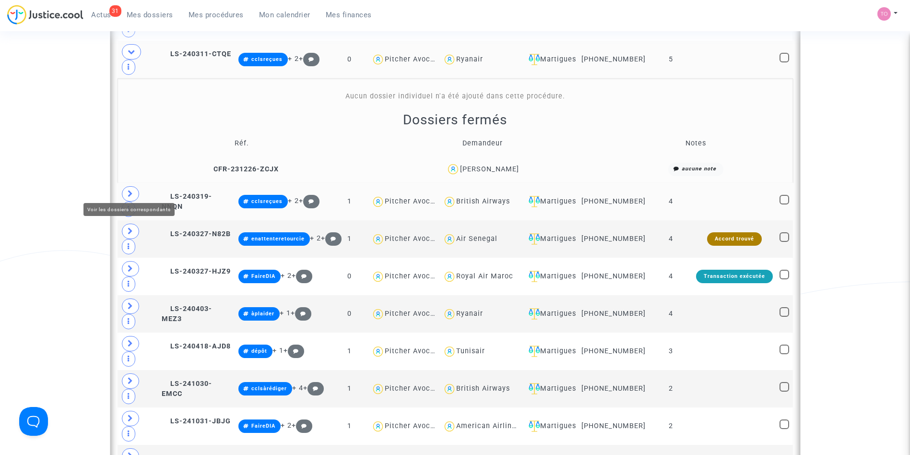
click at [130, 190] on icon at bounding box center [131, 193] width 6 height 7
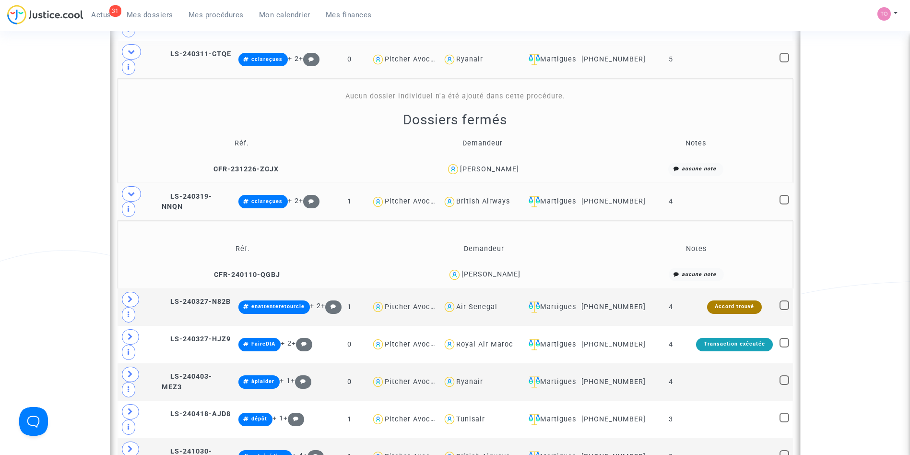
click at [509, 270] on div "[PERSON_NAME]" at bounding box center [491, 274] width 59 height 8
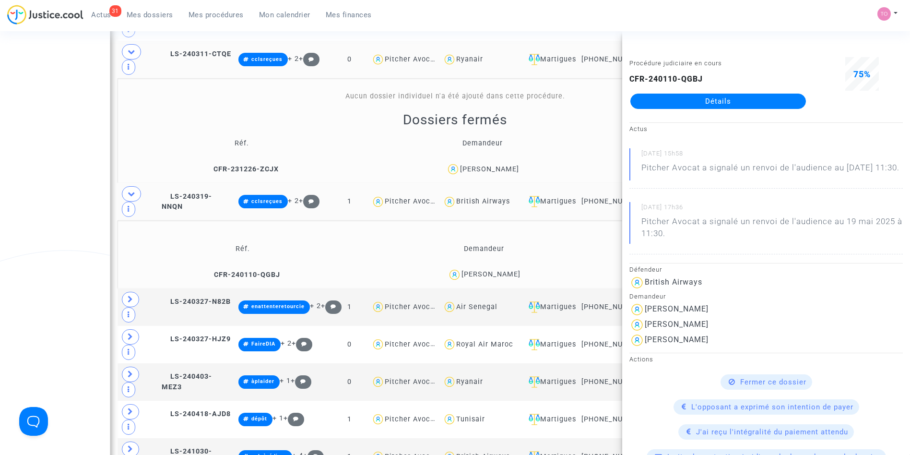
click at [93, 201] on div "Date de clôture d'instruction Date de conciliation Date d'audience Date de juge…" at bounding box center [455, 199] width 910 height 1314
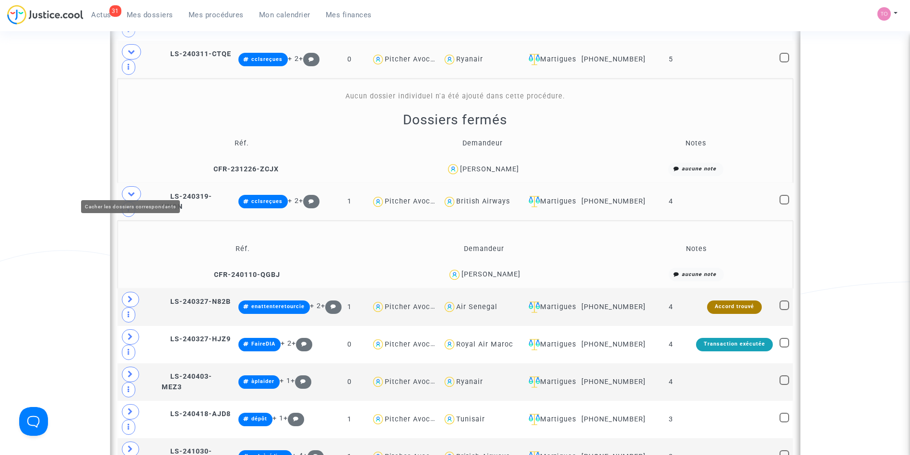
click at [128, 190] on icon at bounding box center [132, 193] width 8 height 7
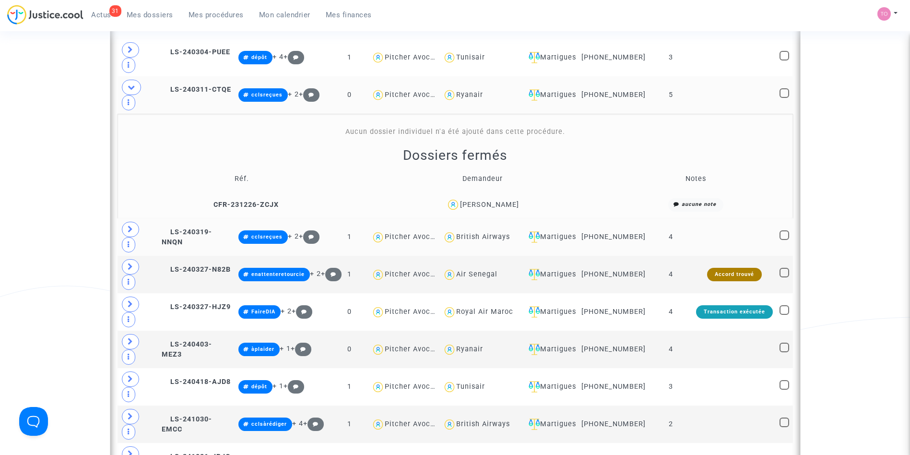
scroll to position [477, 0]
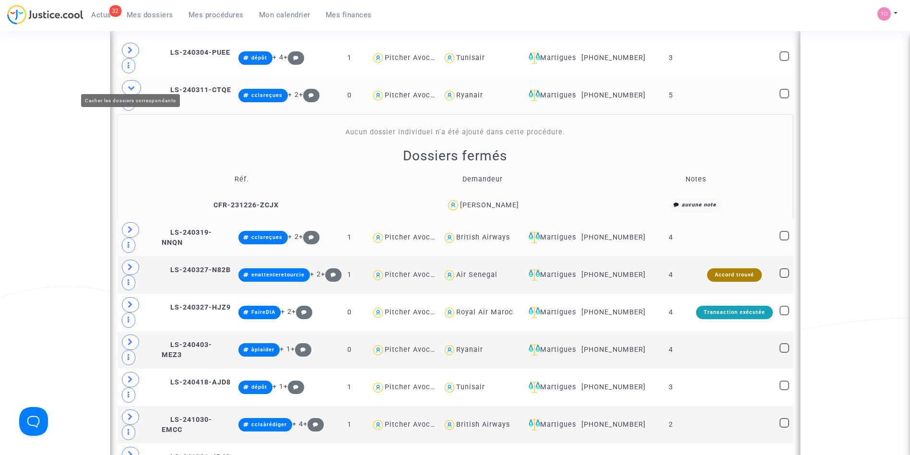
click at [131, 84] on icon at bounding box center [132, 87] width 8 height 7
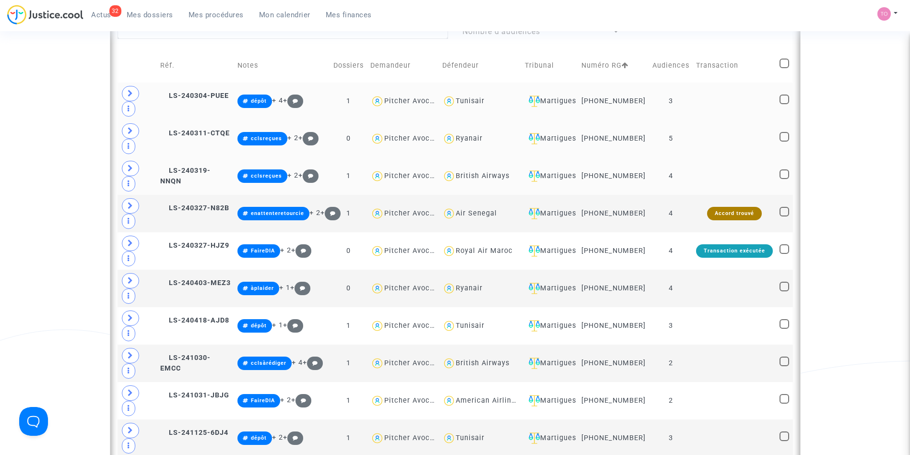
scroll to position [433, 0]
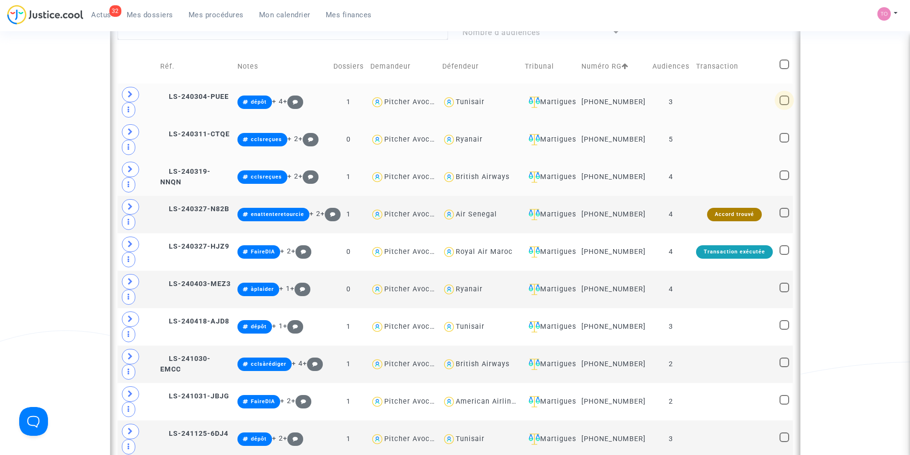
click at [786, 105] on span at bounding box center [785, 100] width 10 height 10
click at [784, 106] on input "checkbox" at bounding box center [784, 105] width 0 height 0
checkbox input "true"
click at [786, 180] on span at bounding box center [785, 175] width 10 height 10
click at [784, 180] on input "checkbox" at bounding box center [784, 180] width 0 height 0
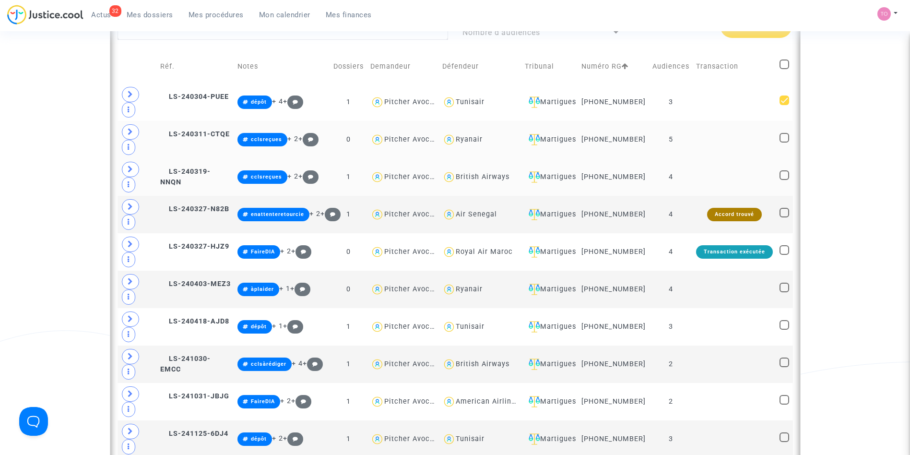
checkbox input "true"
click at [785, 142] on span at bounding box center [785, 138] width 10 height 10
click at [784, 143] on input "checkbox" at bounding box center [784, 142] width 0 height 0
checkbox input "true"
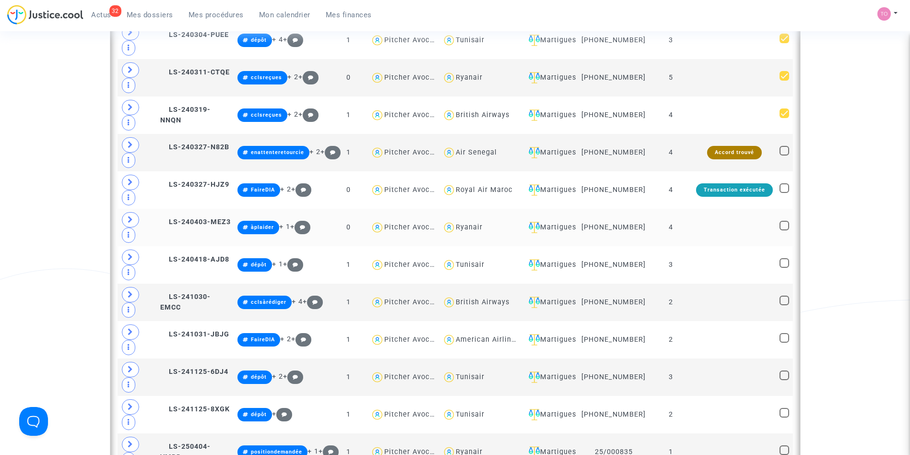
scroll to position [496, 0]
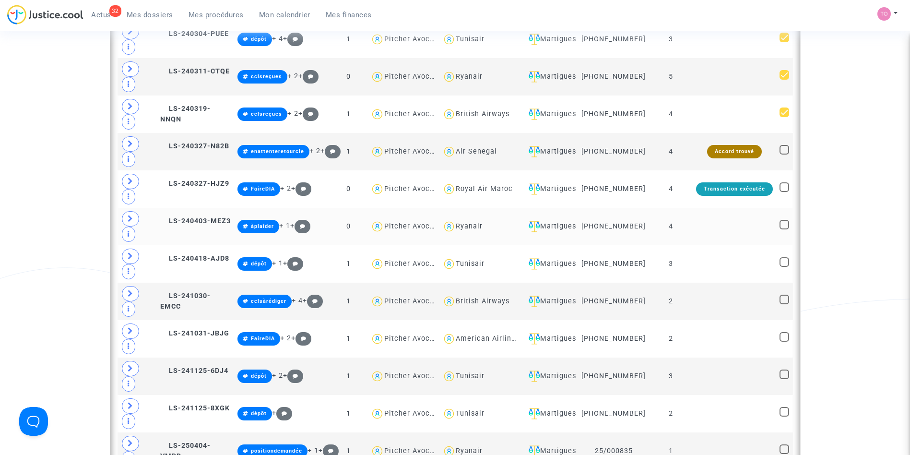
click at [787, 229] on span at bounding box center [785, 225] width 10 height 10
click at [784, 230] on input "checkbox" at bounding box center [784, 229] width 0 height 0
checkbox input "true"
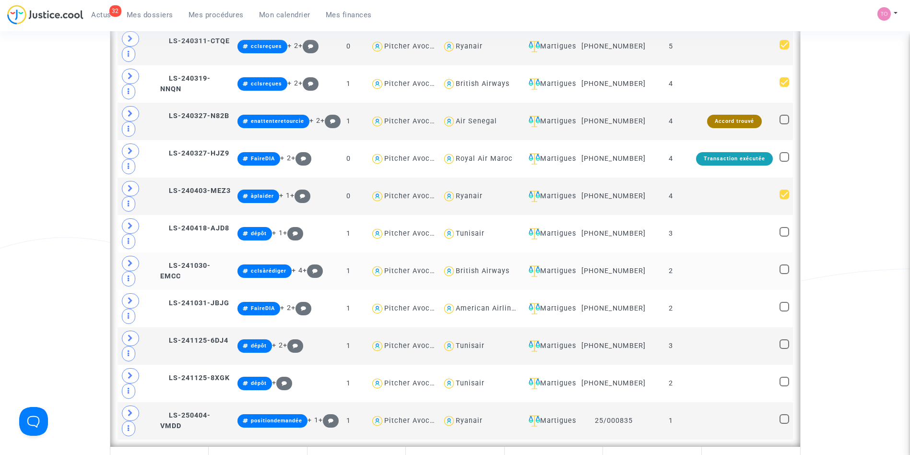
scroll to position [528, 0]
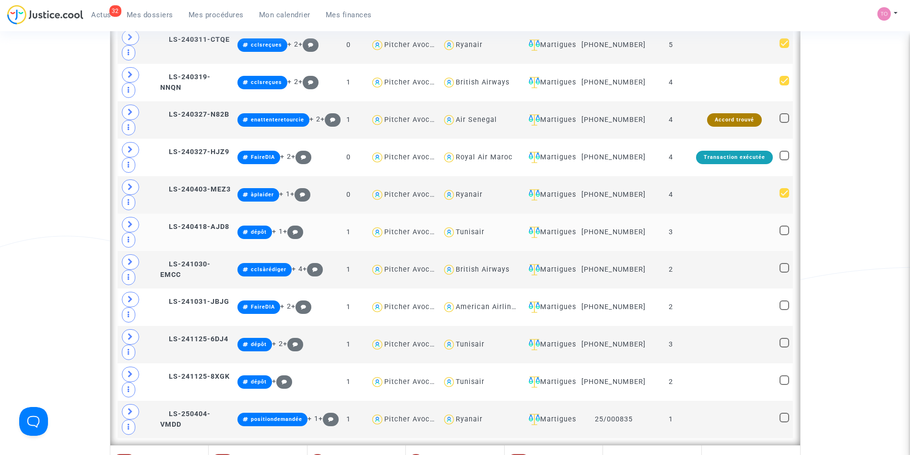
click at [785, 235] on span at bounding box center [785, 230] width 10 height 10
click at [784, 236] on input "checkbox" at bounding box center [784, 235] width 0 height 0
checkbox input "true"
click at [786, 272] on span at bounding box center [785, 268] width 10 height 10
click at [784, 273] on input "checkbox" at bounding box center [784, 272] width 0 height 0
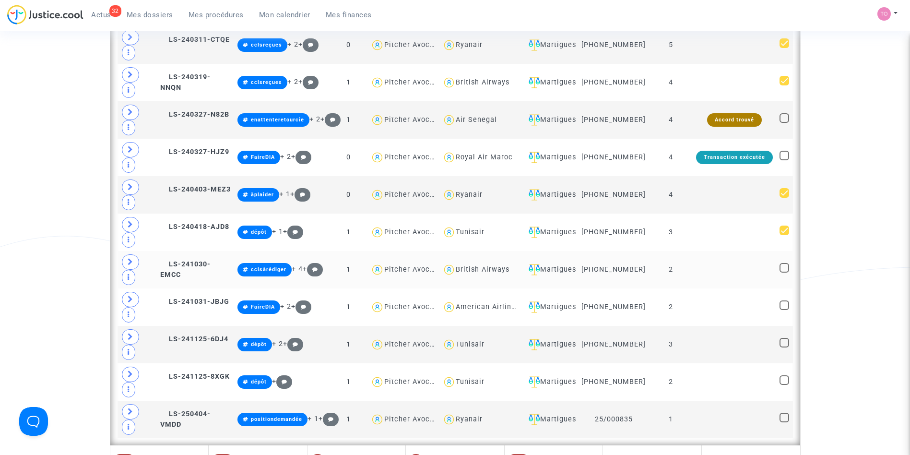
checkbox input "true"
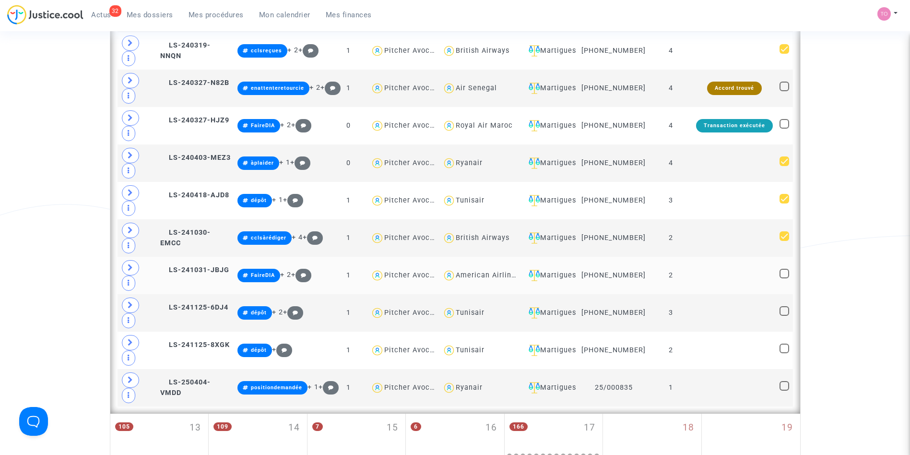
scroll to position [561, 0]
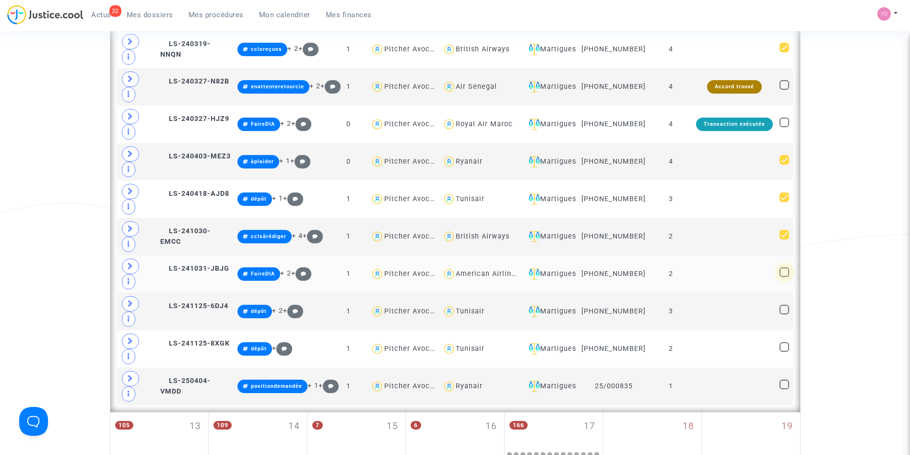
click at [785, 277] on span at bounding box center [785, 272] width 10 height 10
click at [784, 277] on input "checkbox" at bounding box center [784, 277] width 0 height 0
click at [783, 277] on span at bounding box center [785, 272] width 10 height 10
click at [784, 277] on input "checkbox" at bounding box center [784, 277] width 0 height 0
checkbox input "false"
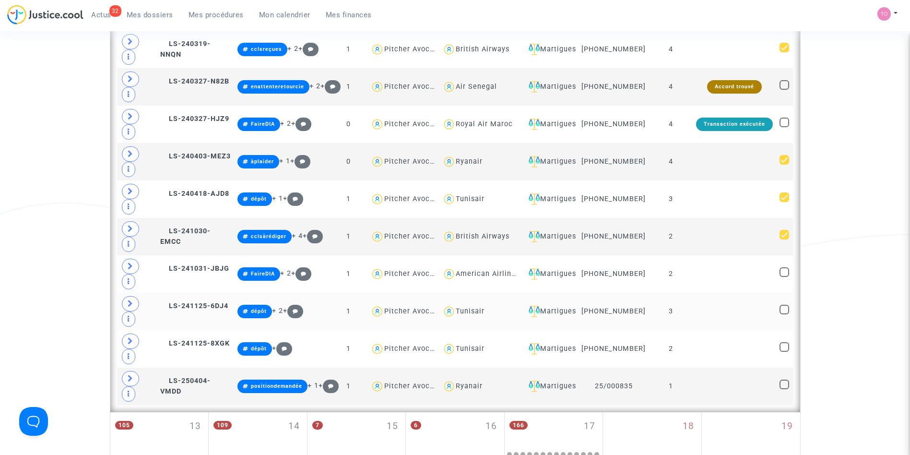
click at [787, 314] on span at bounding box center [785, 310] width 10 height 10
click at [784, 315] on input "checkbox" at bounding box center [784, 314] width 0 height 0
checkbox input "true"
click at [784, 352] on span at bounding box center [785, 347] width 10 height 10
click at [784, 352] on input "checkbox" at bounding box center [784, 352] width 0 height 0
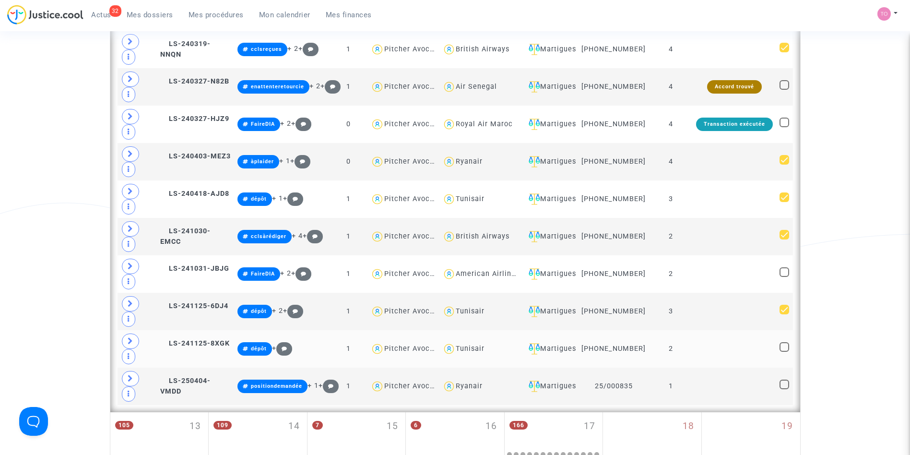
checkbox input "true"
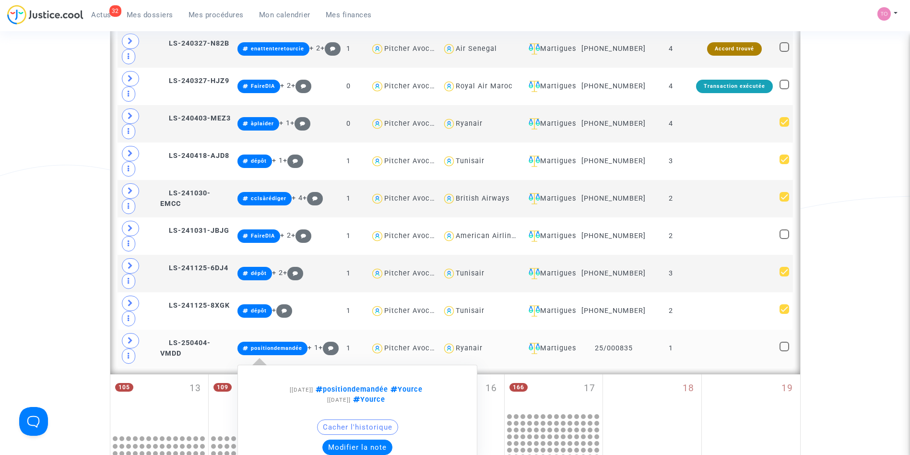
scroll to position [601, 0]
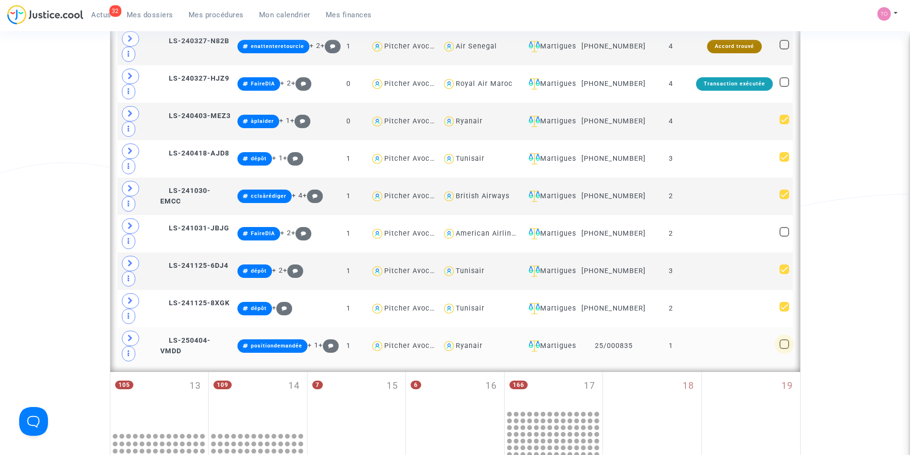
click at [786, 349] on span at bounding box center [785, 344] width 10 height 10
click at [784, 349] on input "checkbox" at bounding box center [784, 349] width 0 height 0
checkbox input "true"
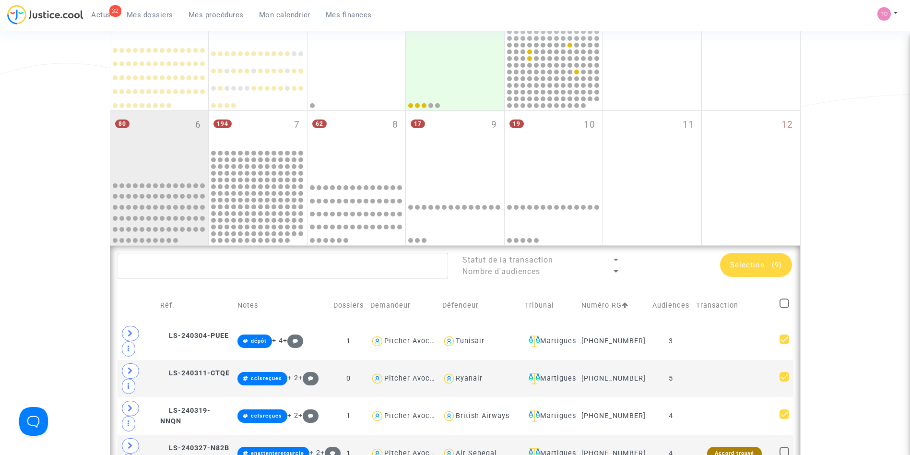
scroll to position [216, 0]
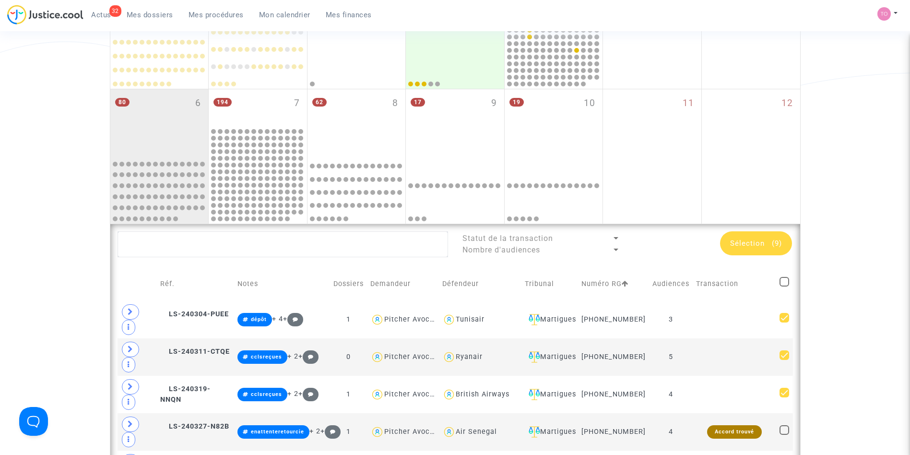
click at [746, 240] on span "Sélection" at bounding box center [747, 243] width 35 height 9
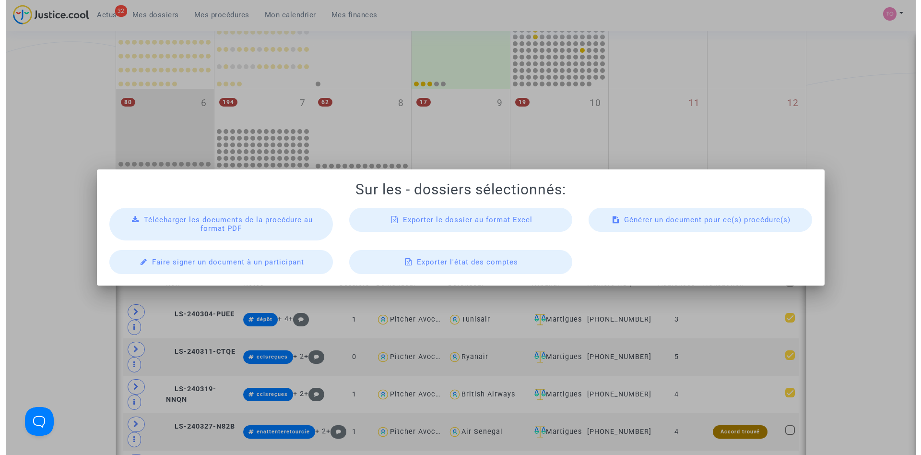
scroll to position [0, 0]
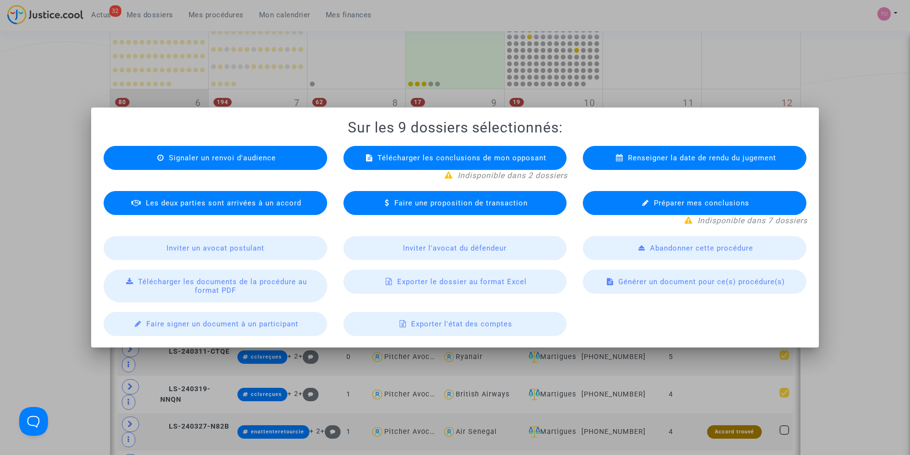
click at [660, 281] on span "Générer un document pour ce(s) procédure(s)" at bounding box center [701, 281] width 166 height 9
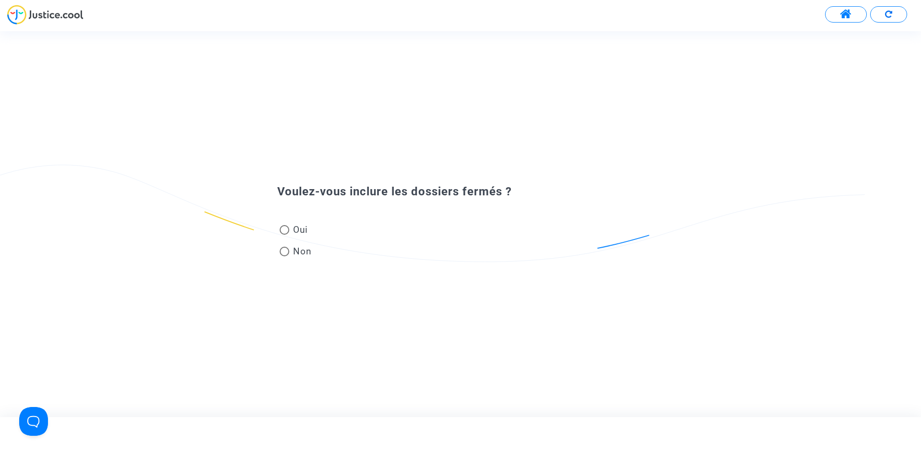
click at [284, 226] on span at bounding box center [285, 230] width 10 height 10
click at [284, 235] on input "Oui" at bounding box center [284, 235] width 0 height 0
radio input "true"
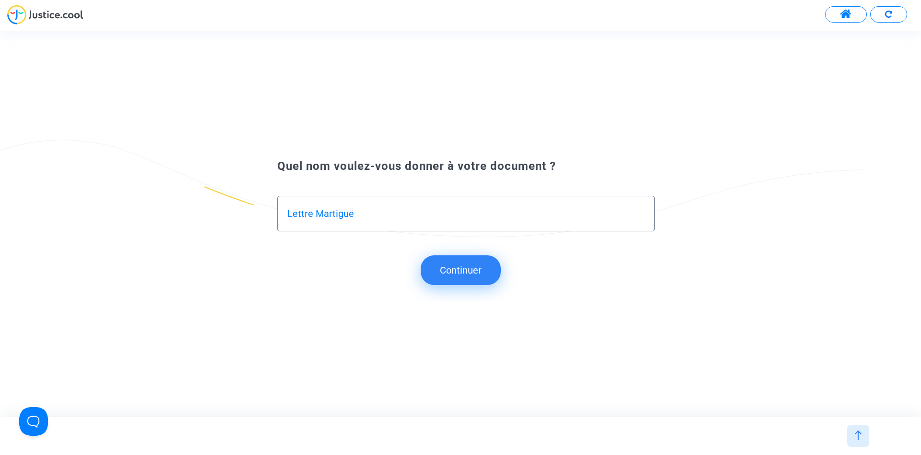
type input "Lettre Martigue"
click at [480, 273] on button "Continuer" at bounding box center [461, 270] width 80 height 30
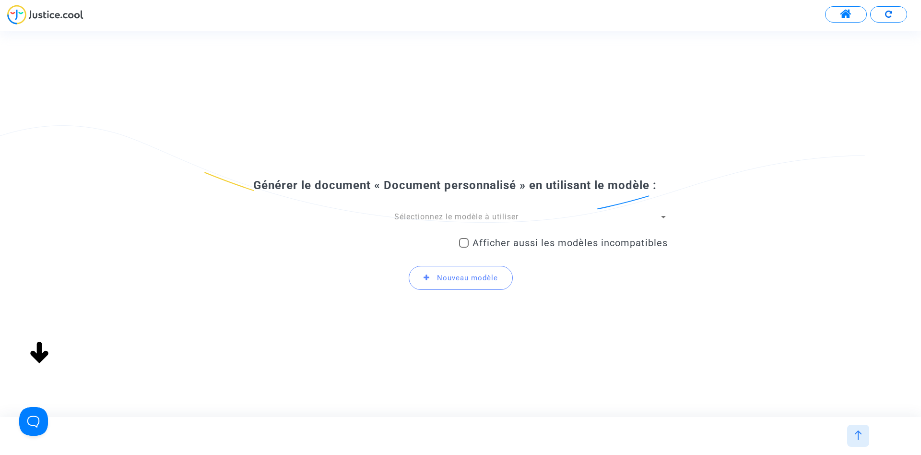
click at [465, 244] on span at bounding box center [464, 243] width 10 height 10
click at [464, 248] on input "Afficher aussi les modèles incompatibles" at bounding box center [463, 248] width 0 height 0
checkbox input "true"
click at [462, 222] on div "Sélectionnez le modèle à utiliser" at bounding box center [456, 217] width 406 height 11
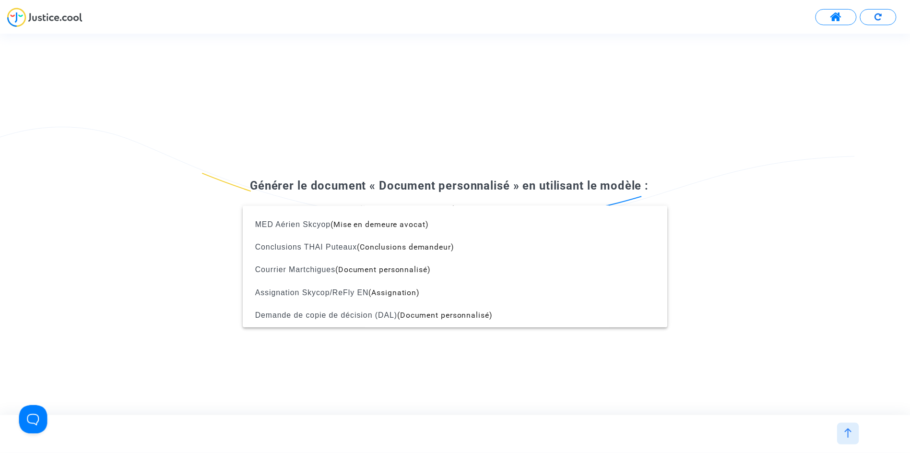
scroll to position [962, 0]
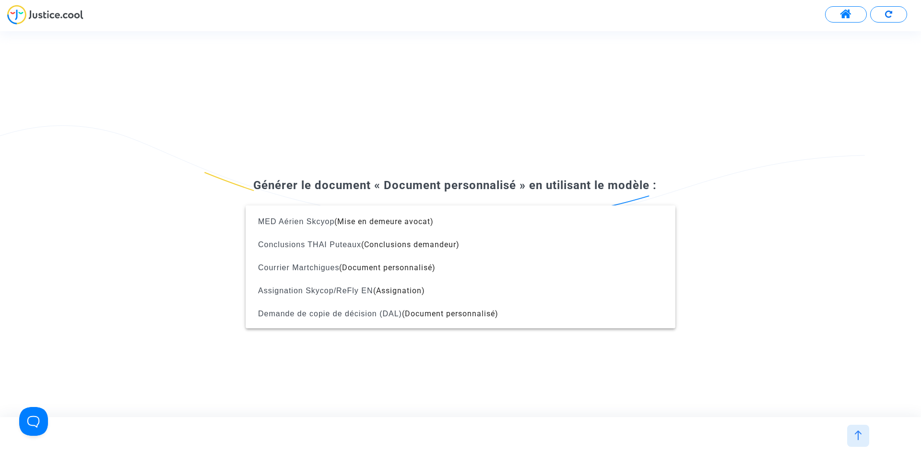
click at [217, 280] on div at bounding box center [460, 227] width 921 height 455
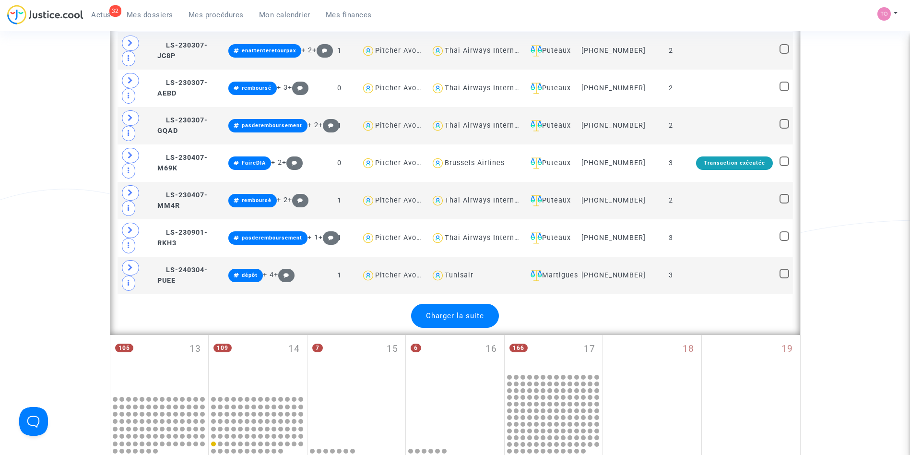
scroll to position [2098, 0]
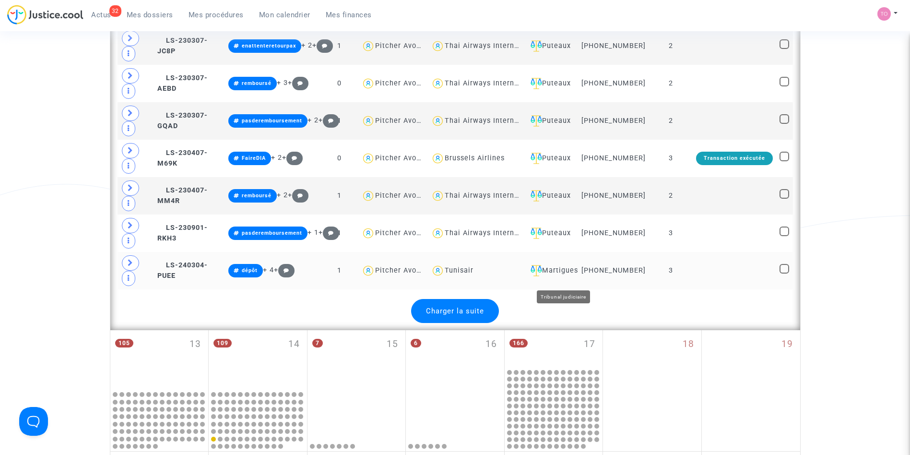
click at [564, 276] on div "Martigues" at bounding box center [551, 271] width 48 height 12
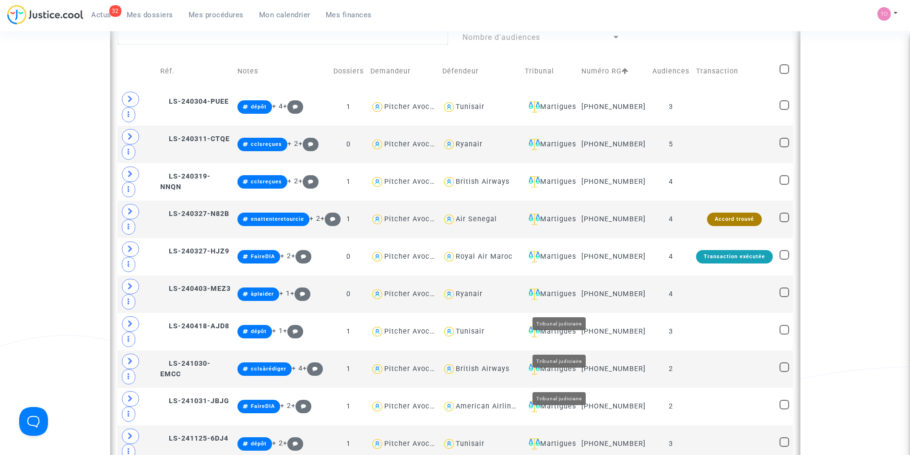
scroll to position [424, 0]
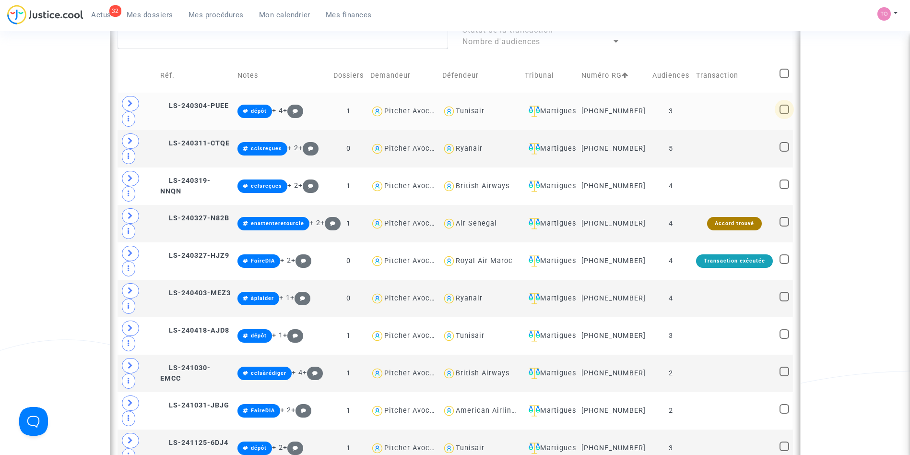
click at [785, 114] on span at bounding box center [785, 110] width 10 height 10
click at [784, 115] on input "checkbox" at bounding box center [784, 114] width 0 height 0
checkbox input "true"
click at [787, 151] on span at bounding box center [785, 147] width 10 height 10
click at [784, 152] on input "checkbox" at bounding box center [784, 152] width 0 height 0
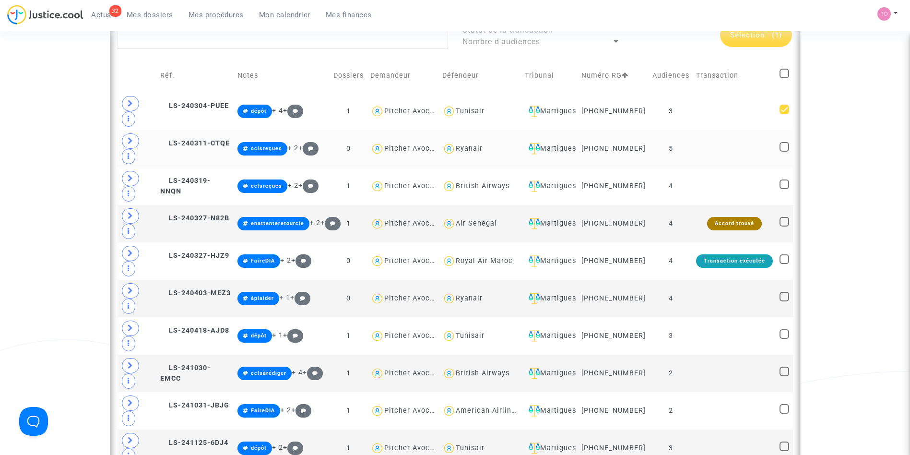
checkbox input "true"
click at [786, 189] on span at bounding box center [785, 184] width 10 height 10
click at [784, 189] on input "checkbox" at bounding box center [784, 189] width 0 height 0
checkbox input "true"
click at [783, 301] on span at bounding box center [785, 297] width 10 height 10
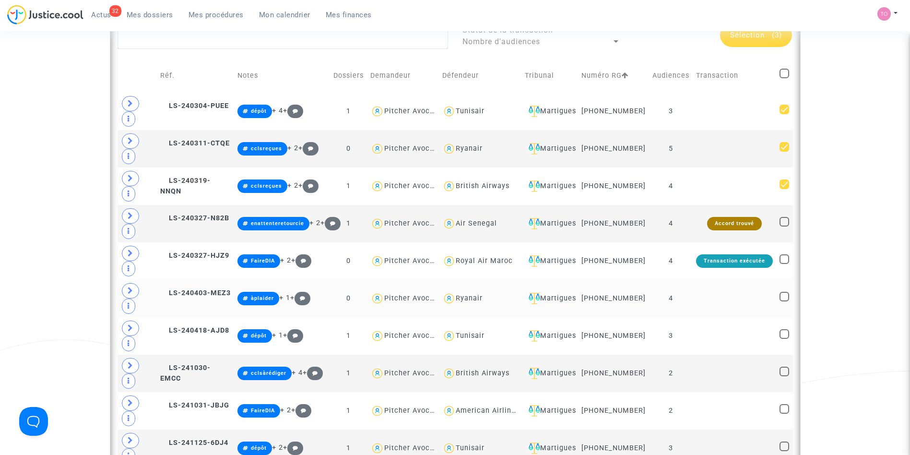
click at [784, 302] on input "checkbox" at bounding box center [784, 301] width 0 height 0
checkbox input "true"
click at [784, 339] on span at bounding box center [785, 334] width 10 height 10
click at [784, 339] on input "checkbox" at bounding box center [784, 339] width 0 height 0
checkbox input "true"
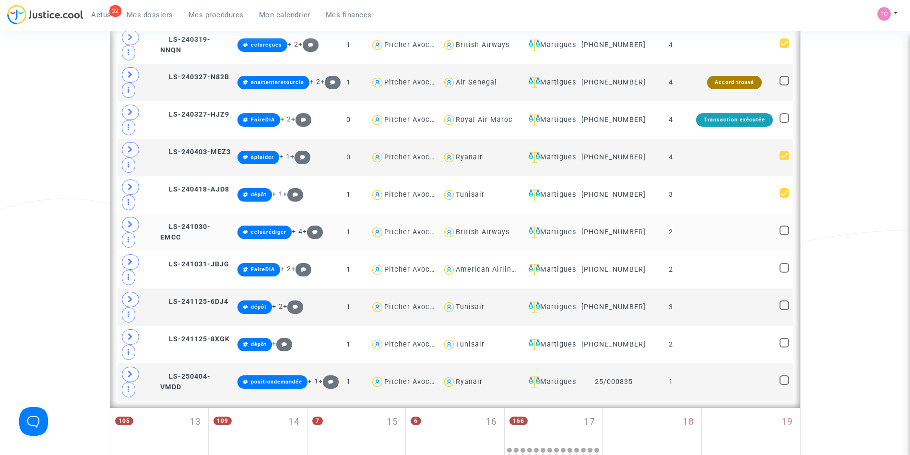
scroll to position [570, 0]
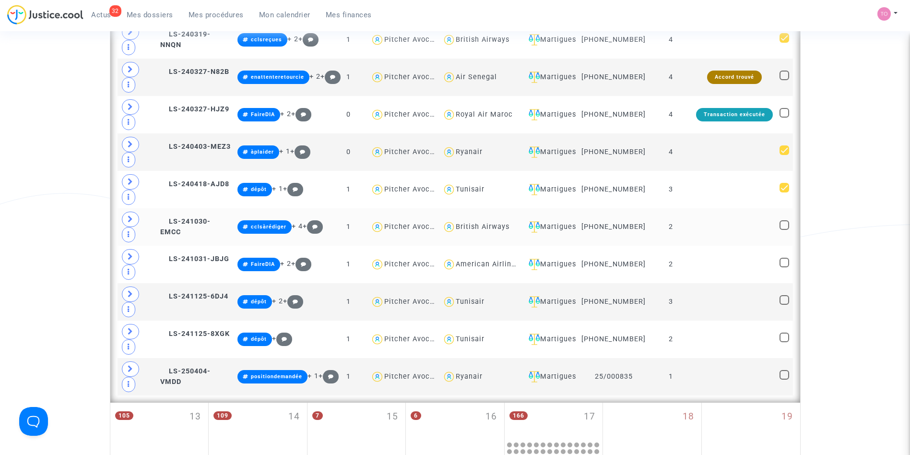
click at [784, 230] on span at bounding box center [785, 225] width 10 height 10
click at [784, 230] on input "checkbox" at bounding box center [784, 230] width 0 height 0
checkbox input "true"
click at [782, 267] on span at bounding box center [785, 263] width 10 height 10
click at [784, 268] on input "checkbox" at bounding box center [784, 267] width 0 height 0
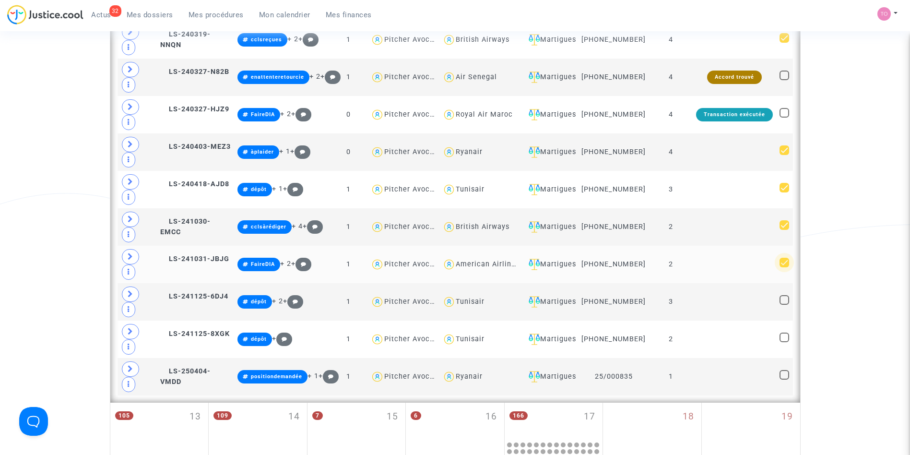
click at [782, 267] on span at bounding box center [785, 263] width 10 height 10
click at [784, 268] on input "checkbox" at bounding box center [784, 267] width 0 height 0
checkbox input "false"
click at [783, 305] on span at bounding box center [785, 300] width 10 height 10
click at [784, 305] on input "checkbox" at bounding box center [784, 305] width 0 height 0
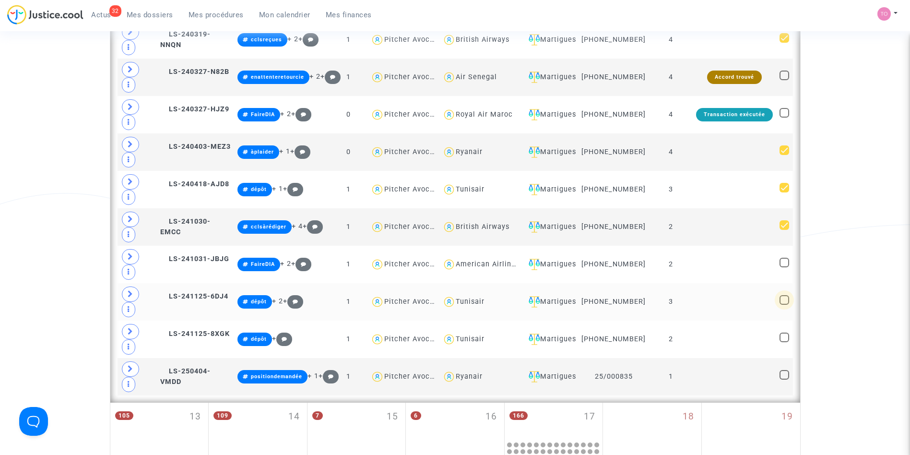
checkbox input "true"
click at [784, 342] on span at bounding box center [785, 337] width 10 height 10
click at [784, 343] on input "checkbox" at bounding box center [784, 342] width 0 height 0
checkbox input "true"
click at [784, 379] on span at bounding box center [785, 375] width 10 height 10
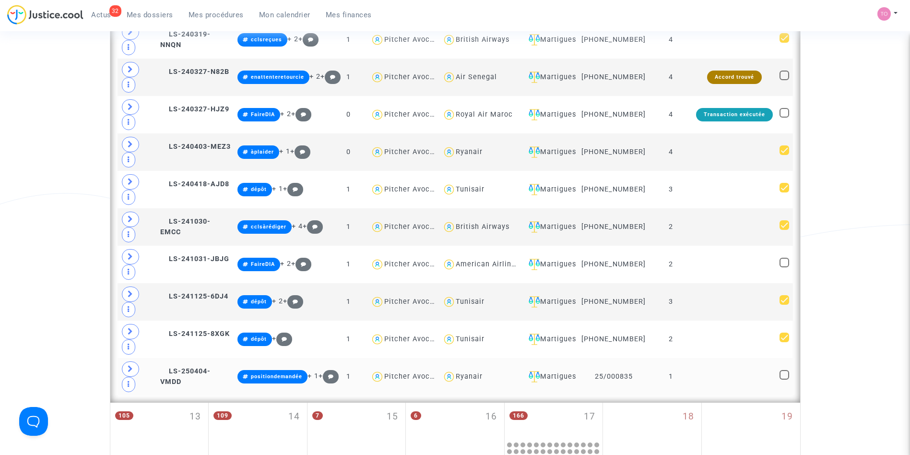
click at [784, 380] on input "checkbox" at bounding box center [784, 379] width 0 height 0
checkbox input "true"
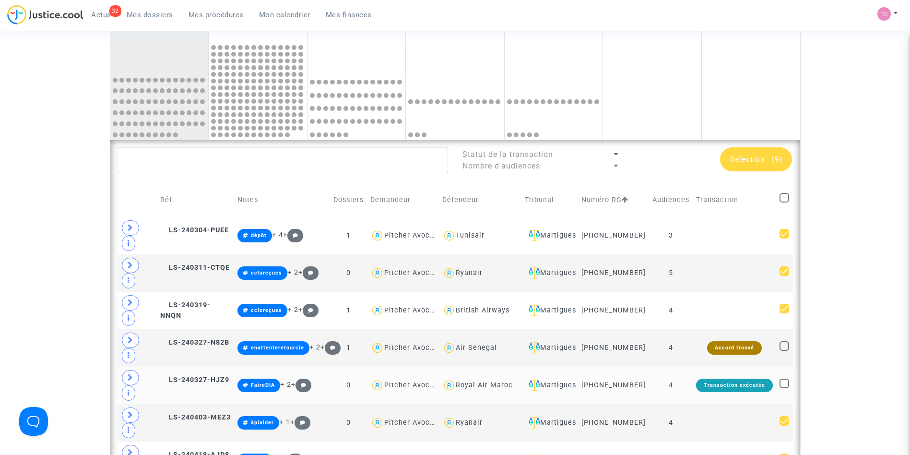
scroll to position [299, 0]
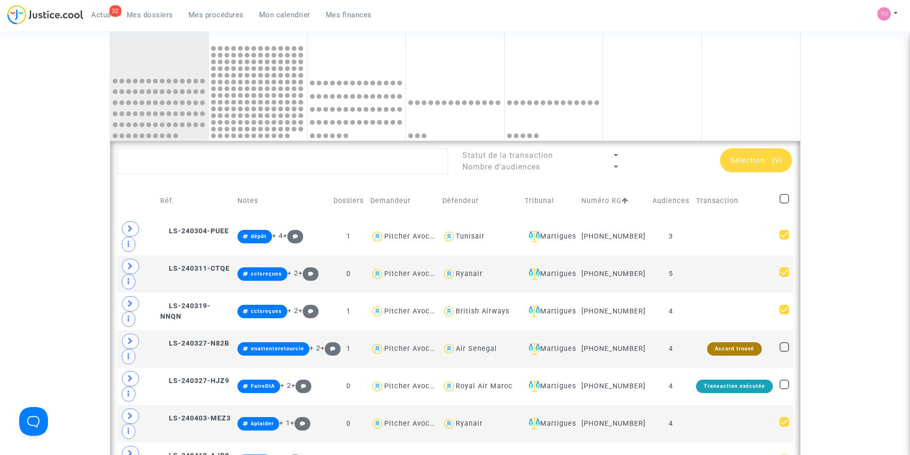
click at [754, 154] on div "Sélection (9)" at bounding box center [756, 160] width 72 height 24
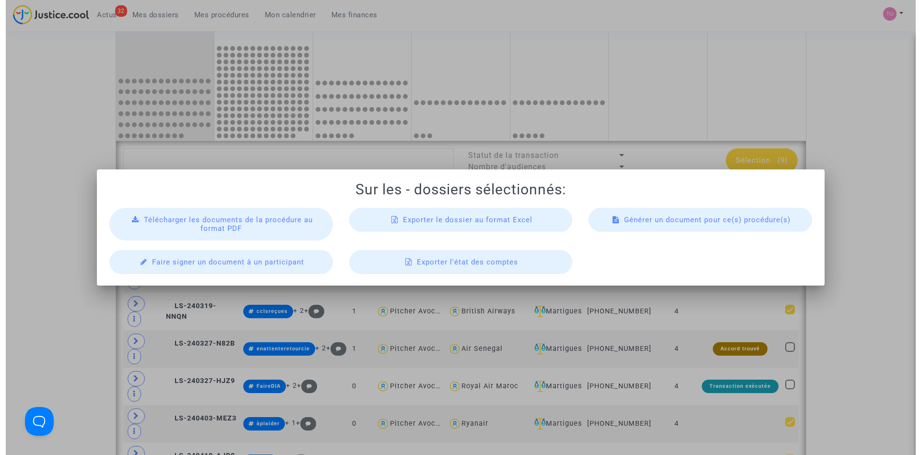
scroll to position [0, 0]
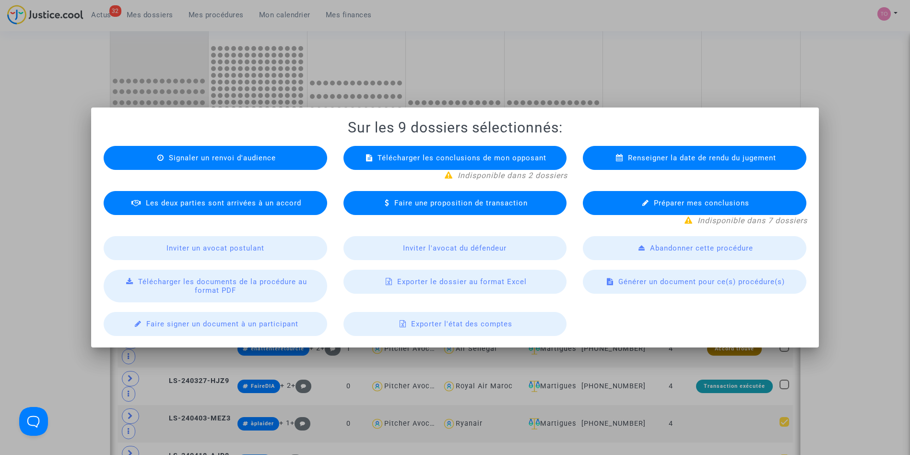
click at [634, 285] on span "Générer un document pour ce(s) procédure(s)" at bounding box center [701, 281] width 166 height 9
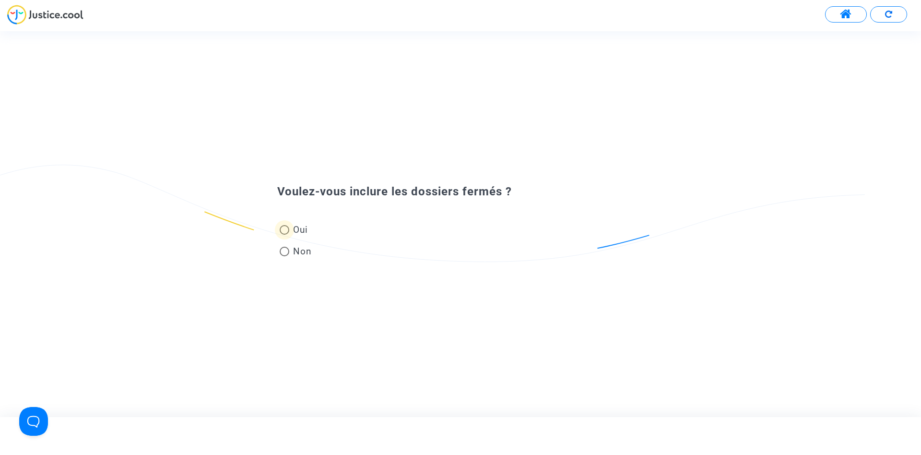
click at [283, 228] on span at bounding box center [285, 230] width 10 height 10
click at [284, 235] on input "Oui" at bounding box center [284, 235] width 0 height 0
radio input "true"
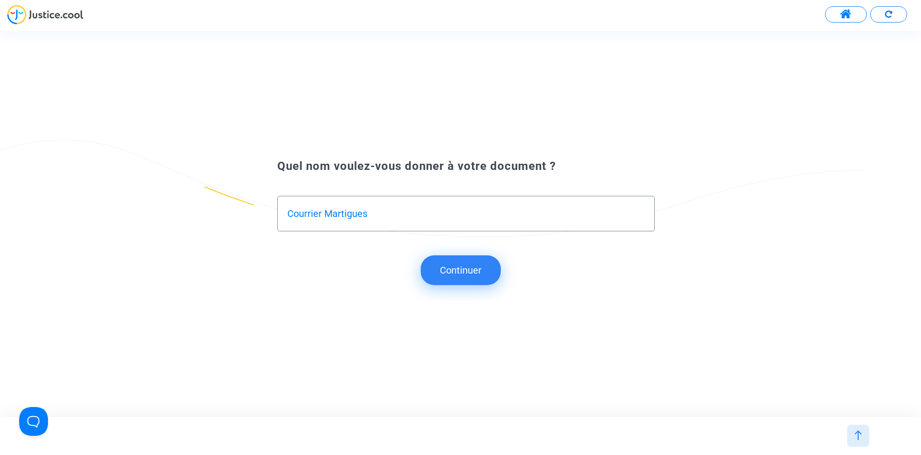
type input "Courrier Martigues"
click at [431, 266] on button "Continuer" at bounding box center [461, 270] width 80 height 30
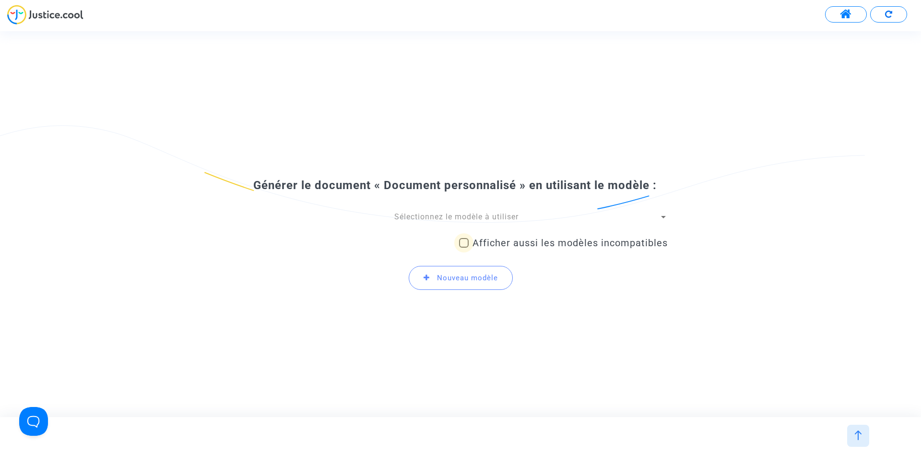
click at [465, 248] on label "Afficher aussi les modèles incompatibles" at bounding box center [563, 243] width 209 height 12
click at [464, 248] on input "Afficher aussi les modèles incompatibles" at bounding box center [463, 248] width 0 height 0
checkbox input "true"
click at [430, 219] on span "Sélectionnez le modèle à utiliser" at bounding box center [456, 216] width 124 height 9
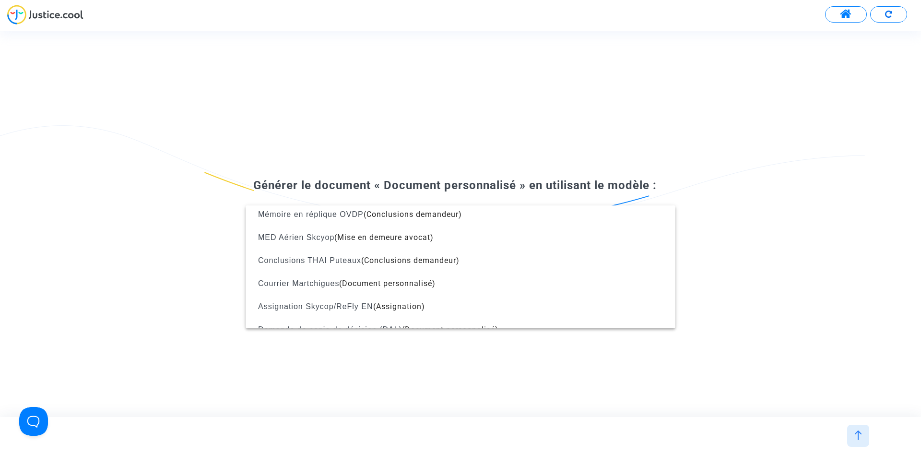
scroll to position [945, 0]
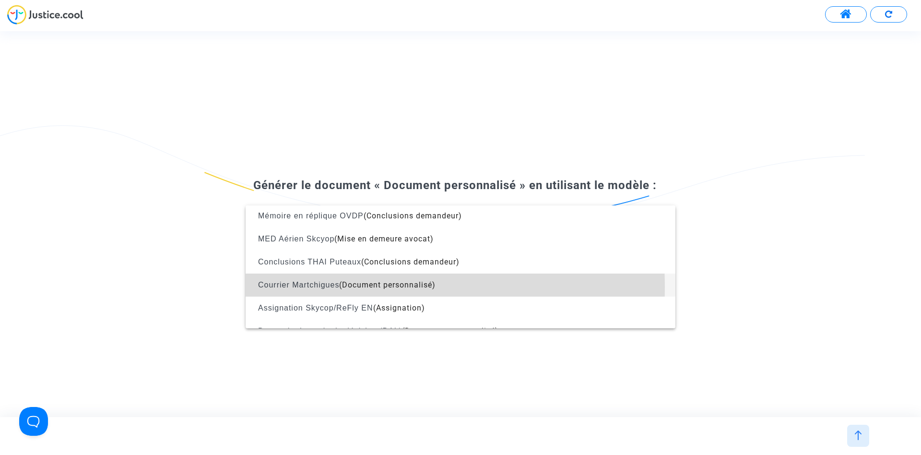
click at [322, 286] on span "Courrier Martchigues" at bounding box center [298, 285] width 81 height 8
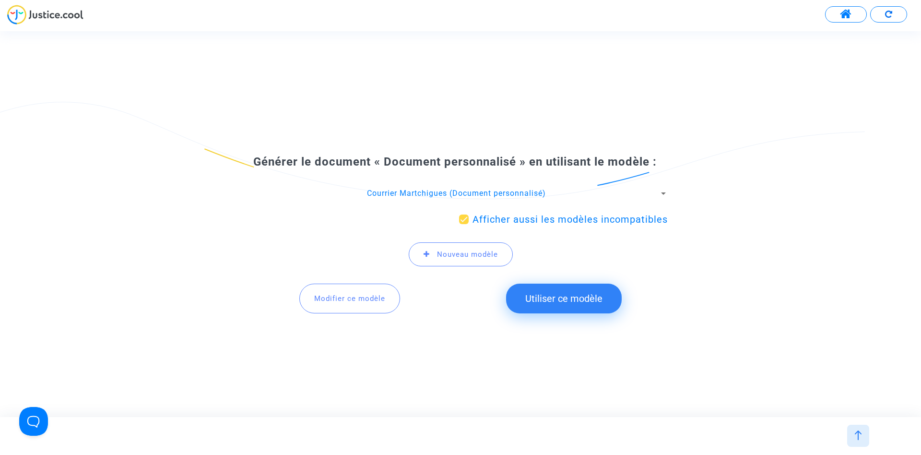
click at [558, 296] on button "Utiliser ce modèle" at bounding box center [564, 299] width 116 height 30
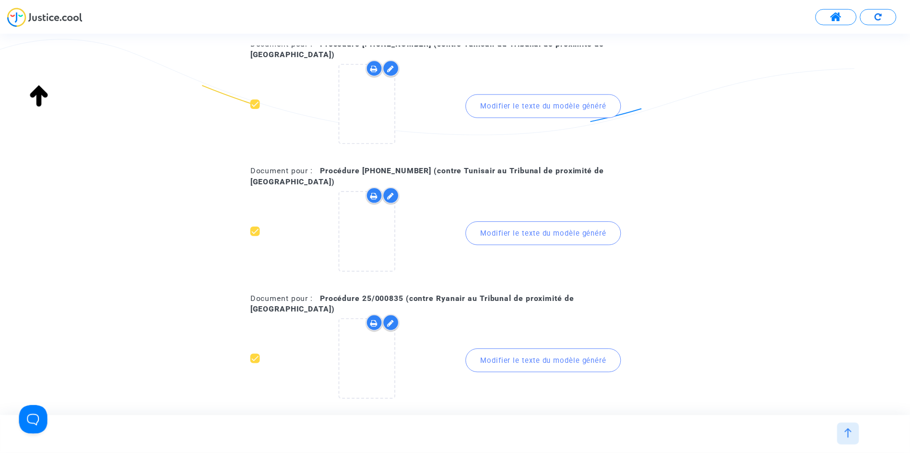
scroll to position [845, 0]
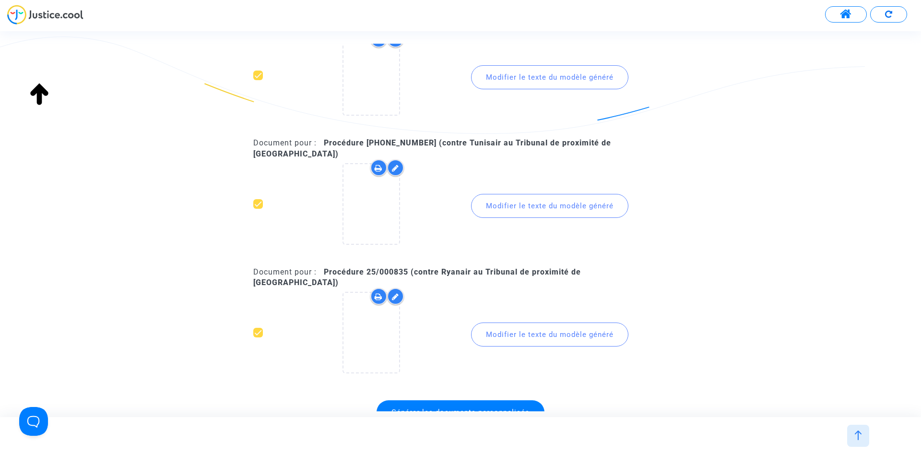
click at [446, 408] on span "Générer les documents personnalisés" at bounding box center [460, 412] width 138 height 9
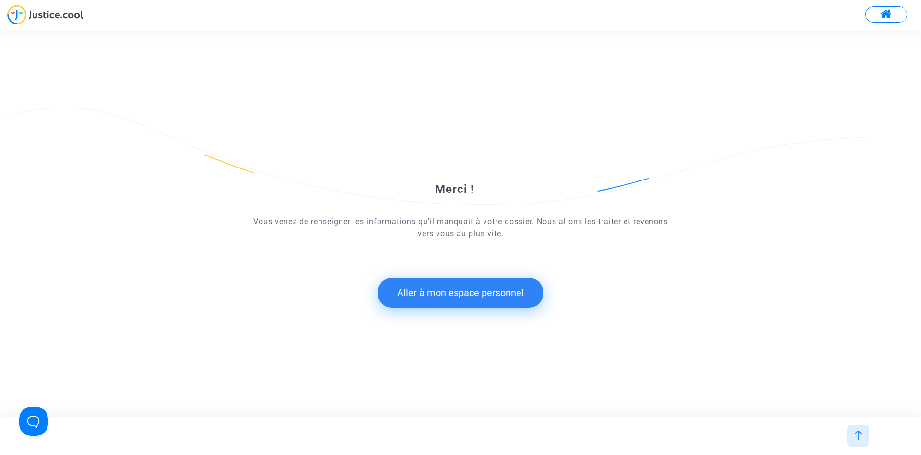
click at [442, 297] on button "Aller à mon espace personnel" at bounding box center [460, 293] width 165 height 30
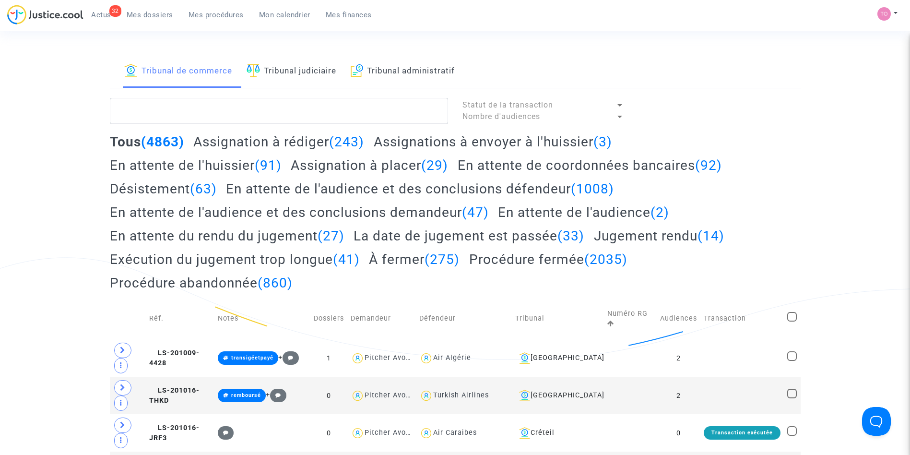
click at [293, 20] on link "Mon calendrier" at bounding box center [284, 15] width 67 height 14
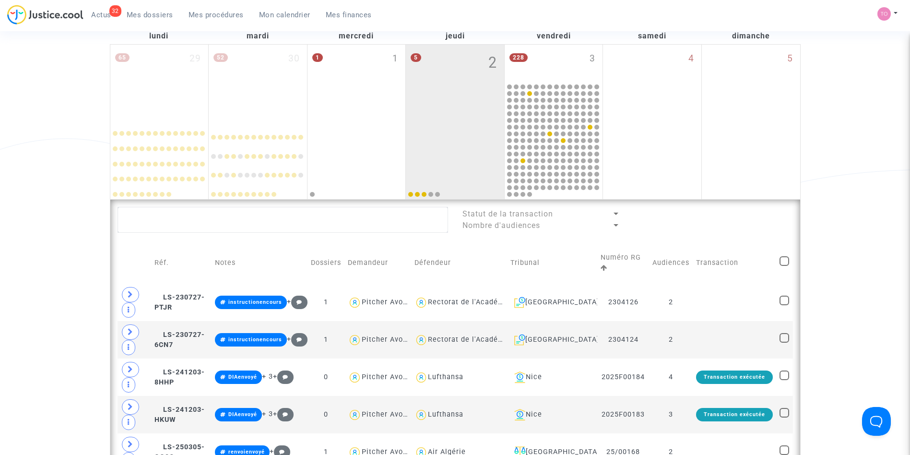
scroll to position [403, 0]
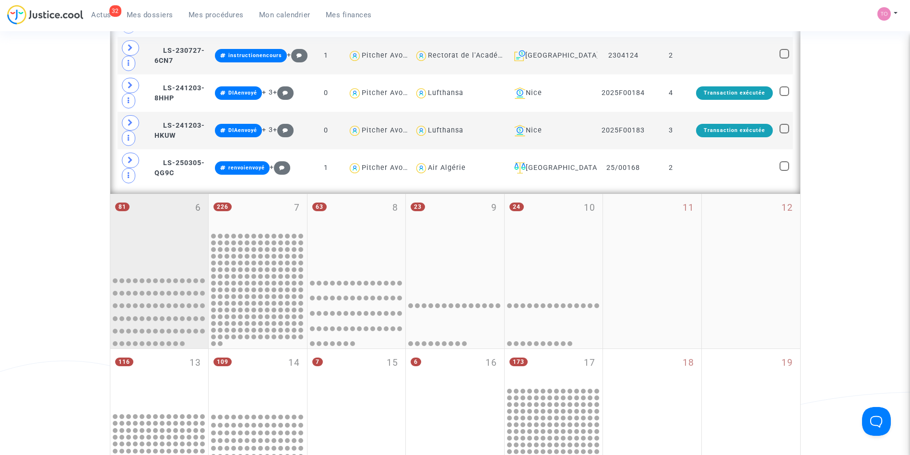
click at [139, 240] on div "81 6" at bounding box center [159, 232] width 98 height 76
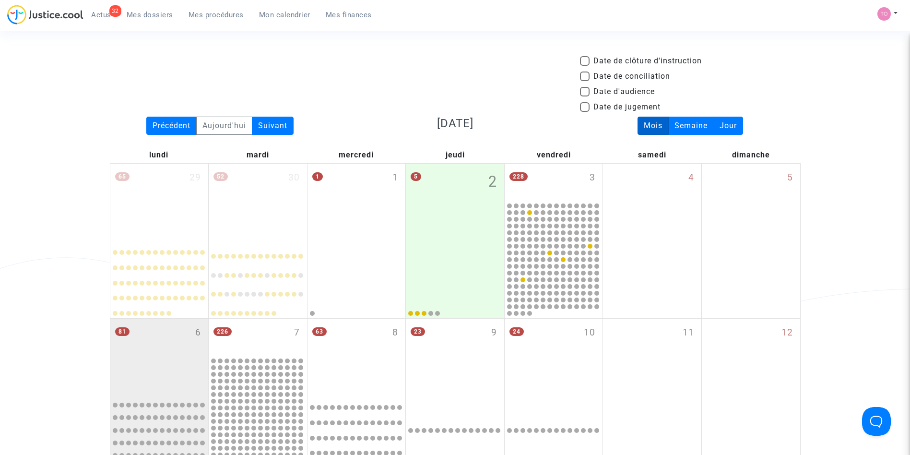
scroll to position [41, 0]
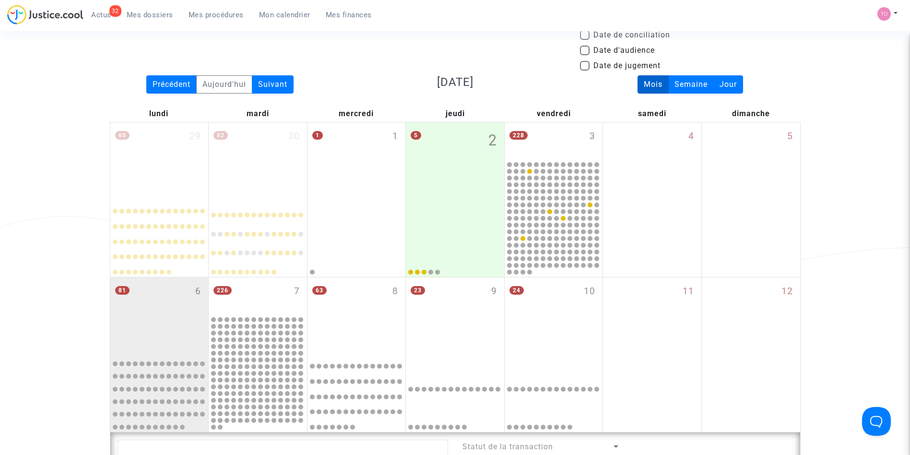
click at [583, 50] on span at bounding box center [585, 51] width 10 height 10
click at [584, 55] on input "Date d'audience" at bounding box center [584, 55] width 0 height 0
checkbox input "true"
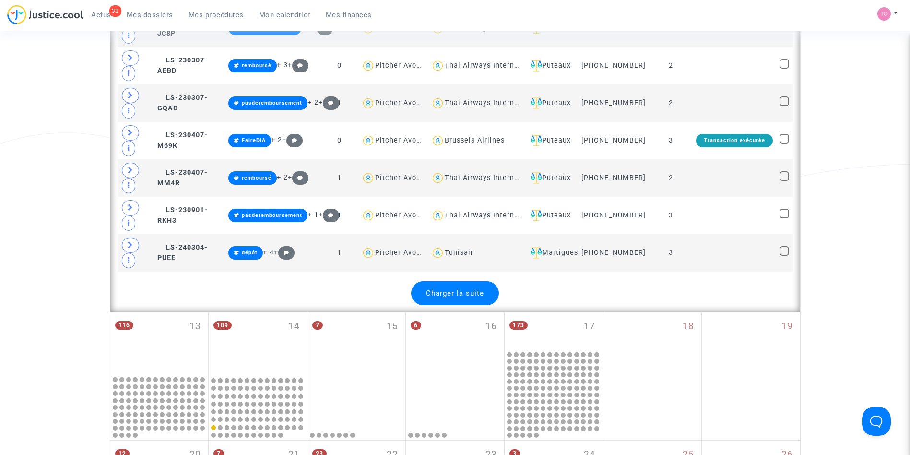
scroll to position [2202, 0]
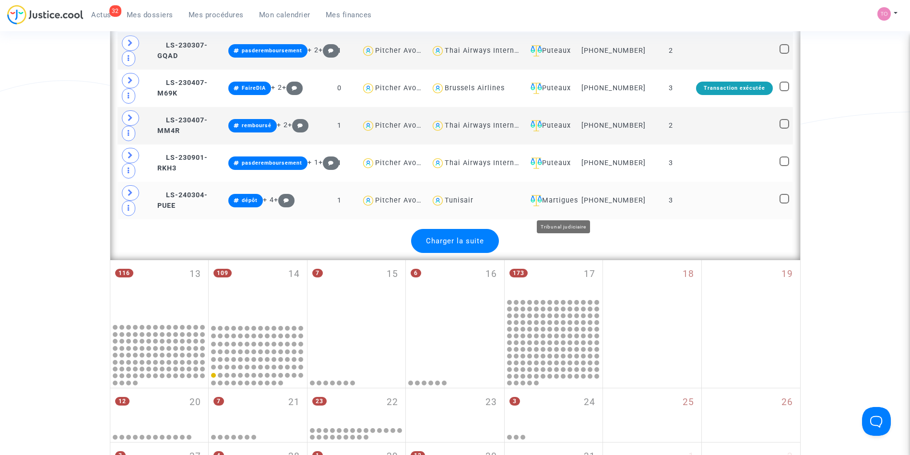
click at [584, 229] on div "Charger la suite" at bounding box center [455, 241] width 675 height 24
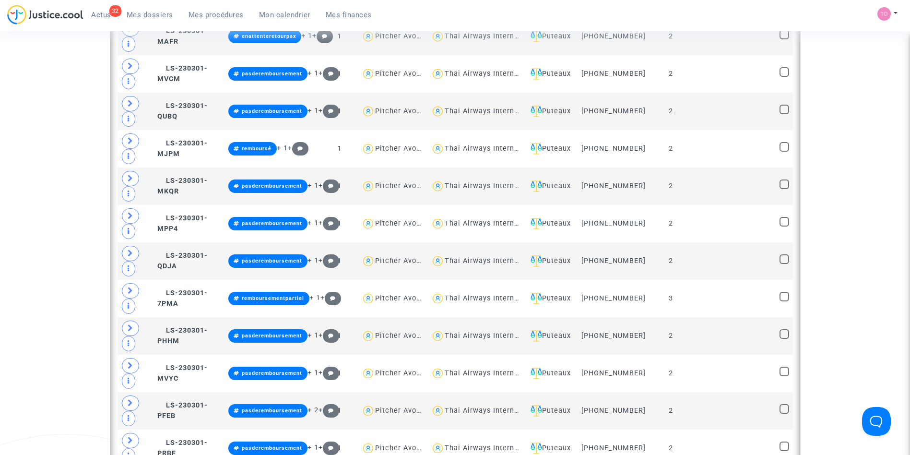
scroll to position [2202, 0]
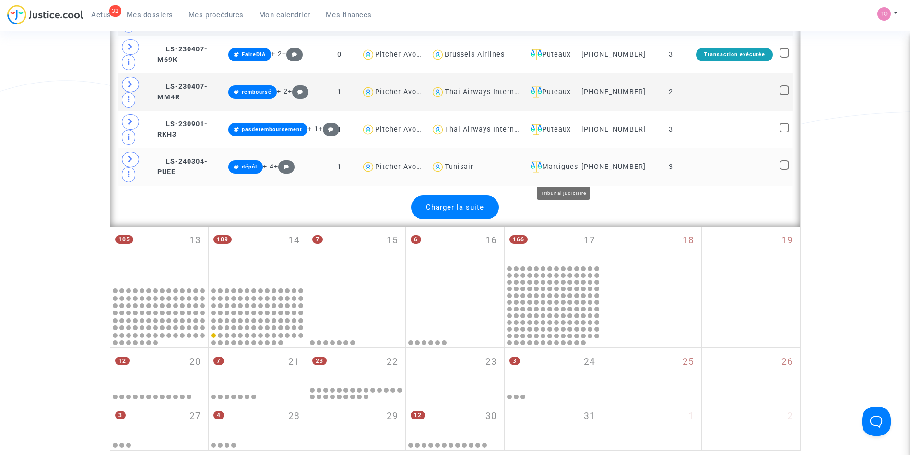
click at [567, 173] on div "Martigues" at bounding box center [551, 167] width 48 height 12
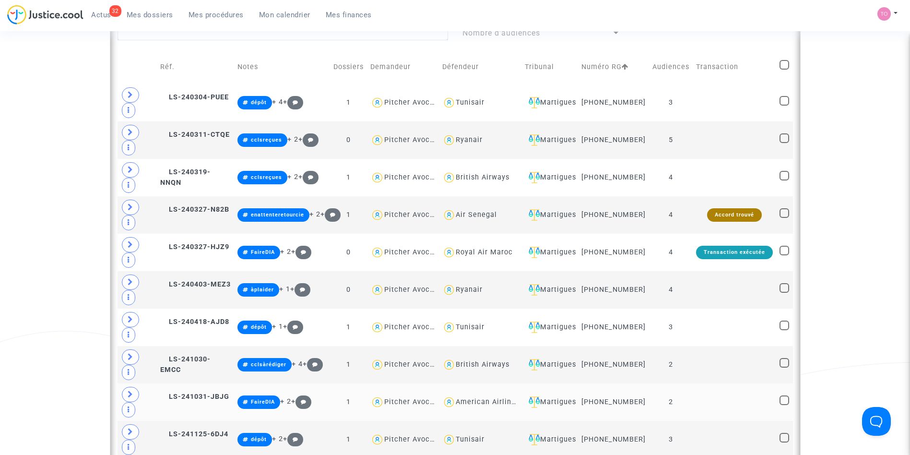
scroll to position [434, 0]
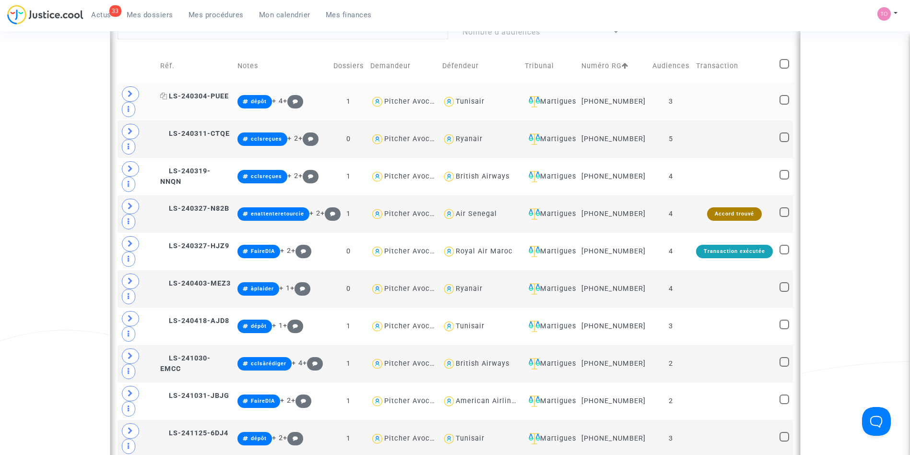
click at [186, 100] on span "LS-240304-PUEE" at bounding box center [194, 96] width 69 height 8
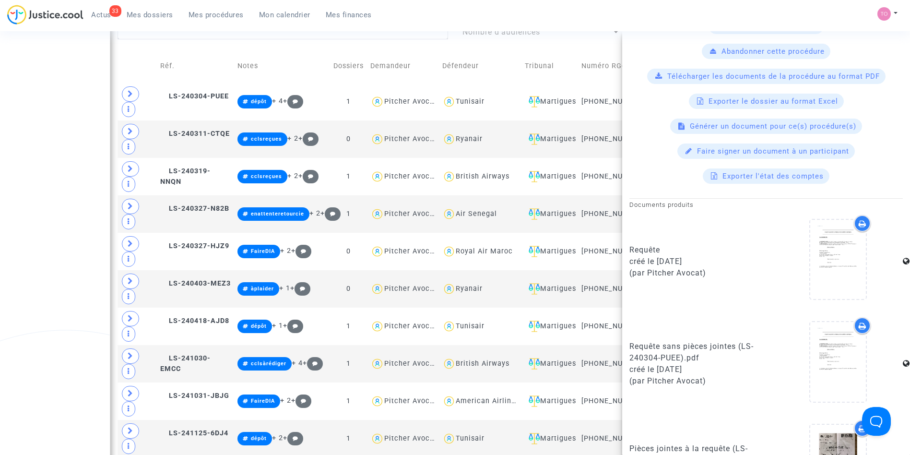
scroll to position [608, 0]
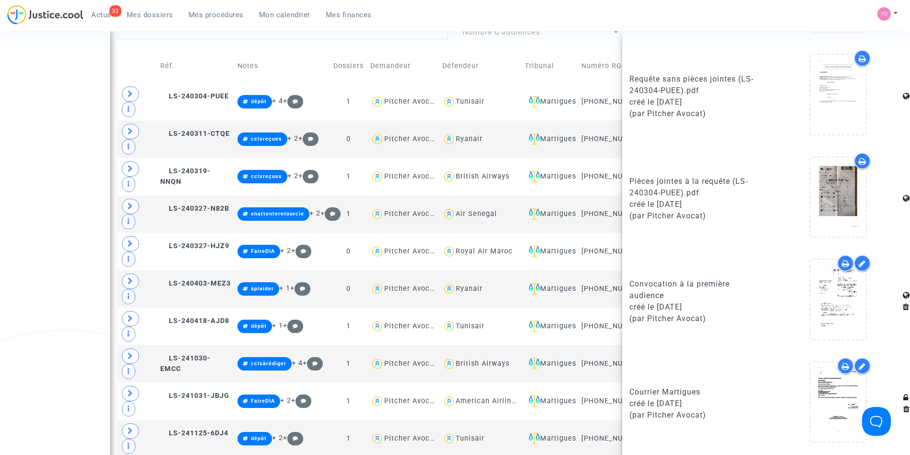
click at [842, 364] on icon at bounding box center [846, 366] width 8 height 8
click at [60, 113] on div "Date de clôture d'instruction Date de conciliation Date d'audience Date de juge…" at bounding box center [455, 192] width 910 height 1142
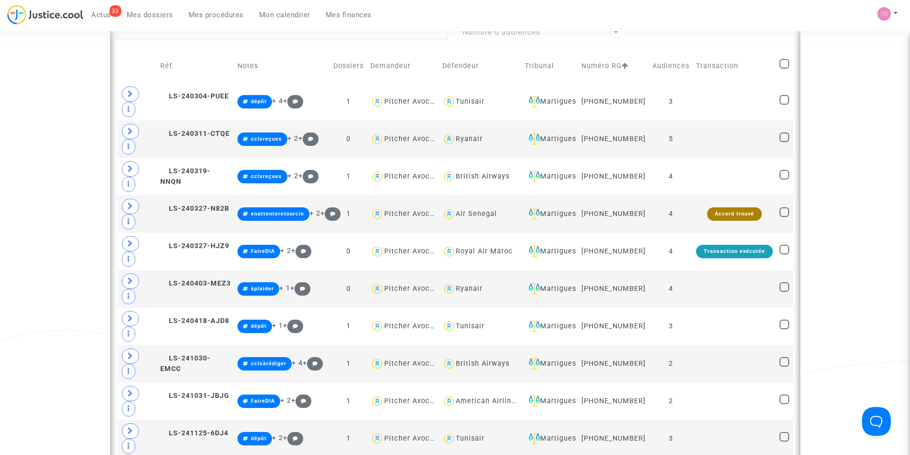
scroll to position [0, 0]
drag, startPoint x: 649, startPoint y: 108, endPoint x: 599, endPoint y: 111, distance: 49.5
click at [599, 111] on td "11-24-00463" at bounding box center [613, 101] width 71 height 37
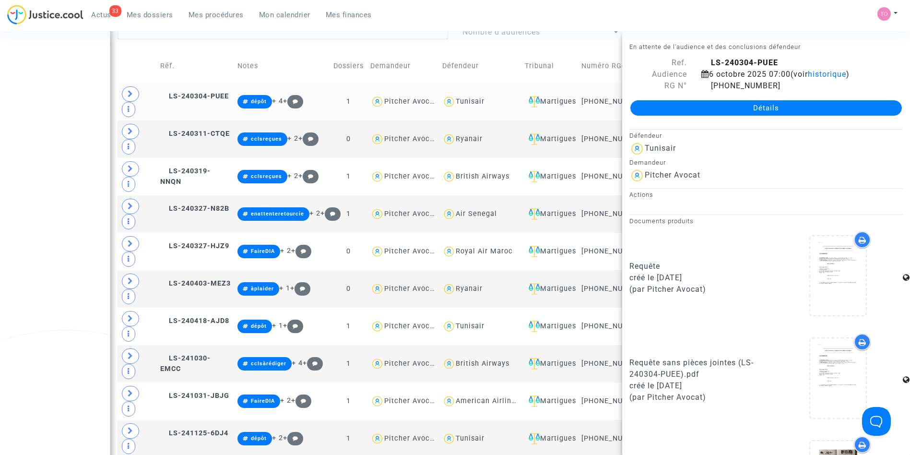
copy td "11-24-00463"
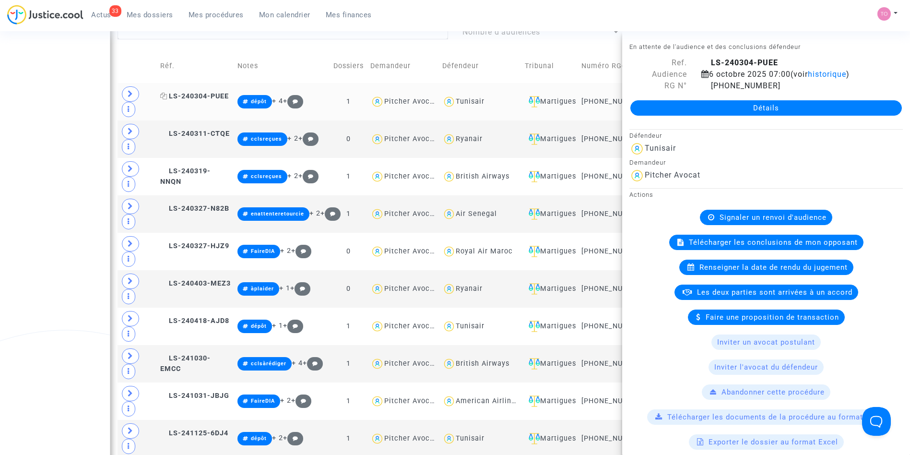
click at [188, 100] on span "LS-240304-PUEE" at bounding box center [194, 96] width 69 height 8
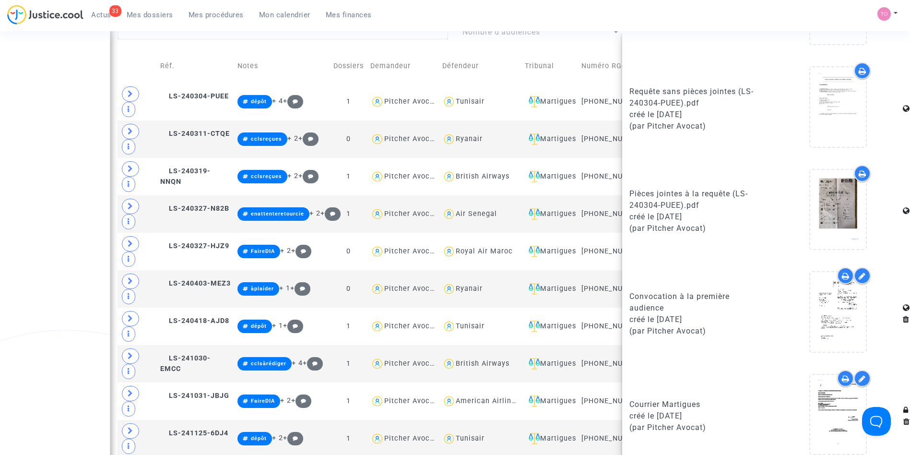
scroll to position [608, 0]
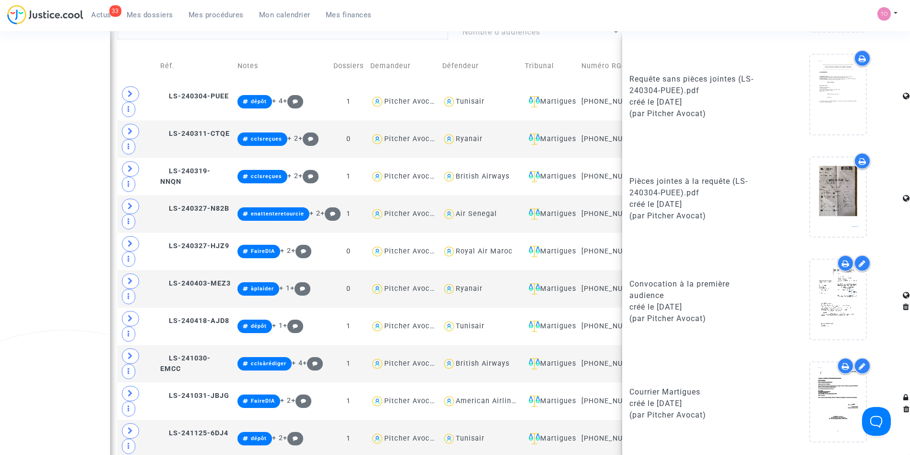
click at [842, 367] on icon at bounding box center [846, 366] width 8 height 8
click at [78, 145] on div "Date de clôture d'instruction Date de conciliation Date d'audience Date de juge…" at bounding box center [455, 192] width 910 height 1142
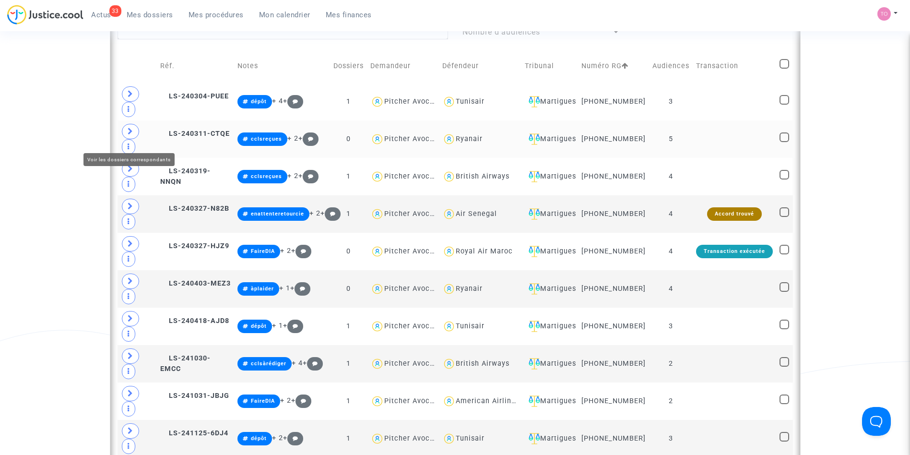
click at [133, 139] on span at bounding box center [130, 131] width 17 height 15
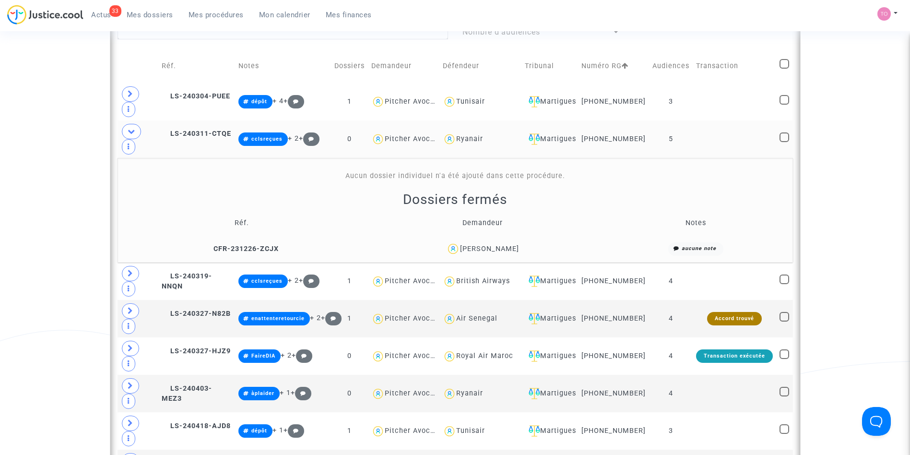
click at [501, 245] on div "Guillaume Angot" at bounding box center [489, 249] width 59 height 8
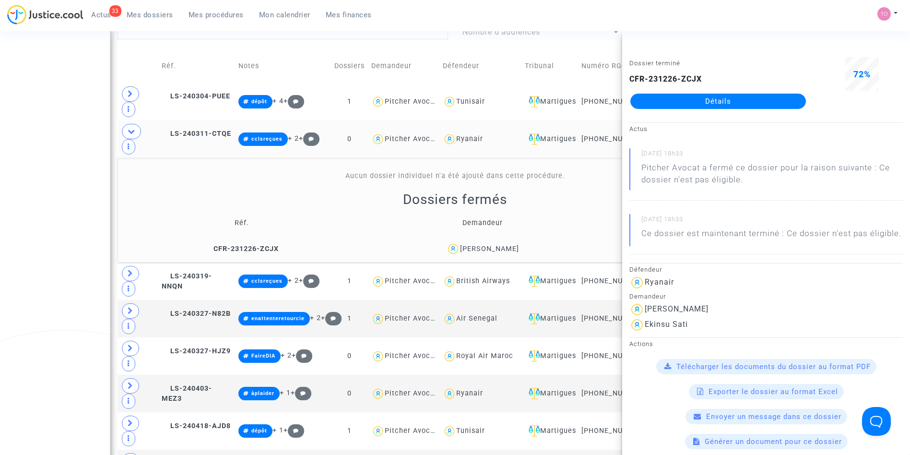
click at [96, 169] on div "Date de clôture d'instruction Date de conciliation Date d'audience Date de juge…" at bounding box center [455, 244] width 910 height 1246
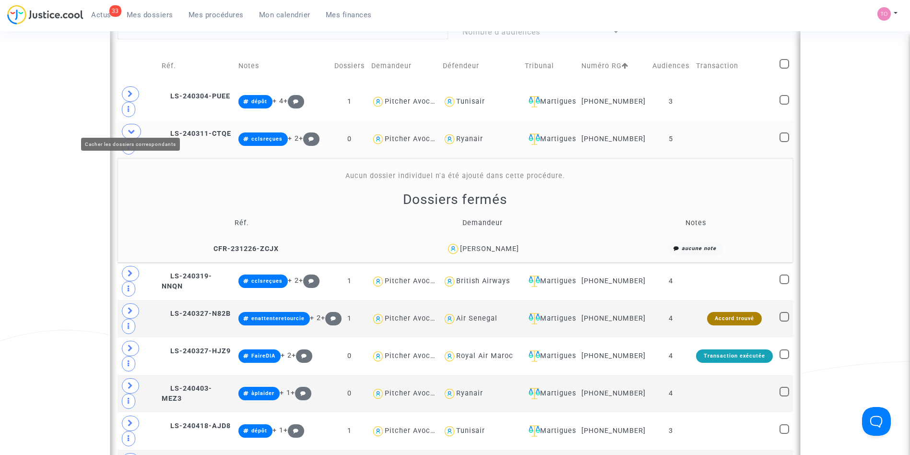
click at [130, 128] on icon at bounding box center [132, 131] width 8 height 7
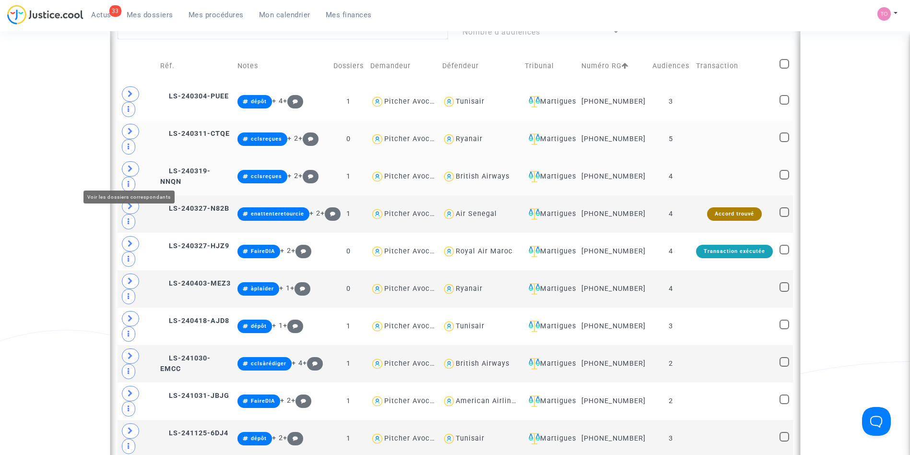
click at [129, 172] on icon at bounding box center [131, 168] width 6 height 7
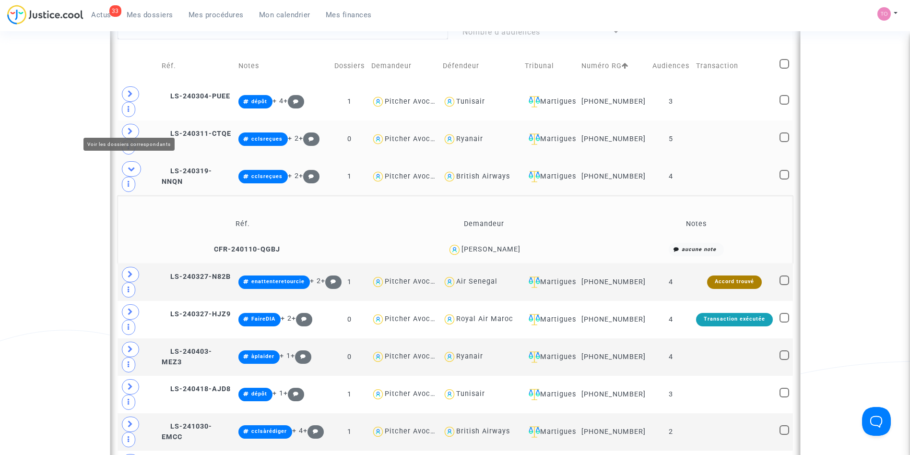
click at [136, 125] on span at bounding box center [130, 131] width 17 height 15
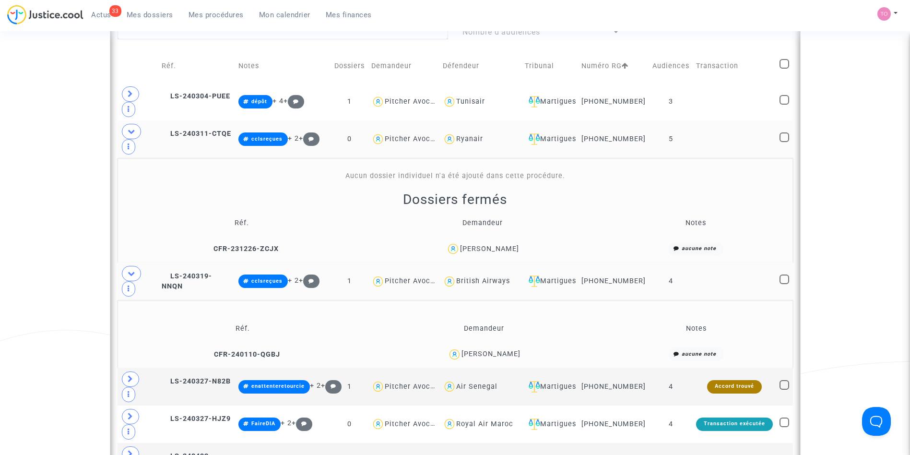
click at [513, 245] on div "Guillaume Angot" at bounding box center [489, 249] width 59 height 8
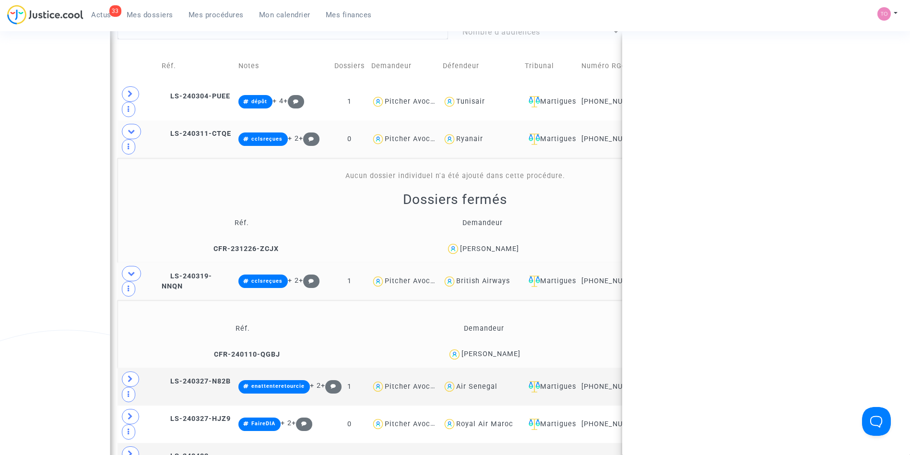
copy div "Angot"
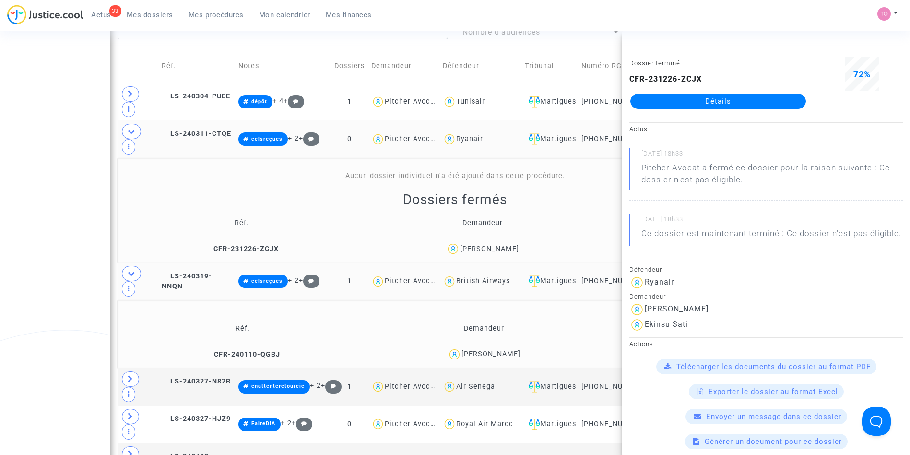
click at [51, 134] on div "Date de clôture d'instruction Date de conciliation Date d'audience Date de juge…" at bounding box center [455, 278] width 910 height 1314
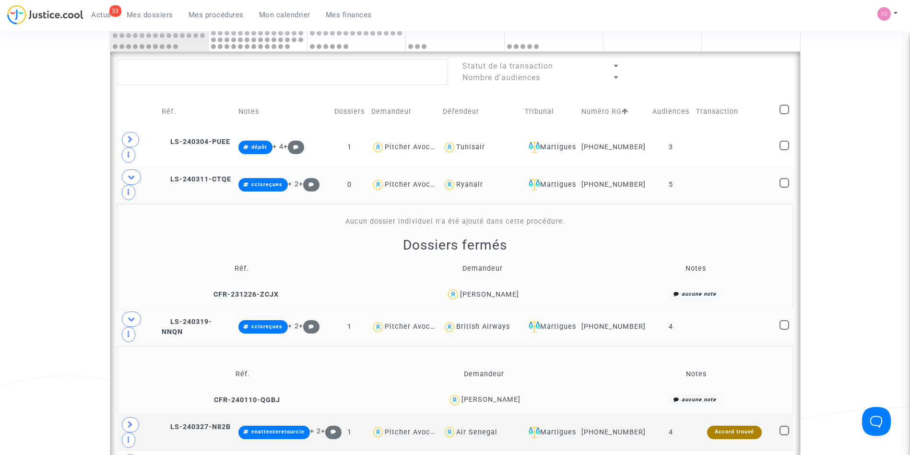
scroll to position [388, 0]
click at [128, 174] on icon at bounding box center [132, 177] width 8 height 7
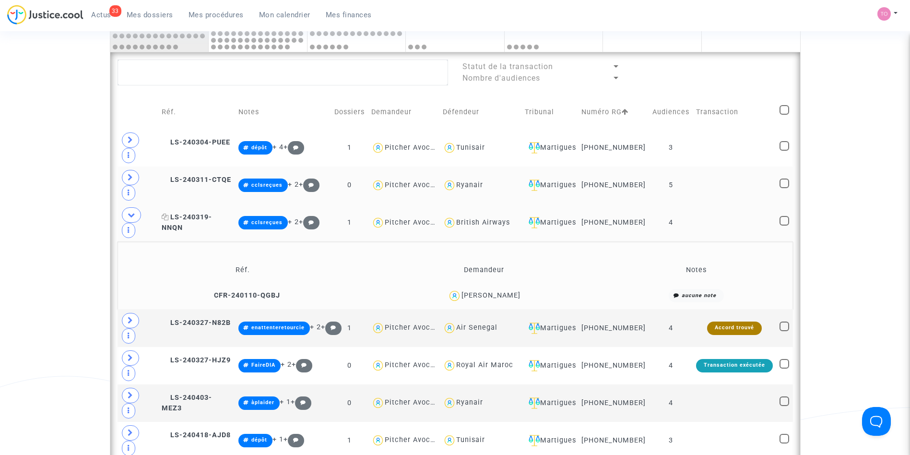
click at [212, 213] on span "LS-240319-NNQN" at bounding box center [187, 222] width 50 height 19
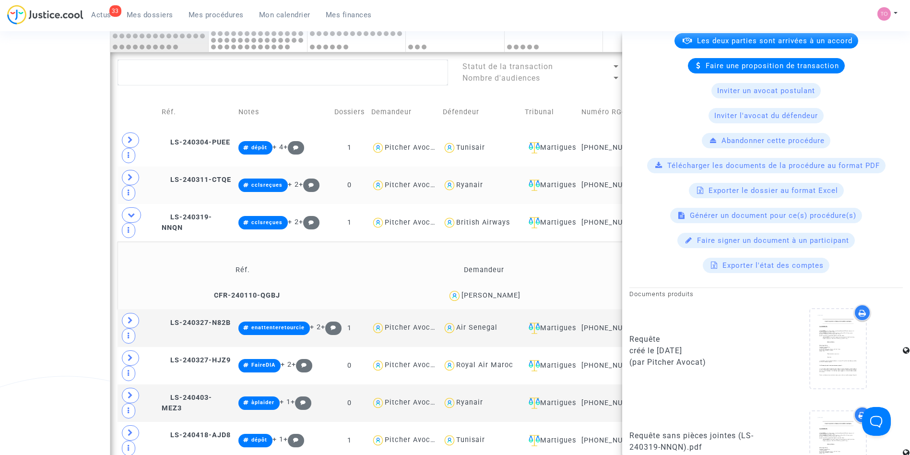
scroll to position [0, 0]
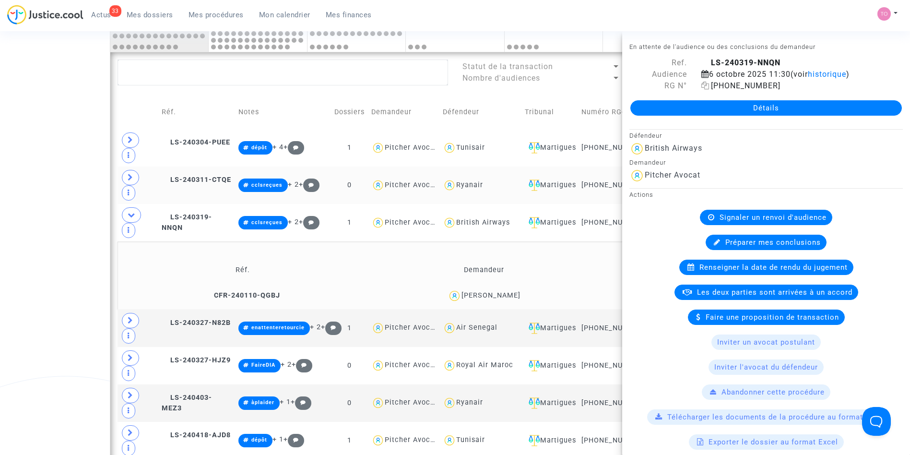
click at [703, 85] on icon at bounding box center [705, 86] width 8 height 8
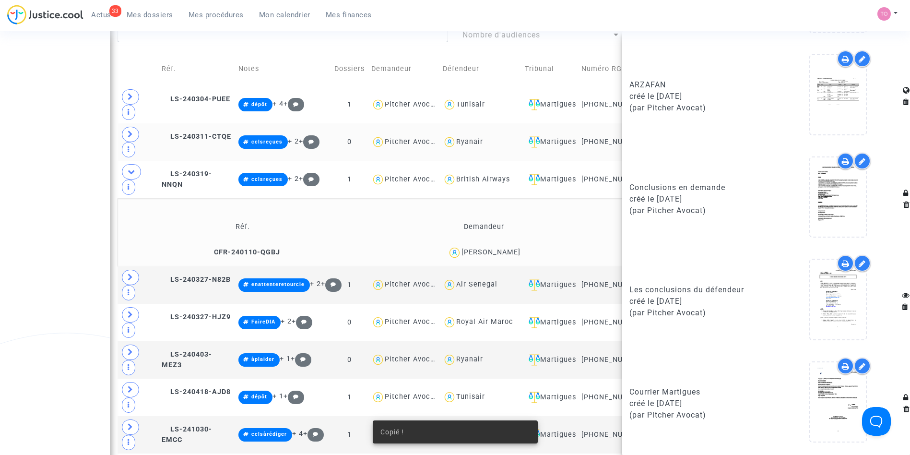
scroll to position [435, 0]
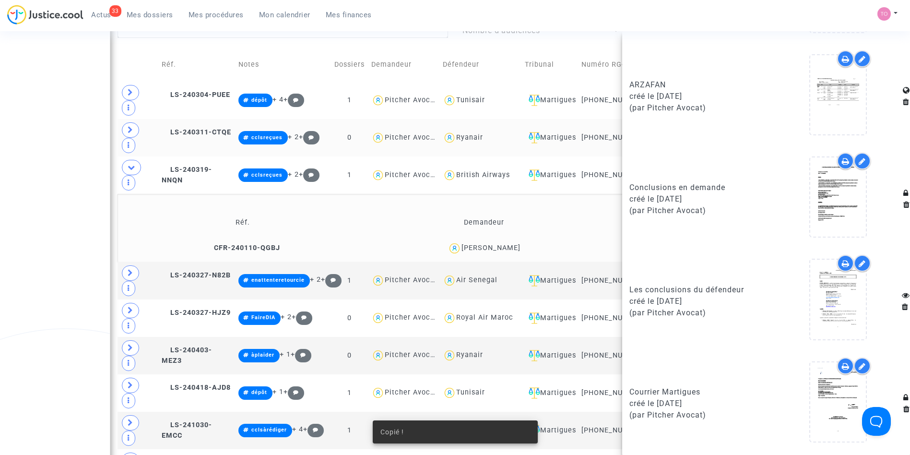
click at [842, 364] on icon at bounding box center [846, 366] width 8 height 8
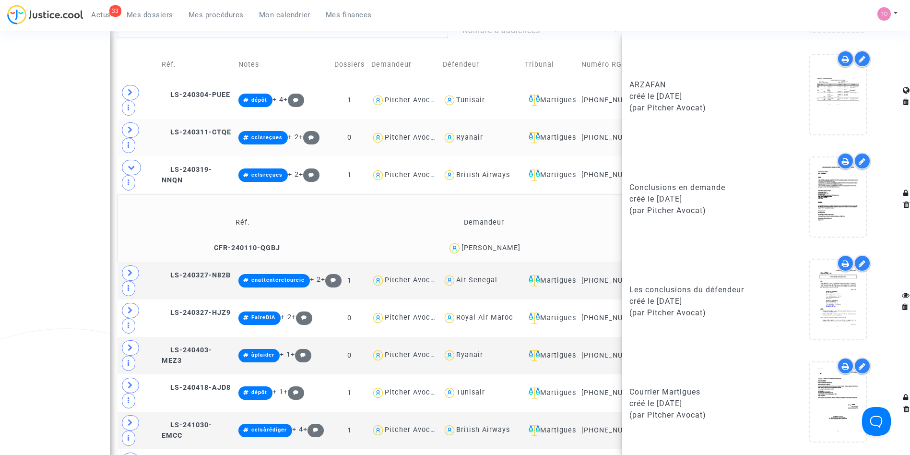
click at [60, 183] on div "Date de clôture d'instruction Date de conciliation Date d'audience Date de juge…" at bounding box center [455, 225] width 910 height 1210
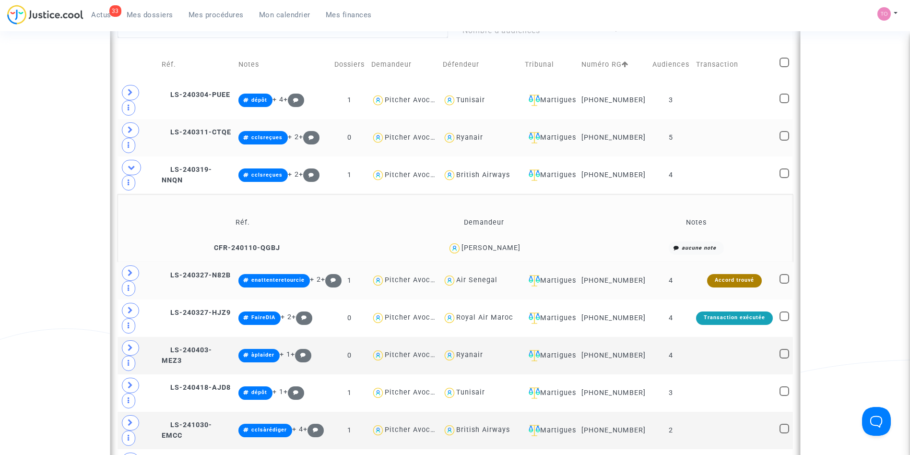
scroll to position [458, 0]
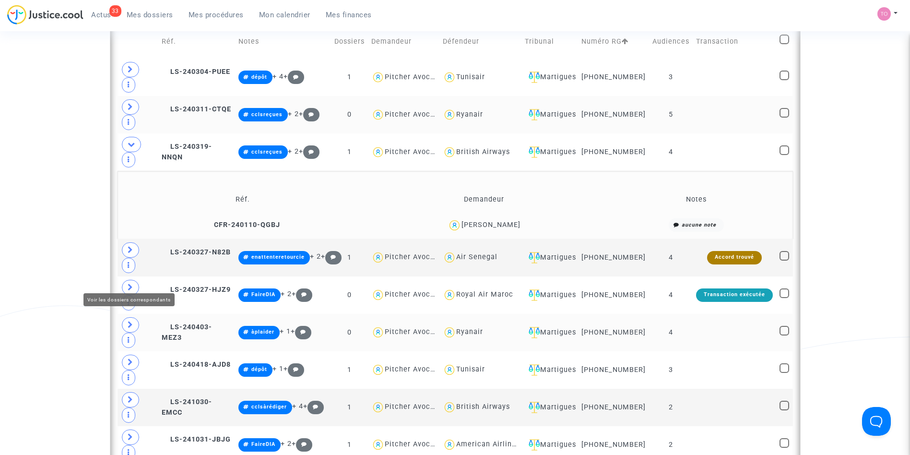
click at [130, 321] on icon at bounding box center [131, 324] width 6 height 7
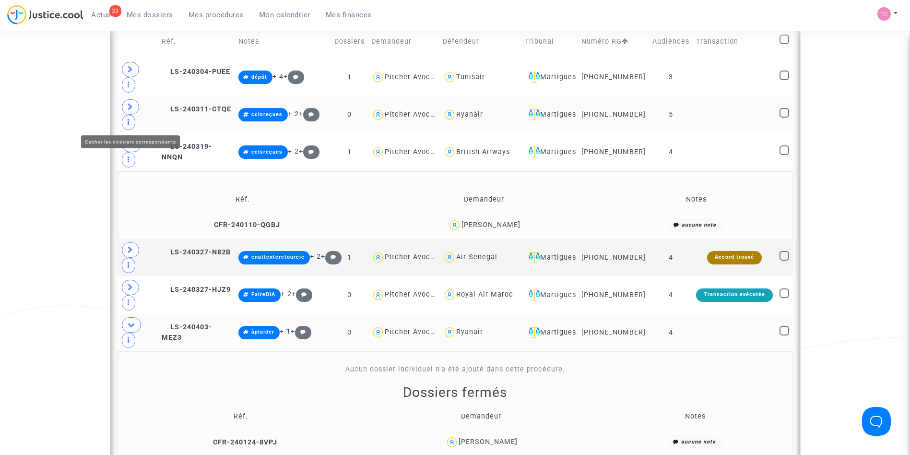
click at [130, 141] on icon at bounding box center [132, 144] width 8 height 7
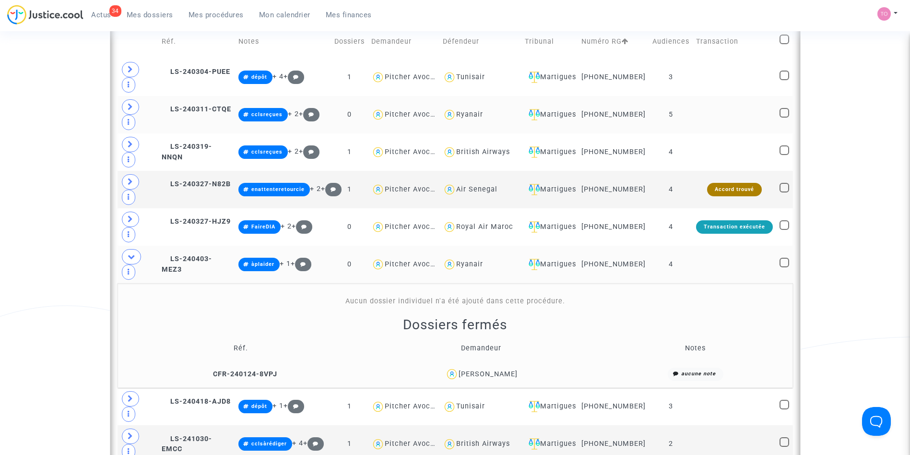
click at [478, 370] on div "[PERSON_NAME]" at bounding box center [488, 374] width 59 height 8
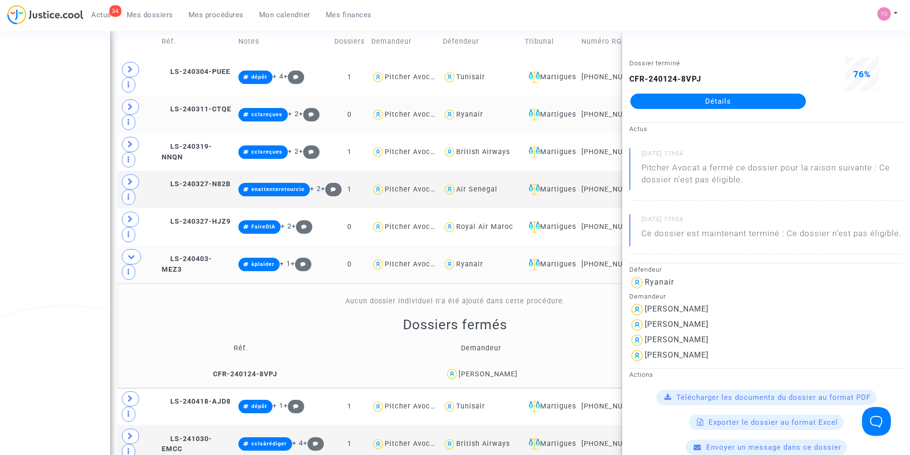
click at [511, 370] on div "[PERSON_NAME]" at bounding box center [488, 374] width 59 height 8
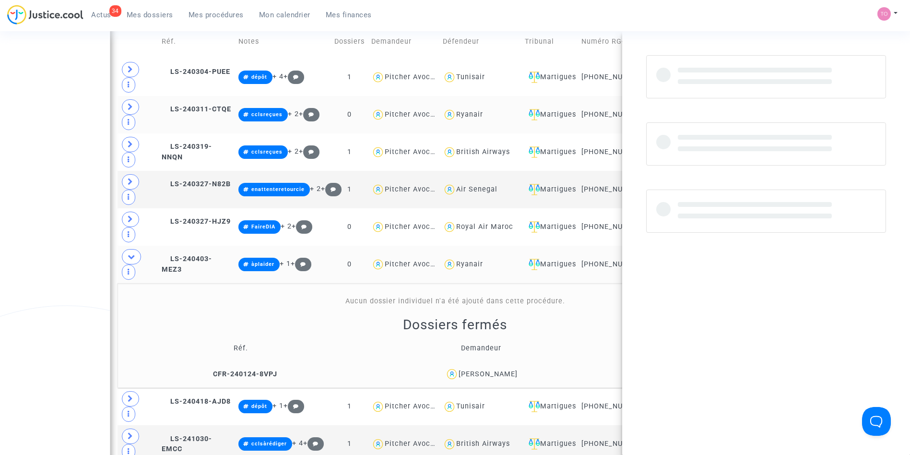
copy div "DRIARD"
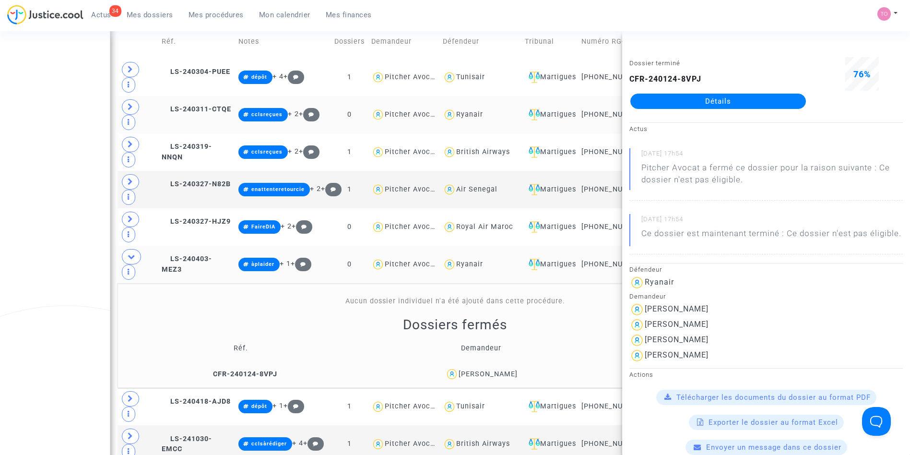
click at [27, 183] on div "Date de clôture d'instruction Date de conciliation Date d'audience Date de juge…" at bounding box center [455, 220] width 910 height 1246
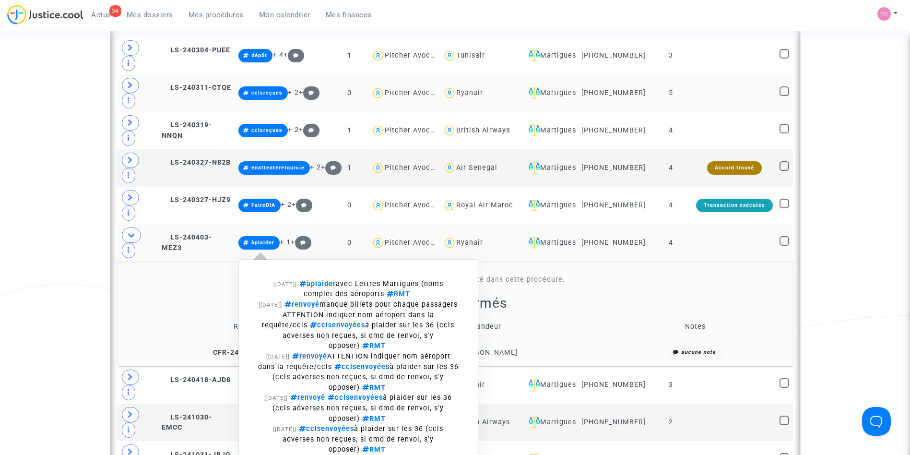
scroll to position [482, 0]
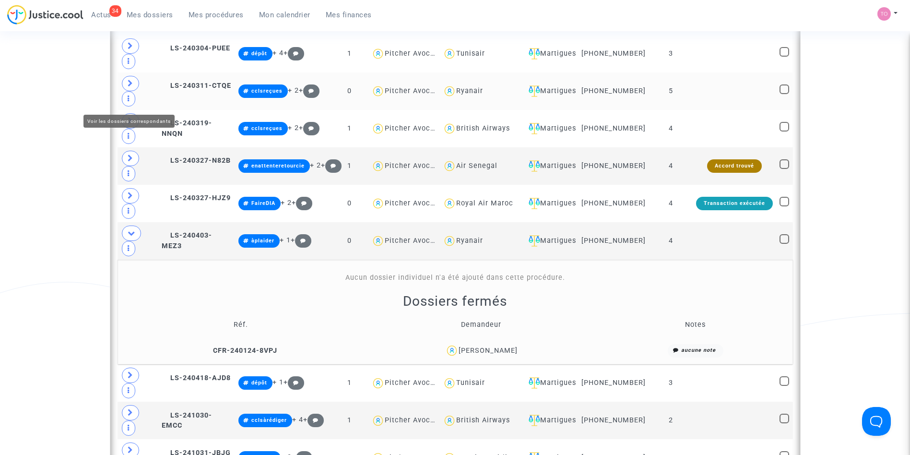
click at [133, 113] on span at bounding box center [130, 120] width 17 height 15
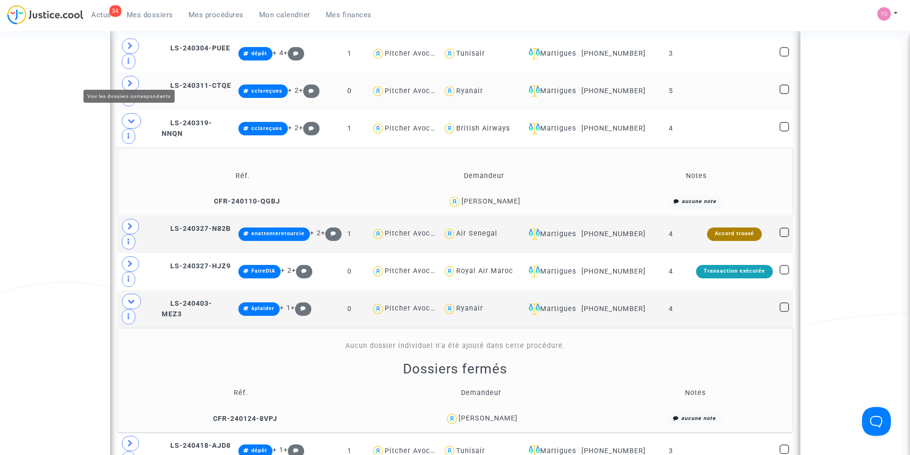
click at [131, 80] on icon at bounding box center [131, 83] width 6 height 7
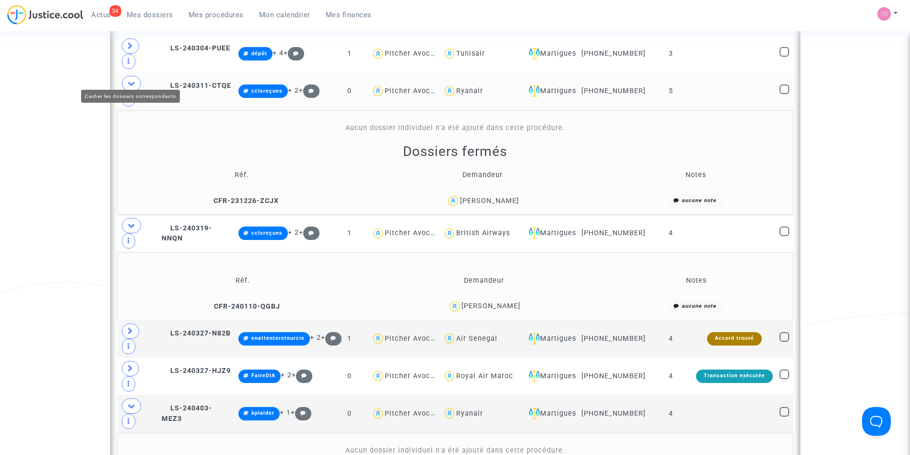
click at [131, 80] on icon at bounding box center [132, 83] width 8 height 7
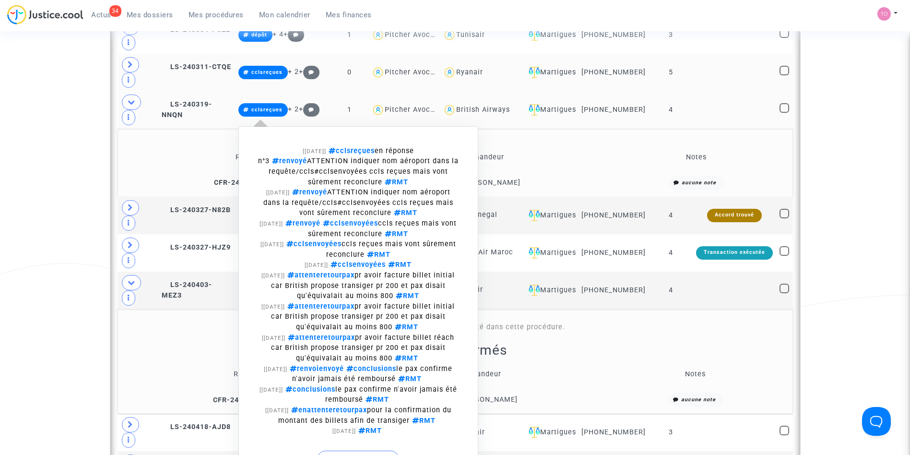
scroll to position [501, 0]
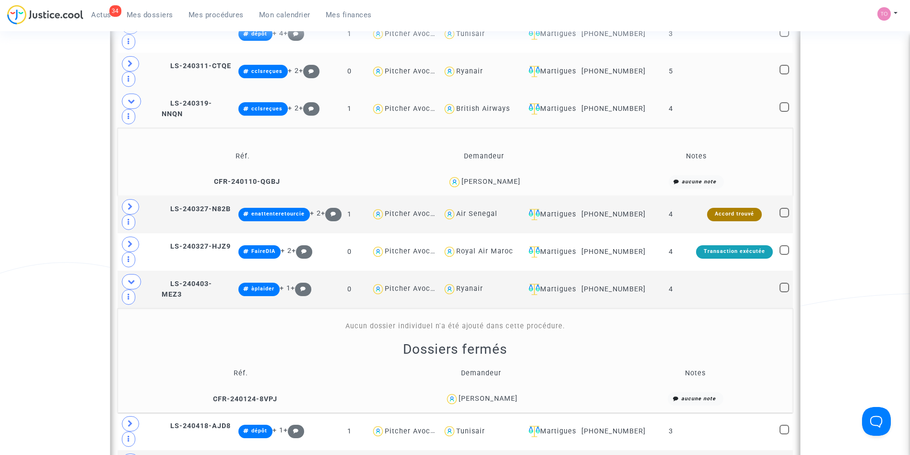
click at [95, 164] on div "Date de clôture d'instruction Date de conciliation Date d'audience Date de juge…" at bounding box center [455, 211] width 910 height 1314
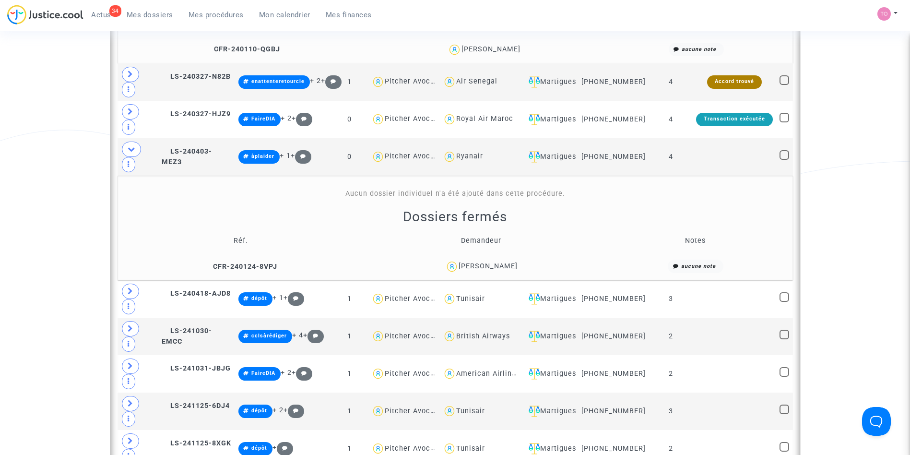
scroll to position [634, 0]
click at [129, 145] on icon at bounding box center [132, 148] width 8 height 7
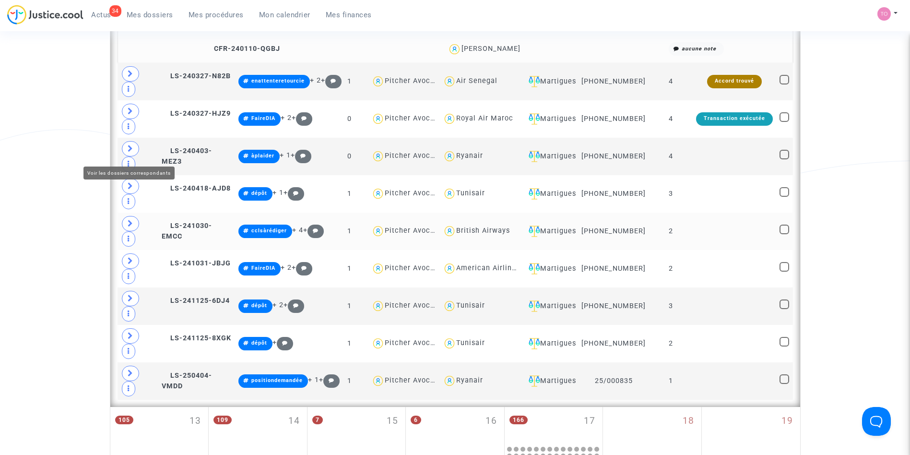
click at [128, 220] on icon at bounding box center [131, 223] width 6 height 7
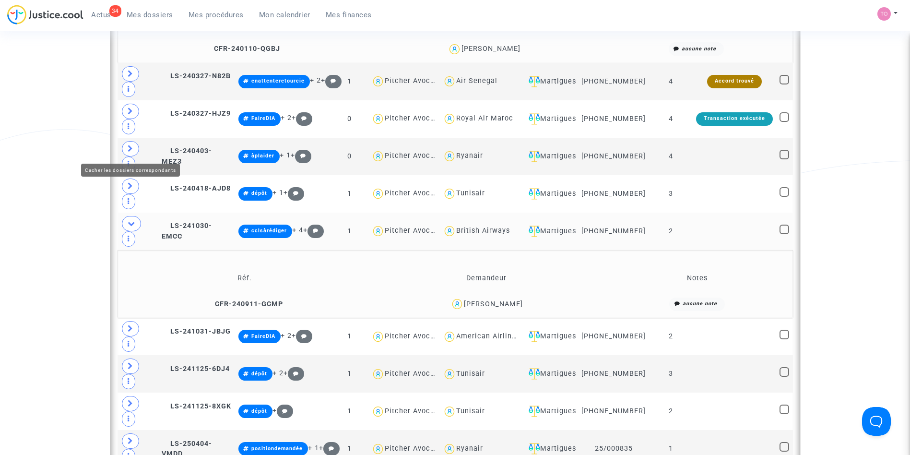
click at [125, 216] on span at bounding box center [131, 223] width 19 height 15
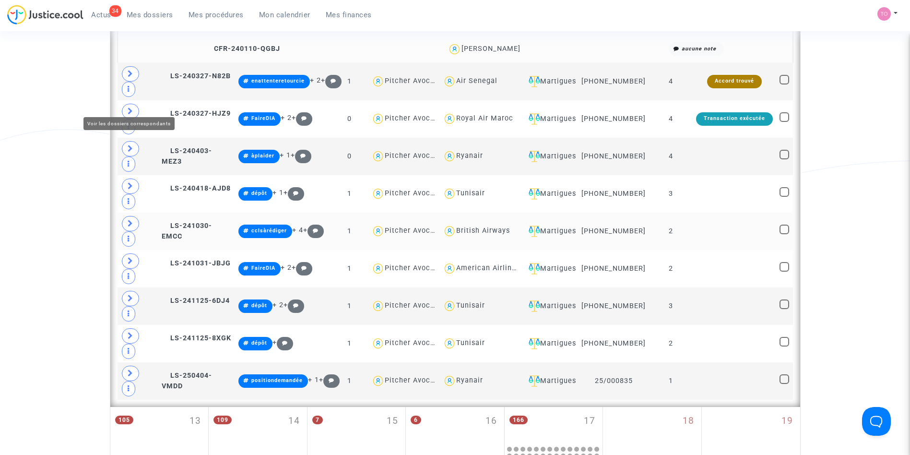
click at [130, 145] on icon at bounding box center [131, 148] width 6 height 7
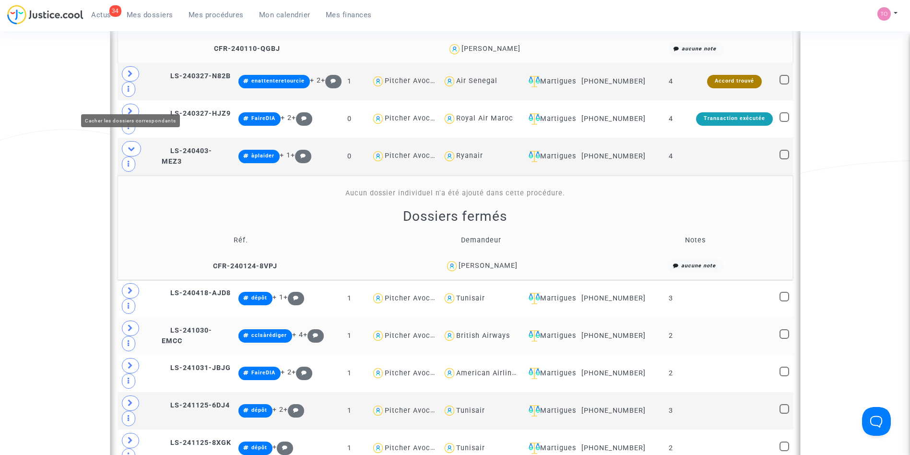
click at [130, 141] on span at bounding box center [131, 148] width 19 height 15
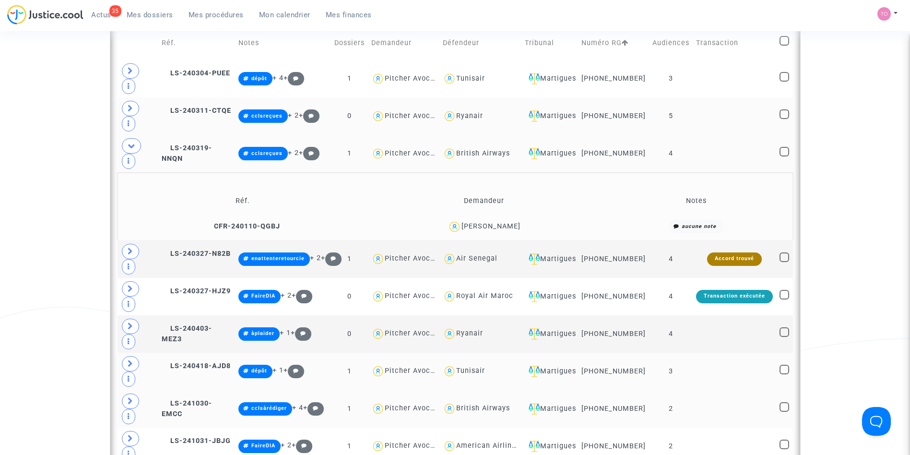
scroll to position [431, 0]
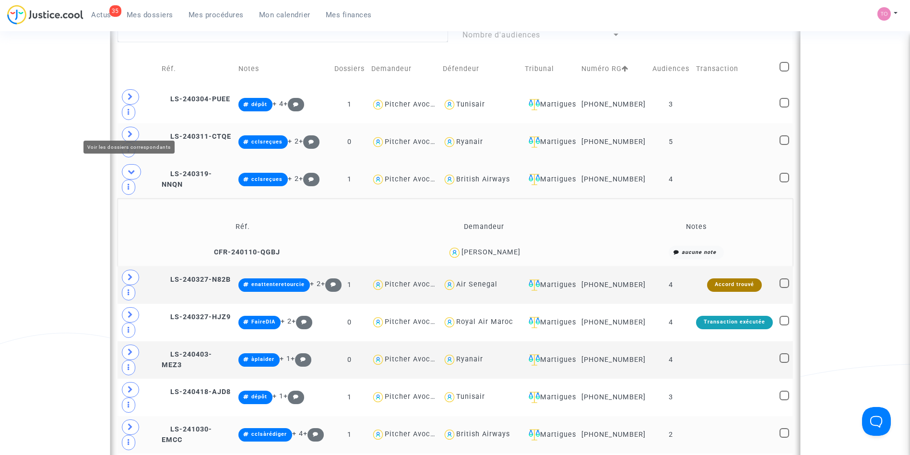
click at [130, 130] on icon at bounding box center [131, 133] width 6 height 7
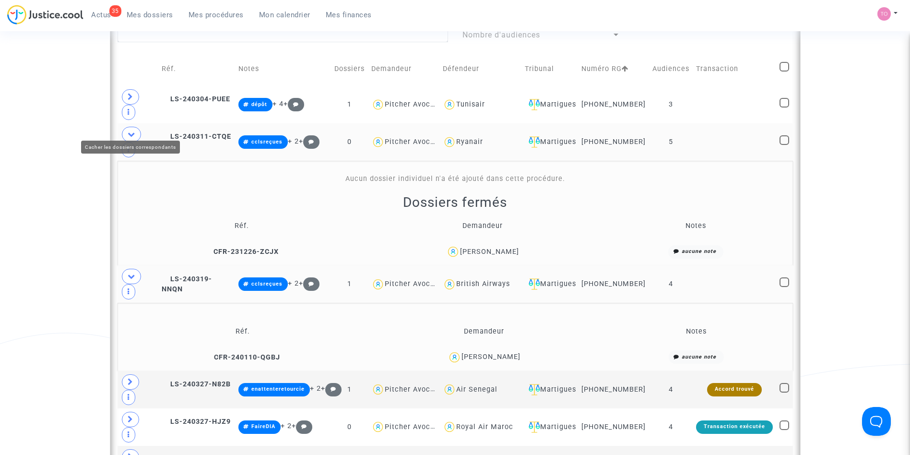
click at [130, 130] on icon at bounding box center [132, 133] width 8 height 7
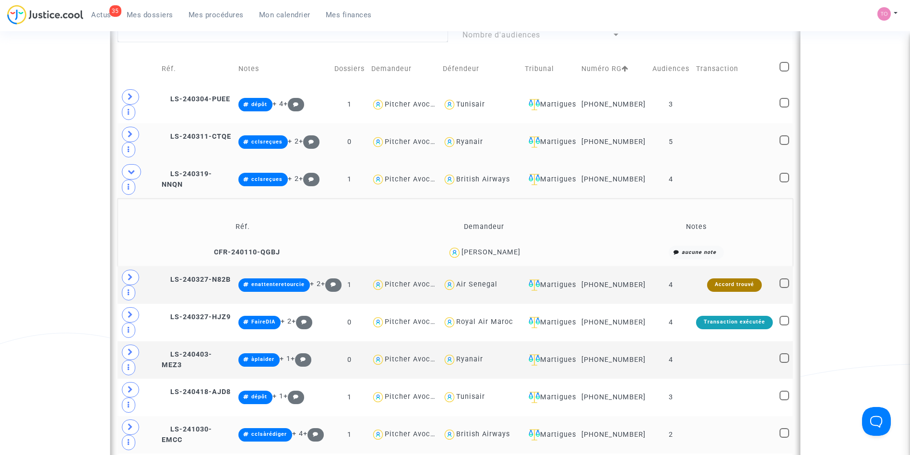
click at [118, 163] on td at bounding box center [138, 179] width 41 height 37
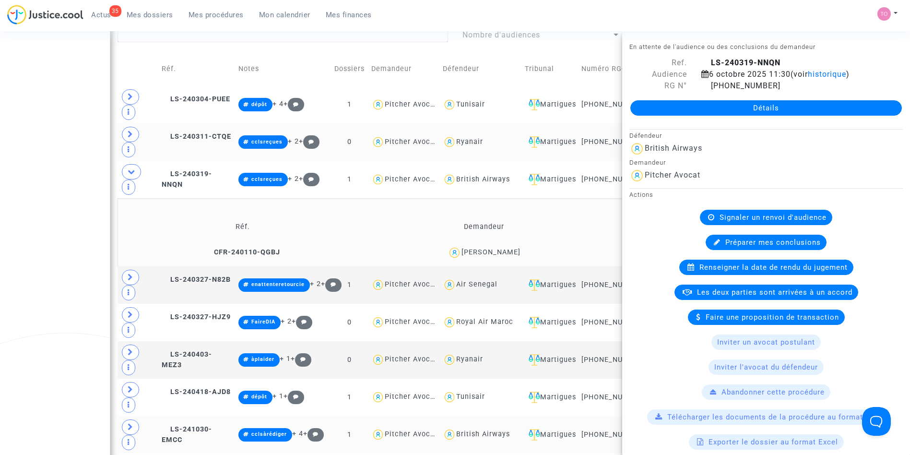
click at [77, 190] on div "Date de clôture d'instruction Date de conciliation Date d'audience Date de juge…" at bounding box center [455, 229] width 910 height 1210
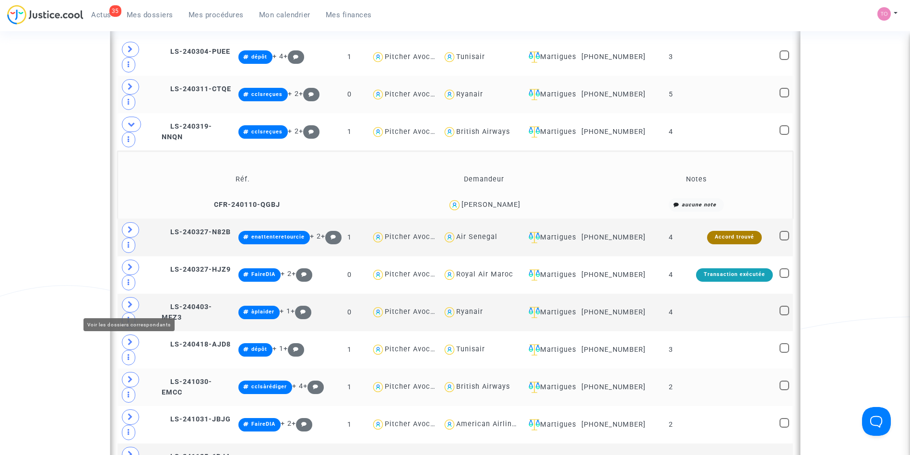
scroll to position [483, 0]
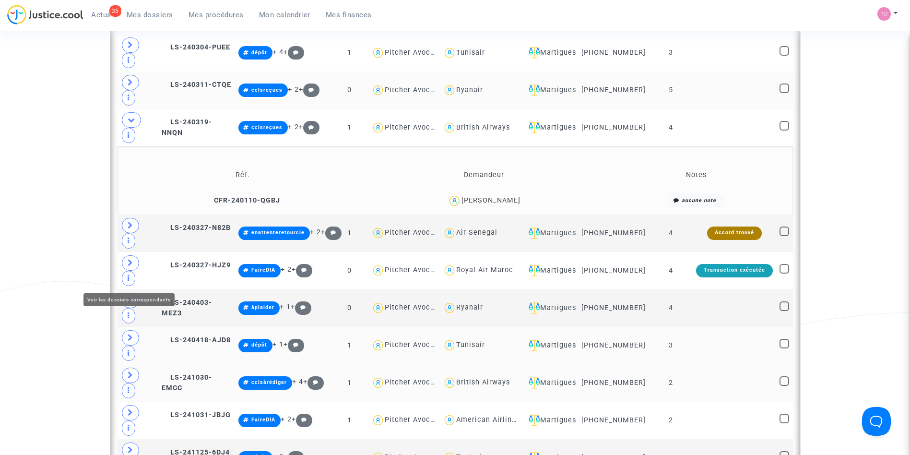
click at [128, 334] on icon at bounding box center [131, 337] width 6 height 7
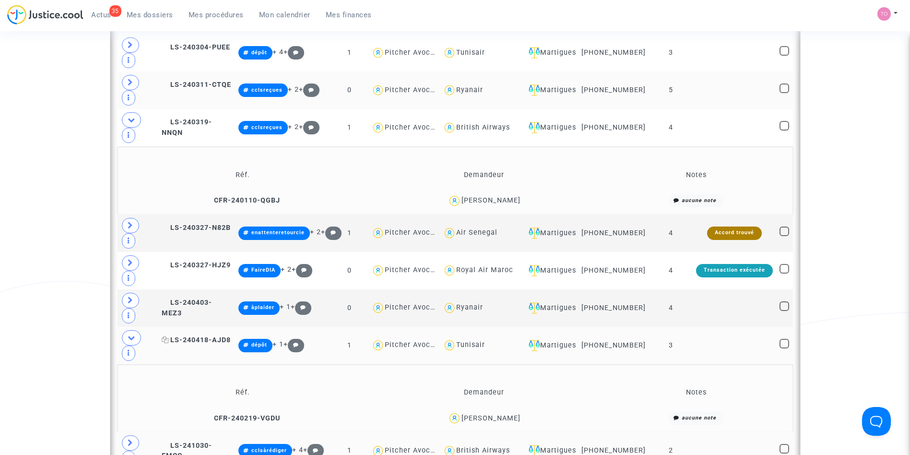
click at [211, 336] on span "LS-240418-AJD8" at bounding box center [196, 340] width 69 height 8
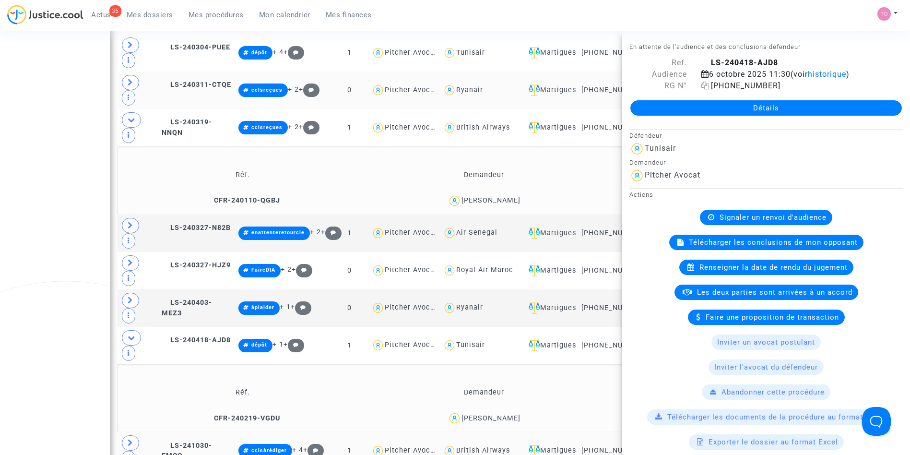
click at [702, 86] on icon at bounding box center [705, 86] width 8 height 8
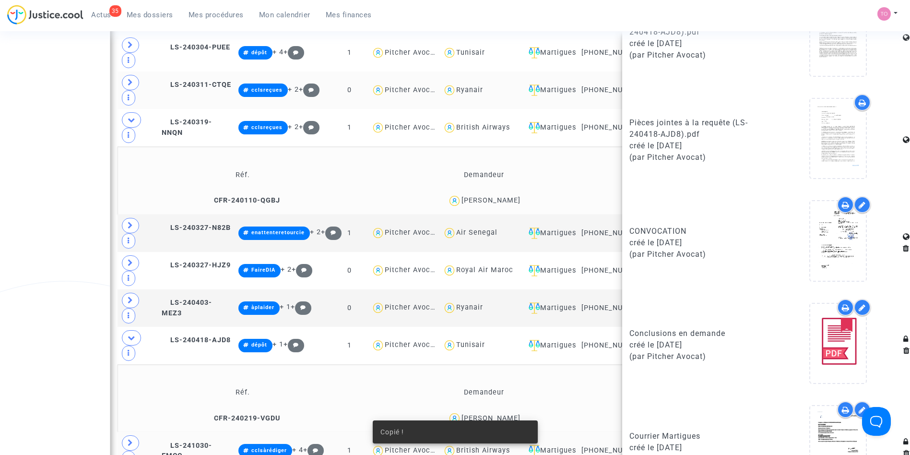
scroll to position [710, 0]
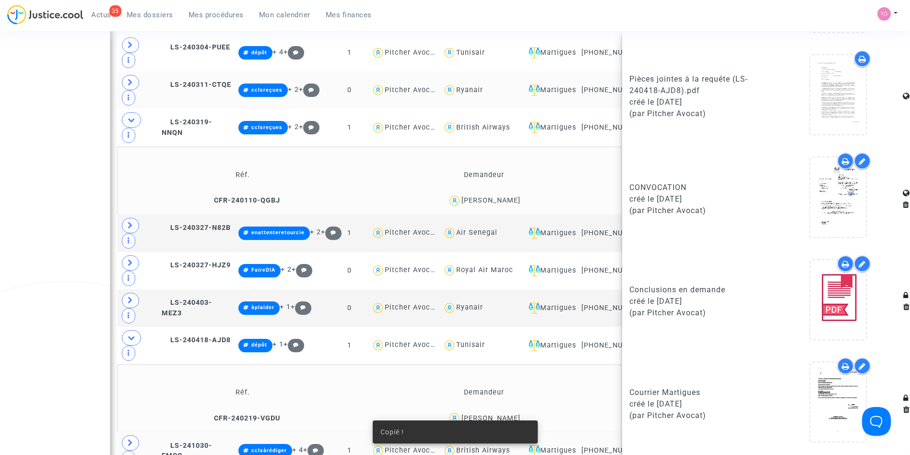
click at [842, 366] on icon at bounding box center [846, 366] width 8 height 8
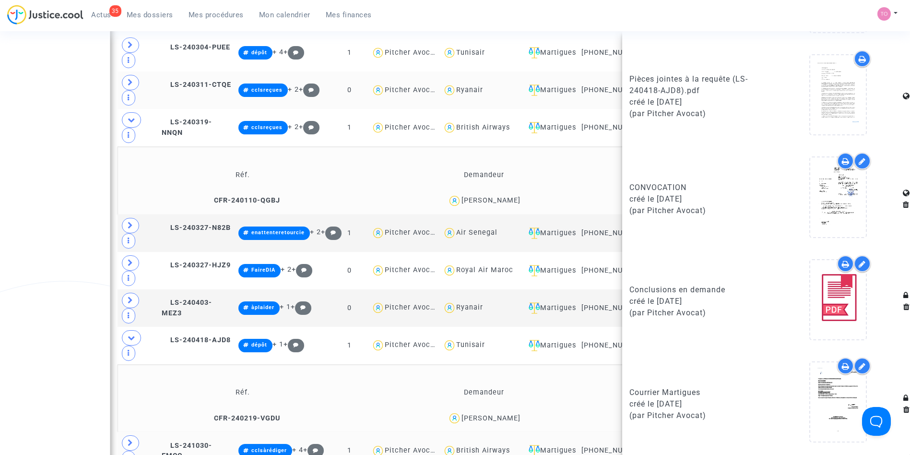
click at [55, 254] on div "Date de clôture d'instruction Date de conciliation Date d'audience Date de juge…" at bounding box center [455, 212] width 910 height 1278
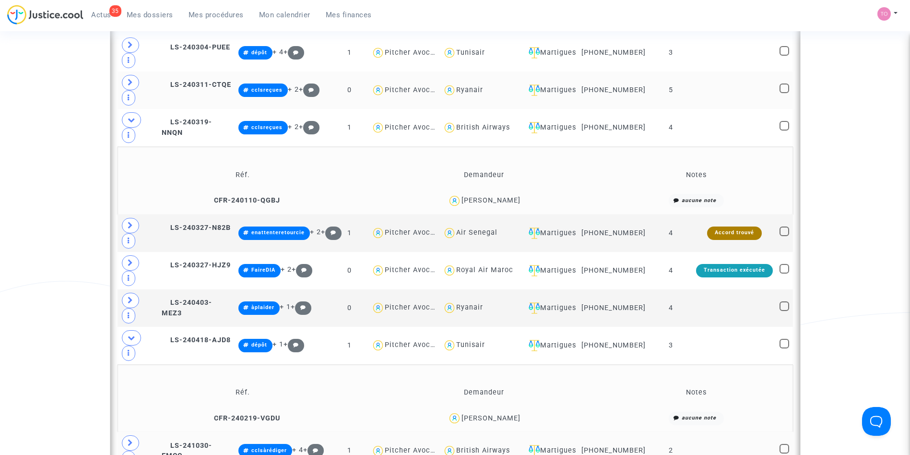
scroll to position [533, 0]
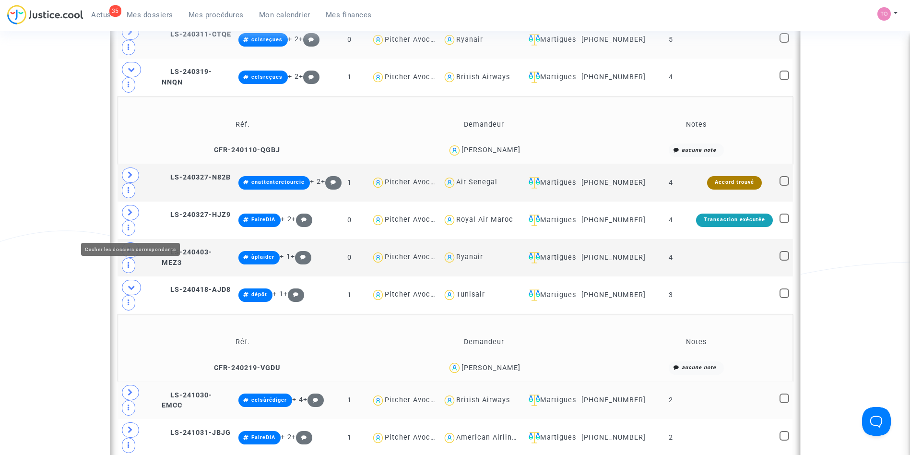
click at [128, 284] on icon at bounding box center [132, 287] width 8 height 7
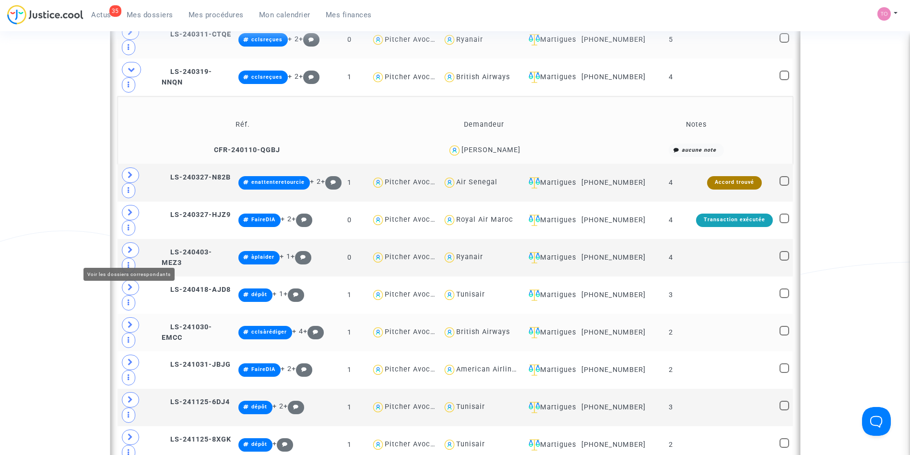
click at [131, 321] on icon at bounding box center [131, 324] width 6 height 7
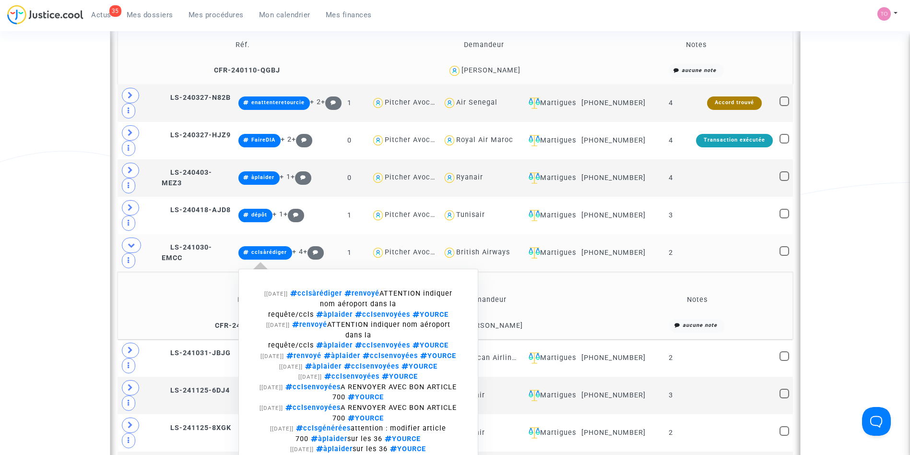
scroll to position [612, 0]
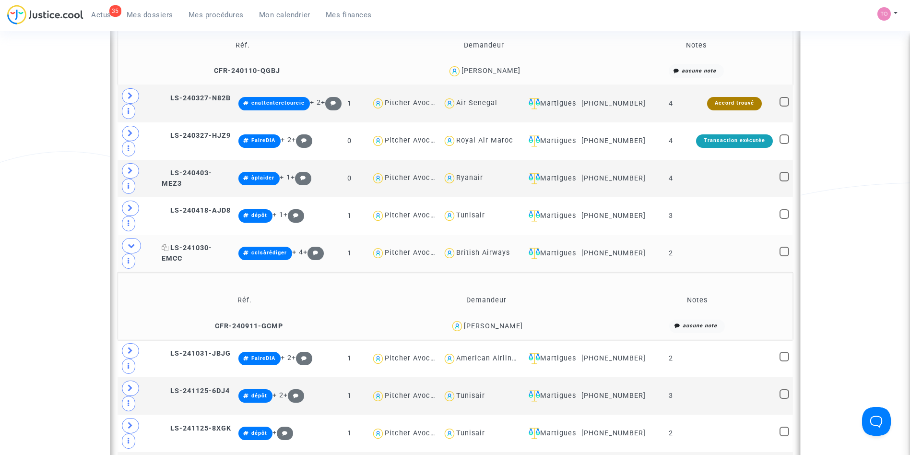
click at [208, 244] on span "LS-241030-EMCC" at bounding box center [187, 253] width 50 height 19
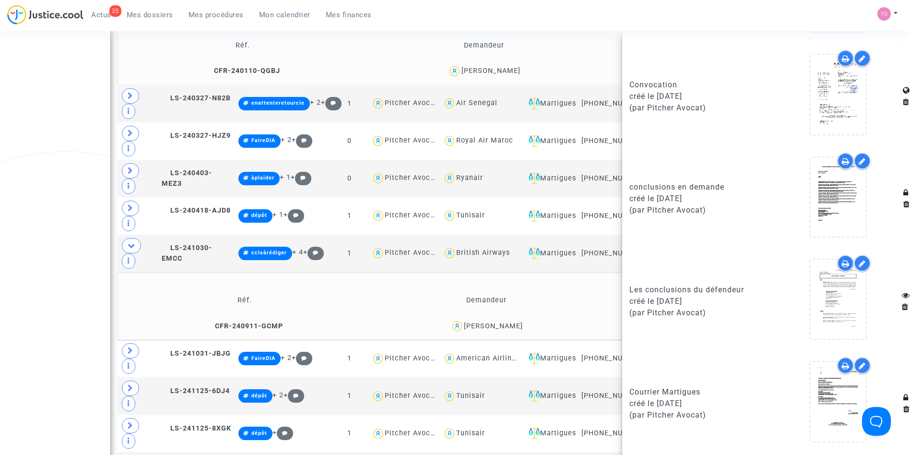
scroll to position [661, 0]
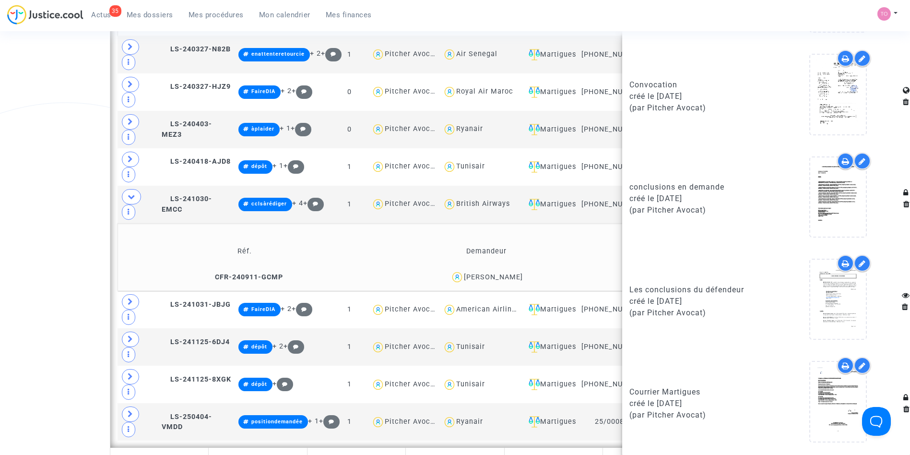
click at [842, 365] on icon at bounding box center [846, 366] width 8 height 8
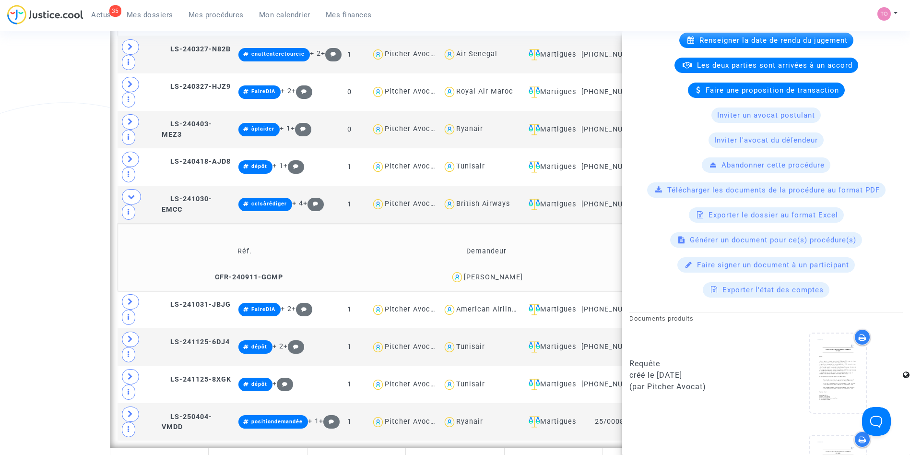
scroll to position [0, 0]
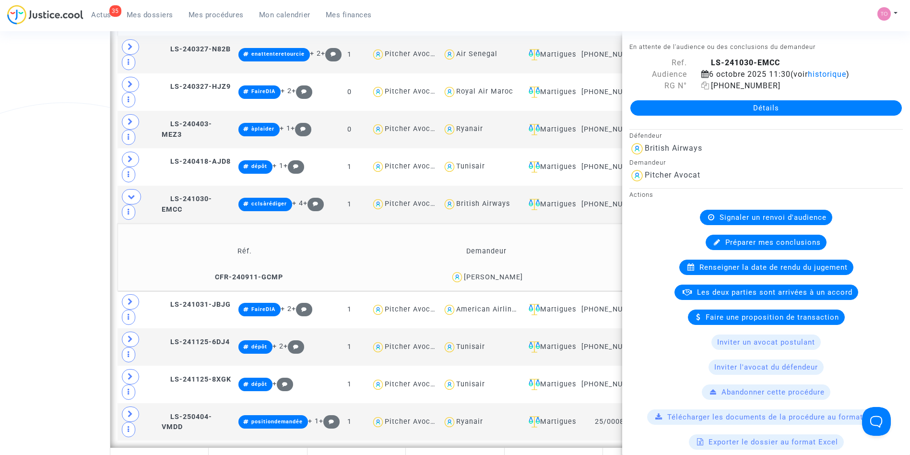
click at [704, 83] on icon at bounding box center [705, 86] width 8 height 8
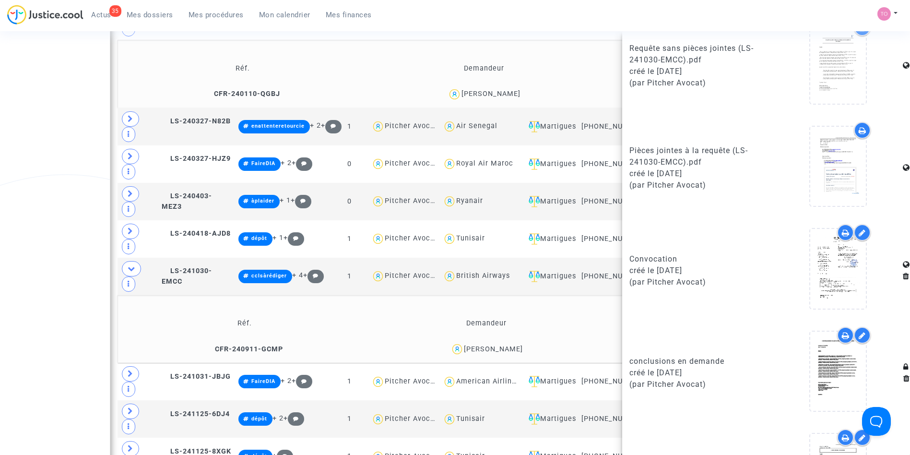
scroll to position [813, 0]
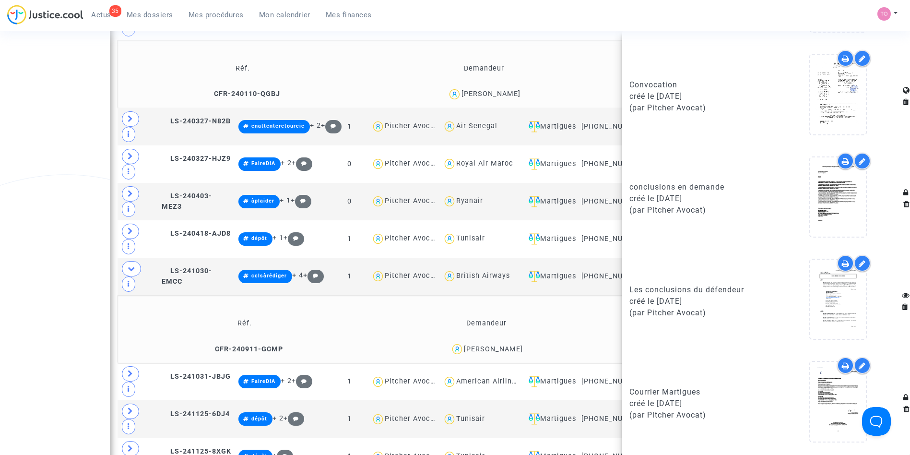
click at [842, 365] on icon at bounding box center [846, 366] width 8 height 8
click at [85, 259] on div "Date de clôture d'instruction Date de conciliation Date d'audience Date de juge…" at bounding box center [455, 105] width 910 height 1278
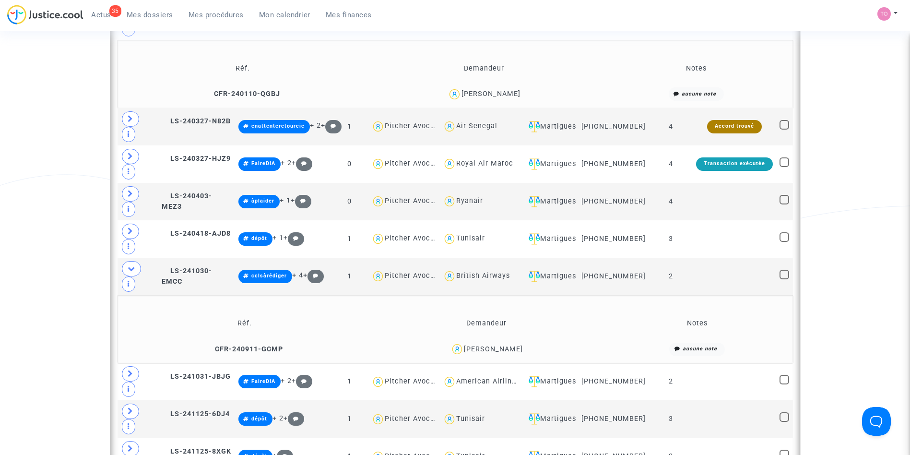
scroll to position [0, 0]
click at [133, 403] on span at bounding box center [130, 410] width 17 height 15
click at [129, 265] on icon at bounding box center [132, 268] width 8 height 7
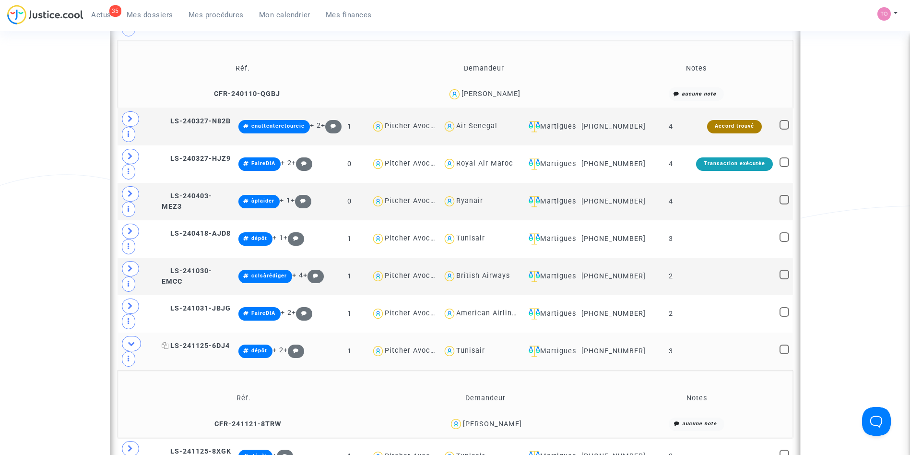
click at [204, 342] on span "LS-241125-6DJ4" at bounding box center [196, 346] width 68 height 8
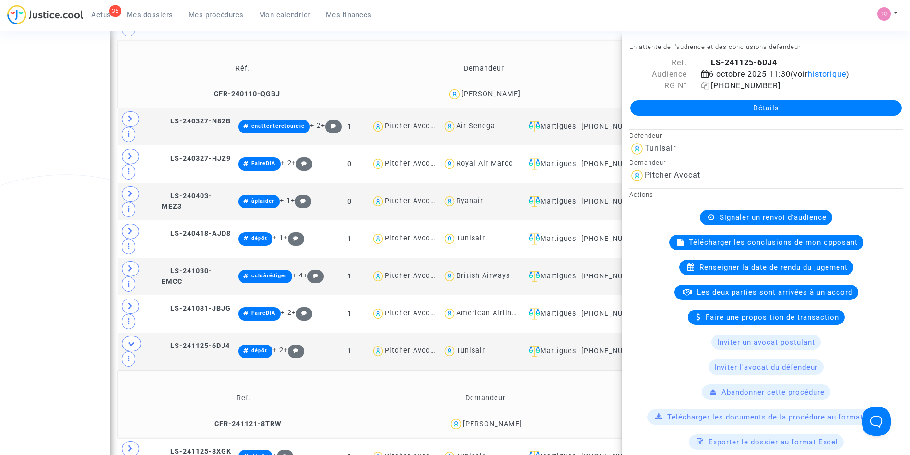
click at [704, 85] on icon at bounding box center [705, 86] width 8 height 8
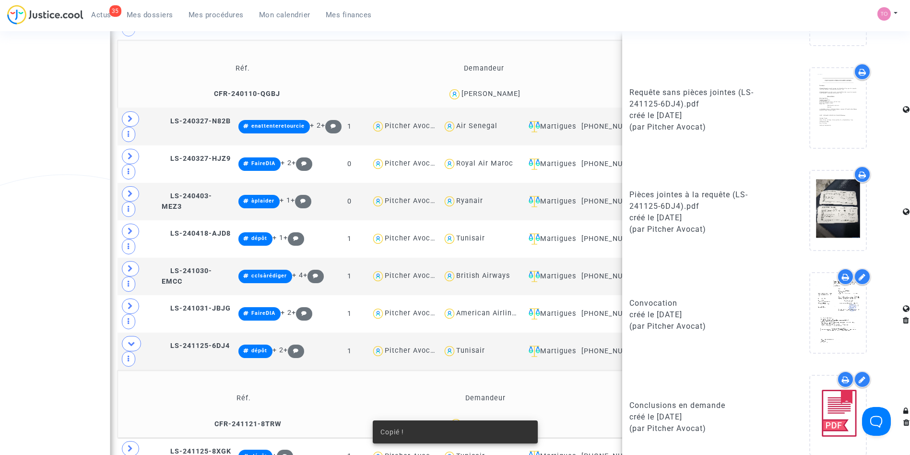
scroll to position [710, 0]
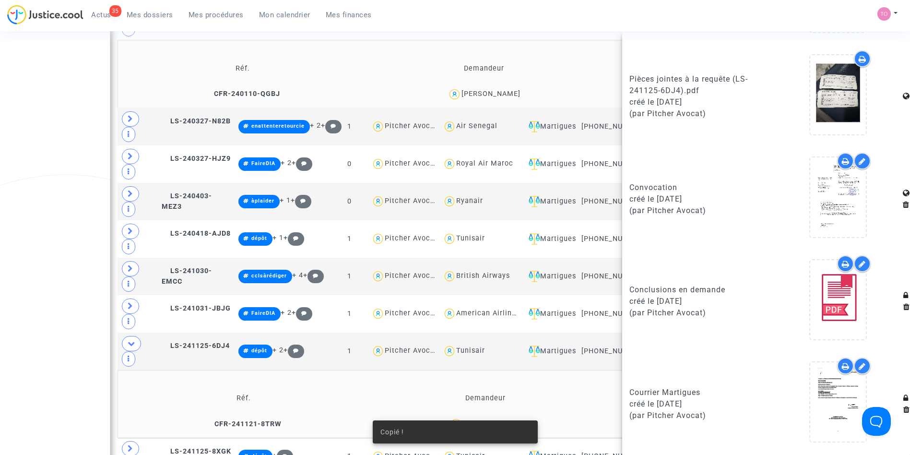
click at [837, 363] on div at bounding box center [845, 365] width 17 height 17
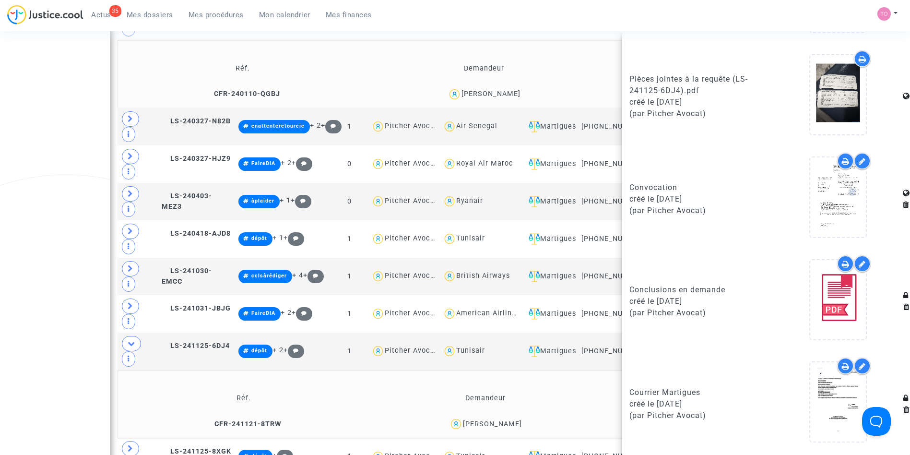
click at [66, 251] on div "Date de clôture d'instruction Date de conciliation Date d'audience Date de juge…" at bounding box center [455, 105] width 910 height 1278
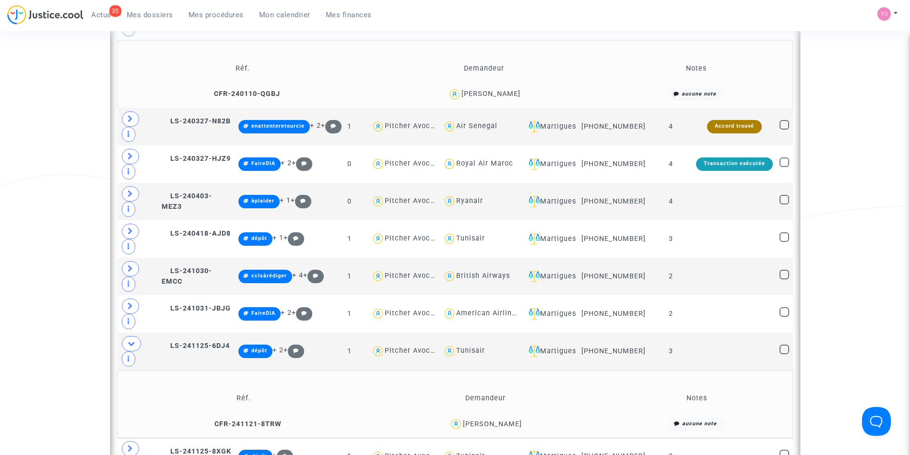
scroll to position [615, 0]
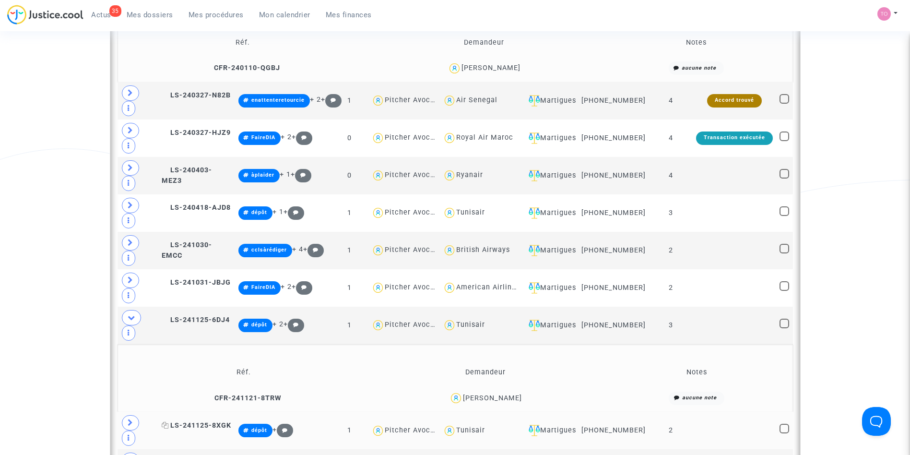
click at [185, 421] on span "LS-241125-8XGK" at bounding box center [197, 425] width 70 height 8
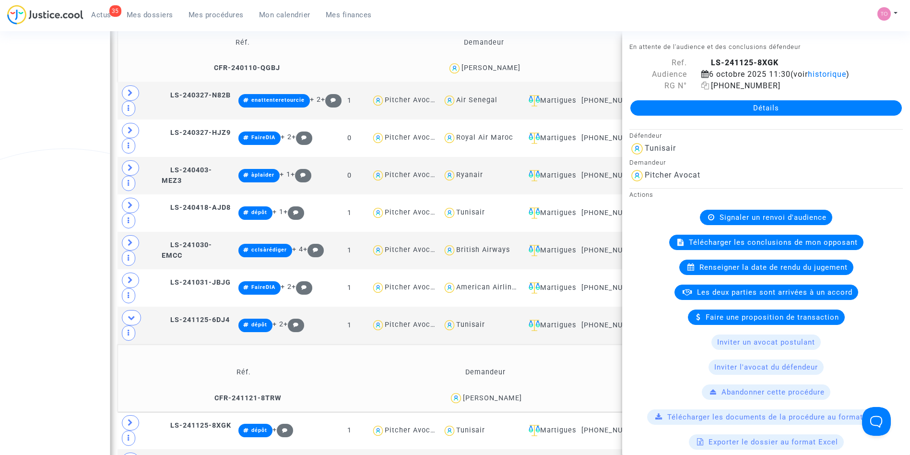
click at [704, 86] on icon at bounding box center [705, 86] width 8 height 8
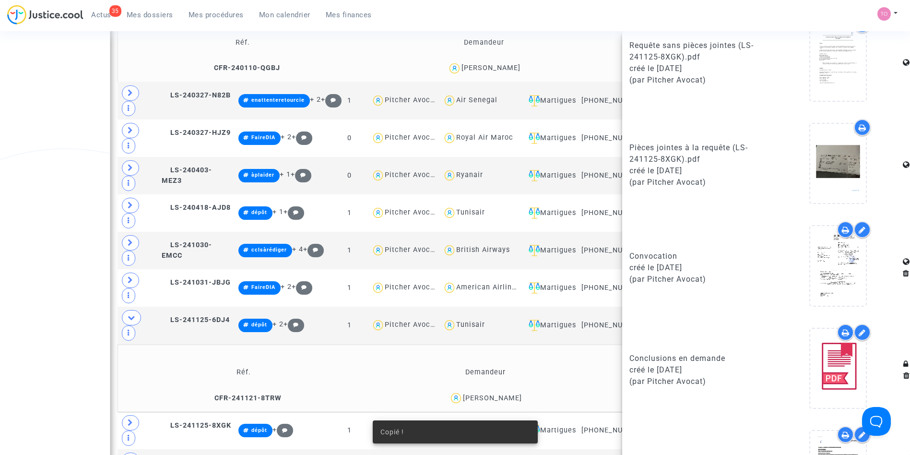
scroll to position [710, 0]
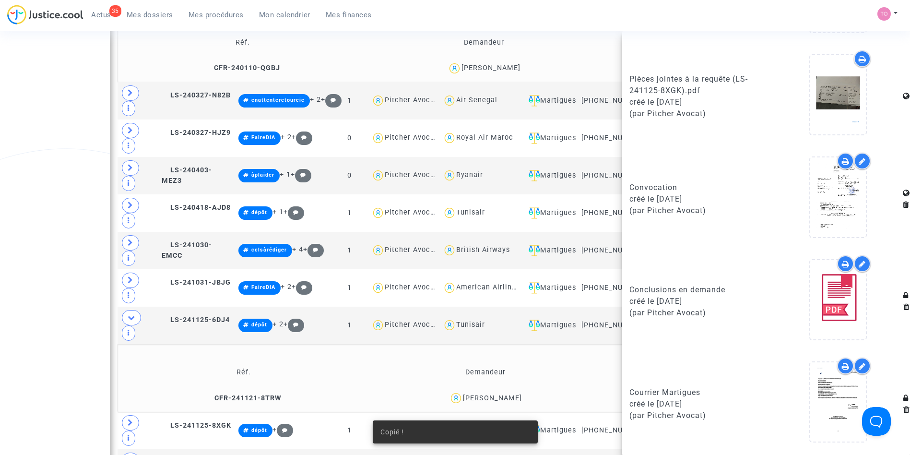
click at [837, 366] on div at bounding box center [845, 365] width 17 height 17
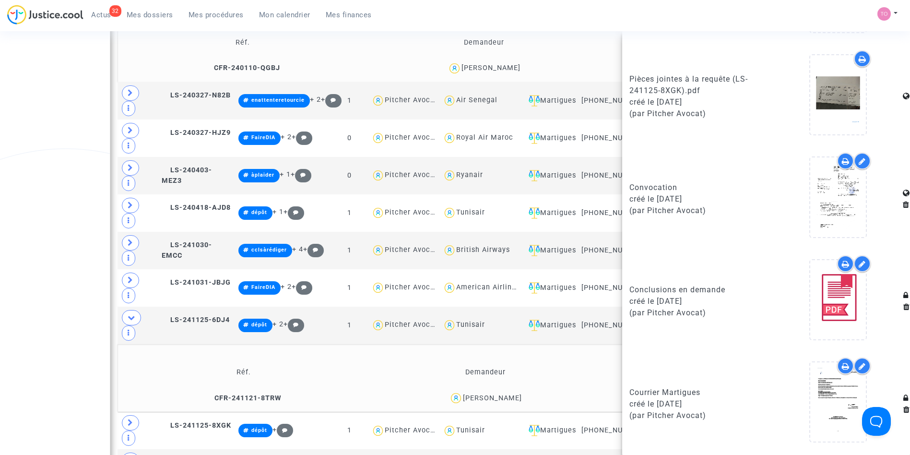
click at [4, 179] on div "Date de clôture d'instruction Date de conciliation Date d'audience Date de juge…" at bounding box center [455, 79] width 910 height 1278
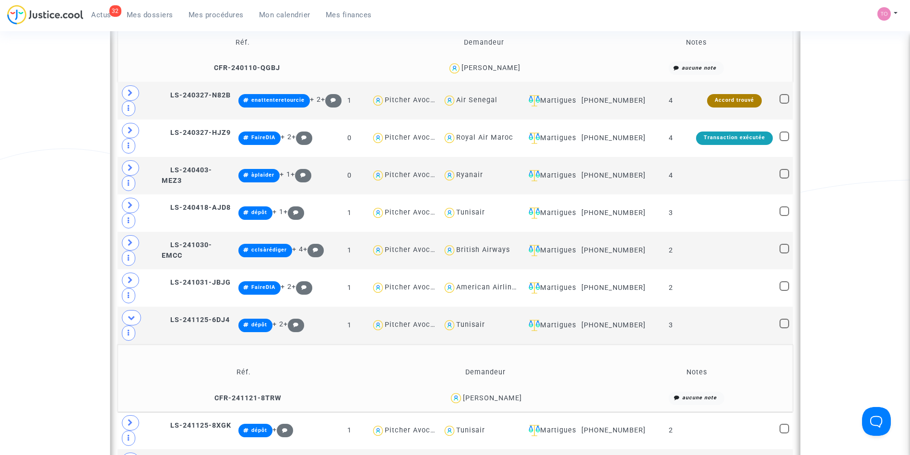
scroll to position [0, 0]
click at [128, 314] on icon at bounding box center [132, 317] width 8 height 7
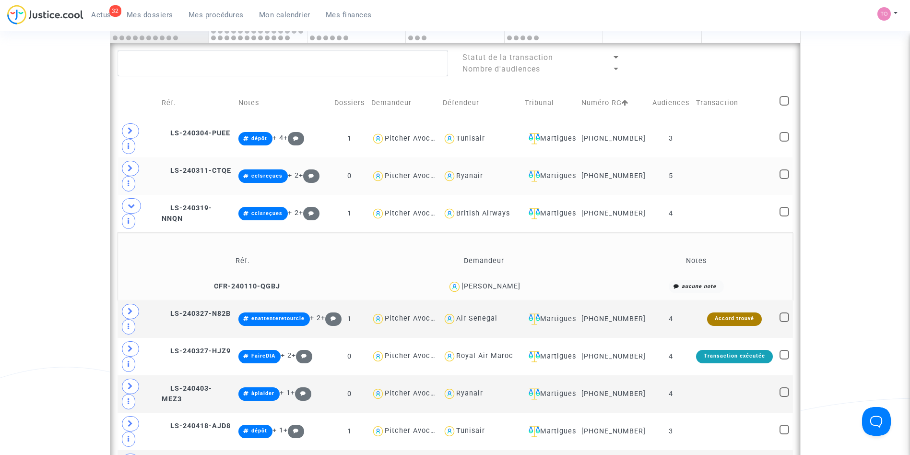
scroll to position [266, 0]
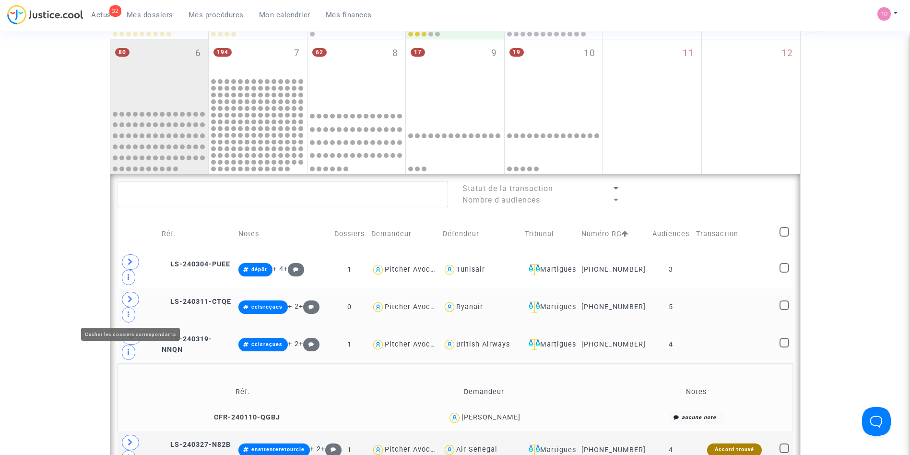
click at [132, 329] on span at bounding box center [131, 336] width 19 height 15
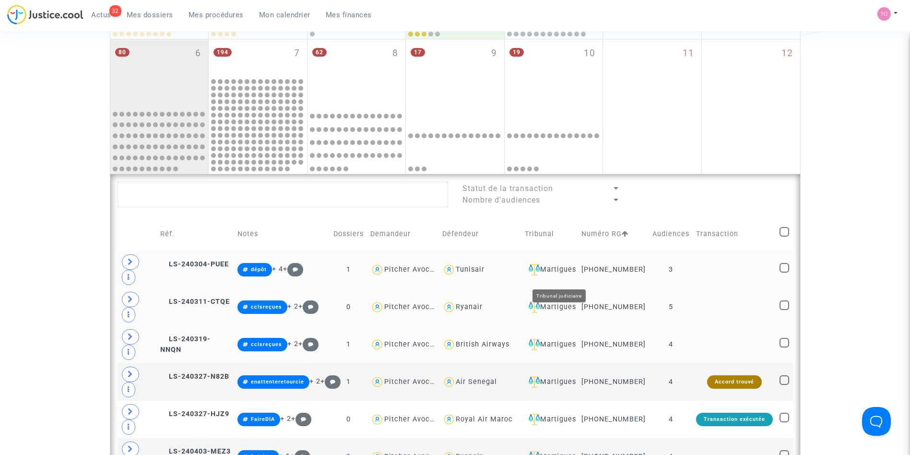
click at [575, 275] on div "Martigues" at bounding box center [550, 270] width 50 height 12
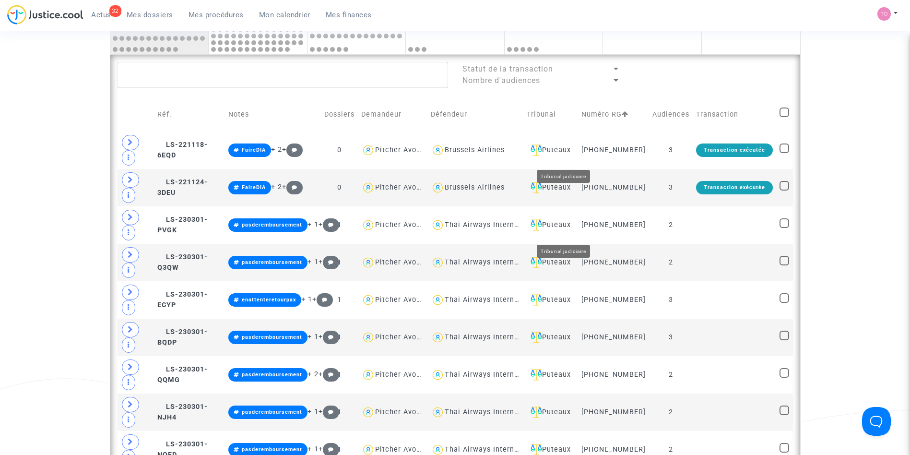
scroll to position [392, 0]
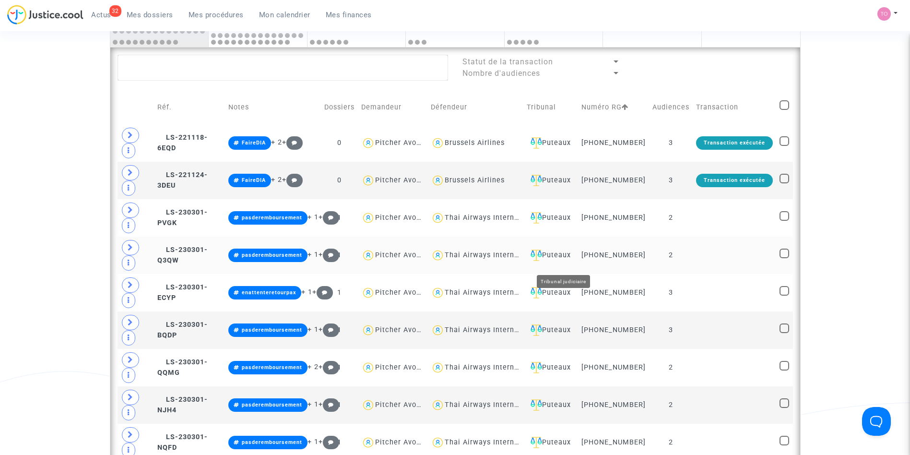
click at [565, 261] on div "Puteaux" at bounding box center [551, 255] width 48 height 12
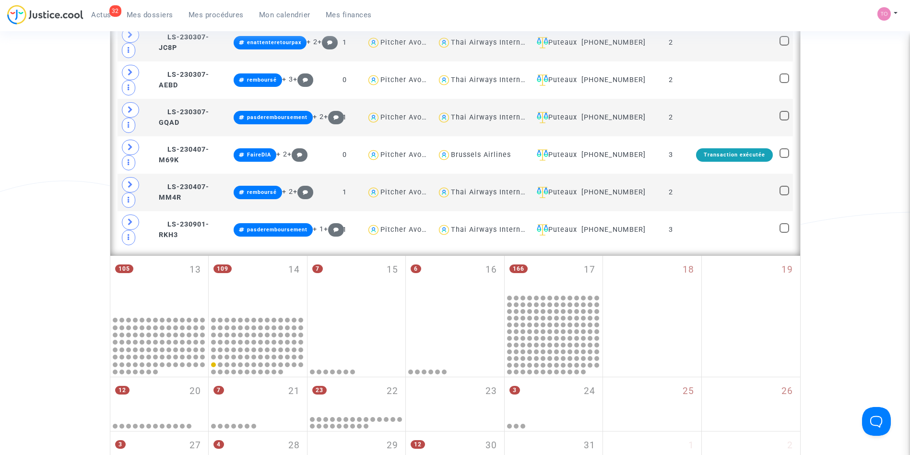
scroll to position [2102, 0]
click at [575, 194] on div "Puteaux" at bounding box center [554, 192] width 42 height 12
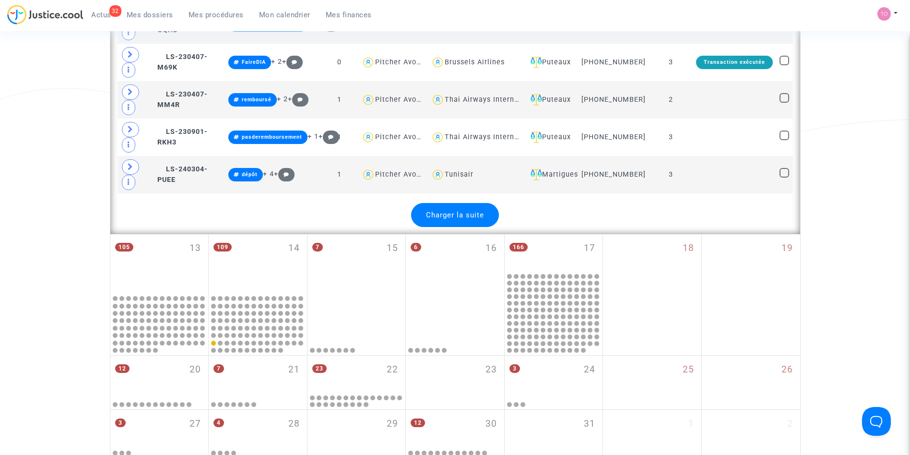
scroll to position [2195, 0]
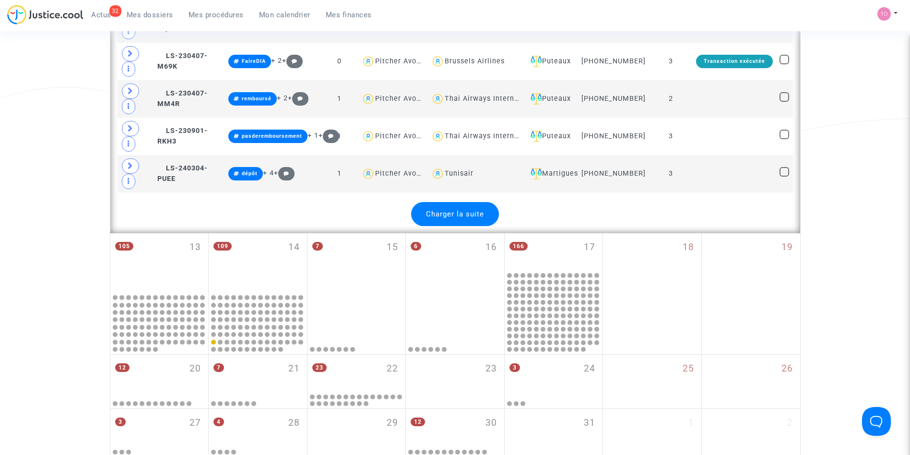
click at [463, 226] on div "Charger la suite" at bounding box center [455, 214] width 88 height 24
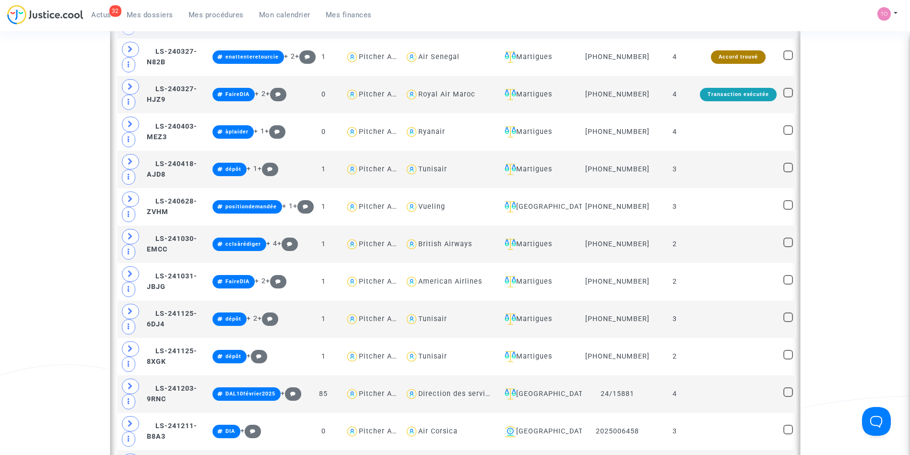
scroll to position [2426, 0]
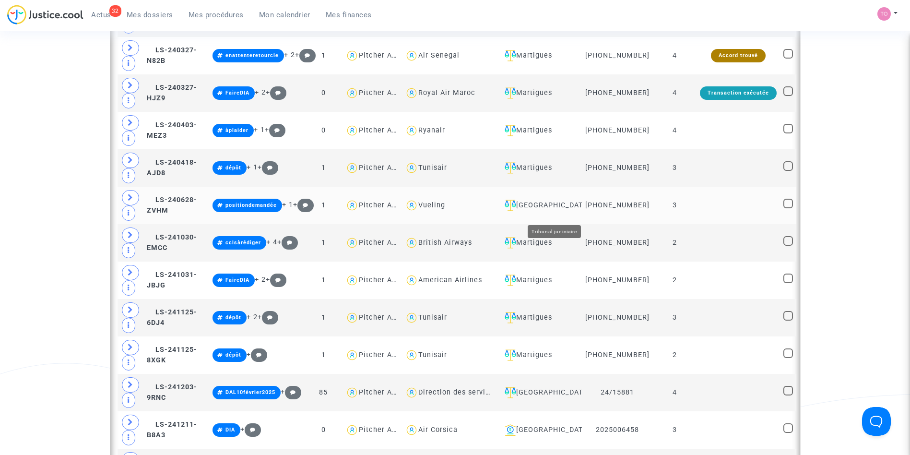
click at [556, 208] on div "Ivry-sur-Seine" at bounding box center [540, 206] width 78 height 12
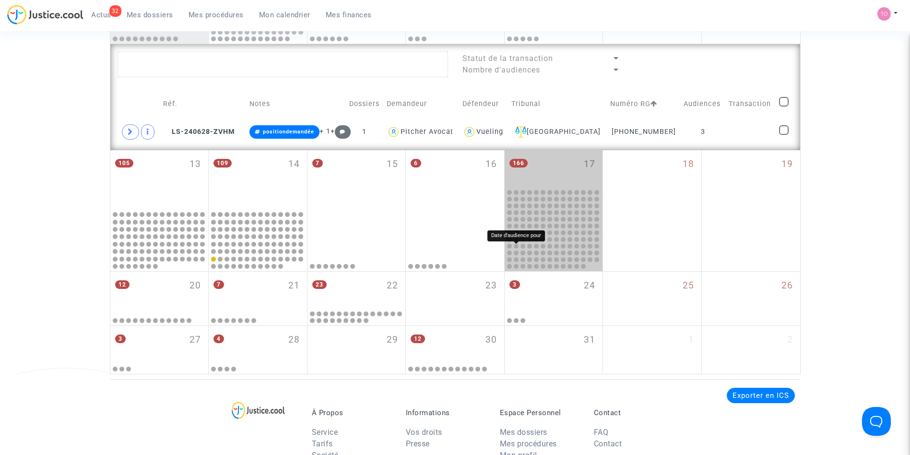
scroll to position [318, 0]
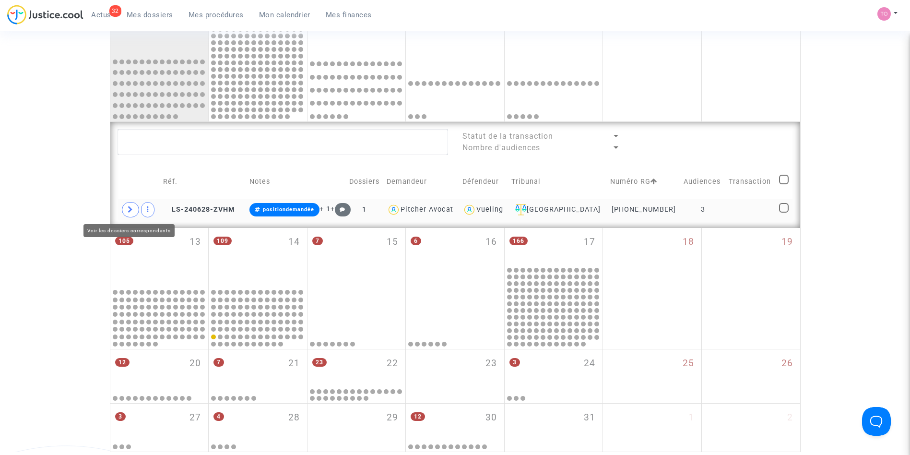
click at [129, 211] on icon at bounding box center [131, 209] width 6 height 7
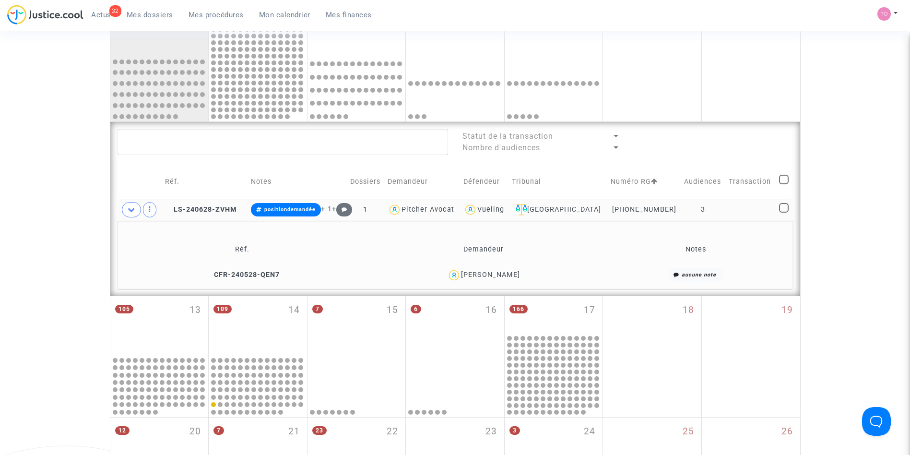
click at [506, 271] on div "Nicole Boucquey" at bounding box center [490, 275] width 59 height 8
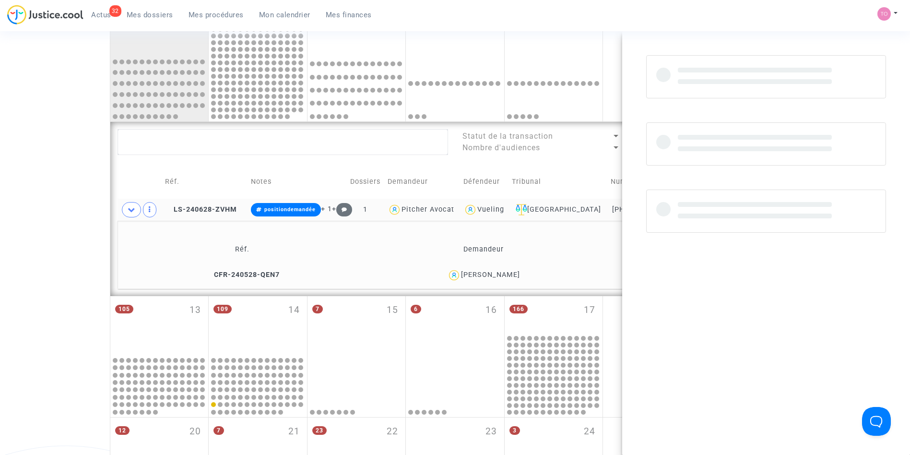
click at [506, 271] on div "Nicole Boucquey" at bounding box center [490, 275] width 59 height 8
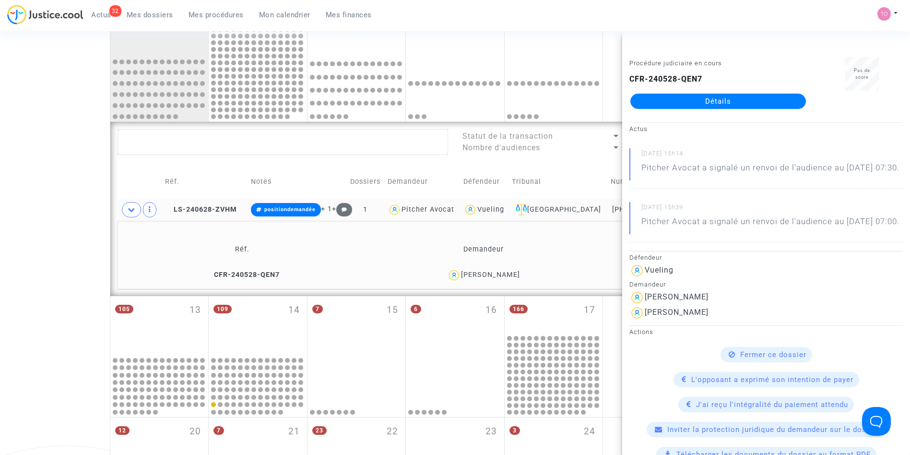
copy div "Boucquey"
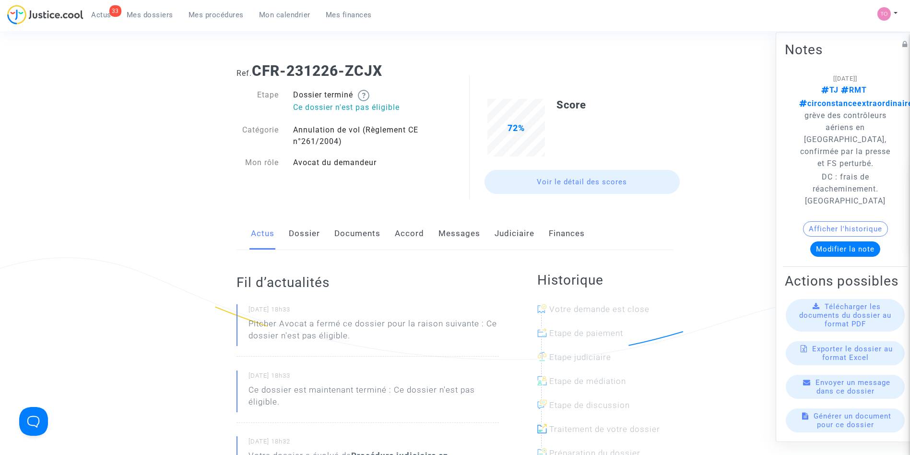
click at [448, 234] on link "Messages" at bounding box center [459, 234] width 42 height 32
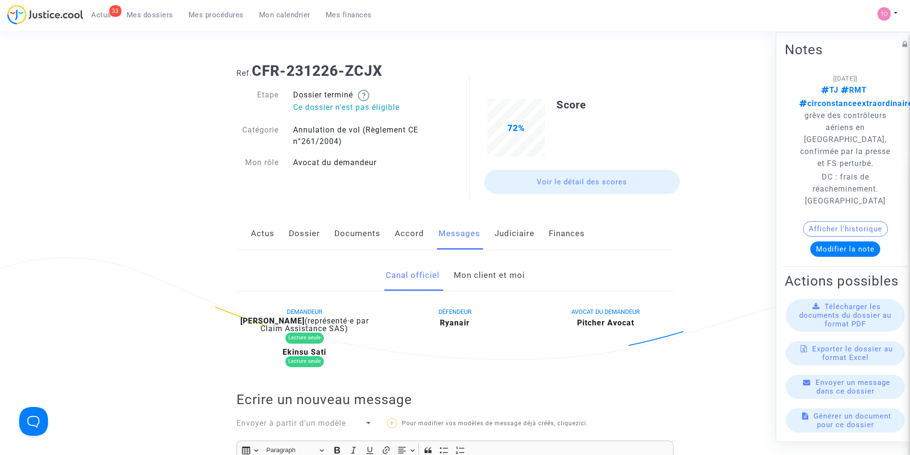
click at [497, 274] on link "Mon client et moi" at bounding box center [489, 276] width 71 height 32
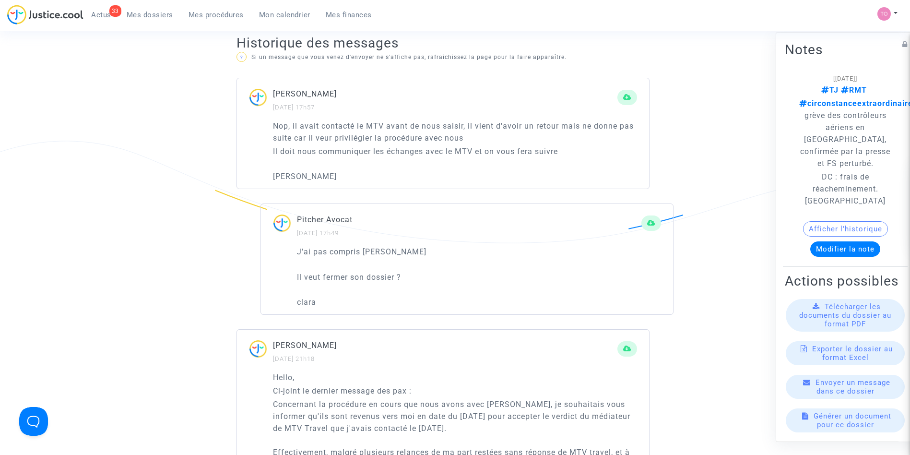
scroll to position [625, 0]
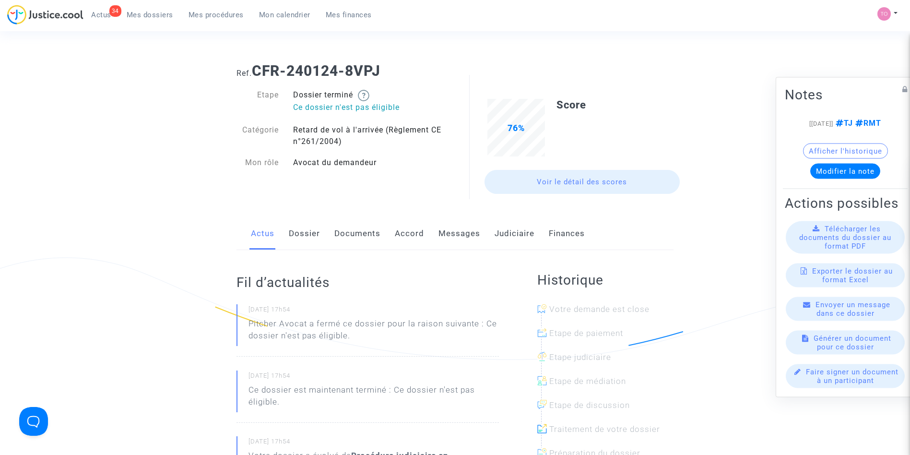
click at [451, 224] on link "Messages" at bounding box center [459, 234] width 42 height 32
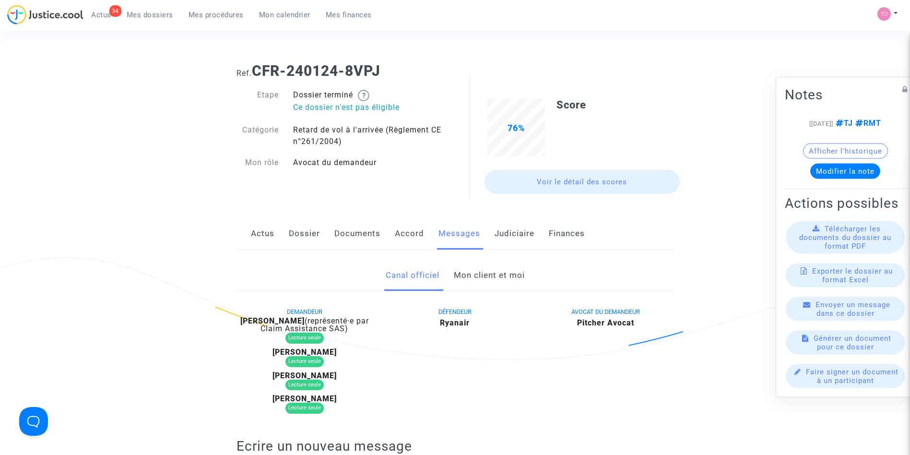
click at [480, 277] on link "Mon client et moi" at bounding box center [489, 276] width 71 height 32
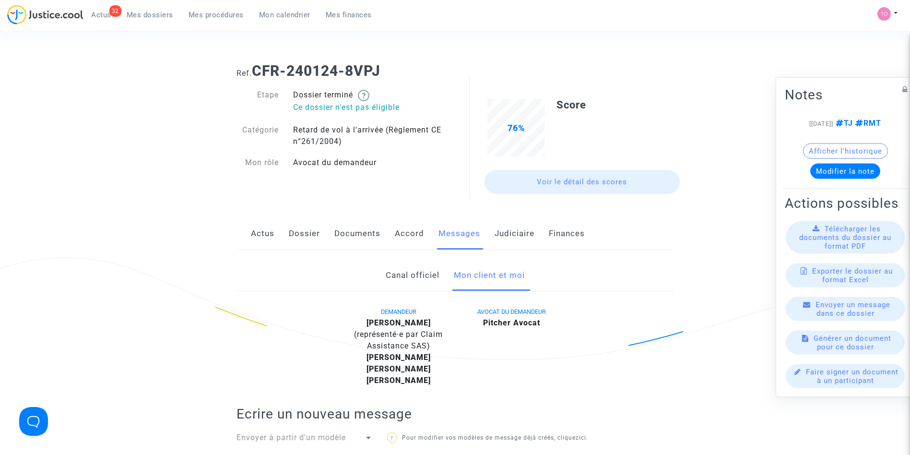
click at [158, 11] on span "Mes dossiers" at bounding box center [150, 15] width 47 height 9
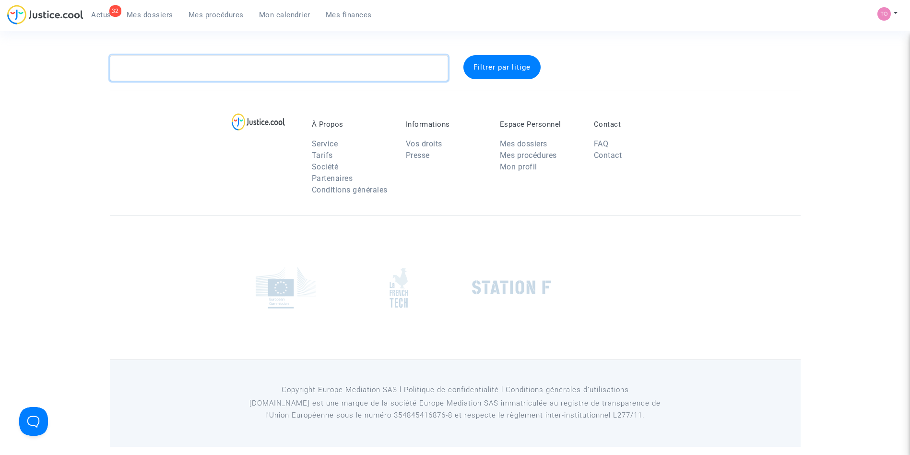
click at [145, 60] on textarea at bounding box center [279, 68] width 338 height 26
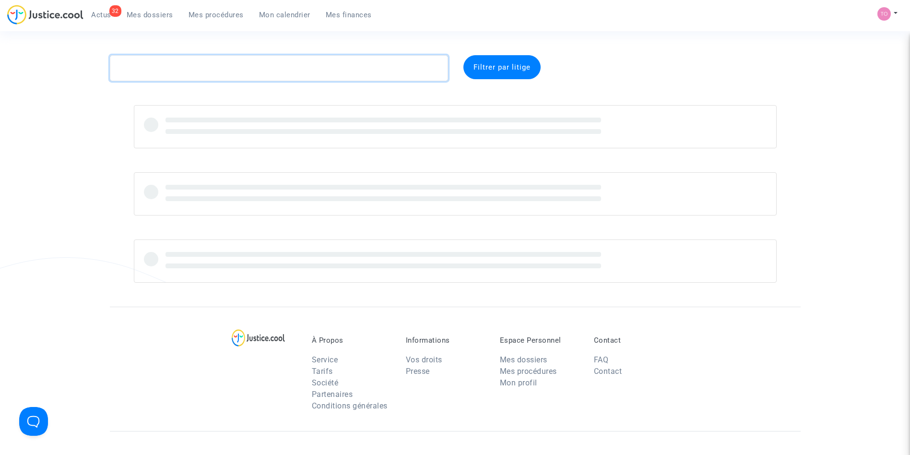
paste textarea "DAROUECHE"
type textarea "DAROUECHE"
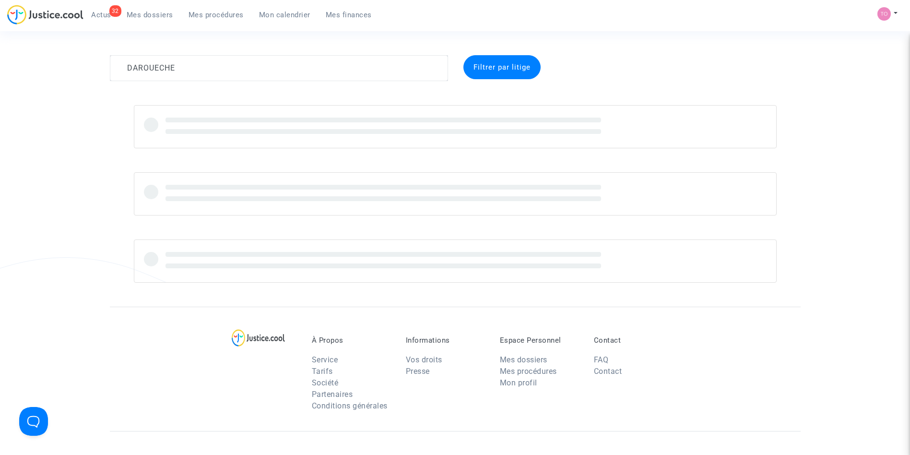
click at [207, 23] on div "32 Actus Mes dossiers Mes procédures Mon calendrier Mes finances" at bounding box center [193, 18] width 372 height 26
click at [202, 18] on span "Mes procédures" at bounding box center [216, 15] width 55 height 9
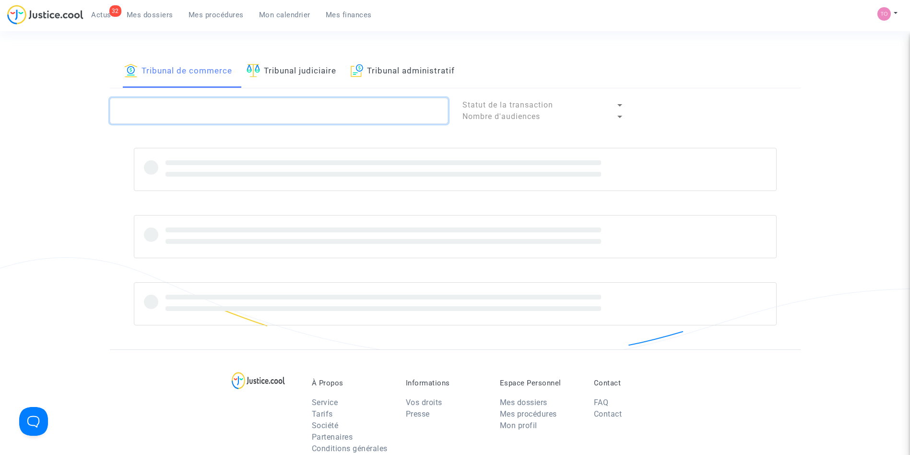
click at [143, 107] on textarea at bounding box center [279, 111] width 338 height 26
paste textarea "DAROUECHE"
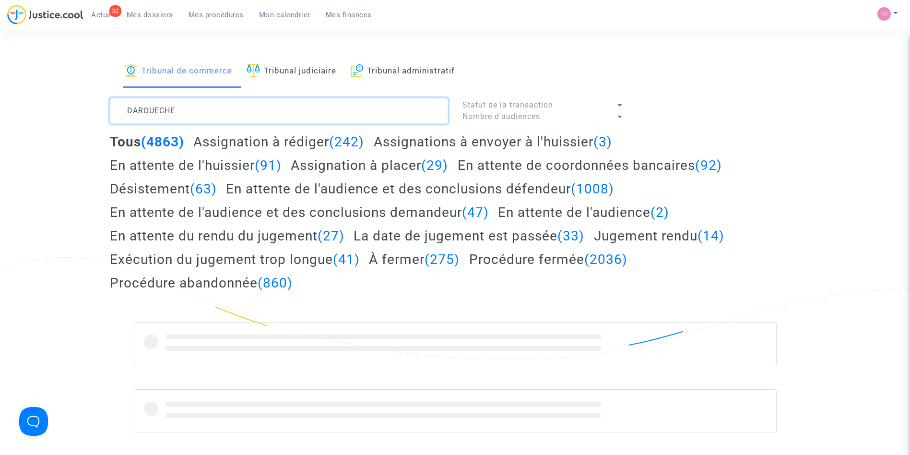
type textarea "DAROUECHE"
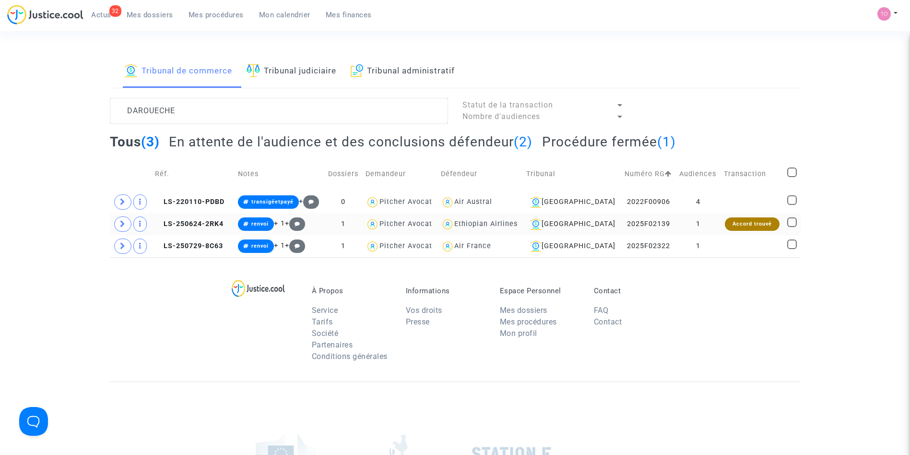
click at [663, 227] on td "2025F02139" at bounding box center [648, 224] width 55 height 22
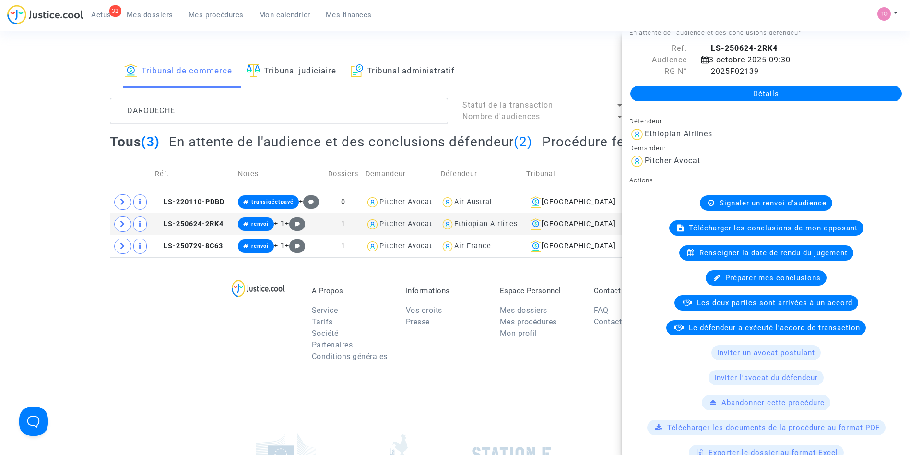
scroll to position [14, 0]
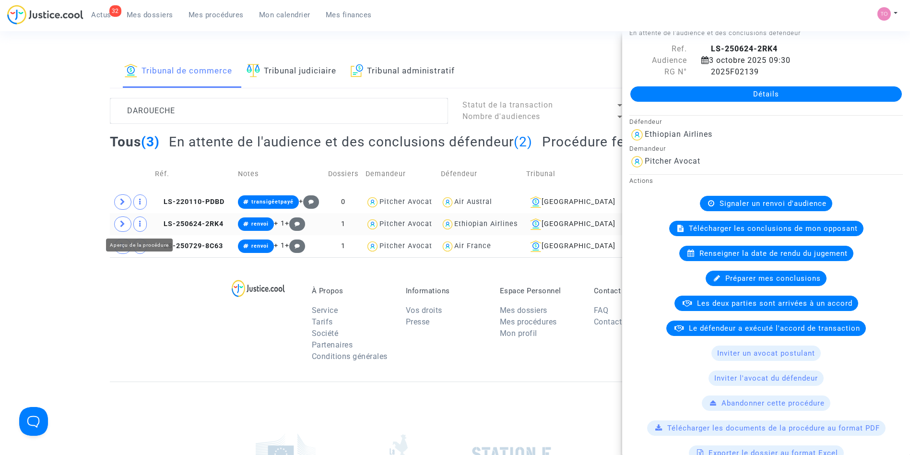
click at [126, 224] on span at bounding box center [122, 223] width 17 height 15
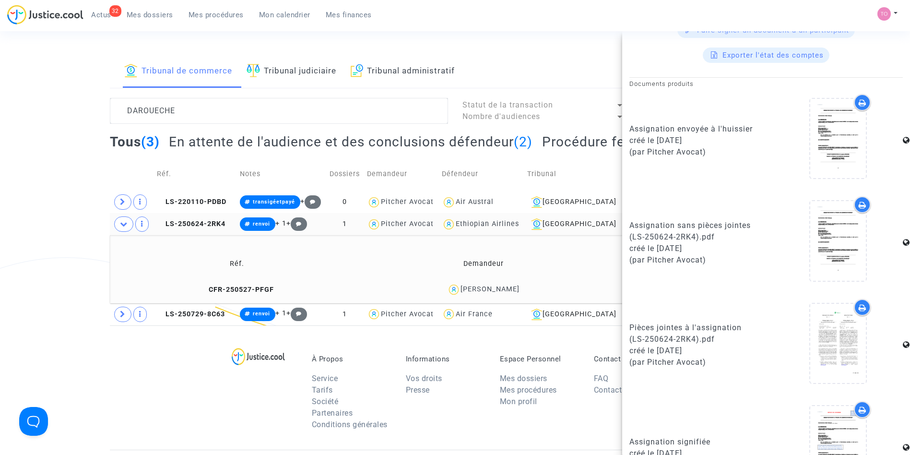
scroll to position [531, 0]
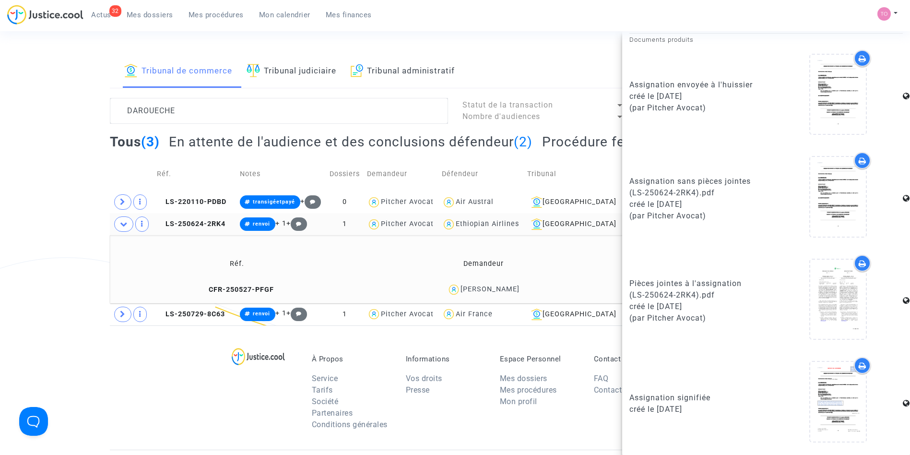
click at [859, 365] on icon at bounding box center [863, 366] width 8 height 8
click at [859, 260] on icon at bounding box center [863, 264] width 8 height 8
